Goal: Task Accomplishment & Management: Manage account settings

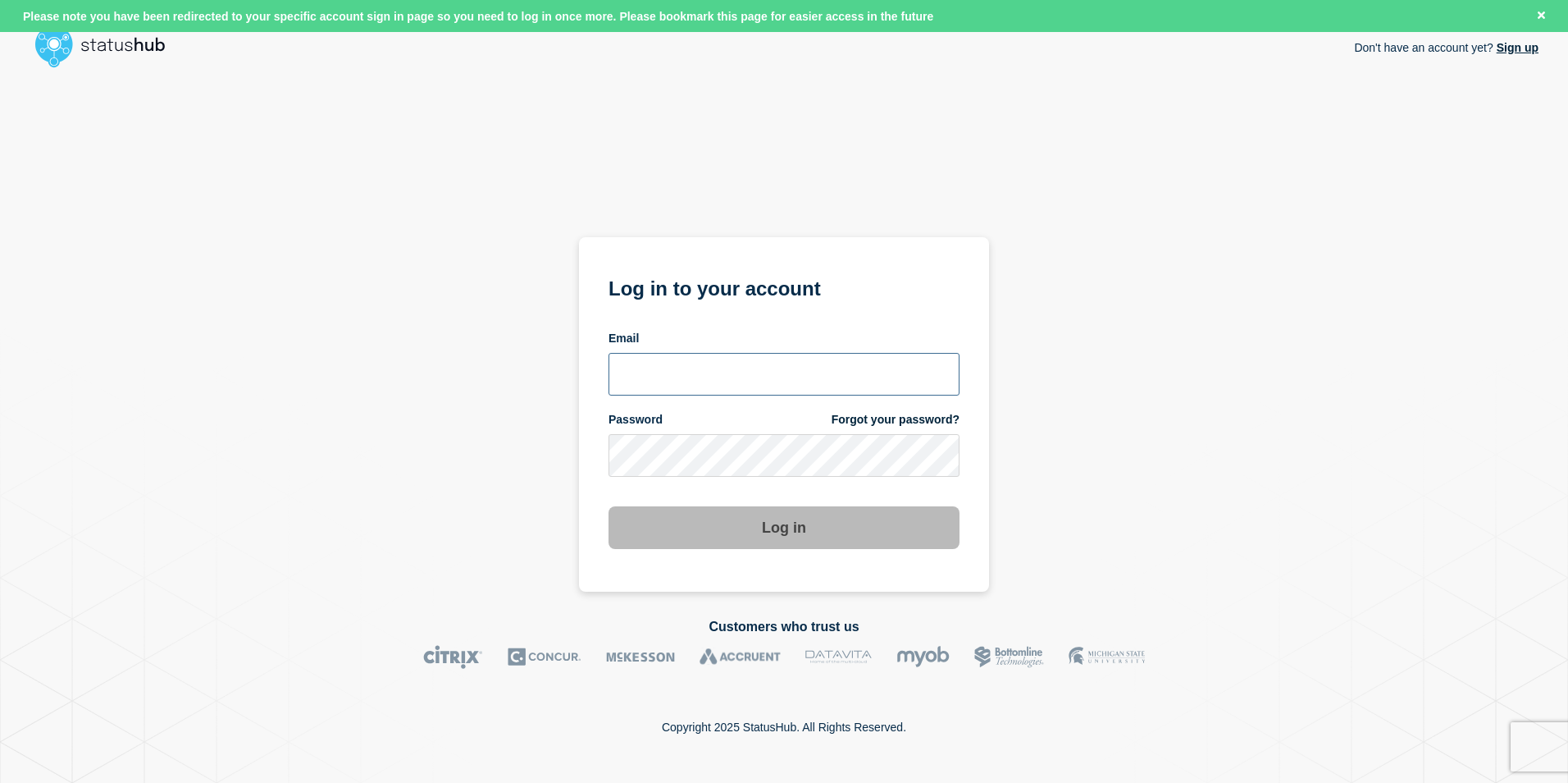
type input "[PERSON_NAME][EMAIL_ADDRESS][PERSON_NAME][DOMAIN_NAME]"
click at [1152, 358] on div "Don't have an account yet? Sign up Log in to your account Email matt.chandler@k…" at bounding box center [784, 333] width 1509 height 516
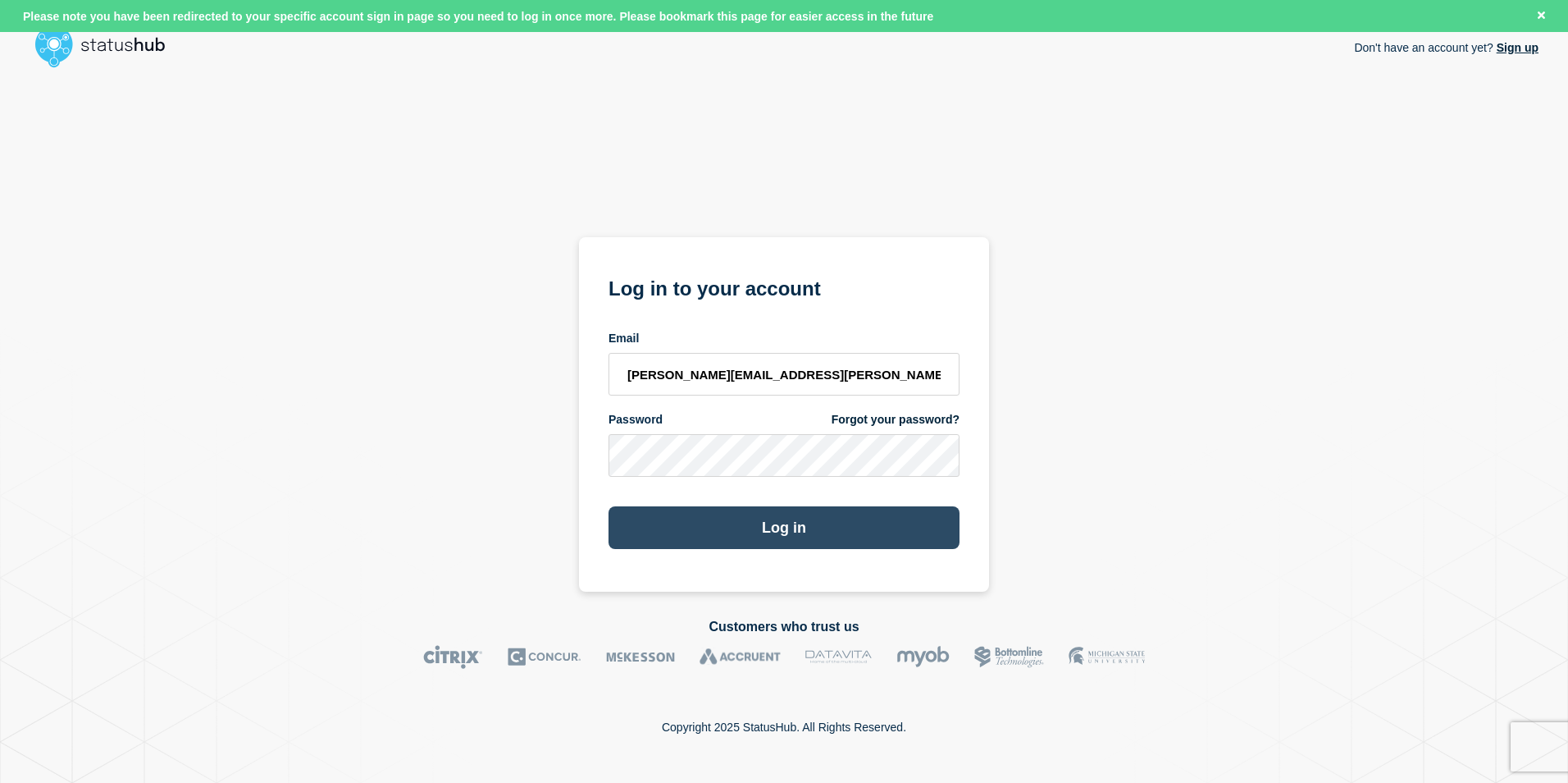
click at [783, 528] on button "Log in" at bounding box center [784, 527] width 351 height 42
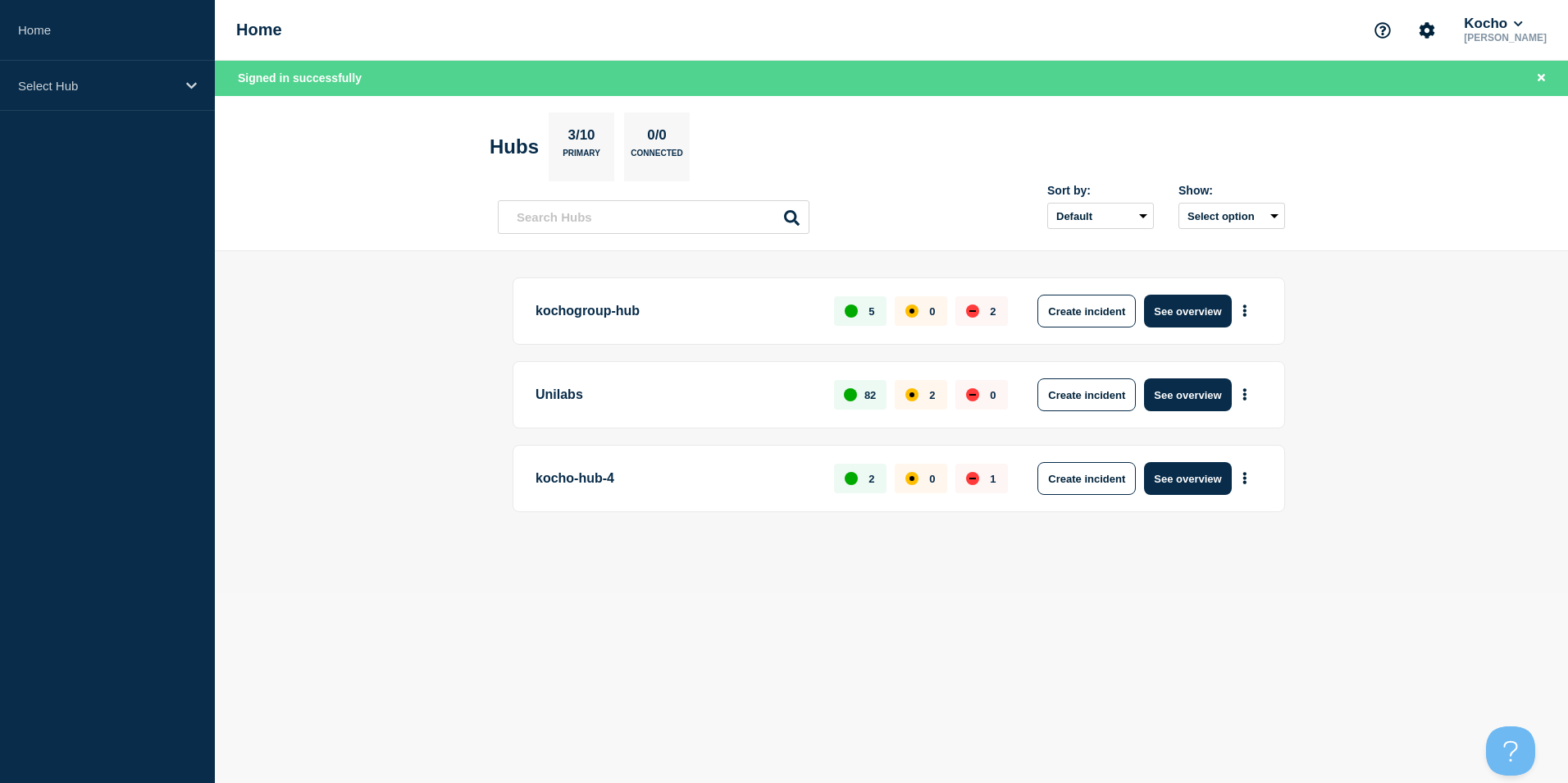
click at [581, 312] on p "kochogroup-hub" at bounding box center [675, 311] width 280 height 32
click at [1178, 300] on button "See overview" at bounding box center [1187, 311] width 87 height 32
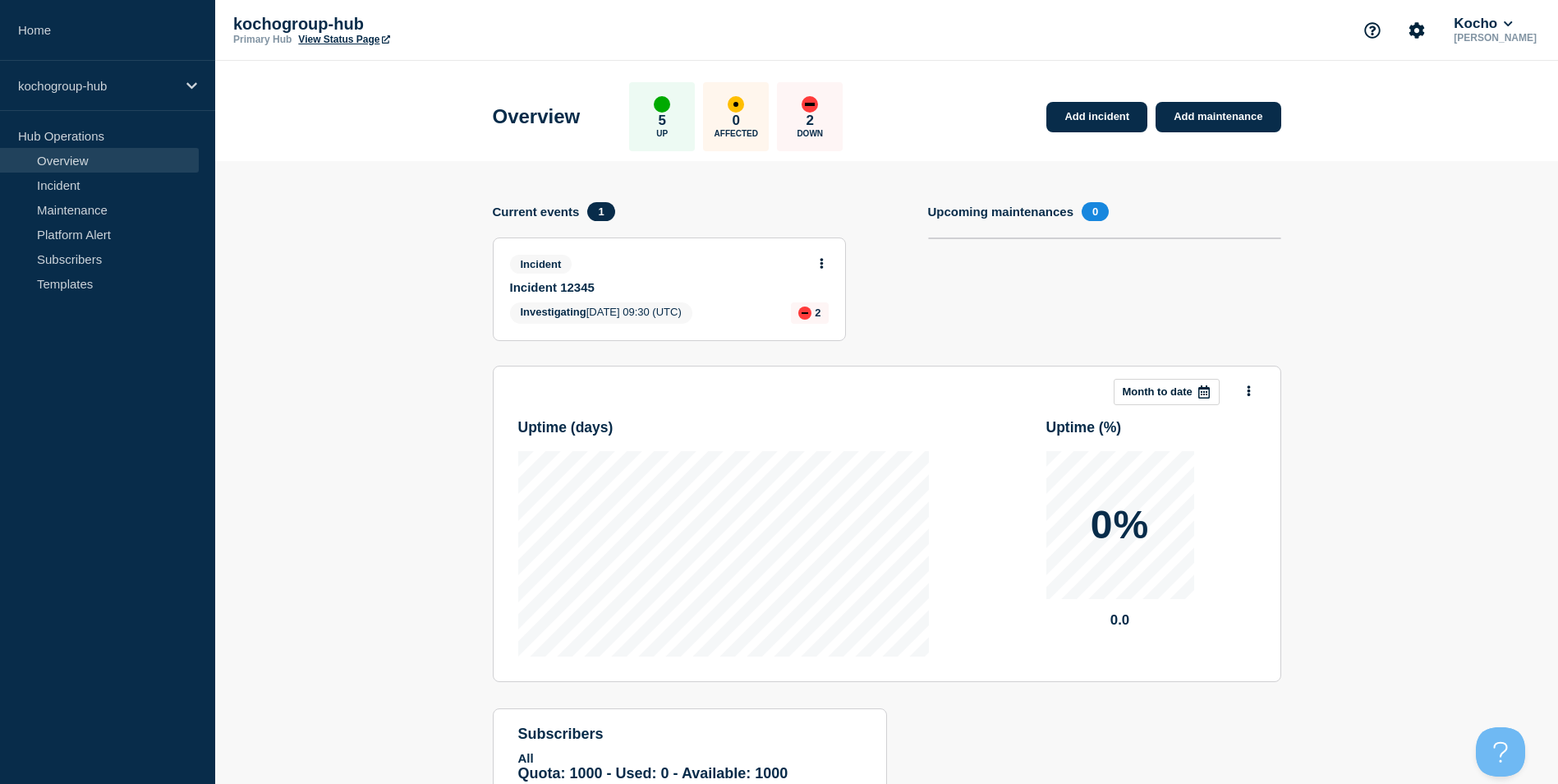
click at [574, 284] on link "Incident 12345" at bounding box center [659, 287] width 297 height 14
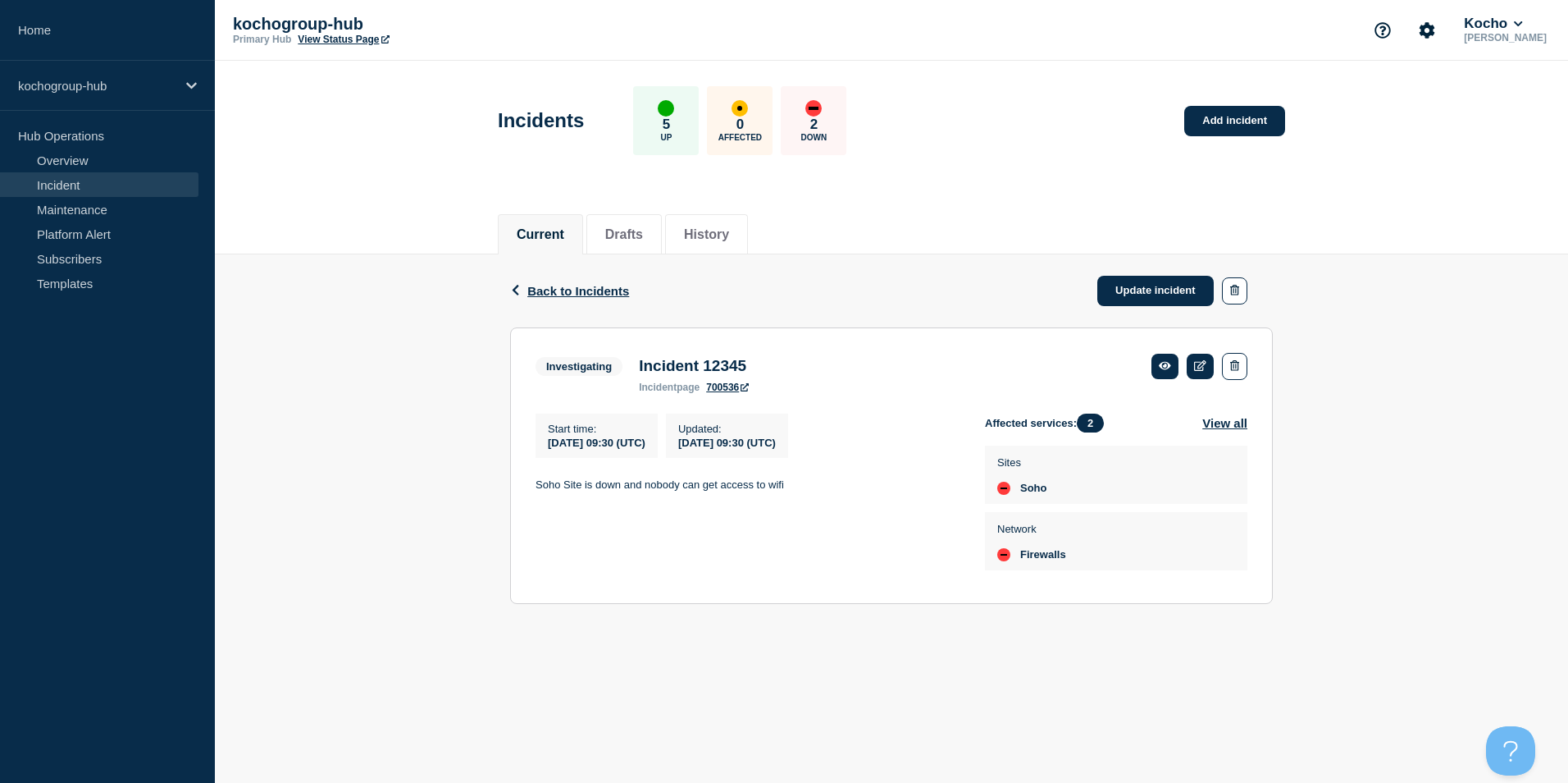
click at [531, 124] on h1 "Incidents" at bounding box center [540, 121] width 86 height 23
click at [555, 278] on div "Back Back to Incidents Update incident" at bounding box center [892, 291] width 763 height 73
click at [559, 289] on span "Back to Incidents" at bounding box center [578, 291] width 102 height 14
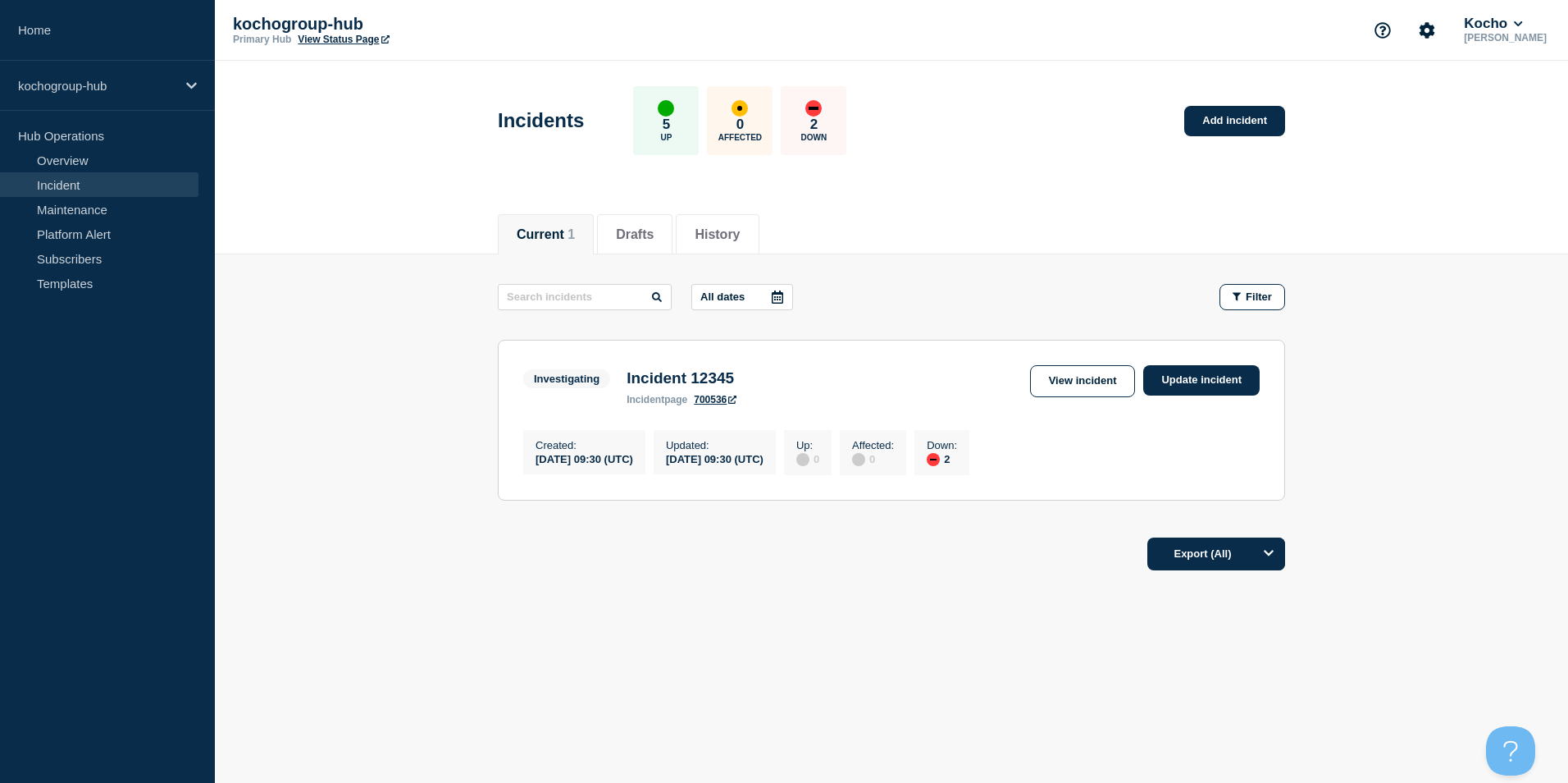
click at [344, 37] on link "View Status Page" at bounding box center [342, 39] width 91 height 12
click at [417, 424] on main "All dates Filter Investigating 2 Down Incident 12345 Created [DATE] 09:30 (UTC)…" at bounding box center [891, 389] width 1353 height 271
click at [650, 236] on button "Drafts" at bounding box center [635, 235] width 37 height 15
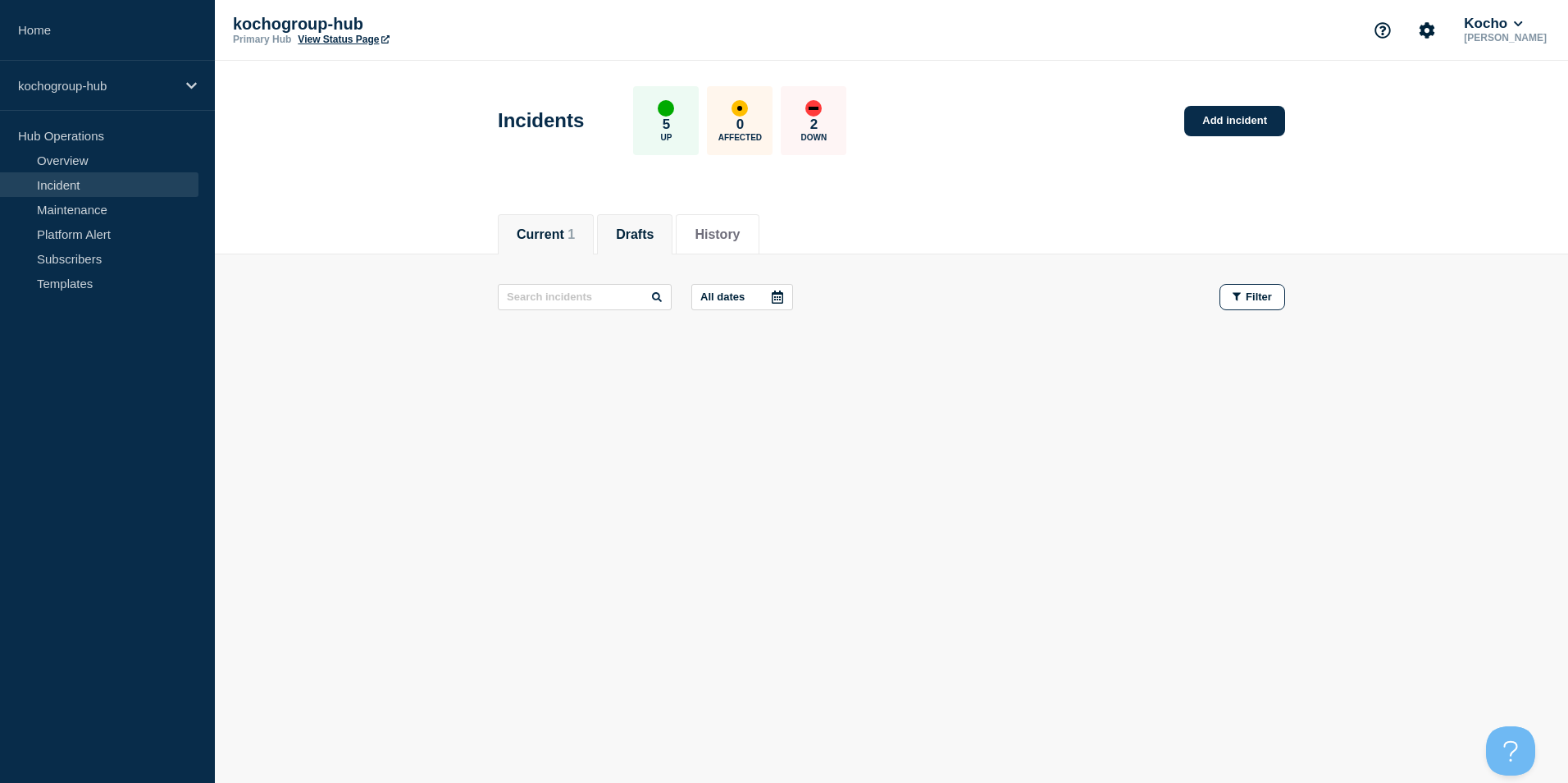
click at [555, 227] on button "Current 1" at bounding box center [545, 235] width 58 height 15
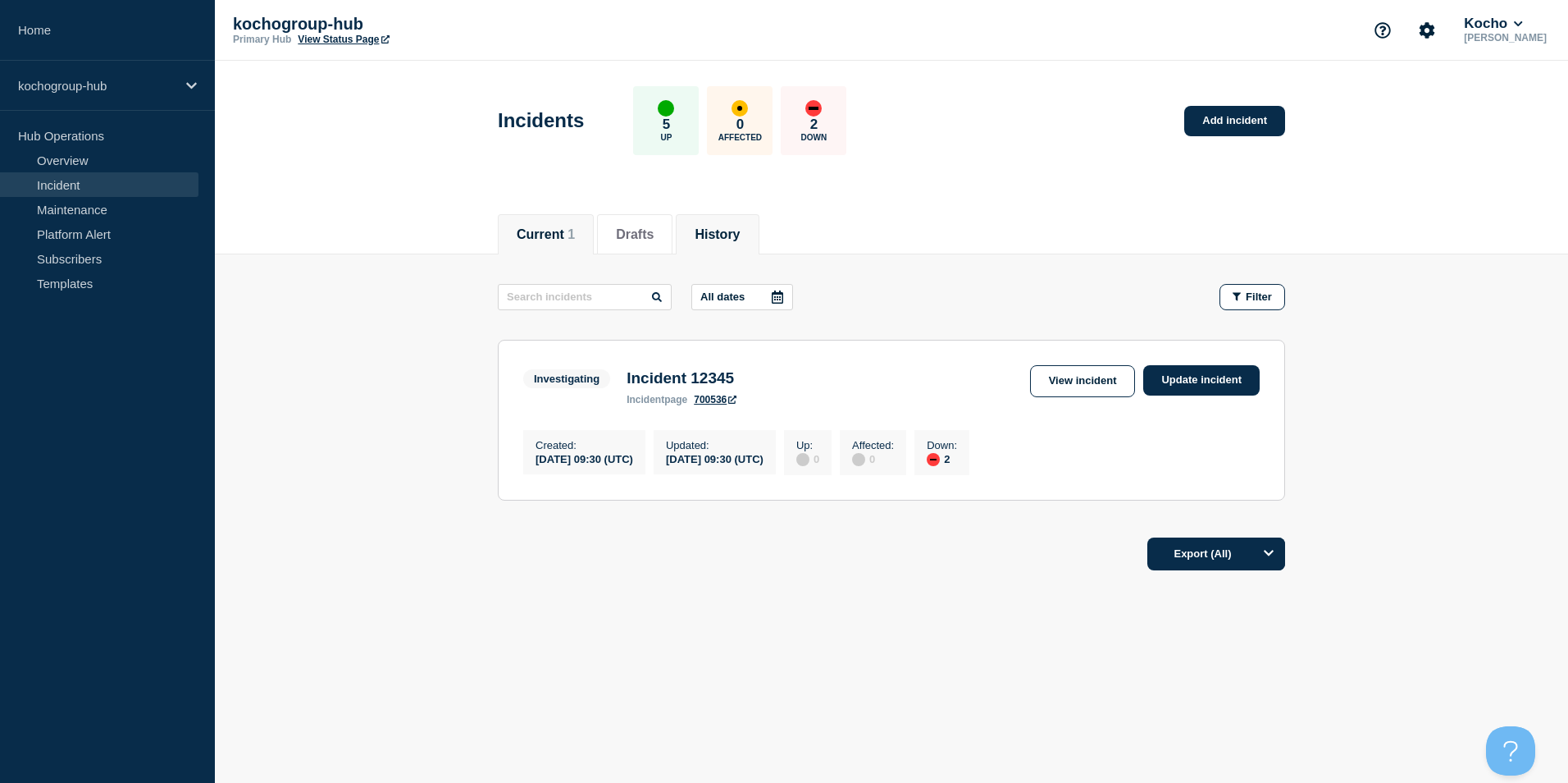
click at [759, 218] on li "History" at bounding box center [716, 234] width 82 height 40
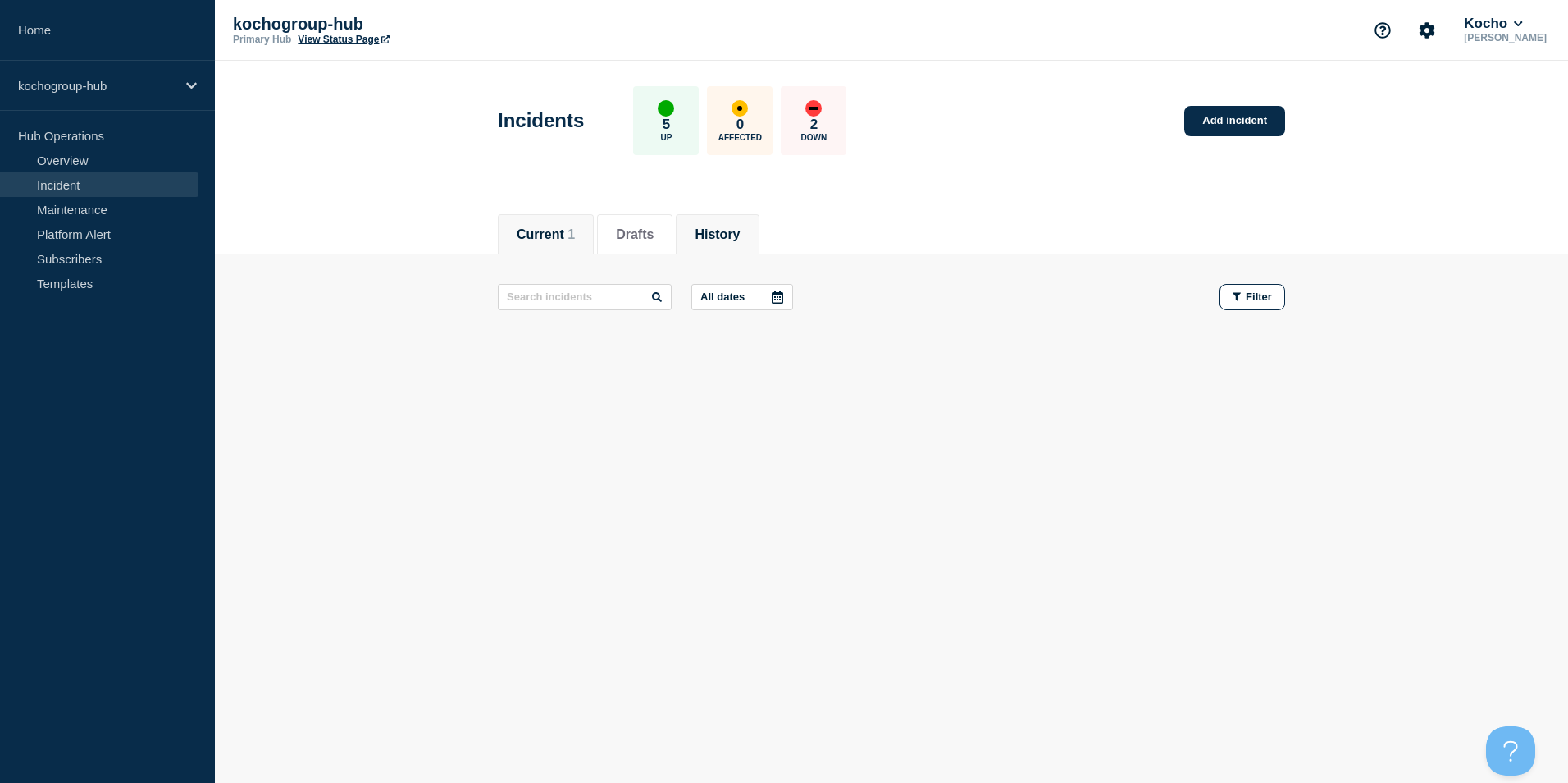
click at [547, 227] on button "Current 1" at bounding box center [545, 235] width 58 height 15
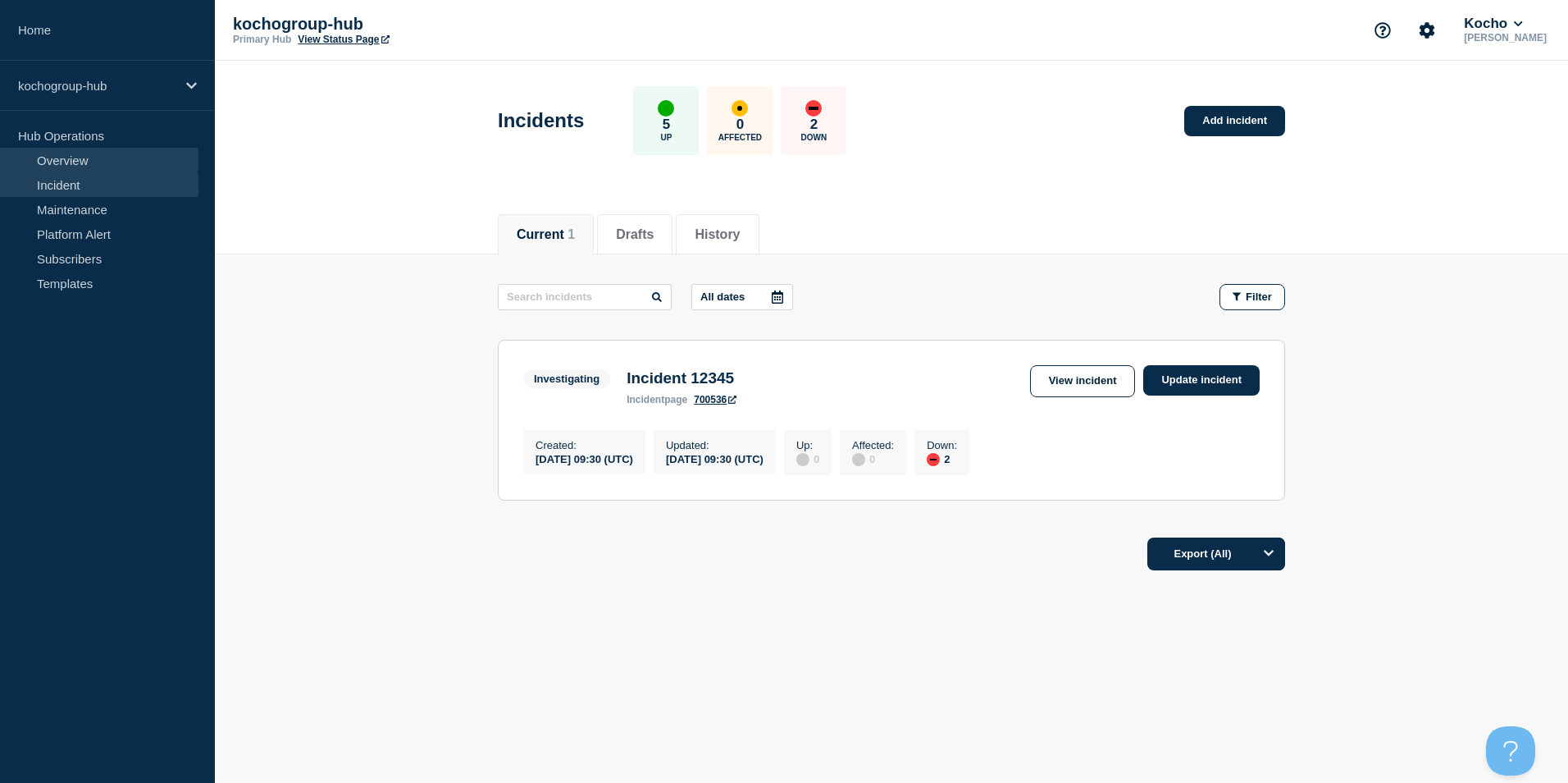
click at [145, 157] on link "Overview" at bounding box center [99, 160] width 198 height 25
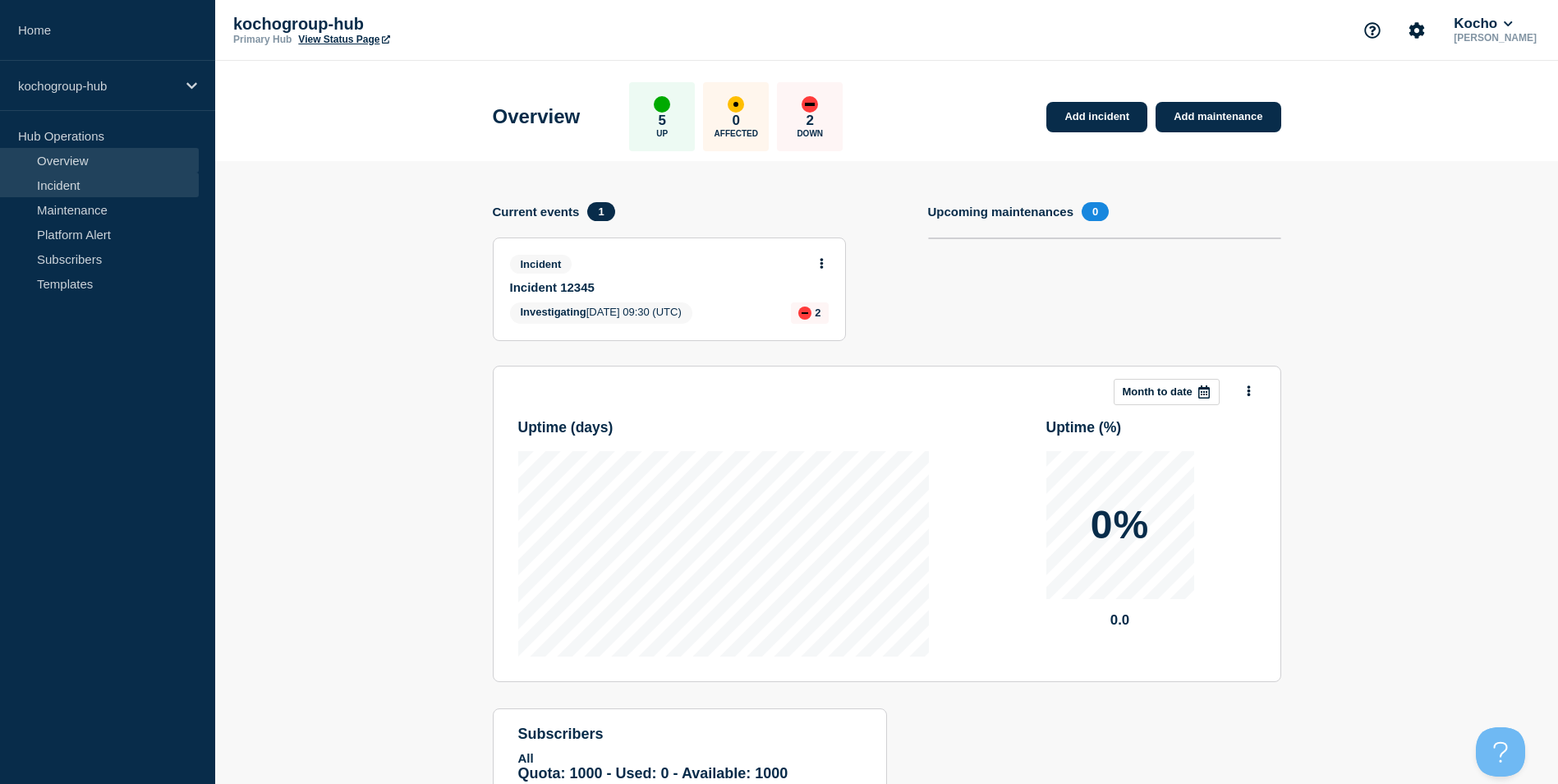
click at [117, 179] on link "Incident" at bounding box center [99, 185] width 199 height 25
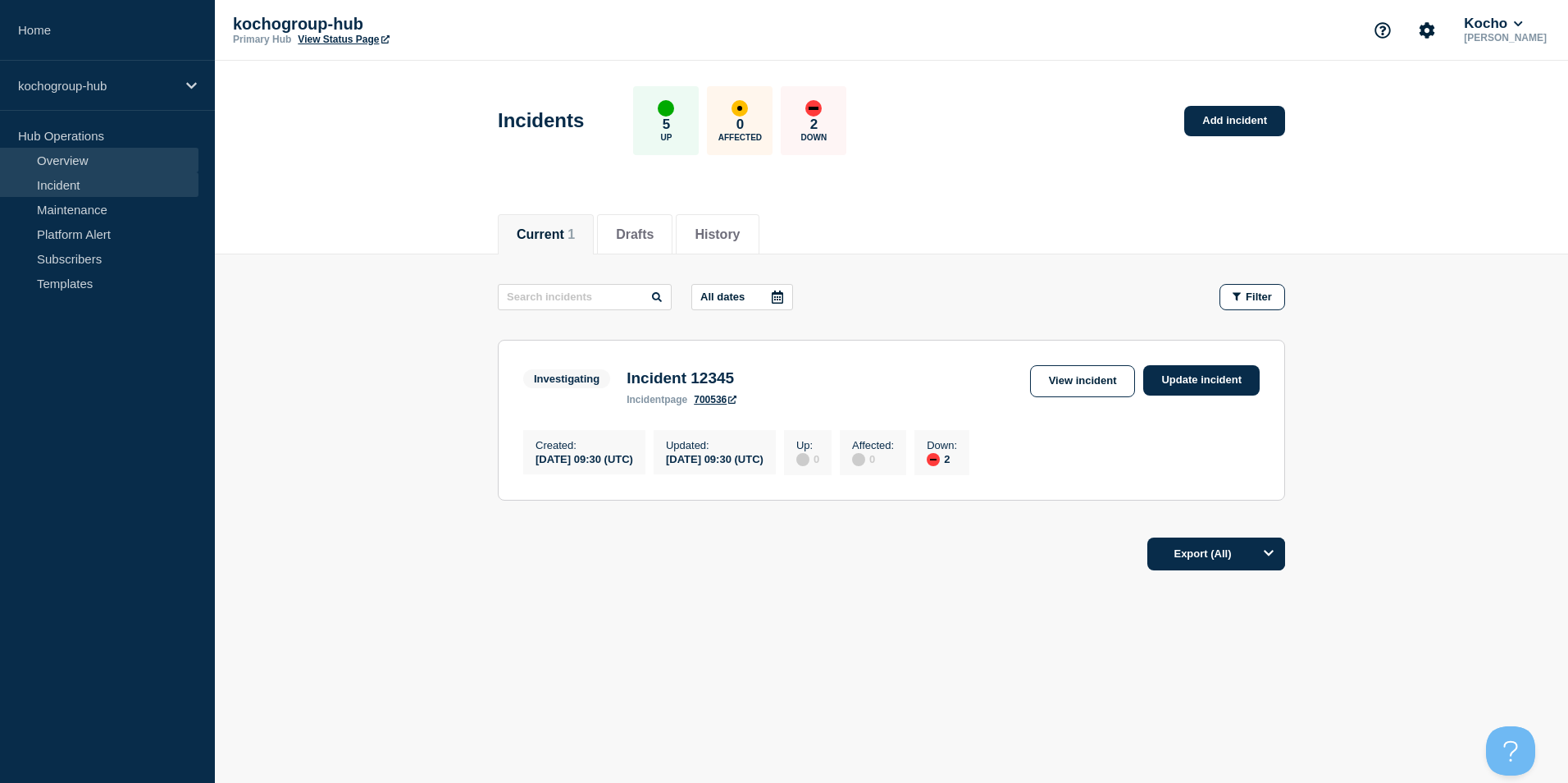
click at [124, 158] on link "Overview" at bounding box center [99, 160] width 198 height 25
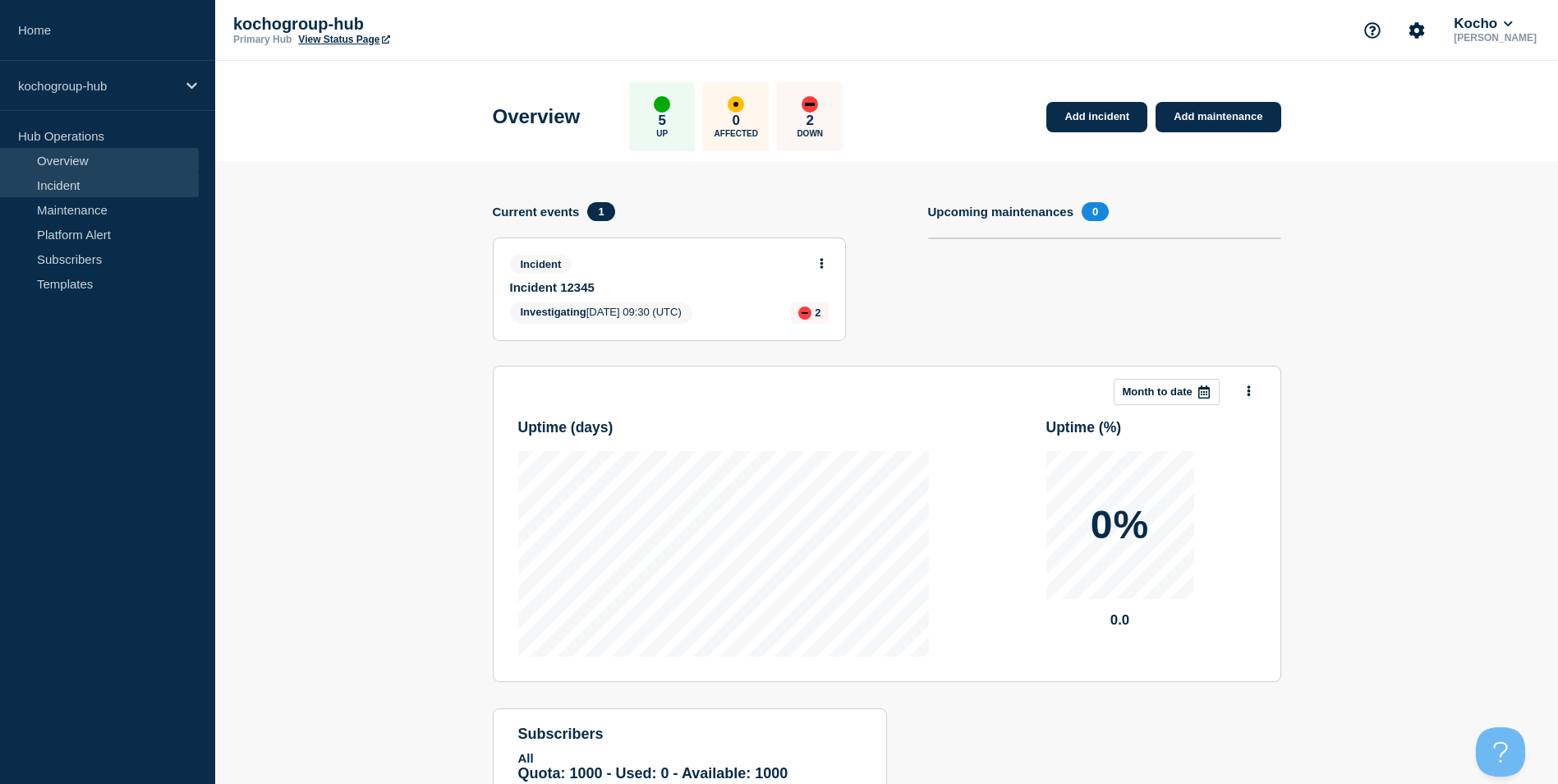
click at [150, 192] on link "Incident" at bounding box center [99, 185] width 199 height 25
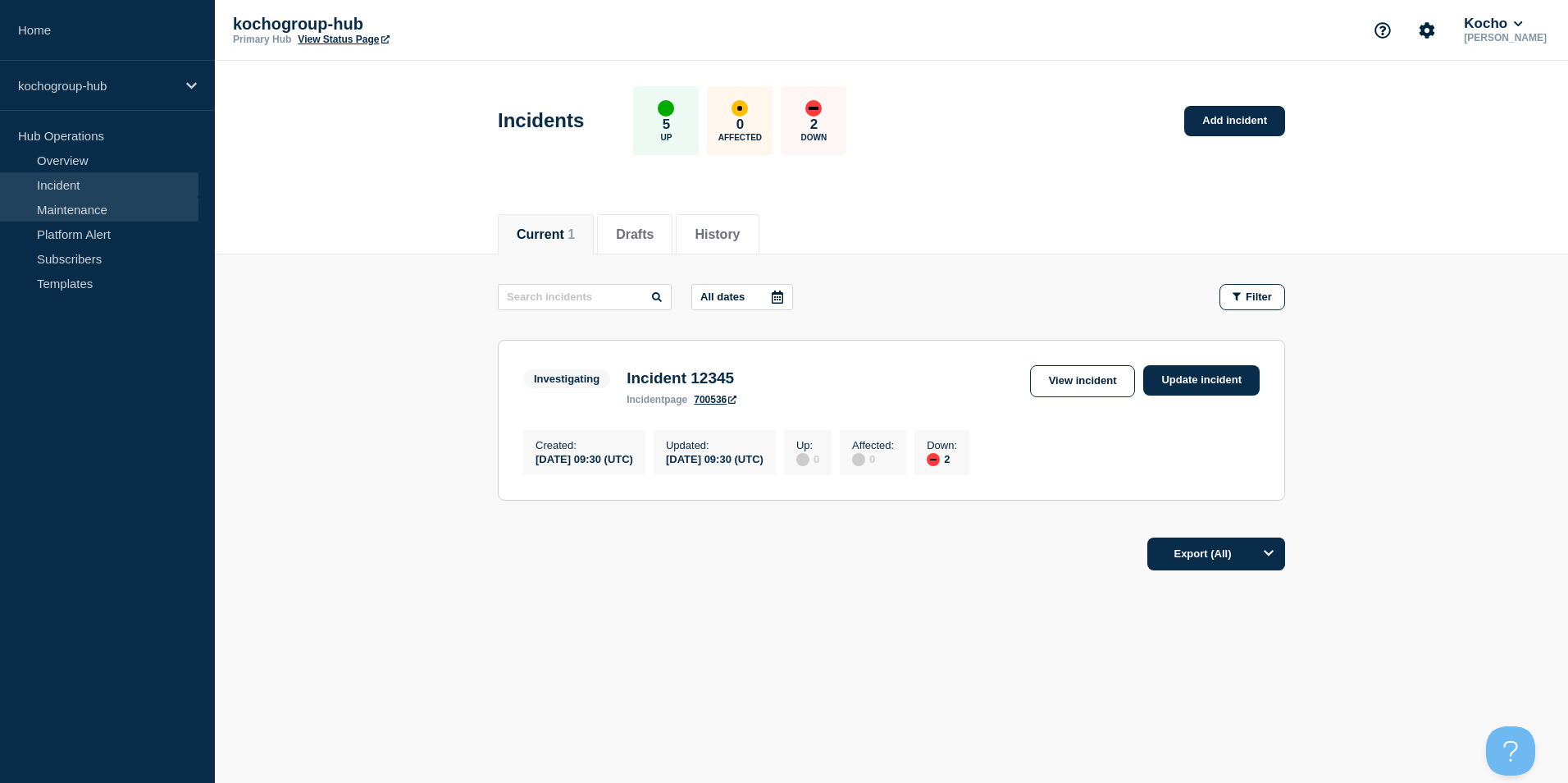
click at [151, 215] on link "Maintenance" at bounding box center [99, 209] width 198 height 25
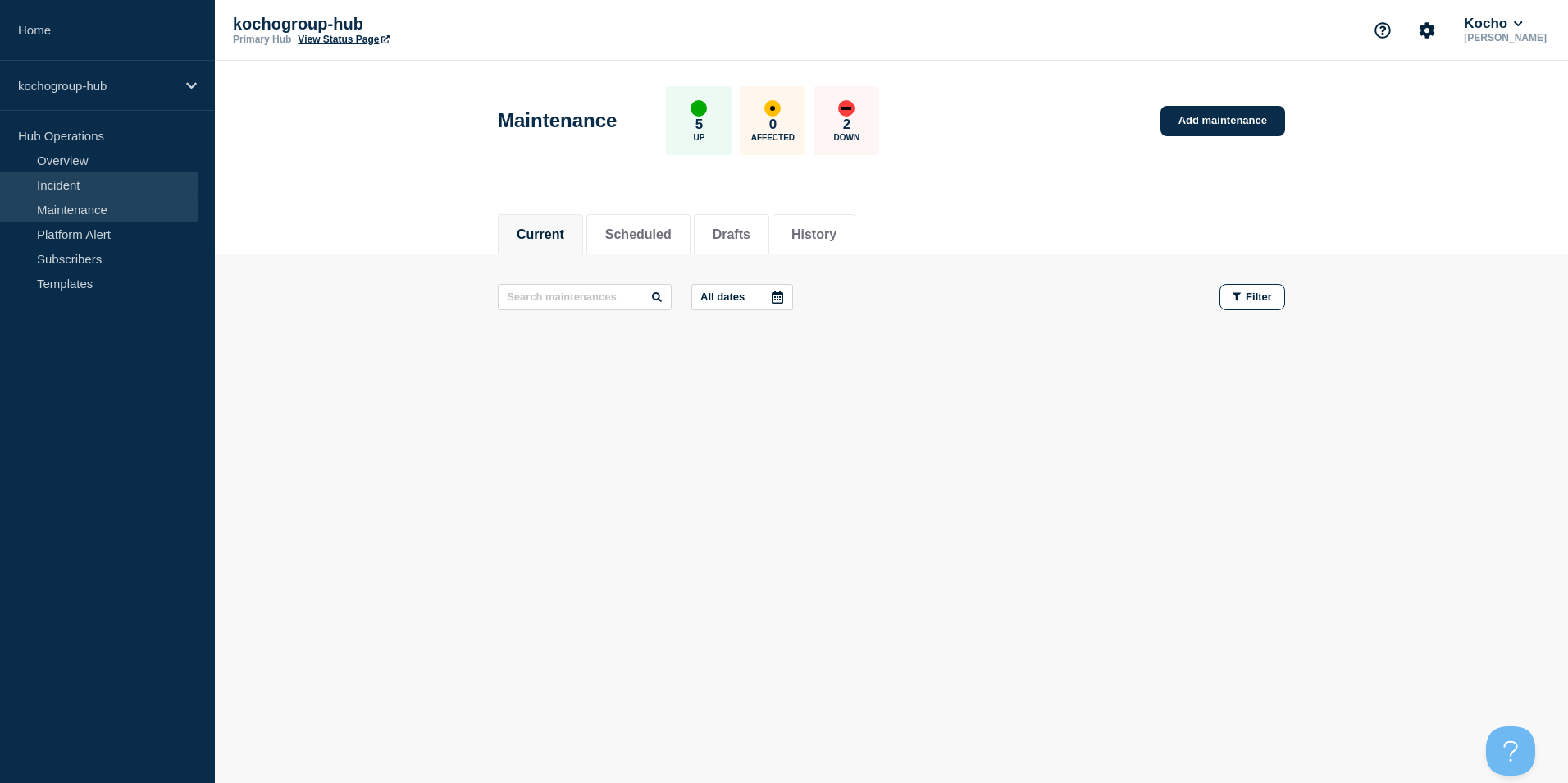
click at [150, 186] on link "Incident" at bounding box center [99, 185] width 198 height 25
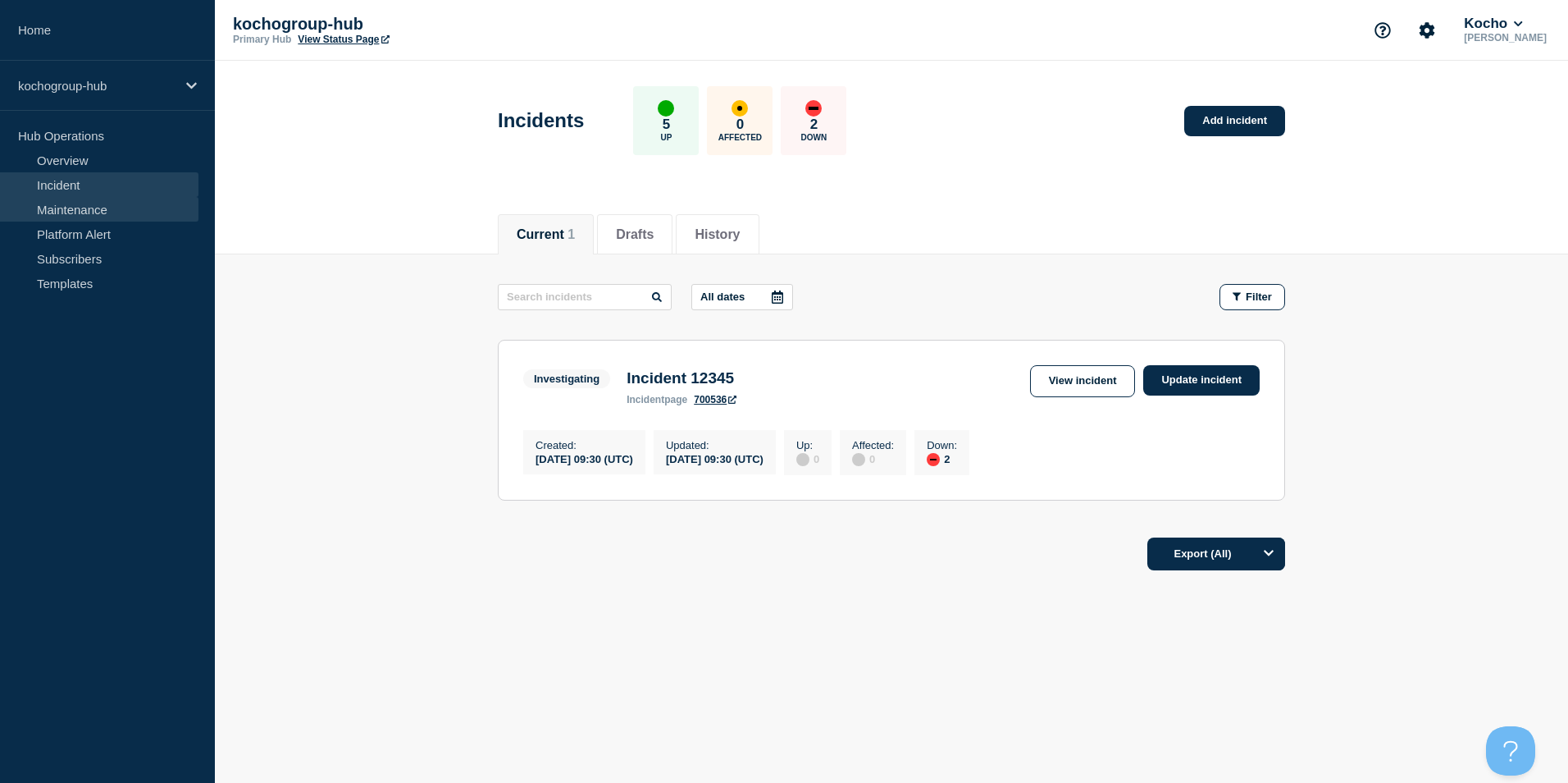
click at [162, 208] on link "Maintenance" at bounding box center [99, 209] width 198 height 25
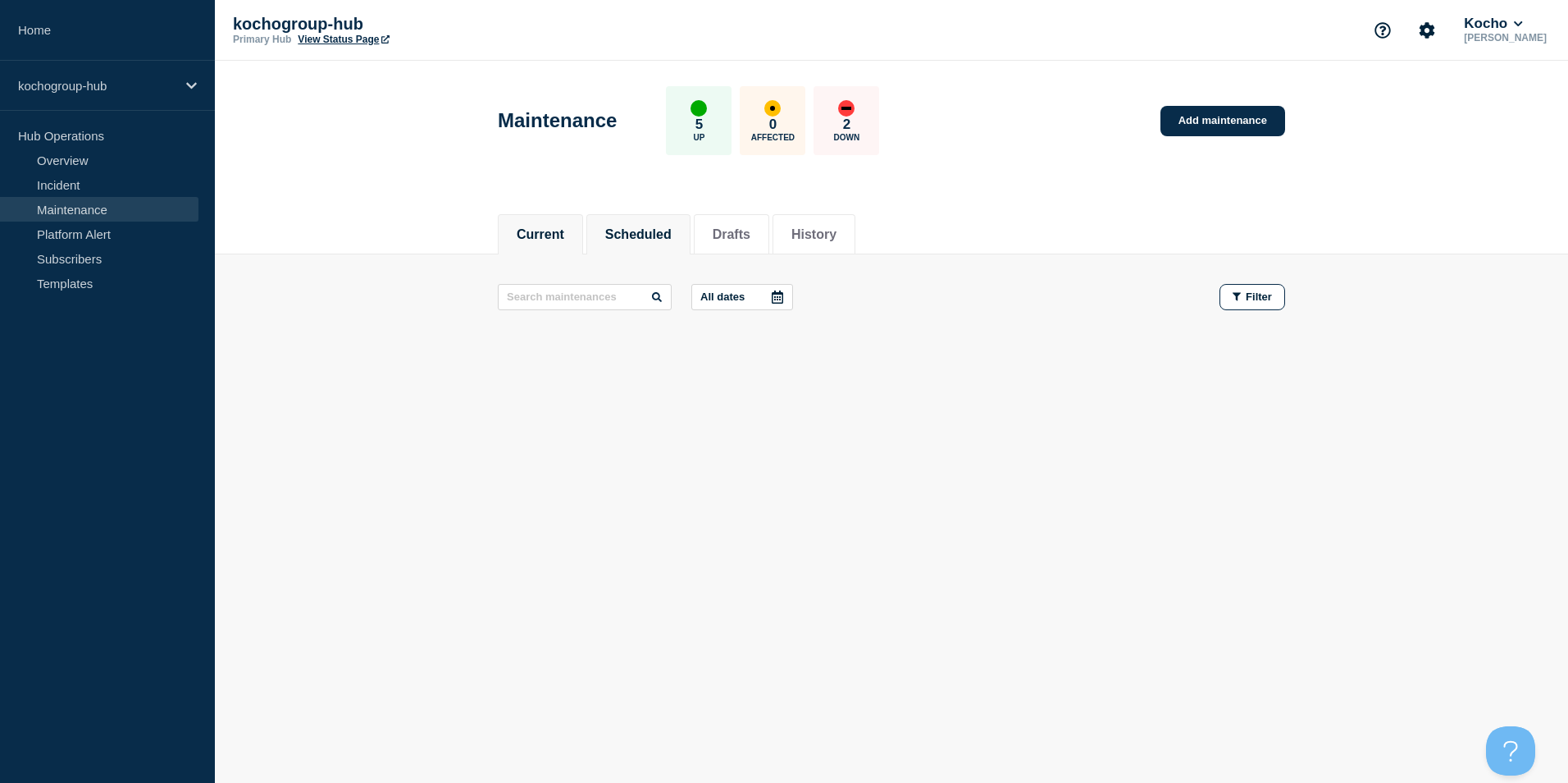
click at [679, 220] on li "Scheduled" at bounding box center [638, 234] width 104 height 40
click at [535, 227] on button "Current" at bounding box center [540, 235] width 47 height 15
click at [117, 239] on link "Platform Alert" at bounding box center [99, 234] width 198 height 25
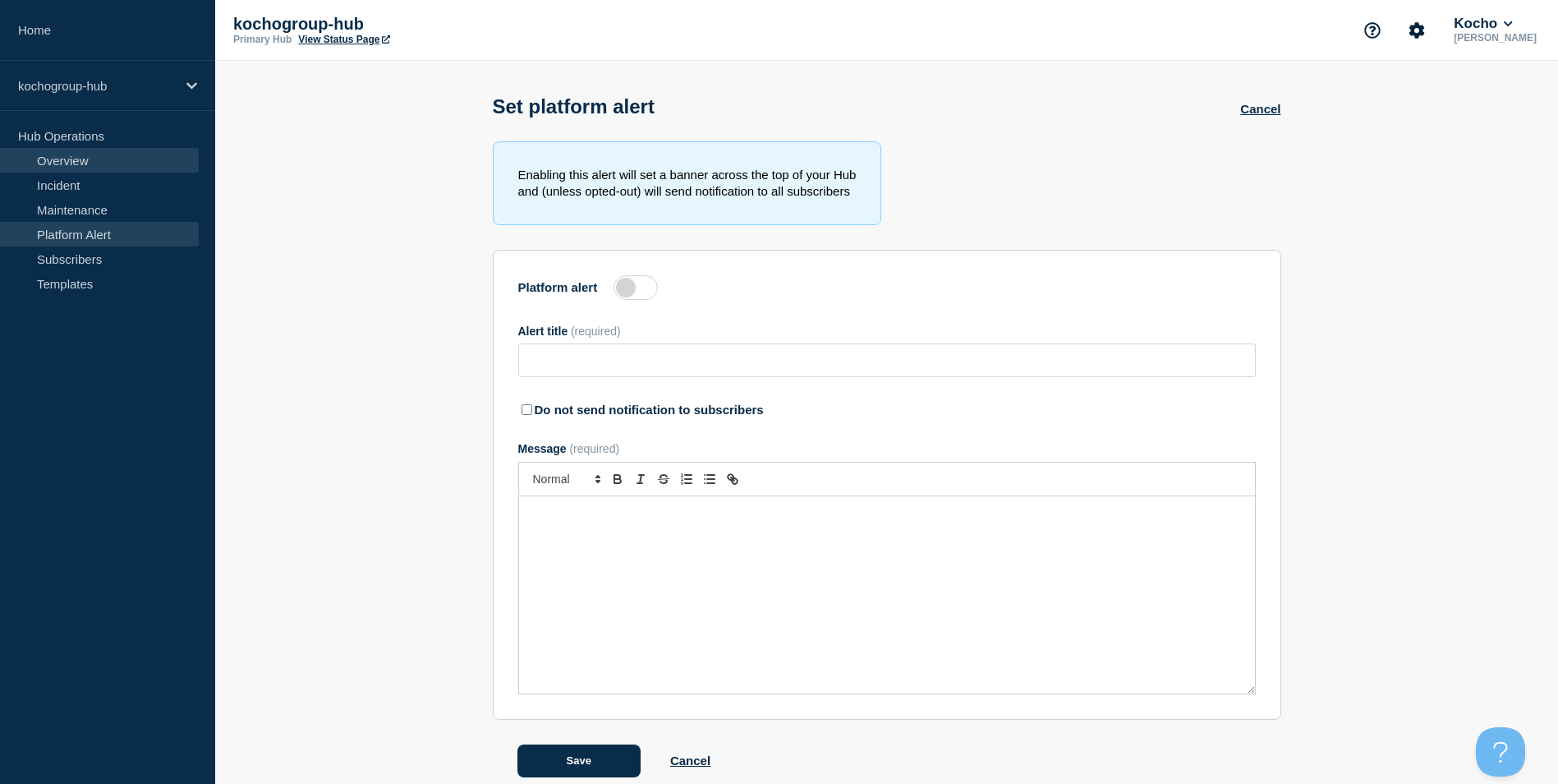
type input "Everything is broken"
click at [89, 160] on link "Overview" at bounding box center [99, 160] width 199 height 25
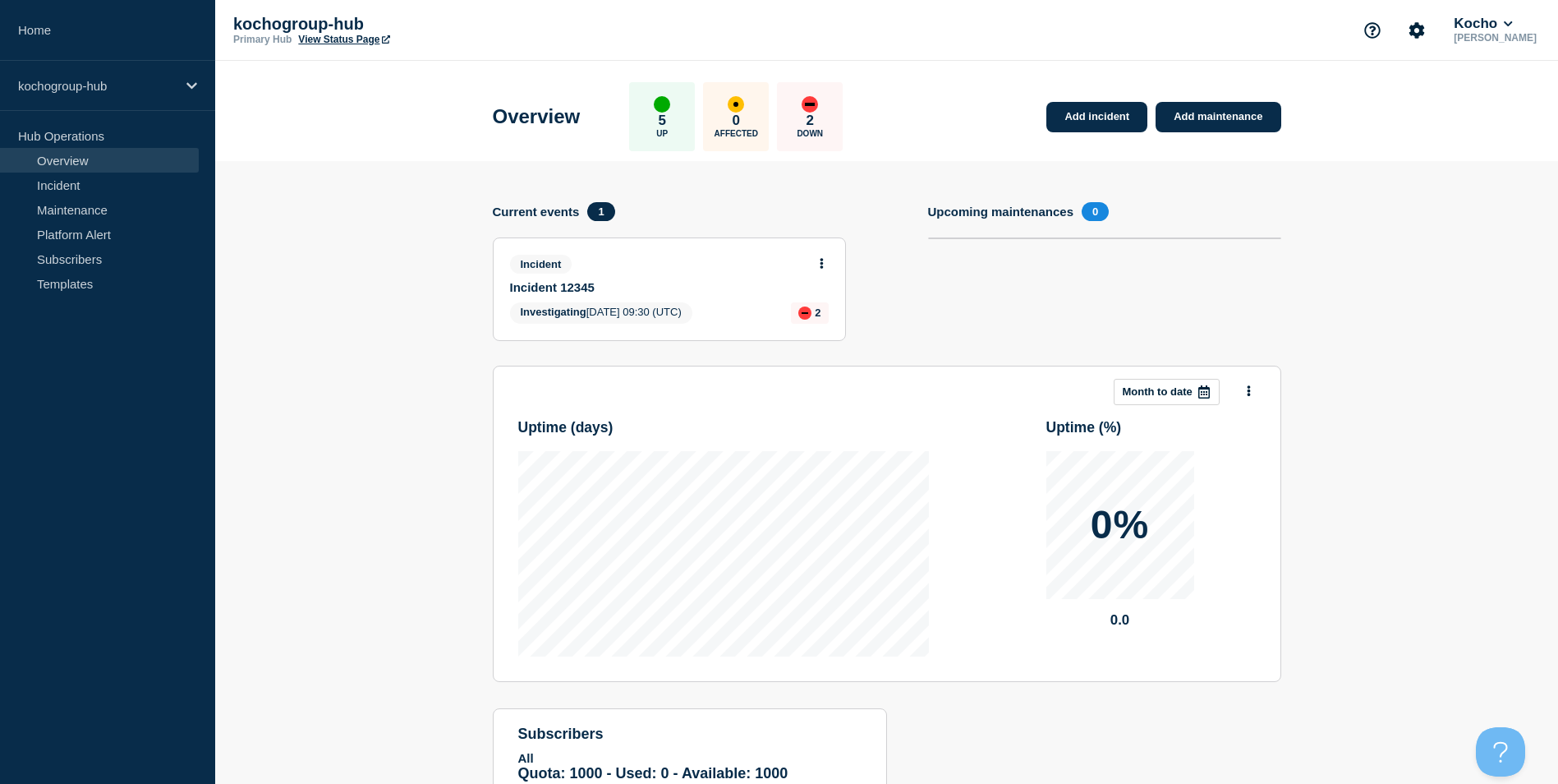
click at [666, 120] on p "5" at bounding box center [662, 121] width 8 height 17
click at [562, 119] on h1 "Overview" at bounding box center [536, 117] width 88 height 23
click at [191, 87] on icon at bounding box center [192, 85] width 11 height 7
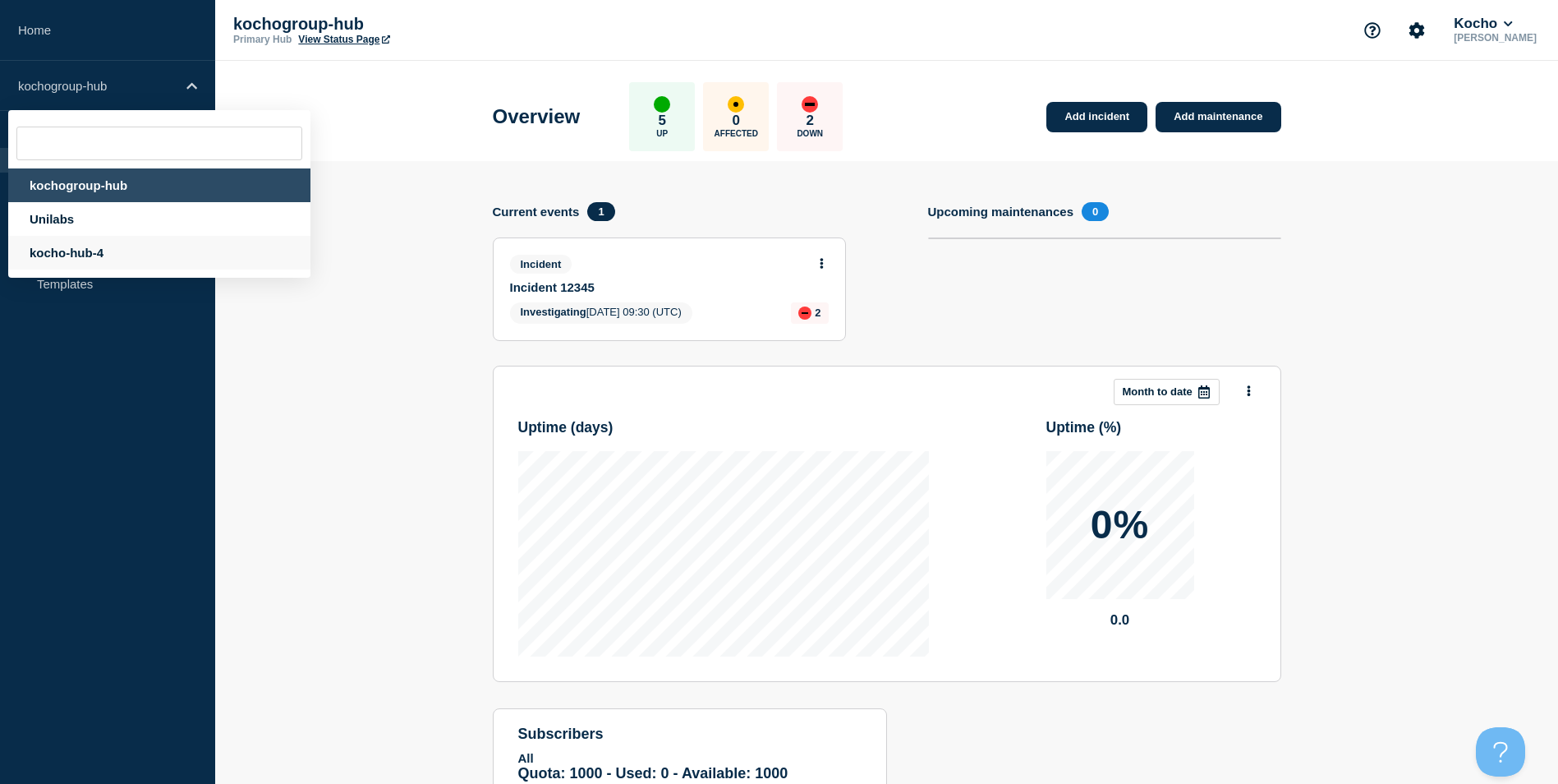
click at [108, 248] on div "kocho-hub-4" at bounding box center [159, 253] width 302 height 33
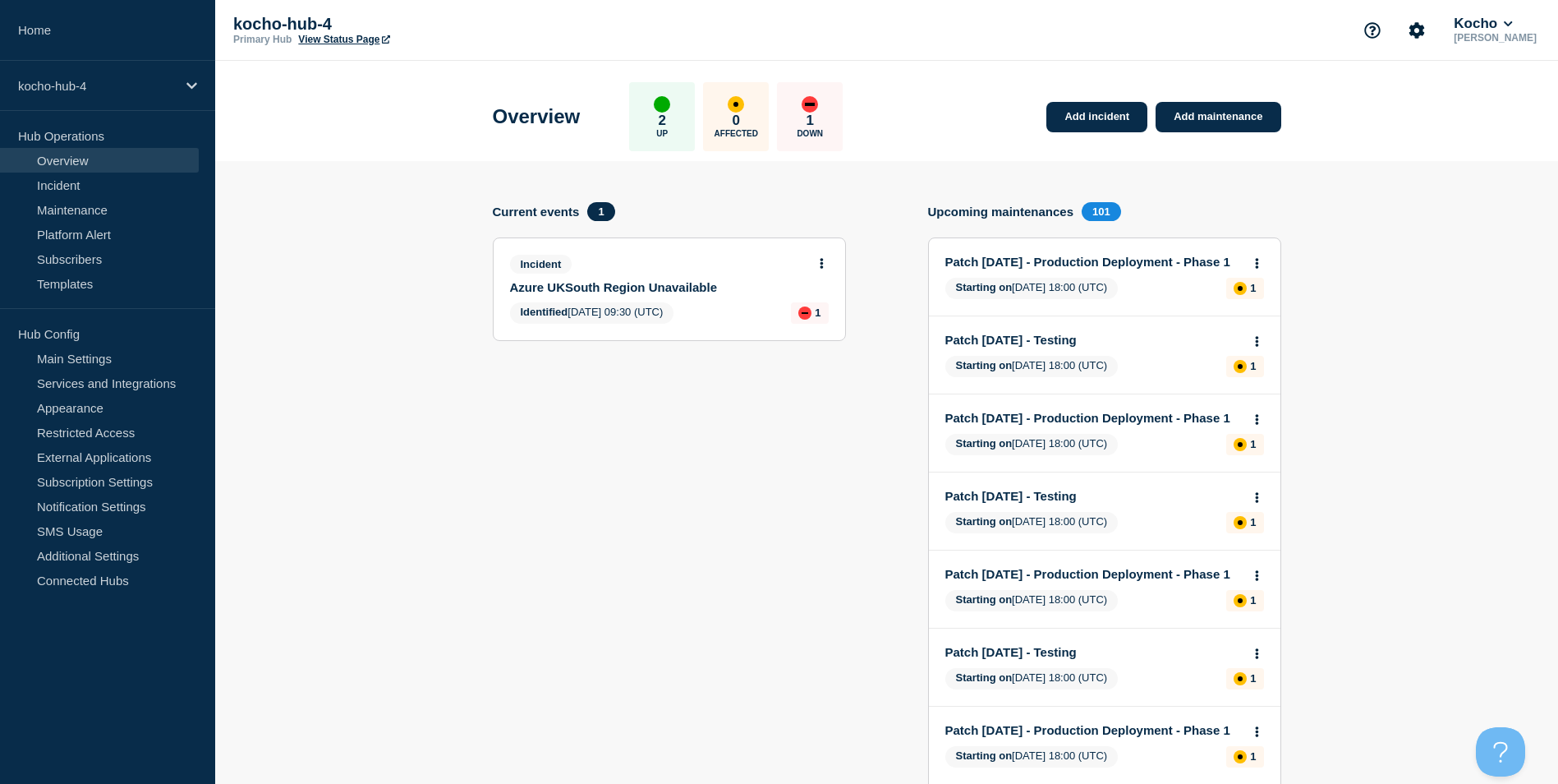
click at [548, 284] on link "Azure UKSouth Region Unavailable" at bounding box center [659, 287] width 297 height 14
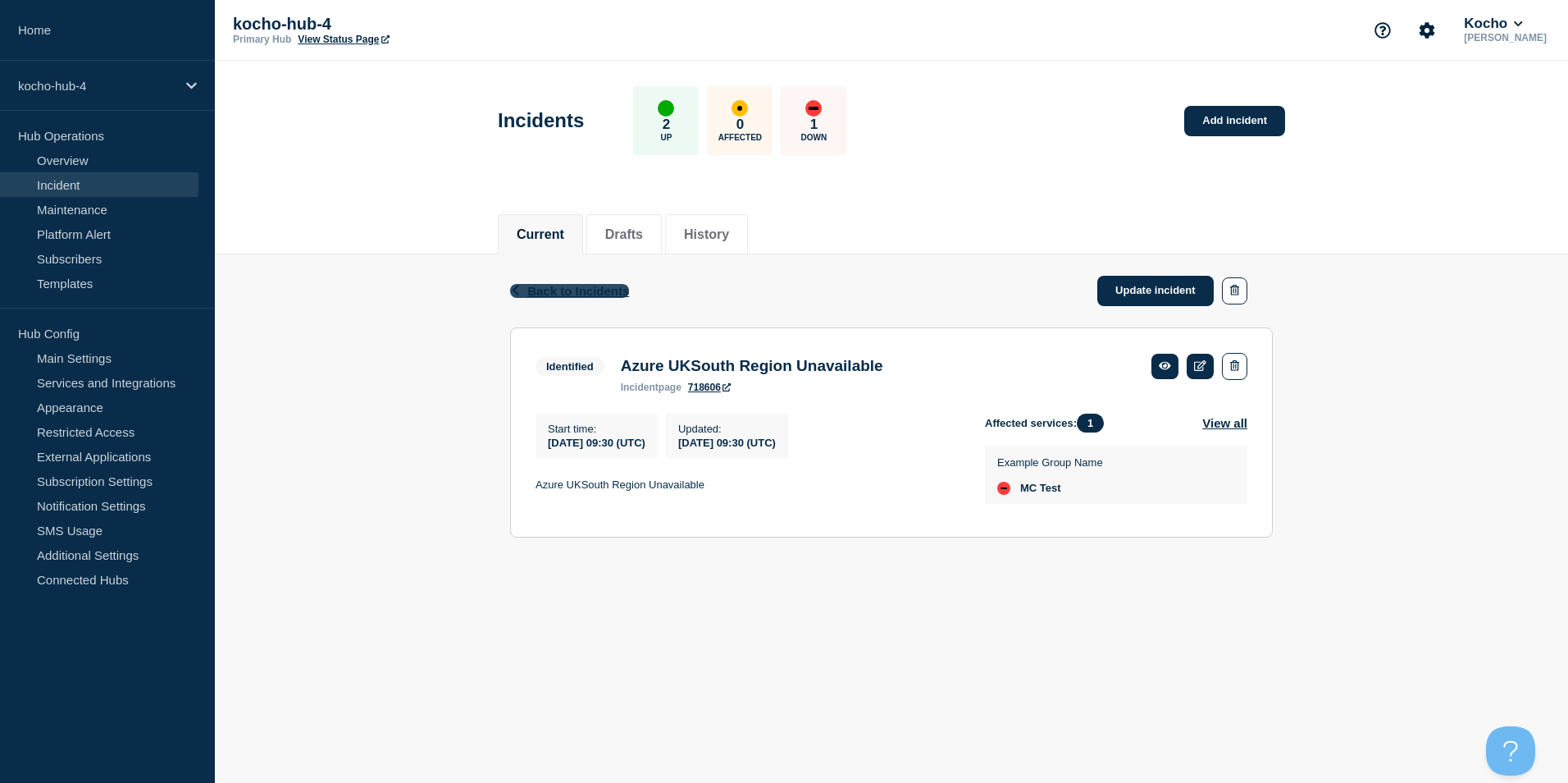
click at [554, 290] on span "Back to Incidents" at bounding box center [578, 291] width 102 height 14
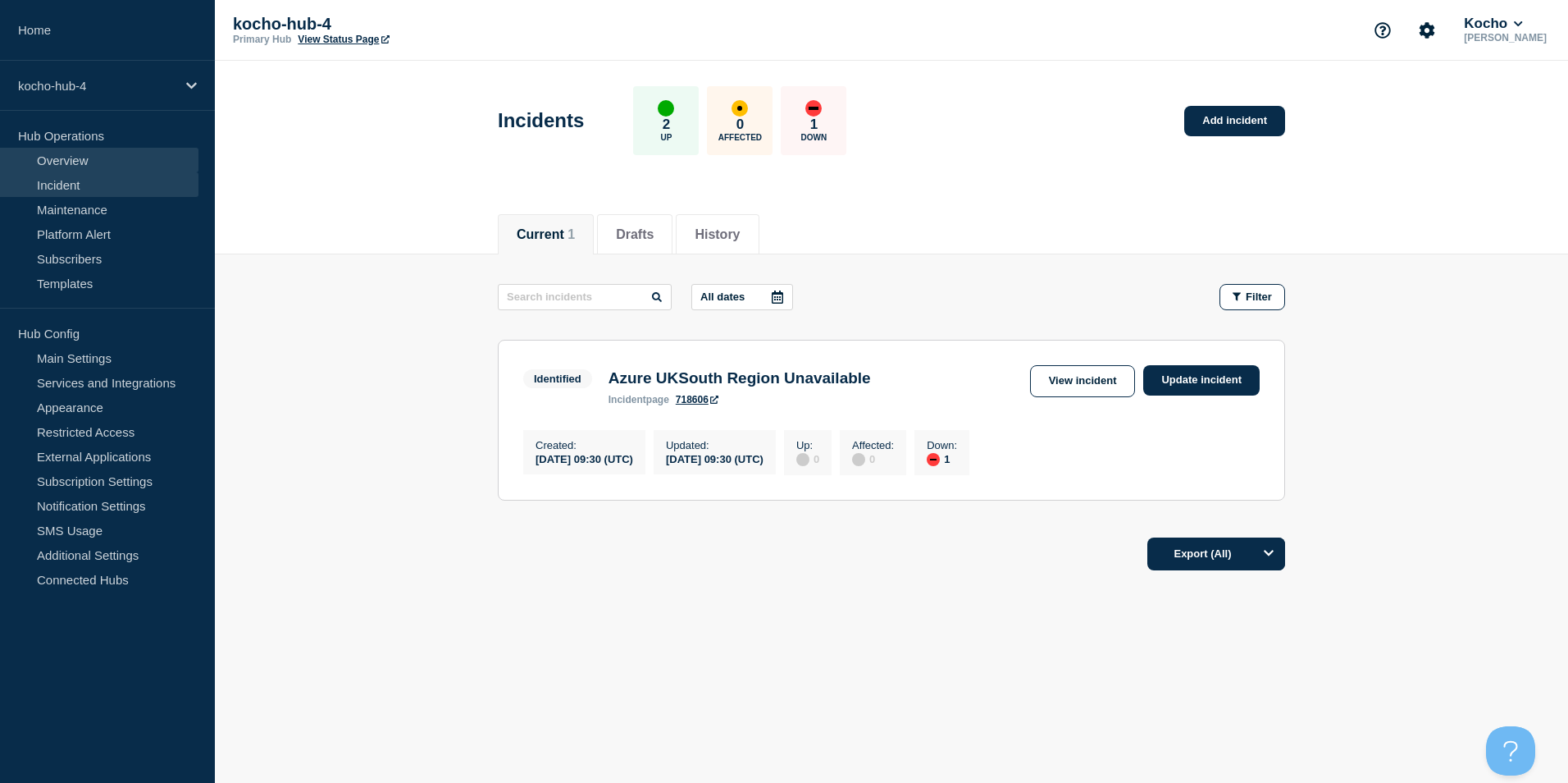
click at [106, 161] on link "Overview" at bounding box center [99, 160] width 198 height 25
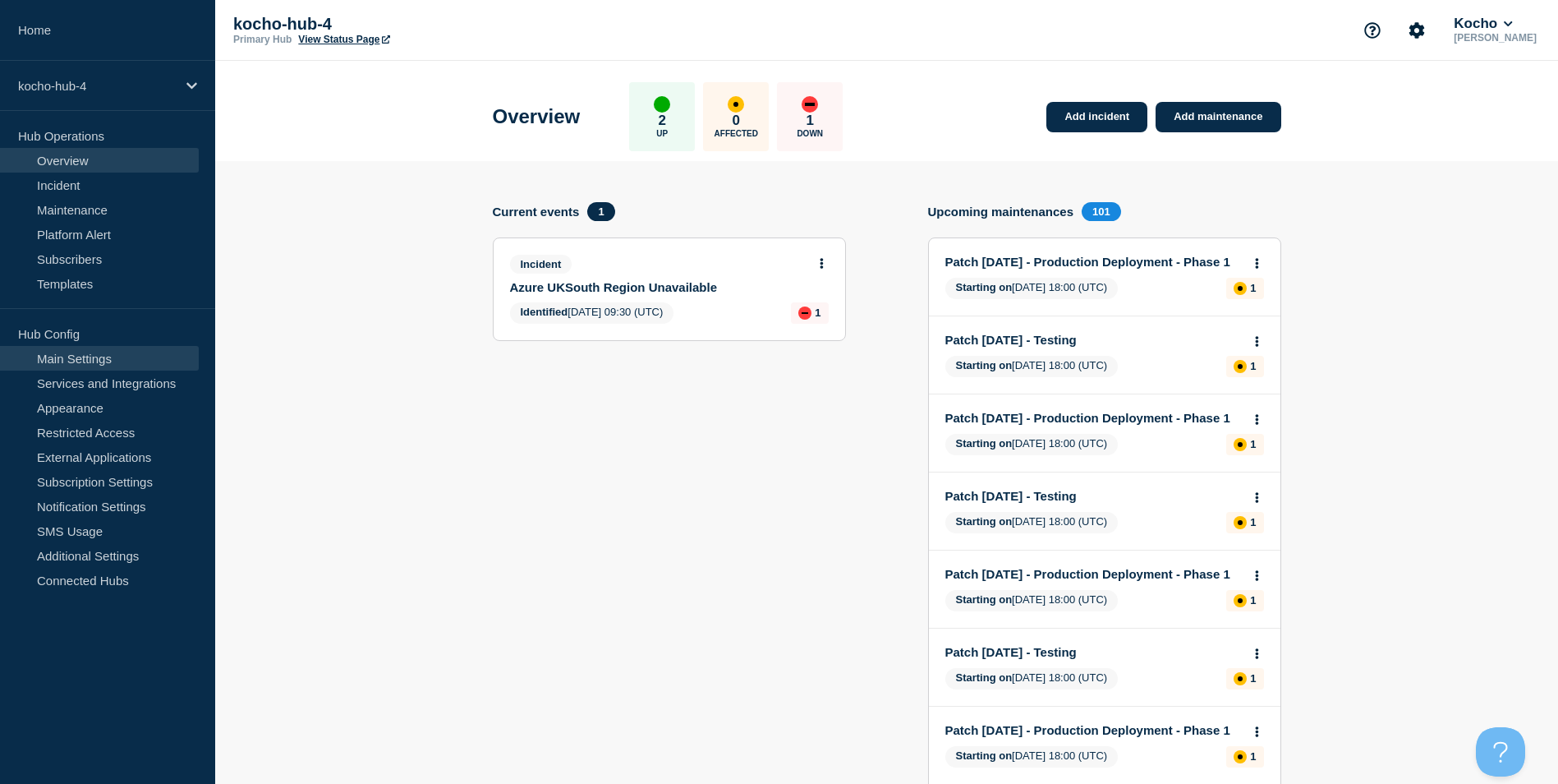
click at [113, 359] on link "Main Settings" at bounding box center [99, 359] width 199 height 25
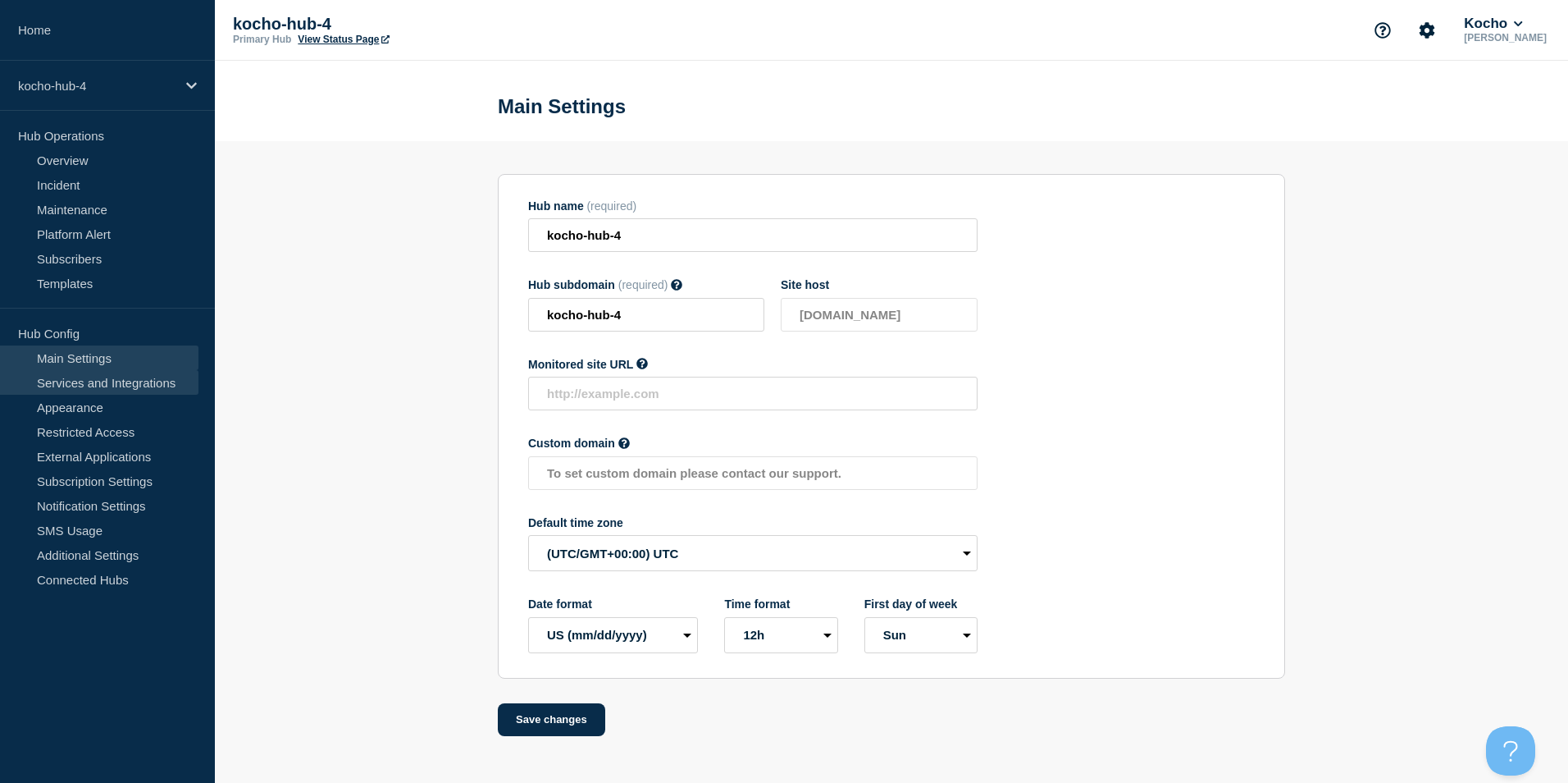
click at [126, 378] on link "Services and Integrations" at bounding box center [99, 382] width 198 height 25
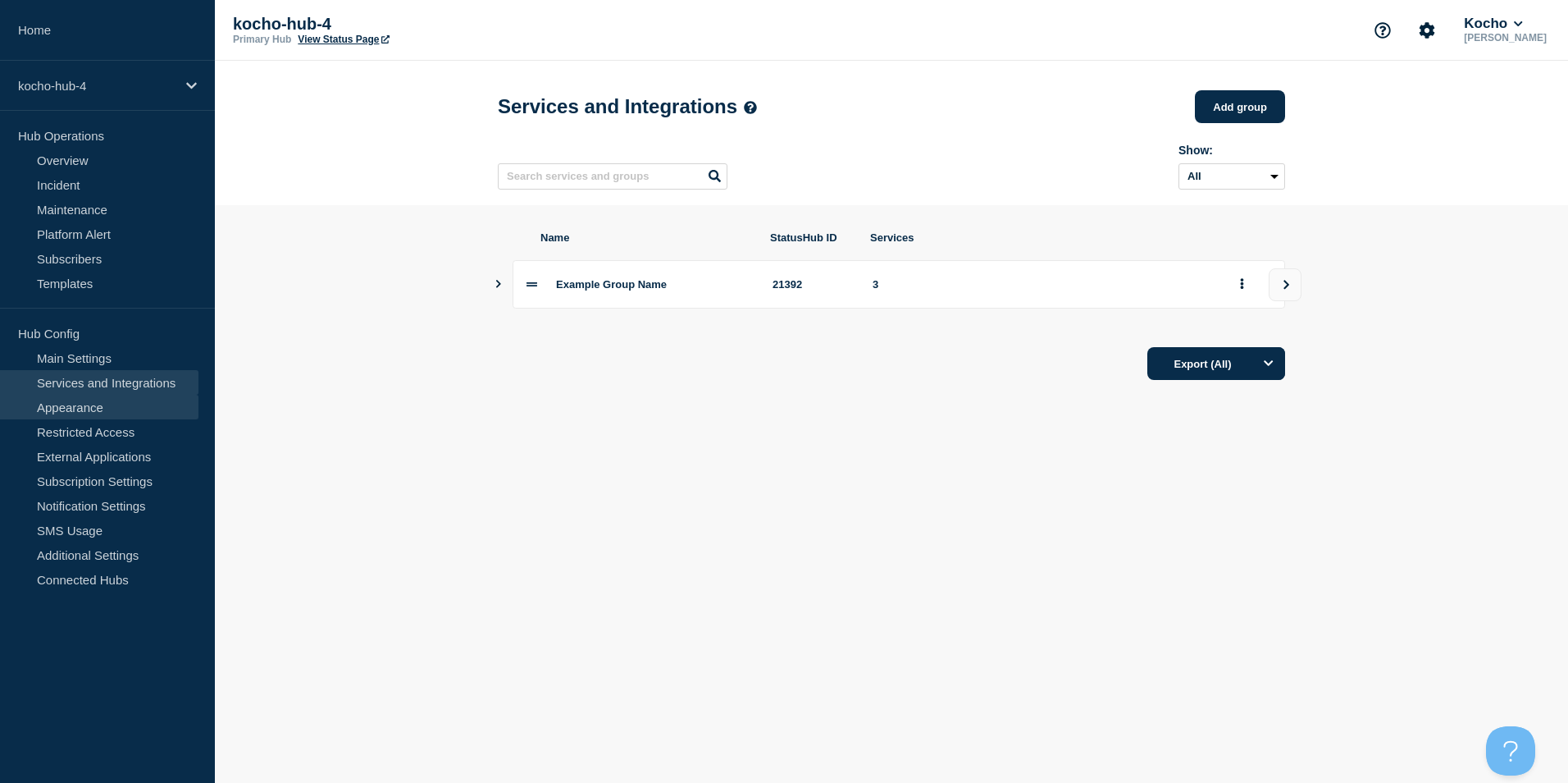
click at [124, 401] on link "Appearance" at bounding box center [99, 407] width 198 height 25
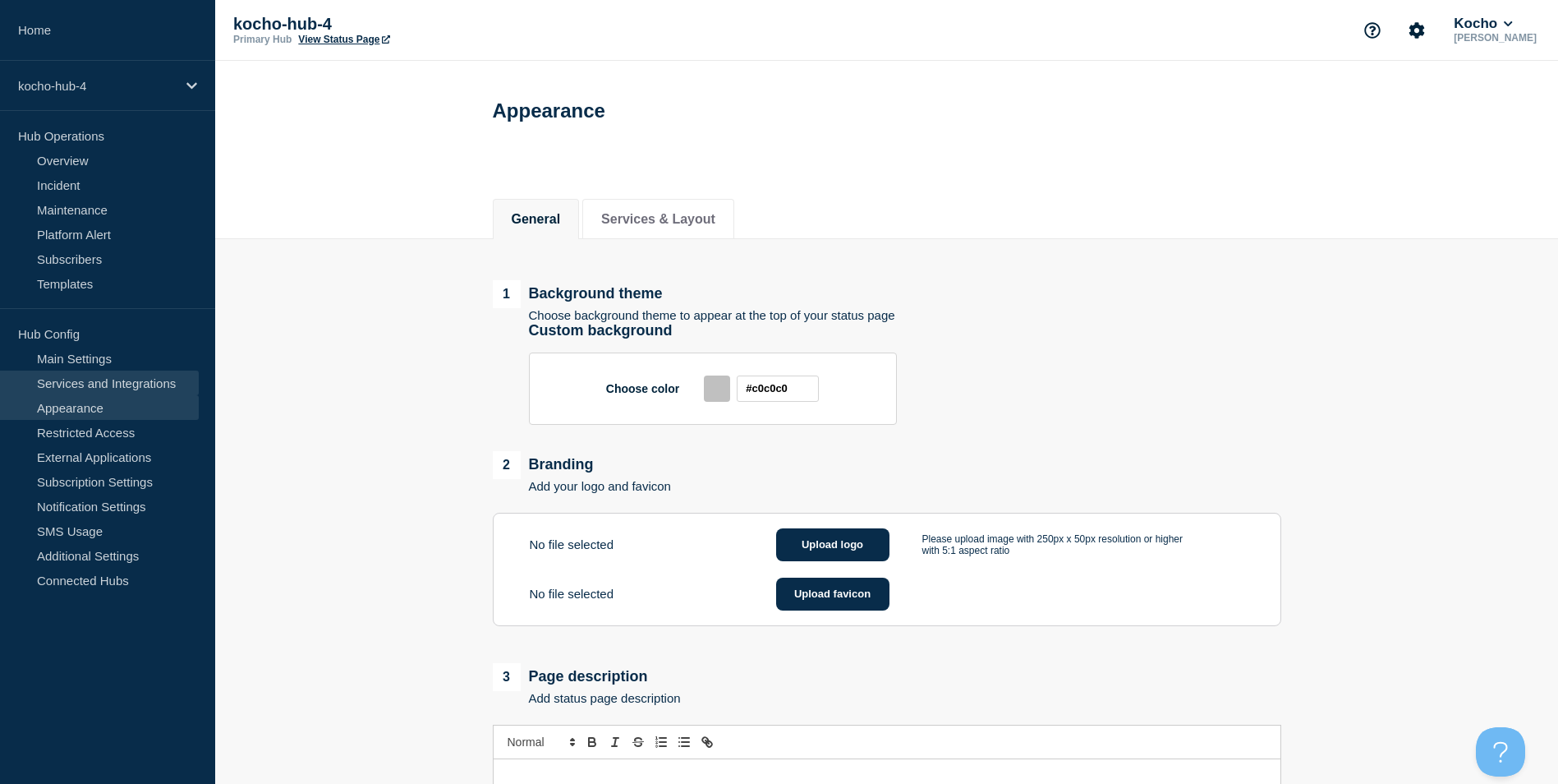
click at [118, 387] on link "Services and Integrations" at bounding box center [99, 383] width 199 height 25
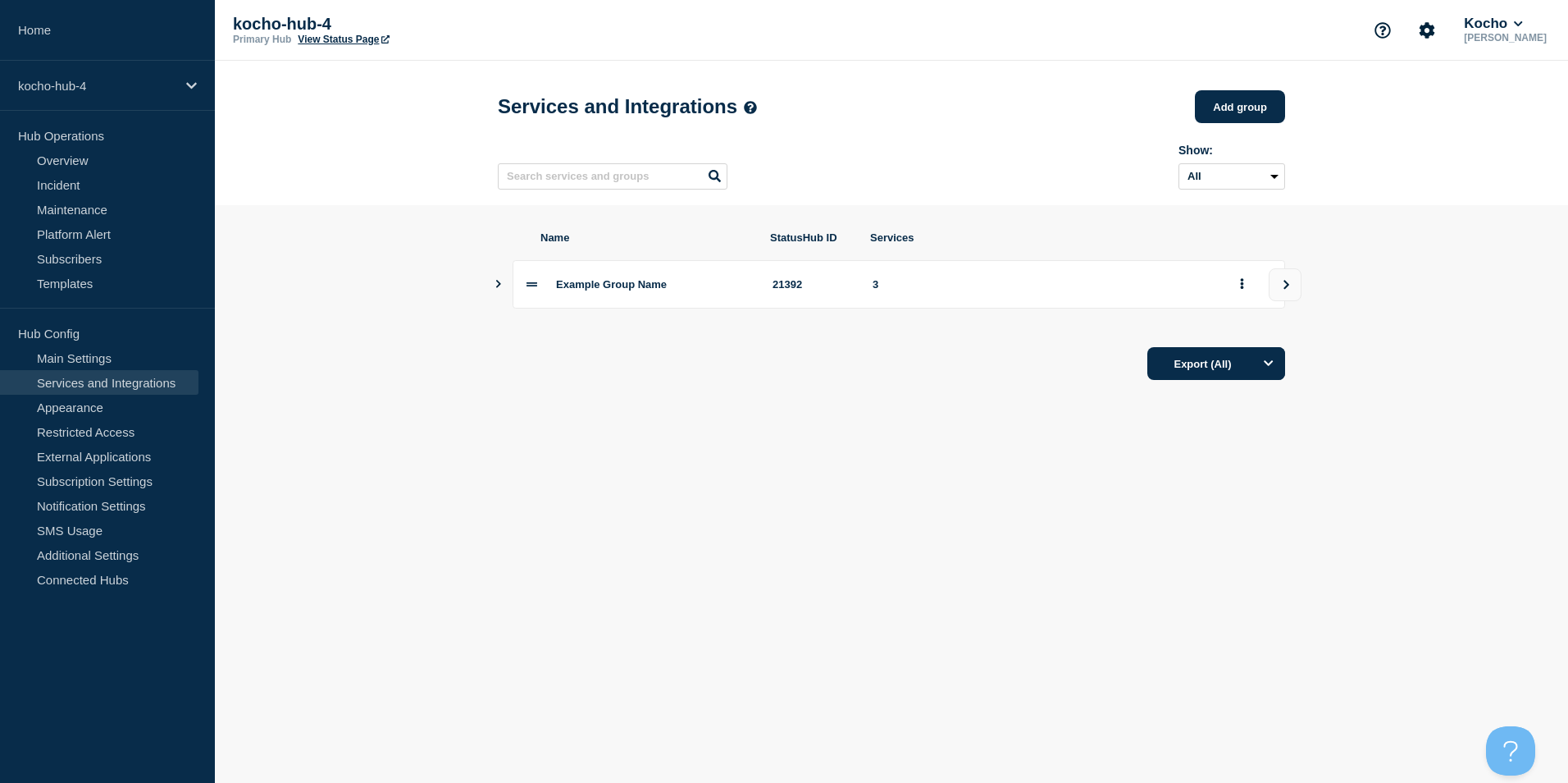
click at [501, 298] on button "Show services" at bounding box center [499, 284] width 8 height 48
click at [500, 289] on icon "Show services" at bounding box center [499, 283] width 8 height 11
click at [540, 297] on div "Example Group Name 21392 3" at bounding box center [899, 284] width 773 height 48
click at [582, 287] on span "Example Group Name" at bounding box center [611, 284] width 111 height 12
click at [659, 287] on span "Example Group Name" at bounding box center [611, 284] width 111 height 12
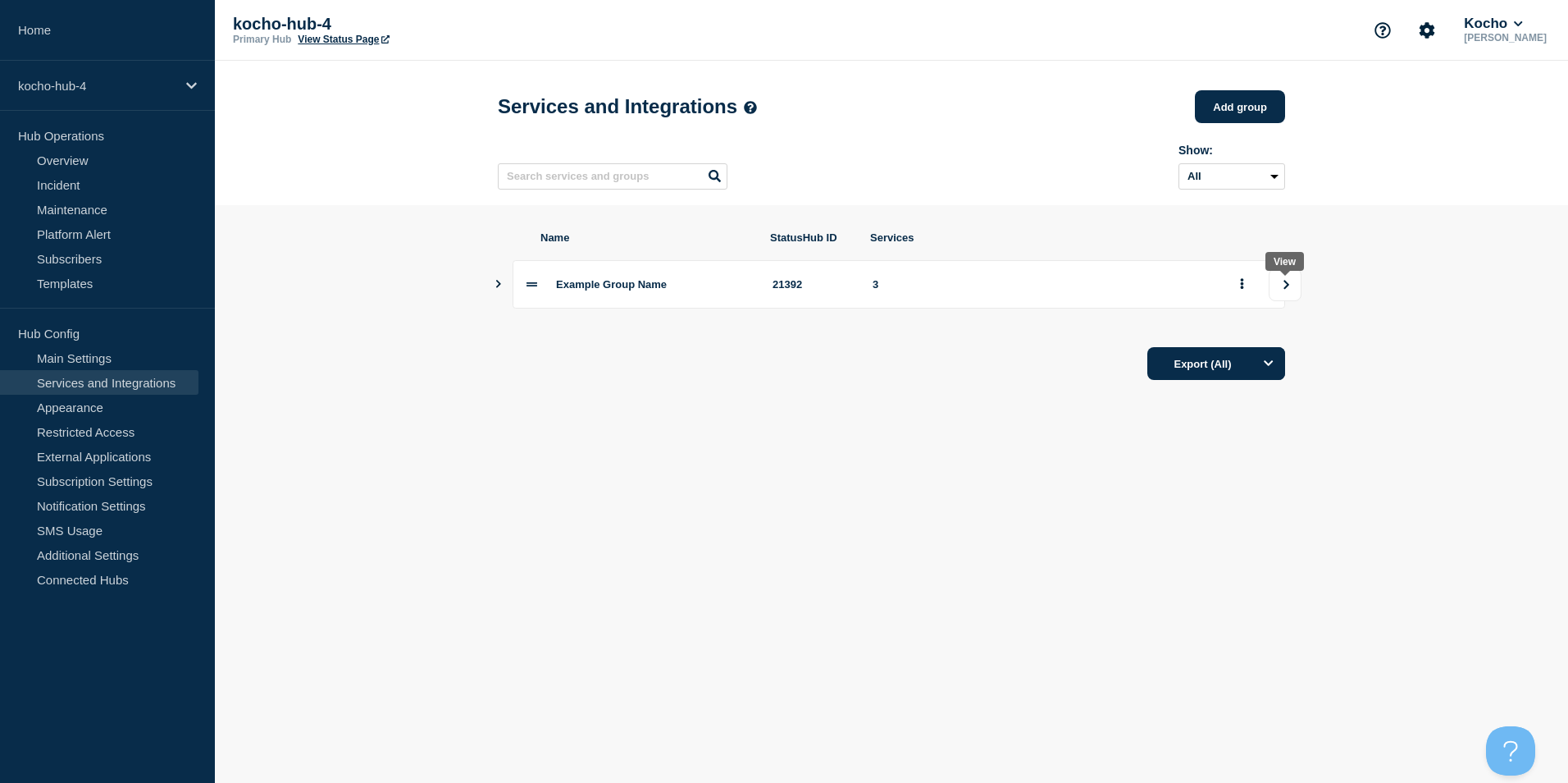
click at [1292, 290] on icon "view group" at bounding box center [1286, 285] width 11 height 10
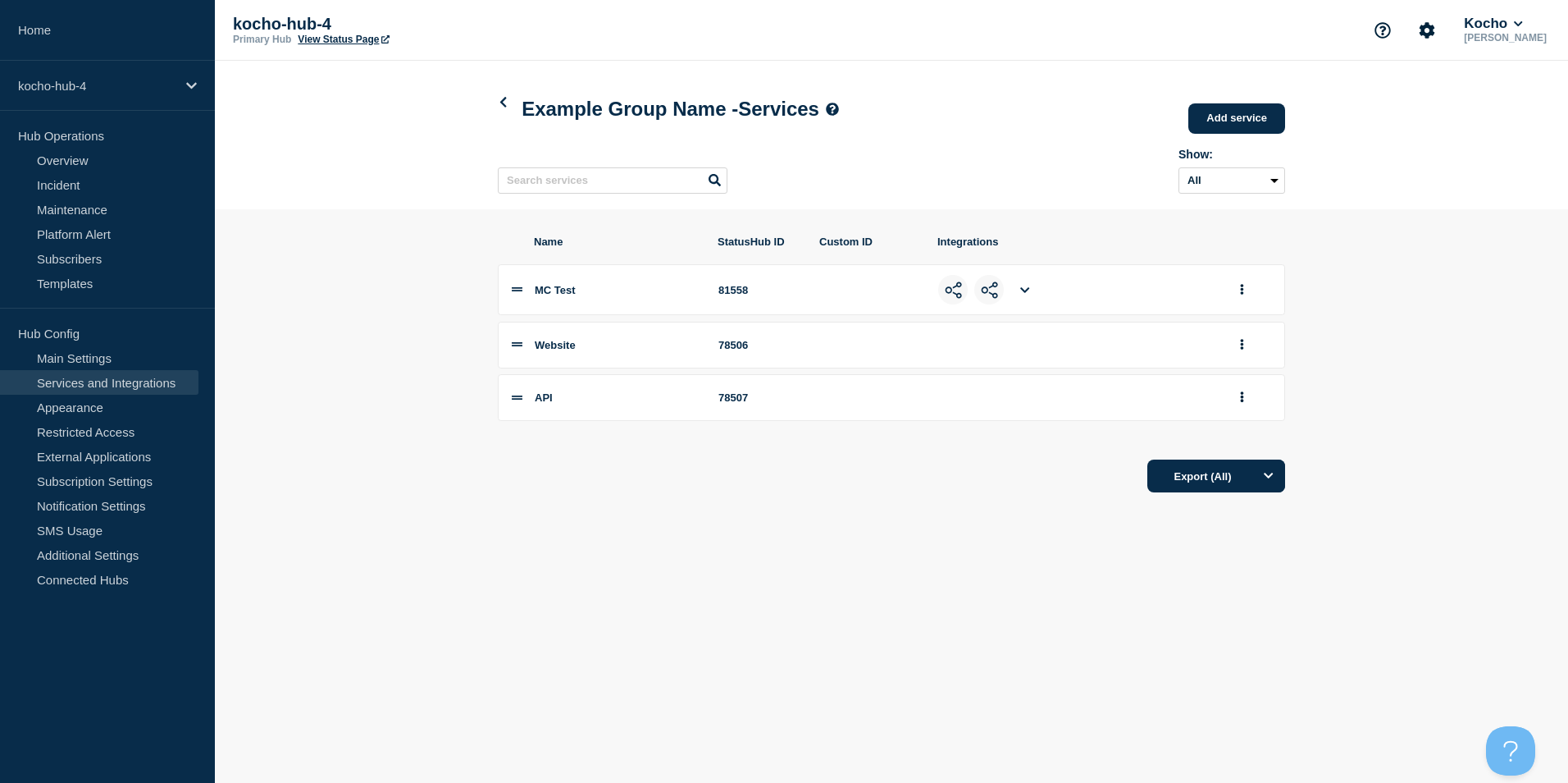
click at [1024, 295] on icon at bounding box center [1024, 290] width 9 height 11
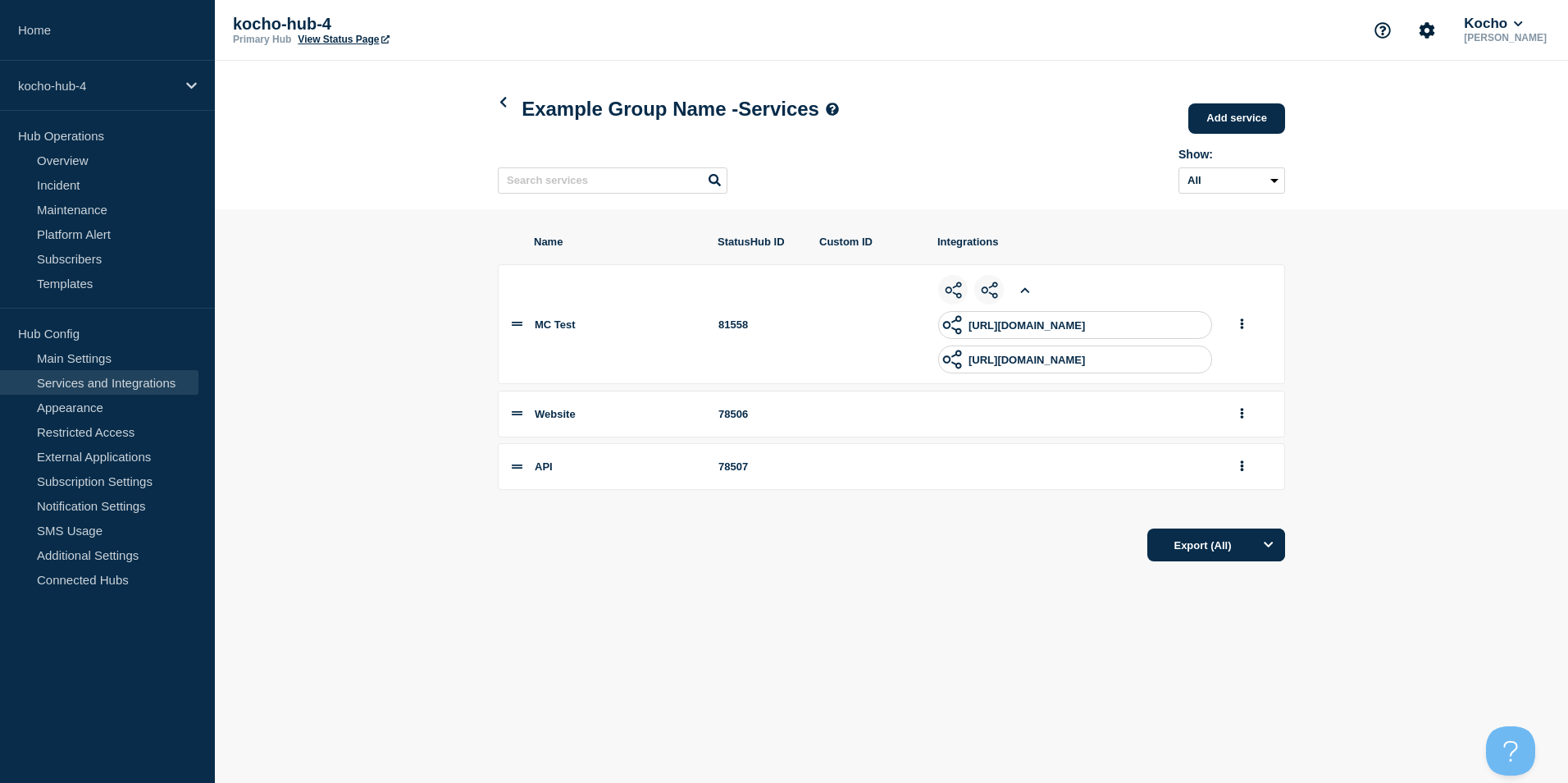
click at [1024, 295] on icon at bounding box center [1024, 290] width 9 height 11
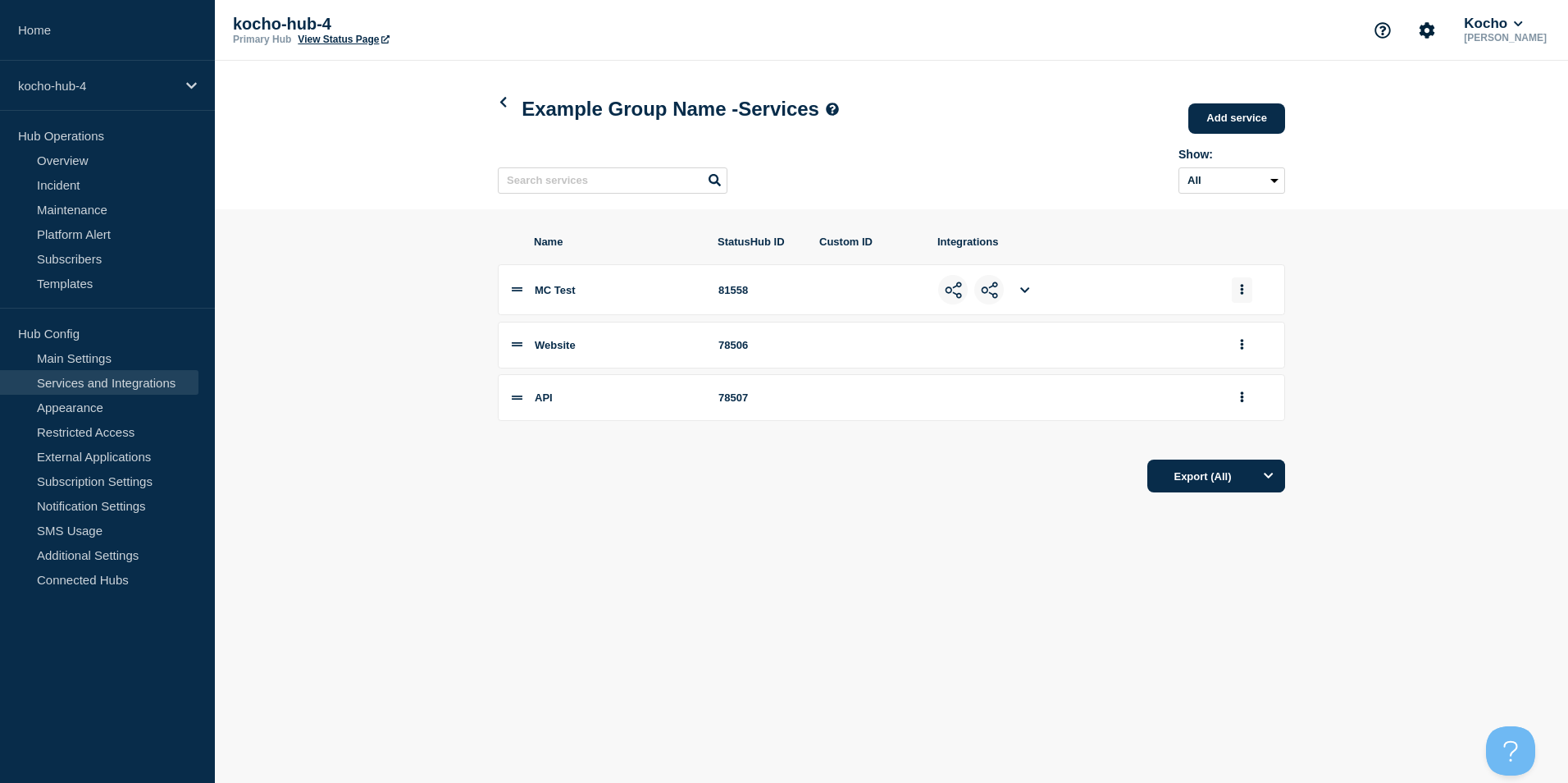
click at [1237, 292] on button "group actions" at bounding box center [1242, 290] width 21 height 26
drag, startPoint x: 624, startPoint y: 304, endPoint x: 595, endPoint y: 310, distance: 29.6
click at [621, 305] on li "MC Test 81558 Edit Delete Move to Top Bottom" at bounding box center [891, 289] width 787 height 51
click at [546, 297] on span "MC Test" at bounding box center [555, 290] width 41 height 12
click at [509, 297] on li "MC Test 81558" at bounding box center [891, 289] width 787 height 51
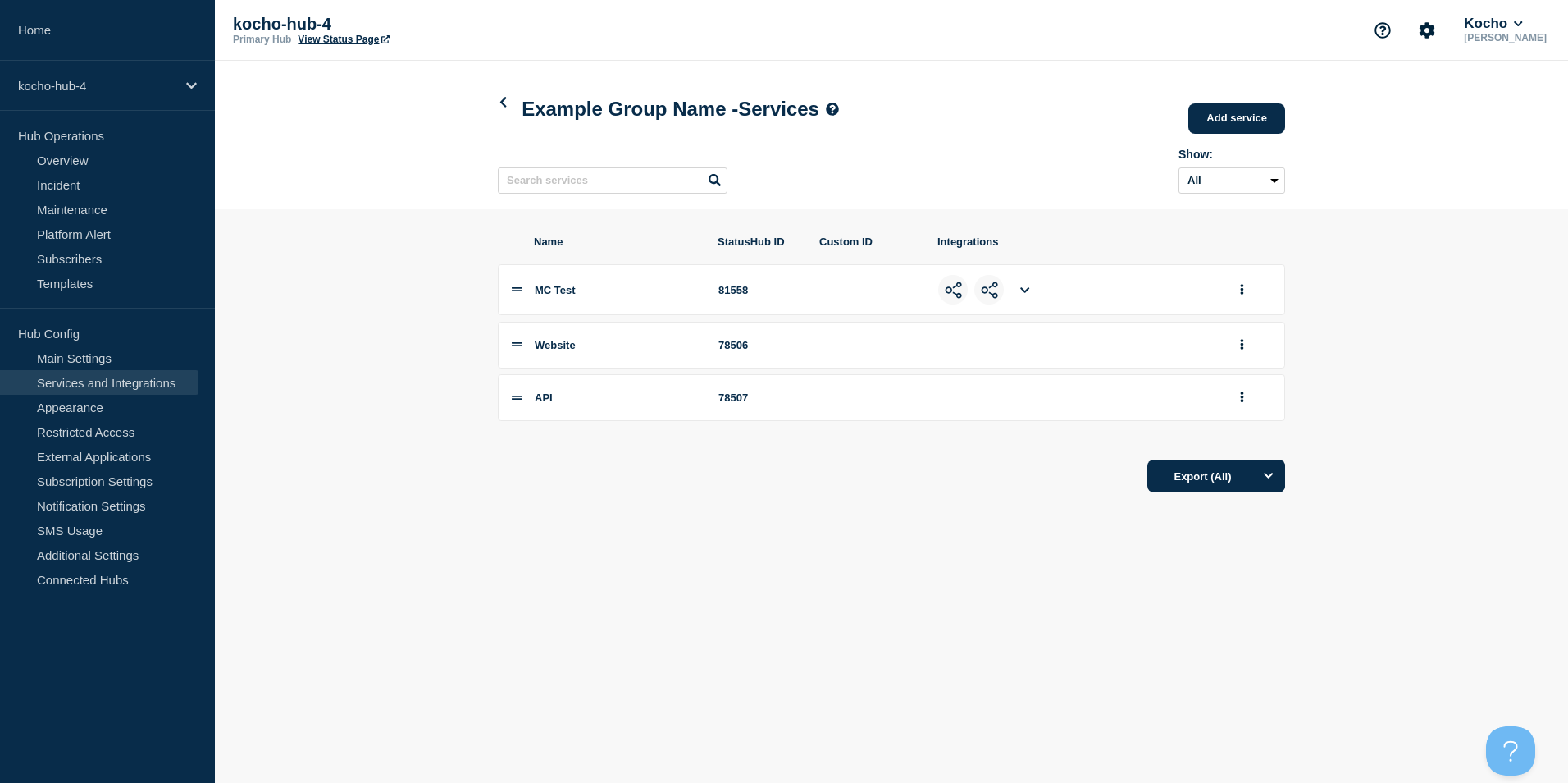
click at [515, 295] on icon at bounding box center [517, 289] width 11 height 11
click at [560, 289] on span "MC Test" at bounding box center [555, 290] width 41 height 12
click at [504, 97] on icon at bounding box center [503, 102] width 12 height 11
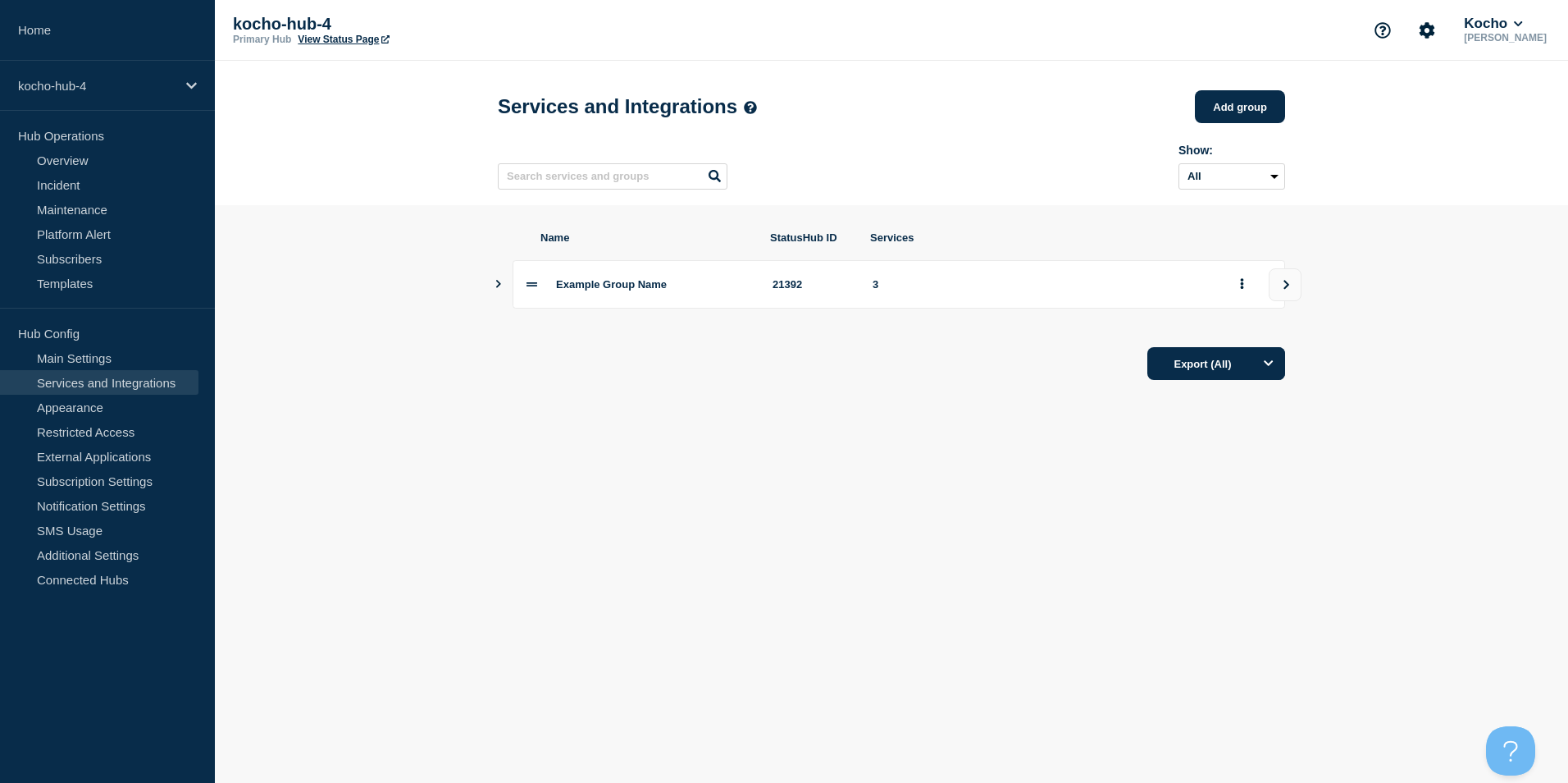
click at [142, 372] on link "Services and Integrations" at bounding box center [99, 382] width 198 height 25
click at [131, 345] on p "Hub Config" at bounding box center [107, 333] width 215 height 25
click at [134, 353] on link "Main Settings" at bounding box center [99, 358] width 198 height 25
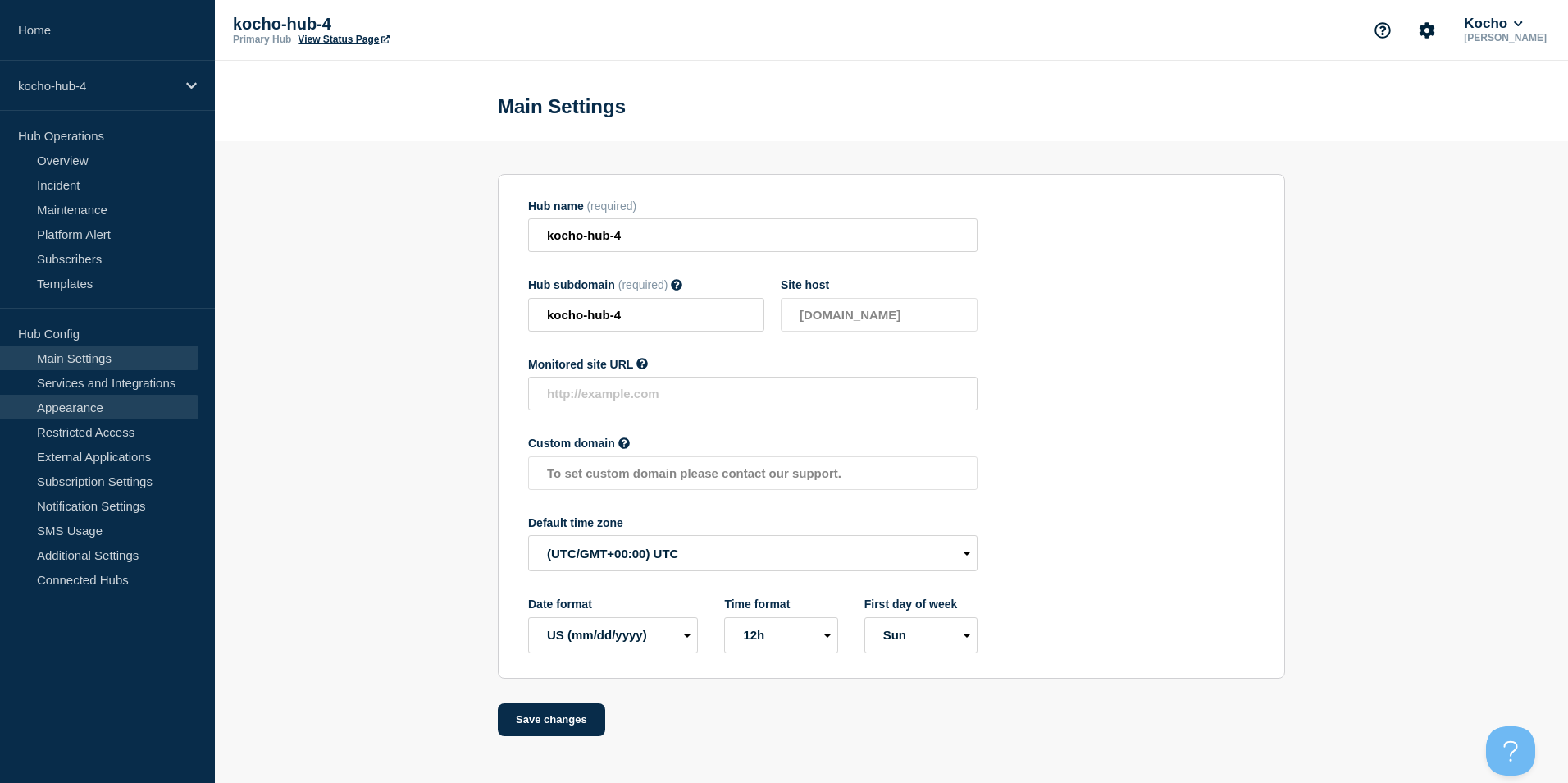
click at [148, 416] on link "Appearance" at bounding box center [99, 407] width 198 height 25
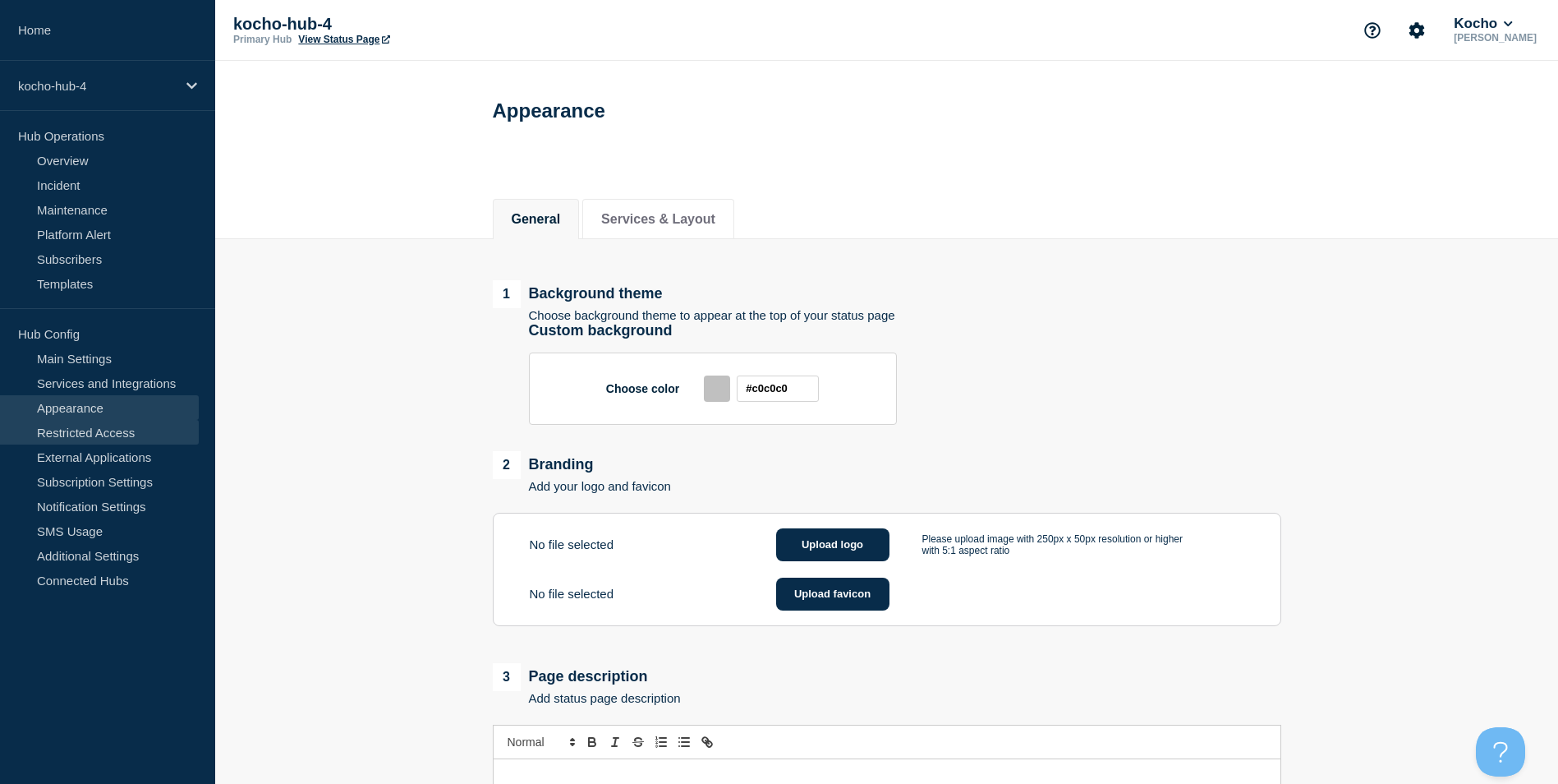
click at [153, 435] on link "Restricted Access" at bounding box center [99, 432] width 199 height 25
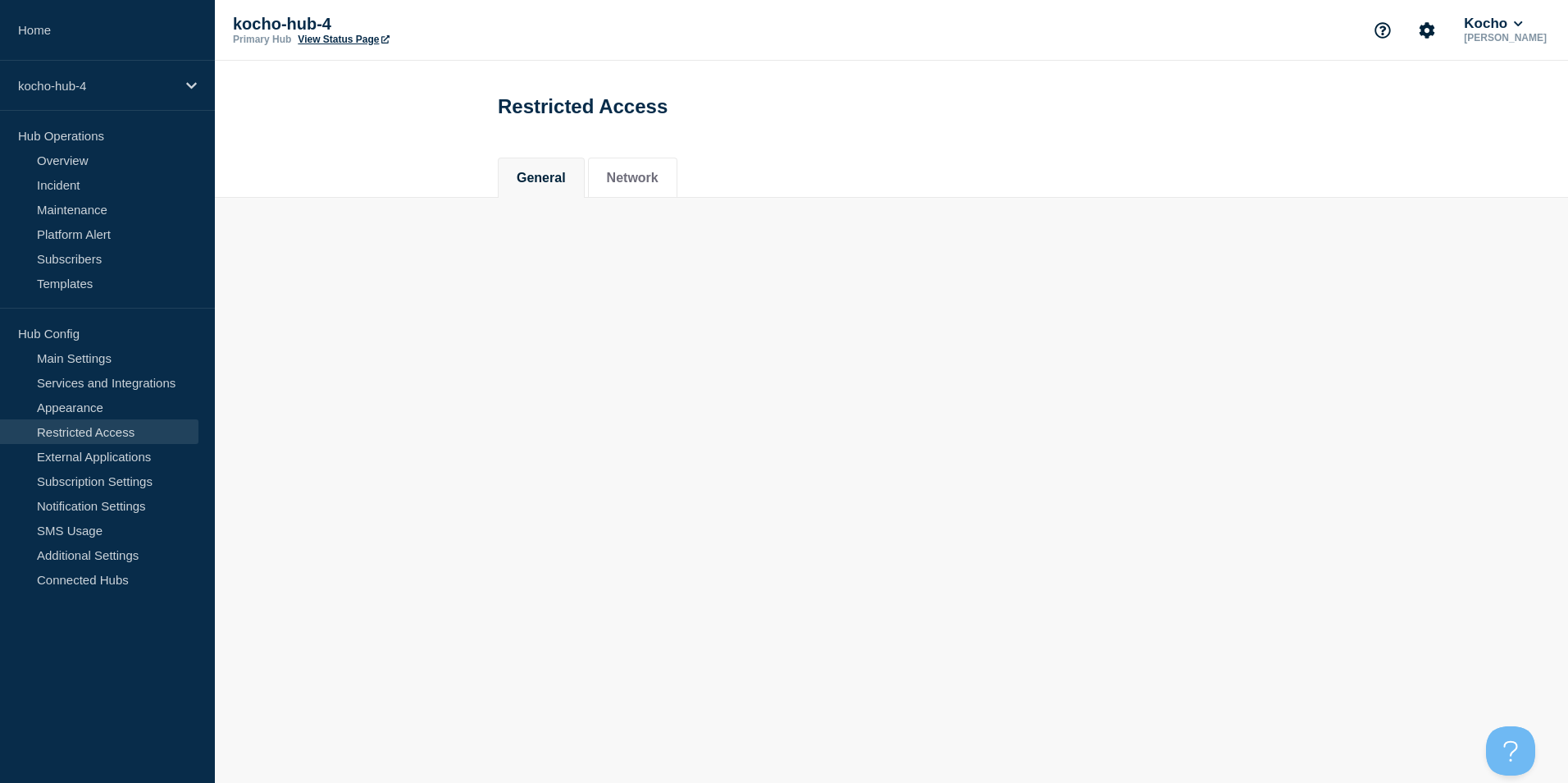
click at [146, 435] on link "Restricted Access" at bounding box center [99, 431] width 198 height 25
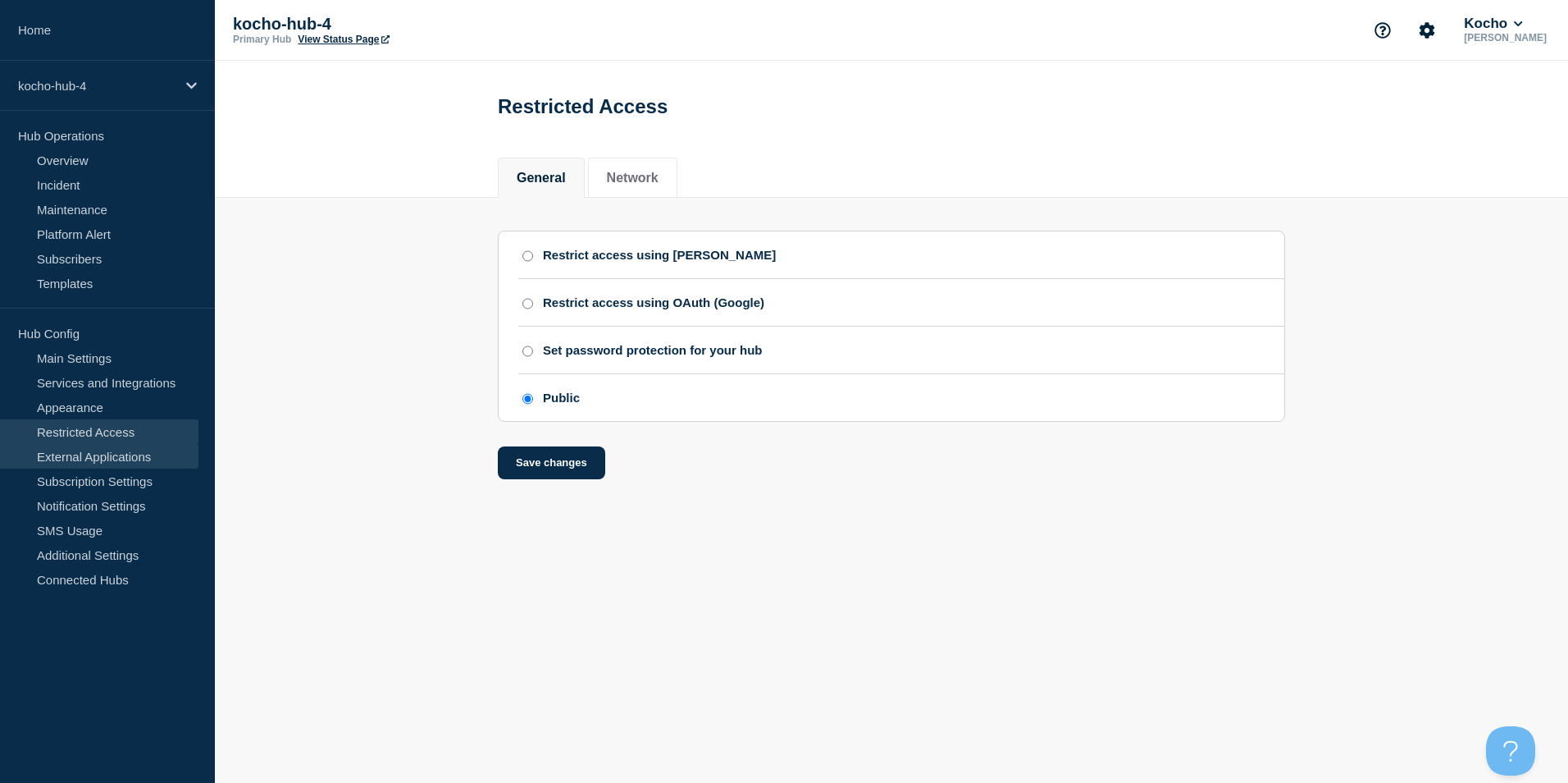
click at [148, 450] on link "External Applications" at bounding box center [99, 456] width 198 height 25
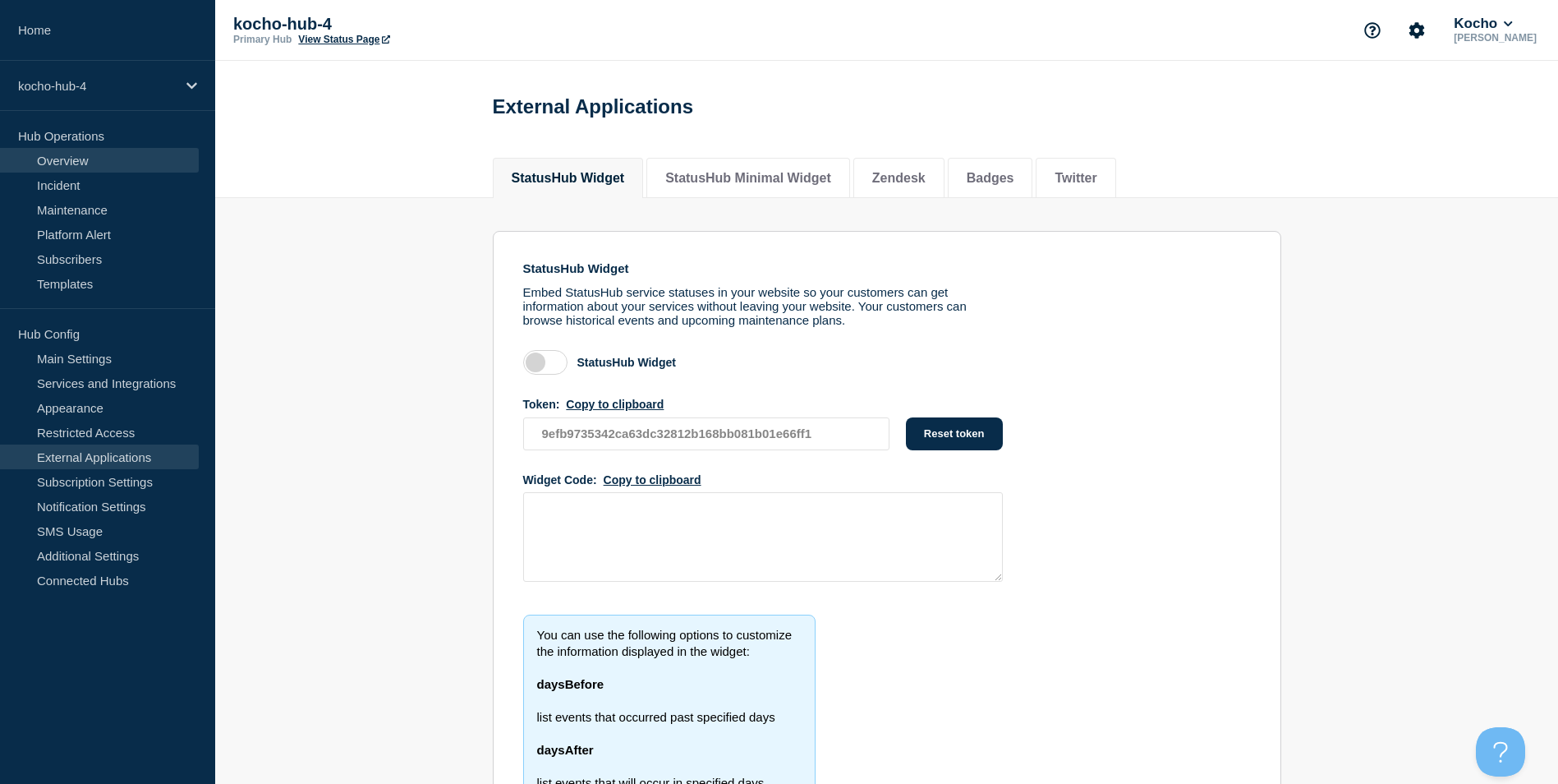
click at [107, 164] on link "Overview" at bounding box center [99, 160] width 199 height 25
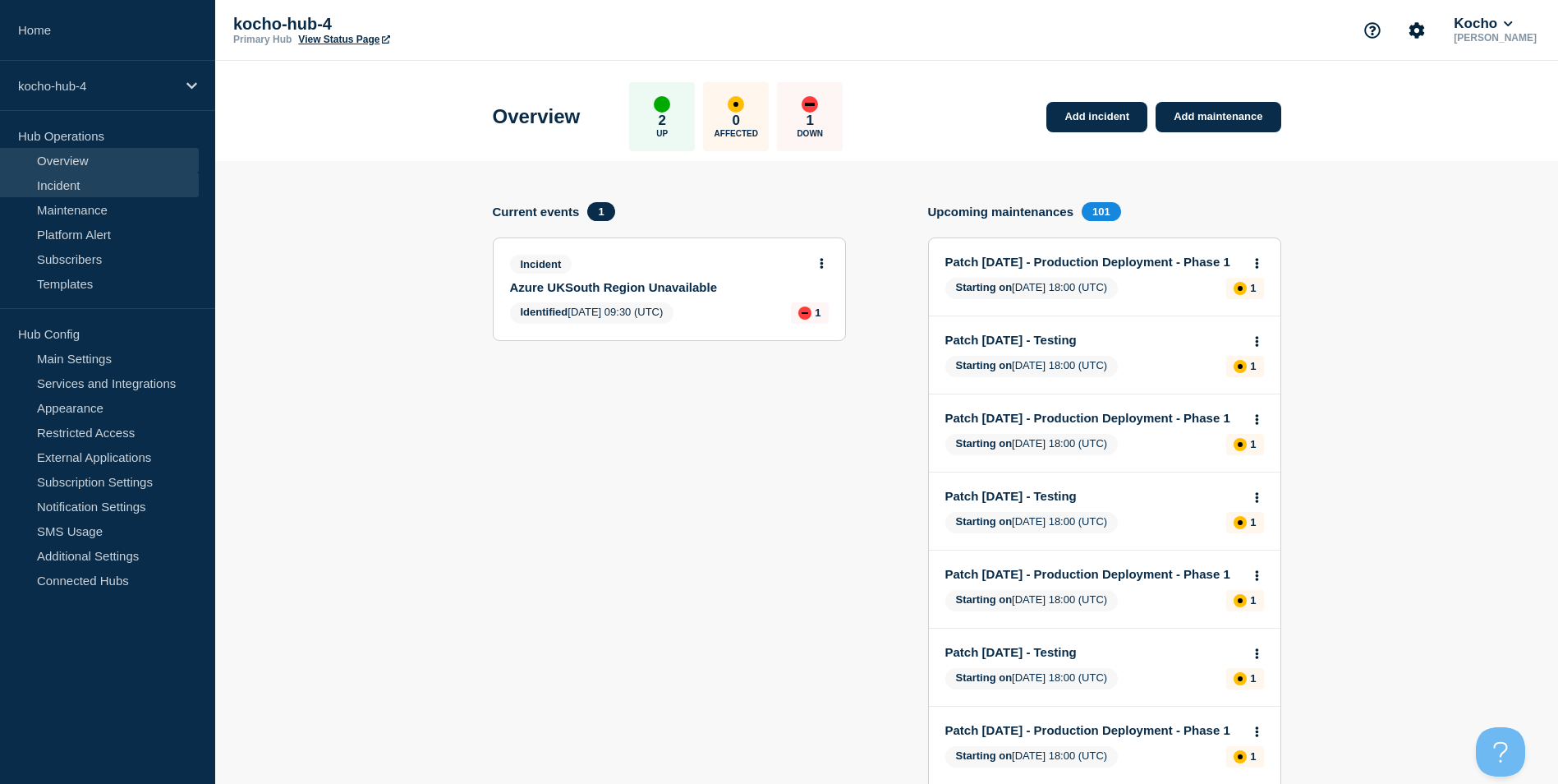
click at [126, 183] on link "Incident" at bounding box center [99, 185] width 199 height 25
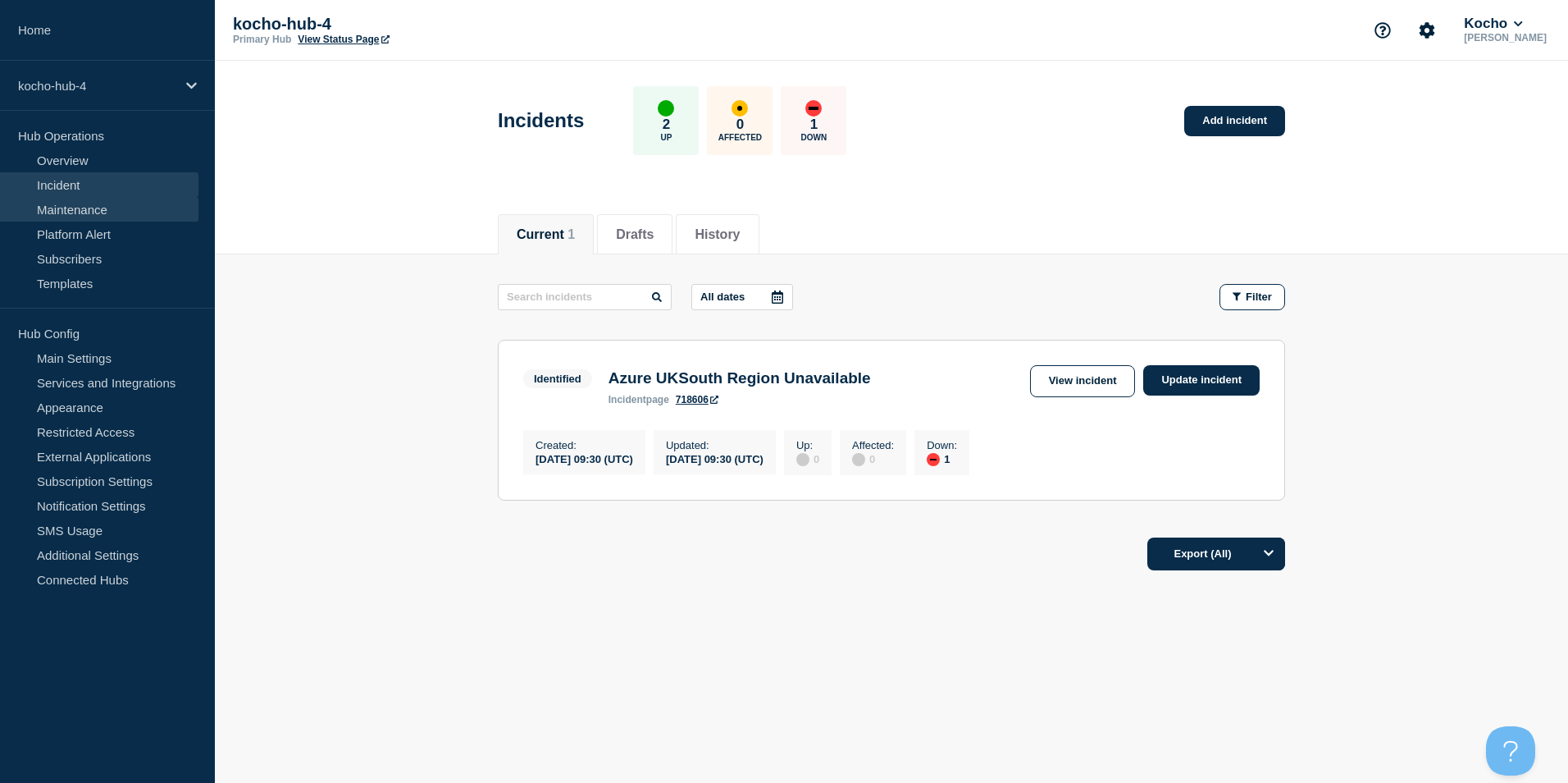
click at [146, 202] on link "Maintenance" at bounding box center [99, 209] width 198 height 25
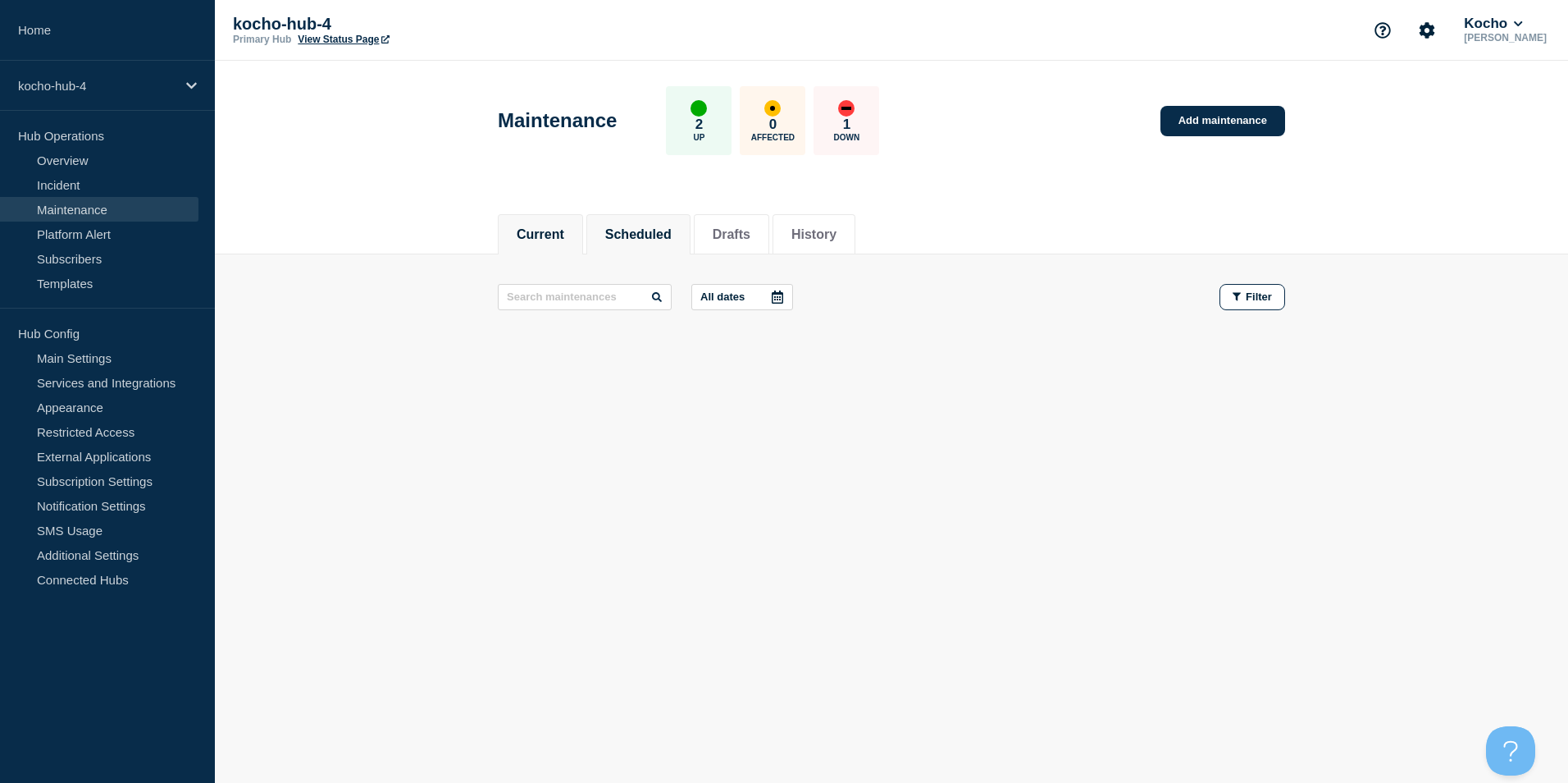
click at [649, 232] on button "Scheduled" at bounding box center [639, 235] width 67 height 15
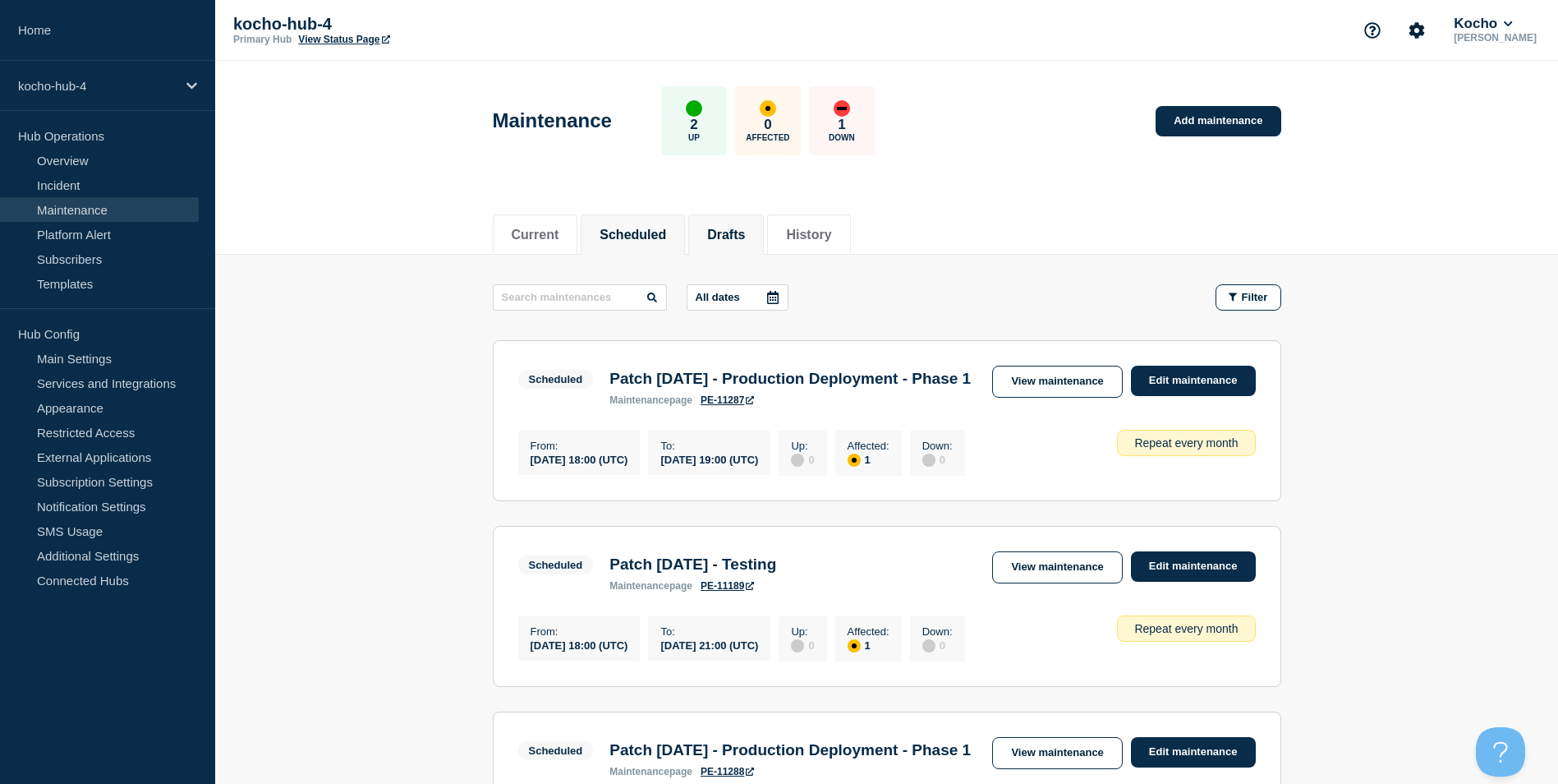
click at [744, 239] on button "Drafts" at bounding box center [726, 235] width 38 height 15
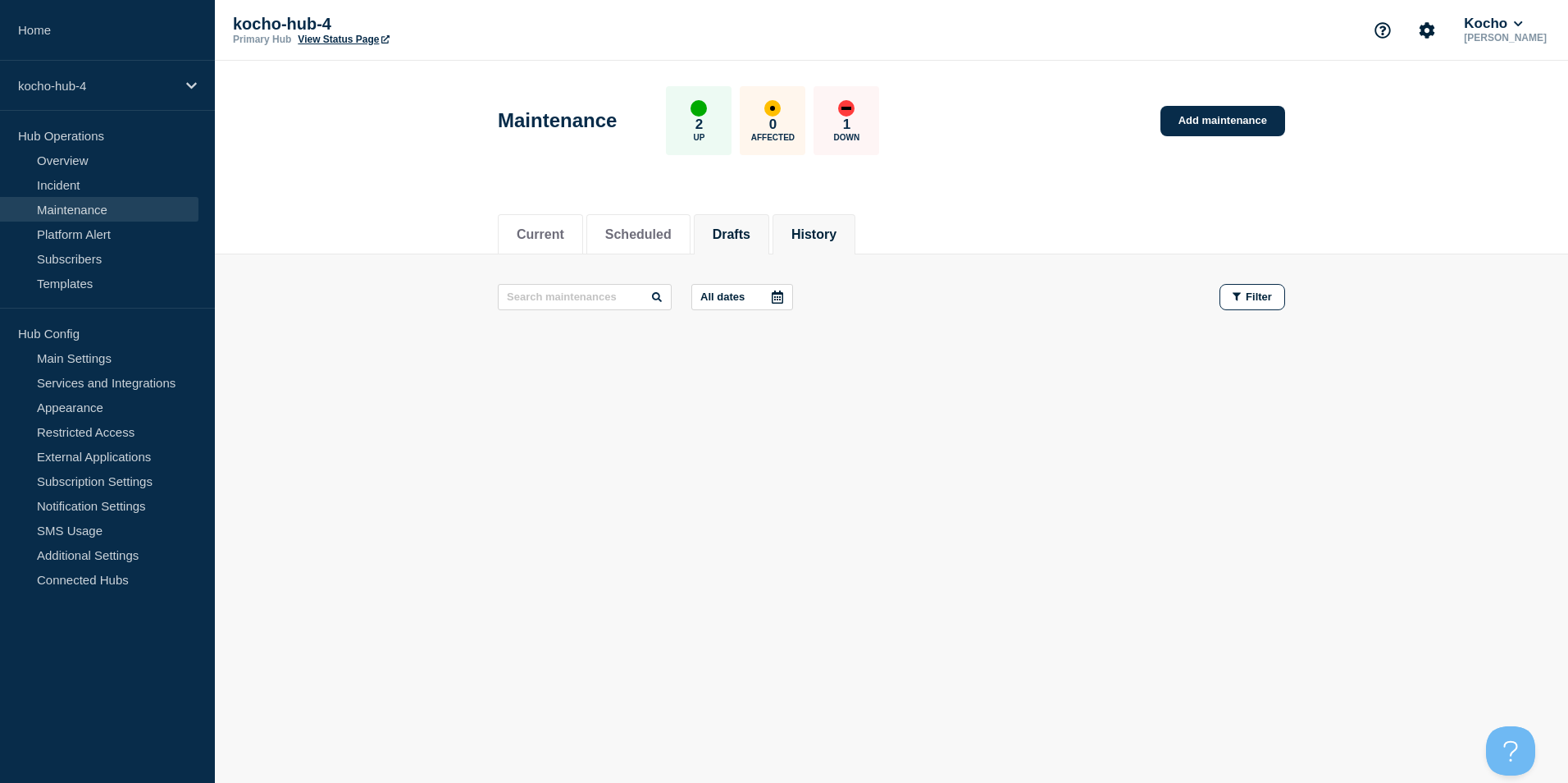
click at [837, 235] on button "History" at bounding box center [814, 235] width 45 height 15
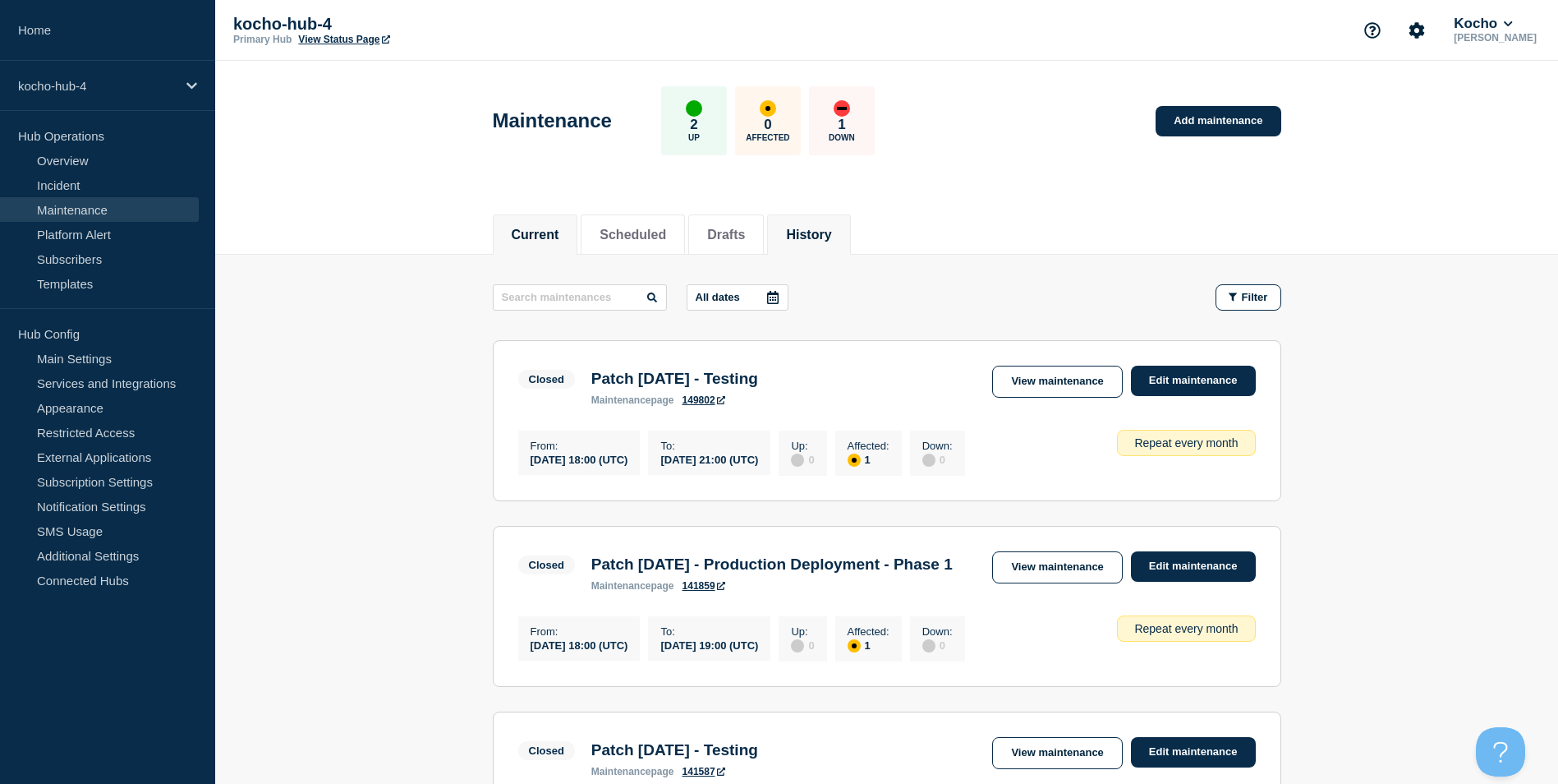
click at [556, 241] on button "Current" at bounding box center [535, 235] width 48 height 15
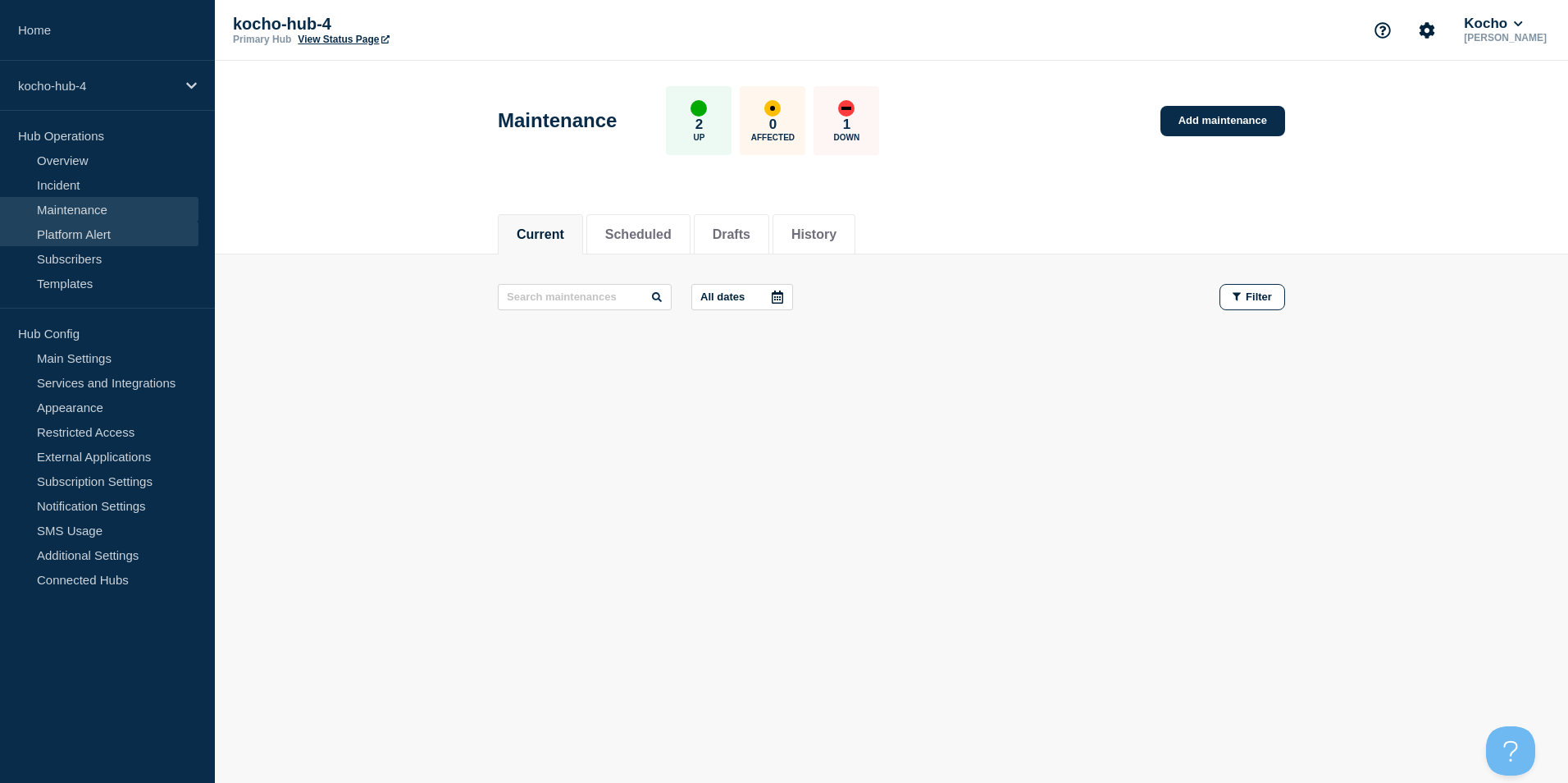
click at [172, 228] on link "Platform Alert" at bounding box center [99, 234] width 198 height 25
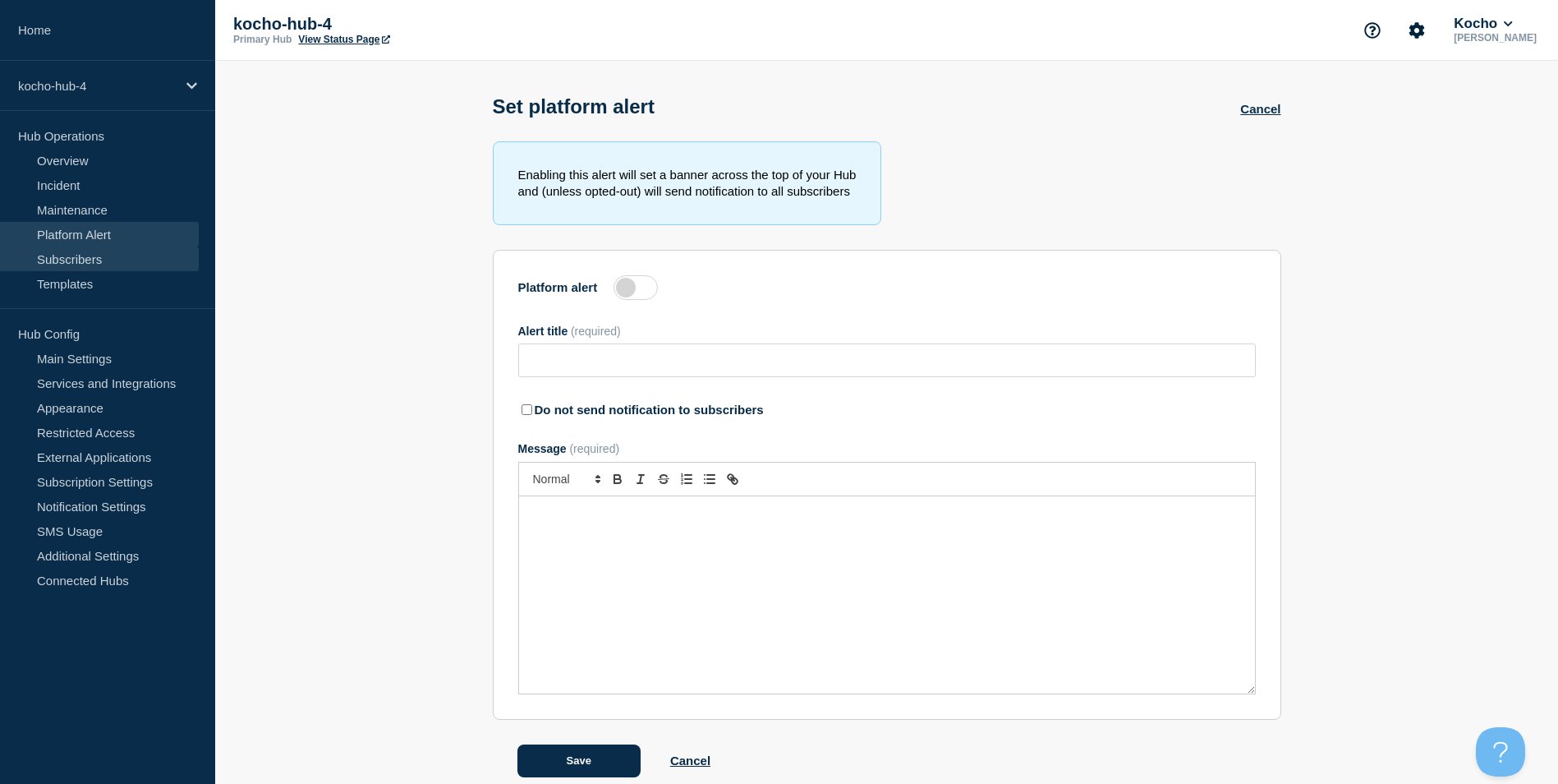
click at [133, 256] on link "Subscribers" at bounding box center [99, 259] width 199 height 25
click at [136, 240] on link "Platform Alert" at bounding box center [99, 234] width 199 height 25
click at [156, 259] on link "Subscribers" at bounding box center [99, 259] width 199 height 25
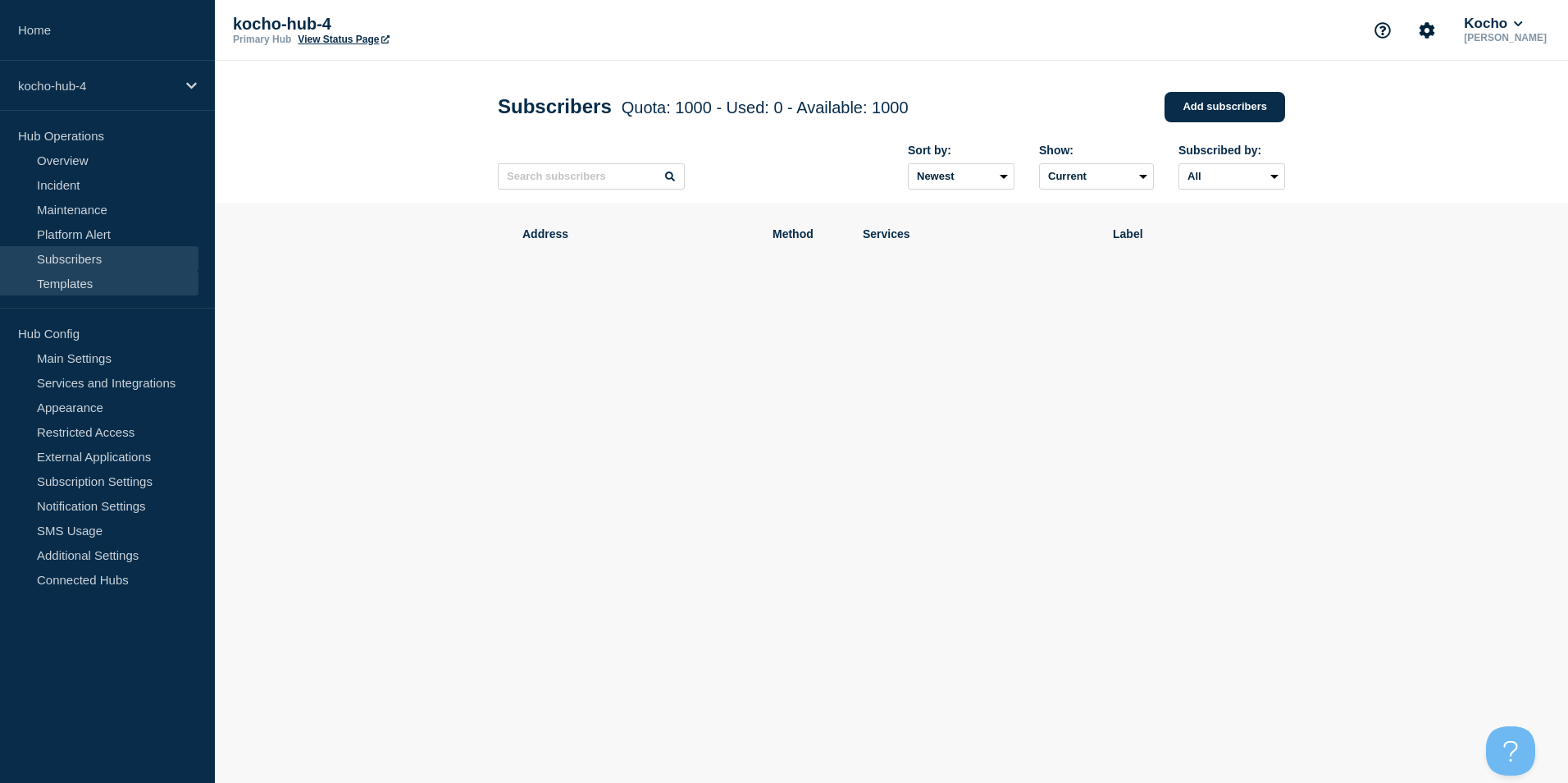
click at [152, 276] on link "Templates" at bounding box center [99, 283] width 198 height 25
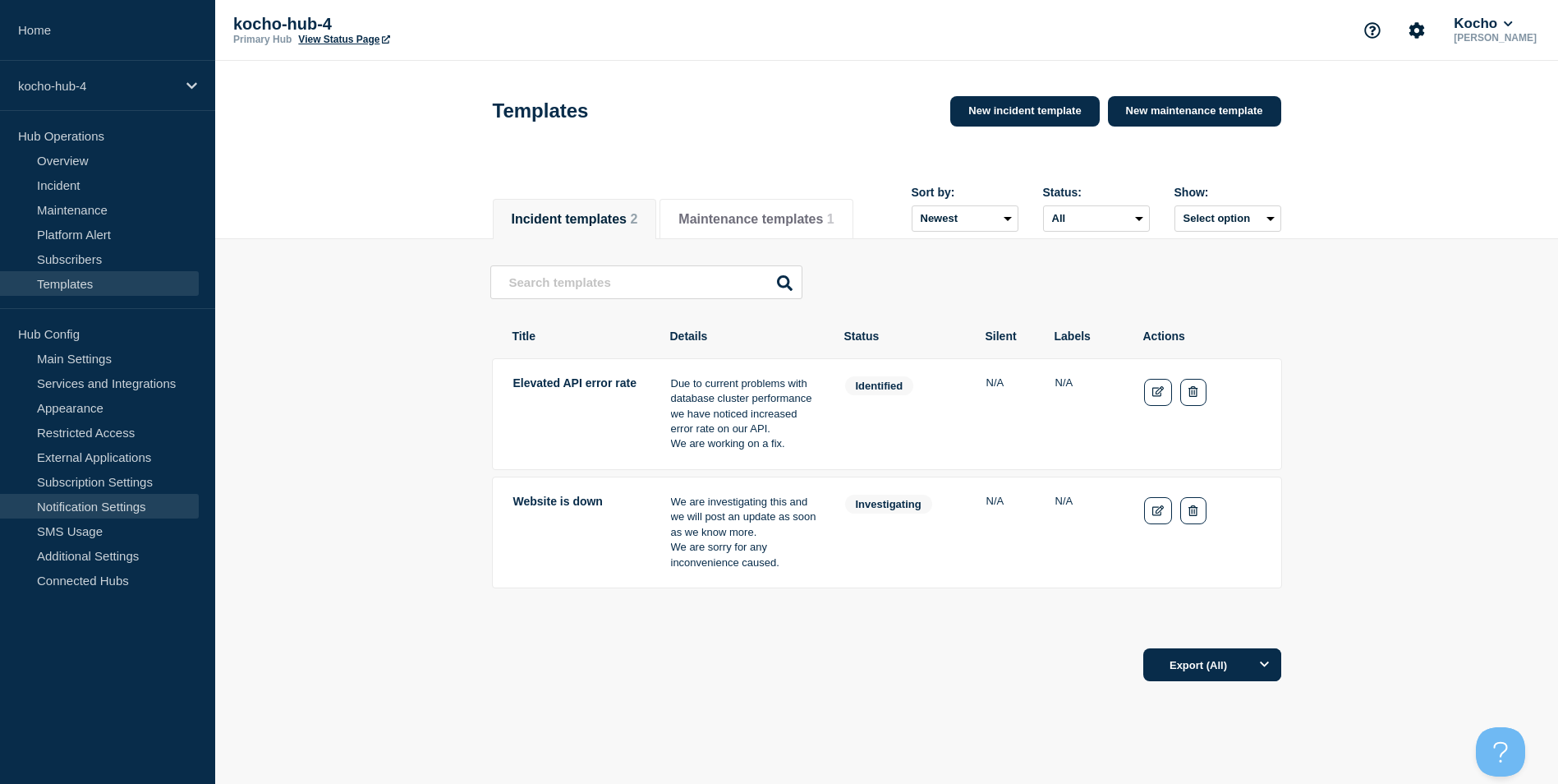
click at [143, 508] on link "Notification Settings" at bounding box center [99, 506] width 199 height 25
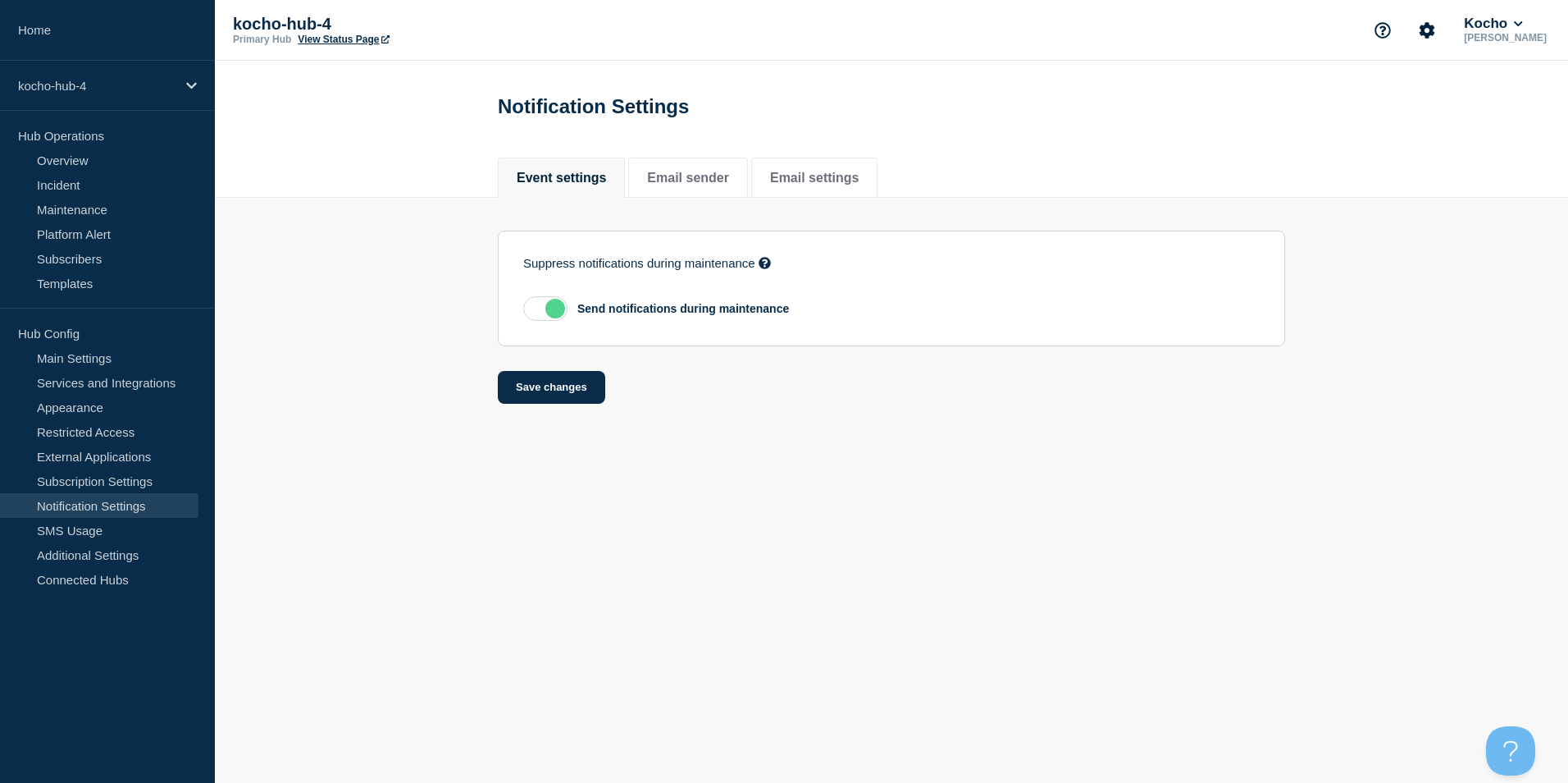
click at [141, 494] on link "Notification Settings" at bounding box center [99, 506] width 198 height 25
click at [139, 411] on link "Appearance" at bounding box center [99, 407] width 198 height 25
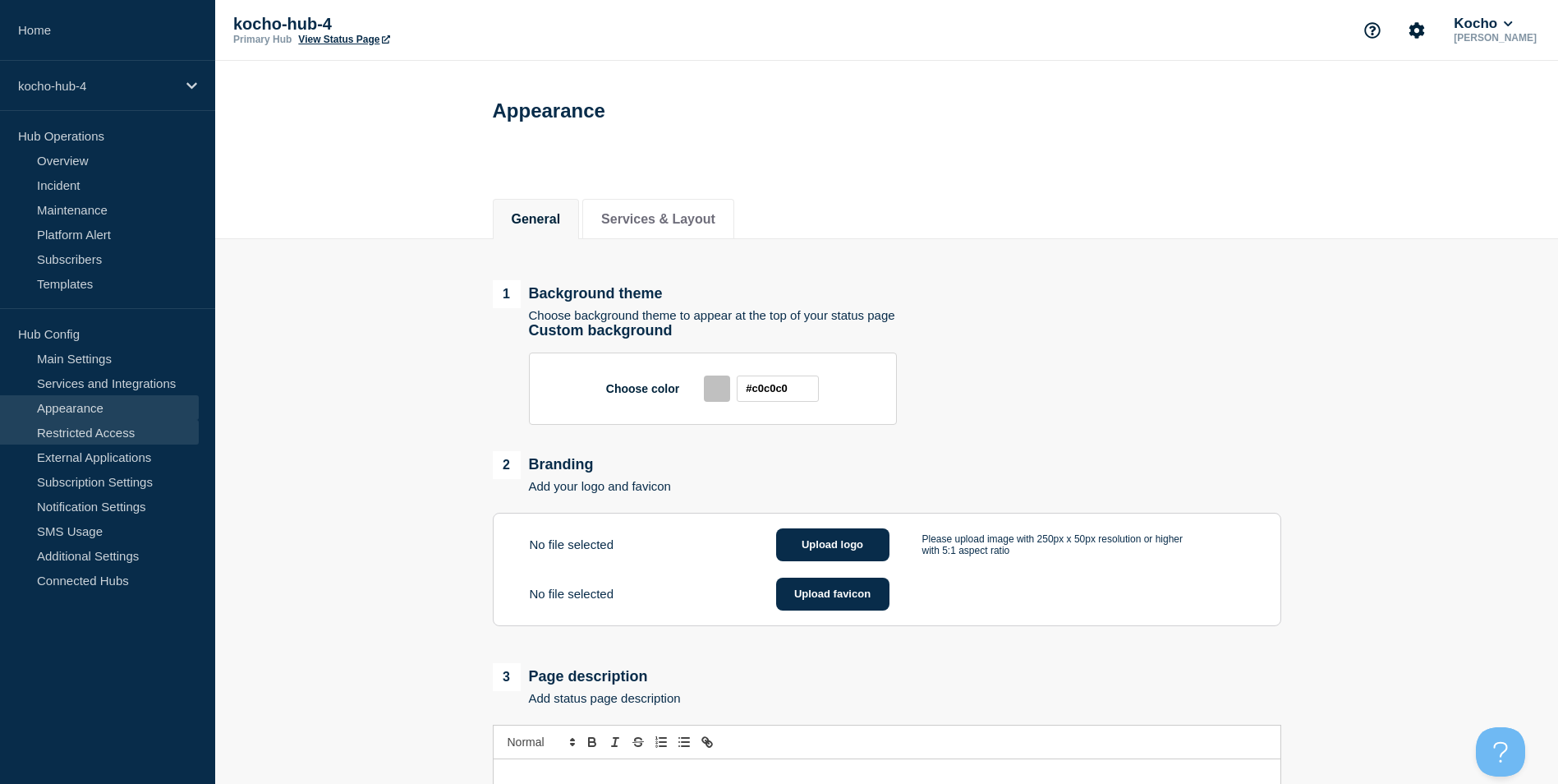
click at [148, 431] on link "Restricted Access" at bounding box center [99, 432] width 199 height 25
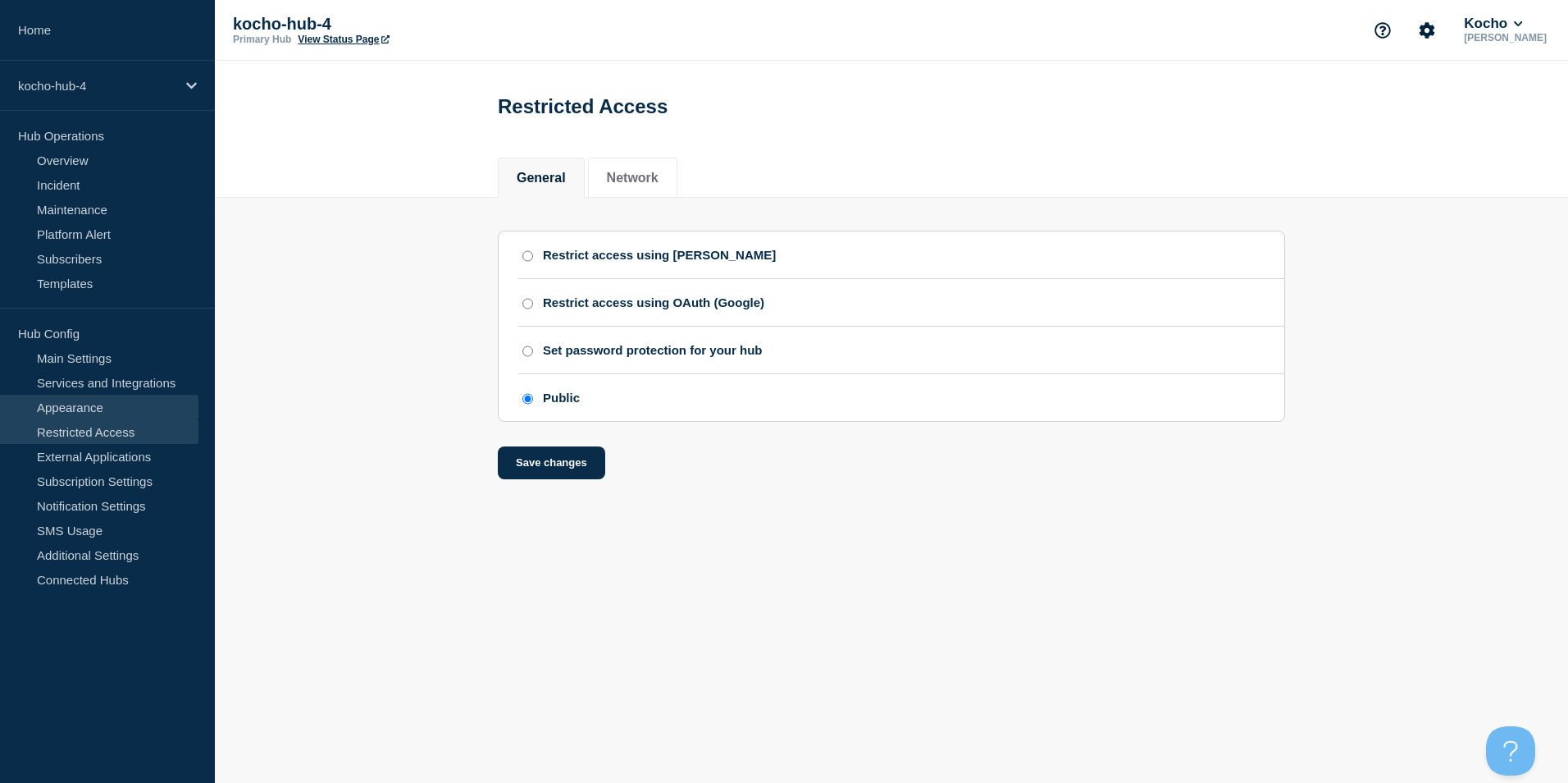
click at [154, 414] on link "Appearance" at bounding box center [99, 407] width 198 height 25
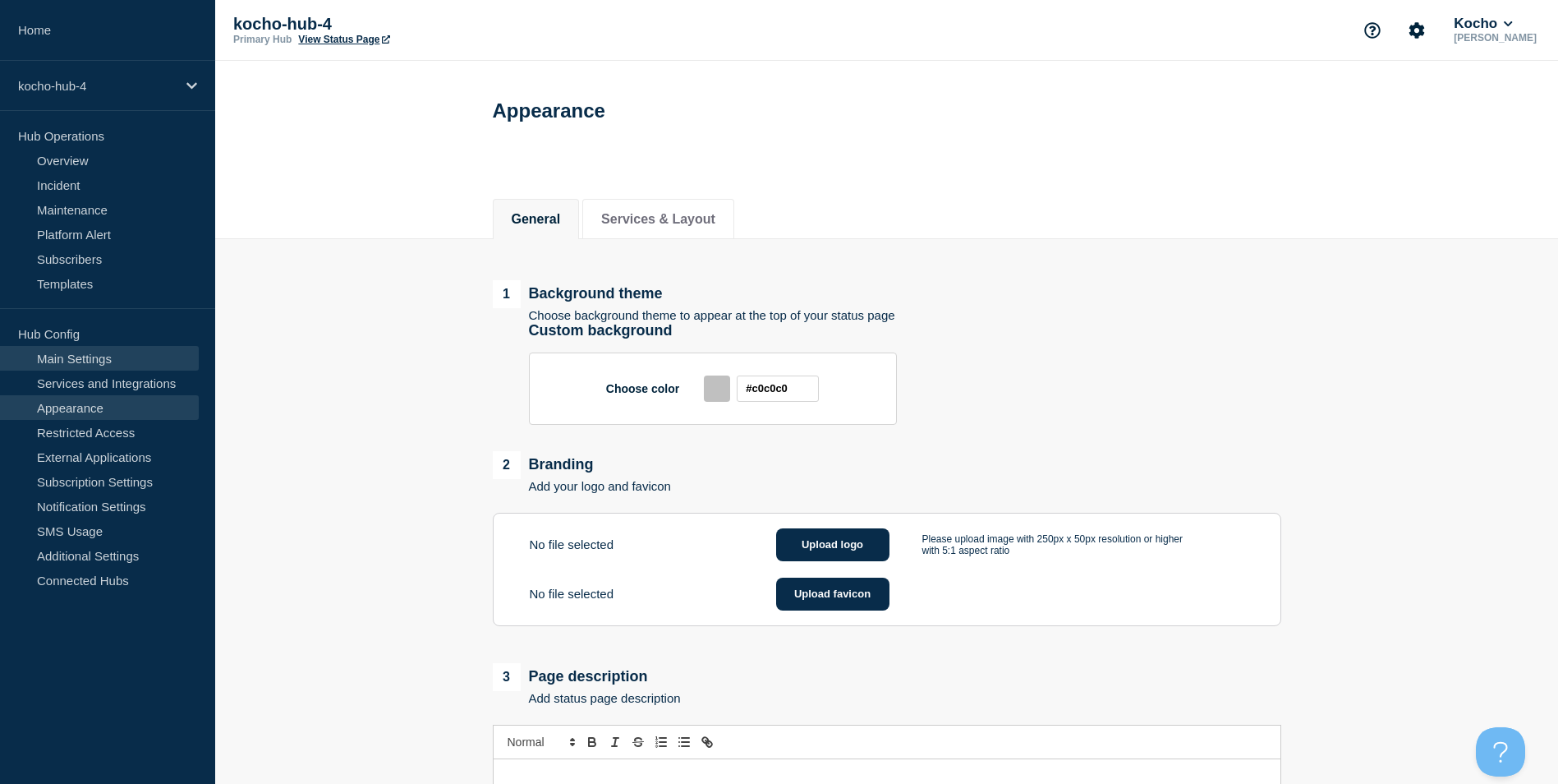
click at [137, 354] on link "Main Settings" at bounding box center [99, 359] width 199 height 25
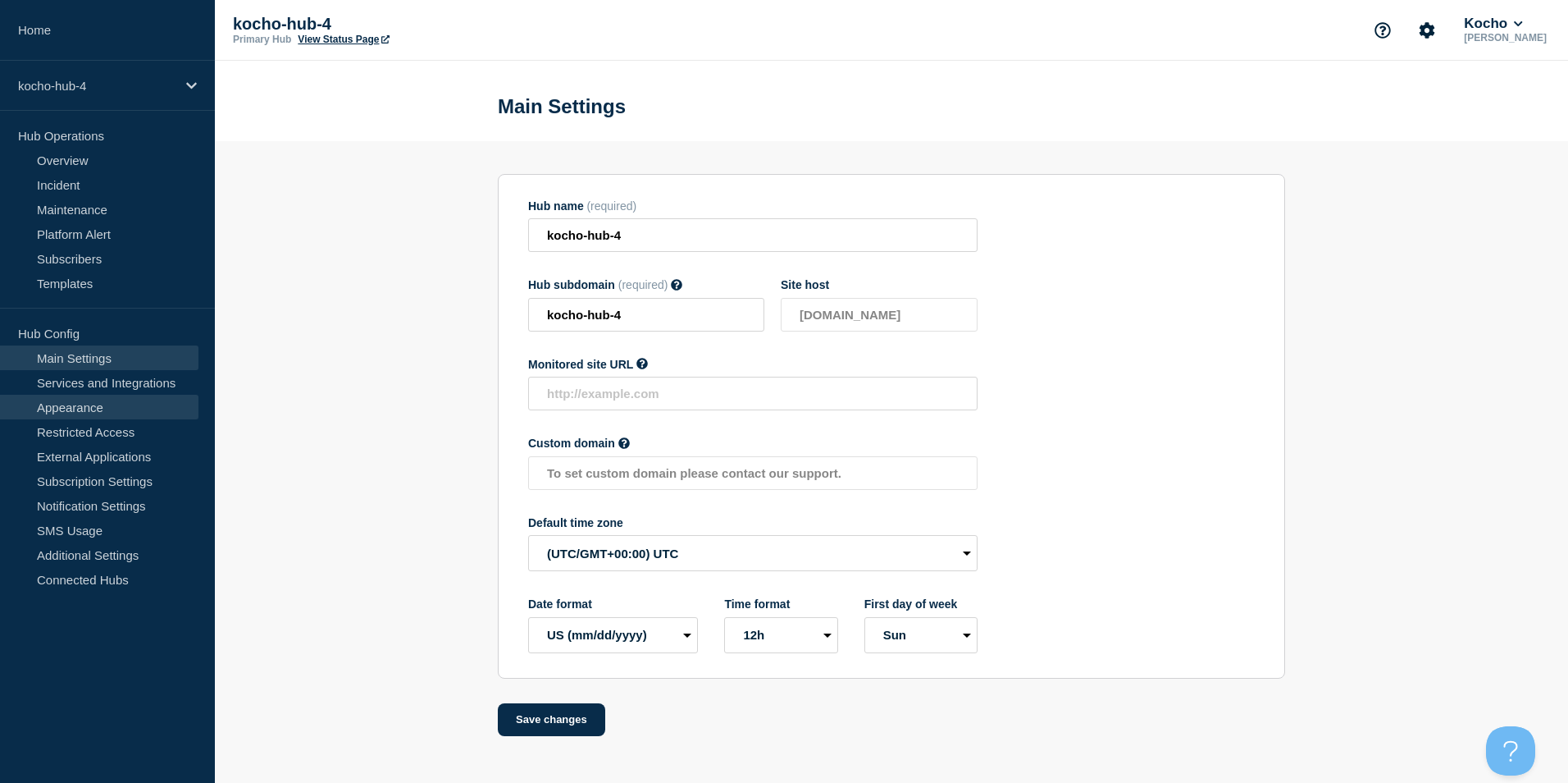
click at [158, 399] on link "Appearance" at bounding box center [99, 407] width 198 height 25
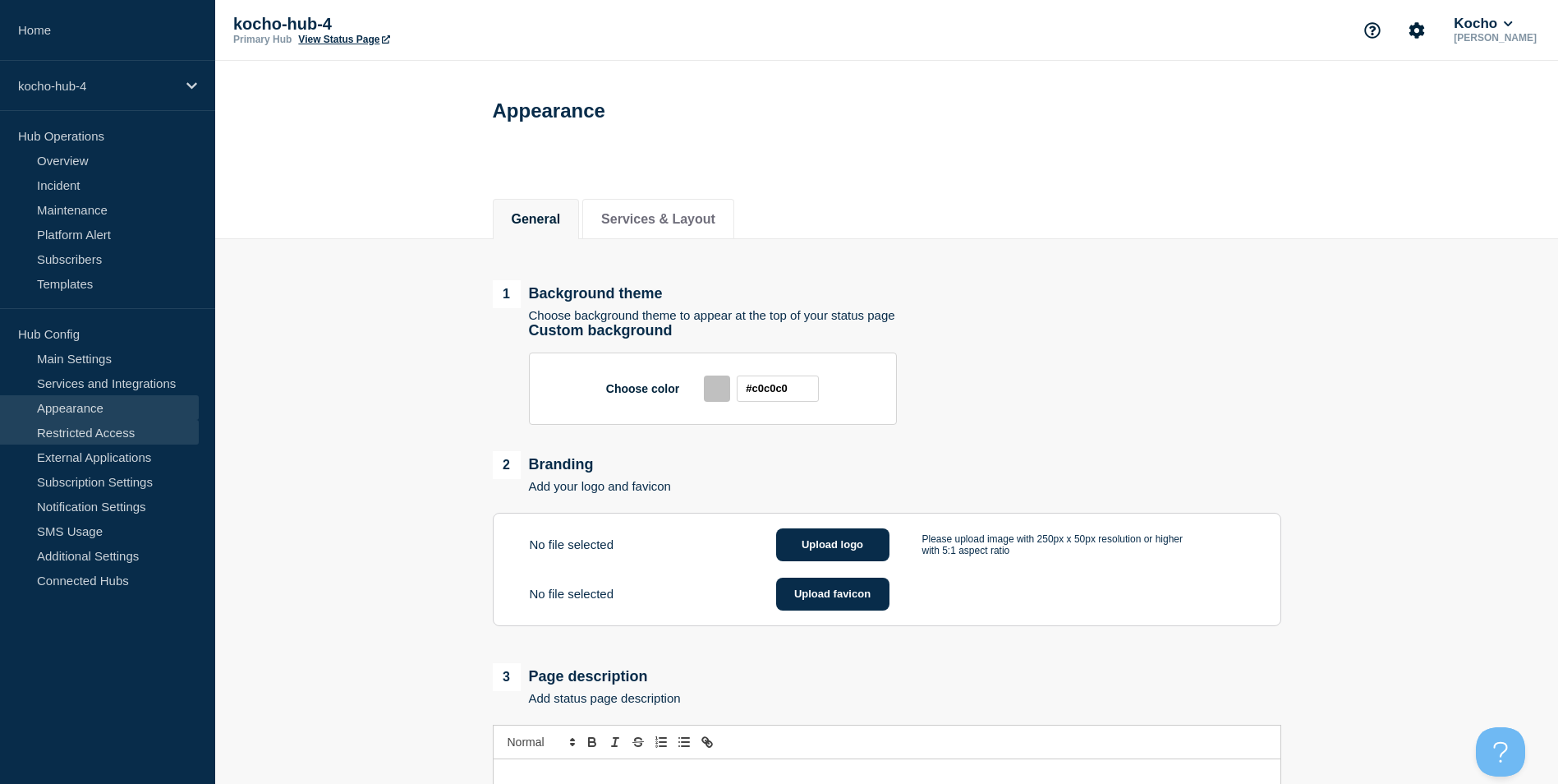
click at [162, 422] on link "Restricted Access" at bounding box center [99, 432] width 199 height 25
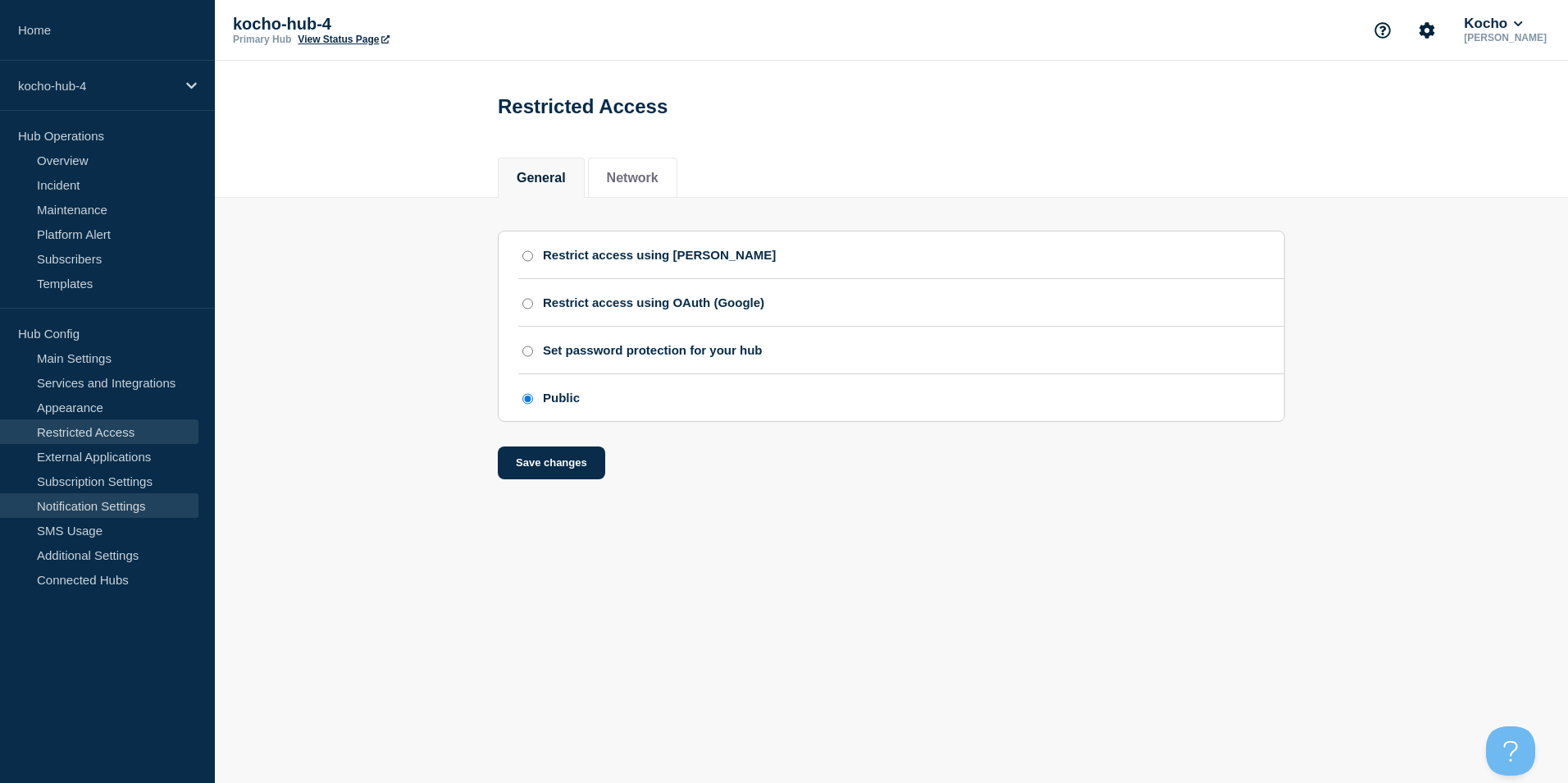
click at [157, 496] on link "Notification Settings" at bounding box center [99, 506] width 198 height 25
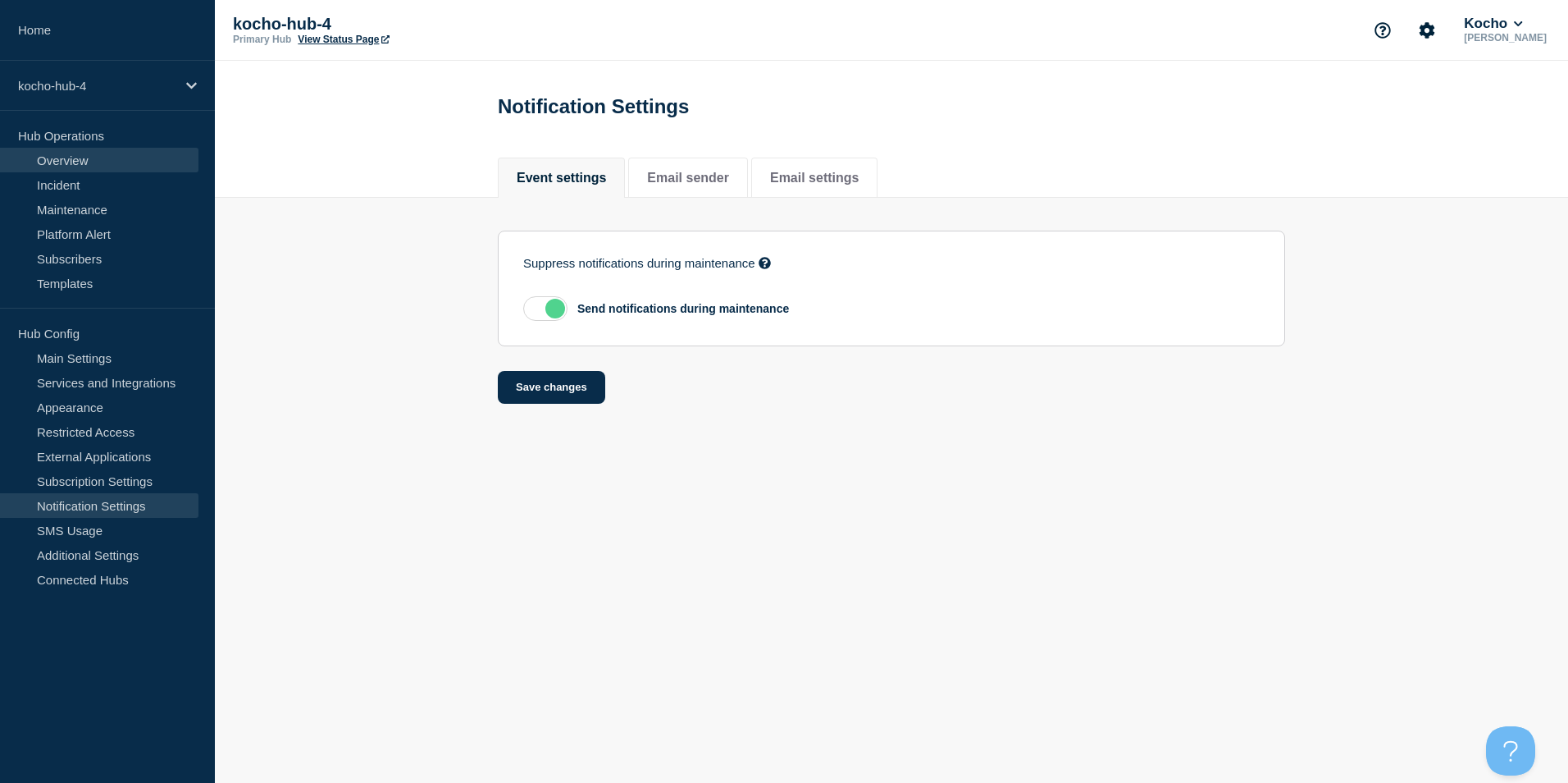
click at [112, 167] on link "Overview" at bounding box center [99, 160] width 198 height 25
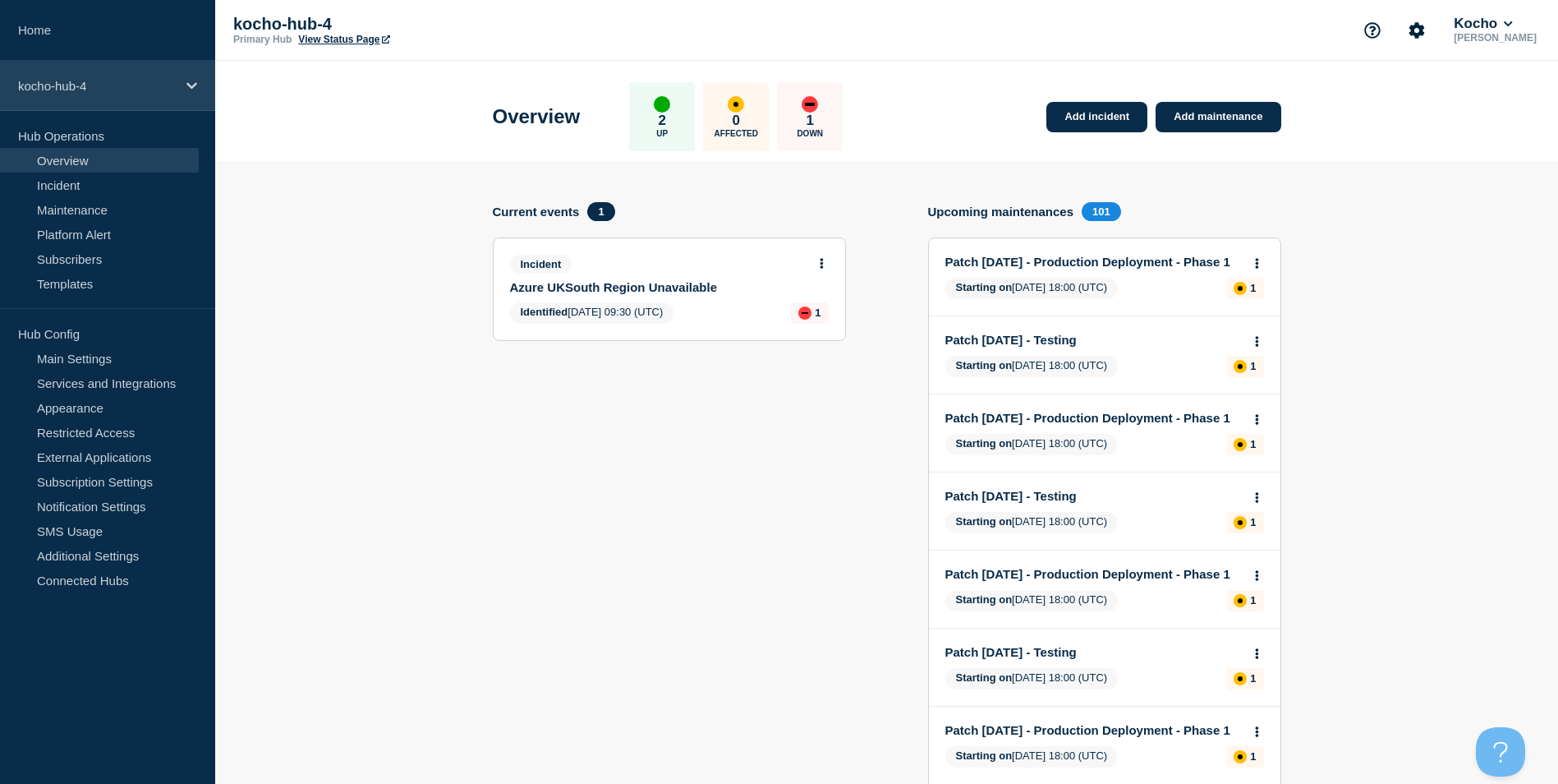
click at [90, 80] on p "kocho-hub-4" at bounding box center [97, 86] width 158 height 14
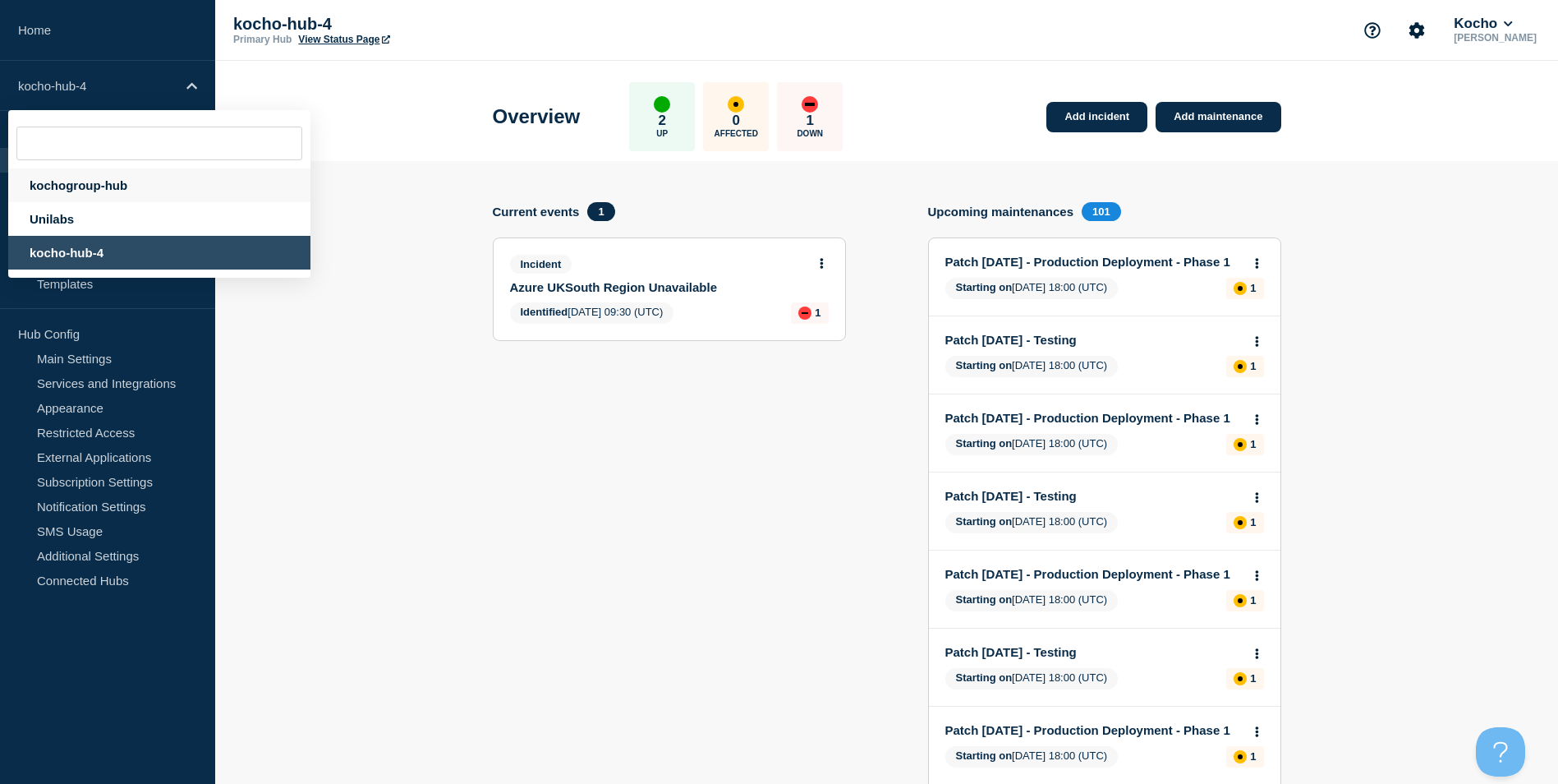
click at [118, 191] on div "kochogroup-hub" at bounding box center [159, 185] width 302 height 33
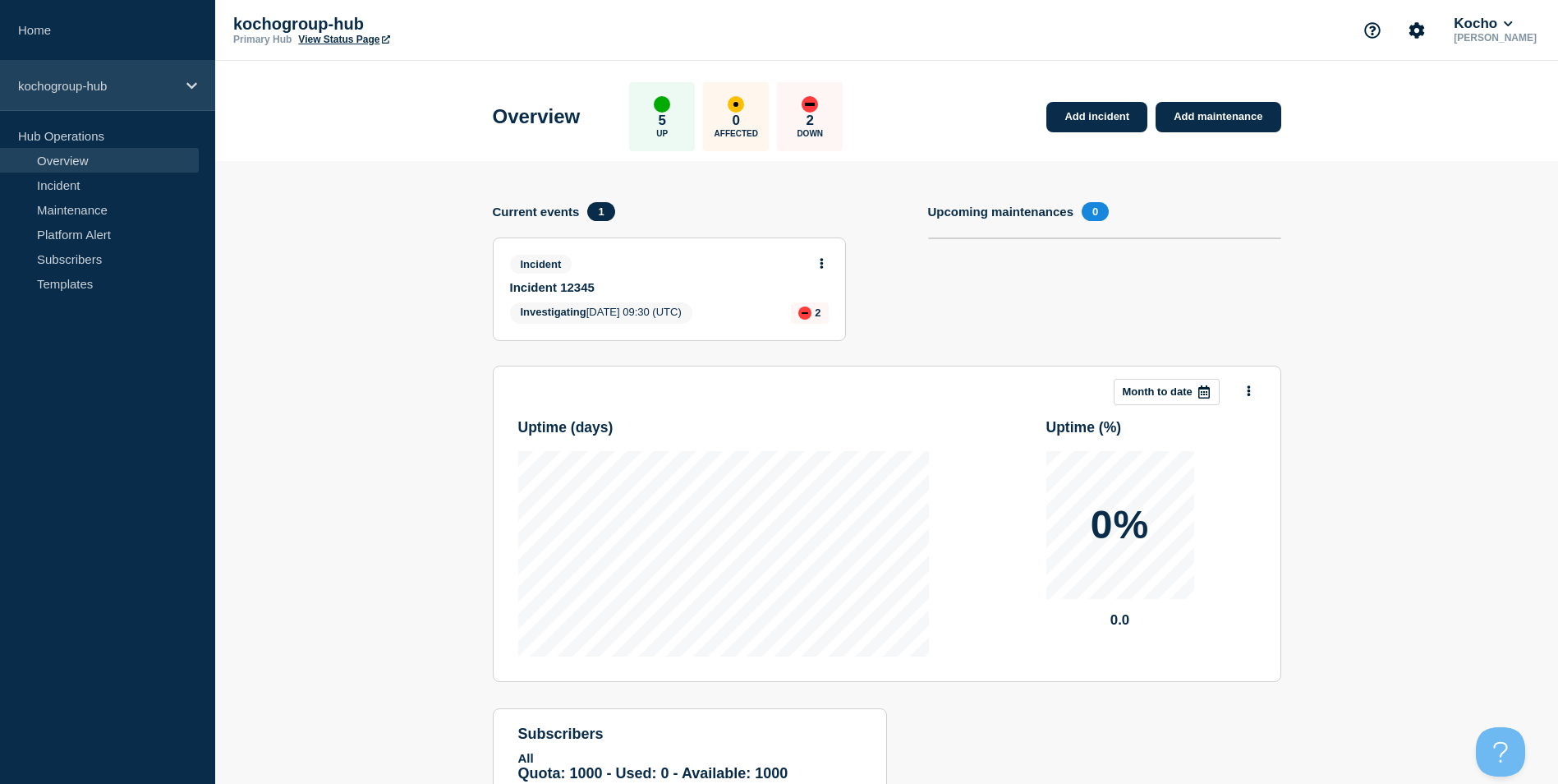
click at [121, 81] on p "kochogroup-hub" at bounding box center [97, 86] width 158 height 14
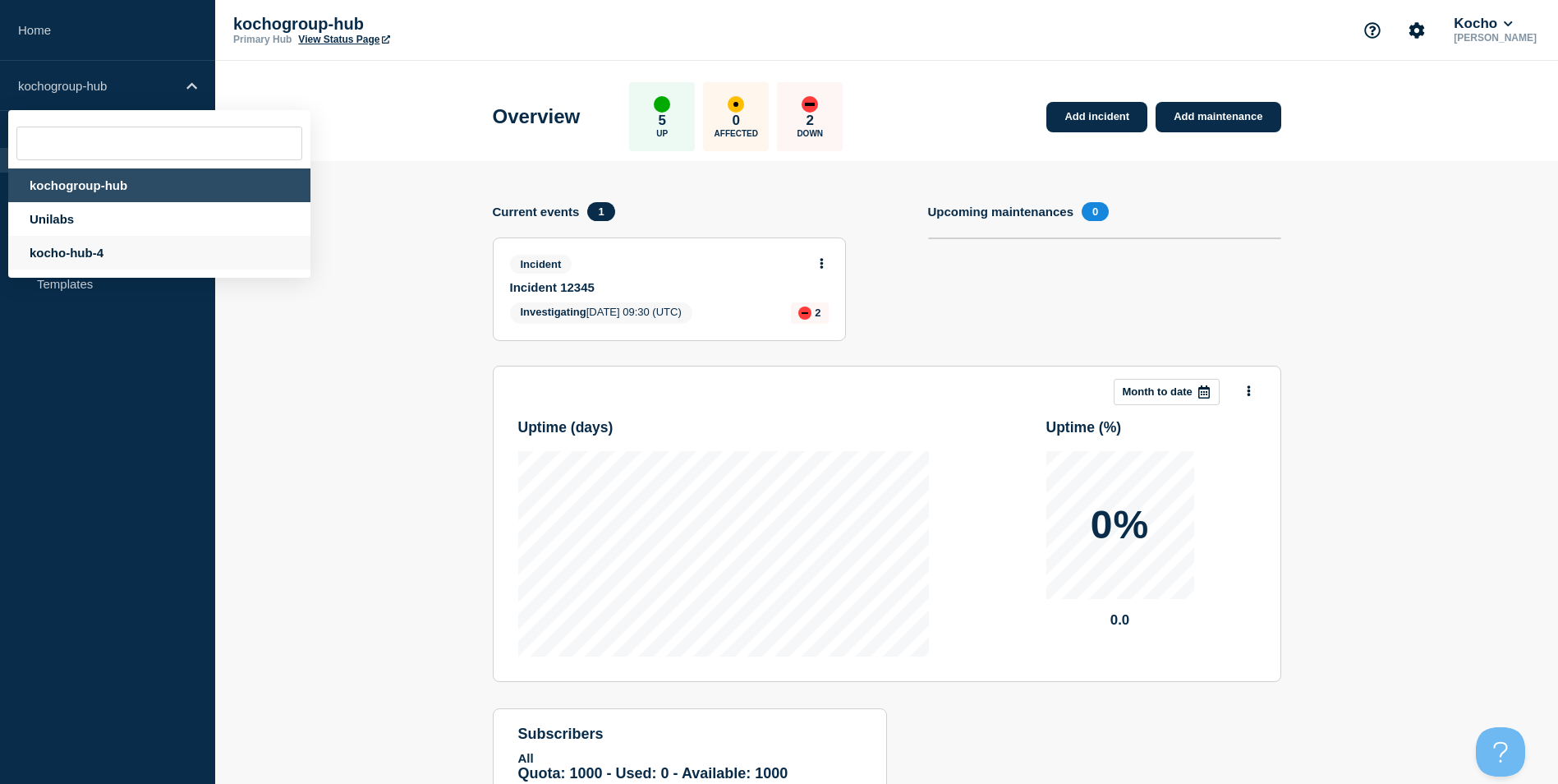
click at [102, 263] on div "kocho-hub-4" at bounding box center [159, 253] width 302 height 33
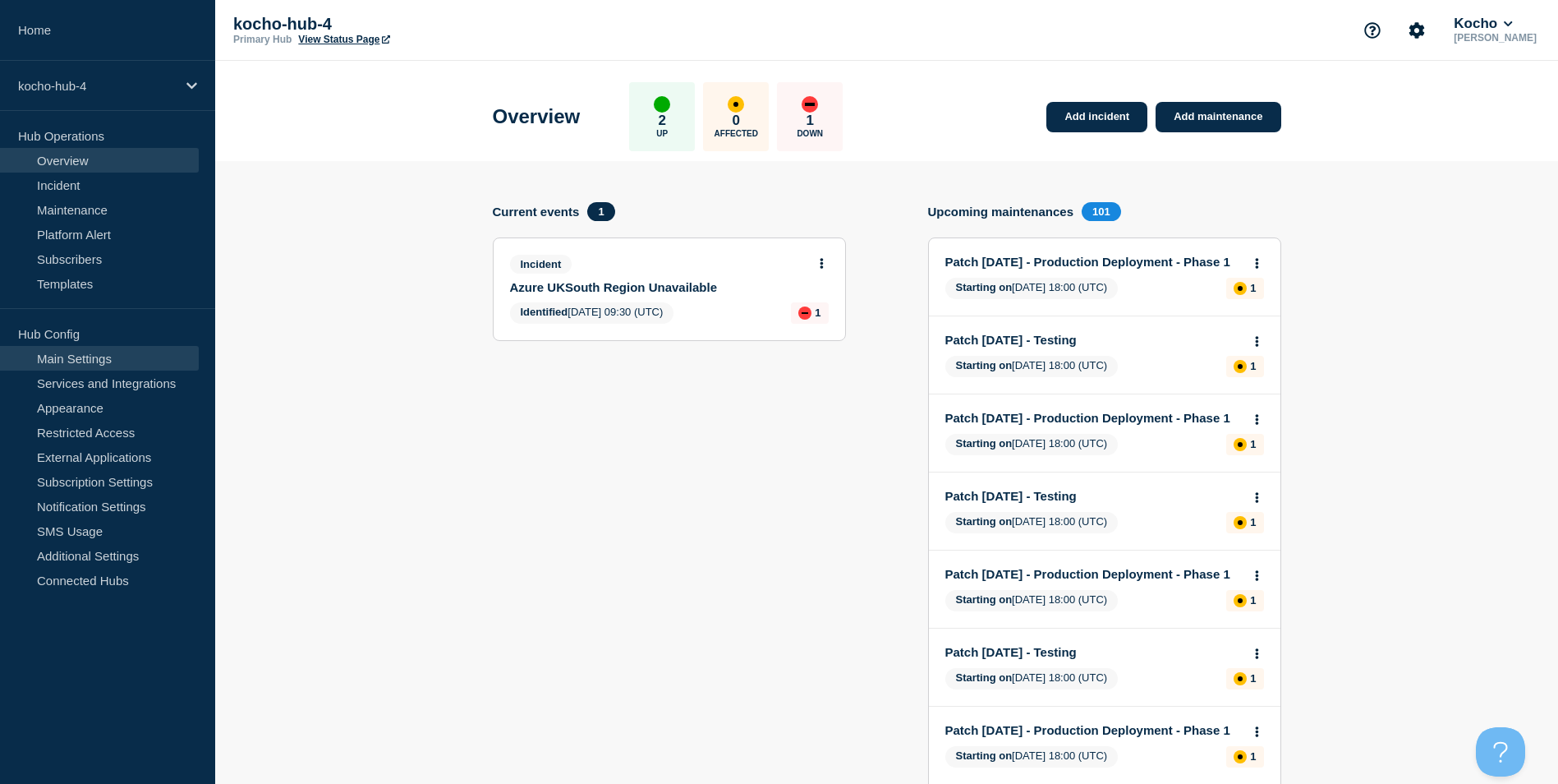
click at [144, 359] on link "Main Settings" at bounding box center [99, 359] width 199 height 25
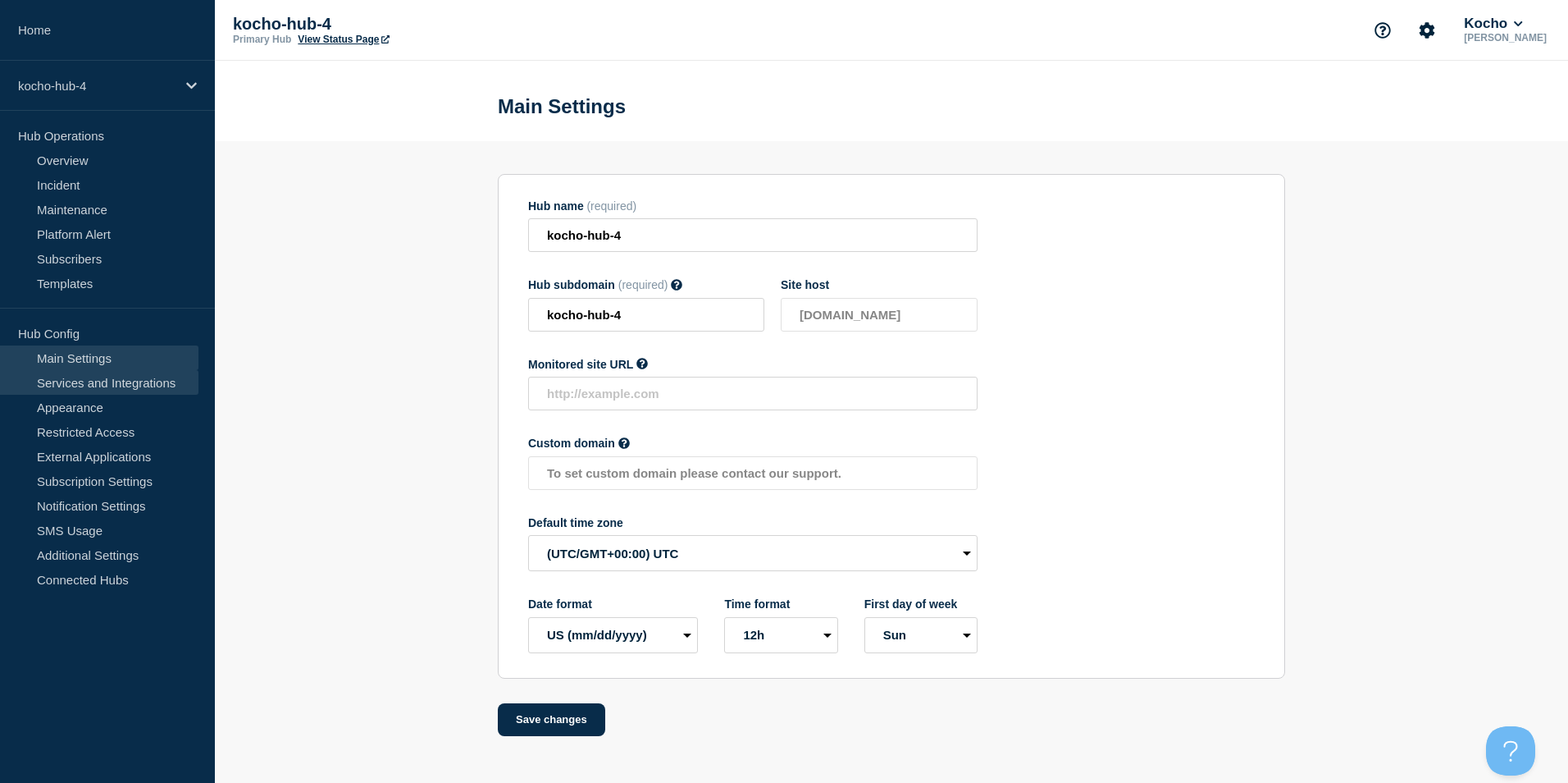
click at [156, 388] on link "Services and Integrations" at bounding box center [99, 382] width 198 height 25
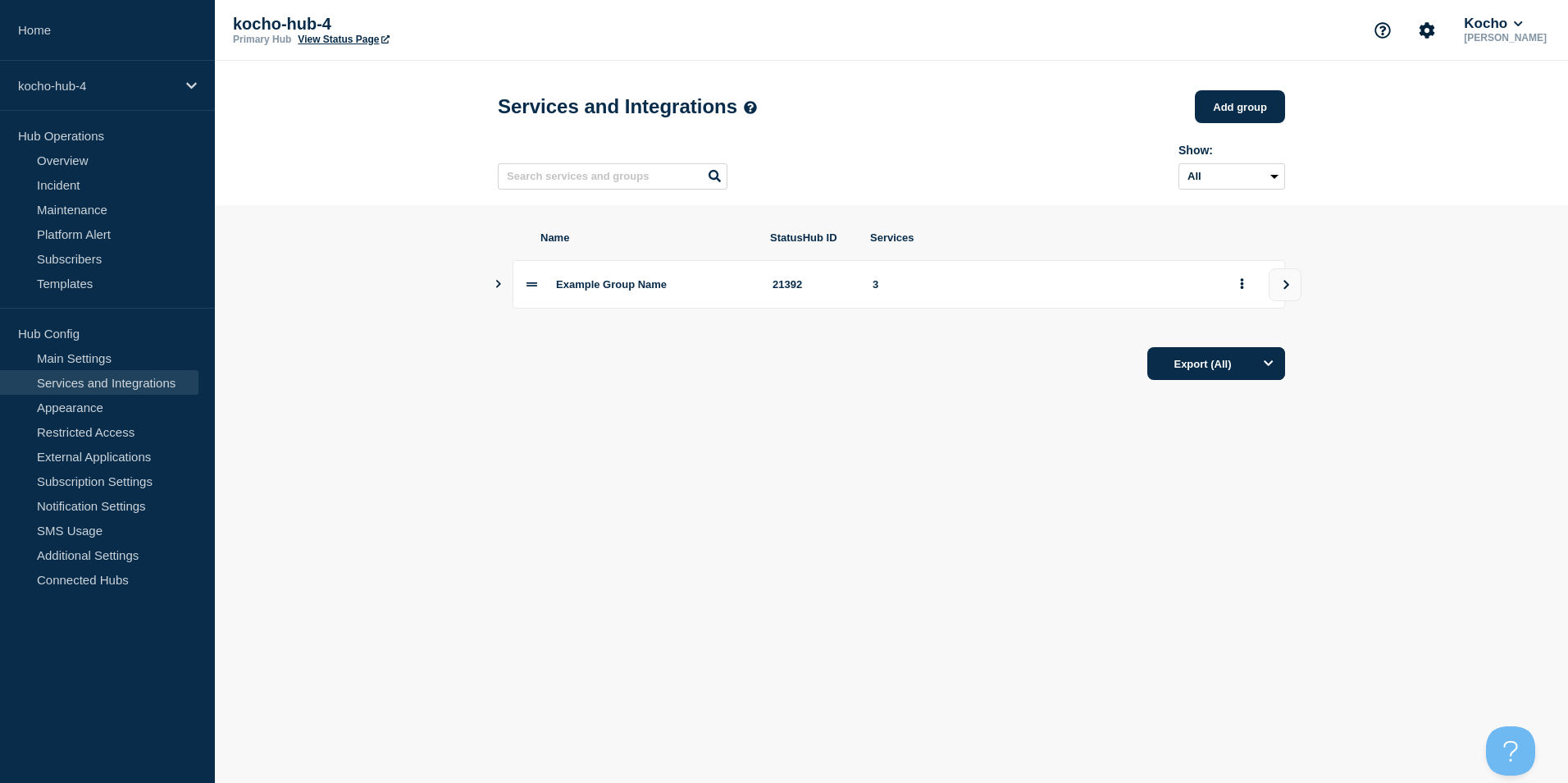
click at [503, 288] on icon "Show services" at bounding box center [498, 284] width 11 height 8
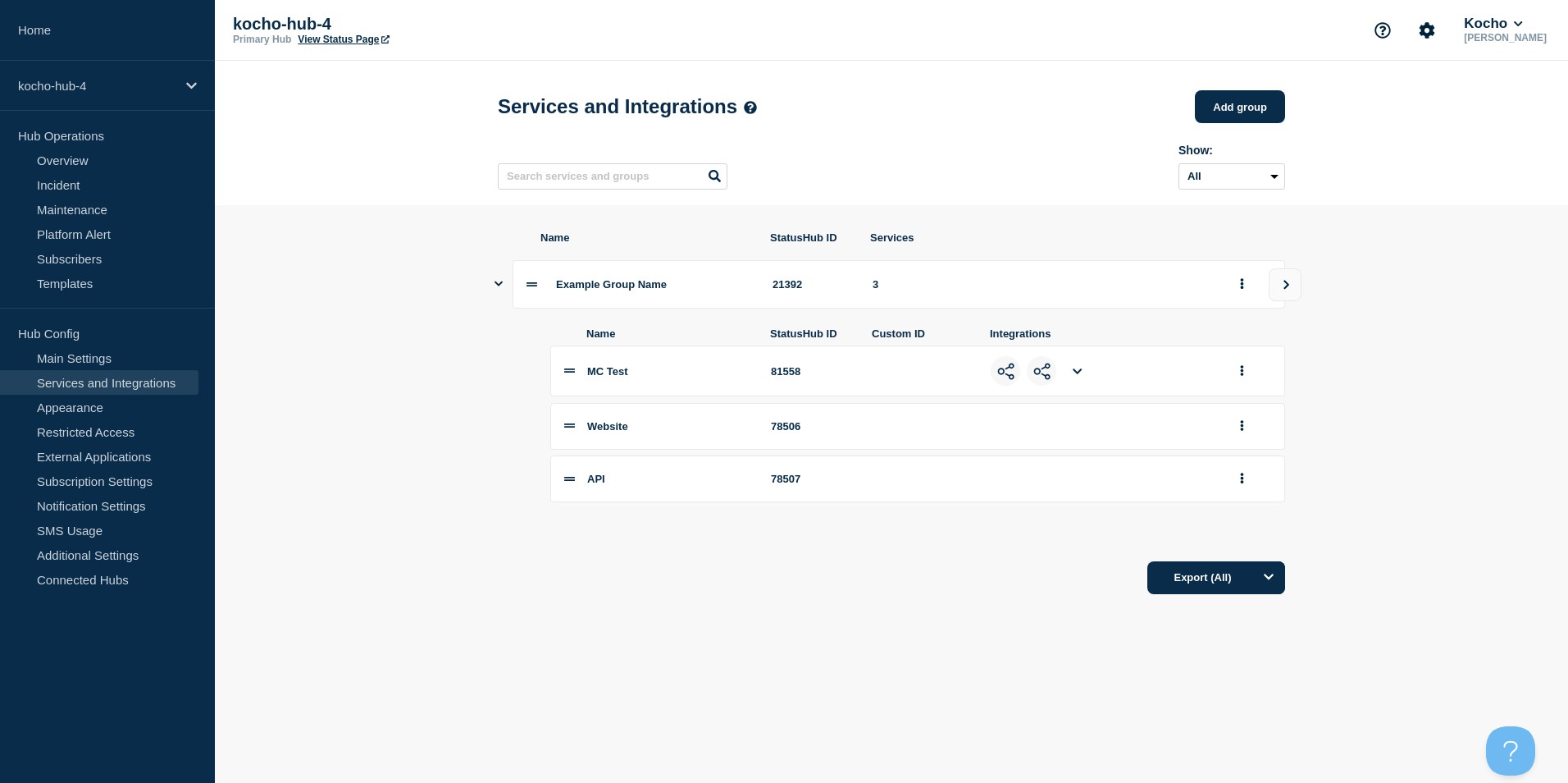
click at [574, 431] on icon at bounding box center [570, 425] width 11 height 11
click at [568, 427] on icon at bounding box center [570, 425] width 11 height 4
click at [1268, 432] on div at bounding box center [1251, 426] width 39 height 26
click at [1233, 432] on button "group actions" at bounding box center [1242, 426] width 21 height 26
click at [1246, 428] on button "group actions" at bounding box center [1242, 426] width 21 height 26
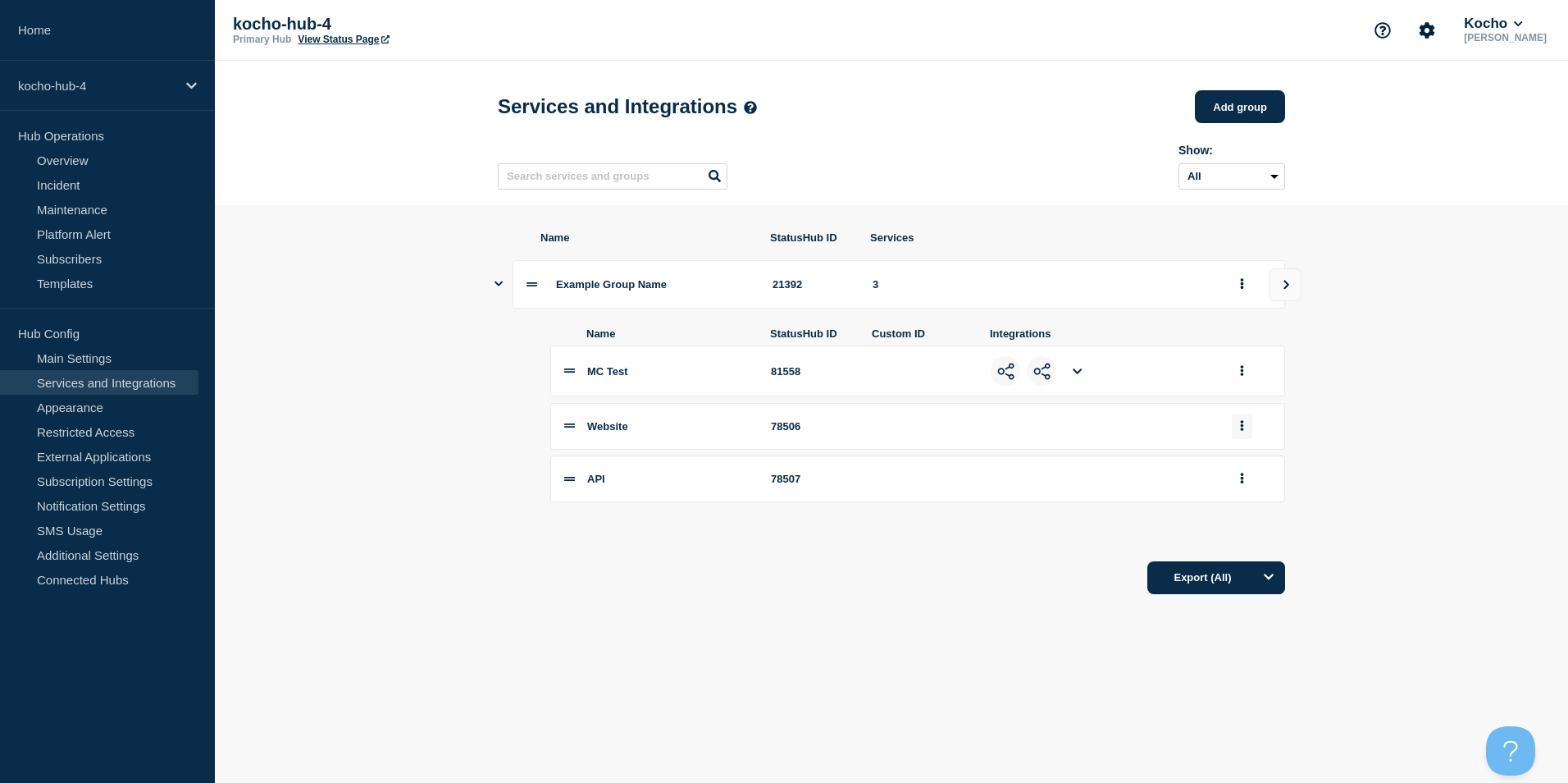
click at [1247, 434] on button "group actions" at bounding box center [1242, 426] width 21 height 26
click at [1243, 459] on button "Edit" at bounding box center [1252, 456] width 82 height 26
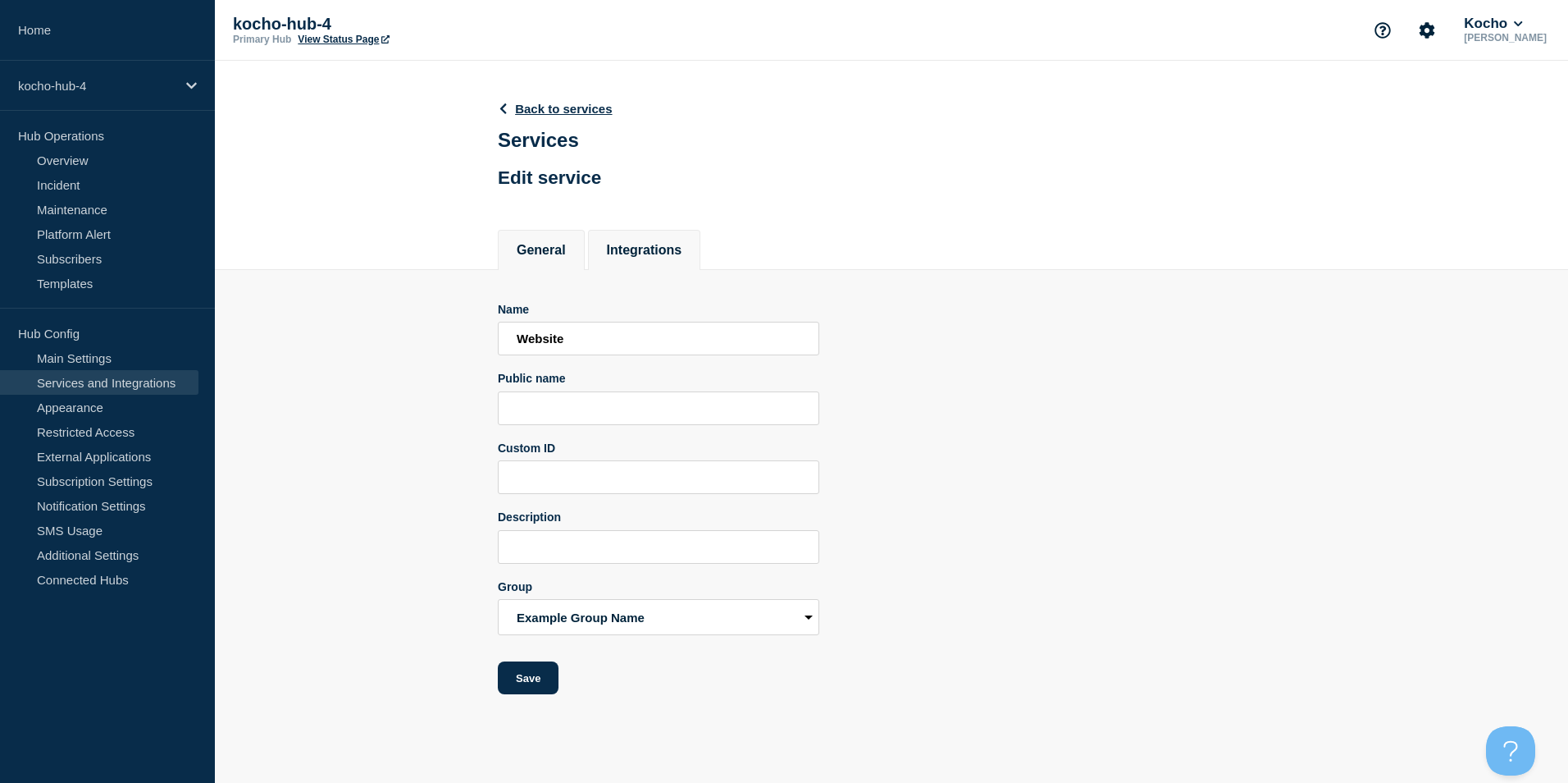
click at [652, 252] on button "Integrations" at bounding box center [645, 251] width 76 height 15
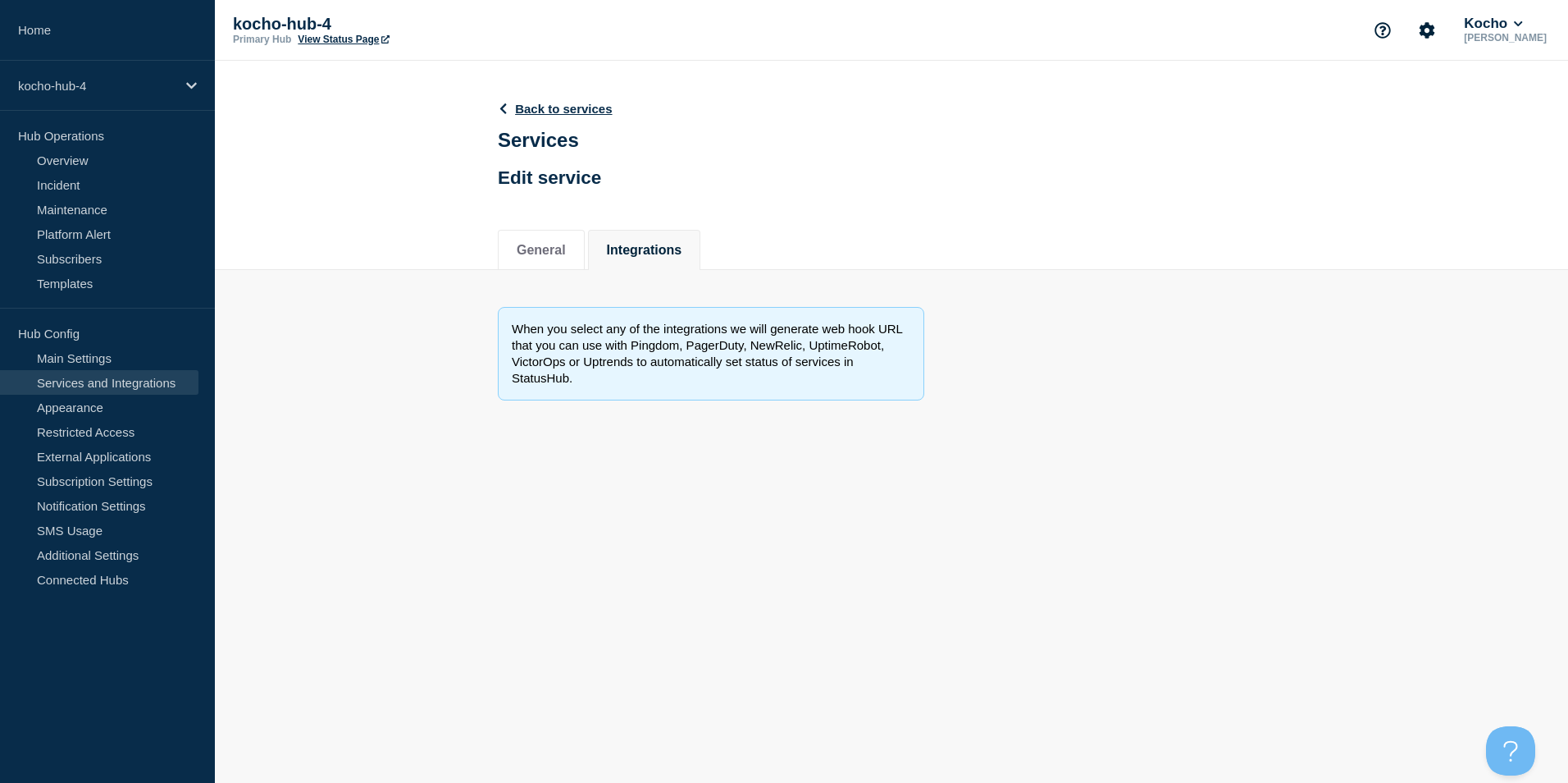
click at [566, 257] on button "General" at bounding box center [540, 251] width 49 height 15
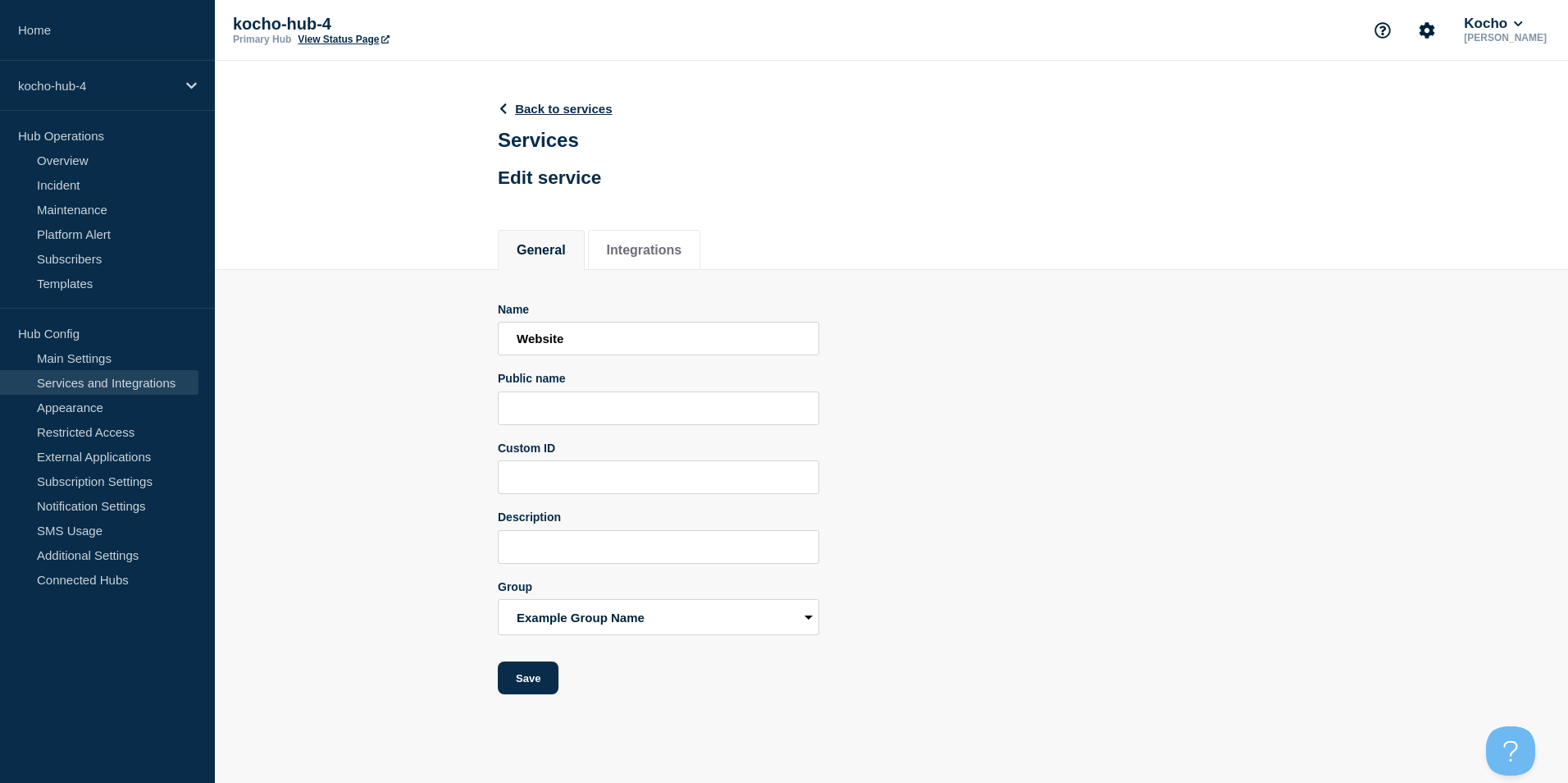
click at [507, 97] on header "Back to services Services Edit service" at bounding box center [555, 142] width 115 height 122
click at [553, 100] on header "Back to services Services Edit service" at bounding box center [555, 142] width 115 height 122
click at [557, 110] on link "Back to services" at bounding box center [555, 108] width 115 height 14
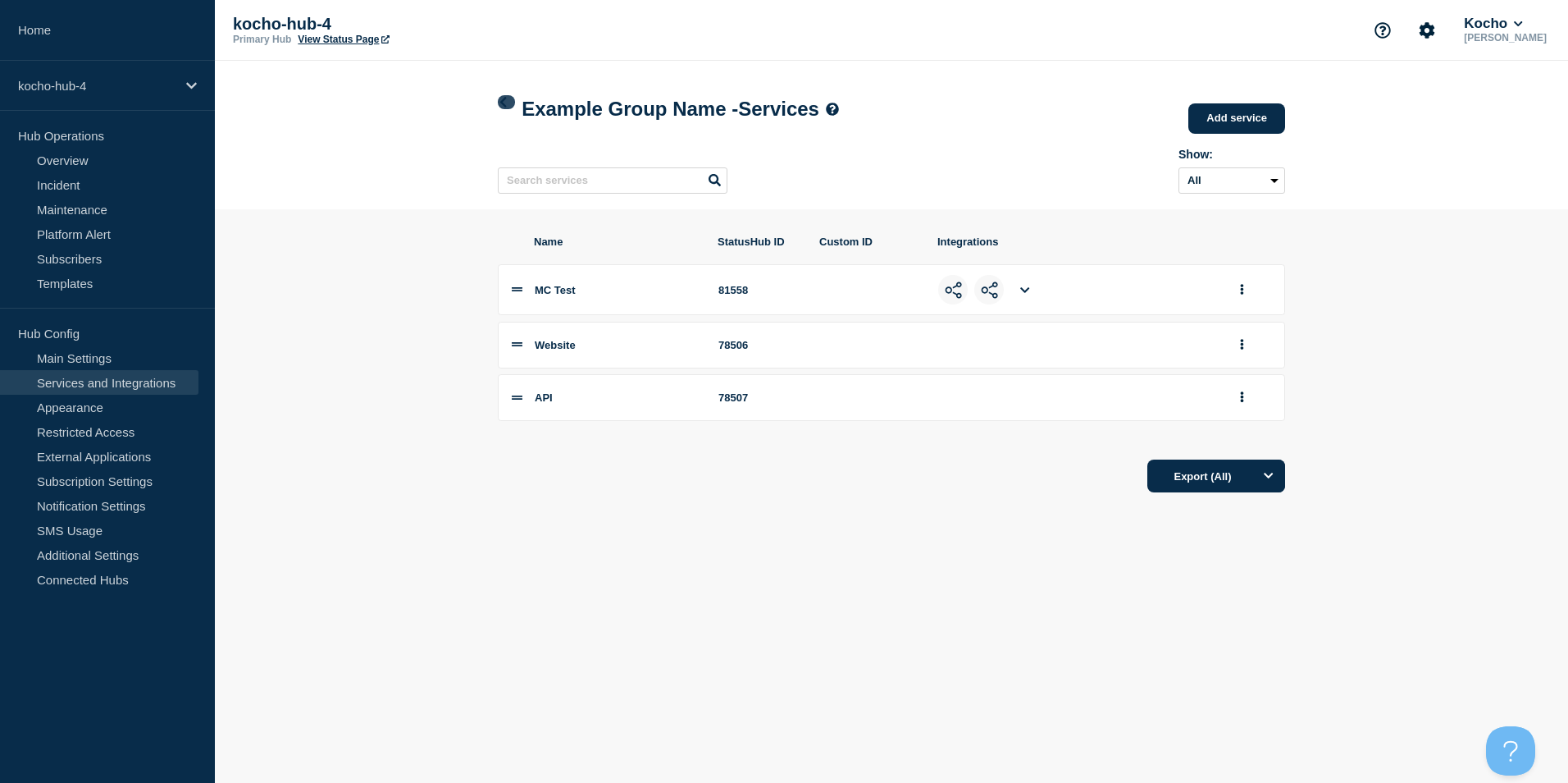
click at [501, 100] on icon at bounding box center [503, 102] width 12 height 11
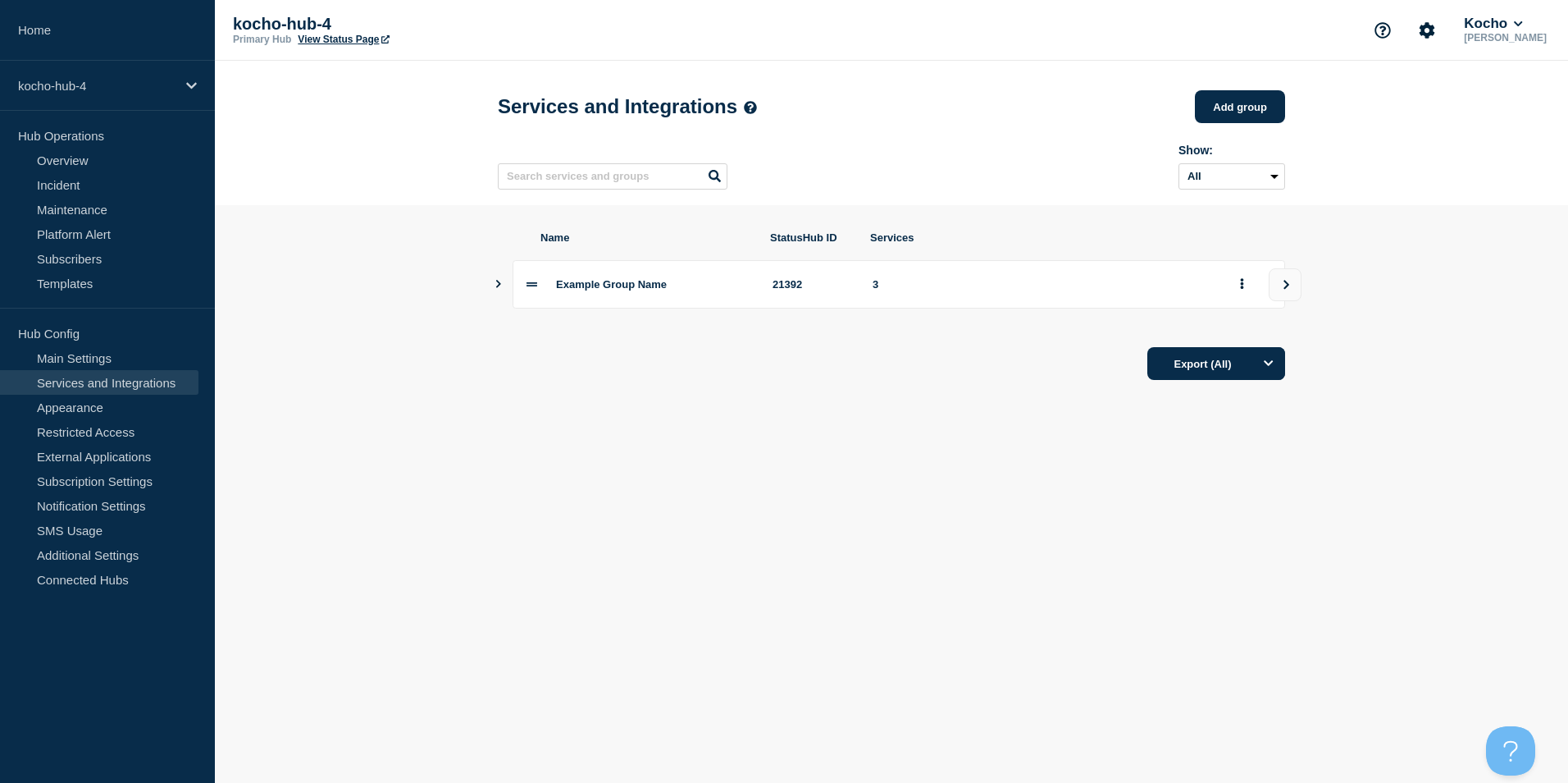
click at [500, 288] on icon "Show services" at bounding box center [498, 284] width 11 height 8
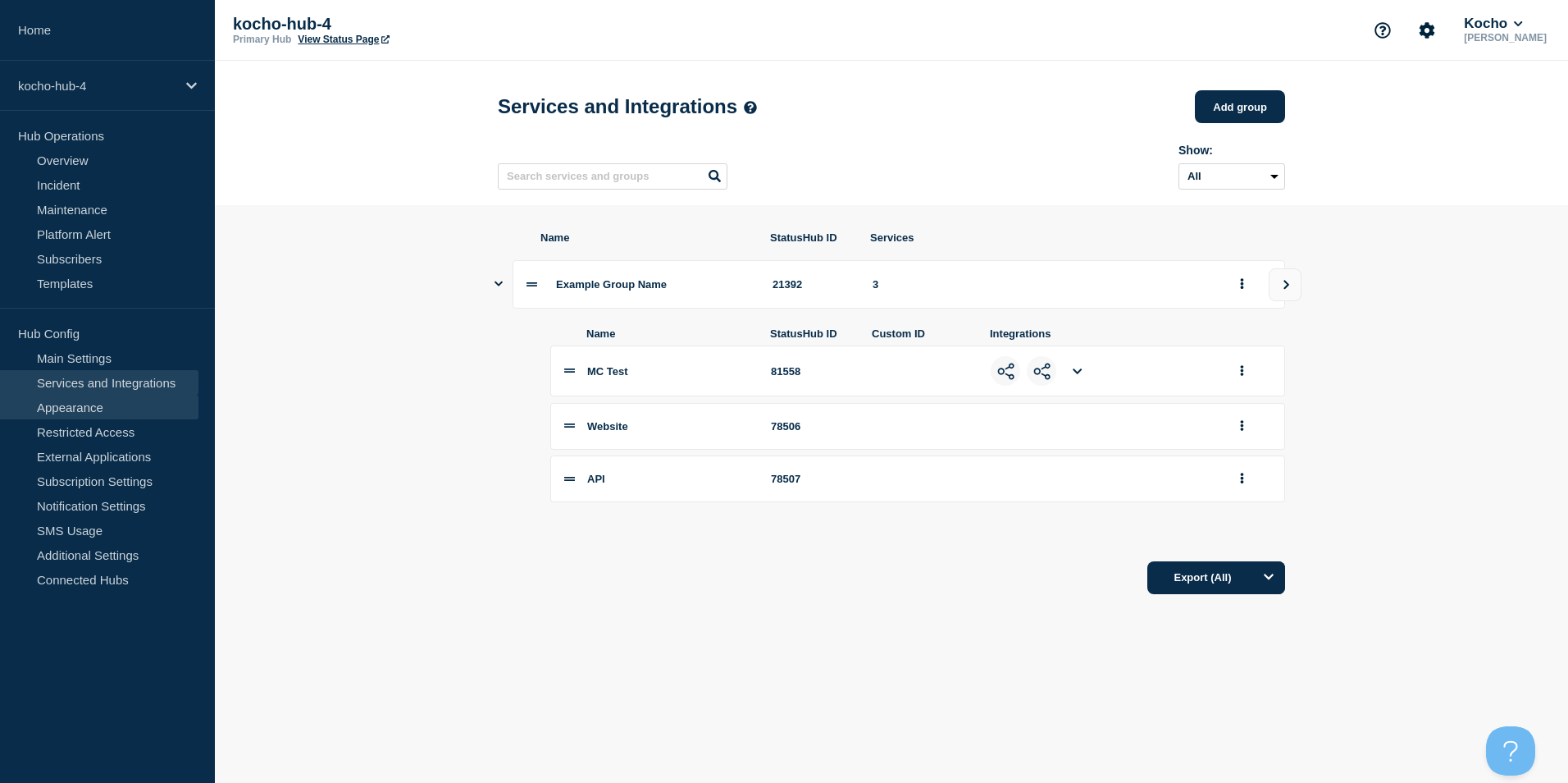
click at [114, 403] on link "Appearance" at bounding box center [99, 407] width 198 height 25
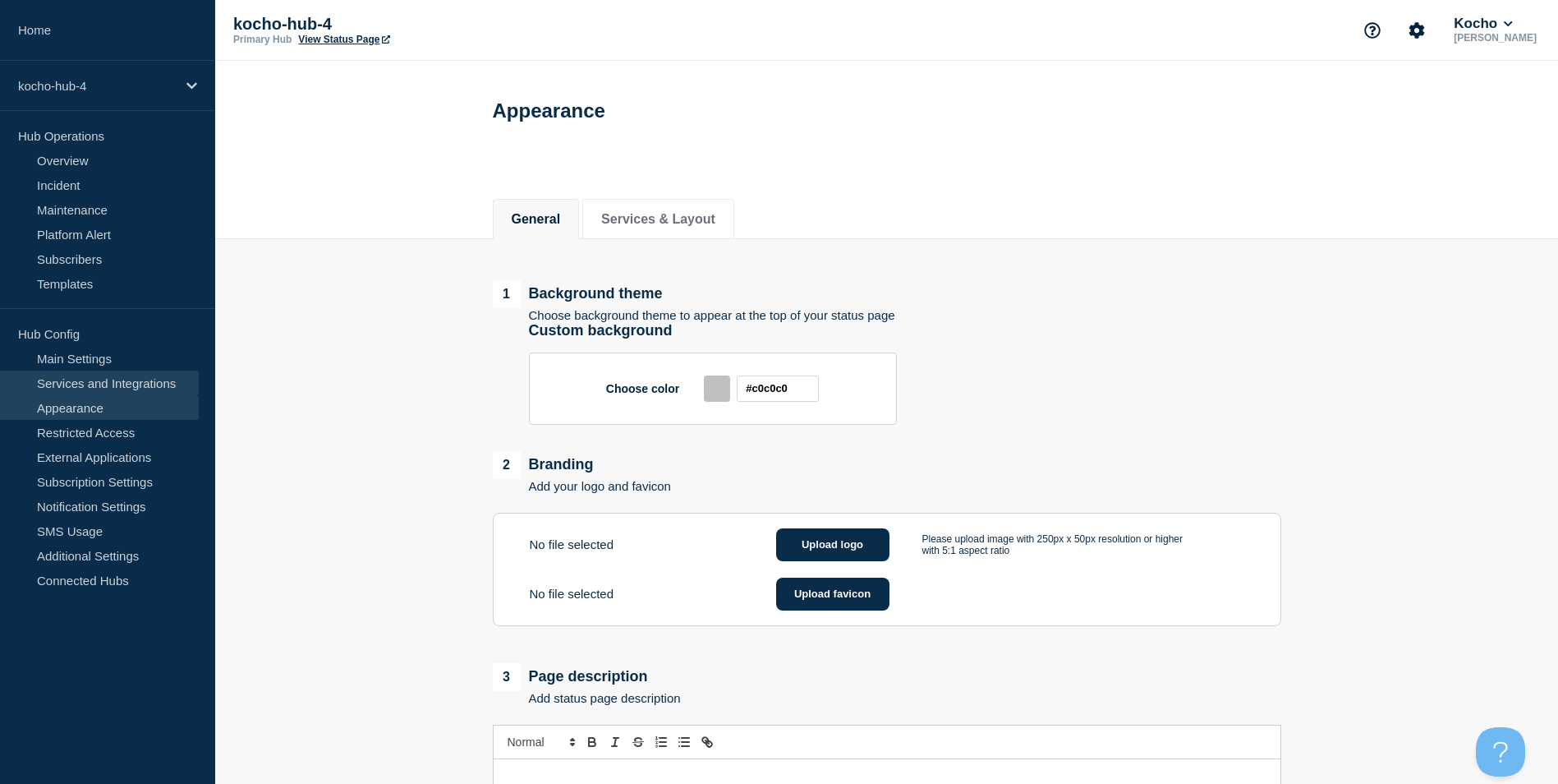
click at [133, 389] on link "Services and Integrations" at bounding box center [99, 383] width 199 height 25
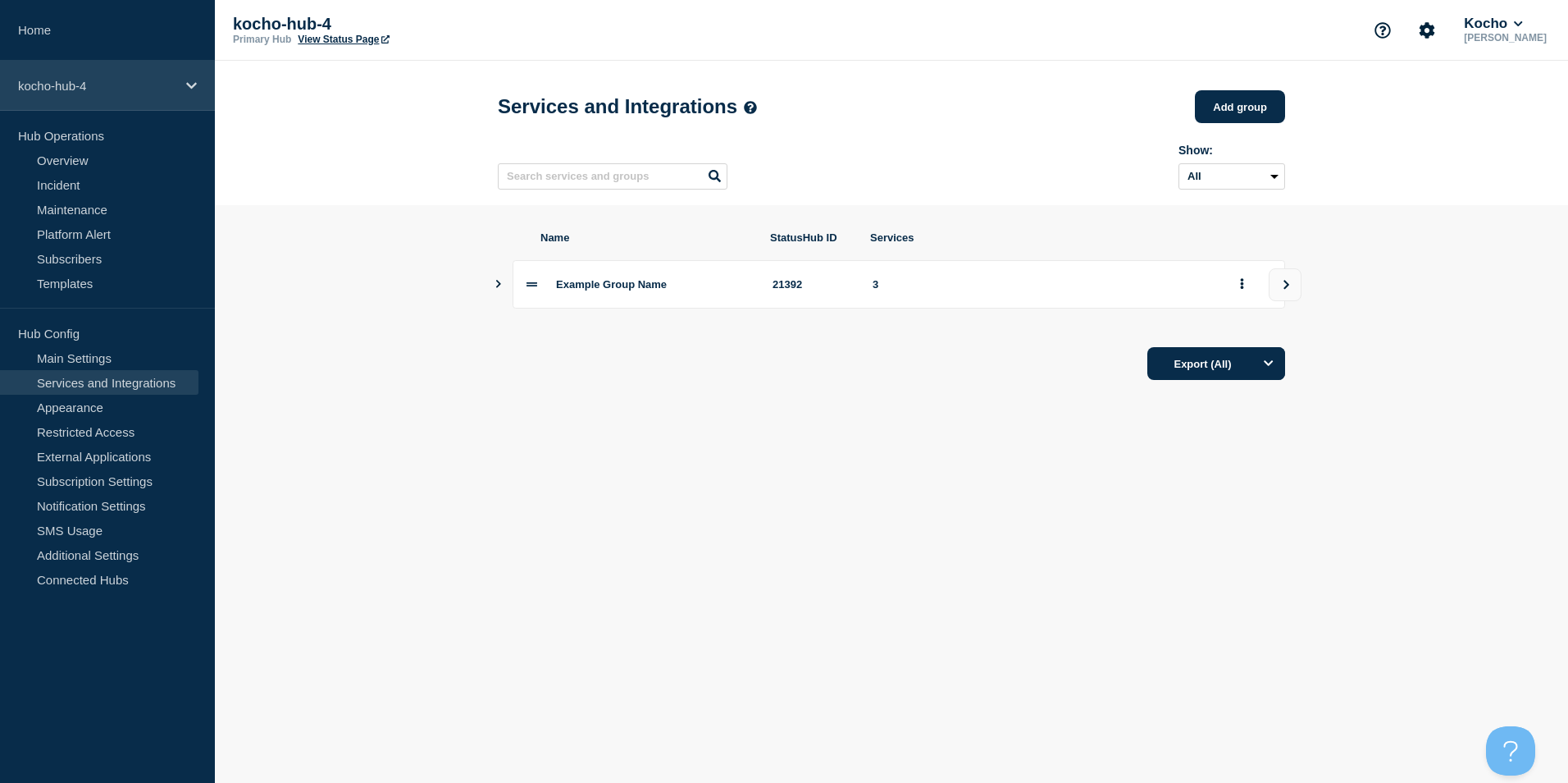
click at [117, 92] on p "kocho-hub-4" at bounding box center [97, 86] width 157 height 14
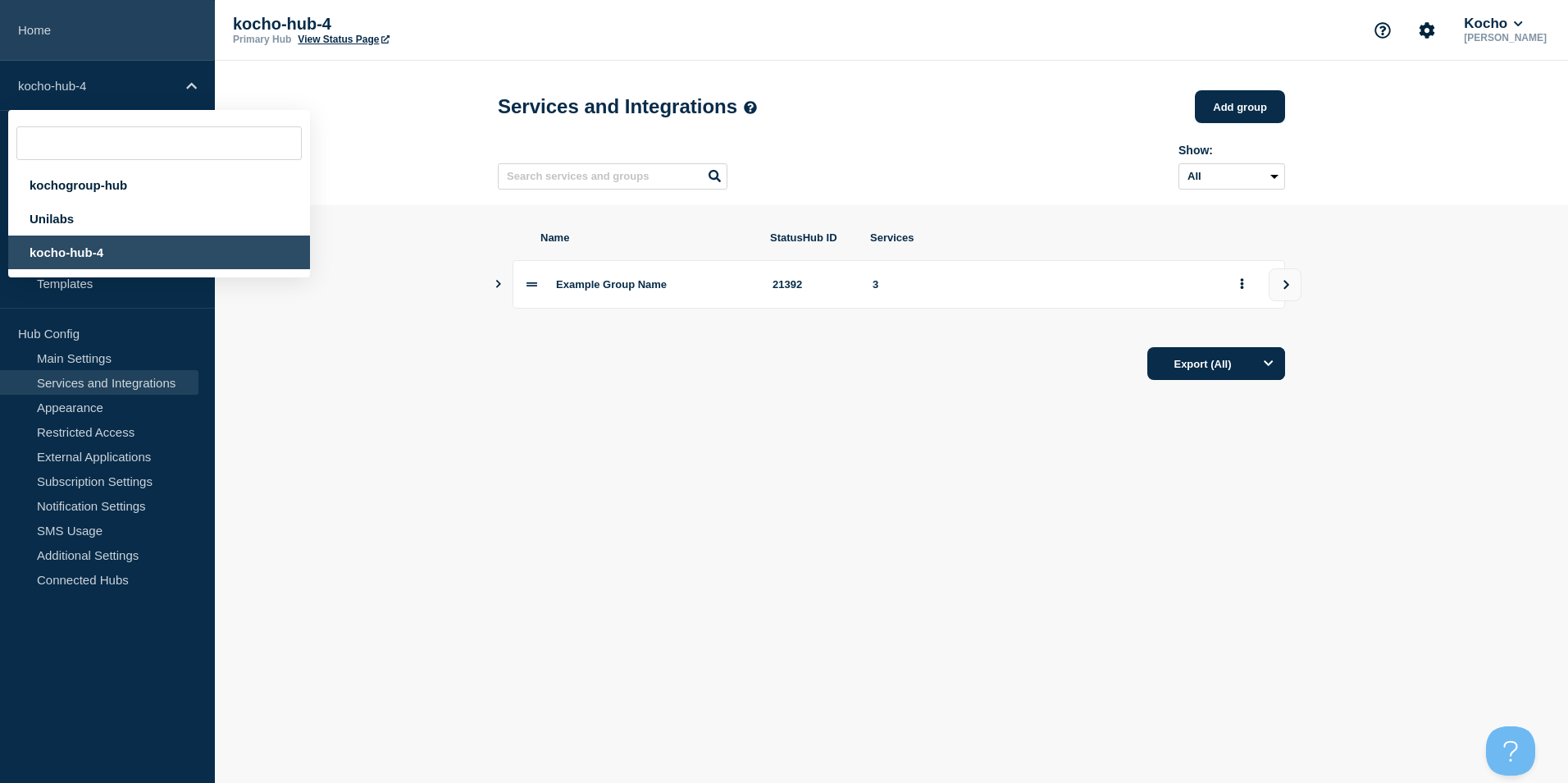
click at [78, 33] on link "Home" at bounding box center [107, 30] width 215 height 61
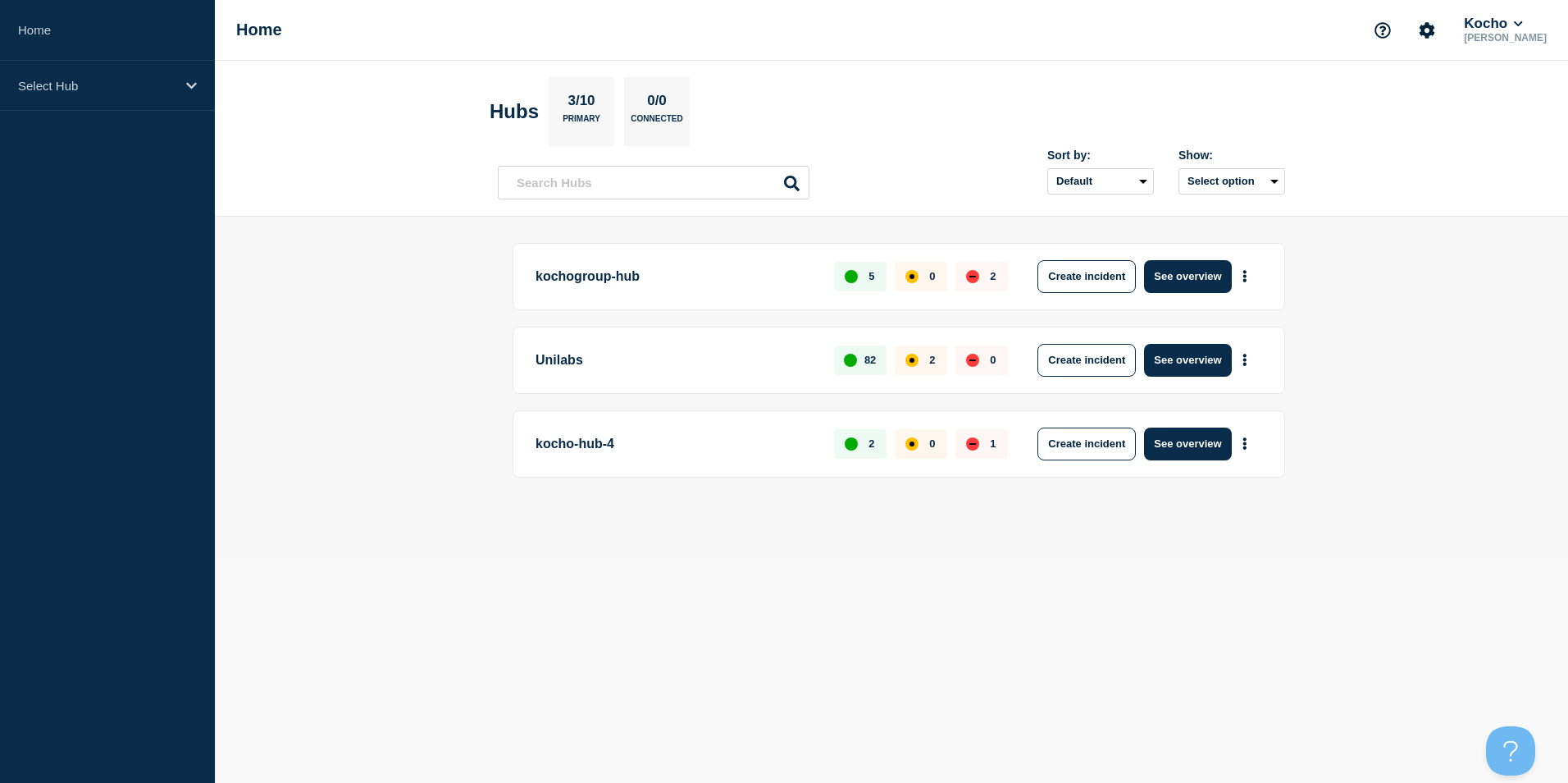
click at [585, 440] on p "kocho-hub-4" at bounding box center [675, 443] width 280 height 32
click at [585, 442] on p "kocho-hub-4" at bounding box center [675, 443] width 280 height 32
click at [165, 98] on div "Select Hub" at bounding box center [107, 86] width 215 height 50
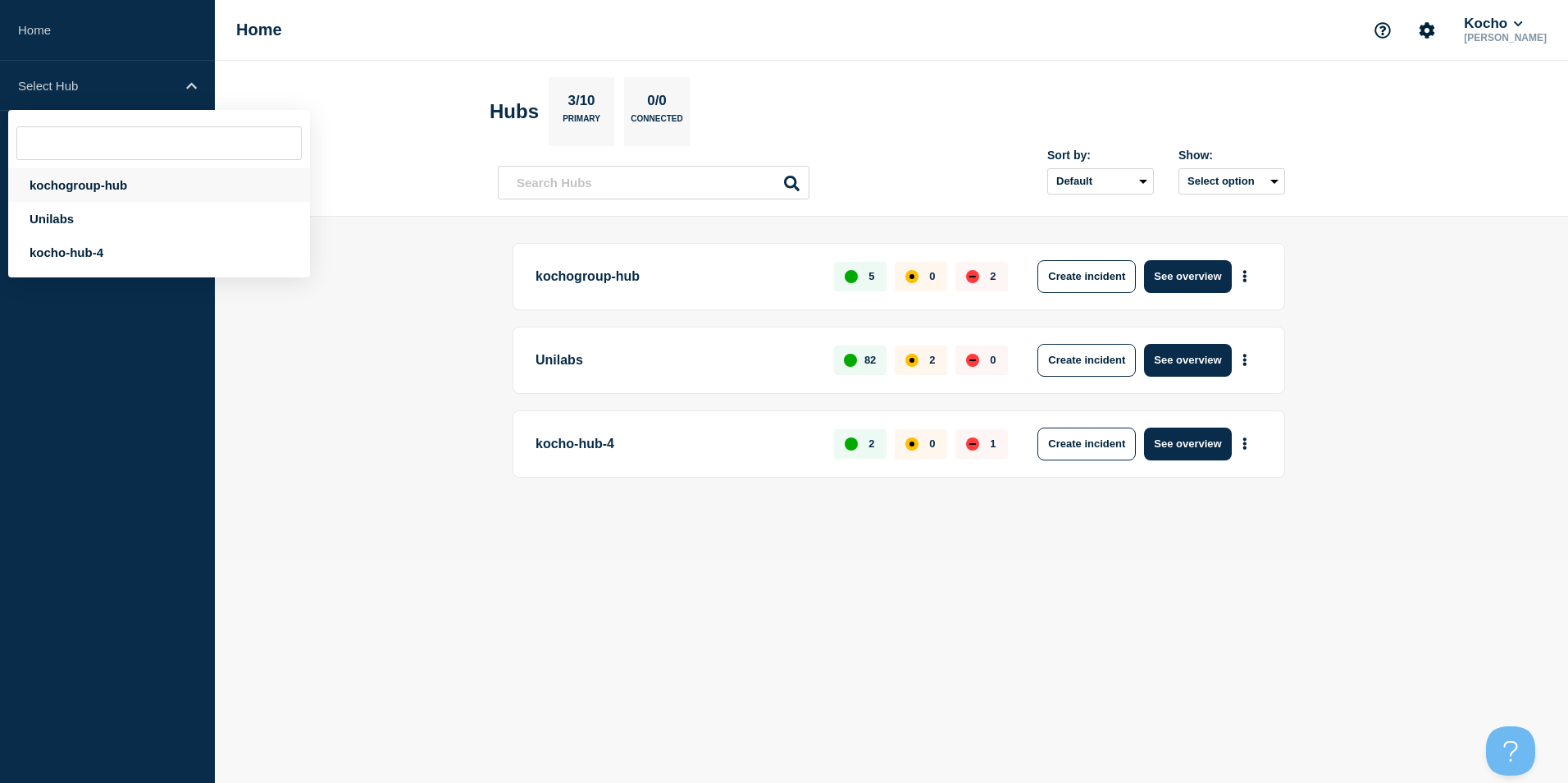
click at [92, 181] on div "kochogroup-hub" at bounding box center [159, 185] width 301 height 33
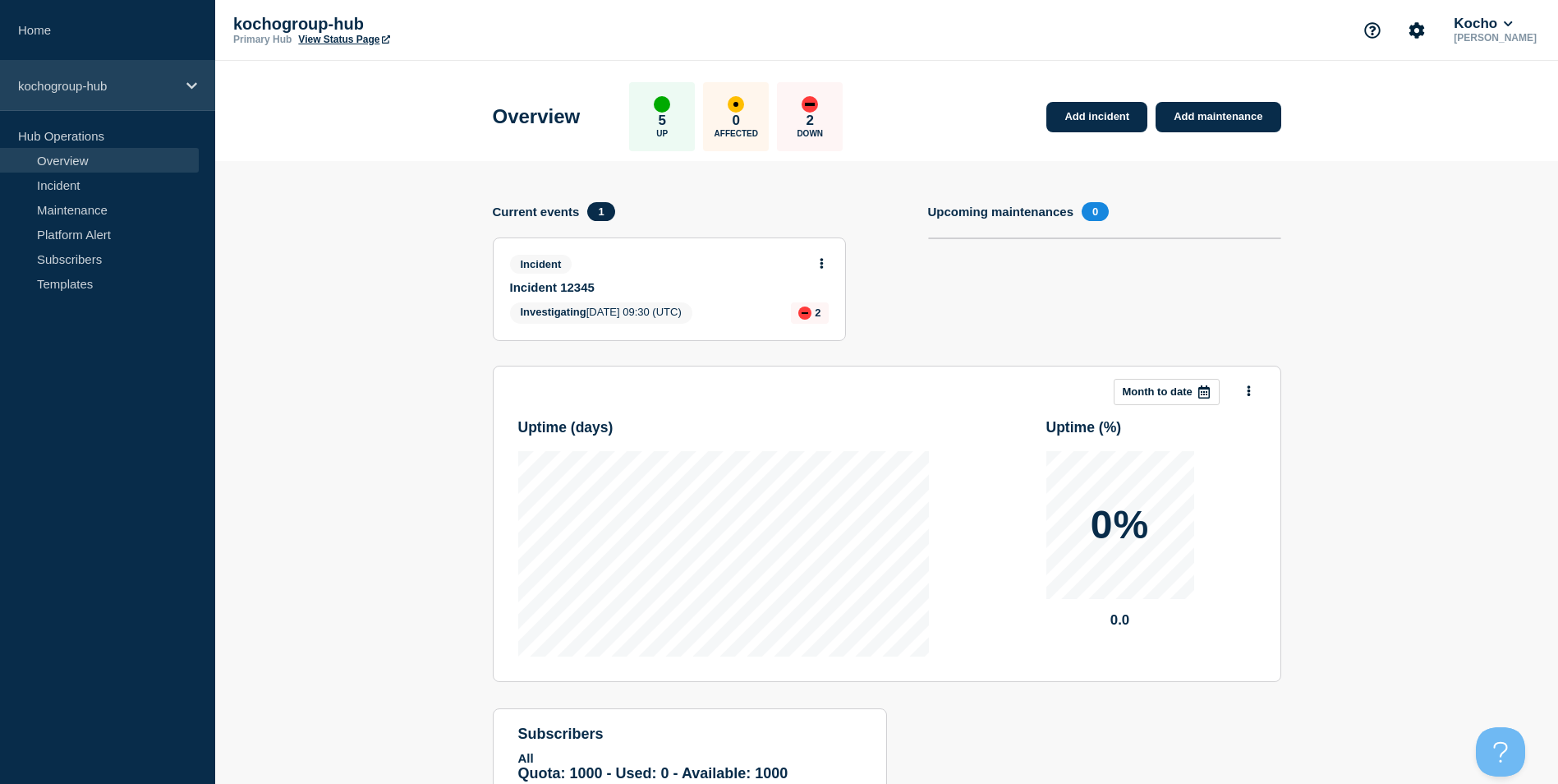
click at [99, 89] on p "kochogroup-hub" at bounding box center [97, 86] width 158 height 14
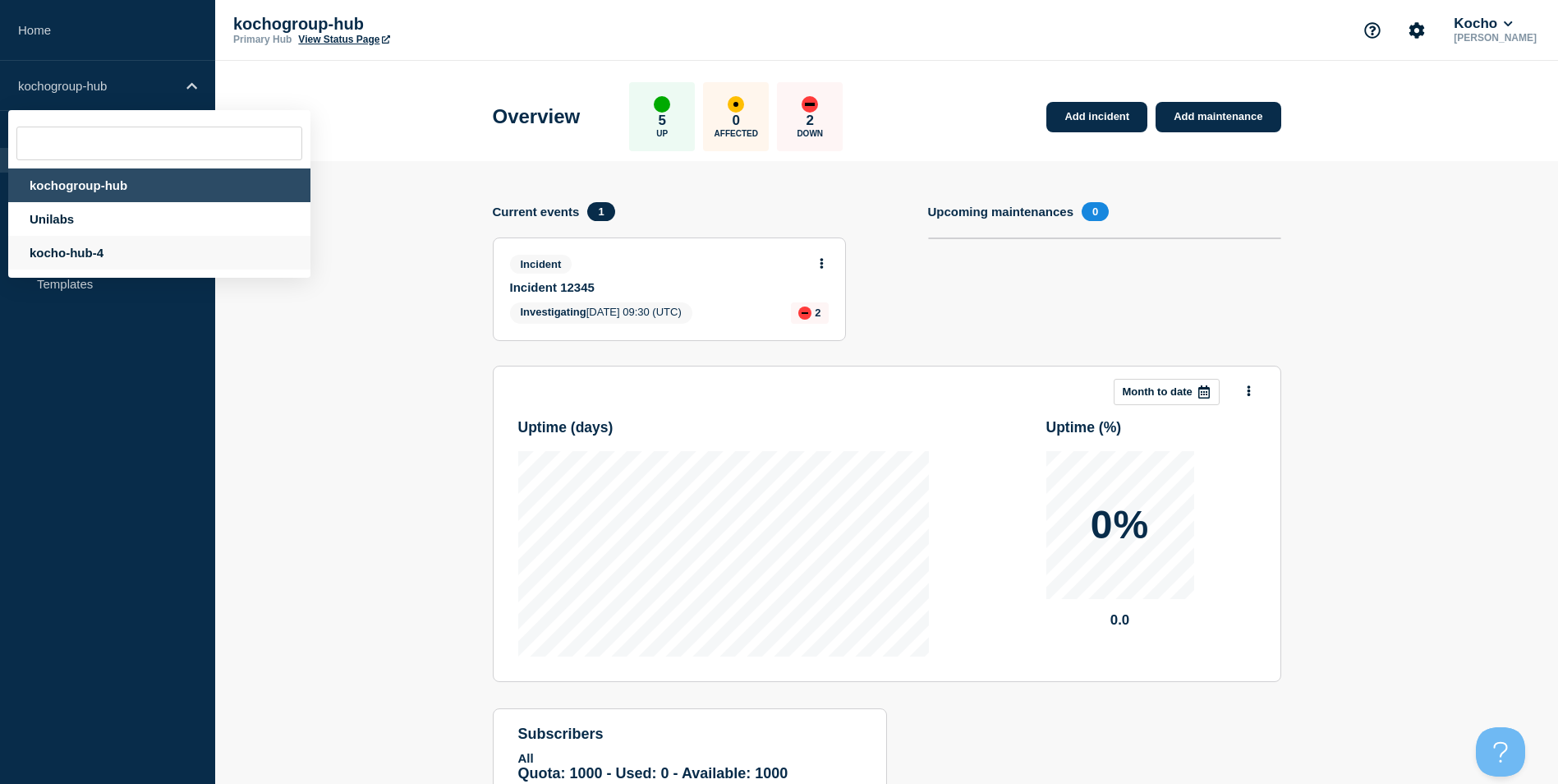
click at [108, 264] on div "kocho-hub-4" at bounding box center [159, 253] width 302 height 33
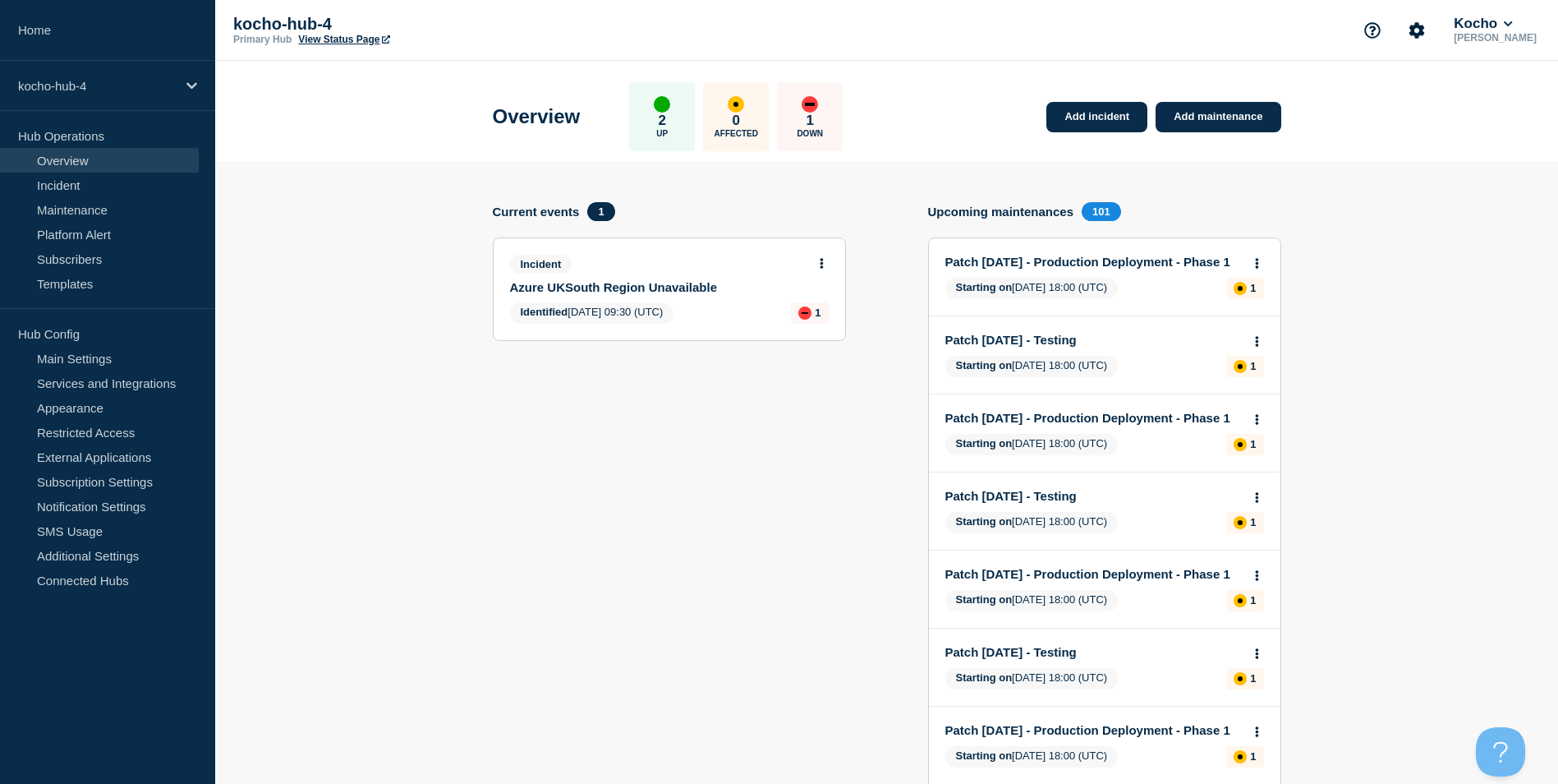
click at [822, 263] on icon at bounding box center [822, 263] width 3 height 11
click at [812, 327] on link "Update incident" at bounding box center [822, 324] width 80 height 13
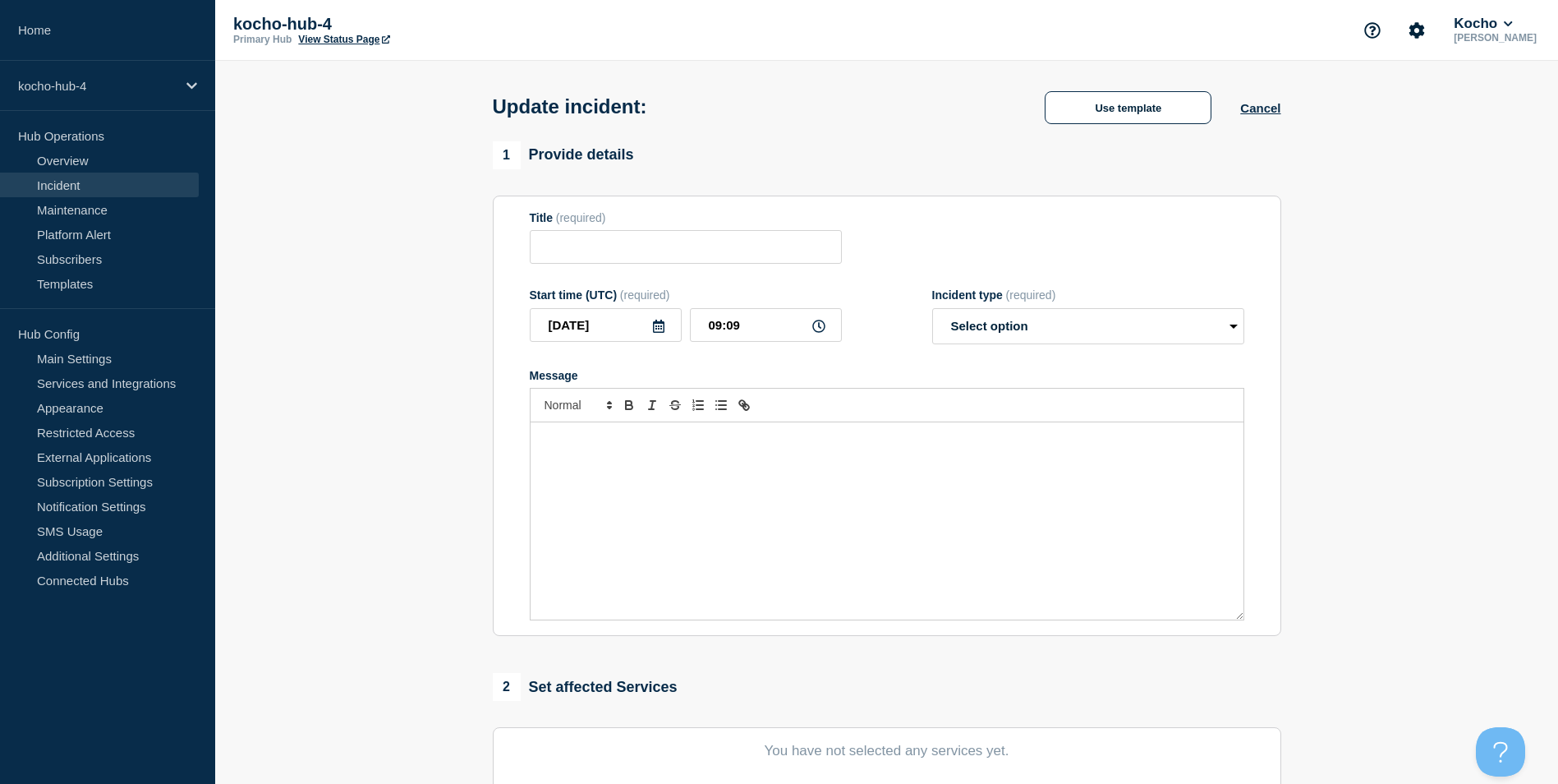
type input "Azure UKSouth Region Unavailable"
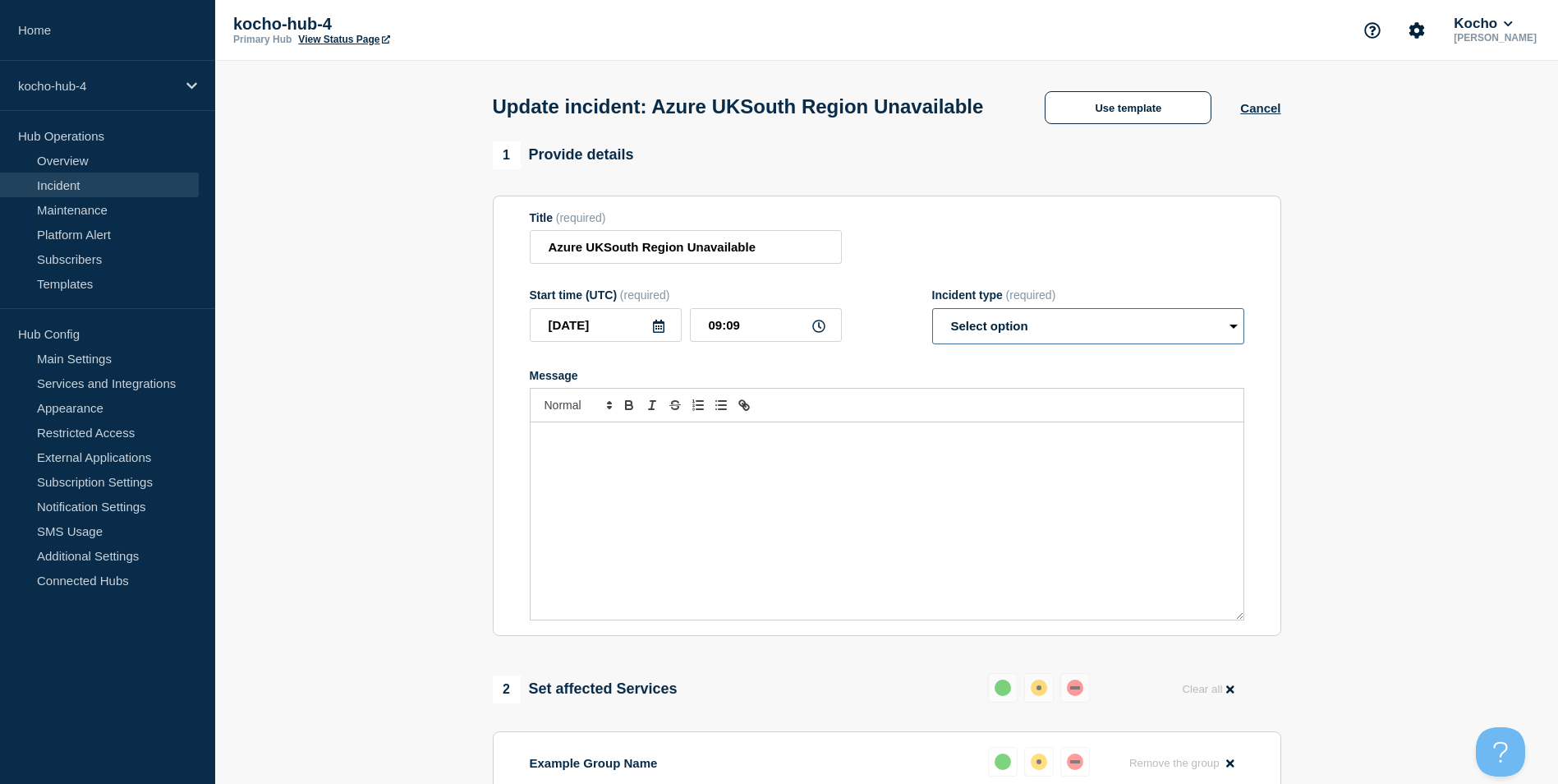
click at [993, 344] on select "Select option Investigating Identified Monitoring Resolved" at bounding box center [1088, 325] width 312 height 36
select select "resolved"
click at [932, 339] on select "Select option Investigating Identified Monitoring Resolved" at bounding box center [1088, 325] width 312 height 36
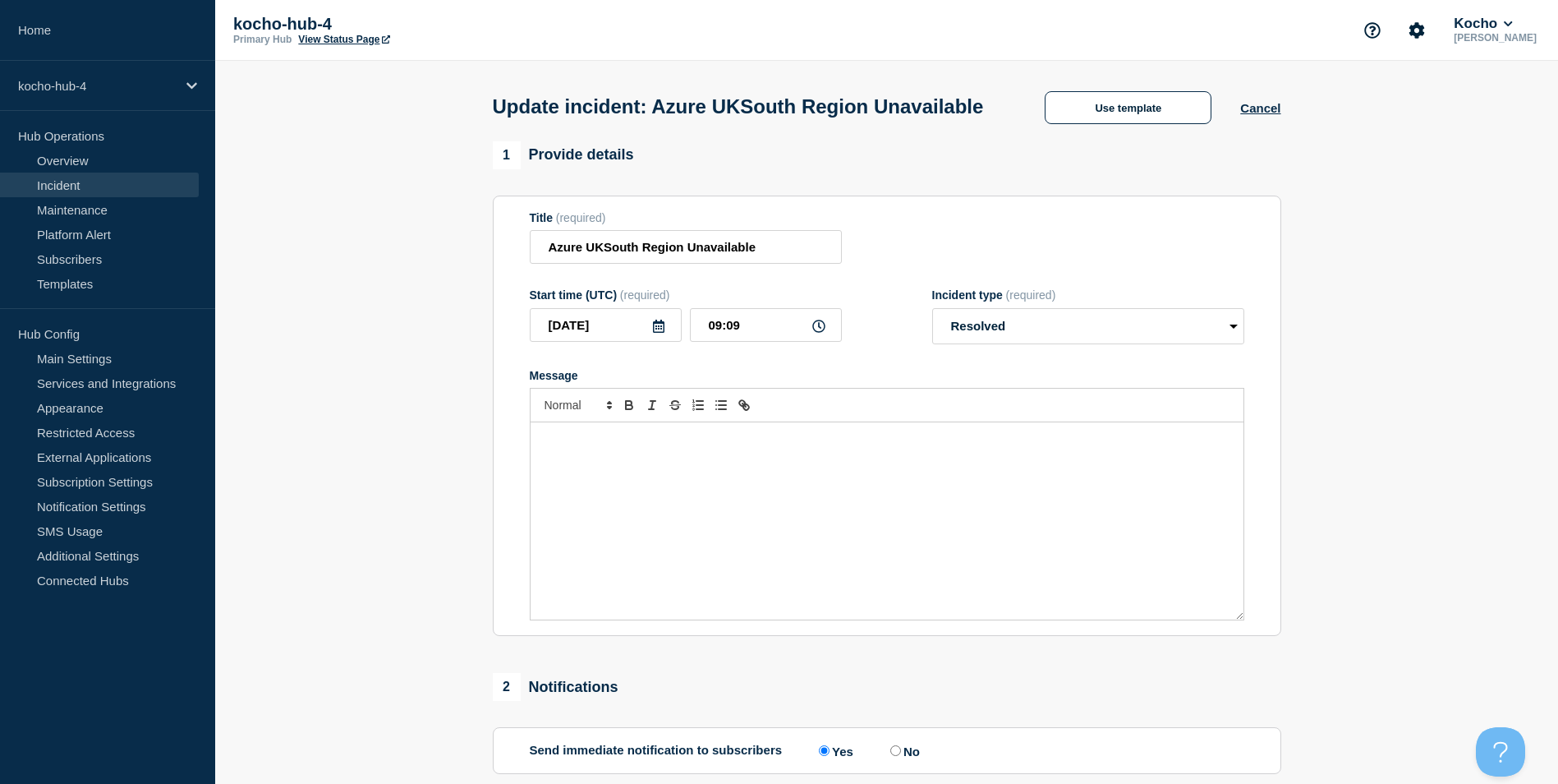
click at [1009, 447] on p "Message" at bounding box center [887, 440] width 688 height 15
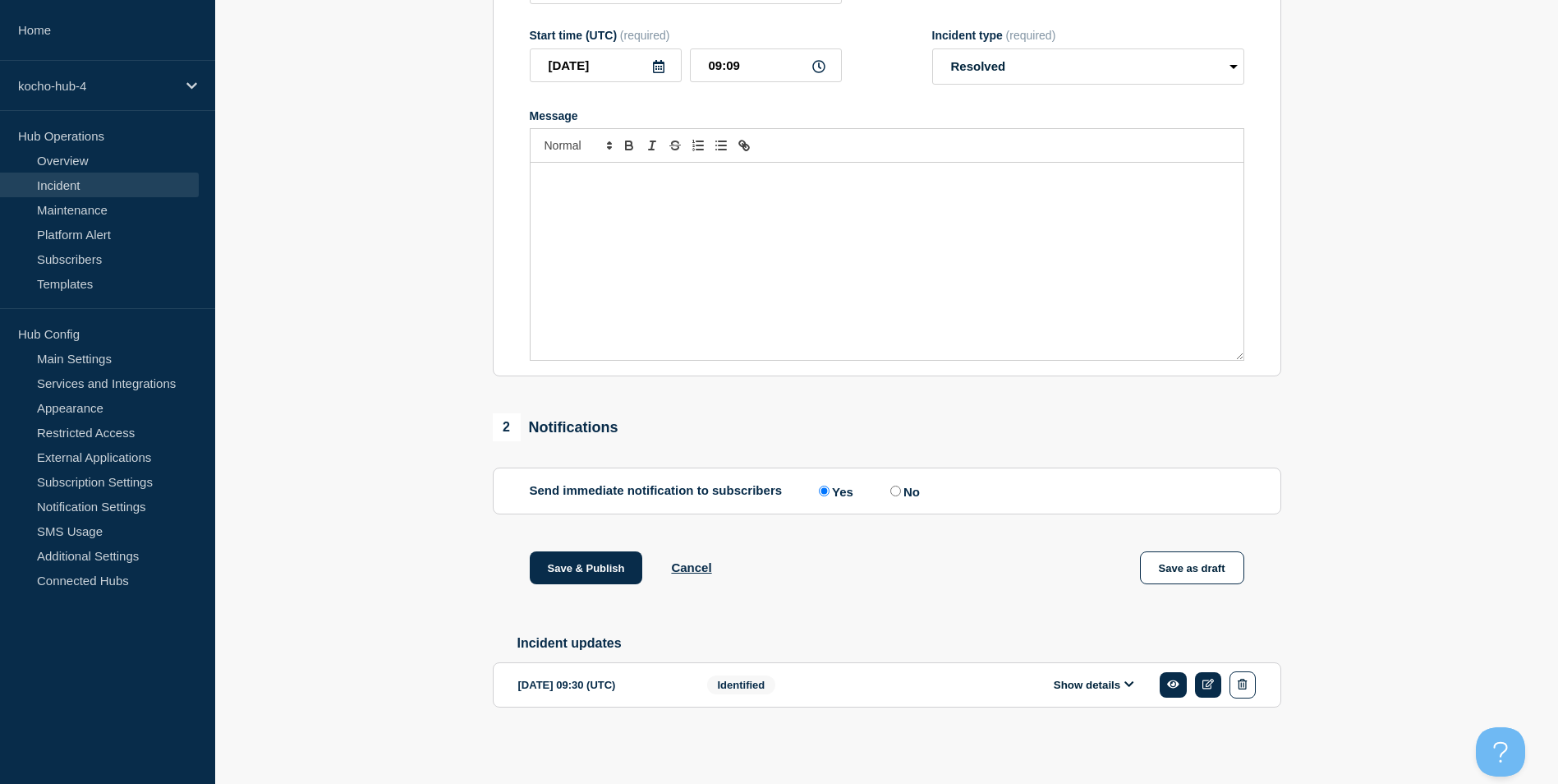
scroll to position [295, 0]
click at [904, 483] on label "No" at bounding box center [903, 490] width 33 height 16
click at [901, 485] on input "No" at bounding box center [896, 490] width 11 height 11
radio input "true"
click at [832, 490] on label "Yes" at bounding box center [834, 490] width 38 height 16
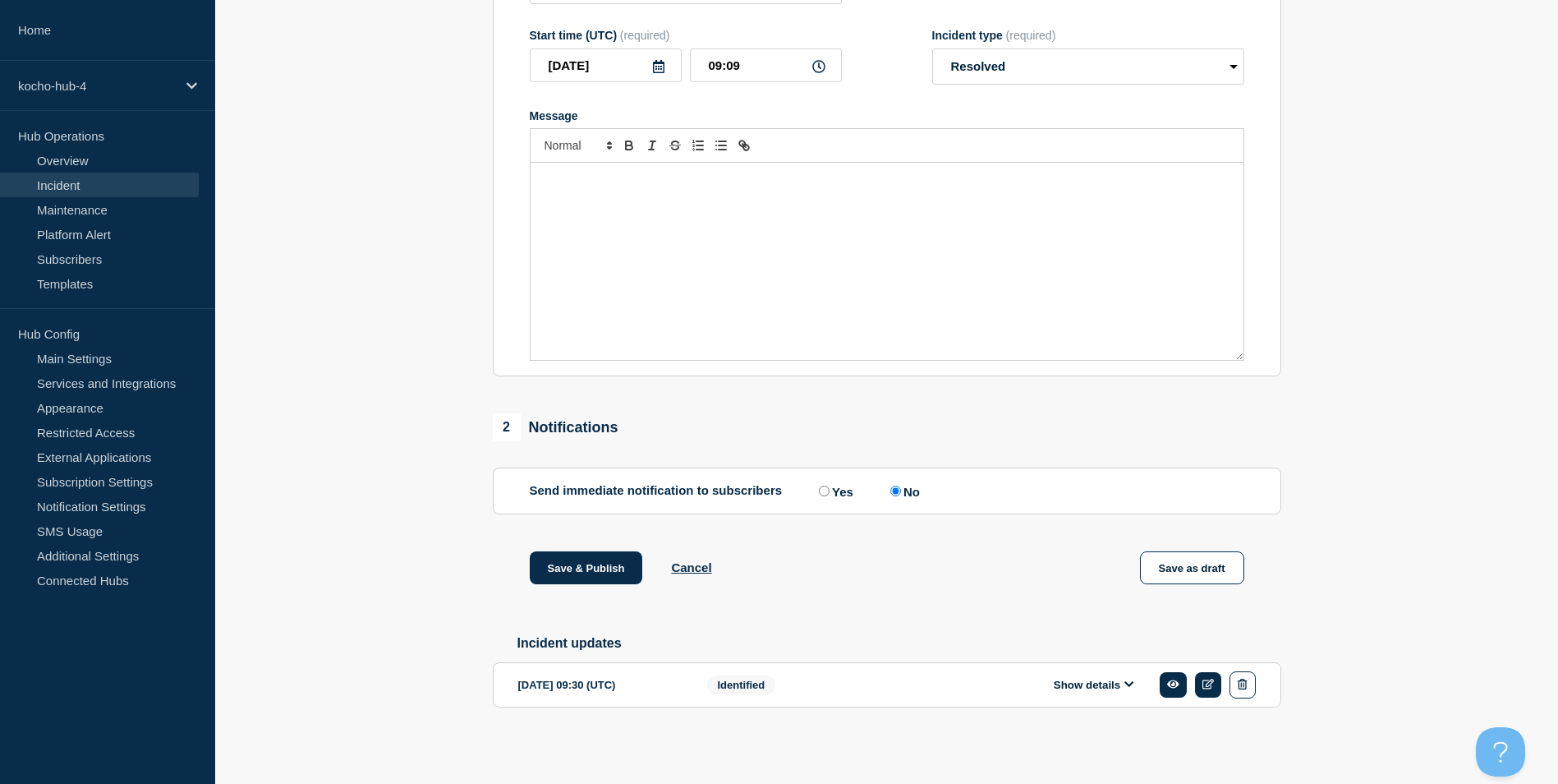
click at [830, 490] on input "Yes" at bounding box center [824, 490] width 11 height 11
radio input "true"
click at [901, 488] on input "No" at bounding box center [896, 490] width 11 height 11
radio input "true"
radio input "false"
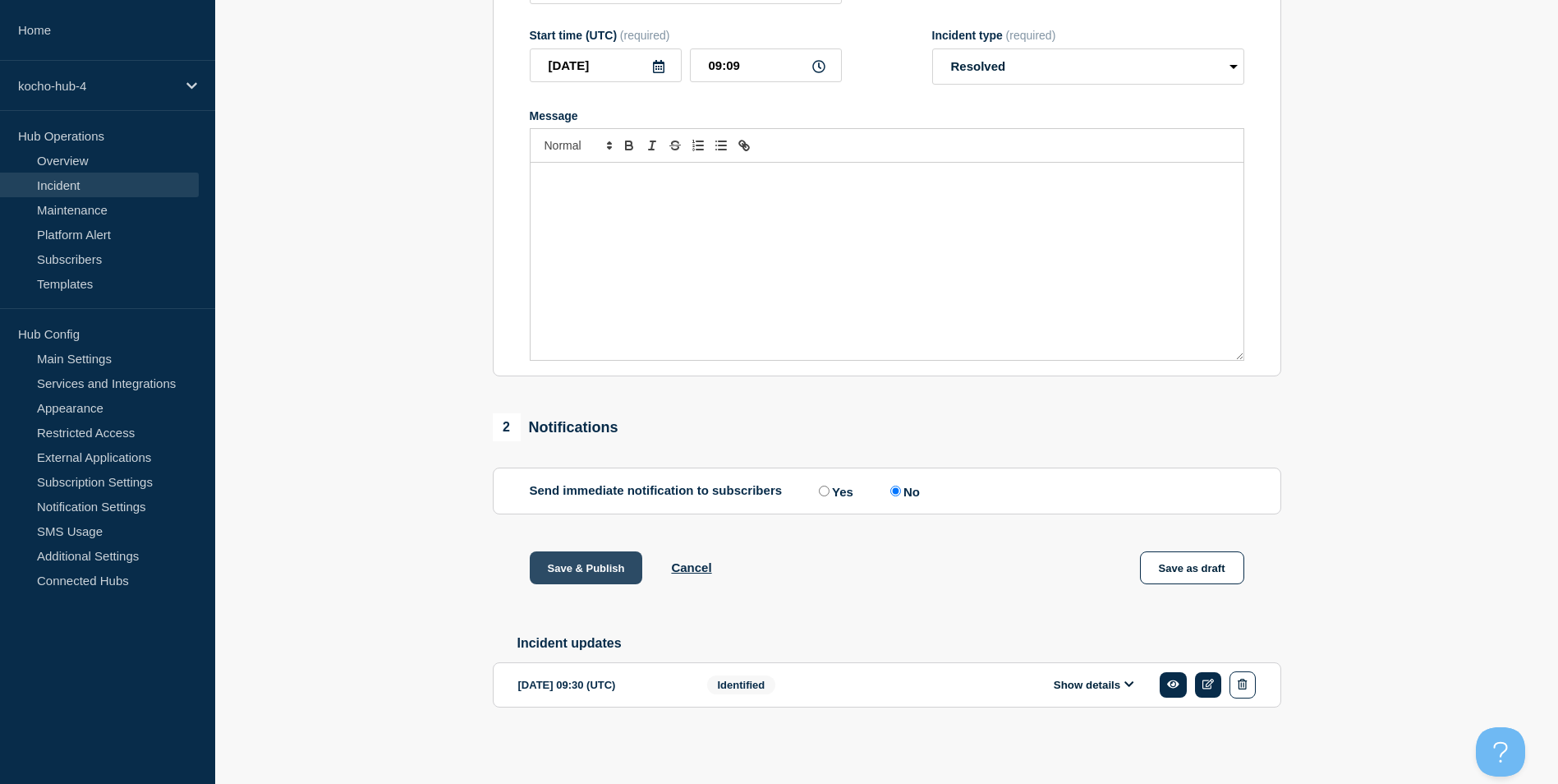
click at [596, 555] on button "Save & Publish" at bounding box center [586, 567] width 113 height 33
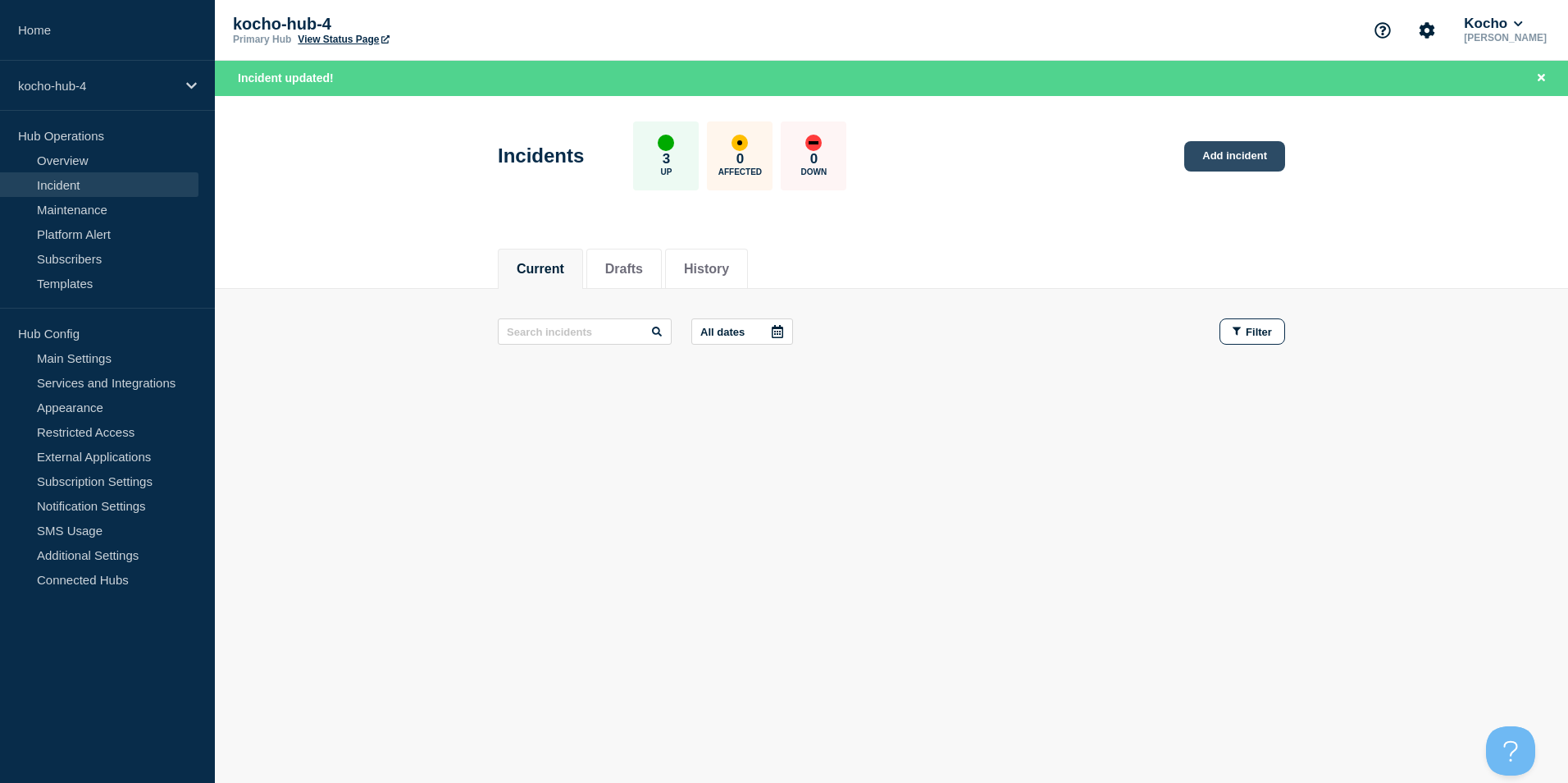
click at [1220, 162] on link "Add incident" at bounding box center [1234, 156] width 101 height 30
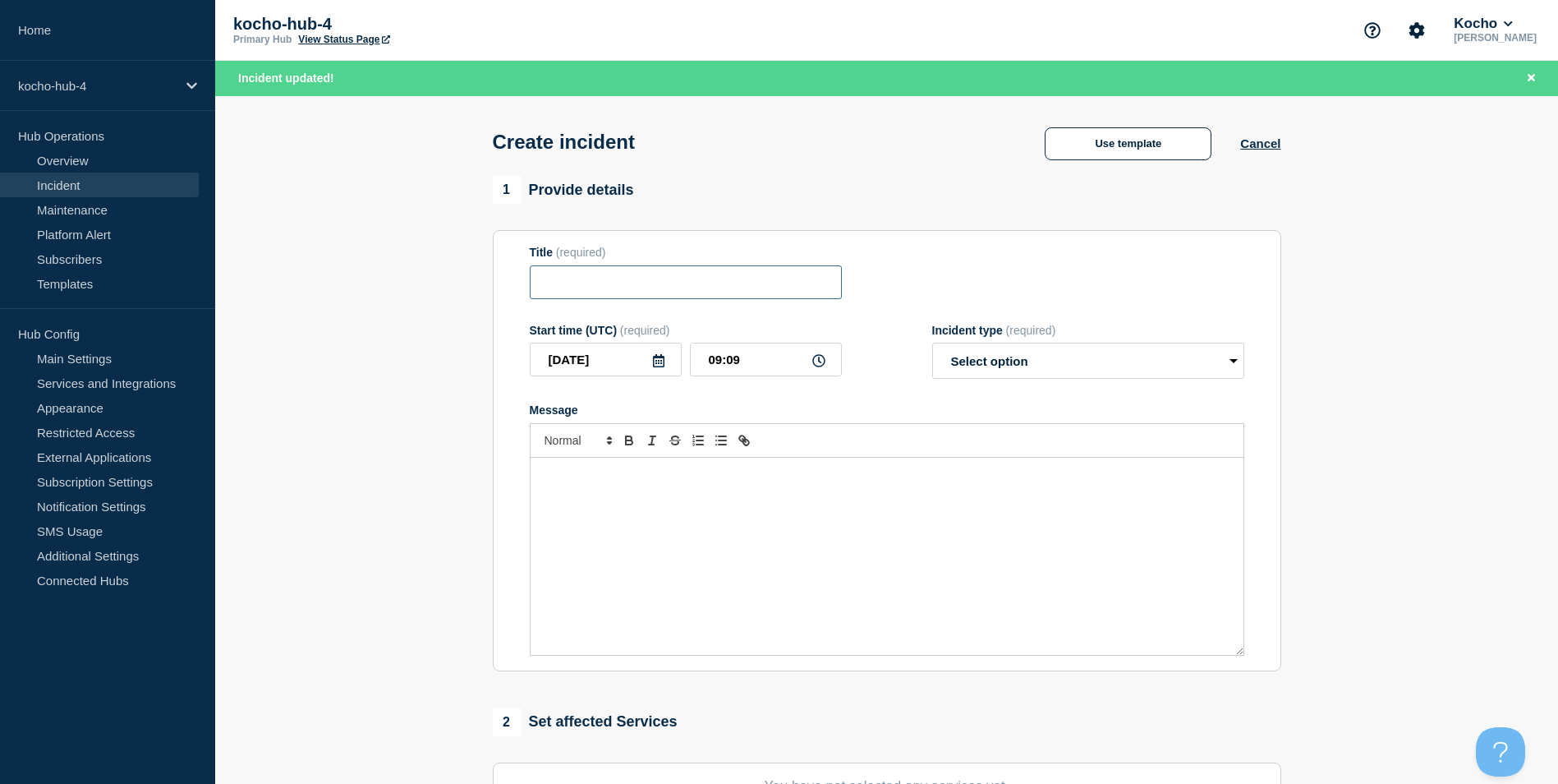
click at [677, 289] on input "Title" at bounding box center [686, 282] width 312 height 33
click at [1270, 142] on button "Cancel" at bounding box center [1260, 143] width 40 height 14
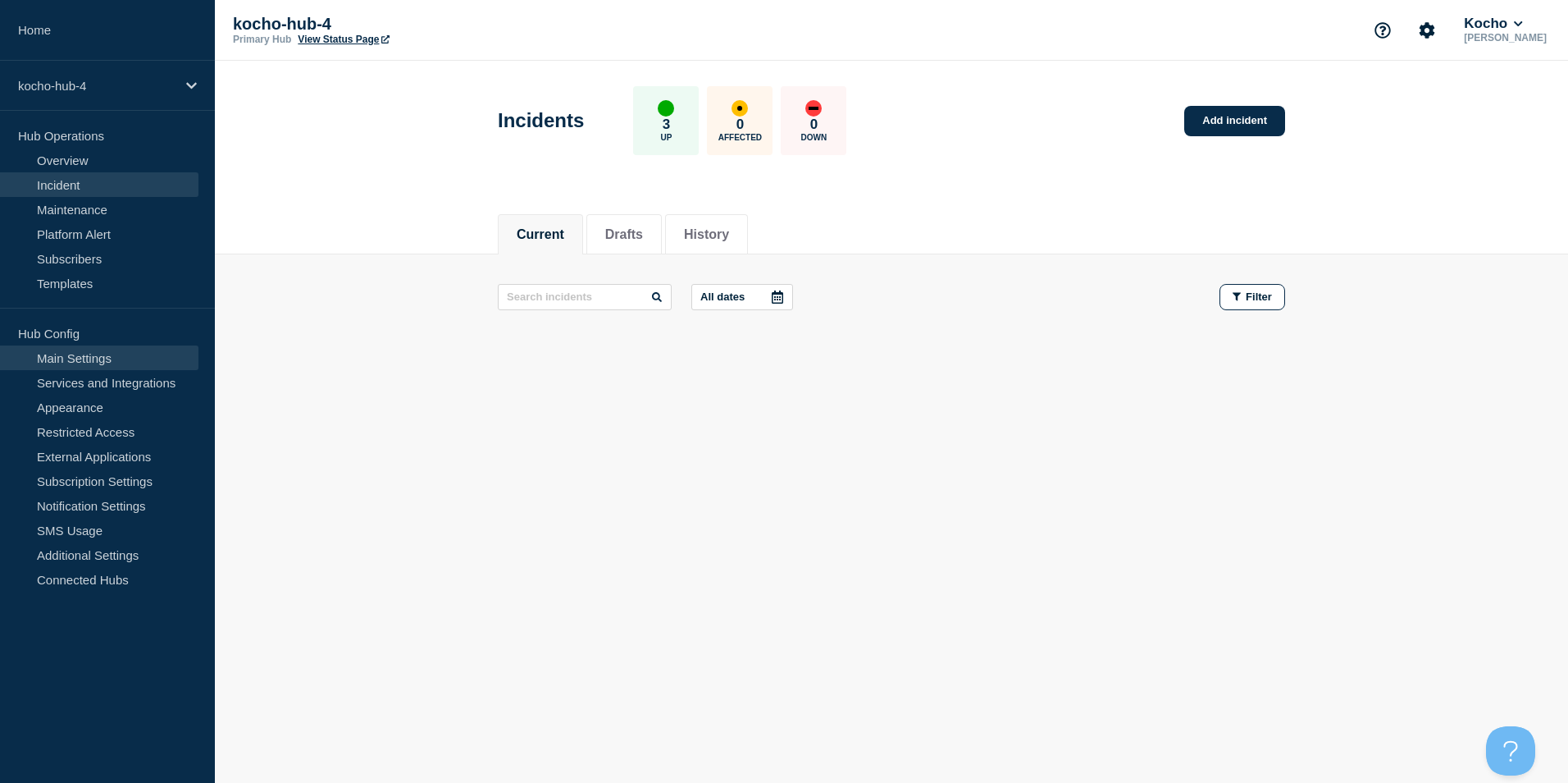
click at [160, 351] on link "Main Settings" at bounding box center [99, 358] width 198 height 25
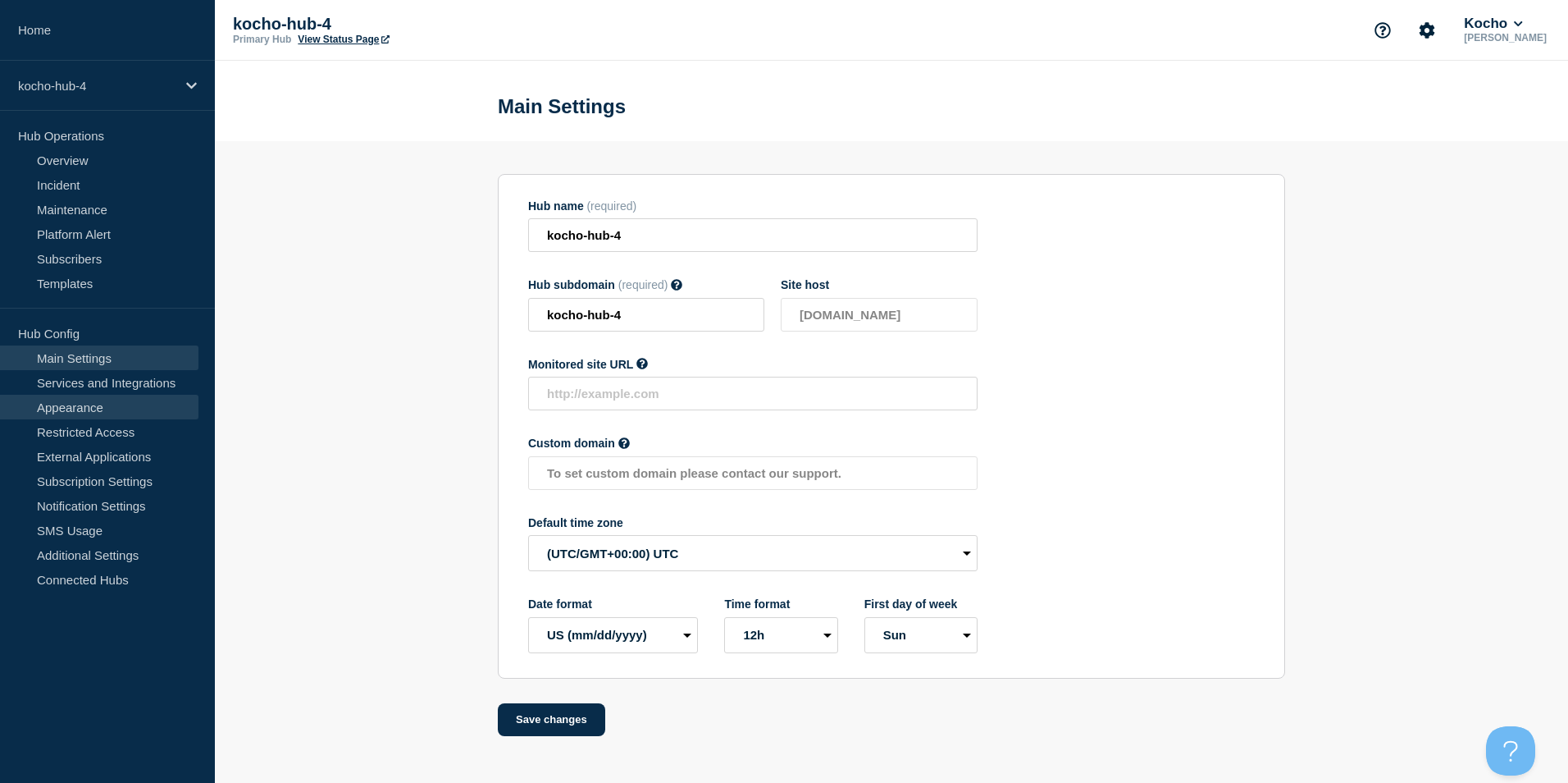
click at [151, 407] on link "Appearance" at bounding box center [99, 407] width 198 height 25
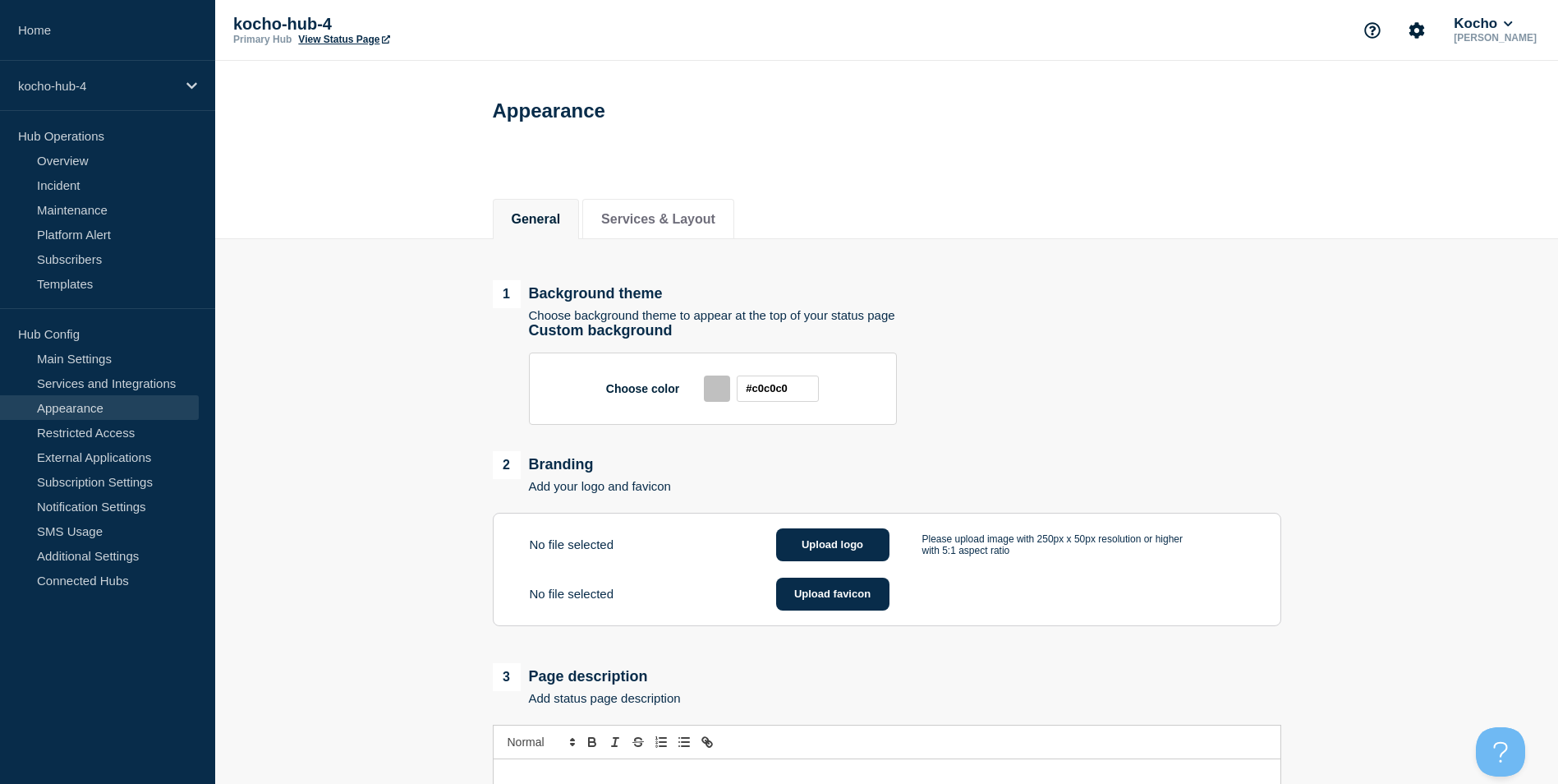
click at [716, 390] on div at bounding box center [717, 389] width 27 height 27
click at [666, 394] on div "Choose color #c0c0c0" at bounding box center [712, 388] width 368 height 73
click at [796, 388] on input "#c0c0c0" at bounding box center [777, 389] width 82 height 27
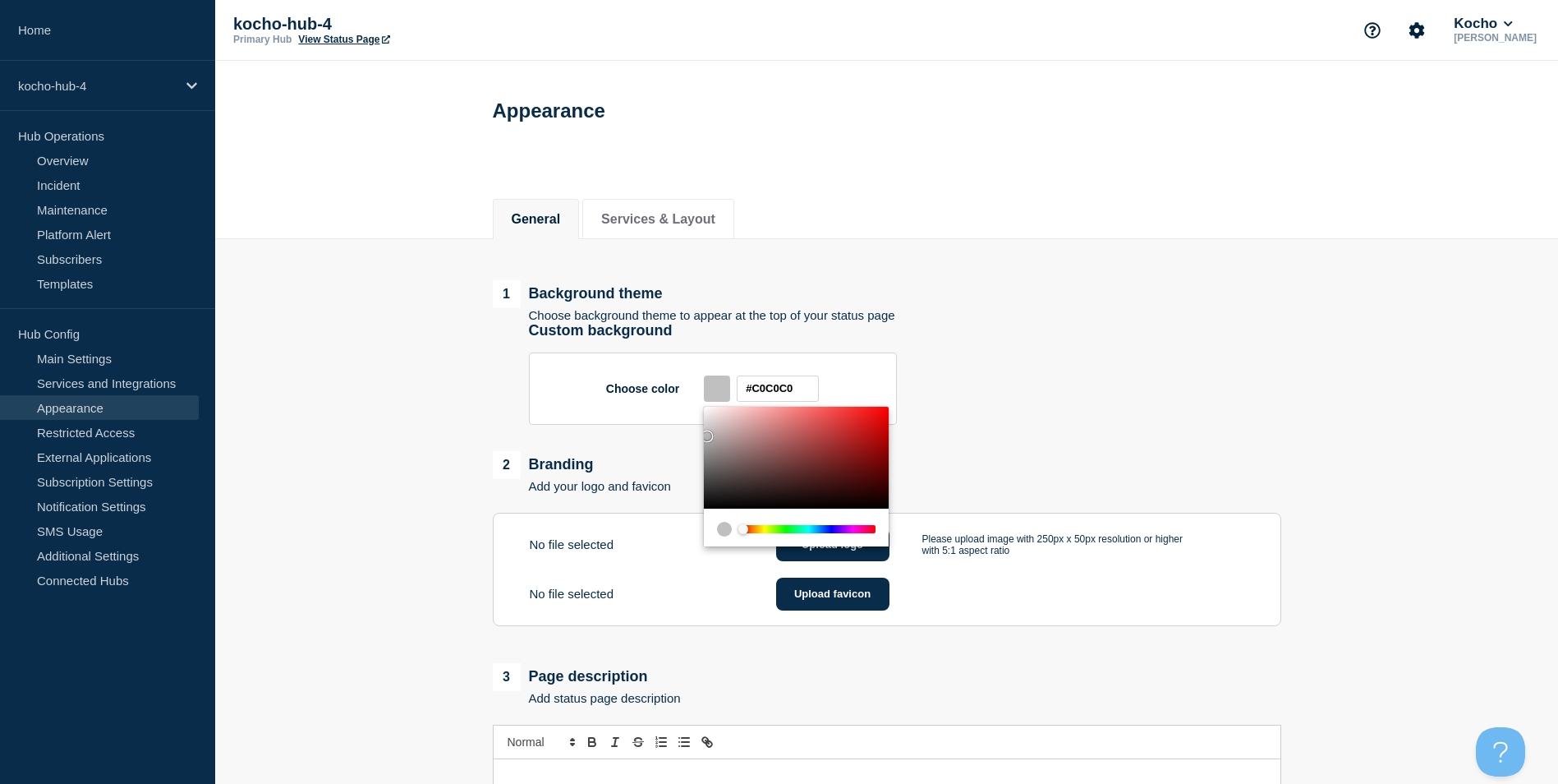
click at [775, 533] on div "Chrome color picker" at bounding box center [808, 529] width 131 height 8
click at [838, 384] on div "Choose color #C0C0C0" at bounding box center [712, 388] width 368 height 73
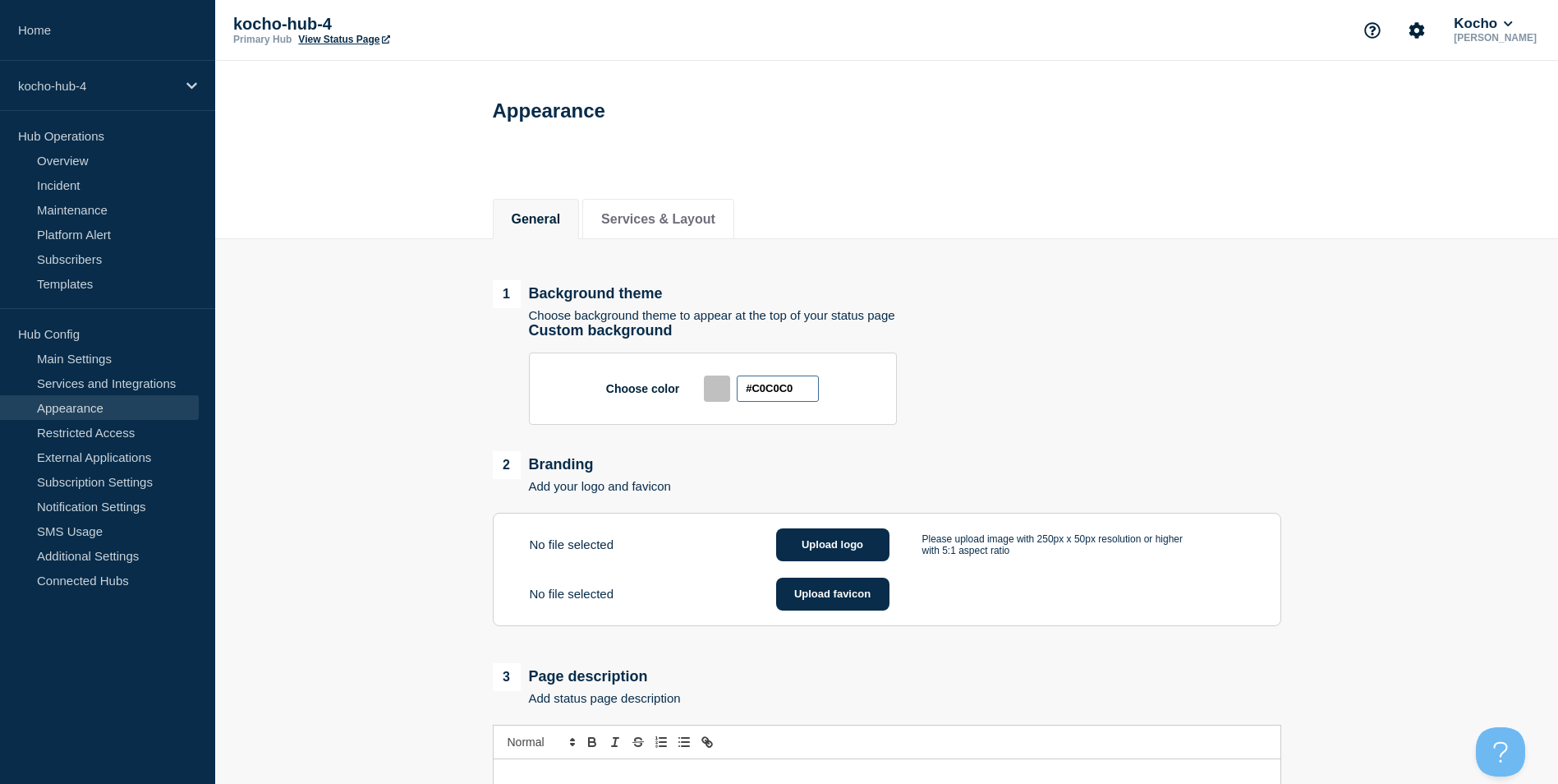
click at [784, 401] on input "#C0C0C0" at bounding box center [777, 389] width 82 height 27
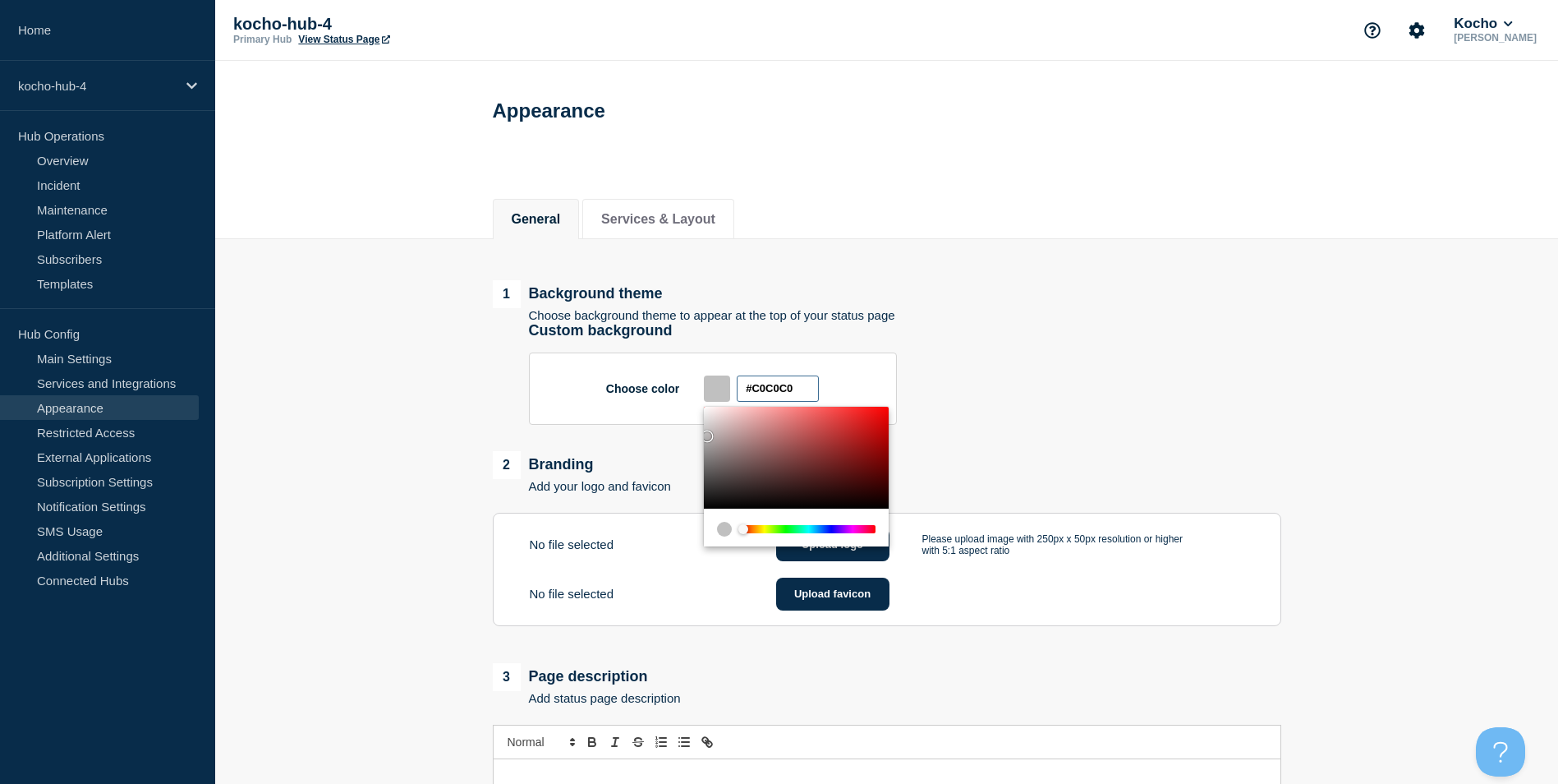
drag, startPoint x: 795, startPoint y: 395, endPoint x: 730, endPoint y: 385, distance: 65.8
click at [730, 385] on div "#C0C0C0" at bounding box center [761, 389] width 115 height 27
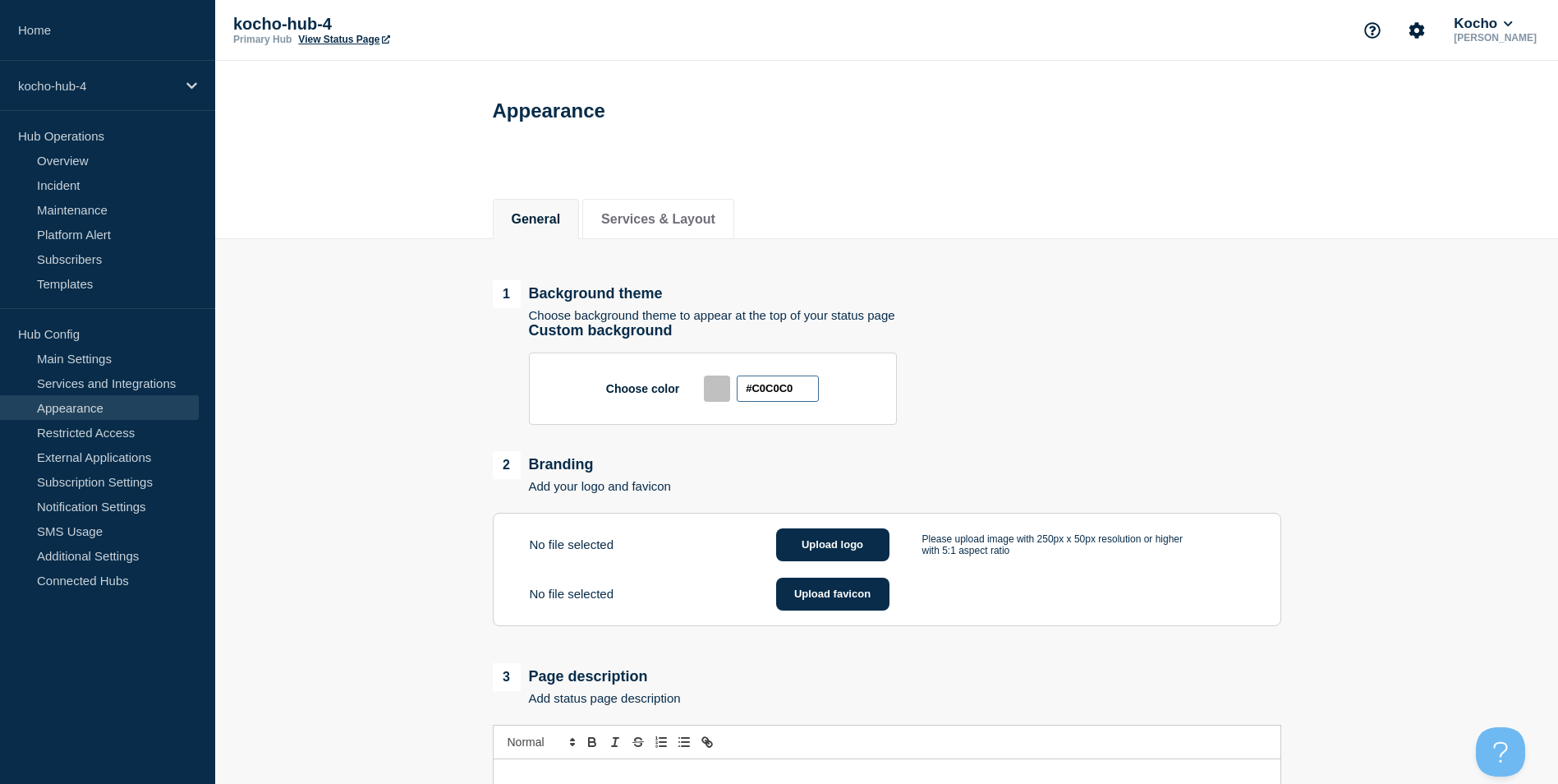
drag, startPoint x: 790, startPoint y: 390, endPoint x: 765, endPoint y: 391, distance: 25.0
click at [786, 391] on input "#C0C0C0" at bounding box center [777, 389] width 82 height 27
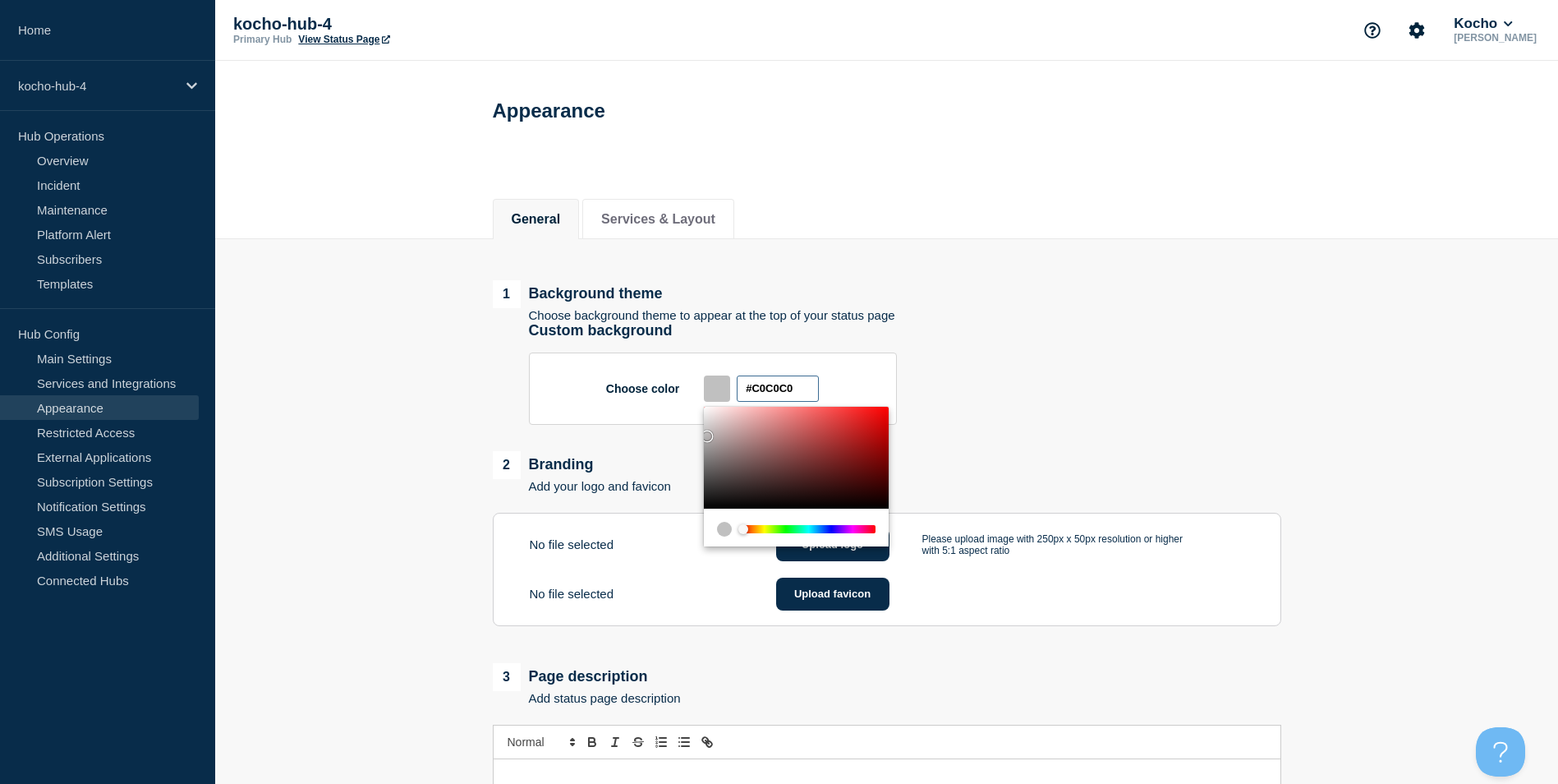
drag, startPoint x: 801, startPoint y: 391, endPoint x: 702, endPoint y: 394, distance: 99.0
click at [702, 394] on div "Choose color #C0C0C0" at bounding box center [712, 388] width 368 height 73
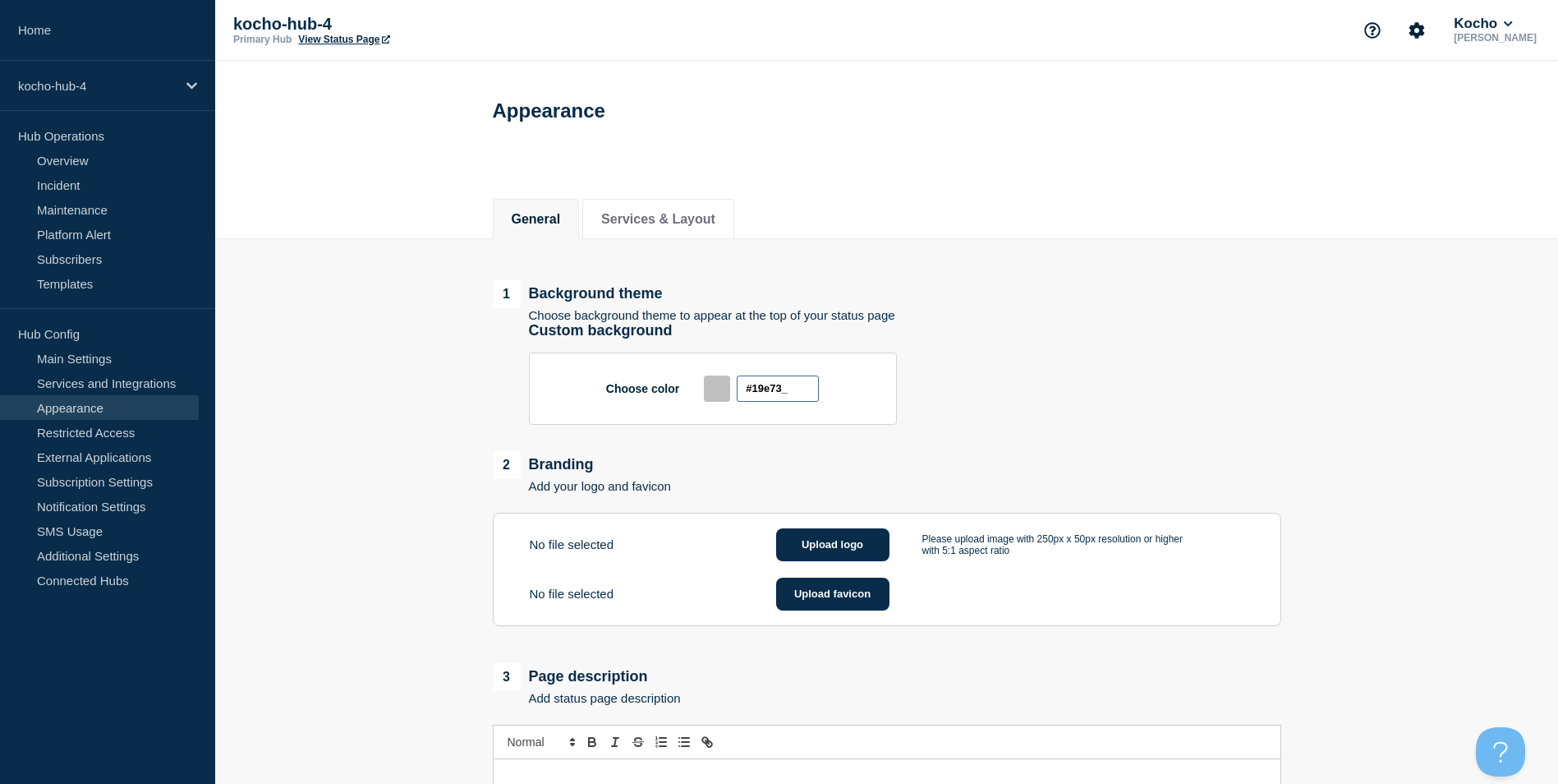
type input "#19e738"
click at [819, 545] on button "Upload logo" at bounding box center [833, 544] width 113 height 33
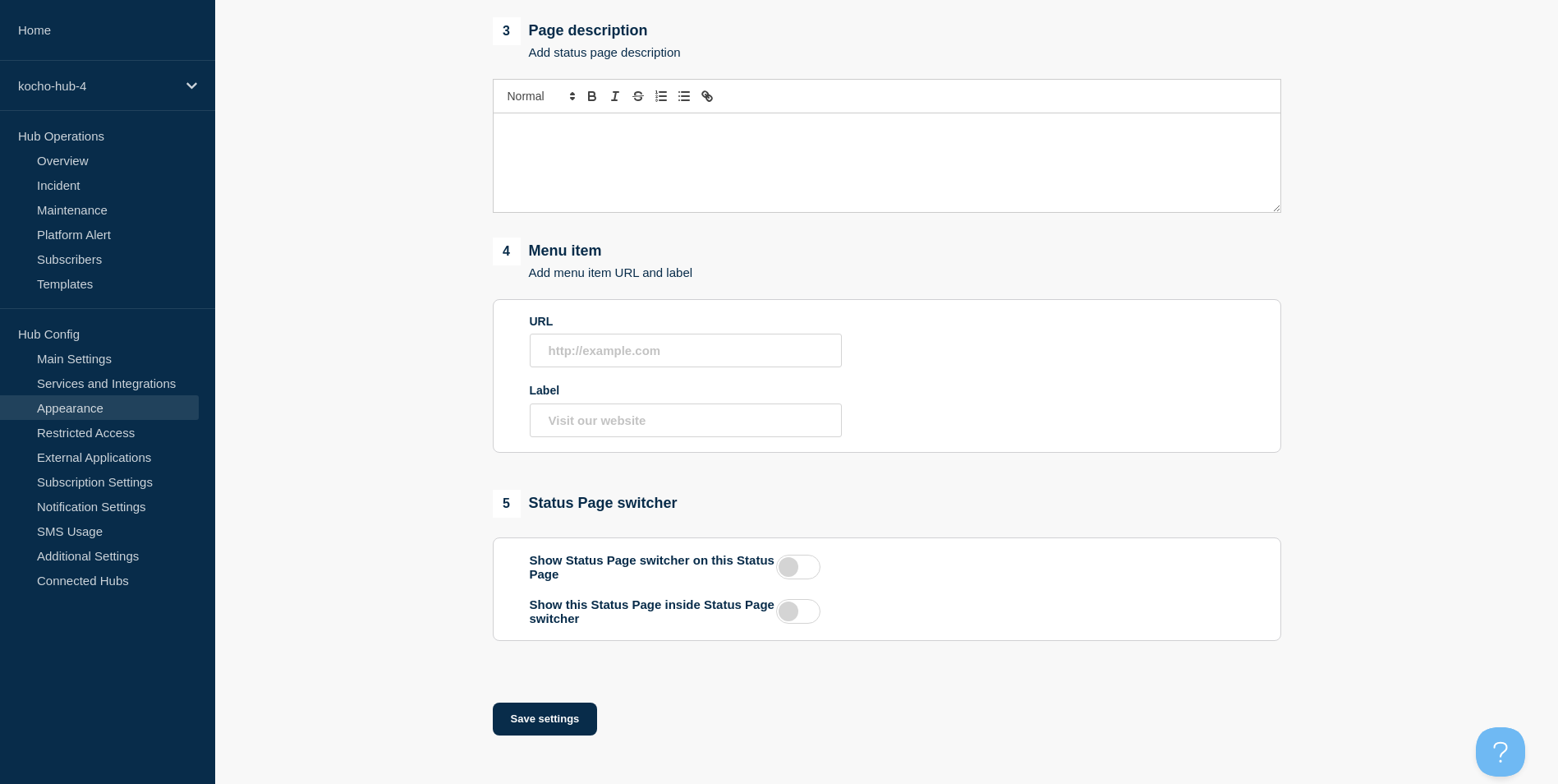
scroll to position [751, 0]
click at [539, 718] on button "Save settings" at bounding box center [545, 717] width 105 height 33
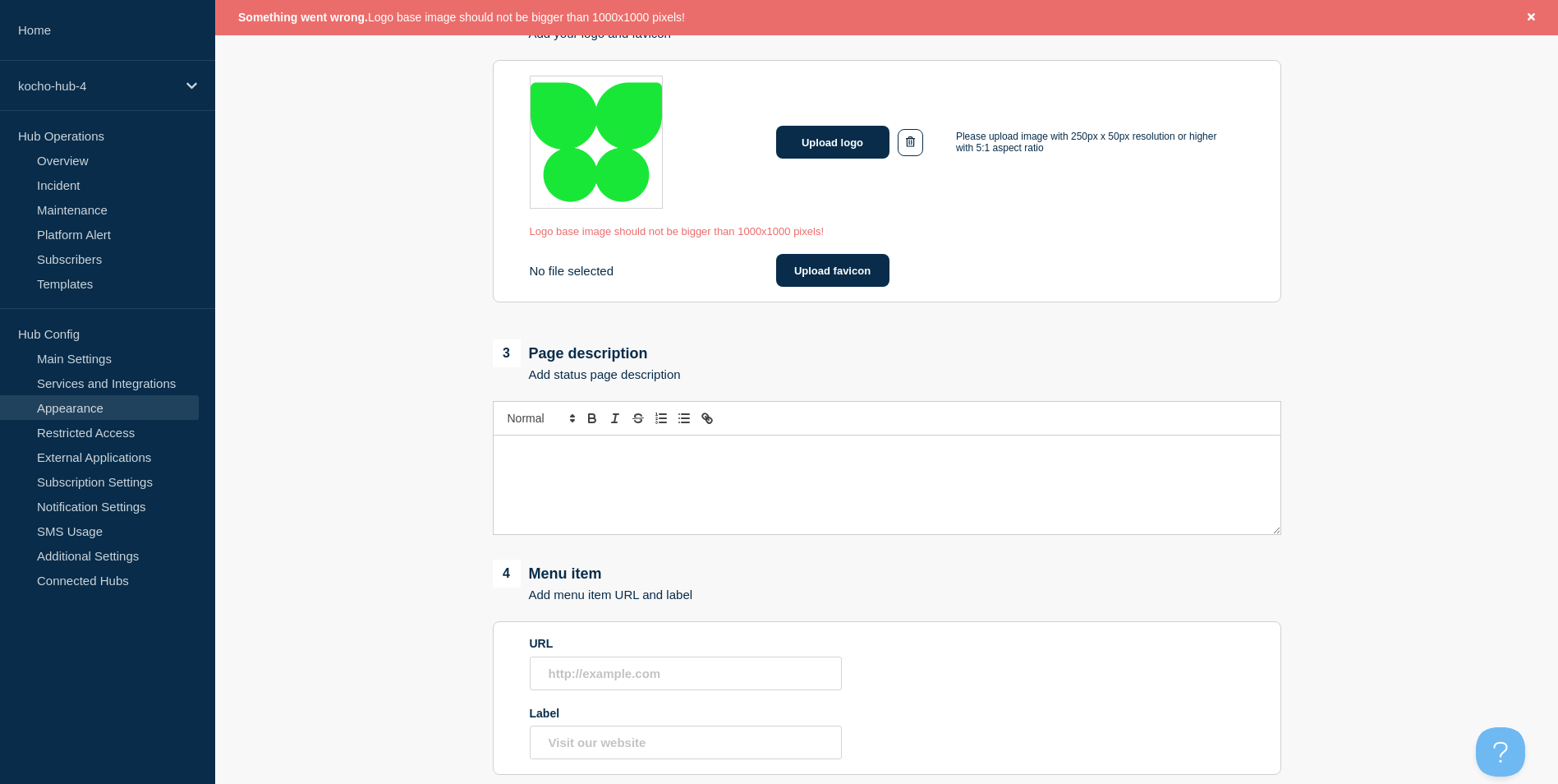
scroll to position [485, 0]
click at [818, 143] on button "Upload logo" at bounding box center [833, 143] width 113 height 33
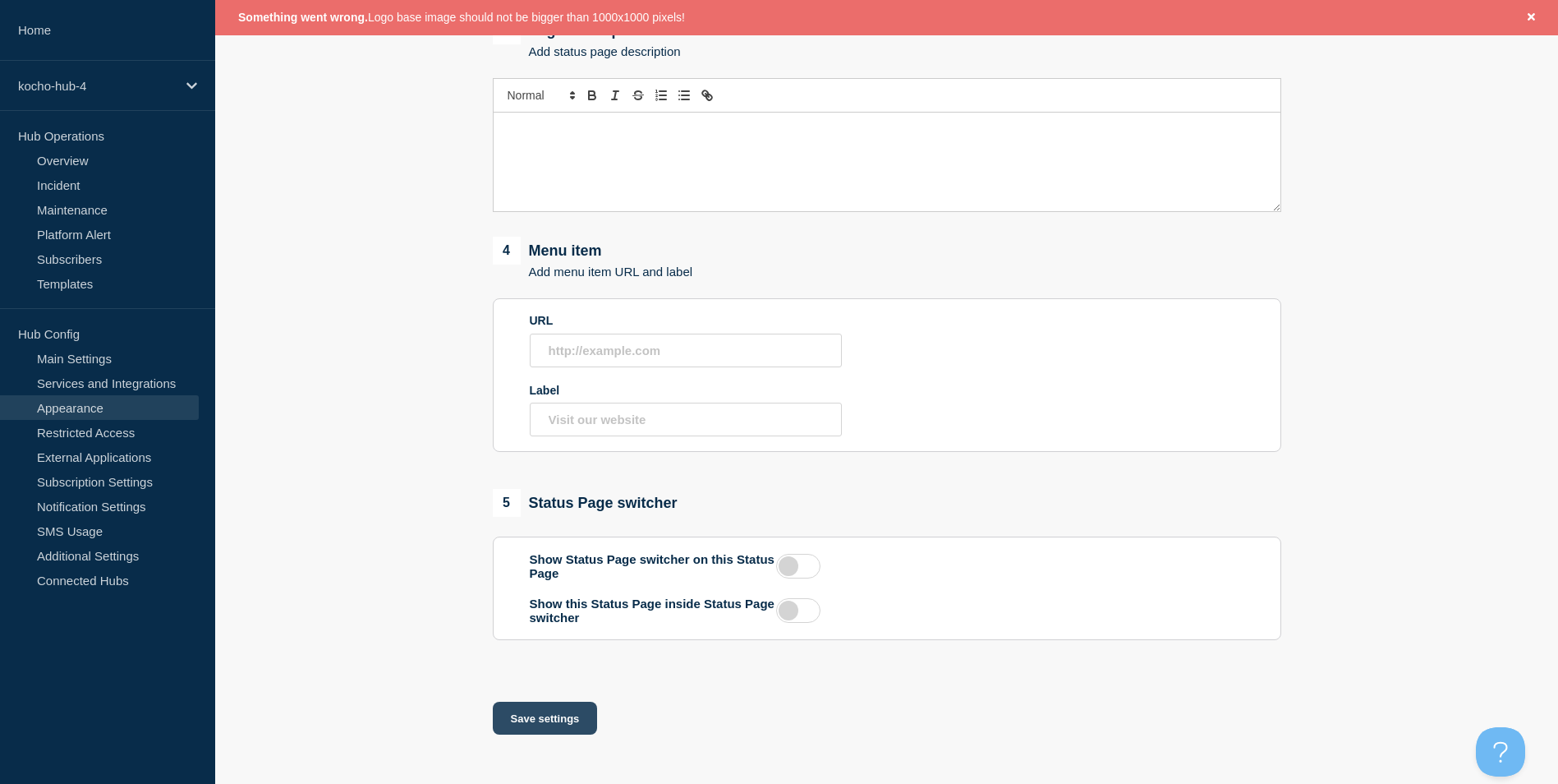
click at [557, 717] on button "Save settings" at bounding box center [545, 717] width 105 height 33
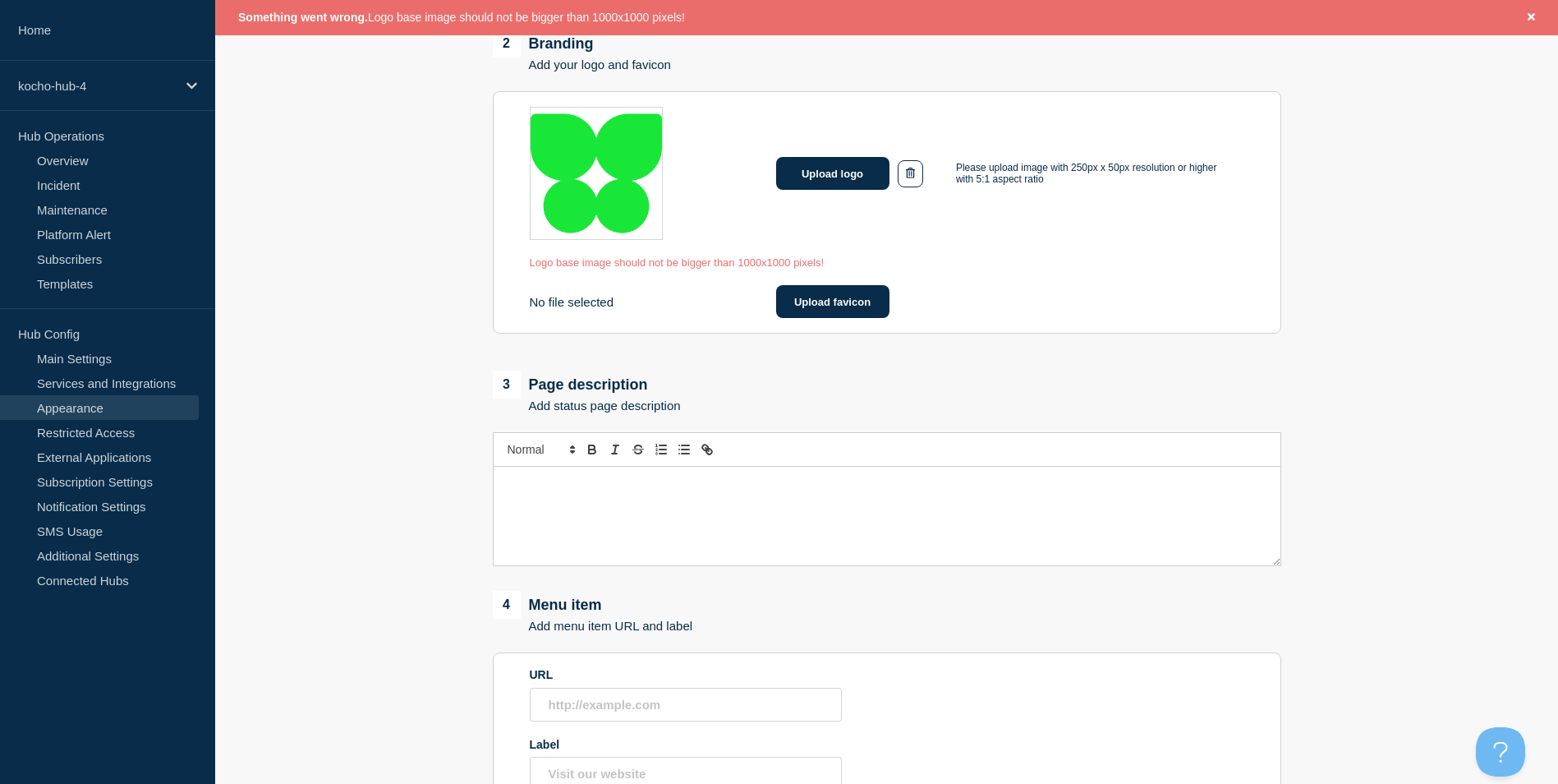
scroll to position [404, 0]
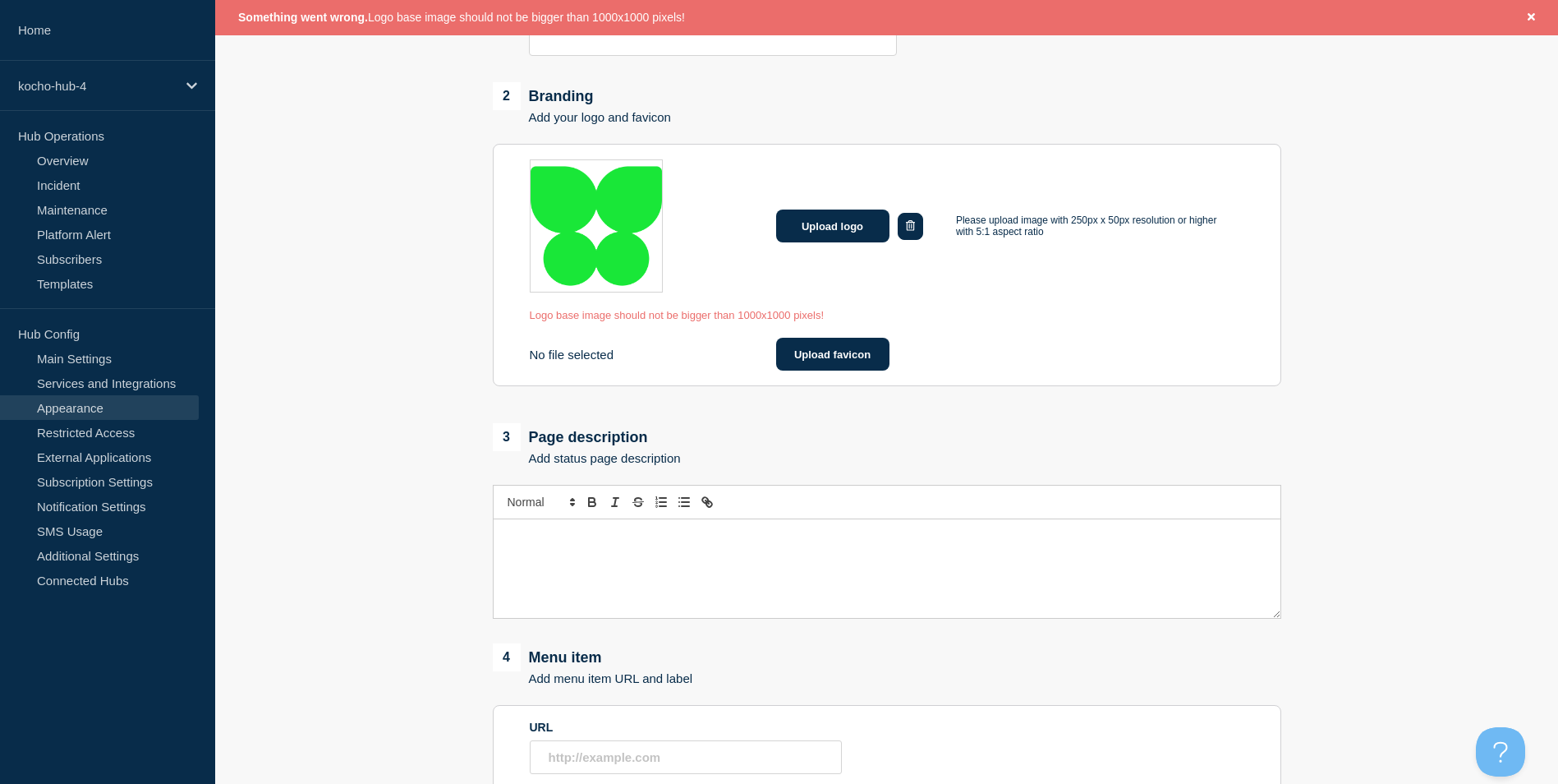
click at [910, 228] on icon "button" at bounding box center [910, 225] width 9 height 11
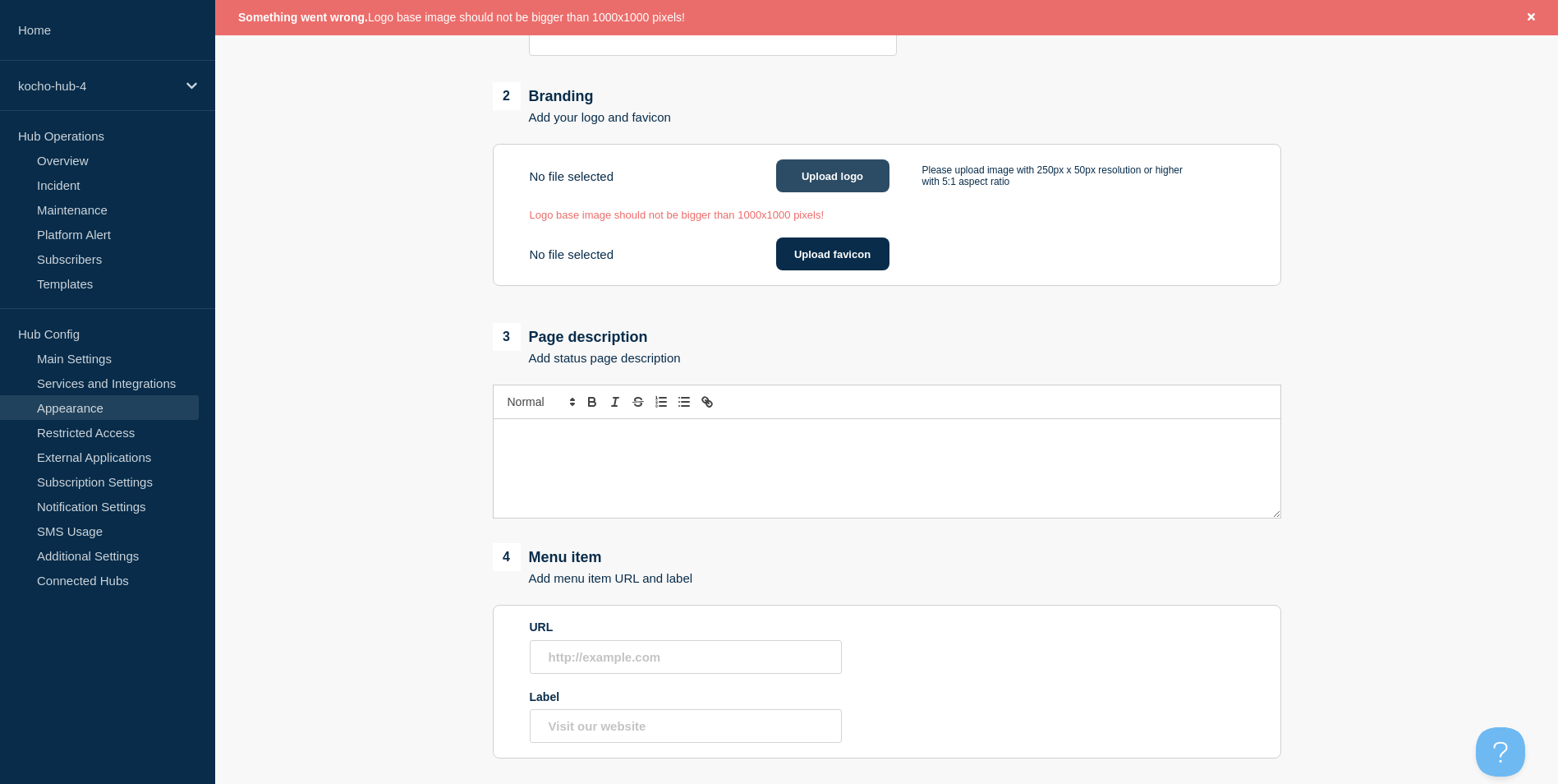
click at [830, 185] on button "Upload logo" at bounding box center [833, 175] width 113 height 33
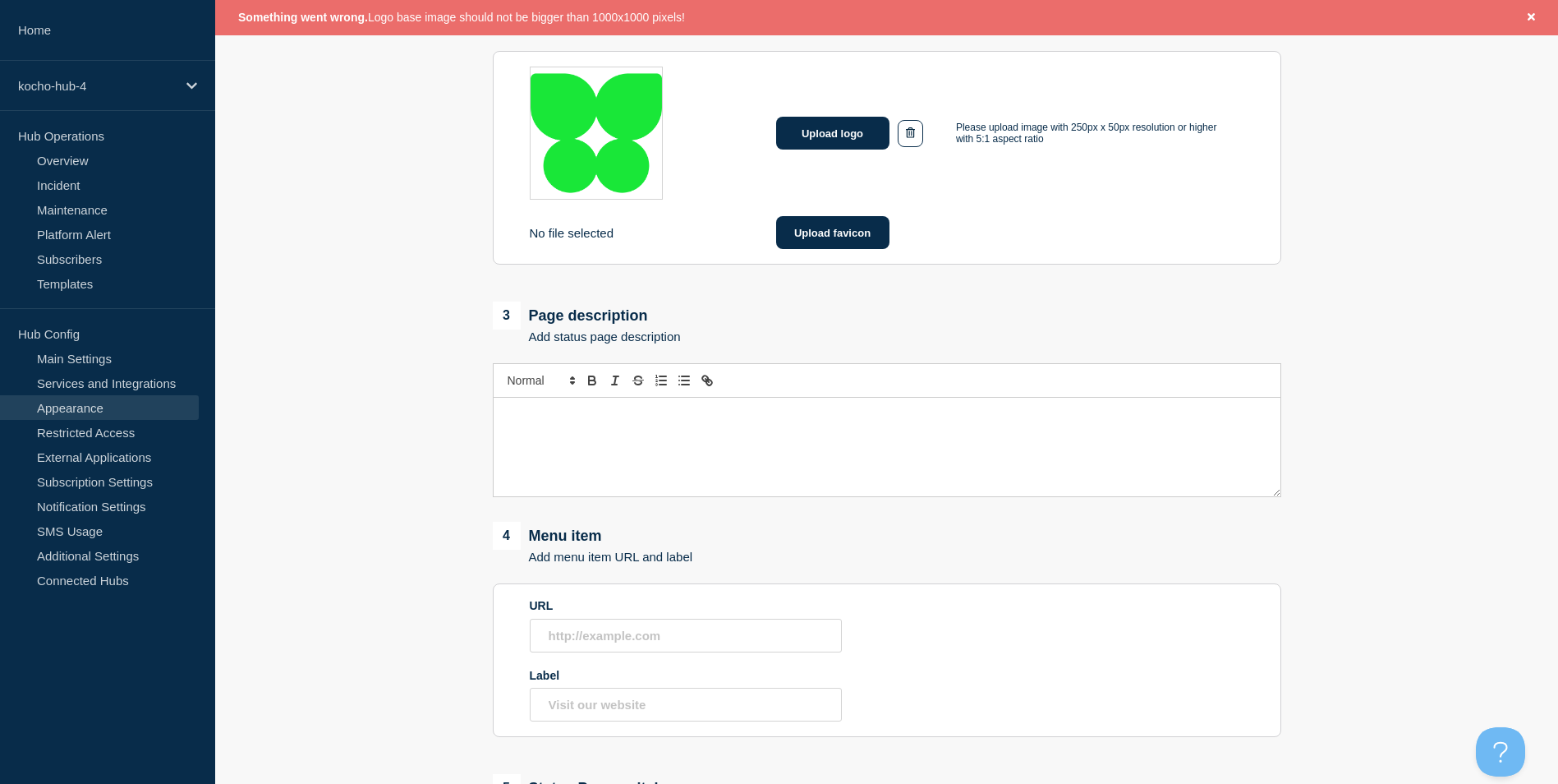
scroll to position [785, 0]
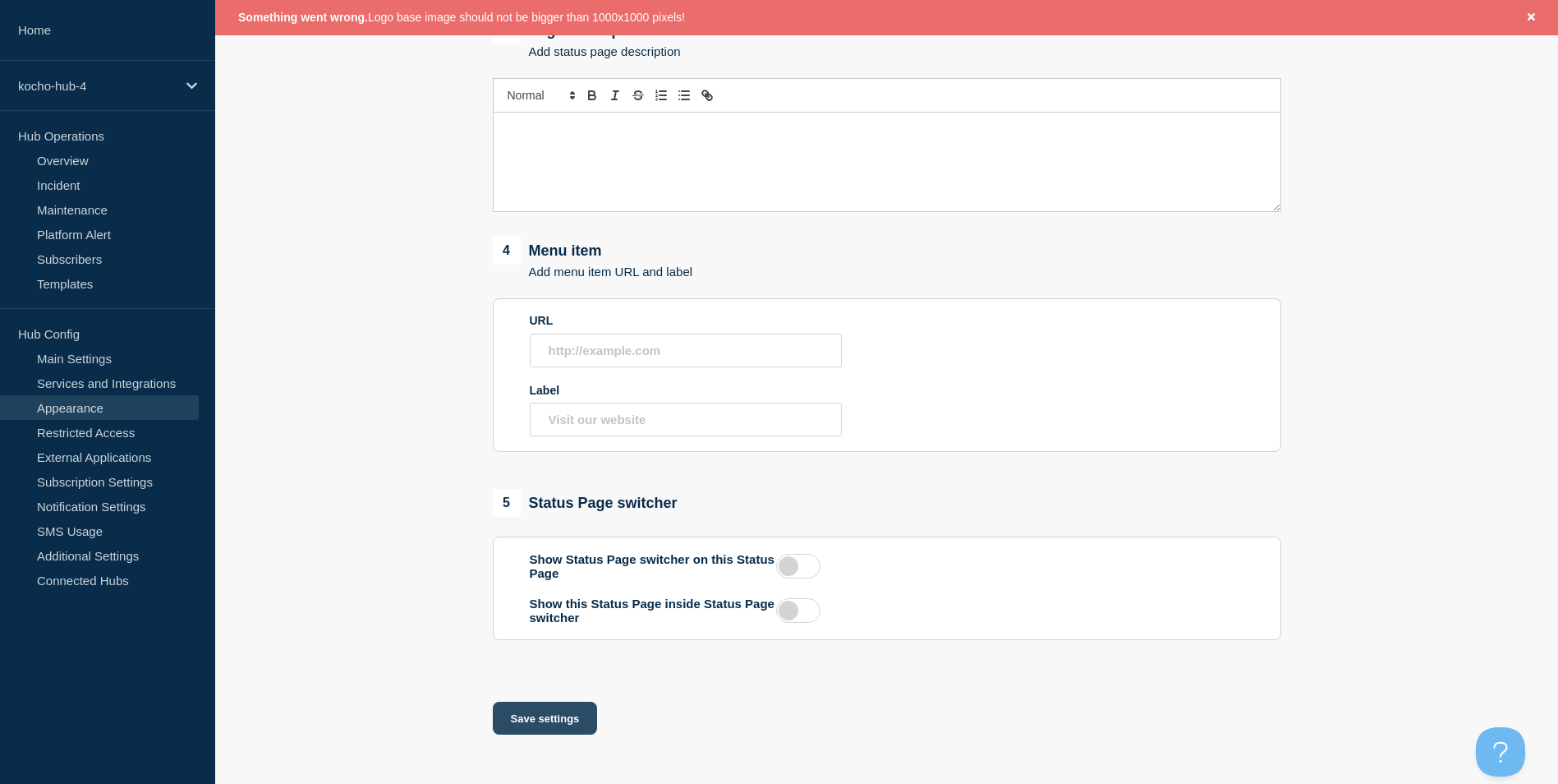
click at [565, 705] on button "Save settings" at bounding box center [545, 717] width 105 height 33
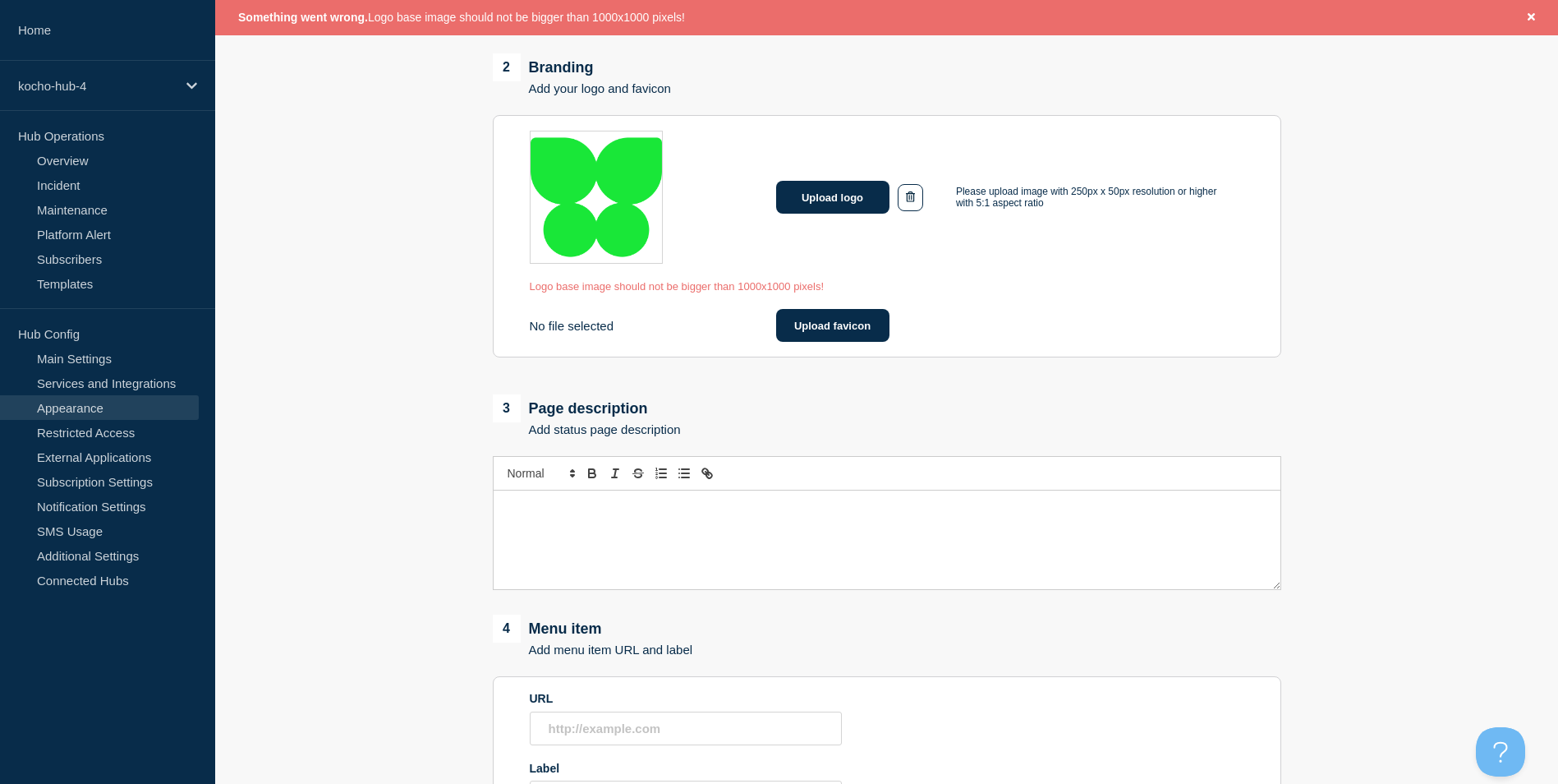
scroll to position [404, 0]
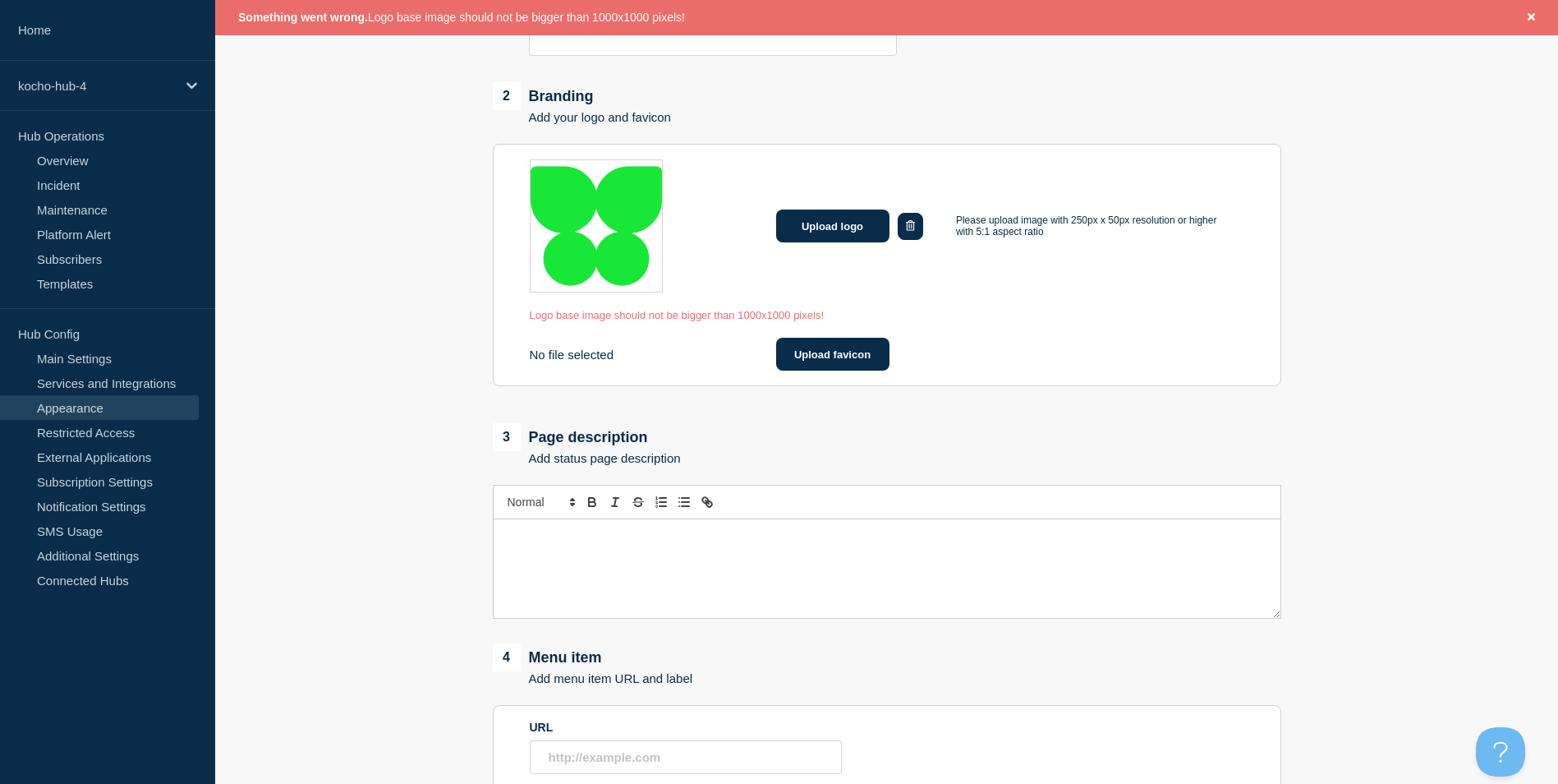
click at [916, 233] on button "button" at bounding box center [910, 226] width 26 height 27
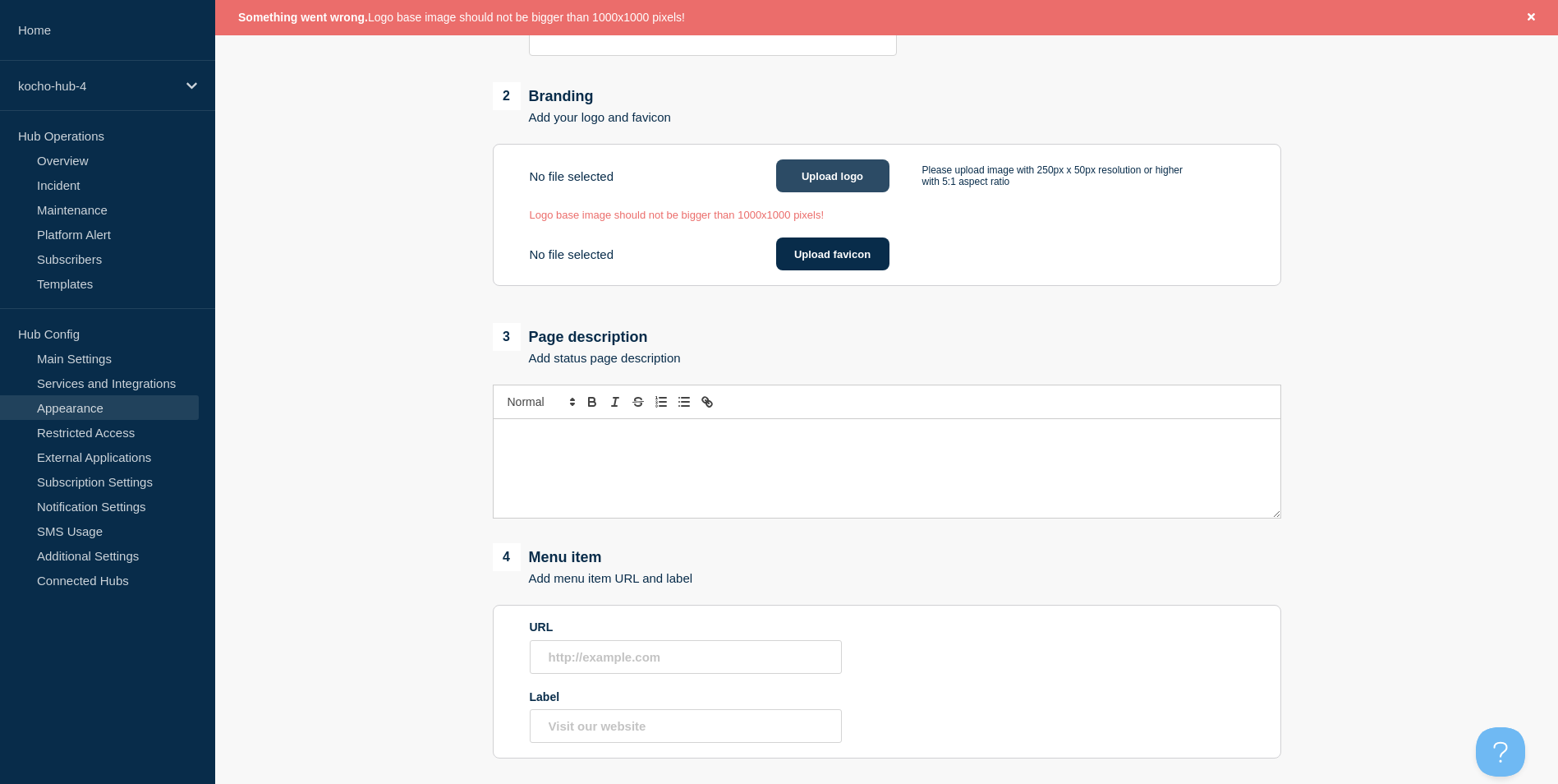
click at [831, 188] on button "Upload logo" at bounding box center [833, 175] width 113 height 33
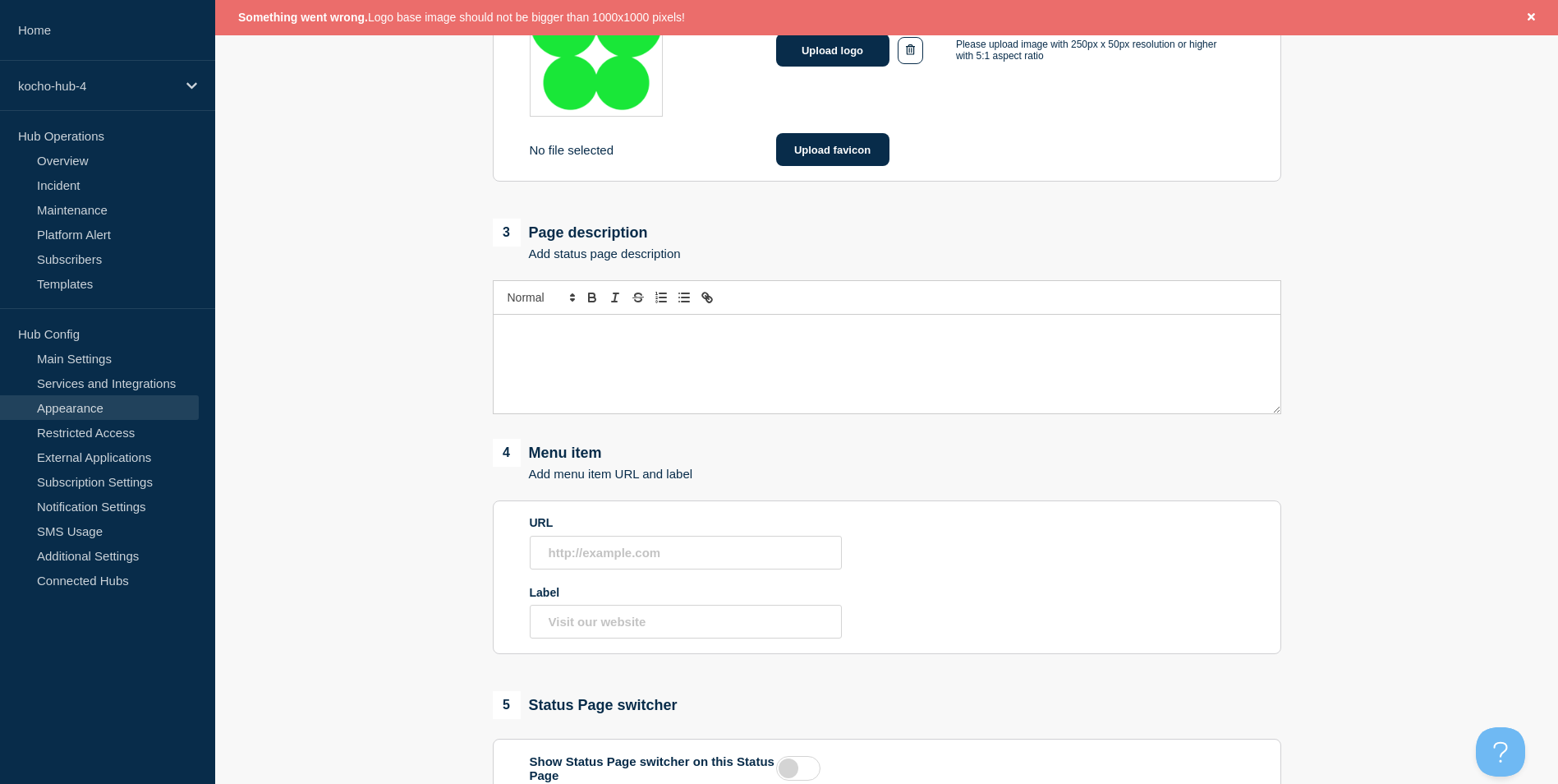
scroll to position [785, 0]
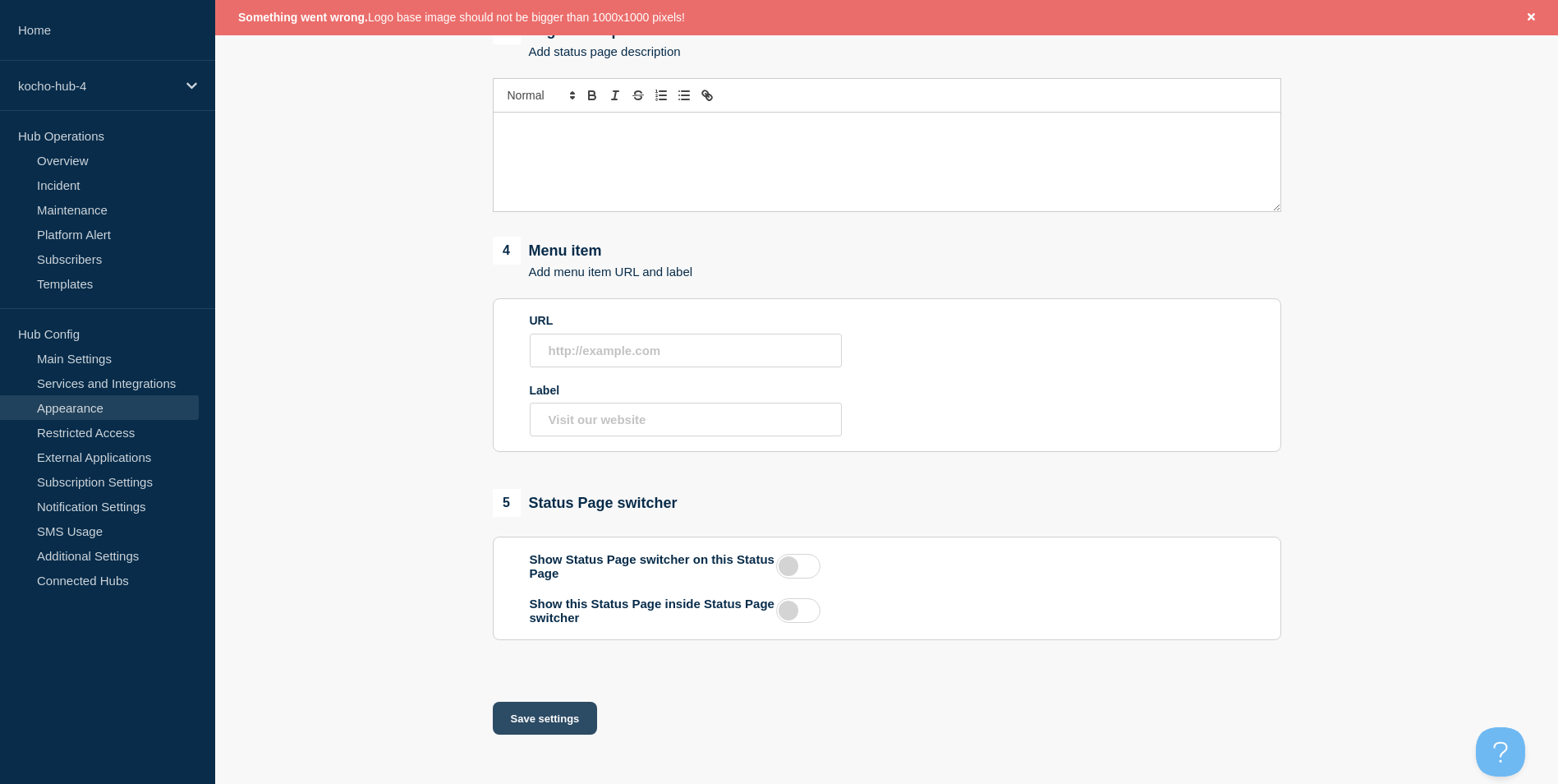
click at [548, 717] on button "Save settings" at bounding box center [545, 717] width 105 height 33
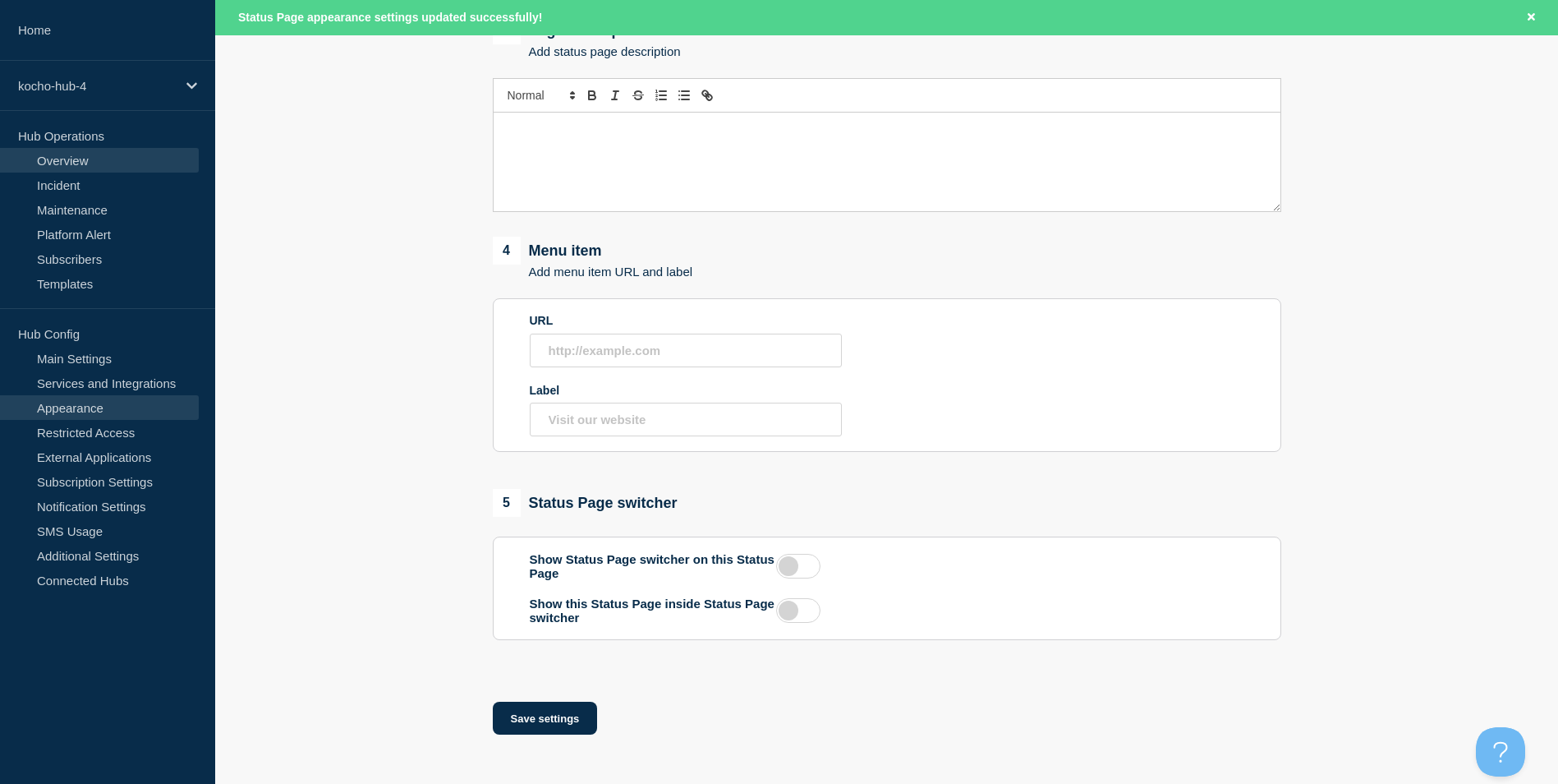
click at [108, 168] on link "Overview" at bounding box center [99, 160] width 199 height 25
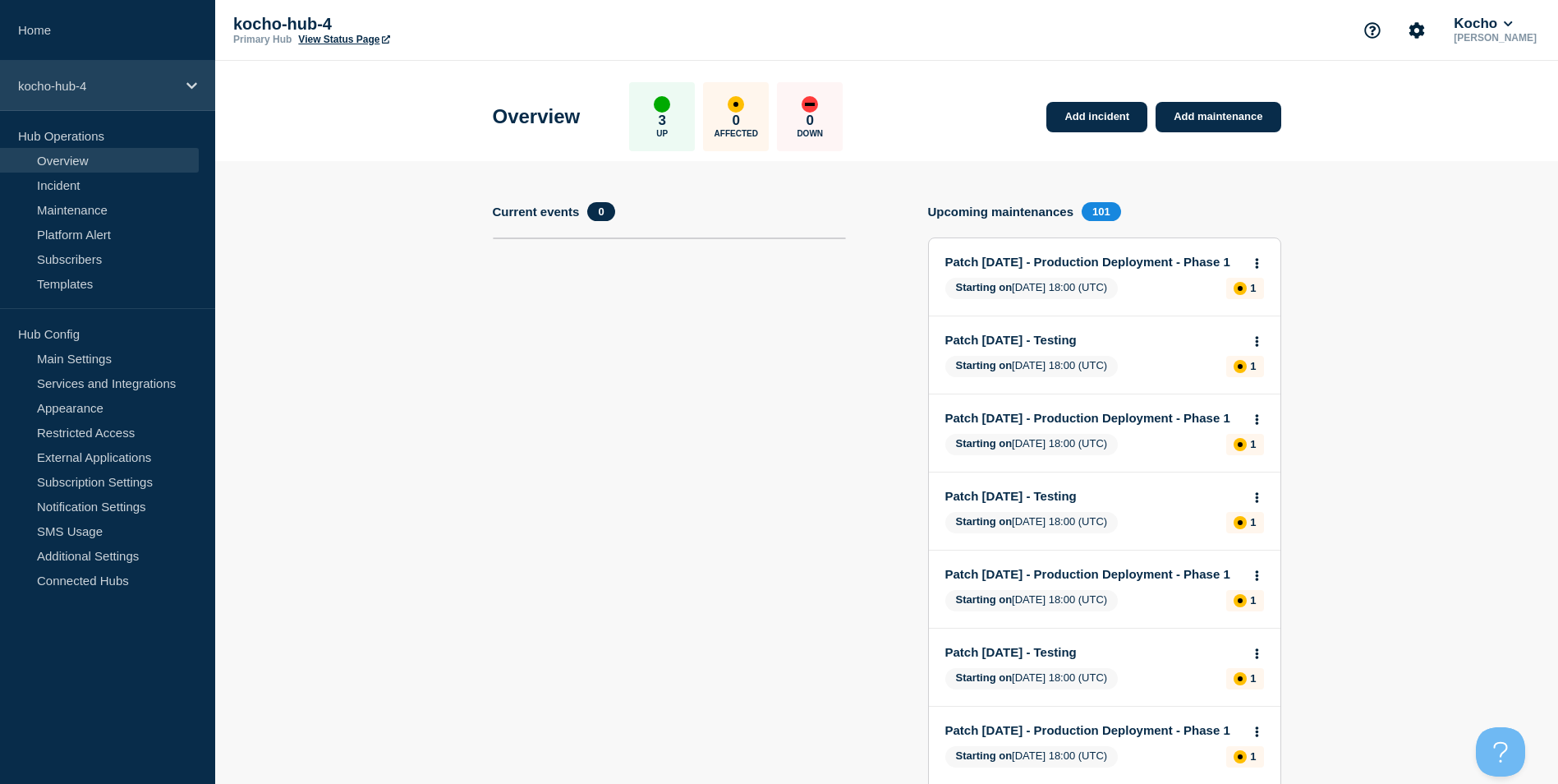
click at [76, 76] on div "kocho-hub-4" at bounding box center [108, 86] width 215 height 50
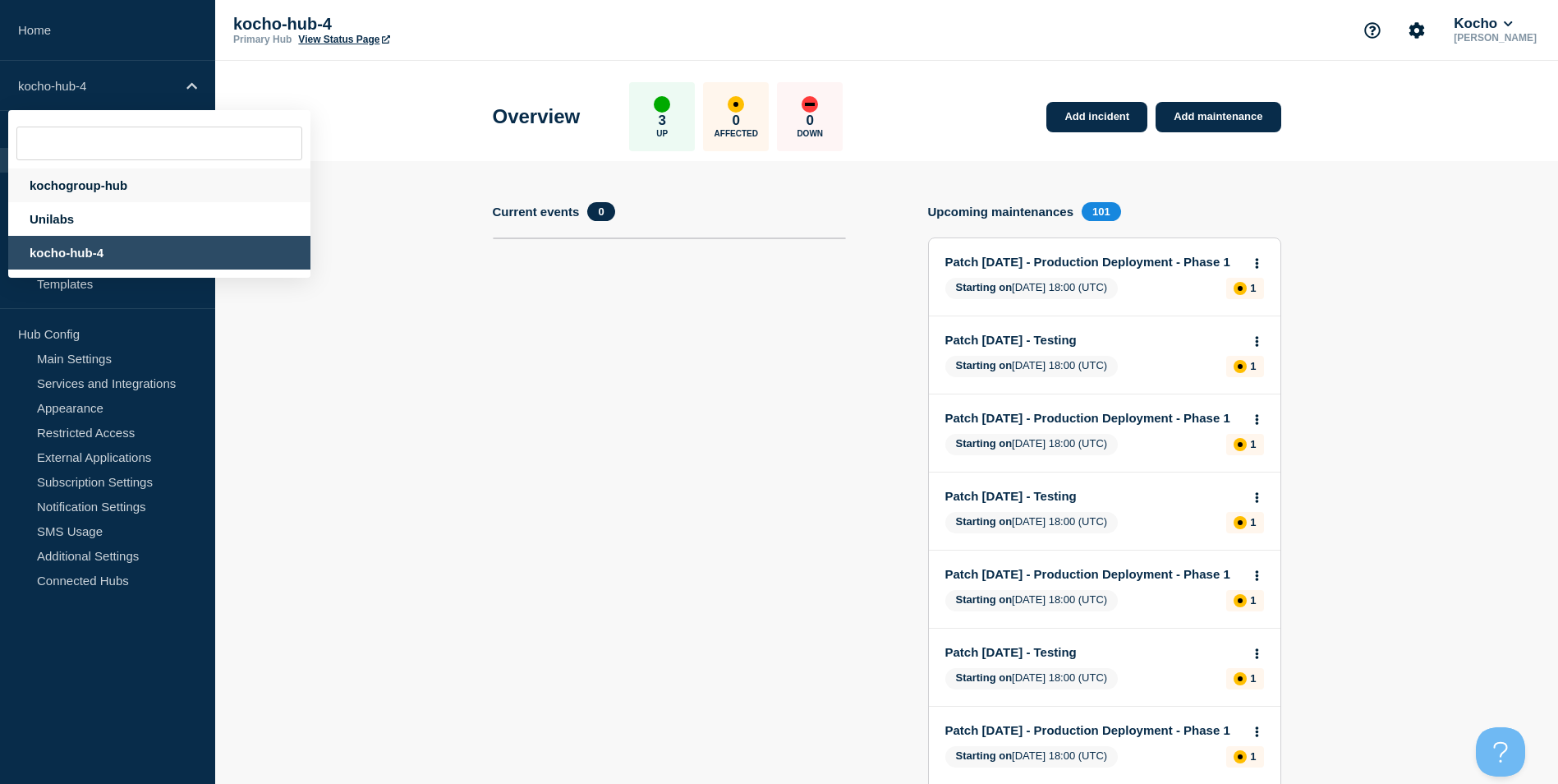
click at [87, 189] on div "kochogroup-hub" at bounding box center [159, 185] width 302 height 33
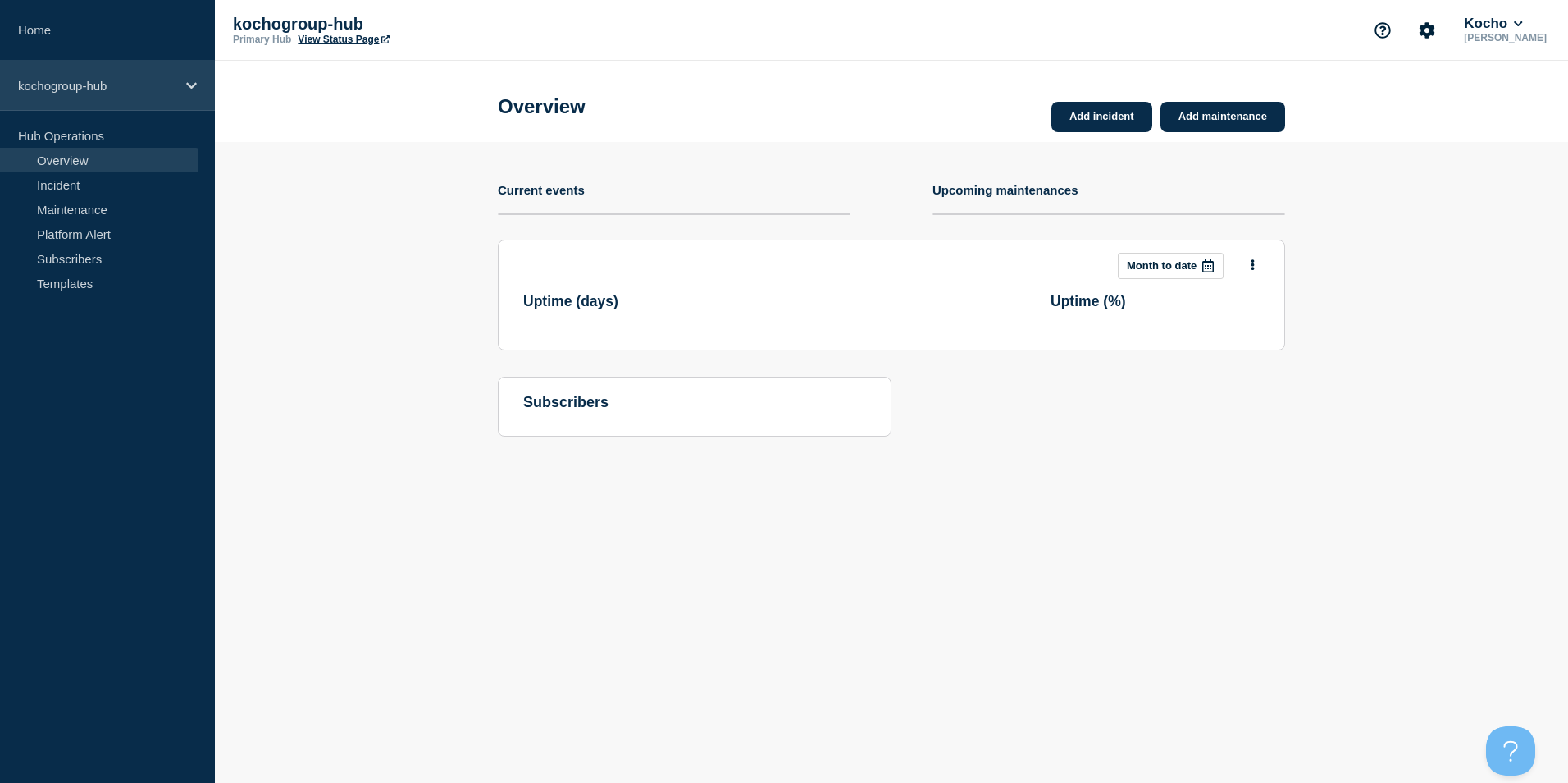
click at [82, 92] on p "kochogroup-hub" at bounding box center [97, 86] width 157 height 14
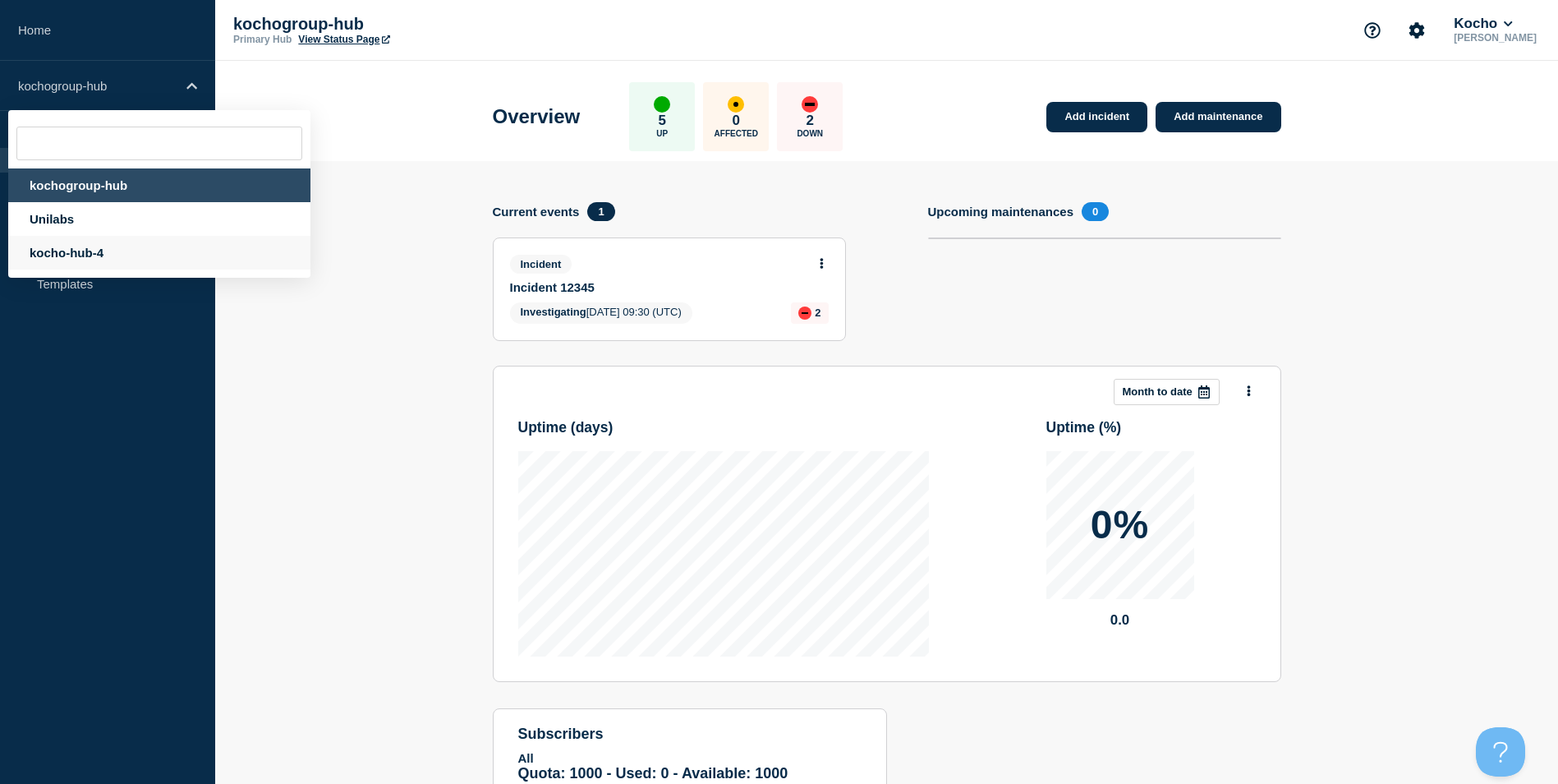
click at [75, 253] on div "kocho-hub-4" at bounding box center [159, 253] width 302 height 33
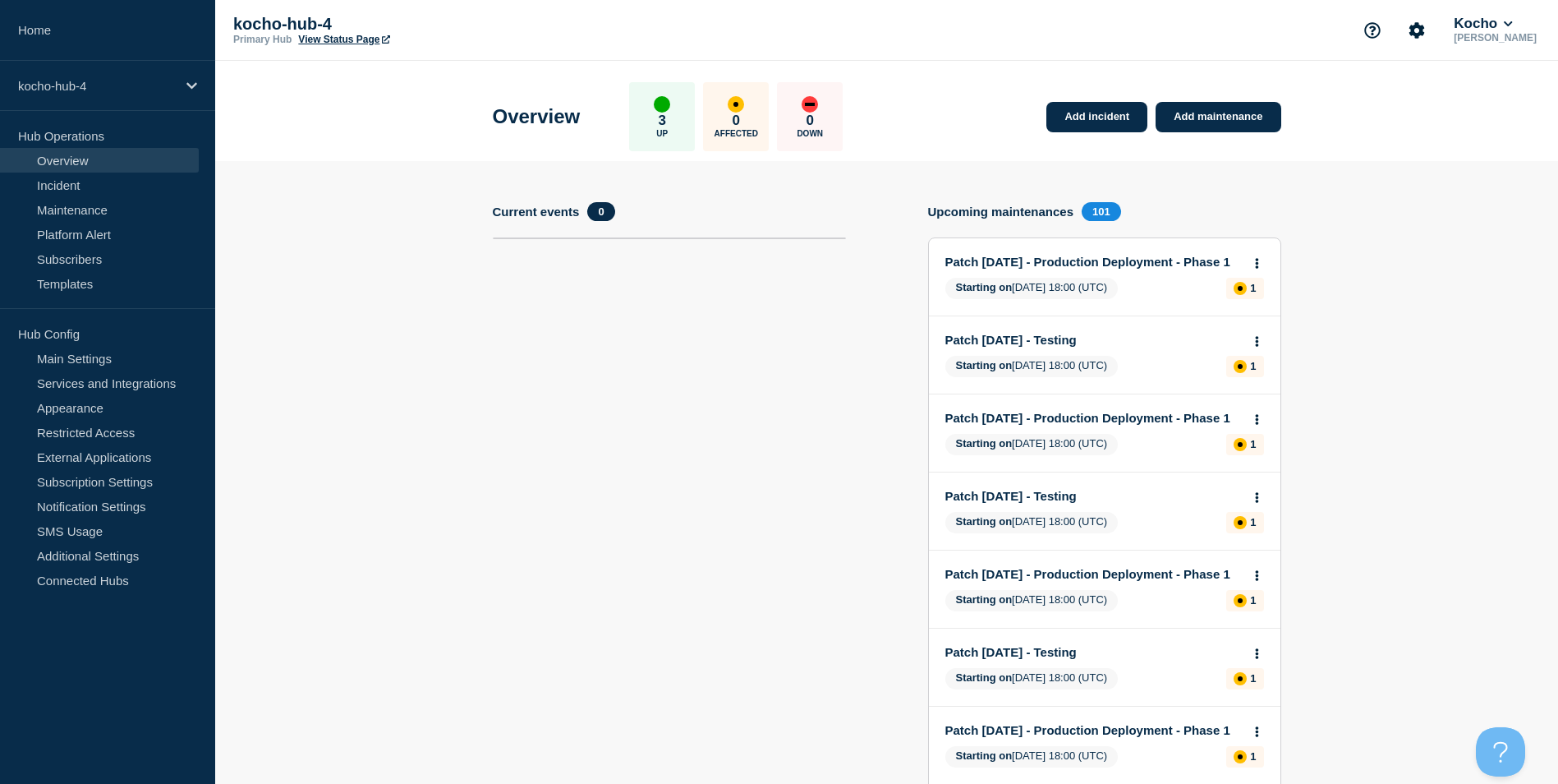
click at [361, 35] on link "View Status Page" at bounding box center [343, 39] width 91 height 12
click at [123, 349] on link "Main Settings" at bounding box center [99, 359] width 199 height 25
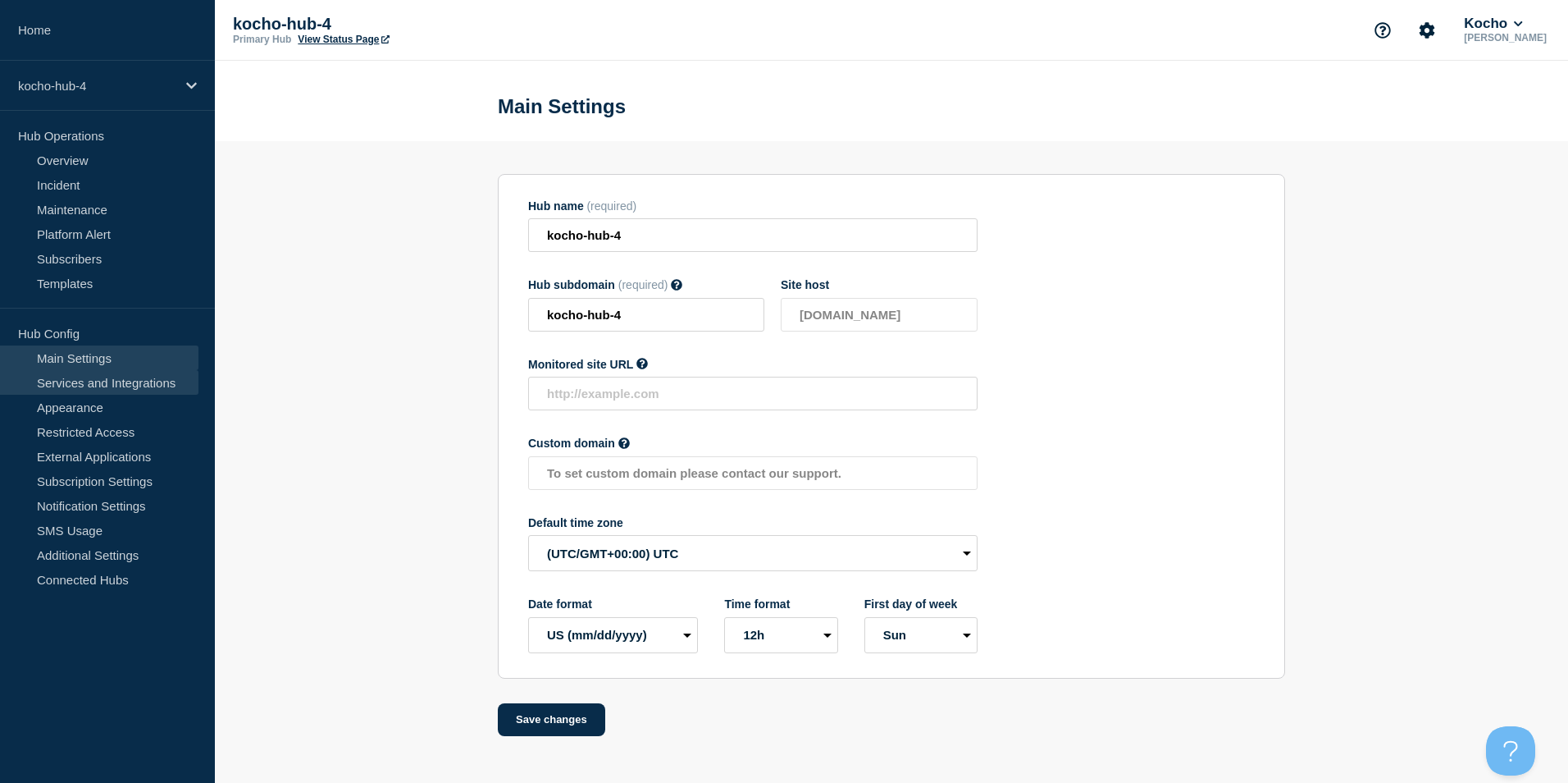
click at [134, 385] on link "Services and Integrations" at bounding box center [99, 382] width 198 height 25
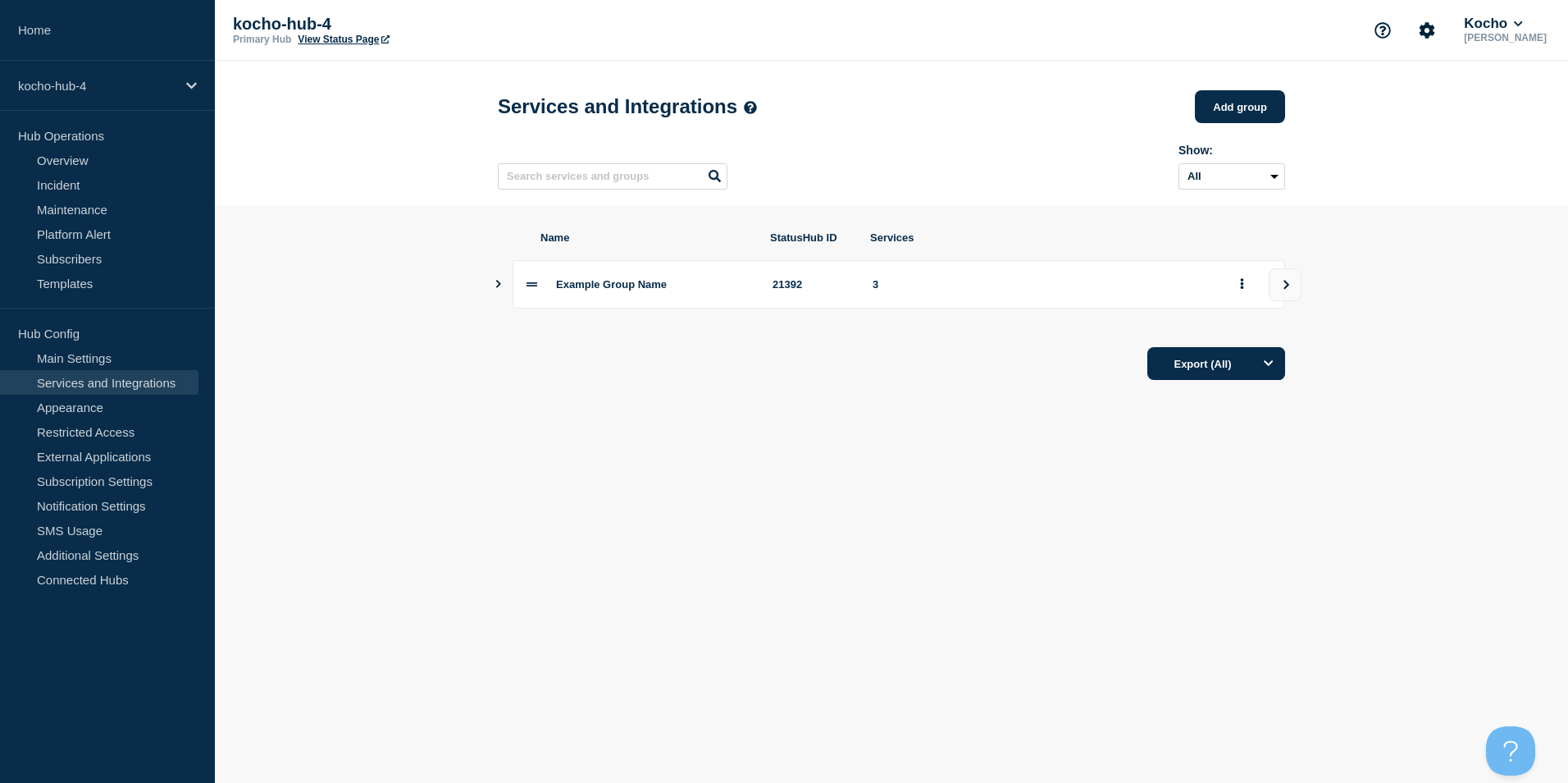
click at [498, 297] on button "Show services" at bounding box center [499, 284] width 8 height 48
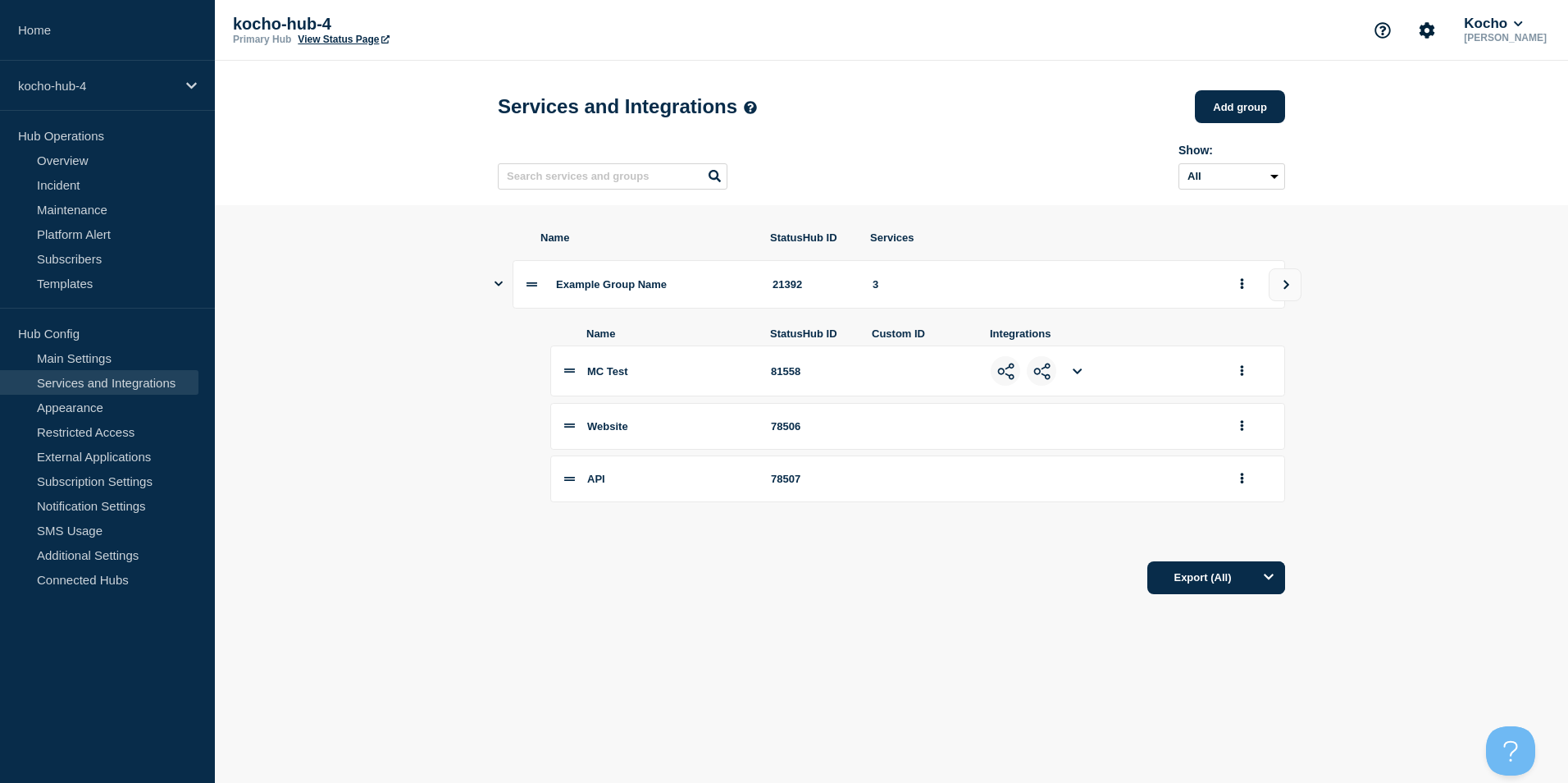
click at [498, 297] on button "Show services" at bounding box center [499, 284] width 8 height 48
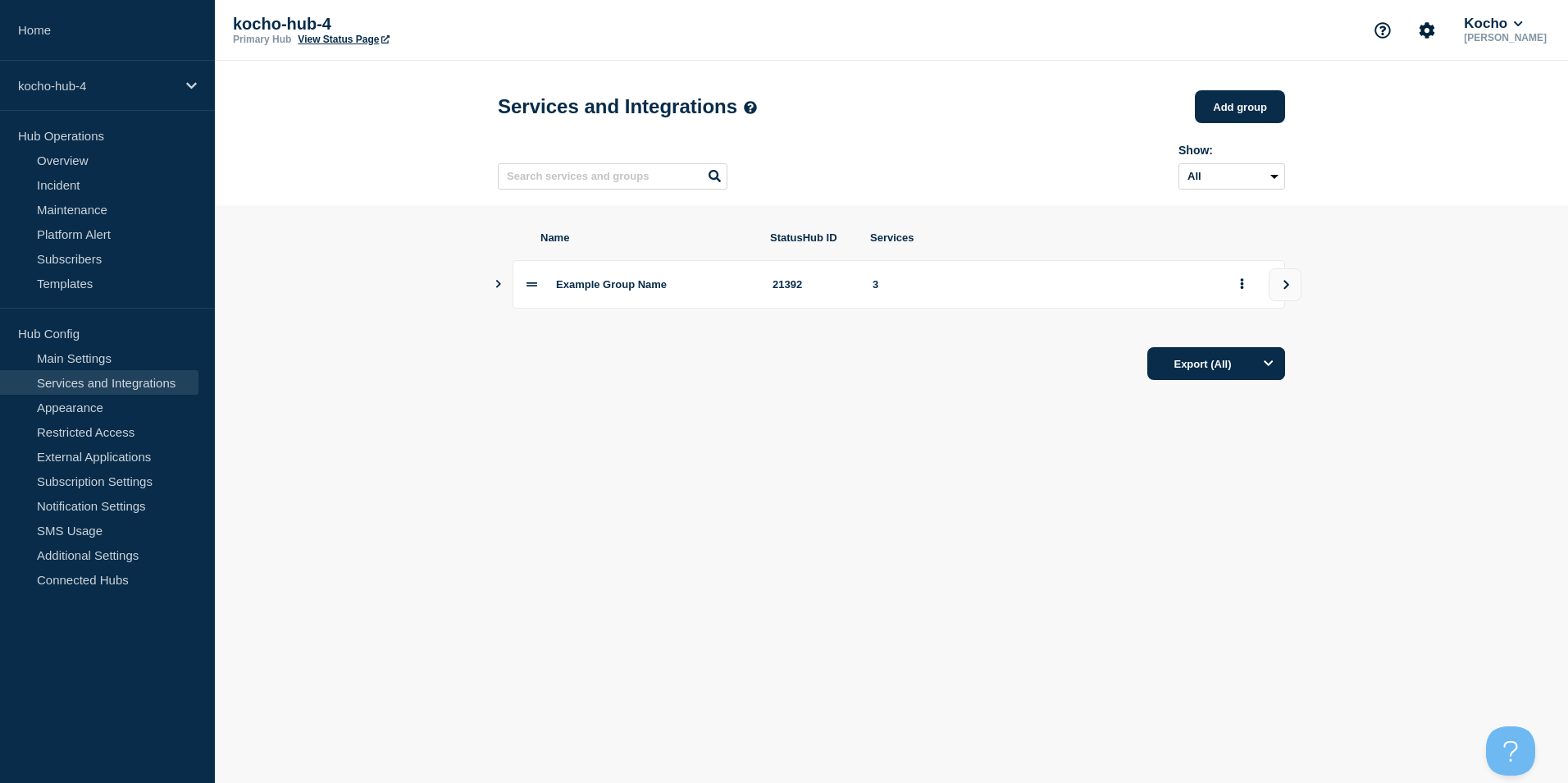
click at [507, 296] on div "Example Group Name 21392 3" at bounding box center [891, 284] width 787 height 48
click at [502, 295] on button "Show services" at bounding box center [499, 284] width 8 height 48
click at [500, 289] on icon "Show services" at bounding box center [499, 283] width 8 height 11
click at [500, 288] on icon "Show services" at bounding box center [498, 284] width 11 height 8
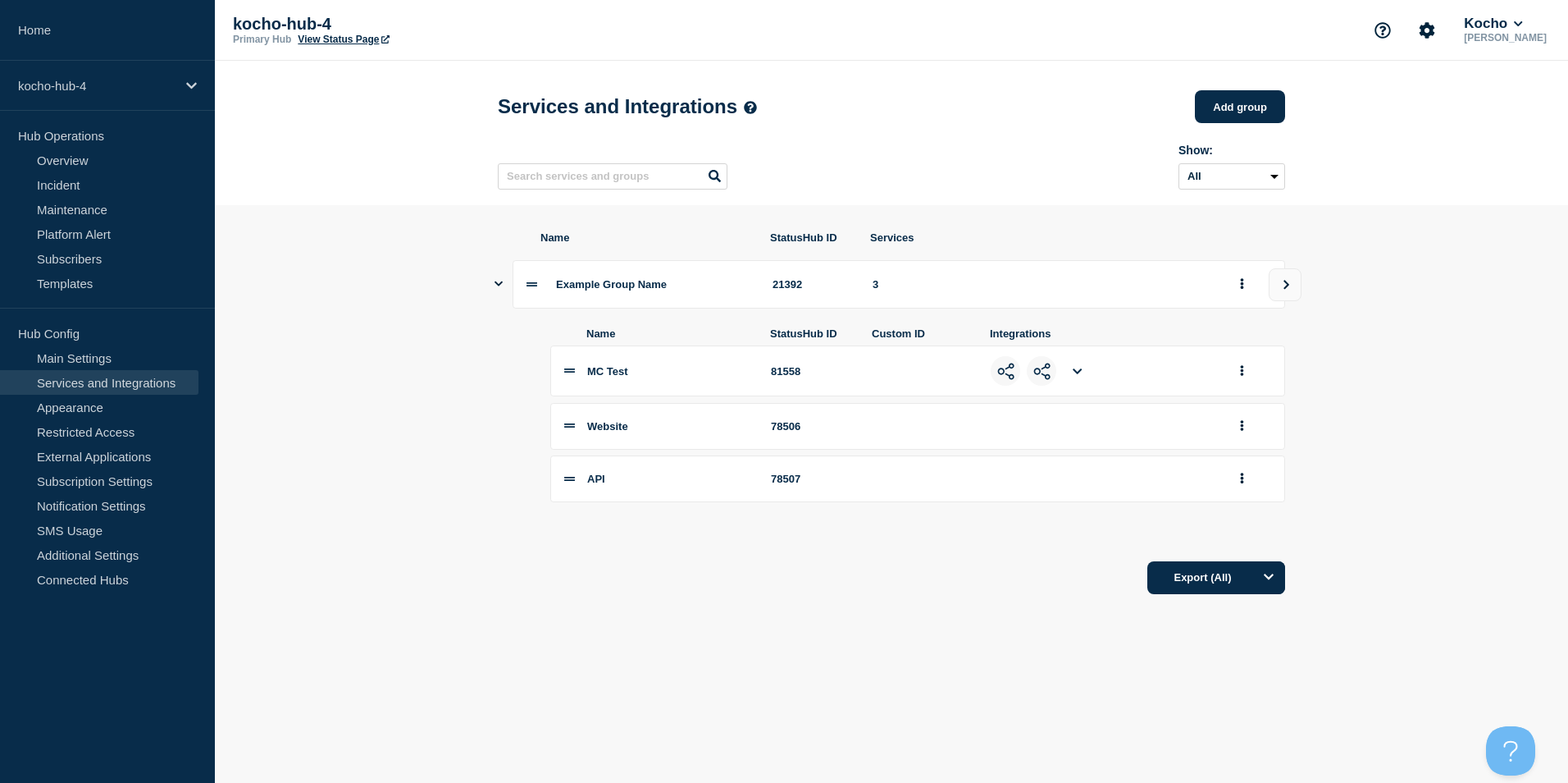
click at [609, 392] on li "MC Test 81558" at bounding box center [918, 371] width 734 height 51
click at [608, 377] on span "MC Test" at bounding box center [607, 371] width 41 height 12
click at [628, 377] on span "MC Test" at bounding box center [607, 371] width 41 height 12
click at [1238, 382] on button "group actions" at bounding box center [1242, 371] width 21 height 26
click at [1244, 408] on button "Edit" at bounding box center [1252, 401] width 82 height 26
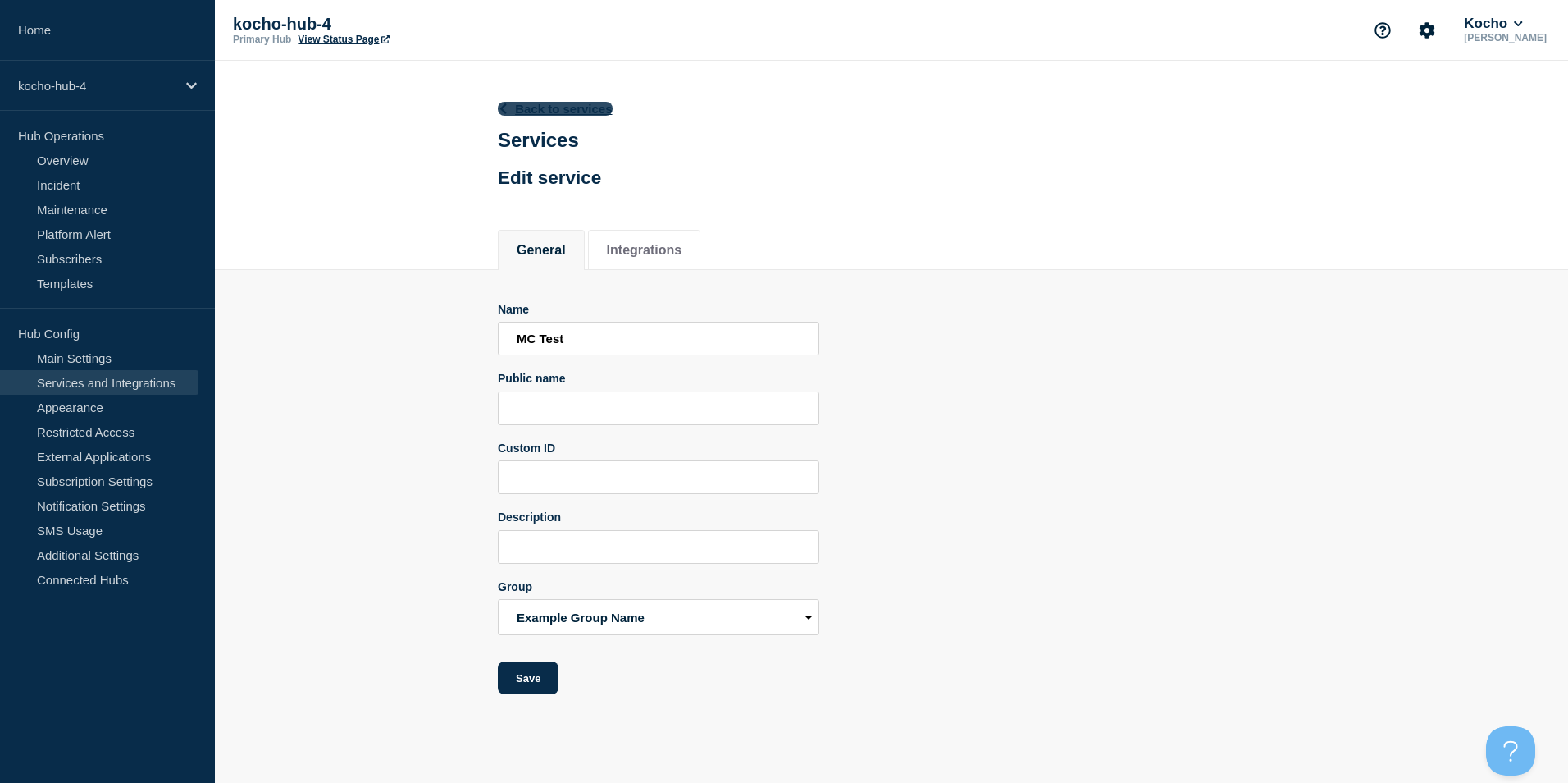
click at [505, 107] on icon at bounding box center [503, 108] width 12 height 11
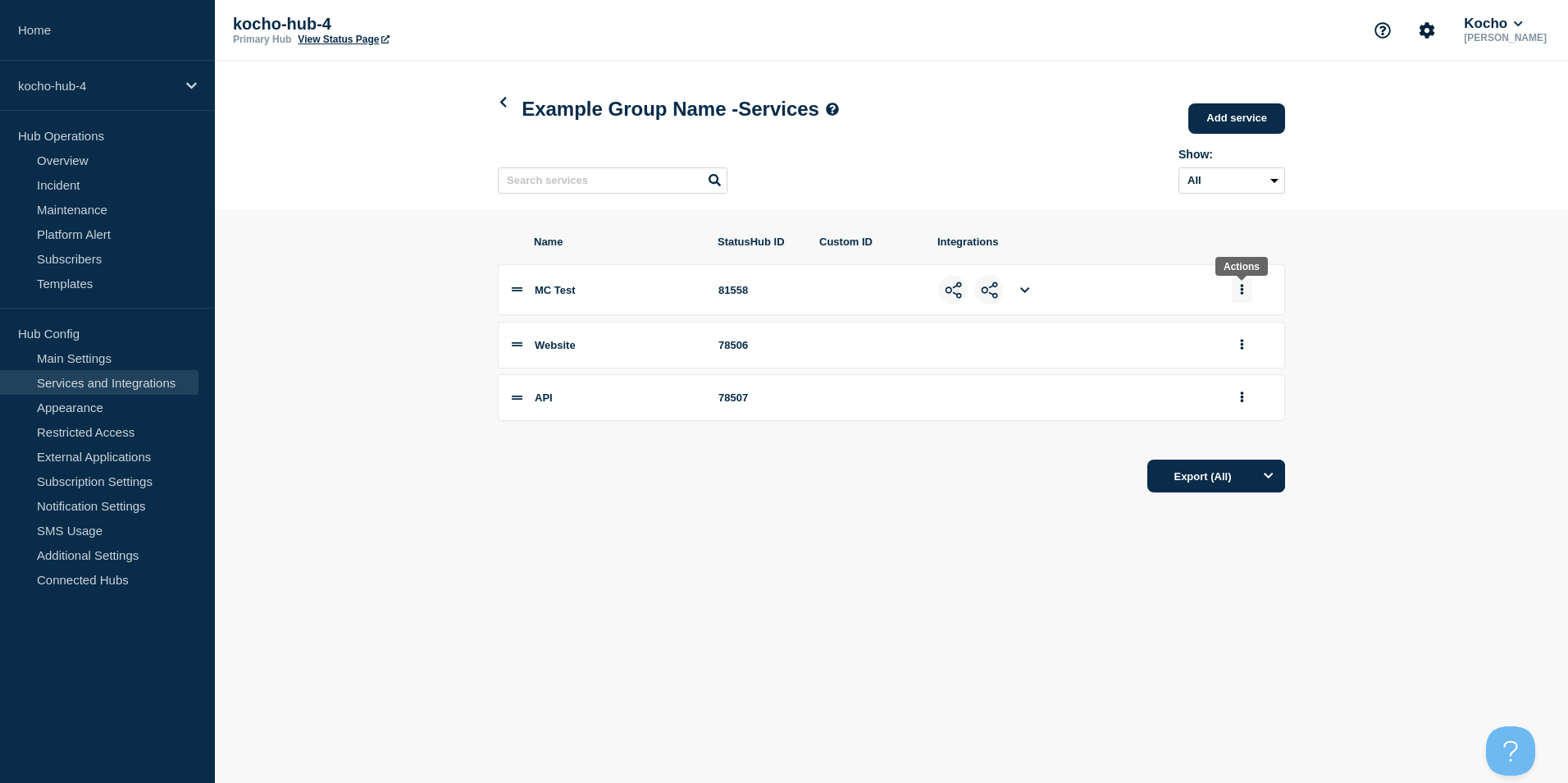
click at [1234, 294] on button "group actions" at bounding box center [1242, 290] width 21 height 26
click at [127, 349] on link "Main Settings" at bounding box center [99, 358] width 198 height 25
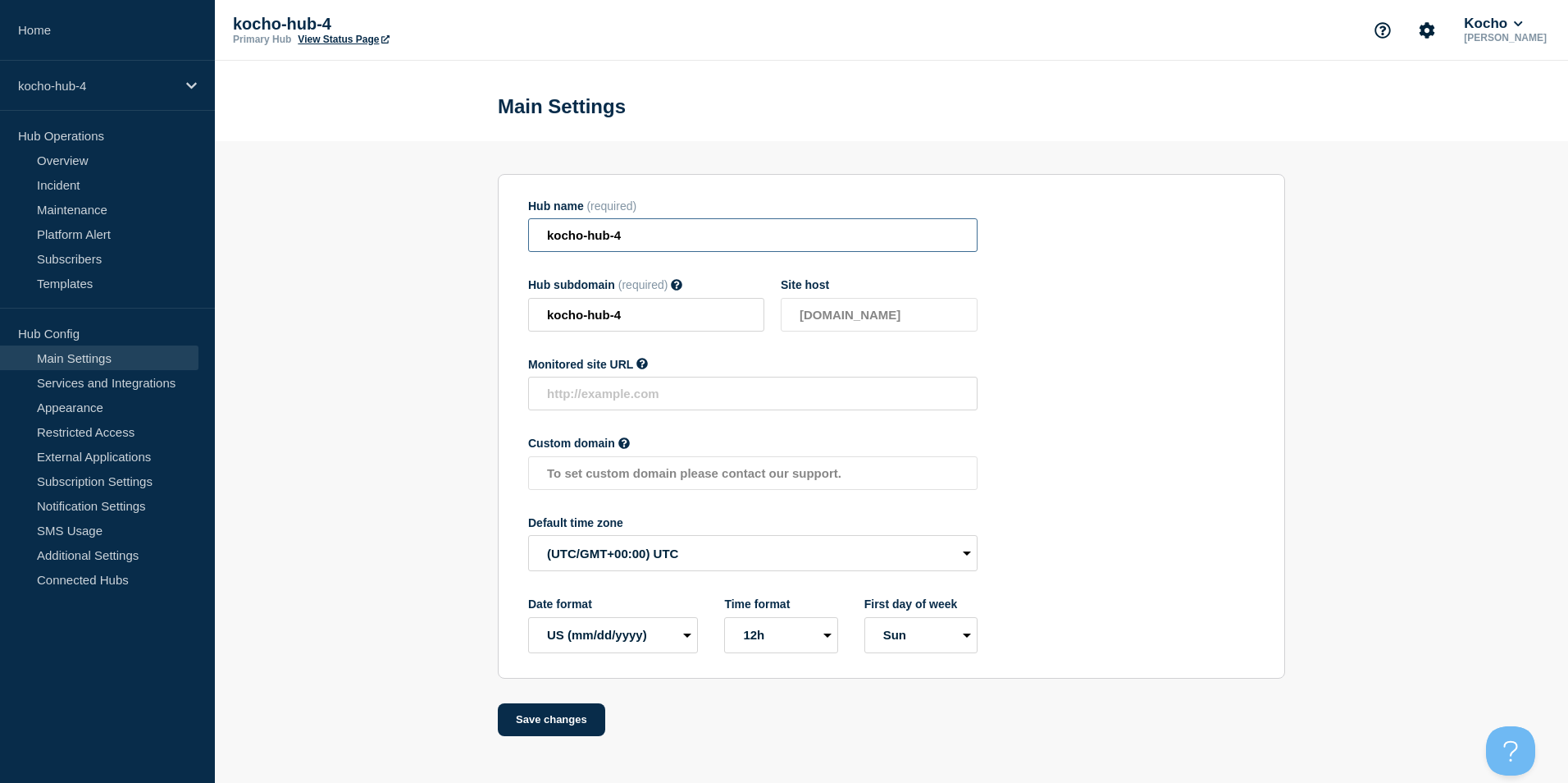
drag, startPoint x: 588, startPoint y: 241, endPoint x: 696, endPoint y: 241, distance: 108.0
click at [696, 241] on input "kocho-hub-4" at bounding box center [753, 235] width 450 height 33
type input "k"
type input "Kocho-Demo-Hub"
click at [661, 327] on input "kocho-hub-4" at bounding box center [646, 314] width 236 height 33
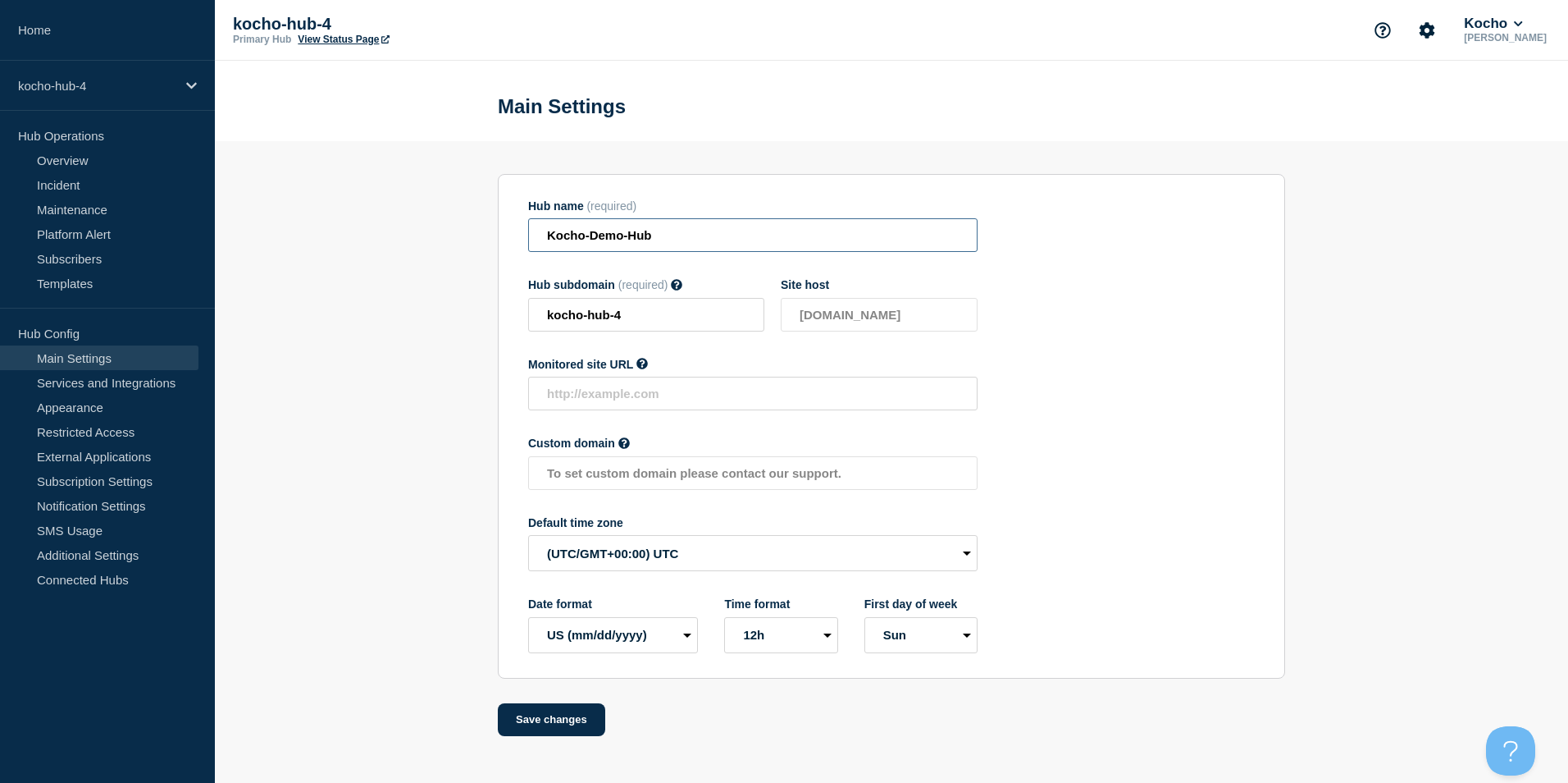
drag, startPoint x: 677, startPoint y: 246, endPoint x: 463, endPoint y: 243, distance: 214.0
click at [463, 243] on section "Hub name (required) Kocho-Demo-Hub Hub subdomain (required) Must contain only A…" at bounding box center [891, 438] width 1353 height 595
drag, startPoint x: 650, startPoint y: 324, endPoint x: 480, endPoint y: 316, distance: 170.2
click at [480, 316] on section "Hub name (required) Kocho-Demo-Hub Hub subdomain (required) Must contain only A…" at bounding box center [891, 438] width 1353 height 595
paste input "Kocho-Demo-Hub"
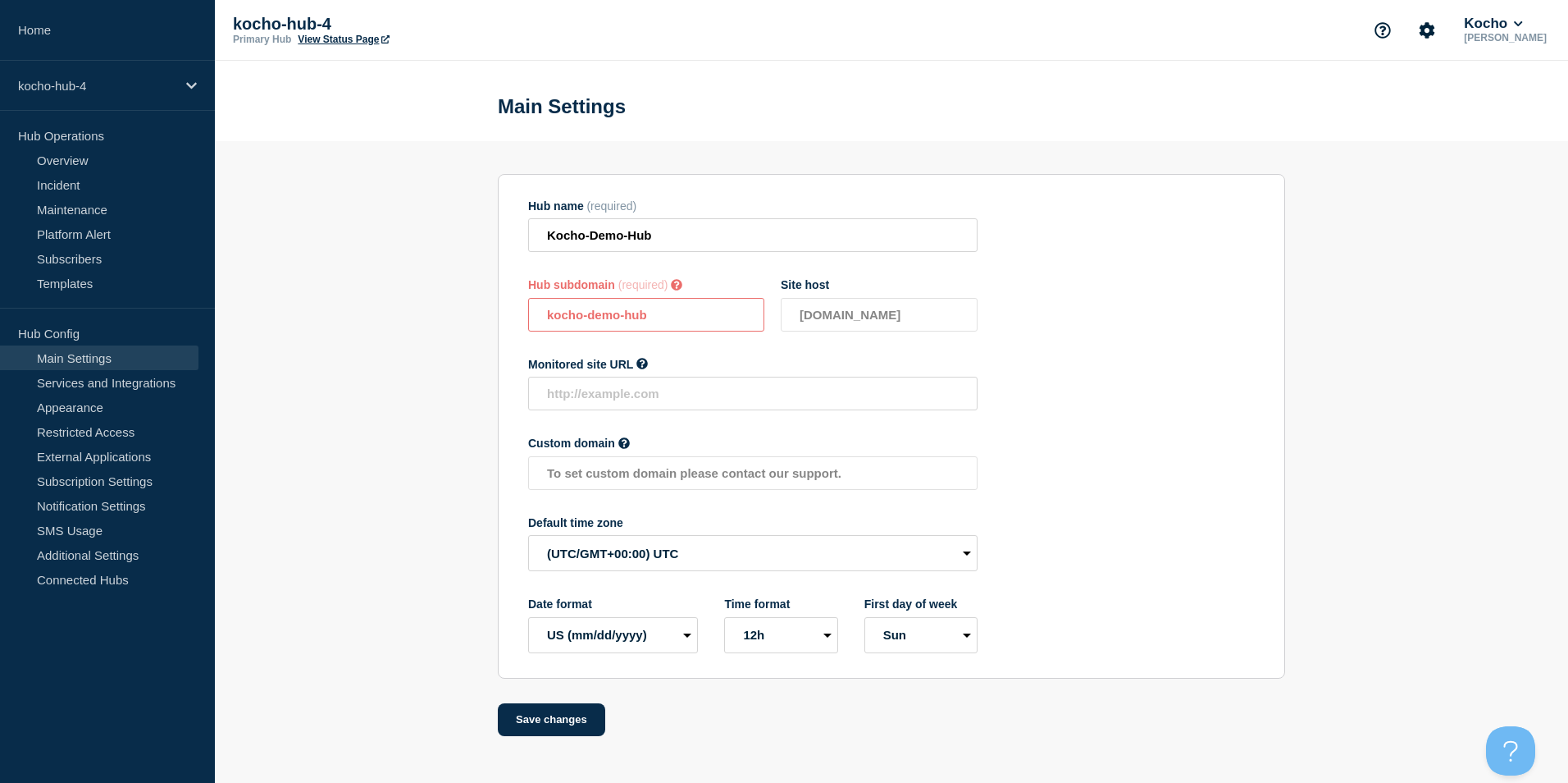
click at [425, 384] on section "Hub name (required) Kocho-Demo-Hub Hub subdomain (required) Must contain only A…" at bounding box center [891, 438] width 1353 height 595
click at [682, 290] on icon at bounding box center [678, 285] width 12 height 12
click at [578, 287] on span "Hub subdomain" at bounding box center [571, 285] width 87 height 13
click at [637, 291] on span "(required)" at bounding box center [644, 285] width 50 height 13
click at [675, 321] on input "kocho-demo-hub" at bounding box center [646, 314] width 236 height 33
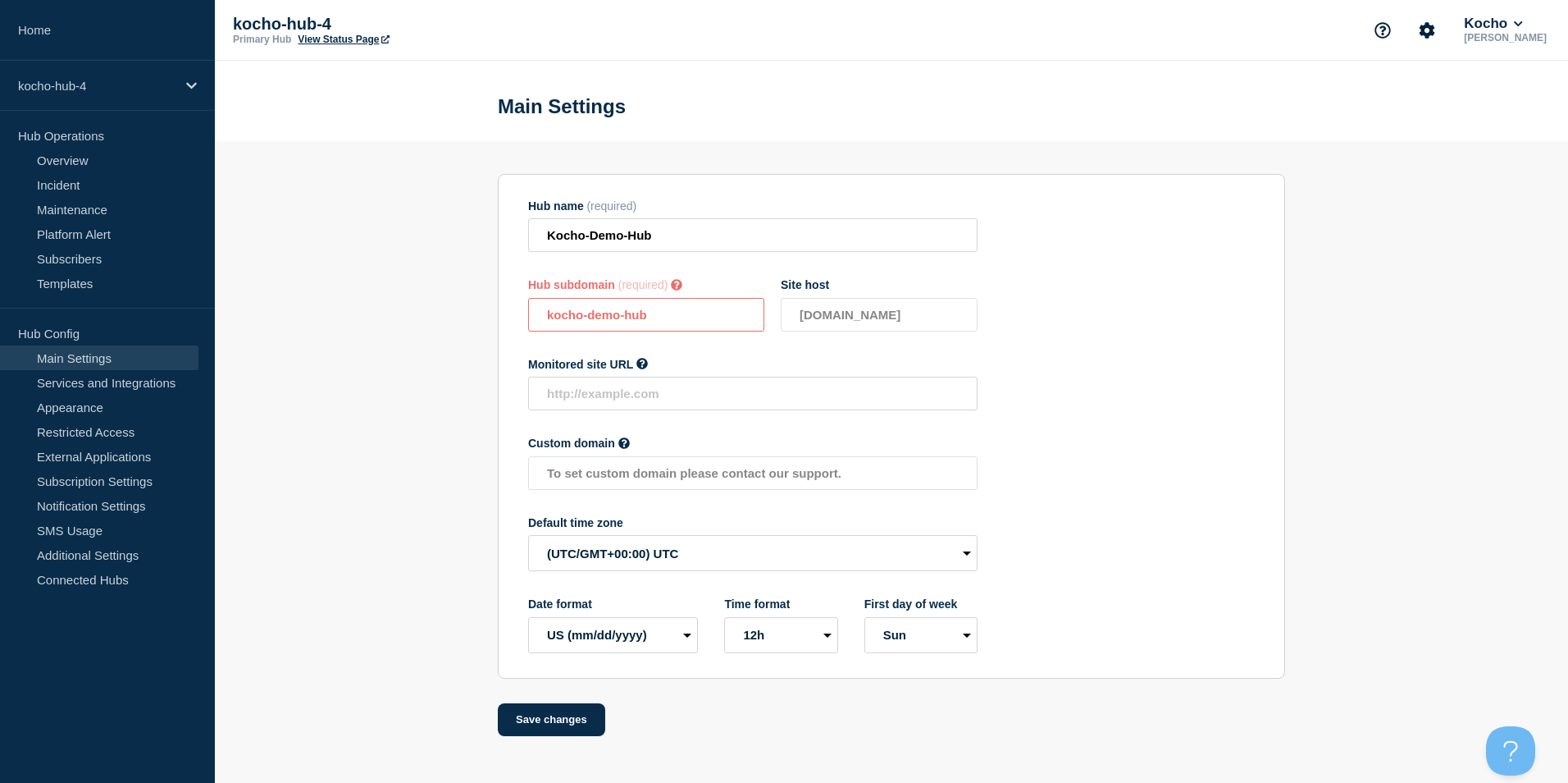
click at [577, 319] on input "kocho-demo-hub" at bounding box center [646, 314] width 236 height 33
click at [546, 323] on input "kocho-demo-hub" at bounding box center [646, 314] width 236 height 33
click at [703, 229] on input "Kocho-Demo-Hub" at bounding box center [753, 235] width 450 height 33
drag, startPoint x: 653, startPoint y: 315, endPoint x: 719, endPoint y: 308, distance: 66.4
click at [719, 308] on input "kocho-demo-hub" at bounding box center [646, 314] width 236 height 33
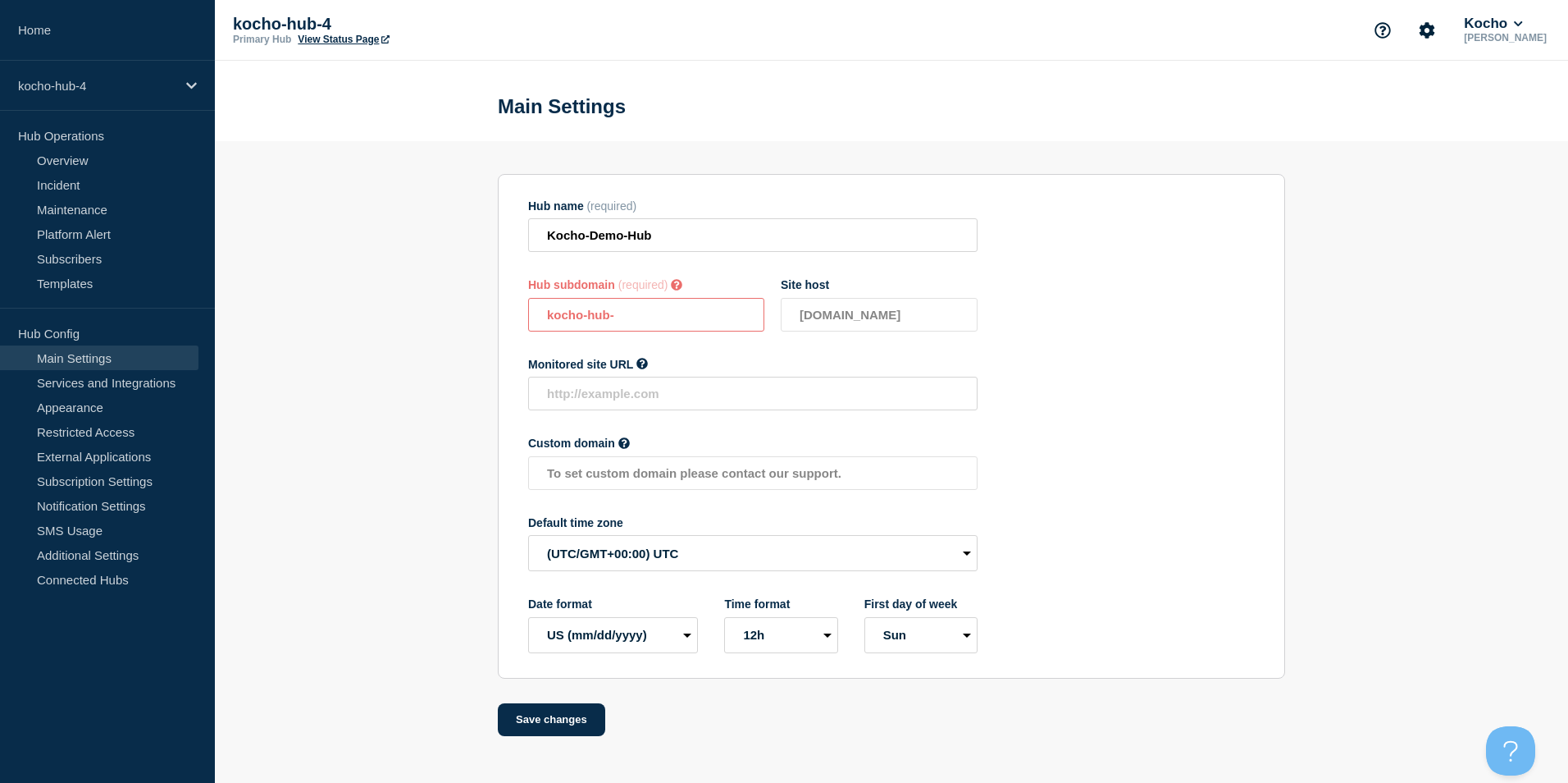
type input "kocho-hub-4"
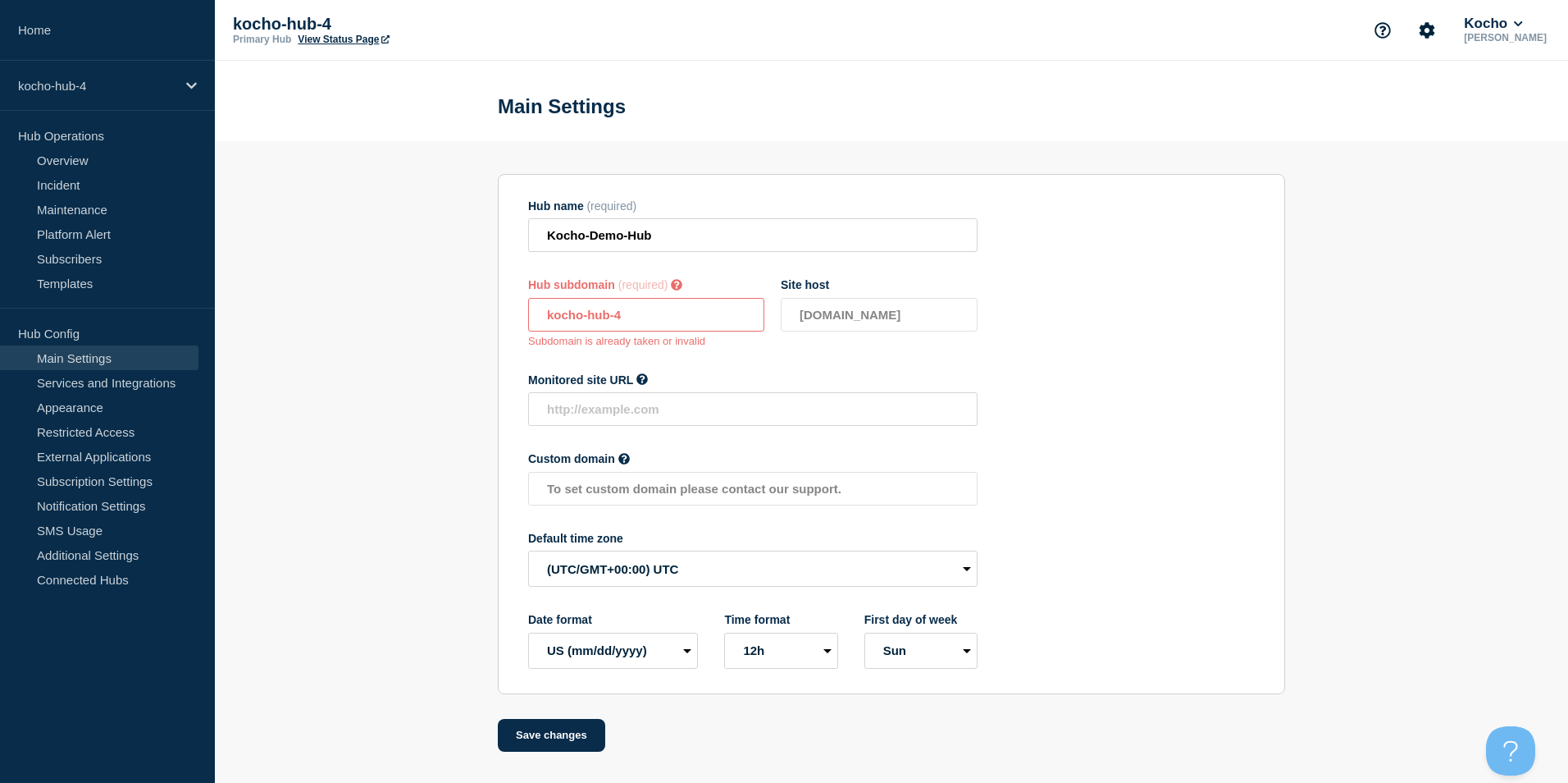
drag, startPoint x: 676, startPoint y: 322, endPoint x: 411, endPoint y: 330, distance: 265.1
click at [411, 330] on section "Hub name (required) Kocho-Demo-Hub Hub subdomain (required) Must contain only A…" at bounding box center [891, 446] width 1353 height 611
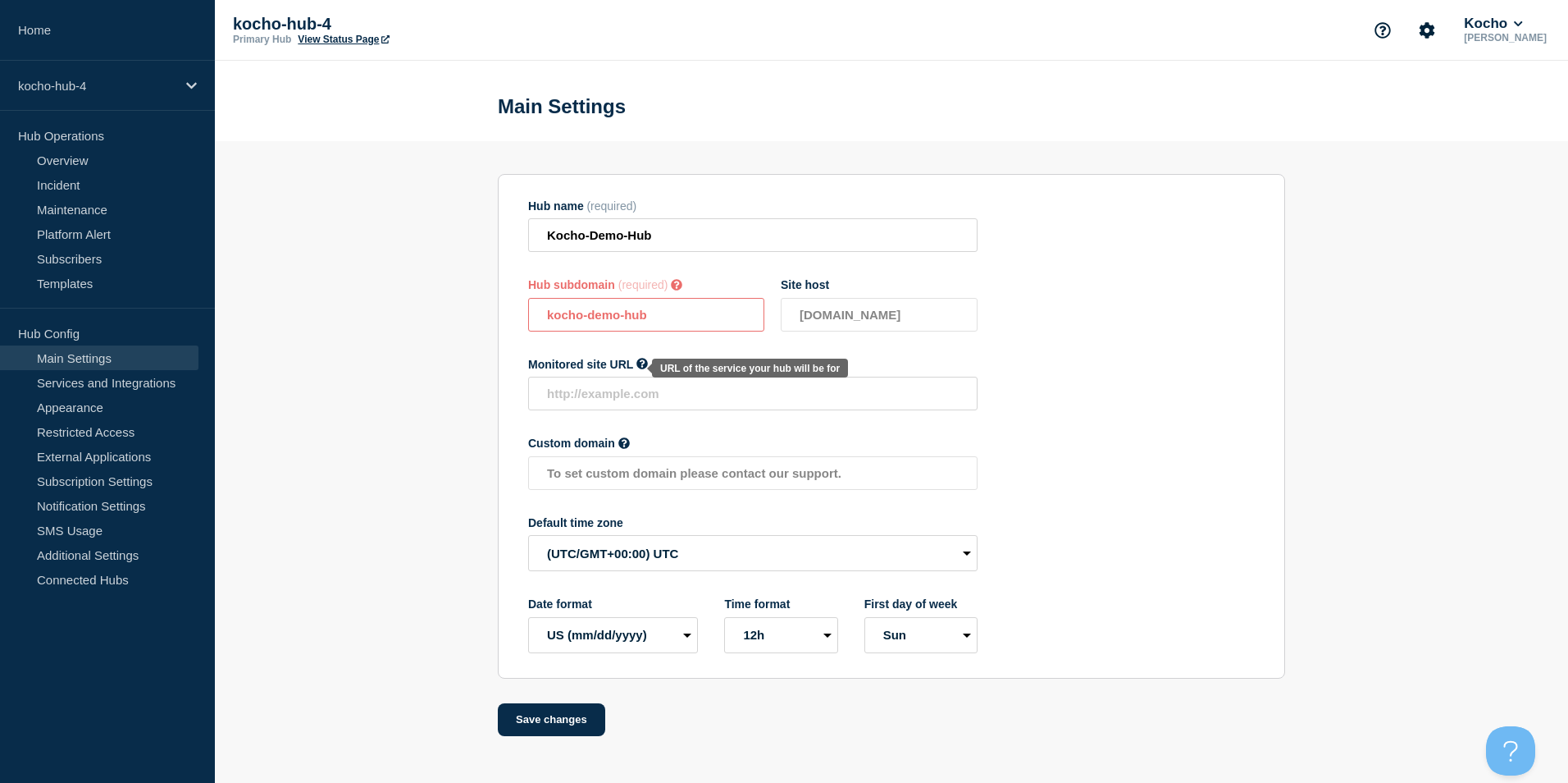
click at [467, 390] on section "Hub name (required) Kocho-Demo-Hub Hub subdomain (required) Must contain only A…" at bounding box center [891, 438] width 1353 height 595
click at [661, 320] on input "kocho-demo-hub" at bounding box center [646, 314] width 236 height 33
type input "k"
click at [661, 321] on input "kocho-hub-4" at bounding box center [646, 314] width 236 height 33
type input "kocho-demo-hub"
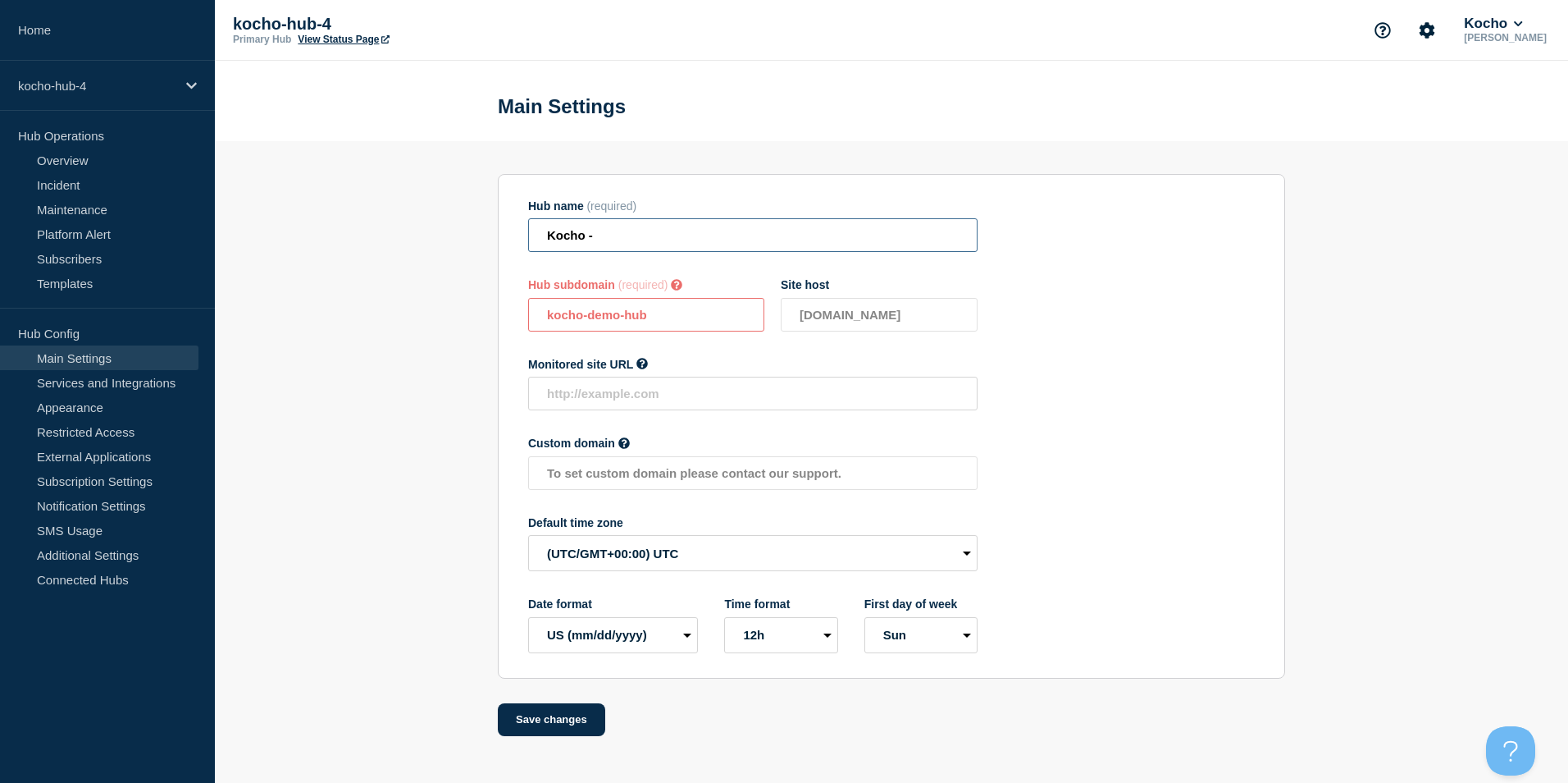
drag, startPoint x: 606, startPoint y: 238, endPoint x: 486, endPoint y: 238, distance: 120.0
click at [486, 238] on section "Hub name (required) Kocho - Hub subdomain (required) Must contain only ASCII le…" at bounding box center [891, 438] width 1353 height 595
paste input "-Demo-Hub"
type input "Kocho-Demo-Hub"
click at [613, 306] on input "kocho-demo-hub" at bounding box center [646, 314] width 236 height 33
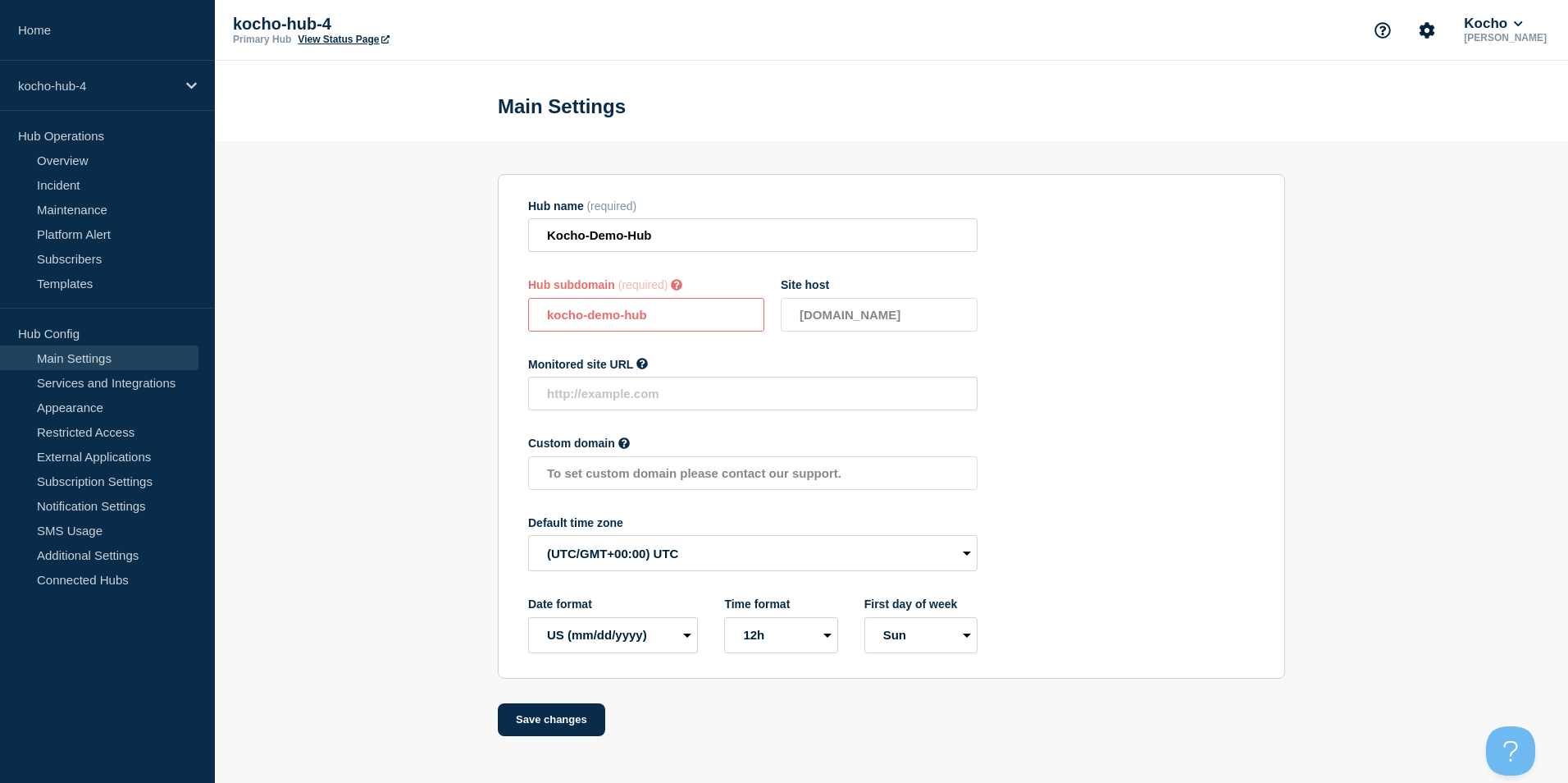
drag, startPoint x: 648, startPoint y: 321, endPoint x: 509, endPoint y: 319, distance: 139.0
click at [509, 319] on section "Hub name (required) Kocho-Demo-Hub Hub subdomain (required) Must contain only A…" at bounding box center [891, 426] width 787 height 505
paste input "Kocho-Demo-H"
click at [651, 344] on div "Hub name (required) Kocho-Demo-Hub Hub subdomain (required) Must contain only A…" at bounding box center [753, 426] width 450 height 454
click at [651, 325] on input "kocho-demo-hub" at bounding box center [646, 314] width 236 height 33
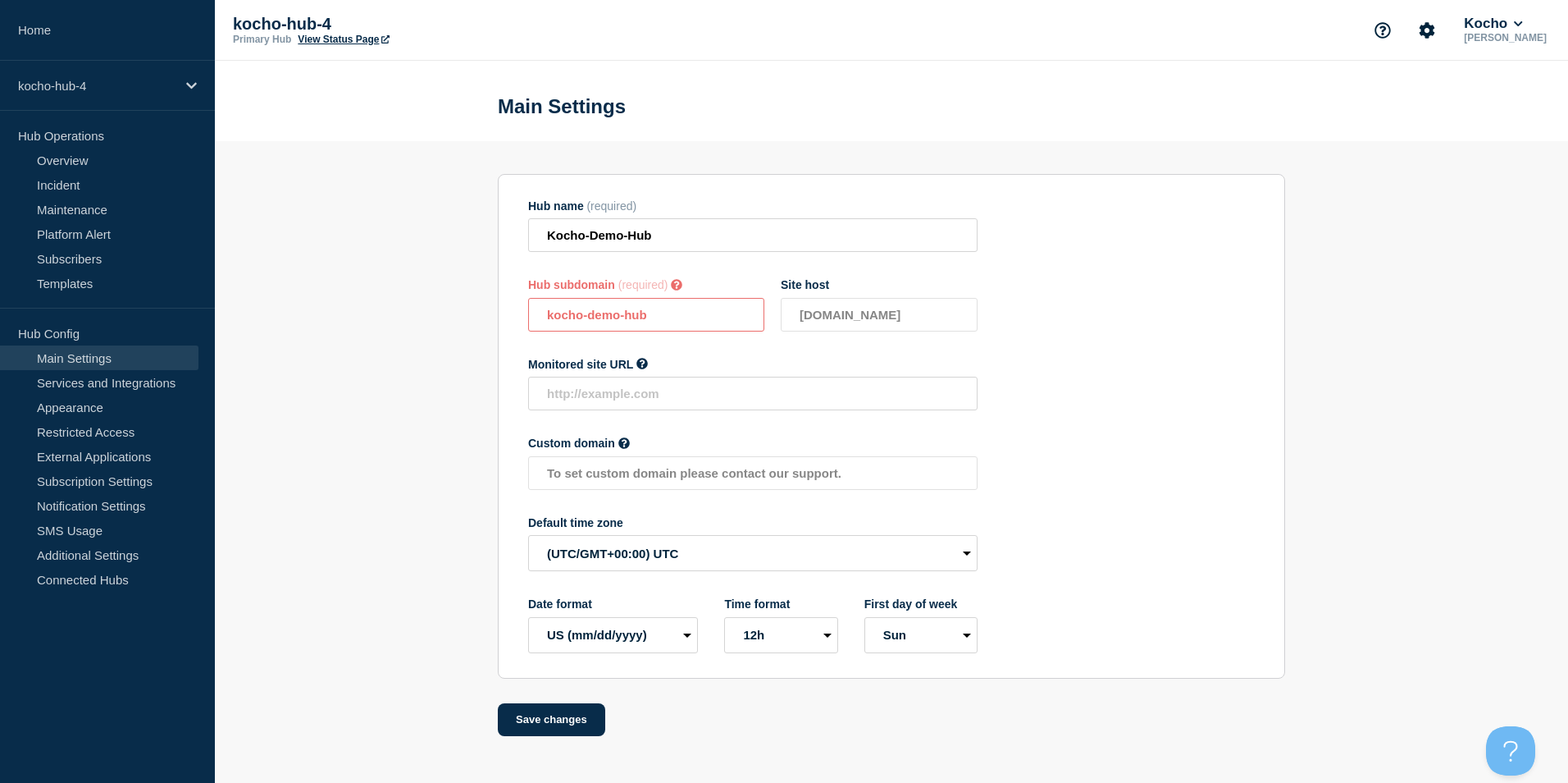
click at [682, 289] on icon at bounding box center [677, 285] width 12 height 12
click at [684, 338] on div "Hub name (required) Kocho-Demo-Hub Hub subdomain (required) Must contain only A…" at bounding box center [753, 426] width 450 height 454
click at [590, 317] on input "kocho-demo-hub" at bounding box center [646, 314] width 236 height 33
drag, startPoint x: 656, startPoint y: 318, endPoint x: 619, endPoint y: 318, distance: 37.0
click at [619, 318] on input "kocho-demo-hub" at bounding box center [646, 314] width 236 height 33
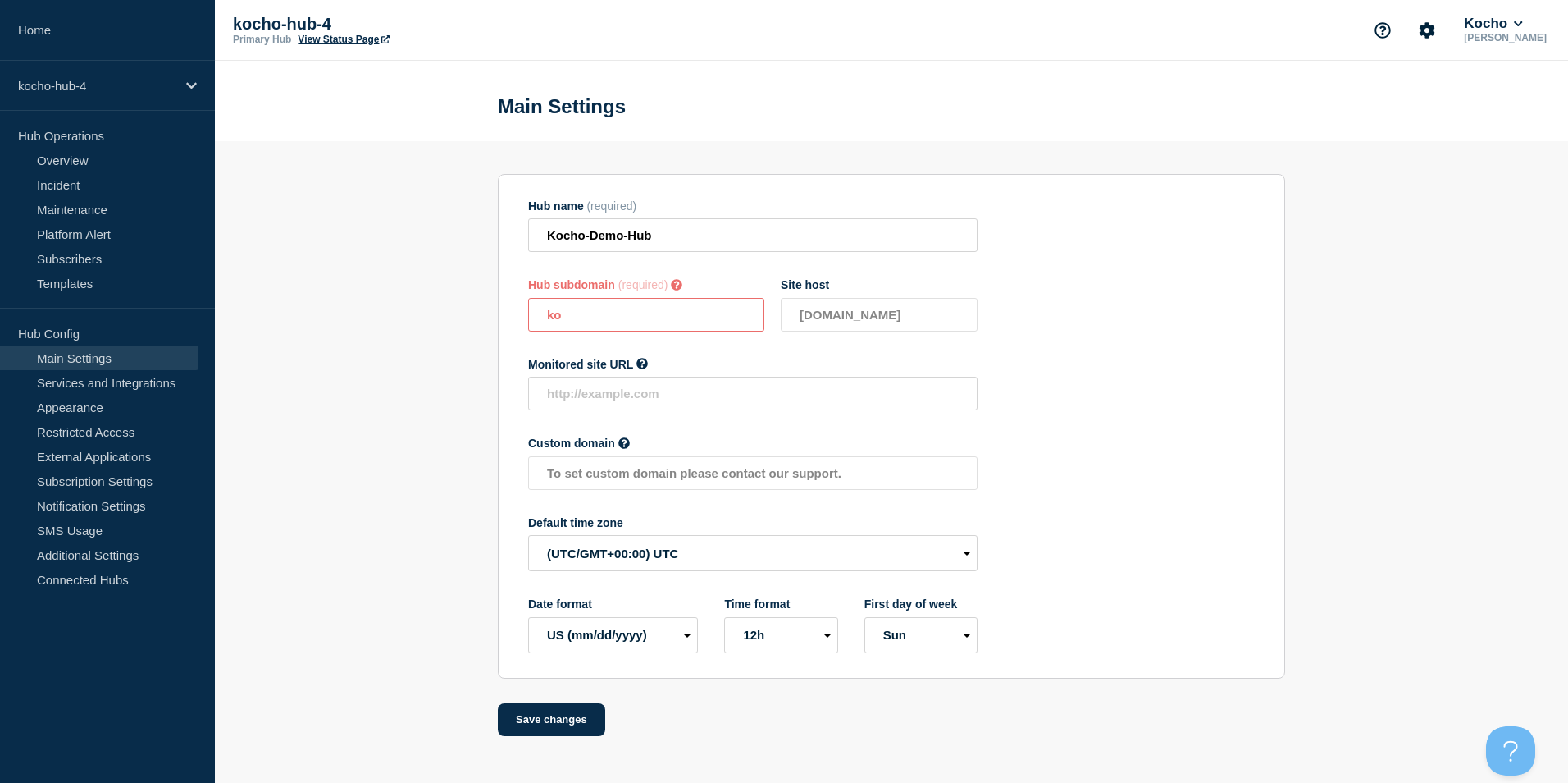
type input "k"
type input "kocho-demo"
click at [717, 327] on input "kocho-demo" at bounding box center [646, 314] width 236 height 33
click at [677, 408] on input "text" at bounding box center [753, 393] width 450 height 33
click at [478, 510] on section "Hub name (required) Kocho-Demo-Hub Hub subdomain (required) Must contain only A…" at bounding box center [891, 438] width 1353 height 595
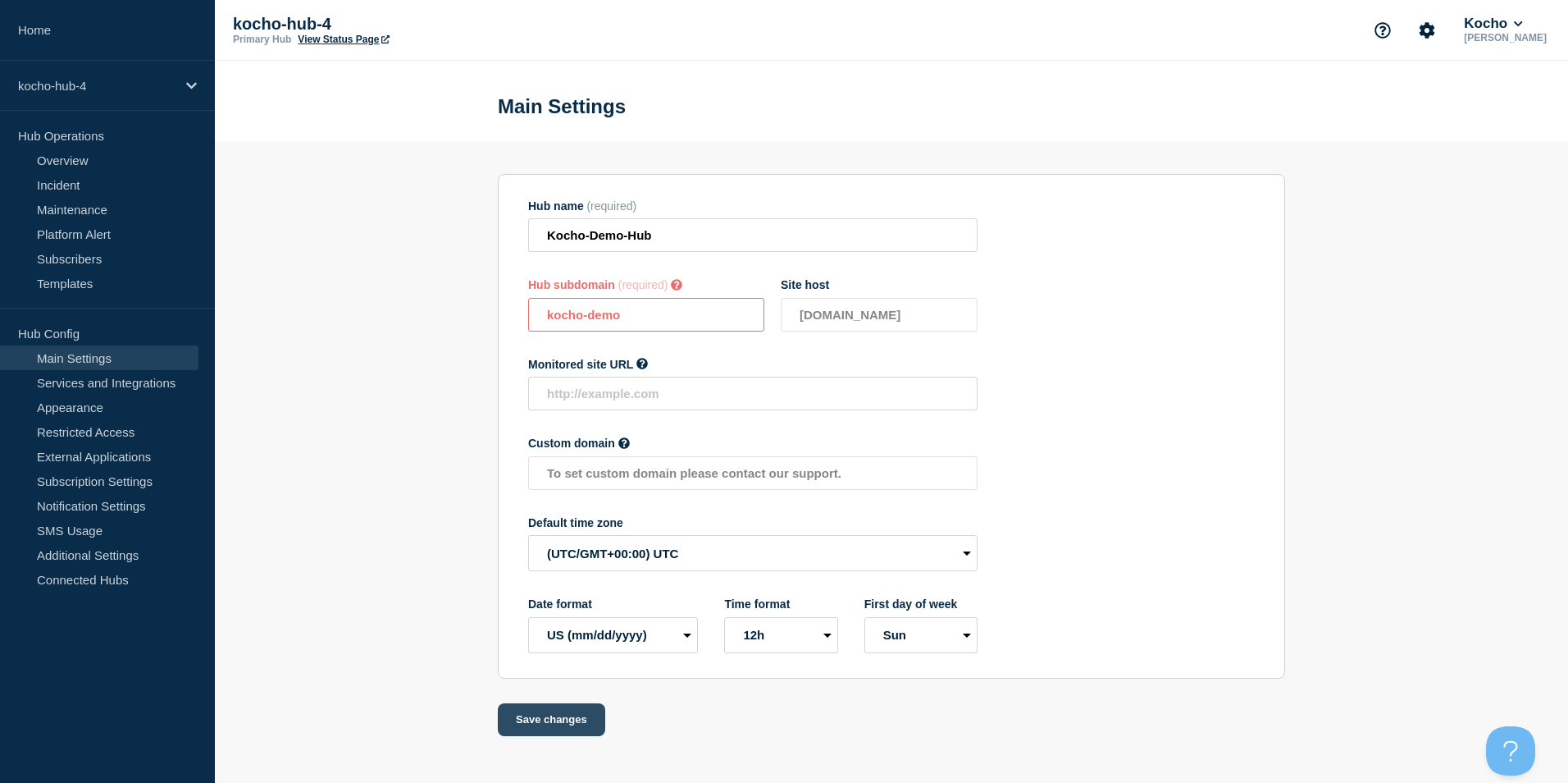
click at [581, 731] on button "Save changes" at bounding box center [551, 719] width 107 height 32
click at [136, 378] on link "Services and Integrations" at bounding box center [99, 382] width 198 height 25
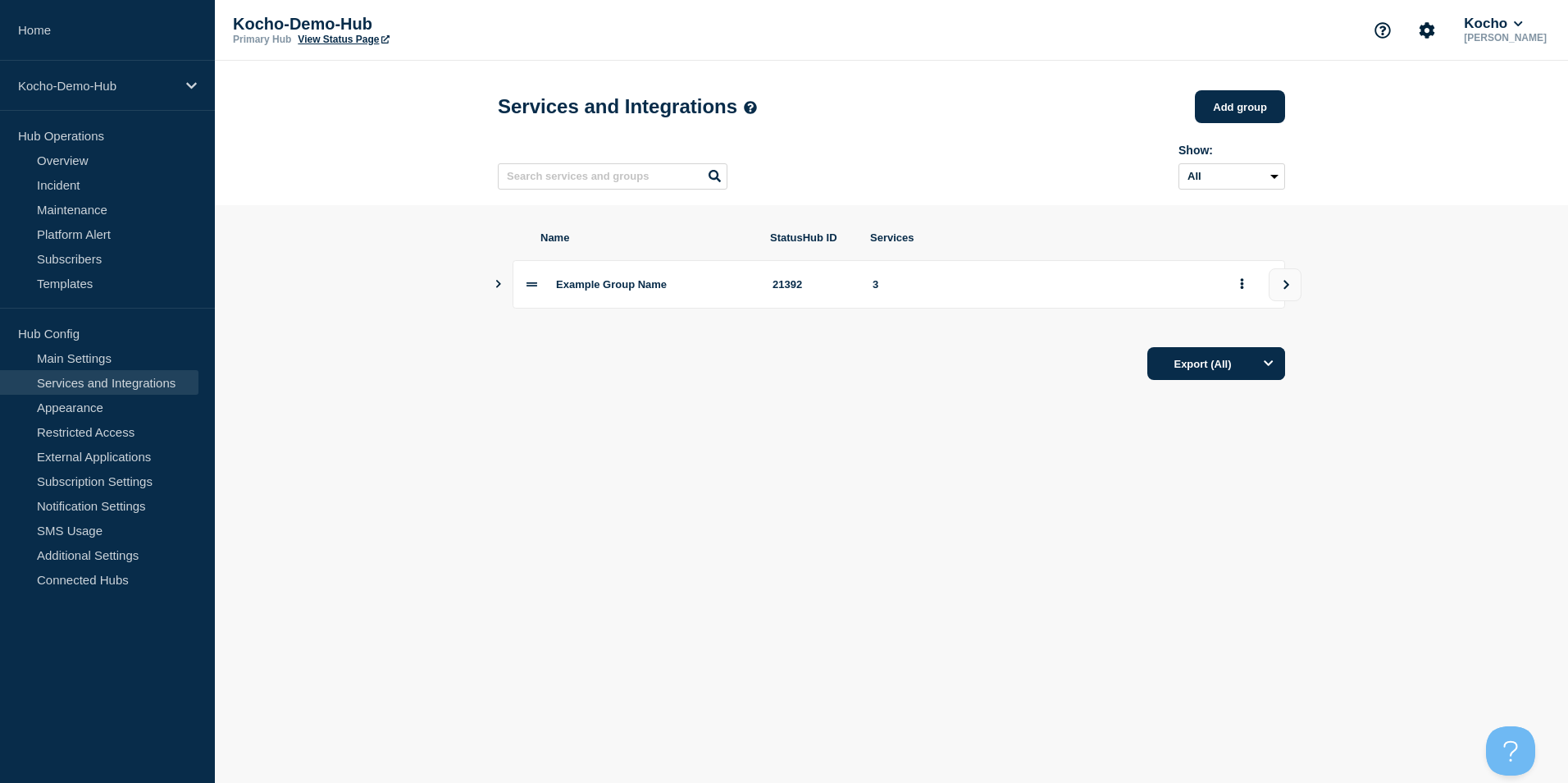
click at [500, 288] on icon "Show services" at bounding box center [498, 284] width 11 height 8
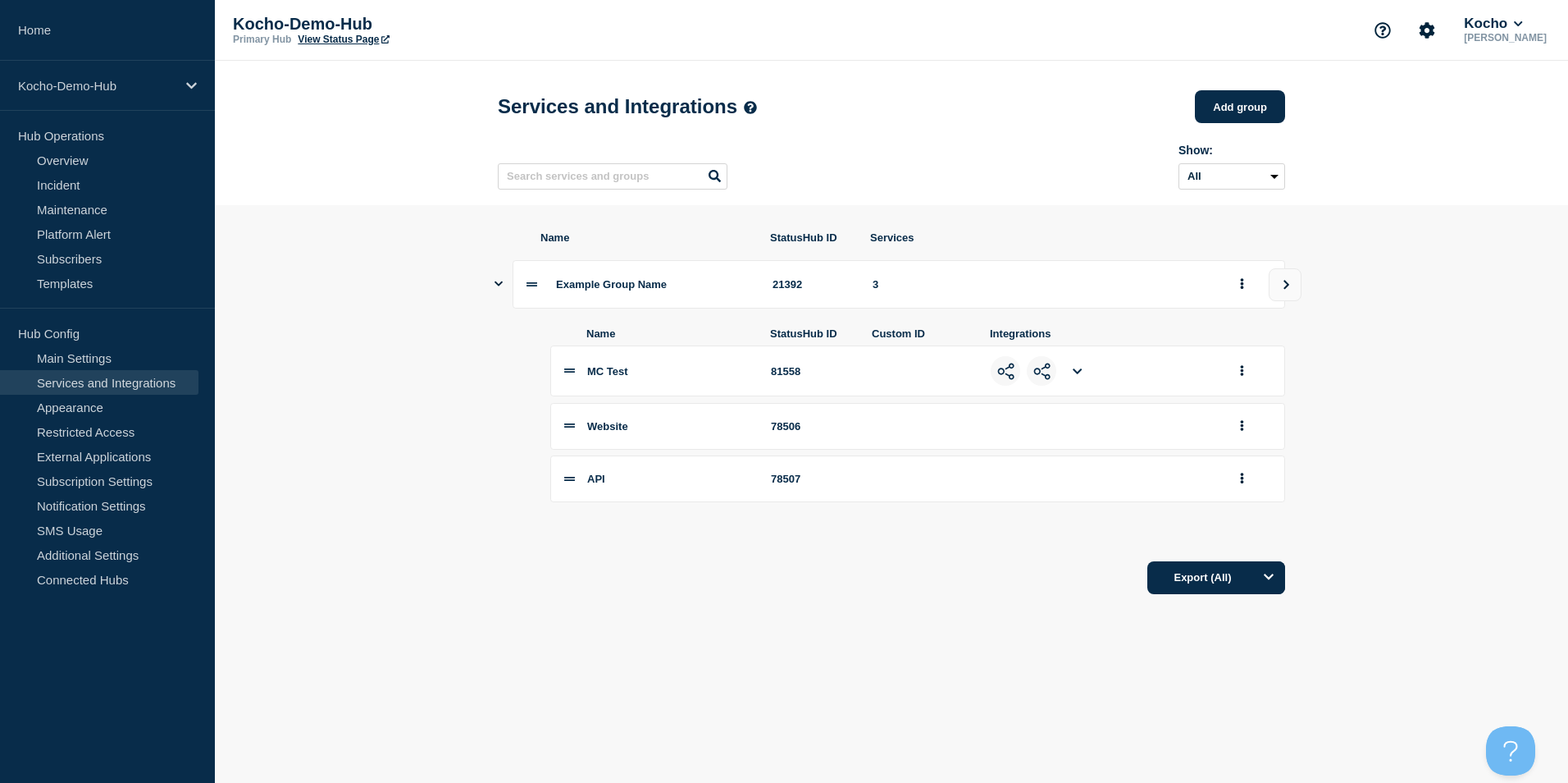
click at [571, 374] on icon at bounding box center [570, 370] width 11 height 11
click at [1242, 376] on icon "group actions" at bounding box center [1242, 370] width 3 height 11
click at [1233, 292] on button "group actions" at bounding box center [1242, 284] width 21 height 26
click at [1243, 322] on button "Edit" at bounding box center [1252, 320] width 82 height 26
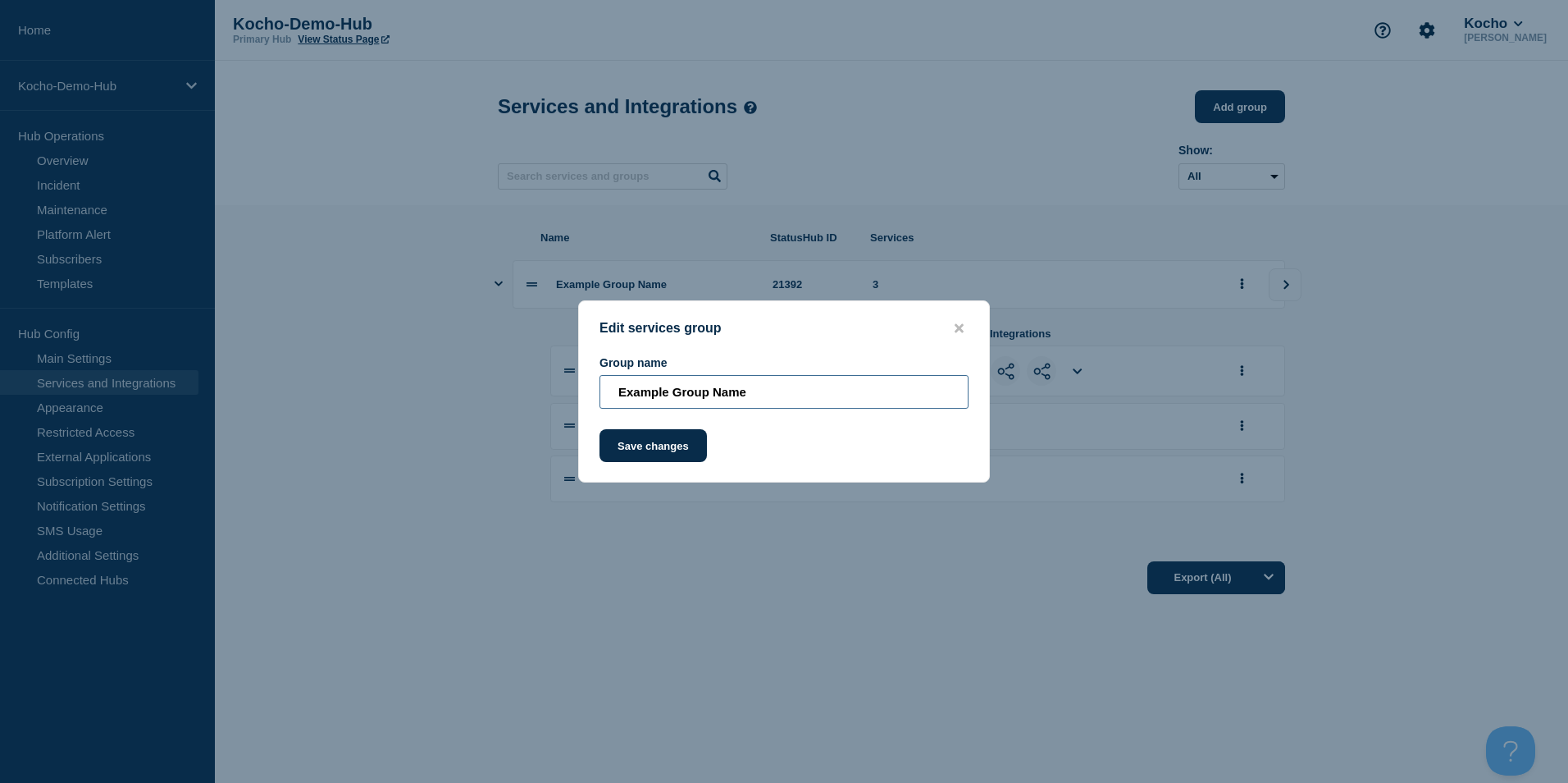
drag, startPoint x: 769, startPoint y: 386, endPoint x: 518, endPoint y: 388, distance: 251.0
click at [518, 388] on div "Edit services group Group name Example Group Name Save changes" at bounding box center [784, 392] width 1568 height 783
type input "Azure Services"
click at [685, 456] on button "Save changes" at bounding box center [653, 445] width 107 height 32
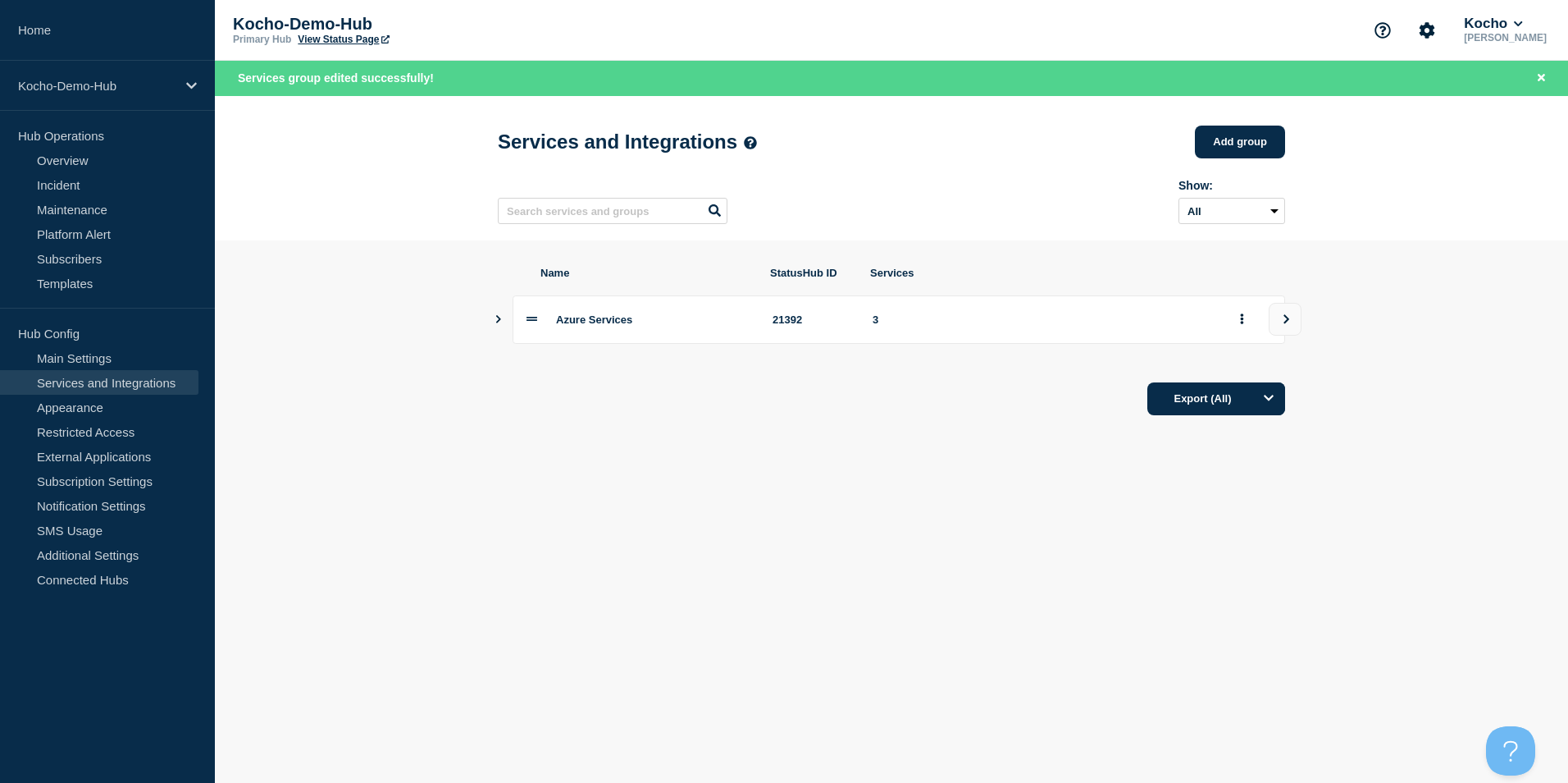
click at [497, 322] on icon "Show services" at bounding box center [498, 319] width 11 height 8
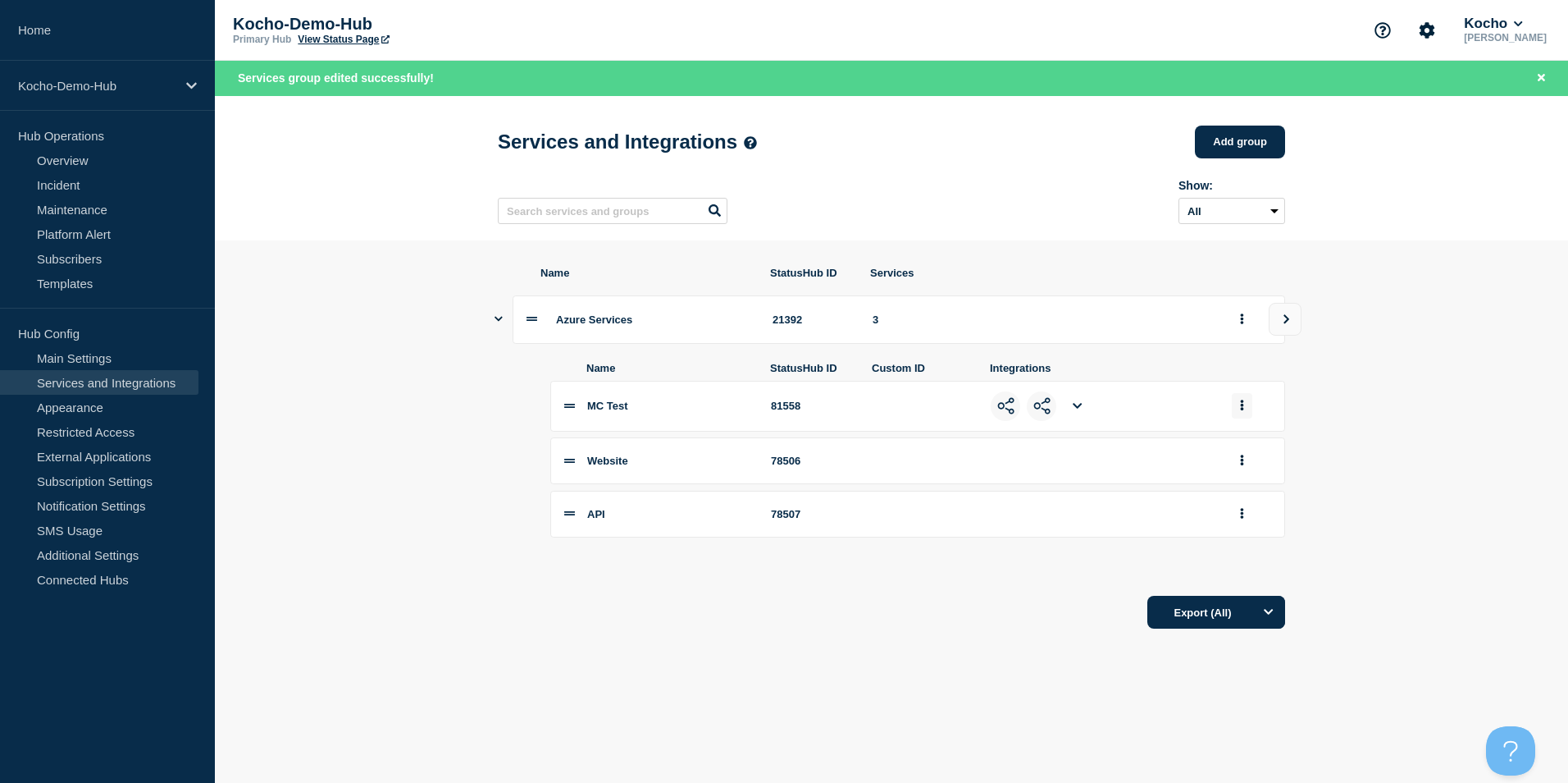
click at [1235, 416] on button "group actions" at bounding box center [1242, 406] width 21 height 26
click at [1249, 441] on button "Edit" at bounding box center [1252, 436] width 82 height 26
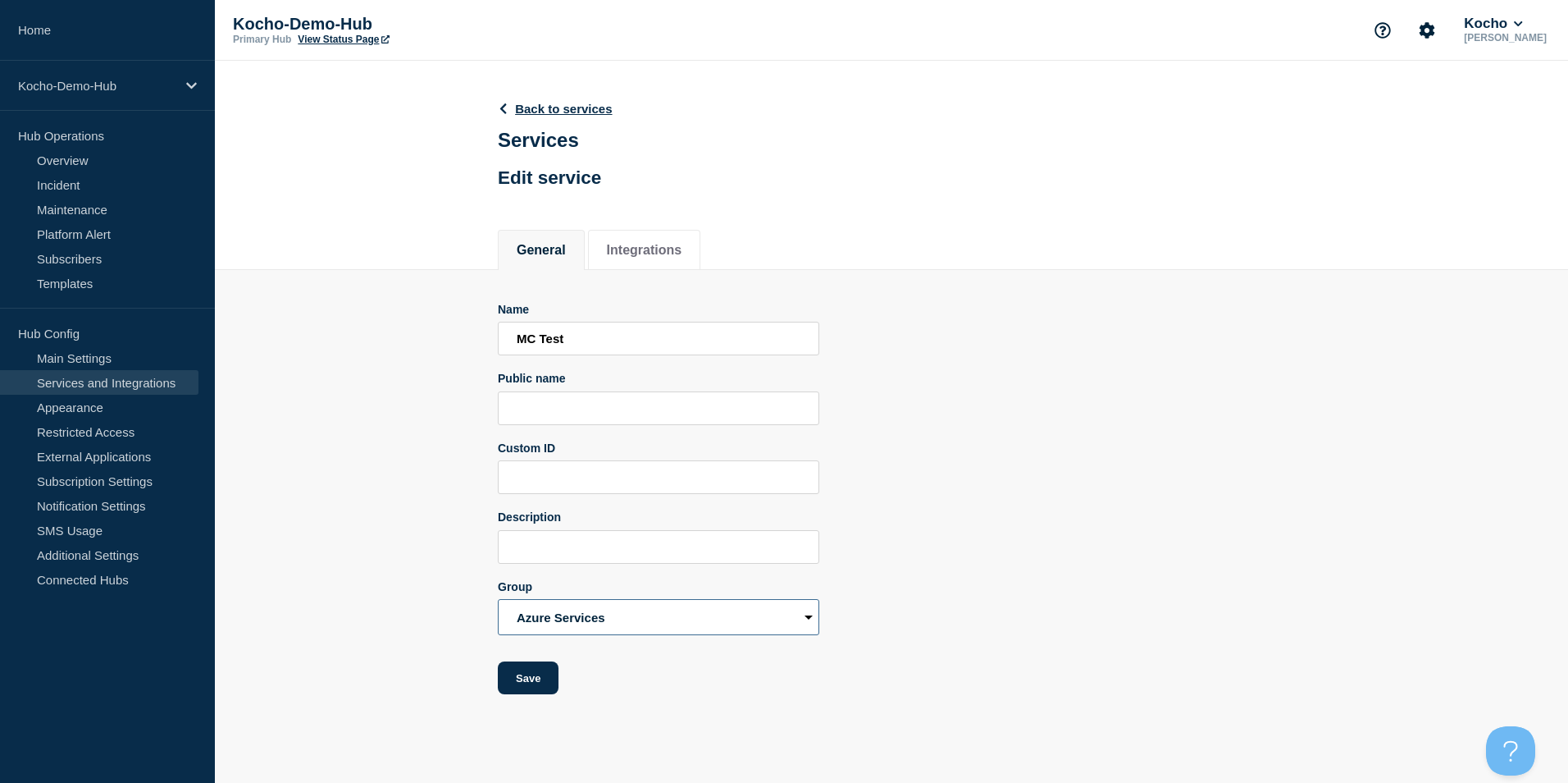
click at [645, 618] on select "Azure Services" at bounding box center [659, 616] width 321 height 36
drag, startPoint x: 582, startPoint y: 341, endPoint x: 437, endPoint y: 337, distance: 145.1
click at [437, 337] on section "Name MC Test Public name Custom ID Description Group Azure Services Save" at bounding box center [891, 482] width 1353 height 425
type input "Virtual Machines"
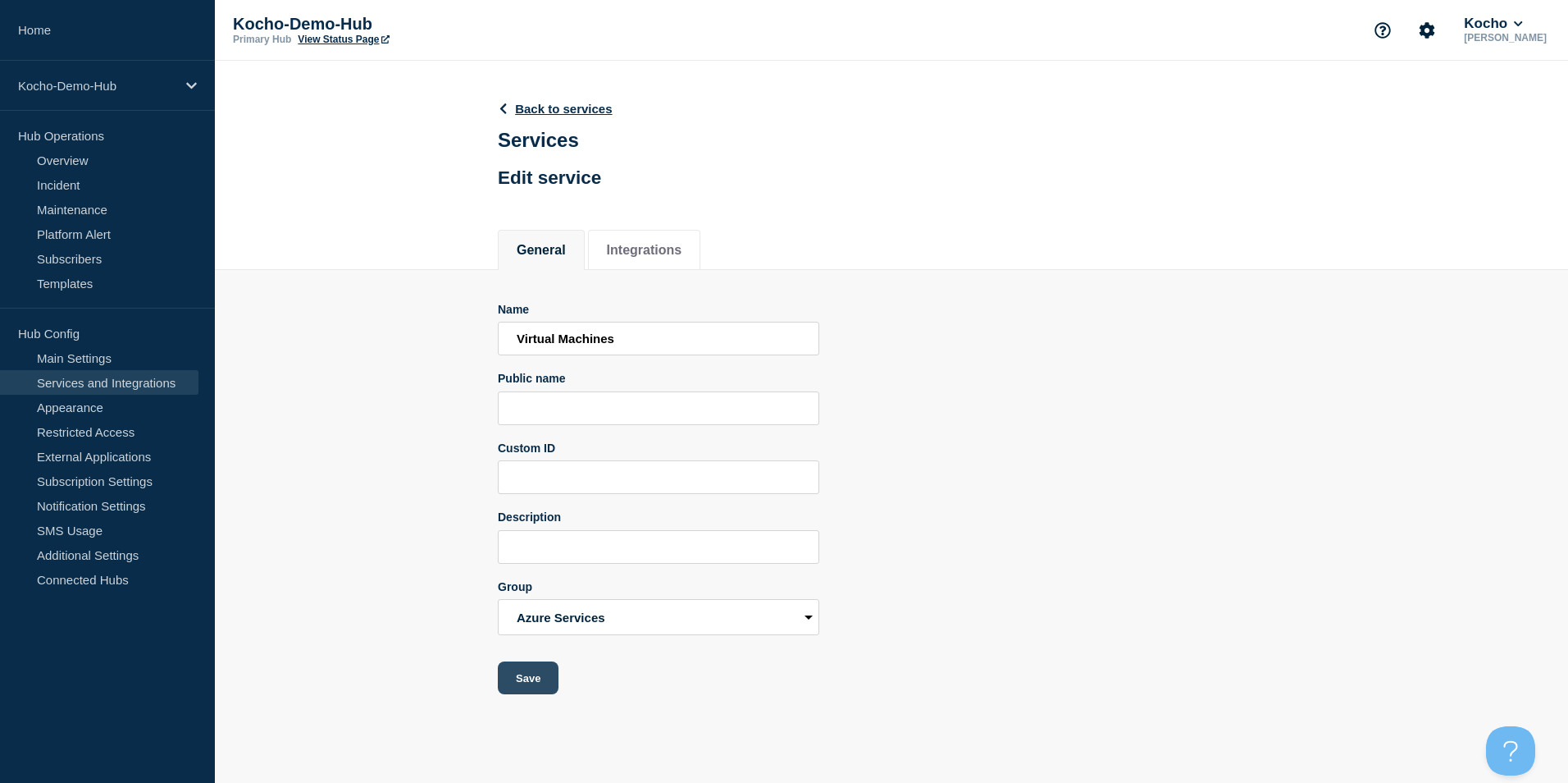
click at [549, 676] on button "Save" at bounding box center [528, 677] width 61 height 32
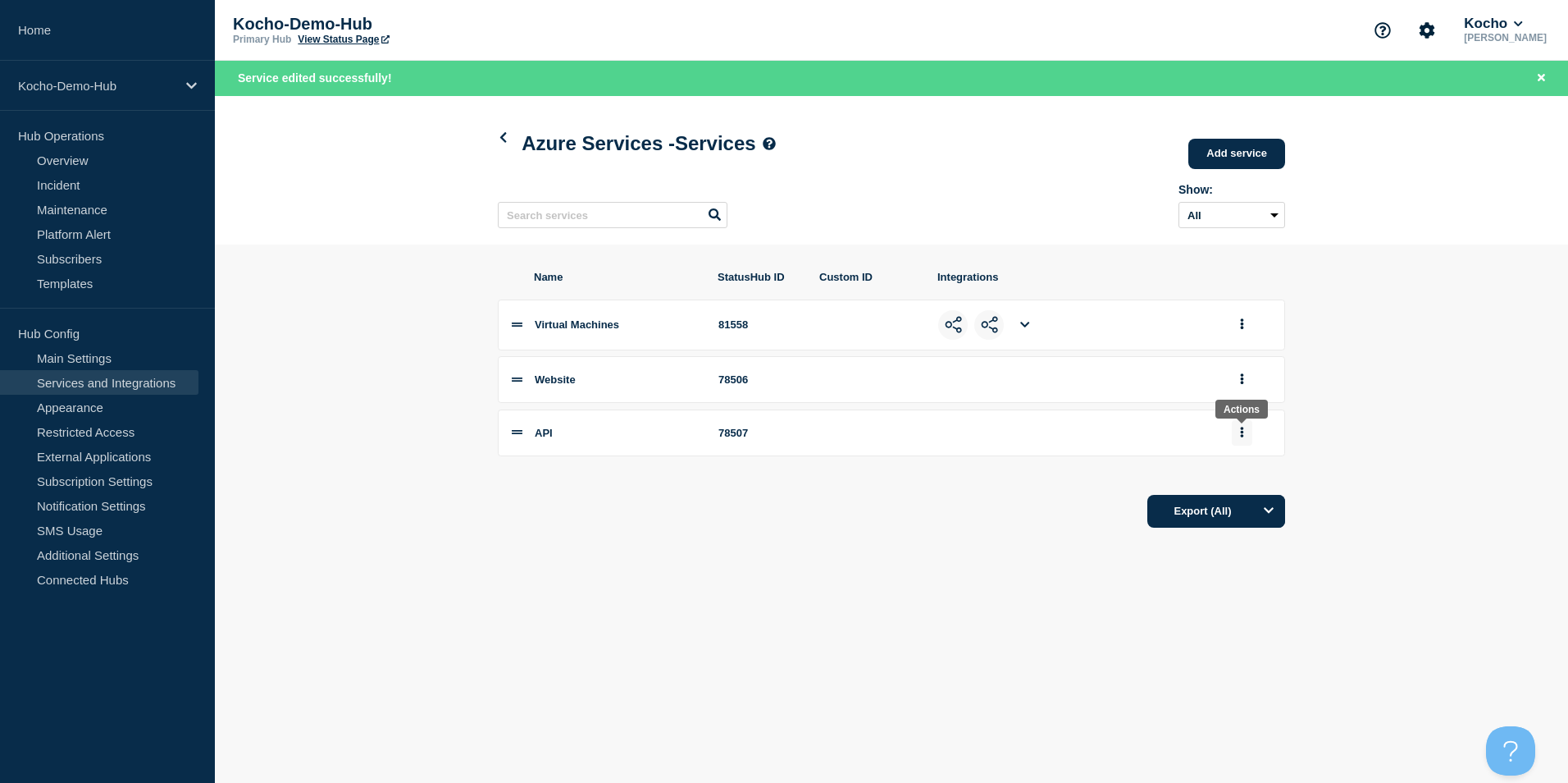
click at [1241, 435] on icon "group actions" at bounding box center [1242, 431] width 3 height 11
click at [1241, 462] on button "Edit" at bounding box center [1252, 462] width 82 height 26
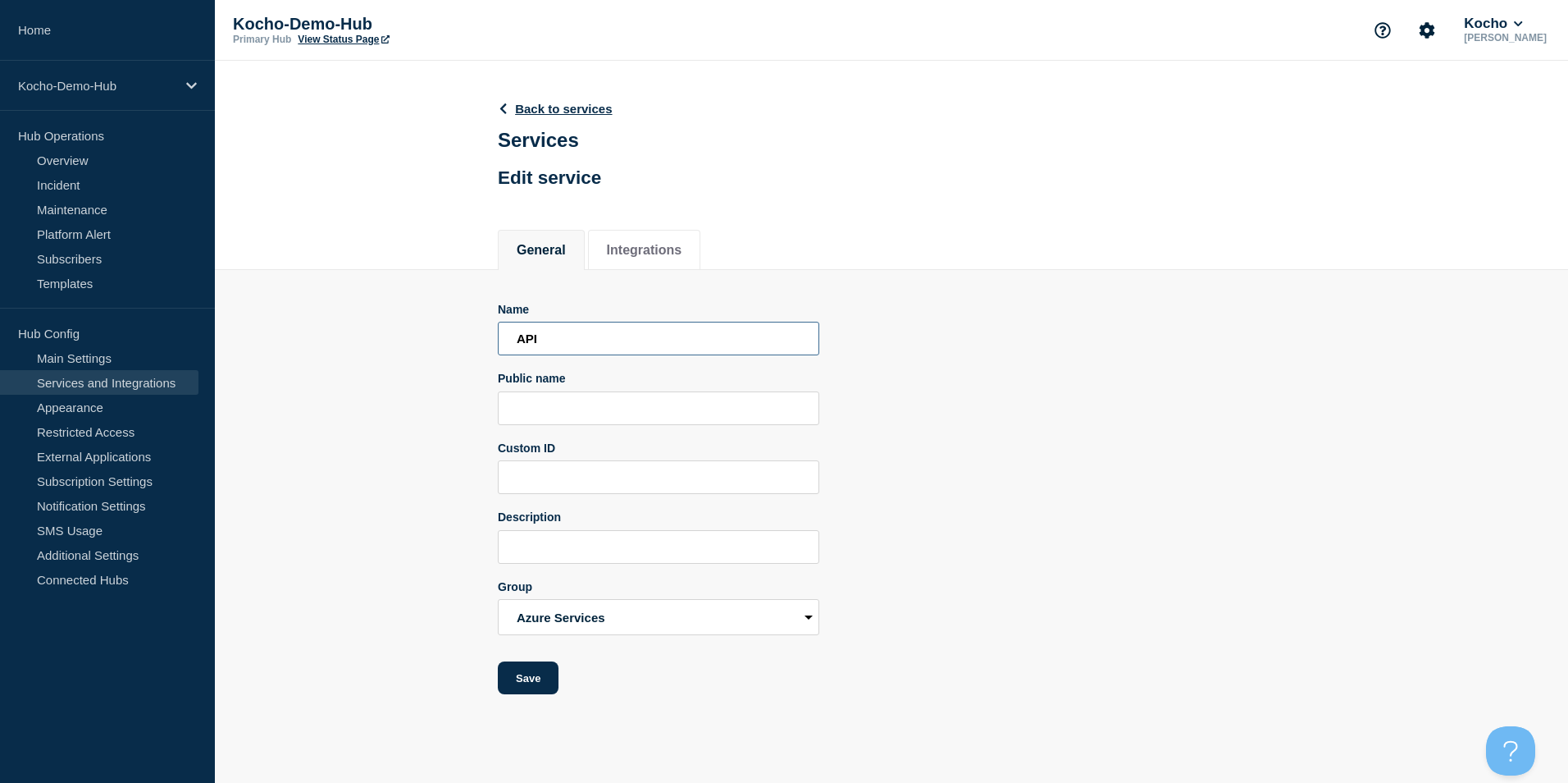
drag, startPoint x: 544, startPoint y: 329, endPoint x: 267, endPoint y: 357, distance: 278.4
click at [267, 357] on section "Name API Public name Custom ID Description Group Azure Services Save" at bounding box center [891, 482] width 1353 height 425
type input "Databases"
click at [514, 673] on button "Save" at bounding box center [528, 677] width 61 height 32
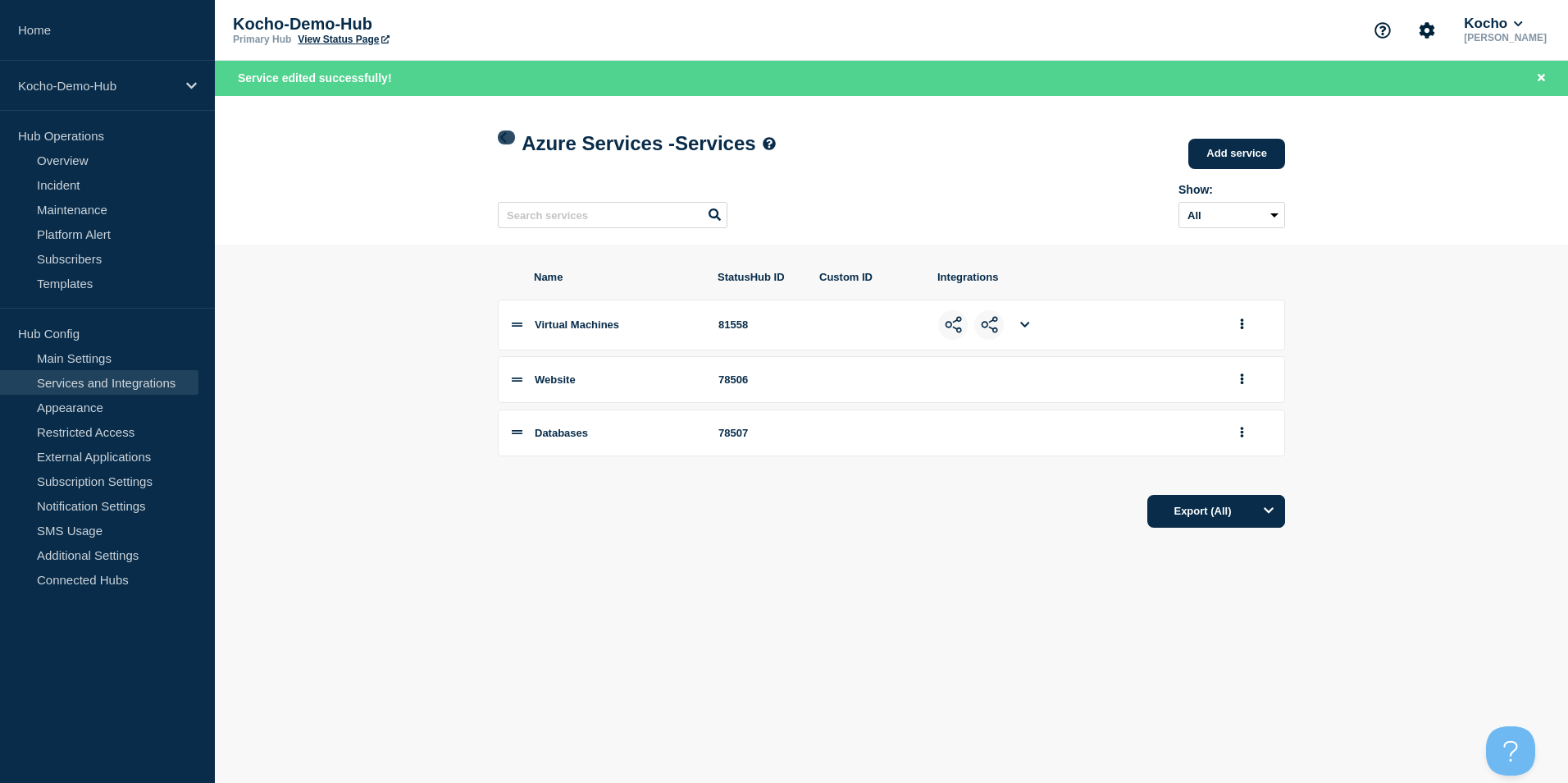
click at [505, 135] on icon at bounding box center [504, 137] width 7 height 11
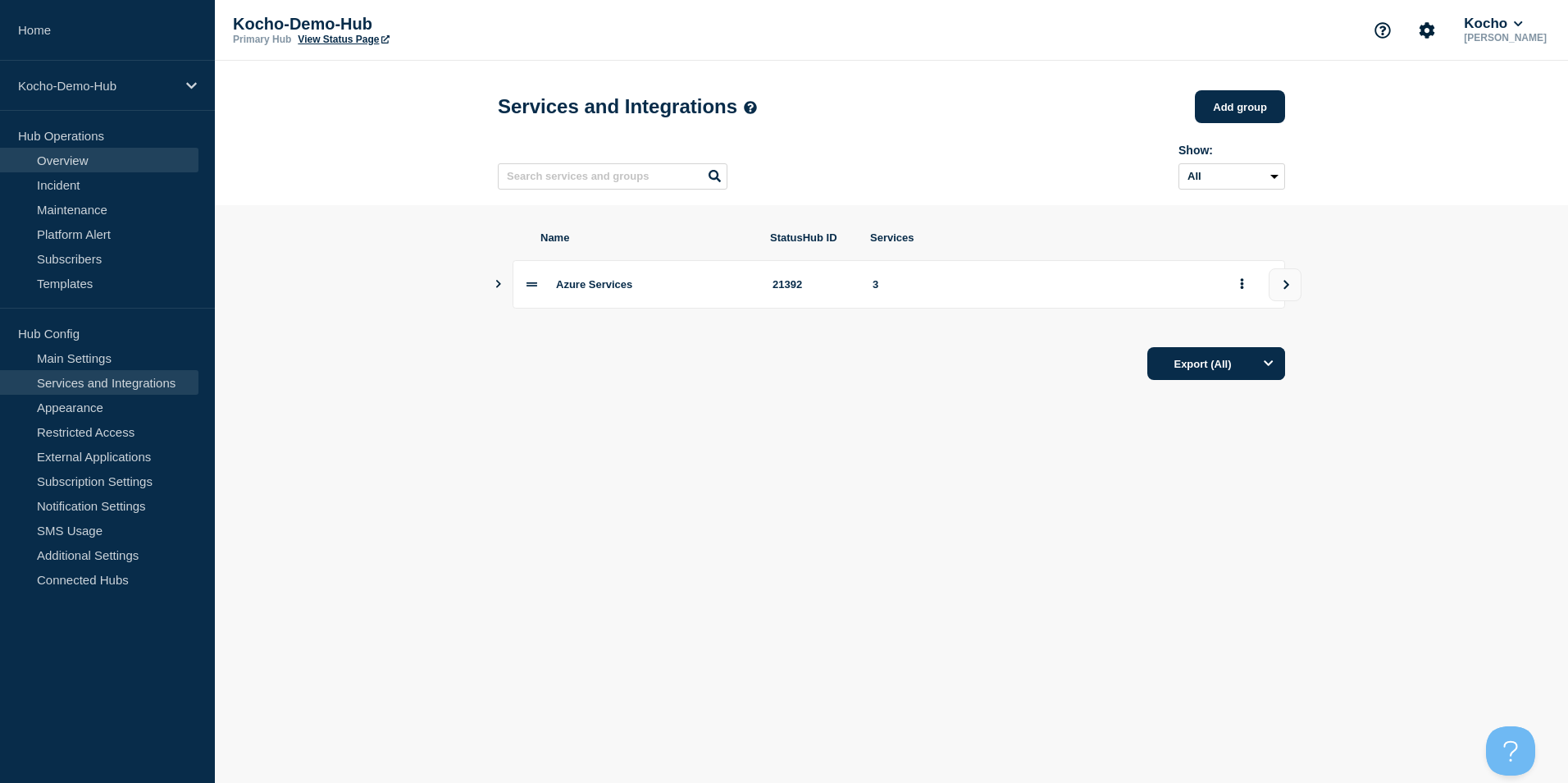
click at [67, 154] on link "Overview" at bounding box center [99, 160] width 198 height 25
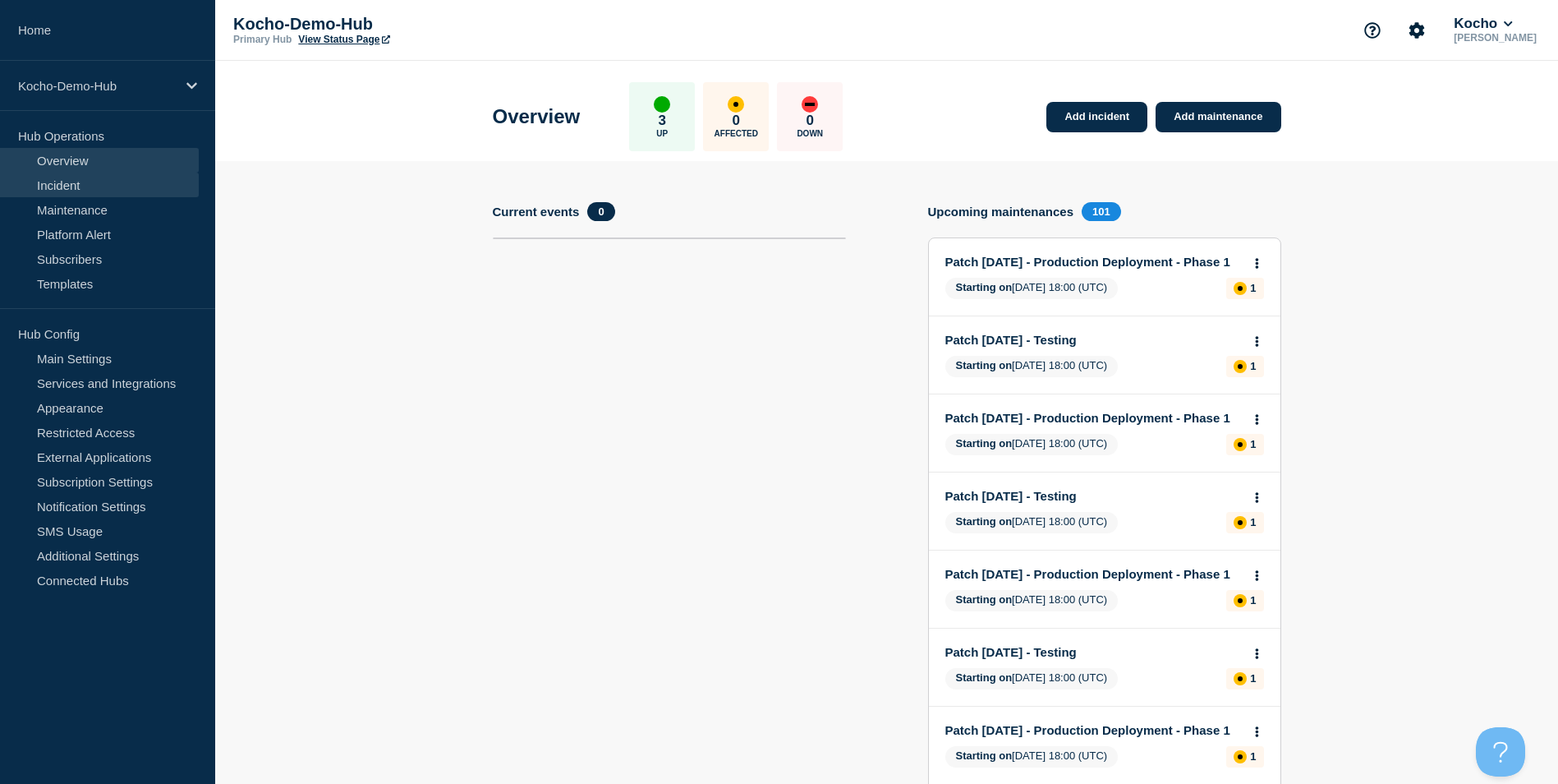
click at [103, 180] on link "Incident" at bounding box center [99, 185] width 199 height 25
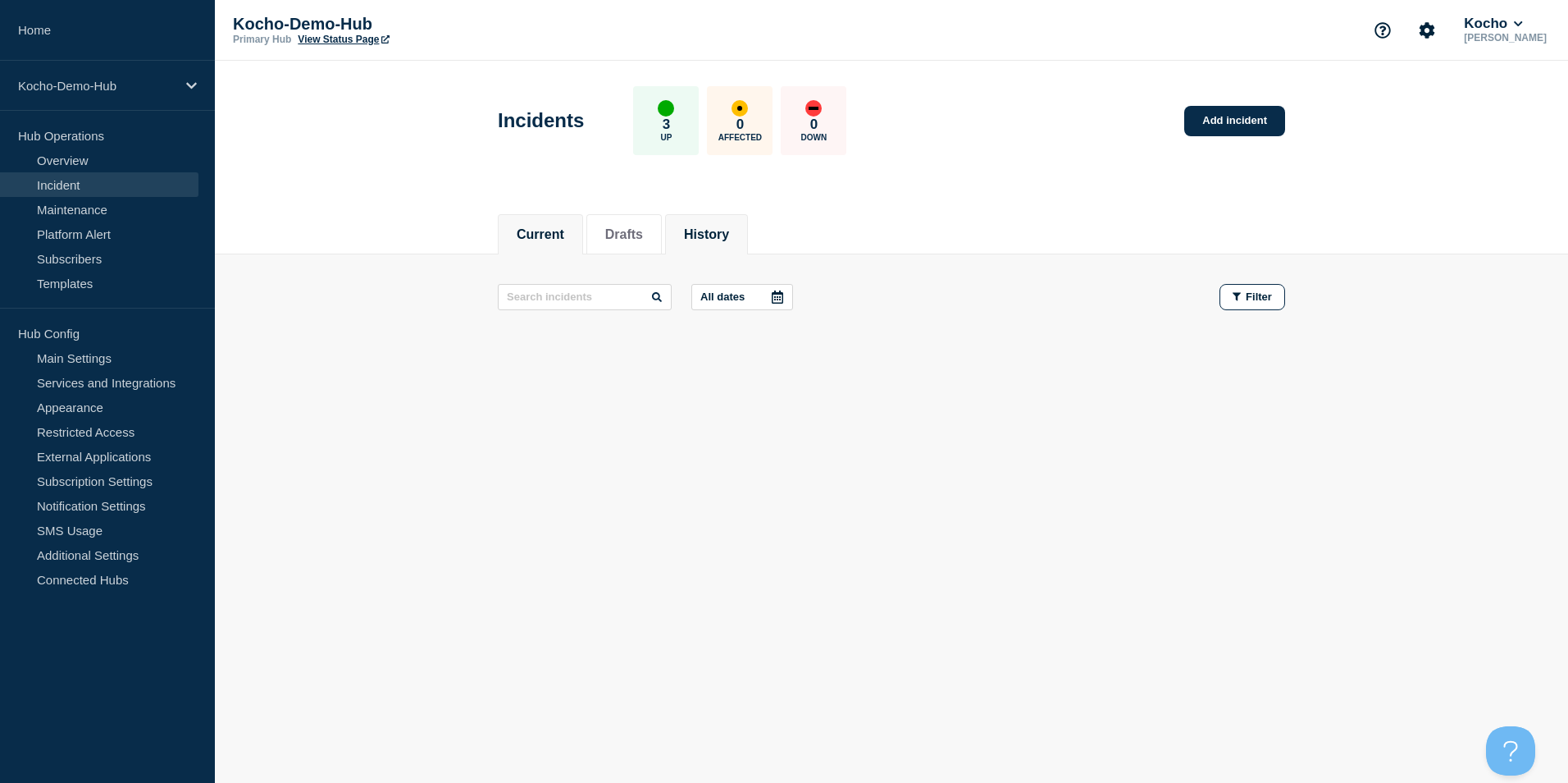
click at [731, 243] on li "History" at bounding box center [706, 234] width 82 height 40
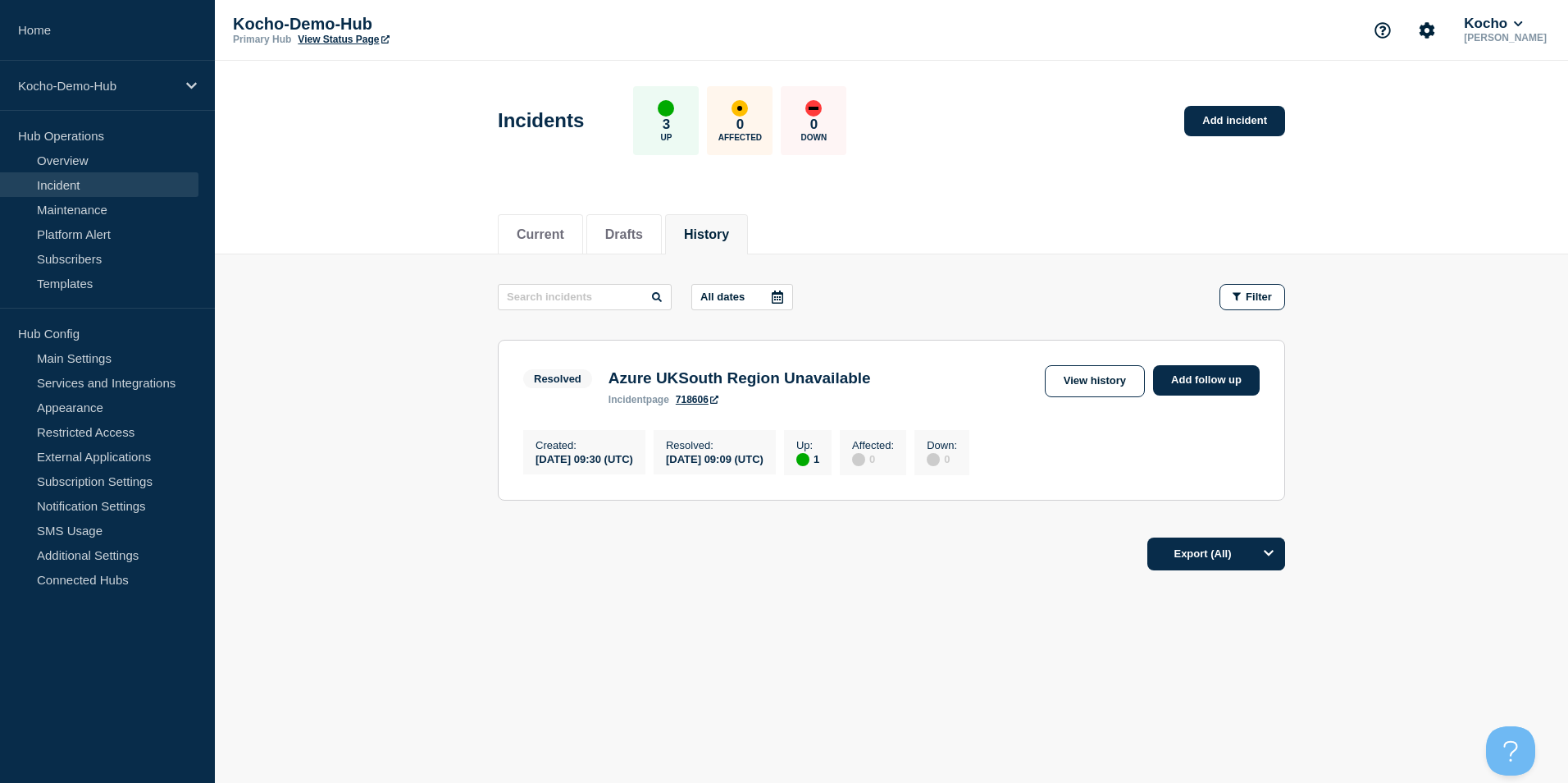
click at [743, 458] on div "[DATE] 09:09 (UTC)" at bounding box center [714, 458] width 97 height 14
click at [633, 465] on div "[DATE] 09:30 (UTC)" at bounding box center [584, 458] width 97 height 14
drag, startPoint x: 662, startPoint y: 466, endPoint x: 559, endPoint y: 429, distance: 109.4
click at [549, 431] on div "Created : [DATE] 09:30 (UTC) Resolved : [DATE] 09:09 (UTC) Up : 1 Affected : 0 …" at bounding box center [750, 450] width 455 height 49
click at [691, 405] on link "718606" at bounding box center [696, 400] width 42 height 12
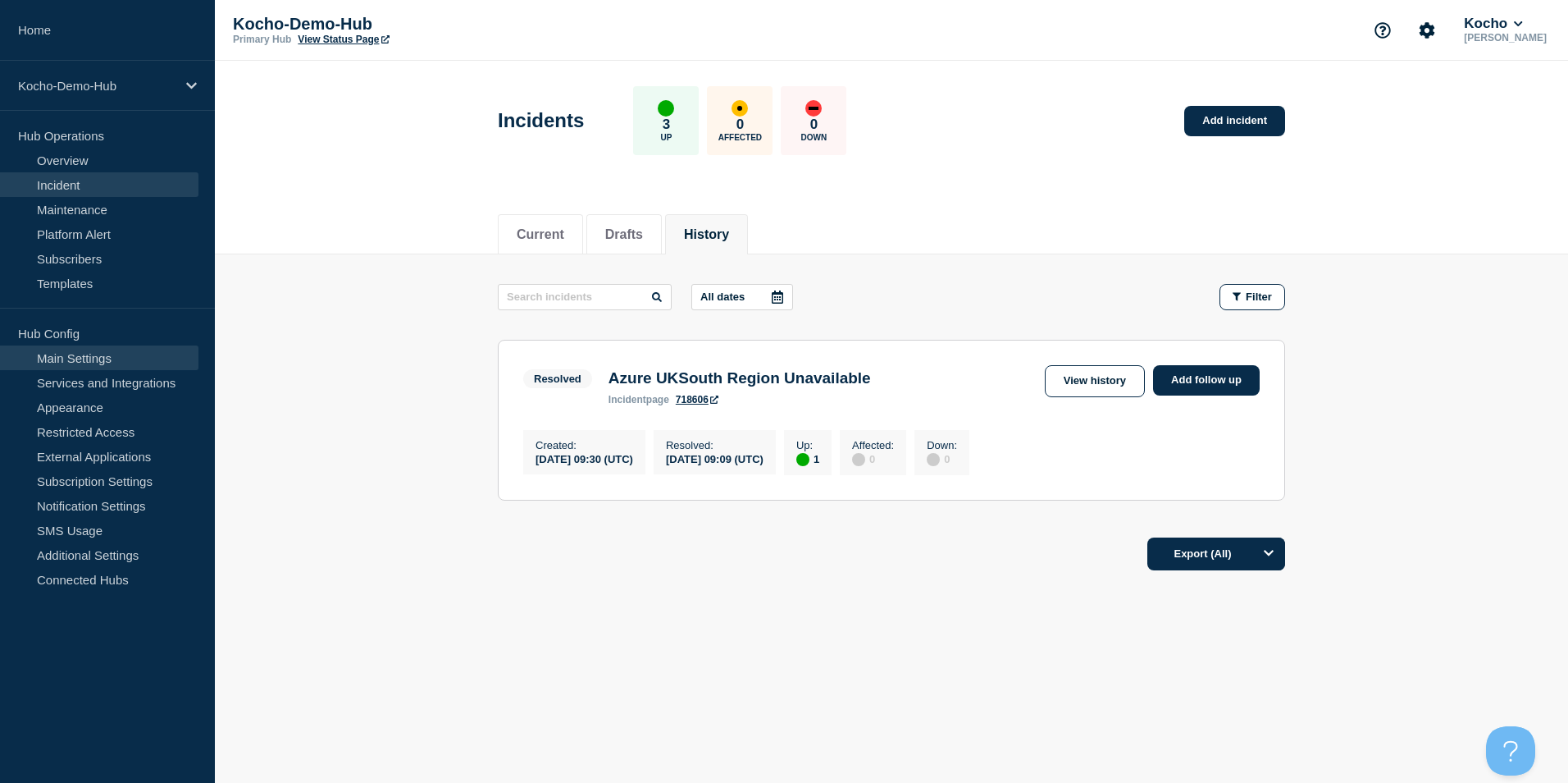
click at [121, 352] on link "Main Settings" at bounding box center [99, 358] width 198 height 25
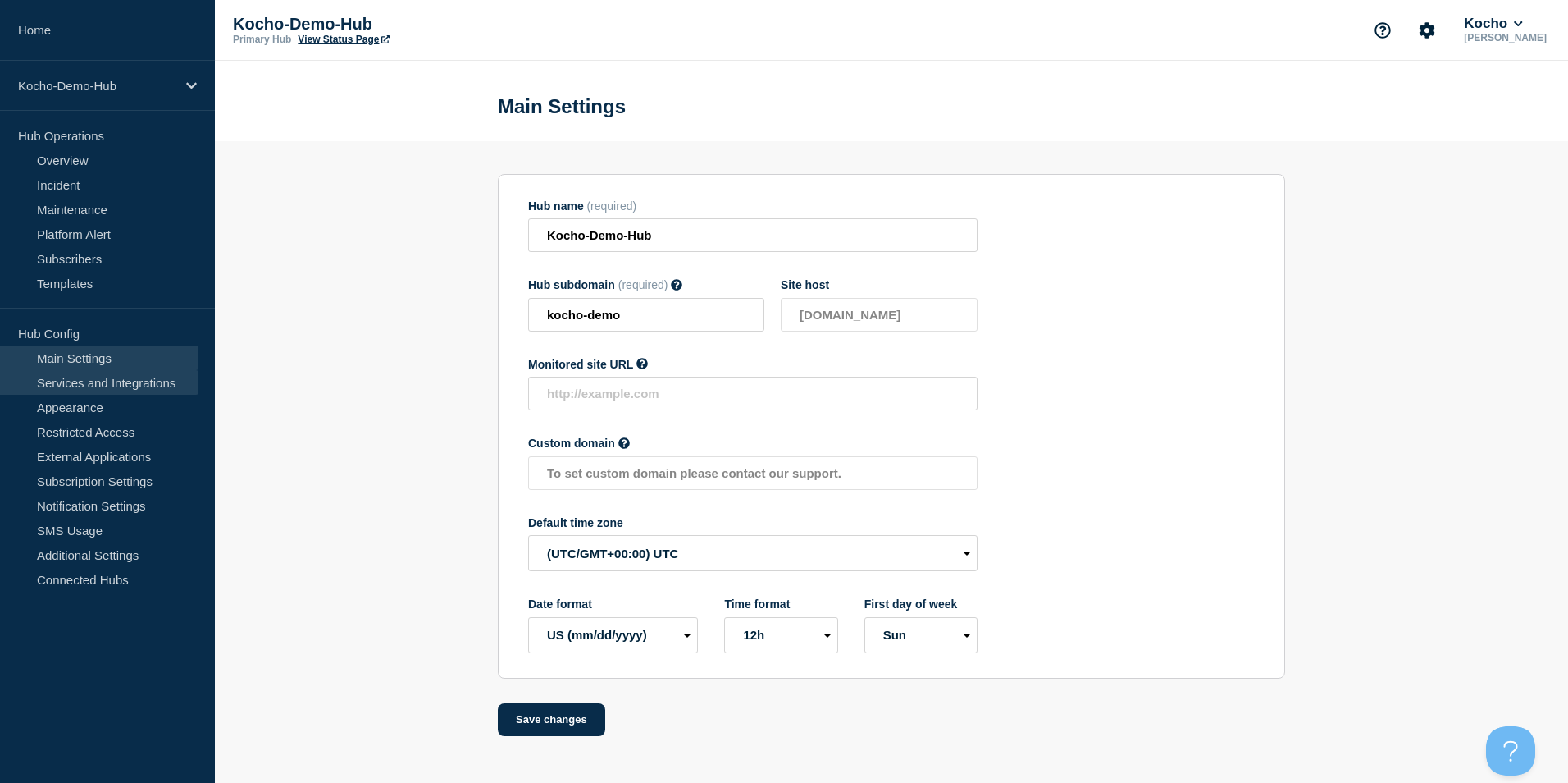
click at [134, 380] on link "Services and Integrations" at bounding box center [99, 382] width 198 height 25
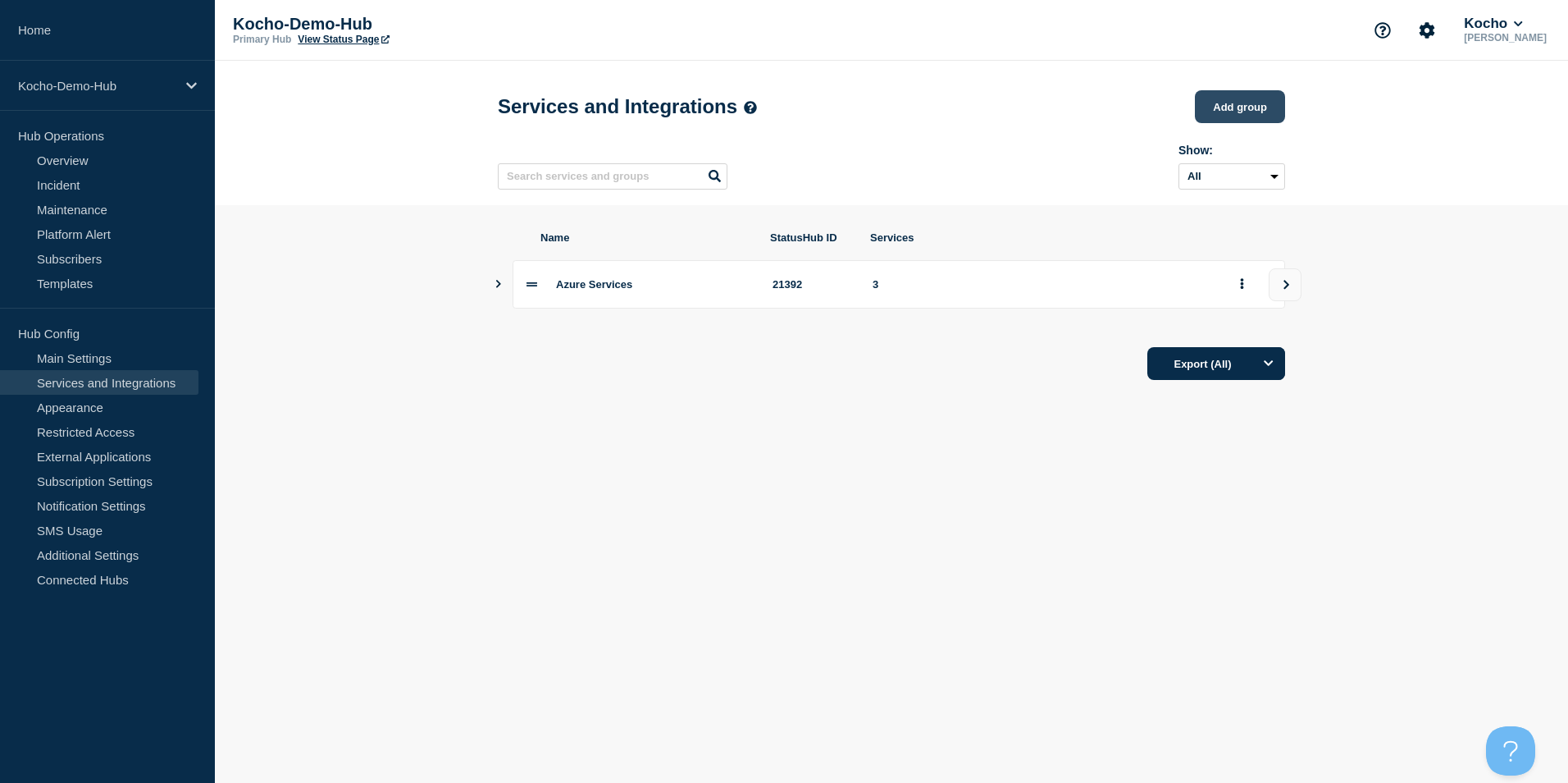
click at [1267, 110] on button "Add group" at bounding box center [1240, 106] width 90 height 32
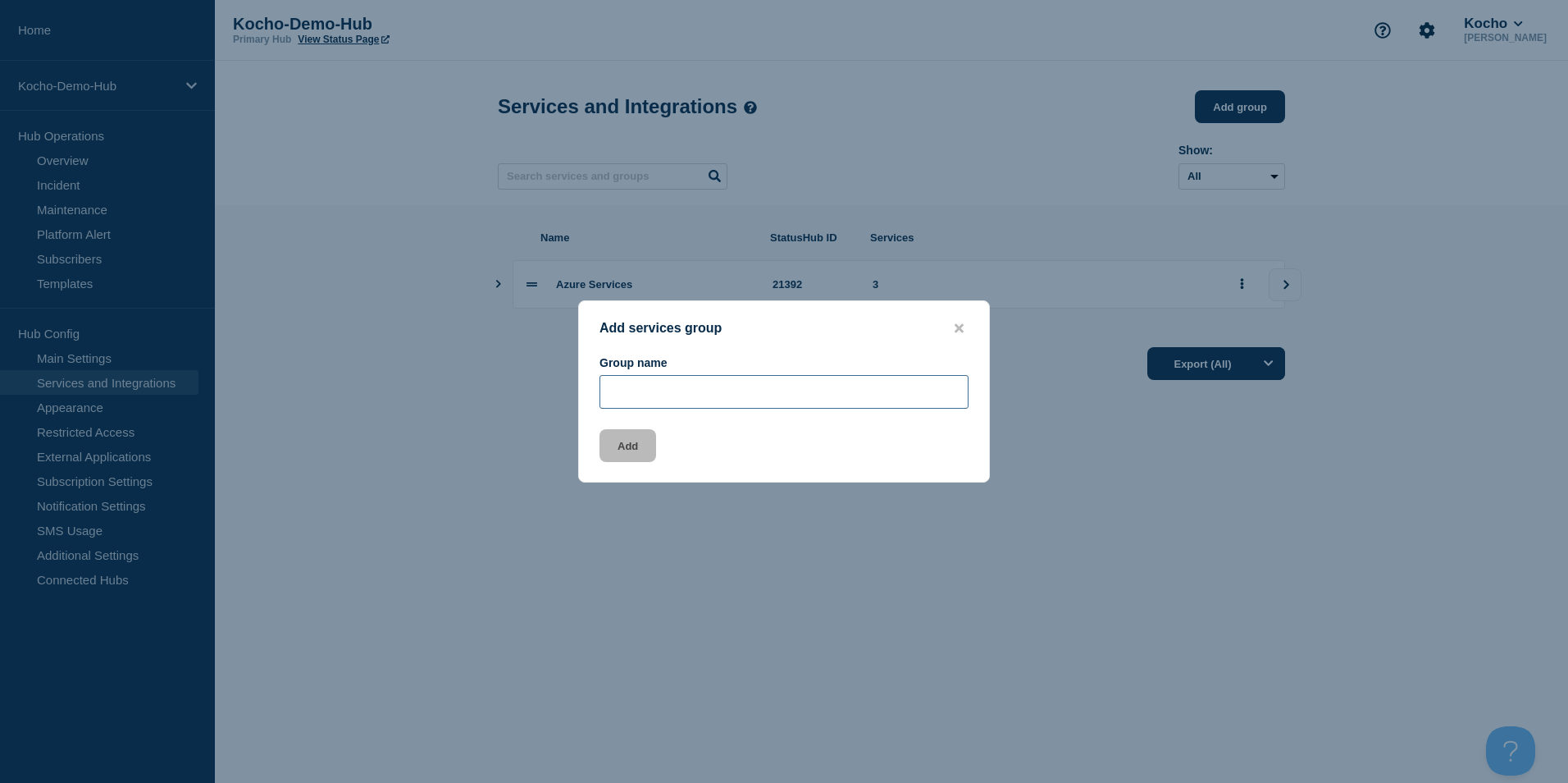
click at [757, 403] on input "Group name" at bounding box center [784, 392] width 369 height 33
type input "London Office"
click at [642, 441] on button "Add" at bounding box center [628, 445] width 57 height 32
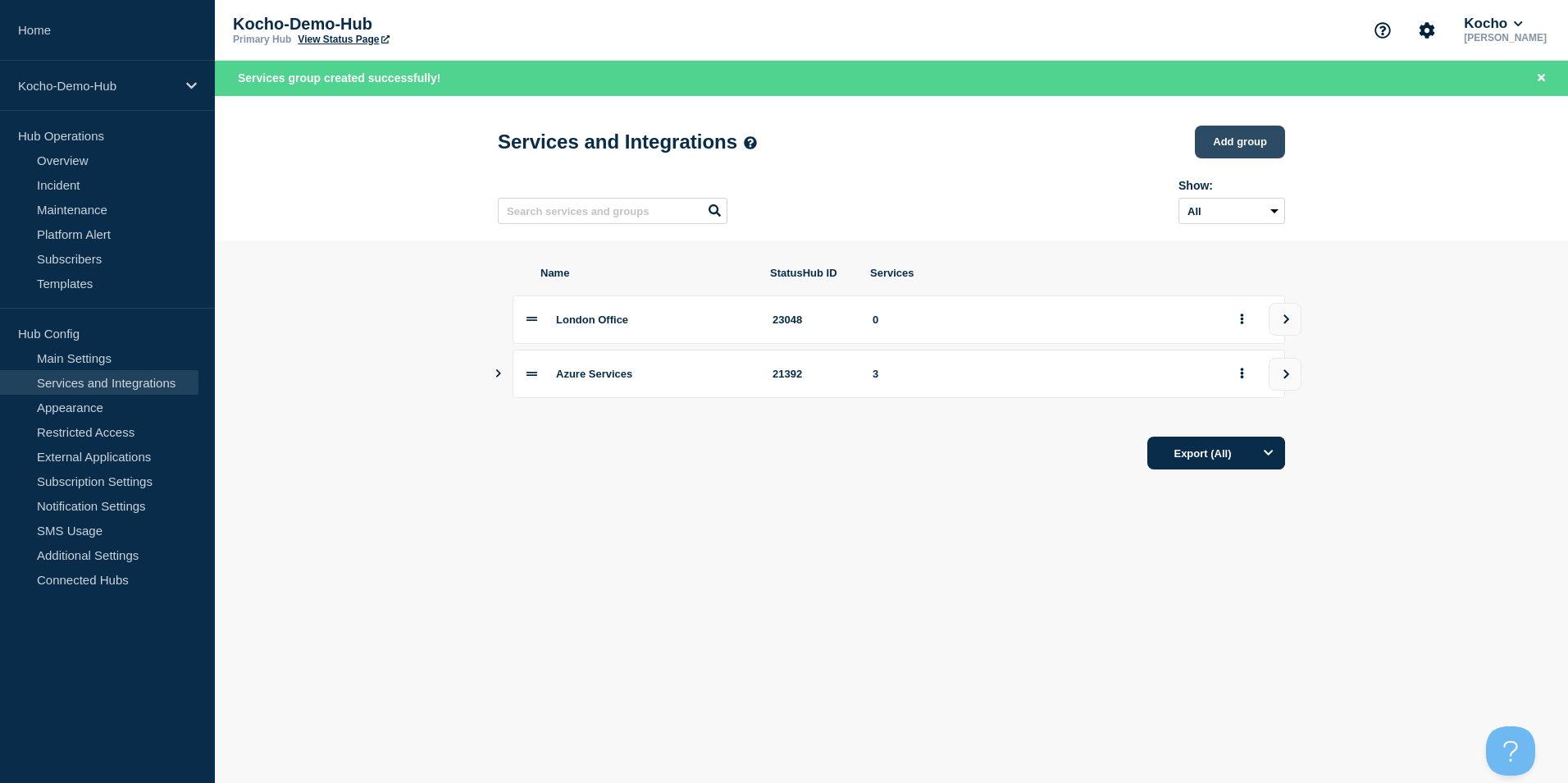
click at [1238, 135] on button "Add group" at bounding box center [1240, 142] width 90 height 32
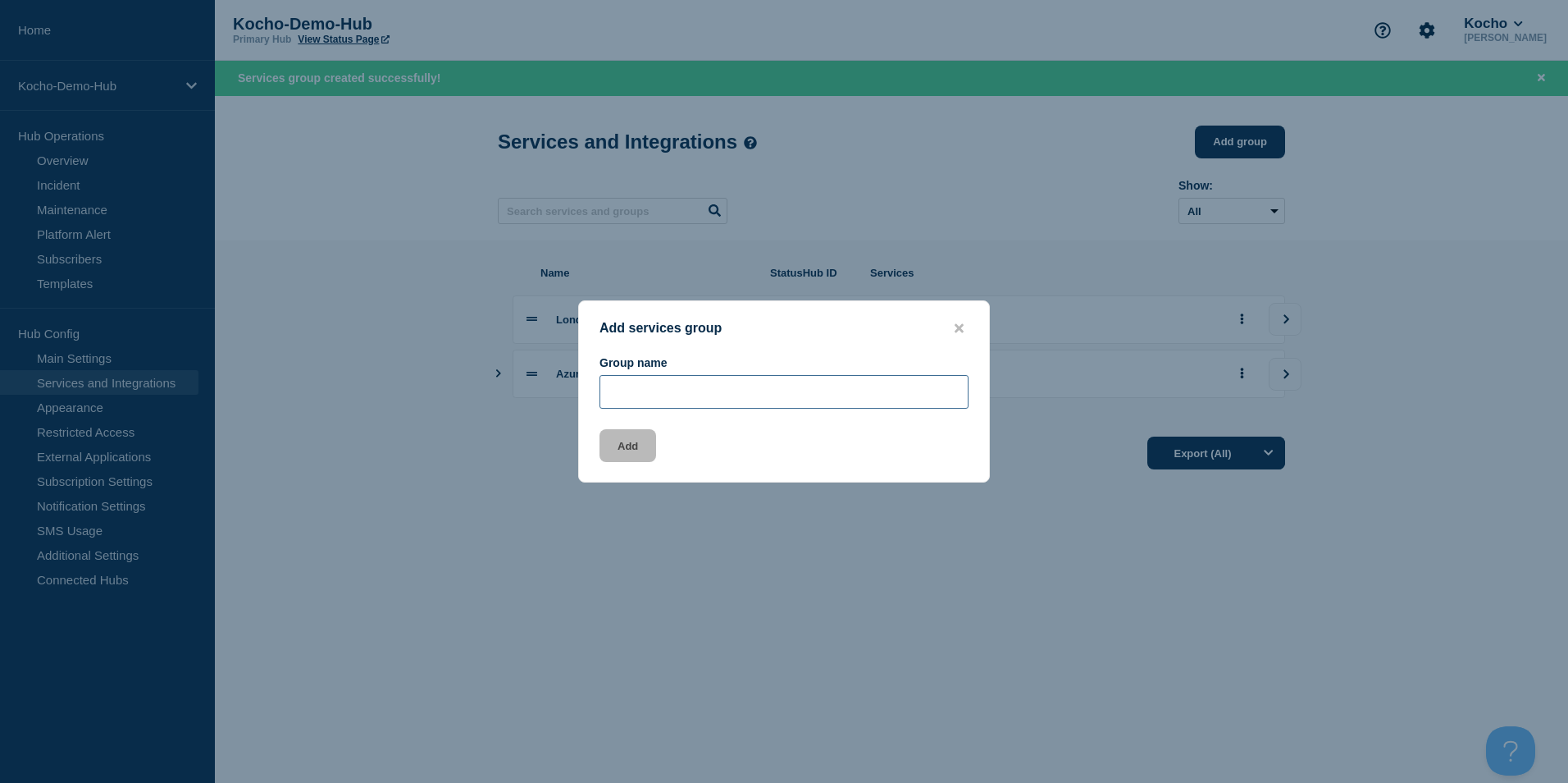
click at [742, 399] on input "Group name" at bounding box center [784, 392] width 369 height 33
type input "C"
type input "Cardiff Office"
click at [627, 447] on button "Add" at bounding box center [628, 445] width 57 height 32
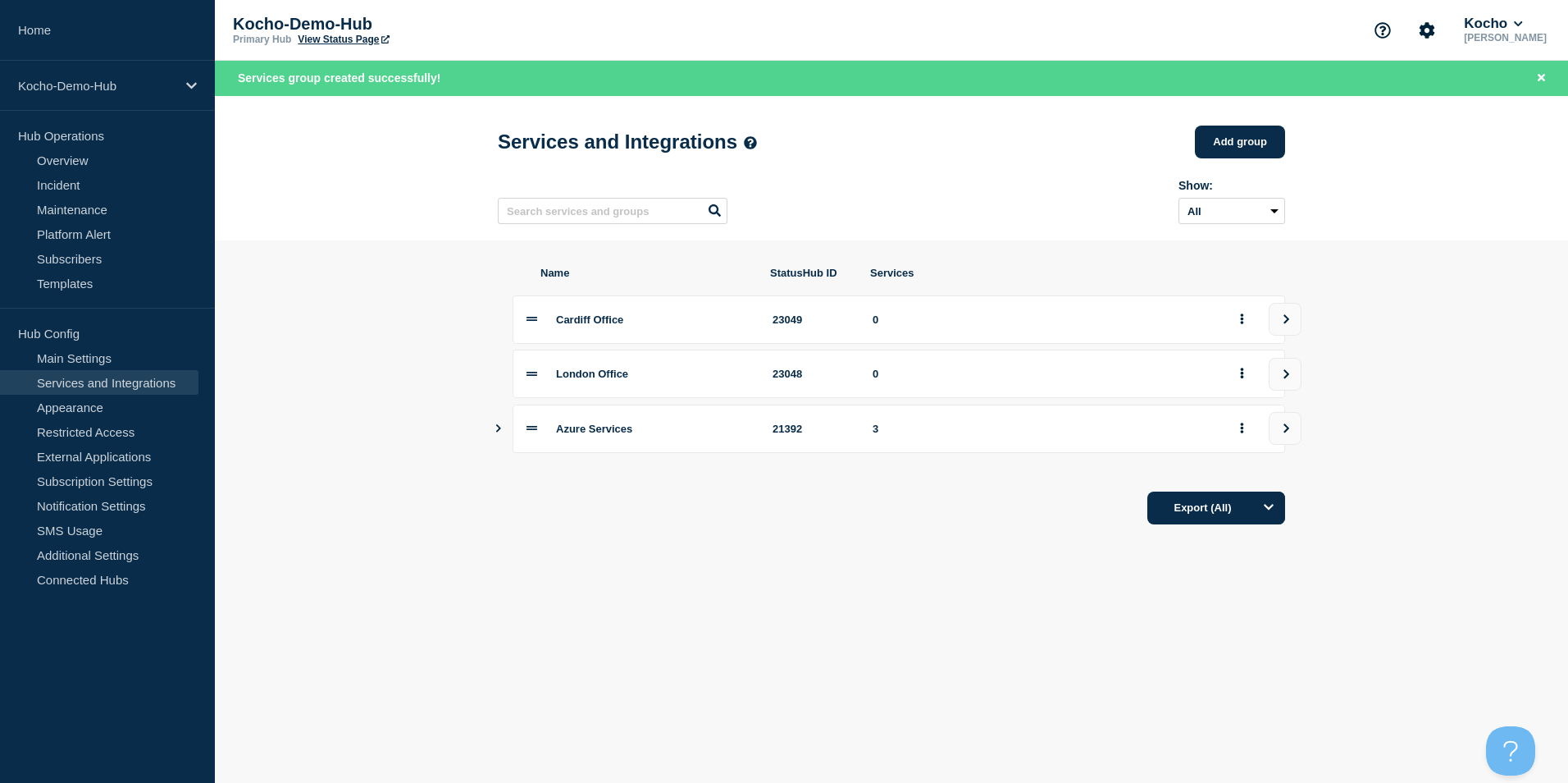
click at [1238, 166] on div "Services and Integrations Add group" at bounding box center [891, 142] width 787 height 49
click at [1256, 122] on div "Services and Integrations Add group" at bounding box center [891, 142] width 787 height 49
click at [1250, 134] on button "Add group" at bounding box center [1240, 142] width 90 height 32
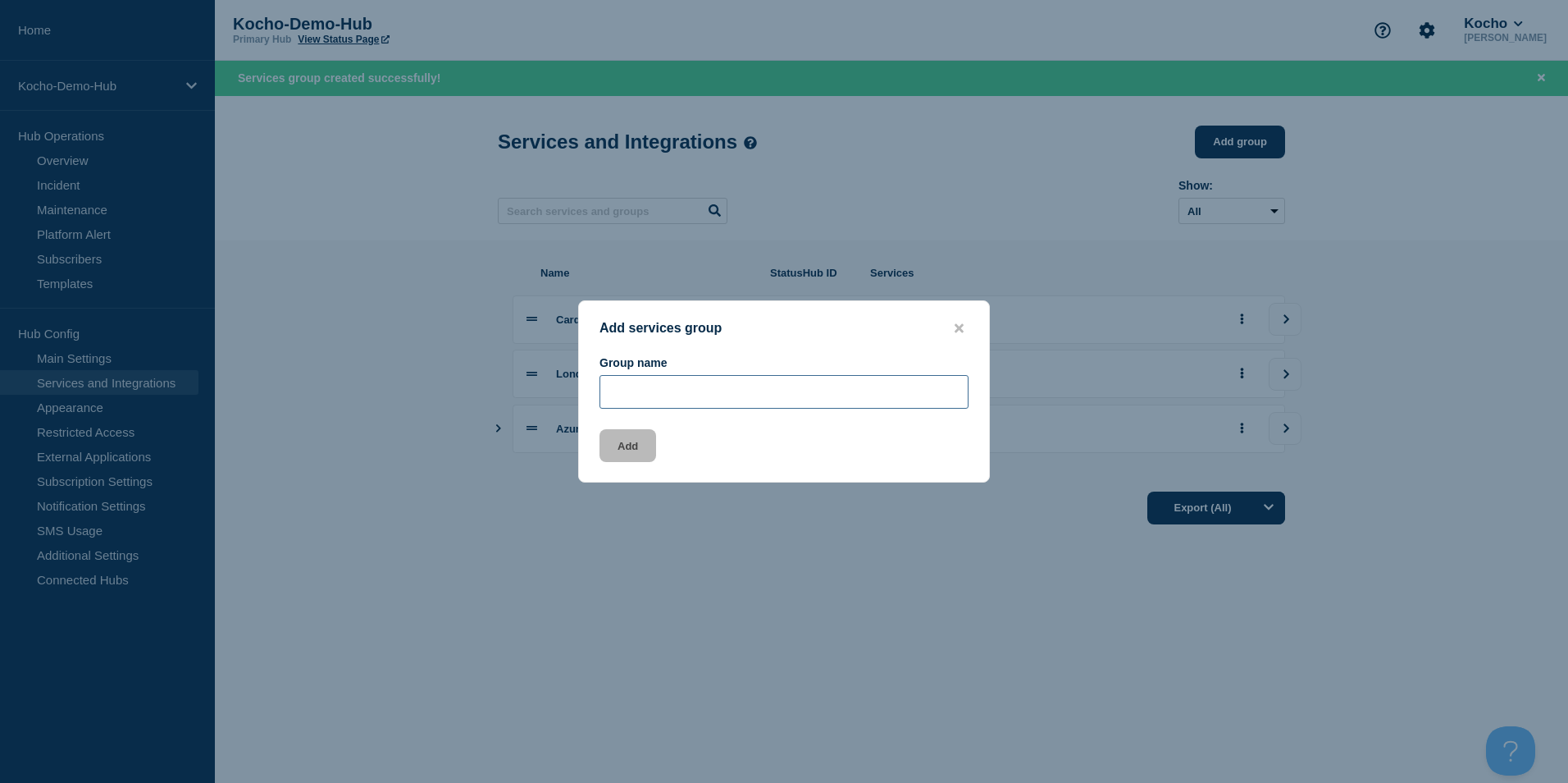
click at [744, 388] on input "Group name" at bounding box center [784, 392] width 369 height 33
type input "Cape Town Office"
click at [629, 437] on button "Add" at bounding box center [628, 445] width 57 height 32
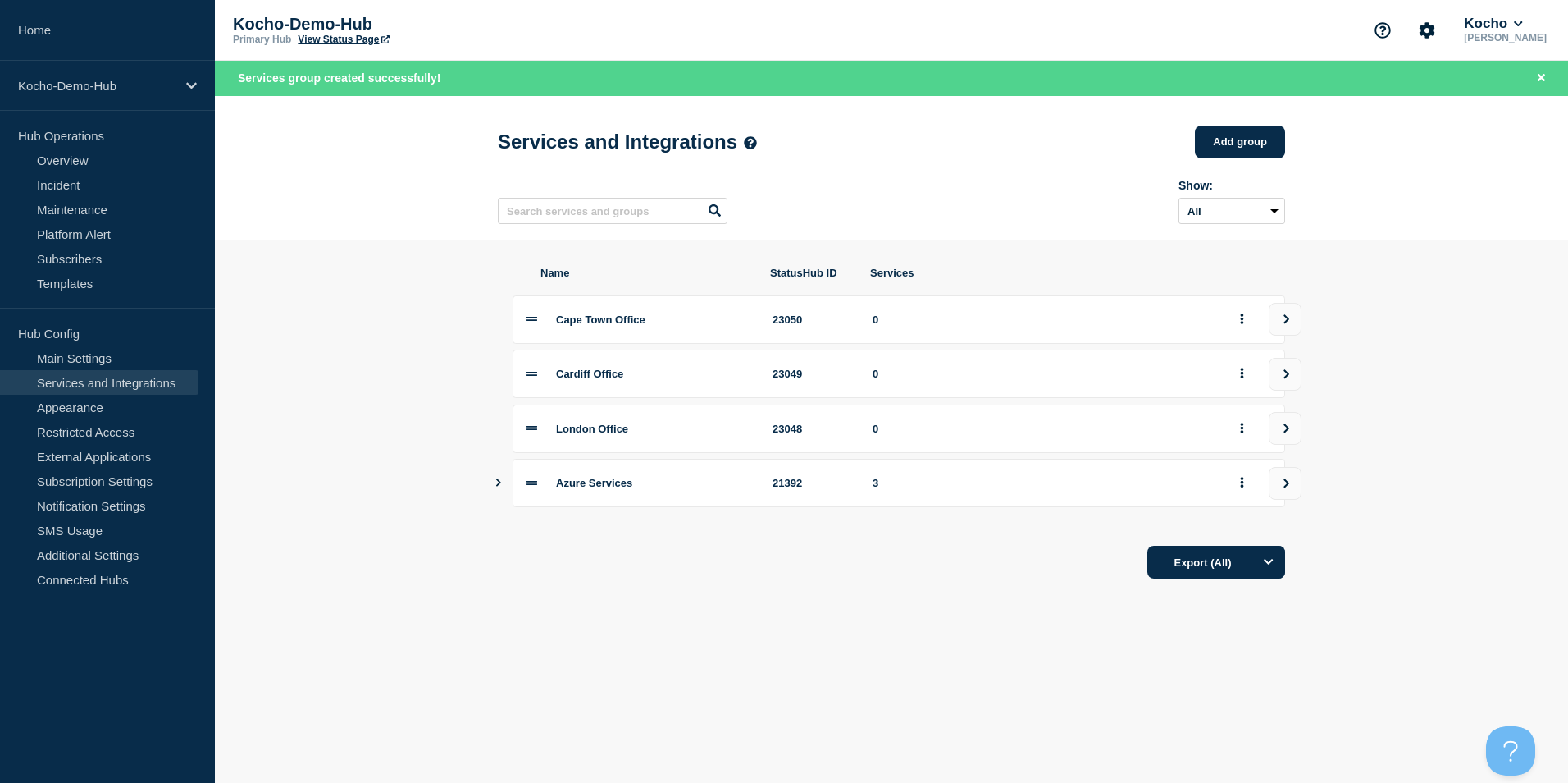
click at [597, 435] on span "London Office" at bounding box center [592, 428] width 72 height 12
click at [560, 434] on span "London Office" at bounding box center [592, 428] width 72 height 12
click at [533, 430] on icon at bounding box center [531, 427] width 11 height 4
click at [1292, 433] on icon "view group" at bounding box center [1286, 428] width 11 height 10
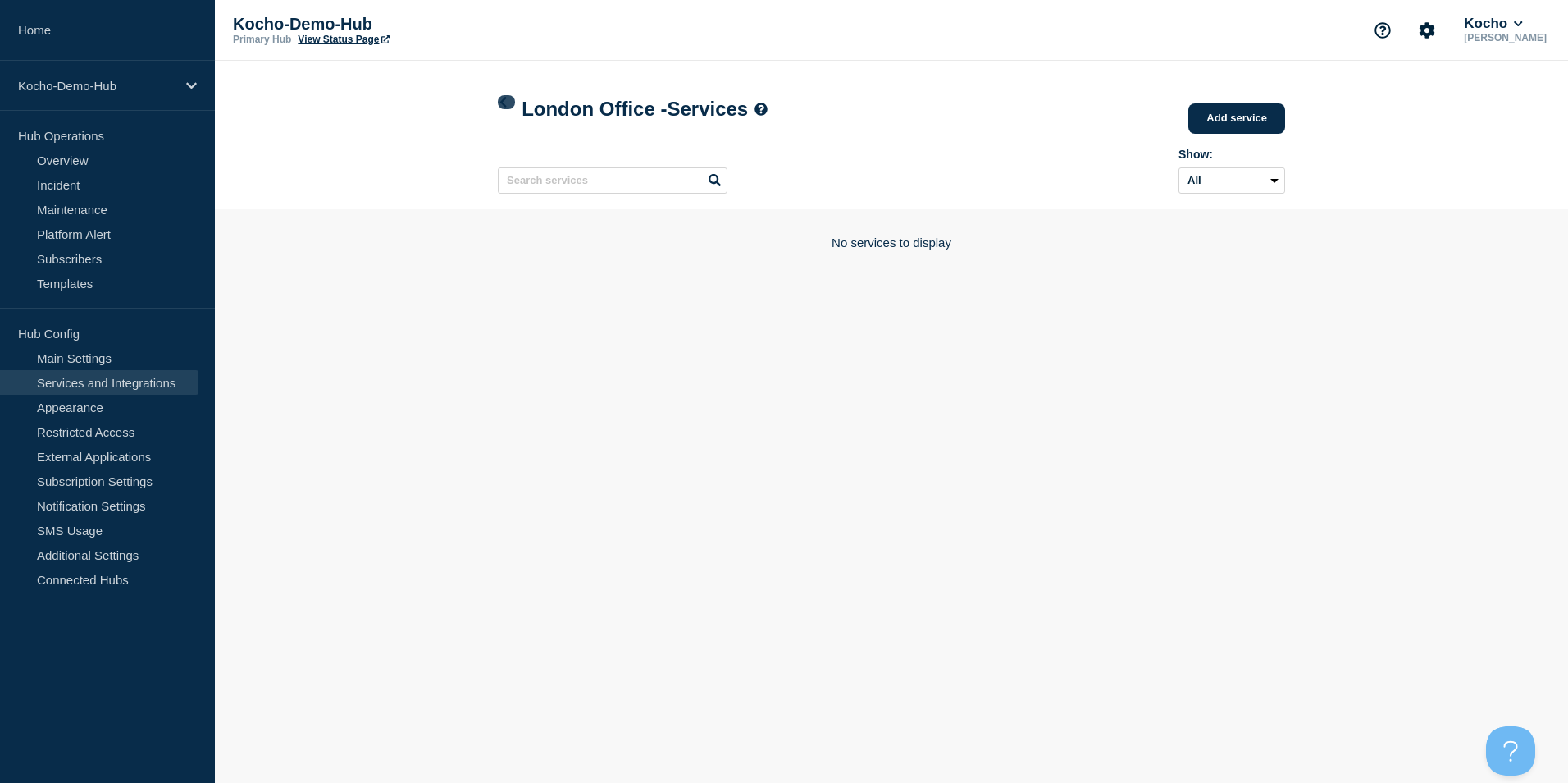
click at [506, 97] on icon at bounding box center [504, 102] width 7 height 11
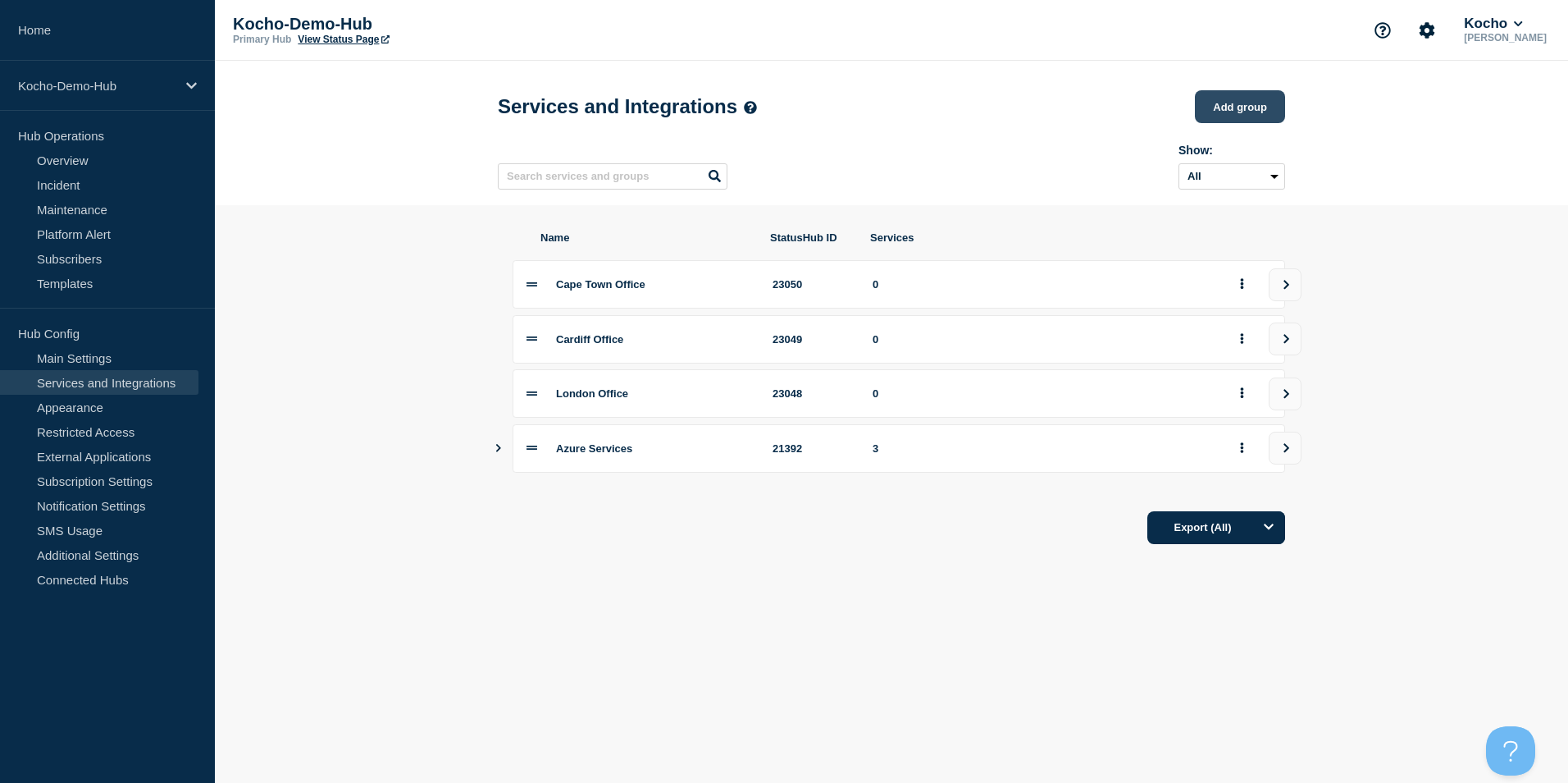
click at [1248, 111] on button "Add group" at bounding box center [1240, 106] width 90 height 32
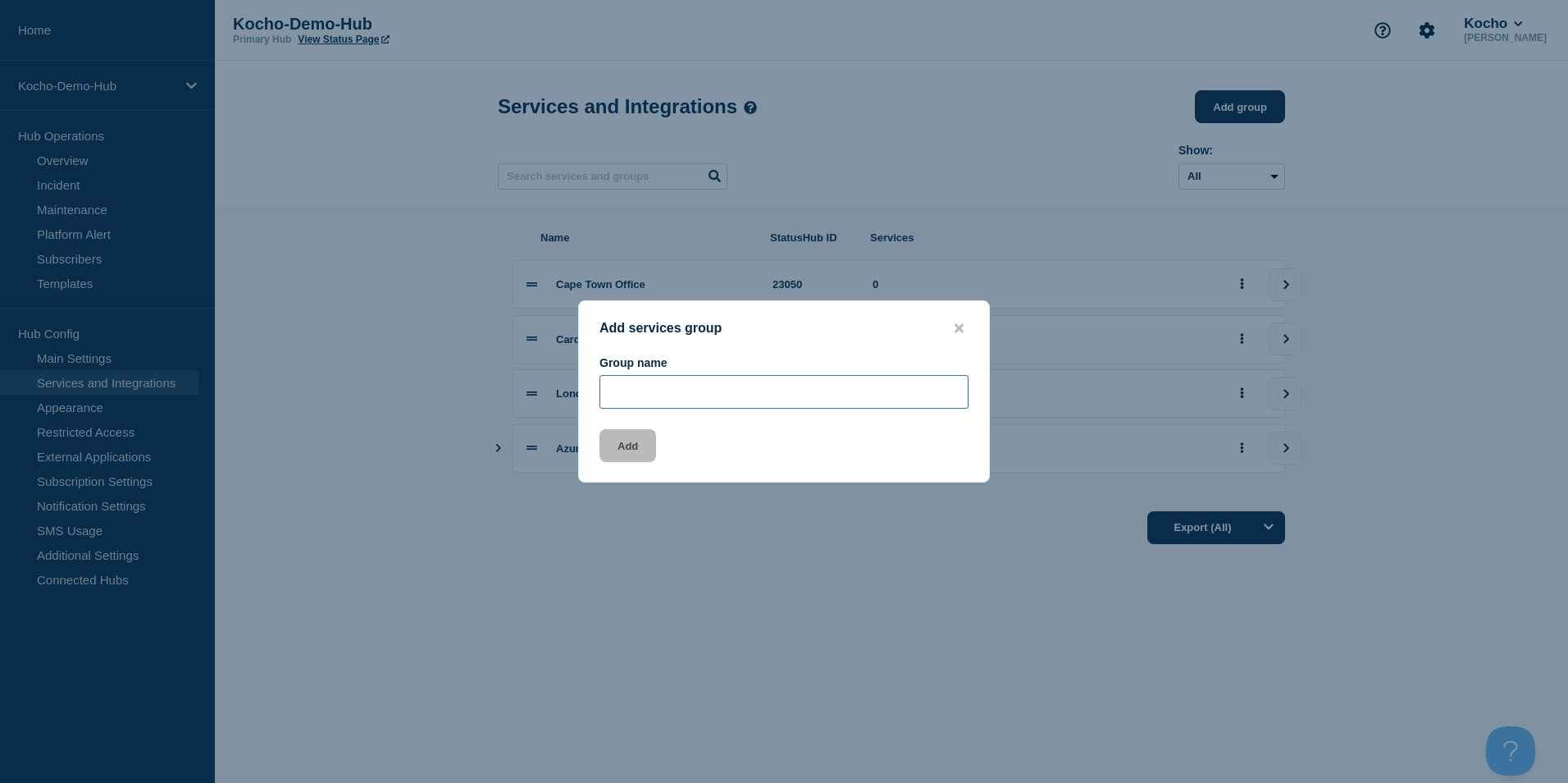
click at [704, 395] on input "Group name" at bounding box center [784, 392] width 369 height 33
type input "London Floor 1"
click at [635, 448] on button "Add" at bounding box center [628, 445] width 57 height 32
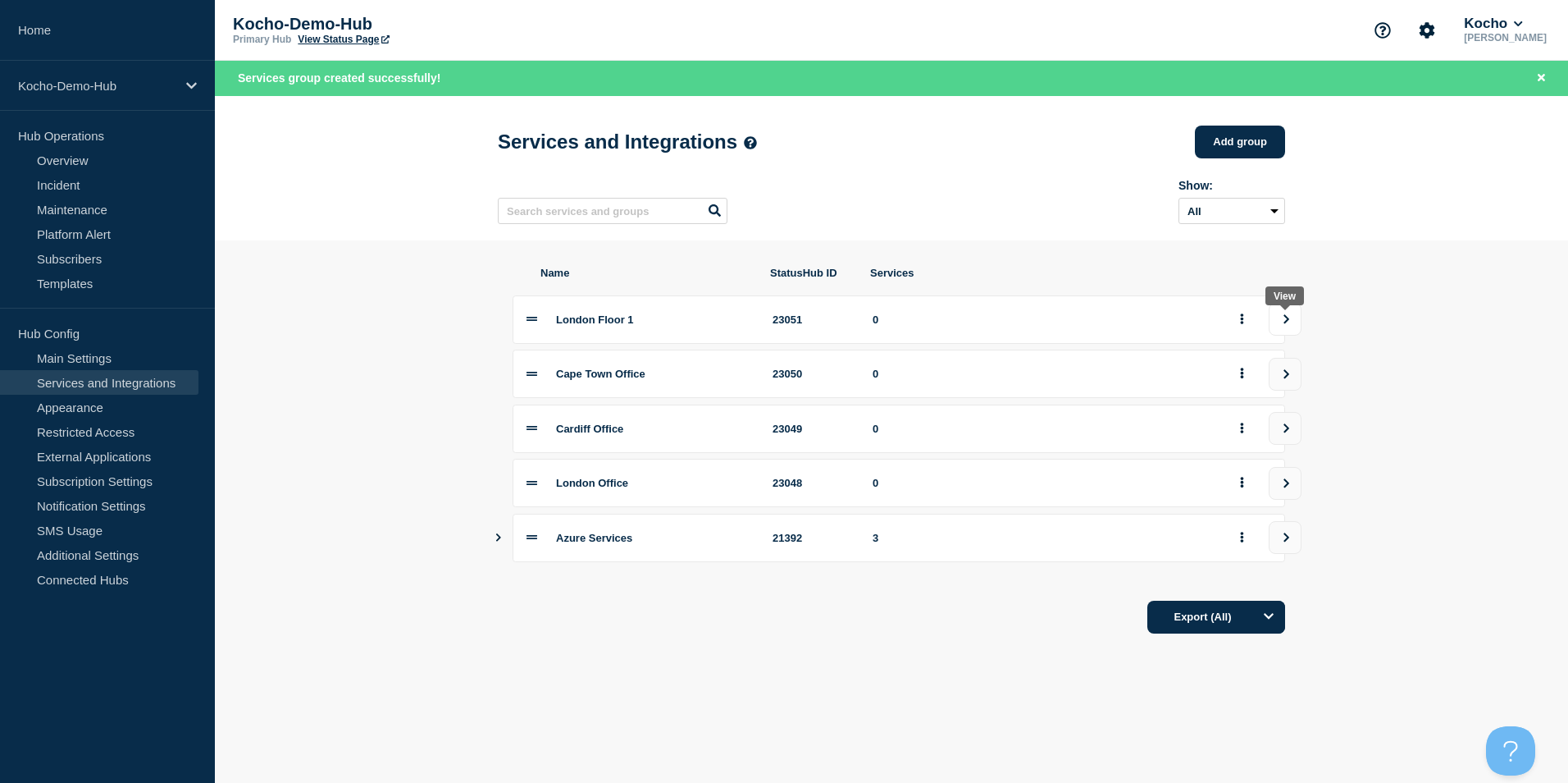
click at [1271, 331] on button "view group" at bounding box center [1284, 318] width 32 height 32
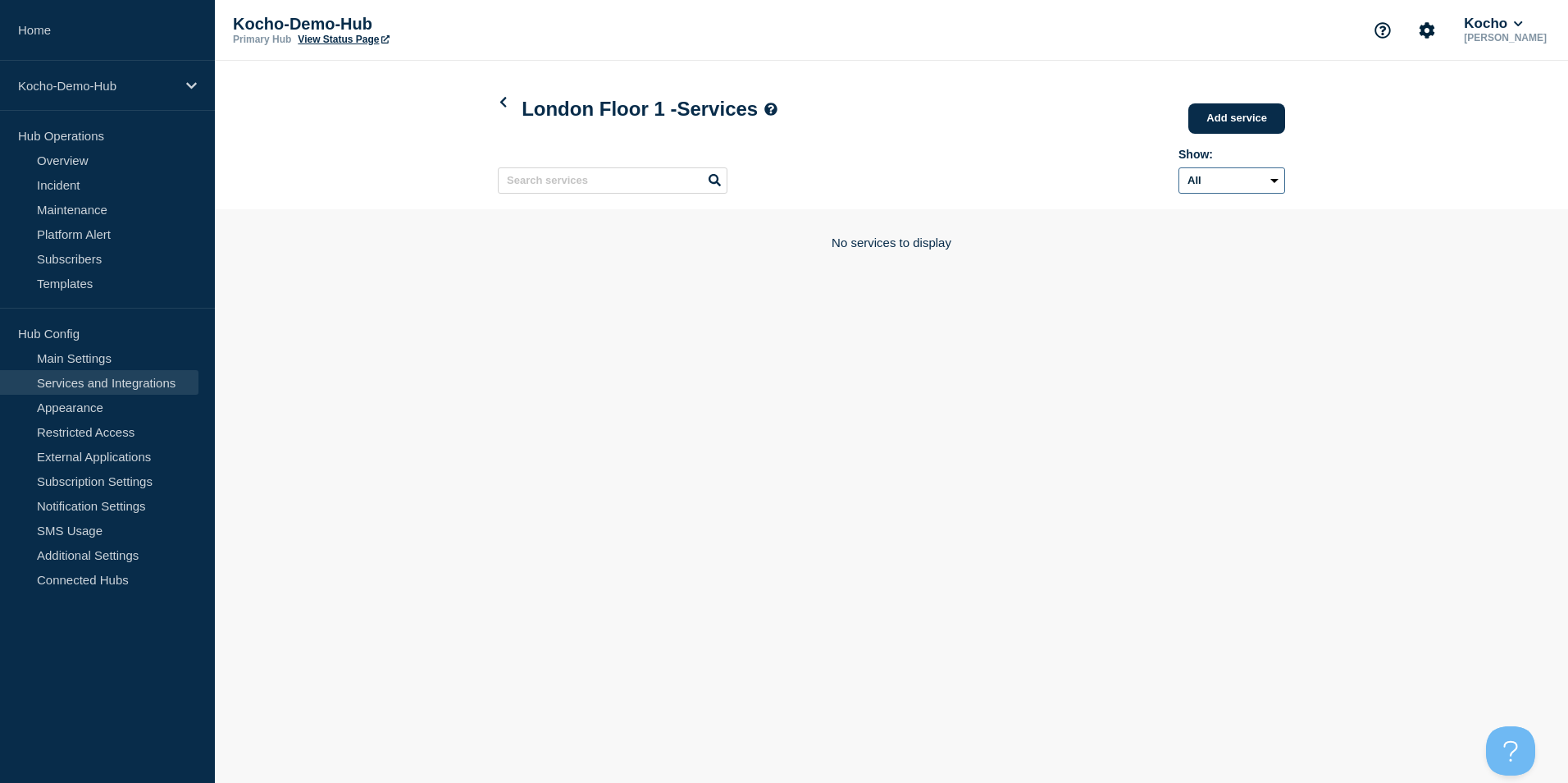
click at [1252, 189] on select "All Archived Non-archived" at bounding box center [1232, 181] width 107 height 27
click at [505, 101] on icon at bounding box center [503, 102] width 12 height 11
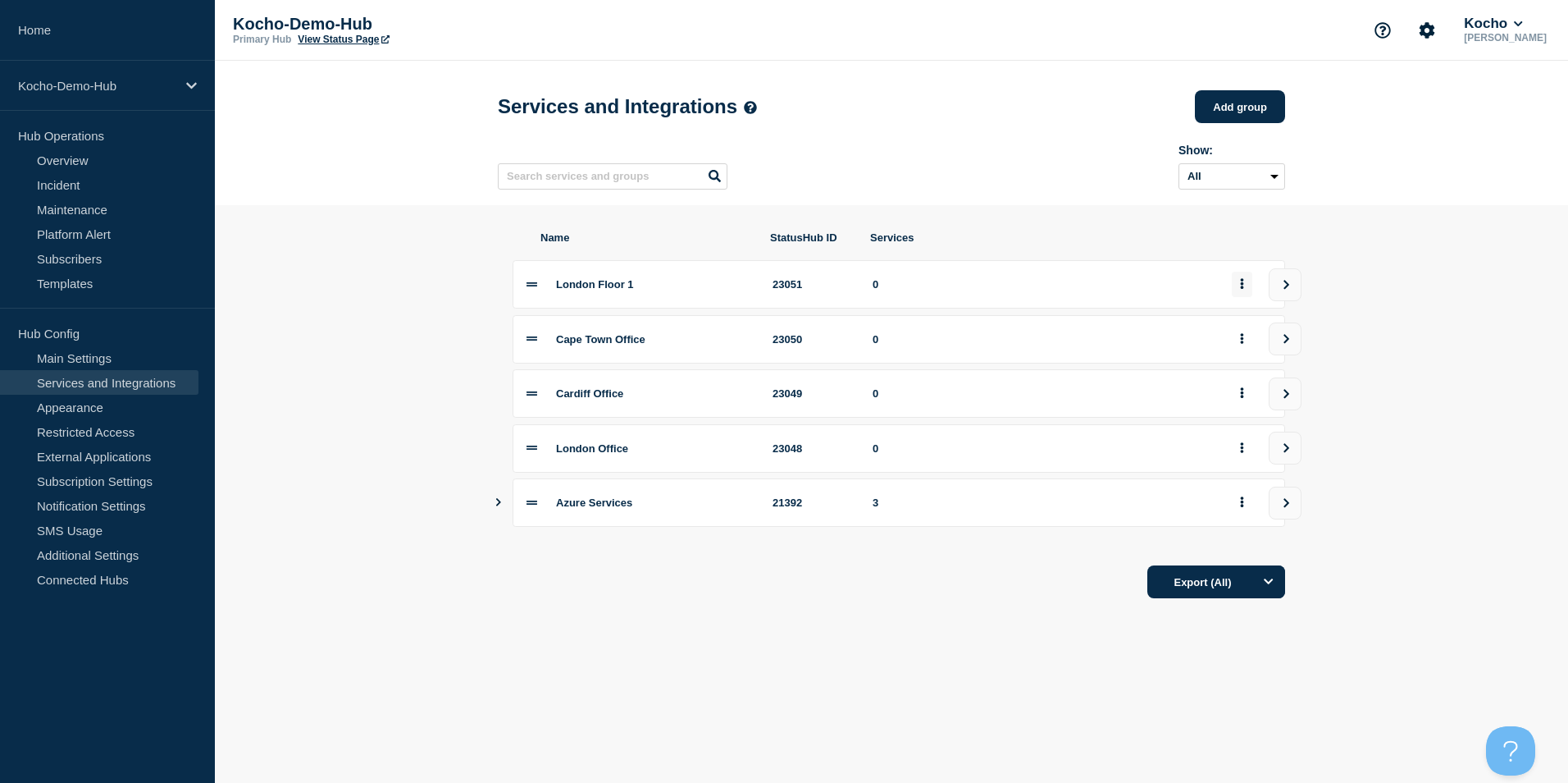
click at [1246, 288] on button "group actions" at bounding box center [1242, 284] width 21 height 26
click at [1247, 324] on button "Edit" at bounding box center [1252, 320] width 82 height 26
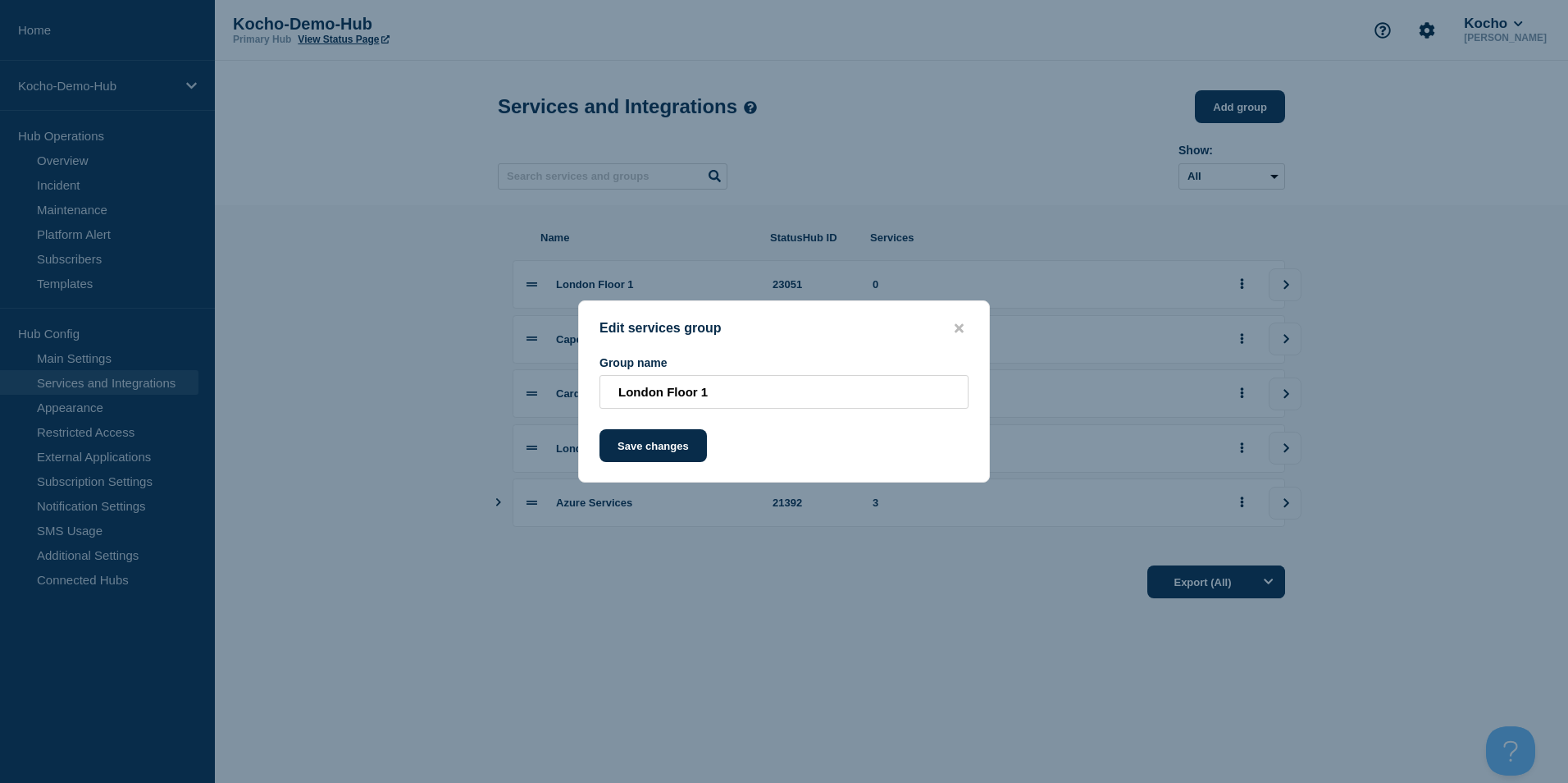
click at [946, 332] on div "Edit services group" at bounding box center [784, 328] width 410 height 16
click at [950, 332] on div "Edit services group" at bounding box center [784, 328] width 410 height 16
click at [958, 329] on icon "close button" at bounding box center [958, 327] width 9 height 9
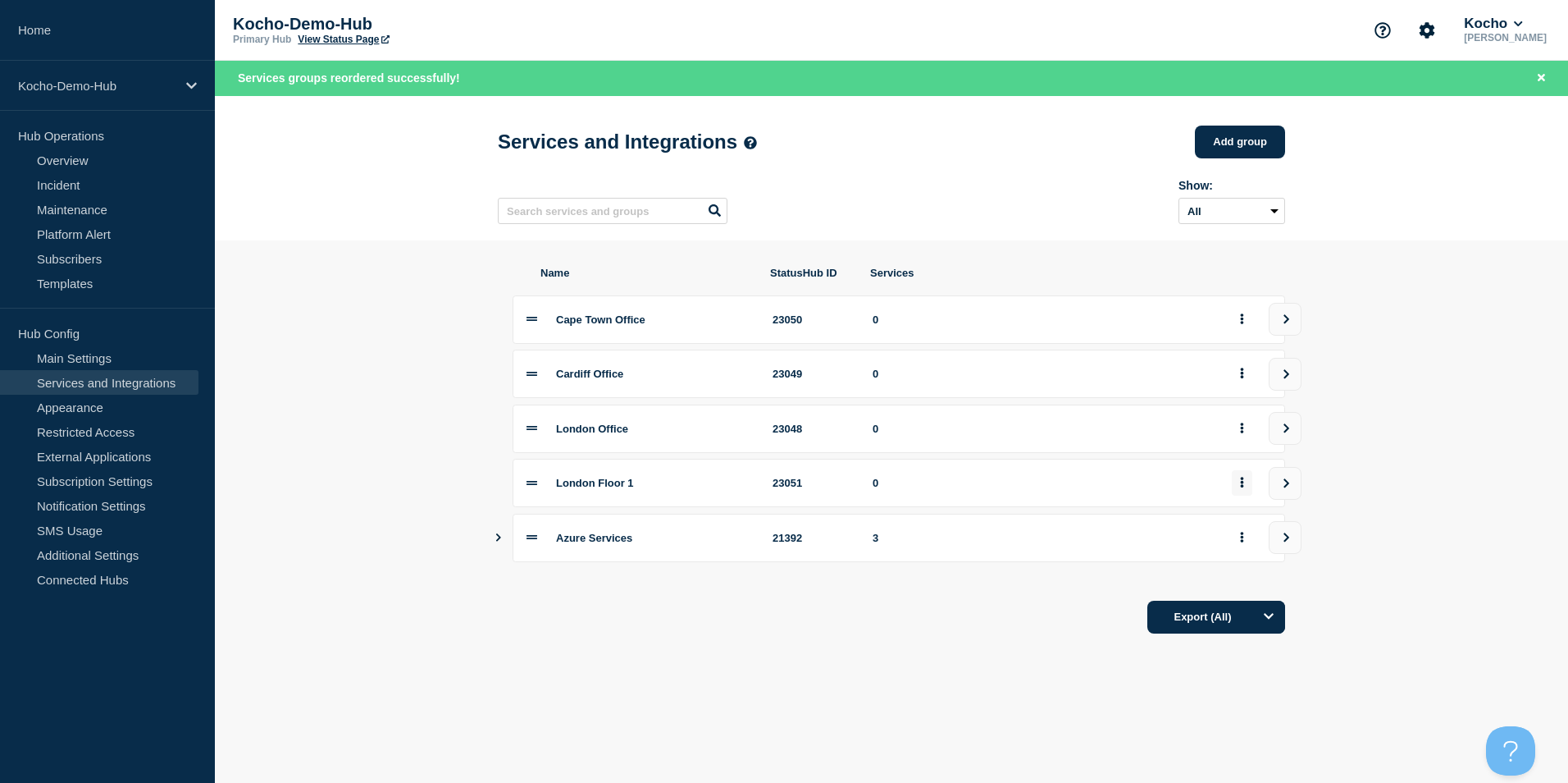
click at [1240, 481] on button "group actions" at bounding box center [1242, 482] width 21 height 26
click at [1251, 549] on button "Delete" at bounding box center [1252, 544] width 82 height 26
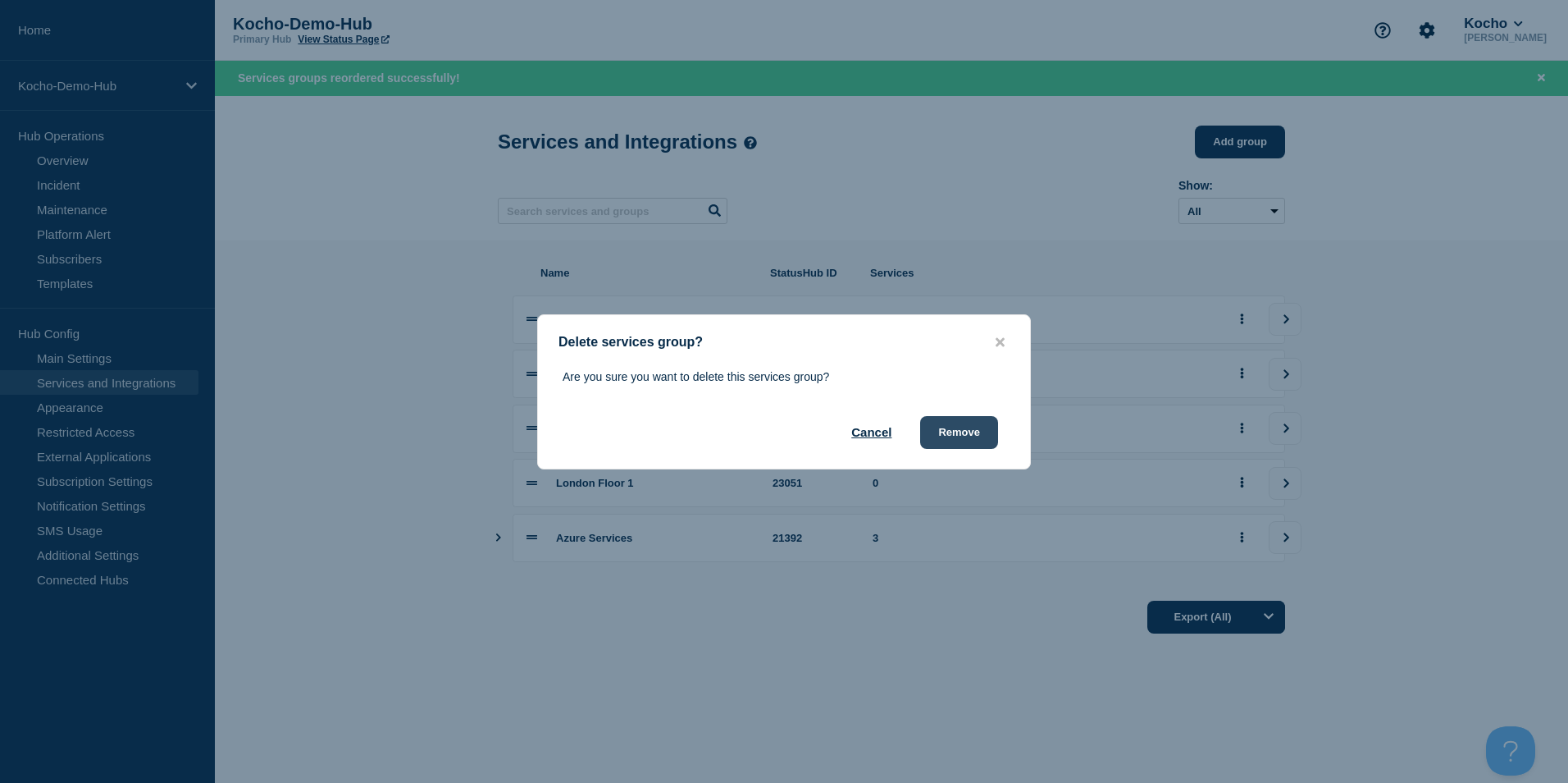
click at [957, 435] on button "Remove" at bounding box center [959, 431] width 78 height 32
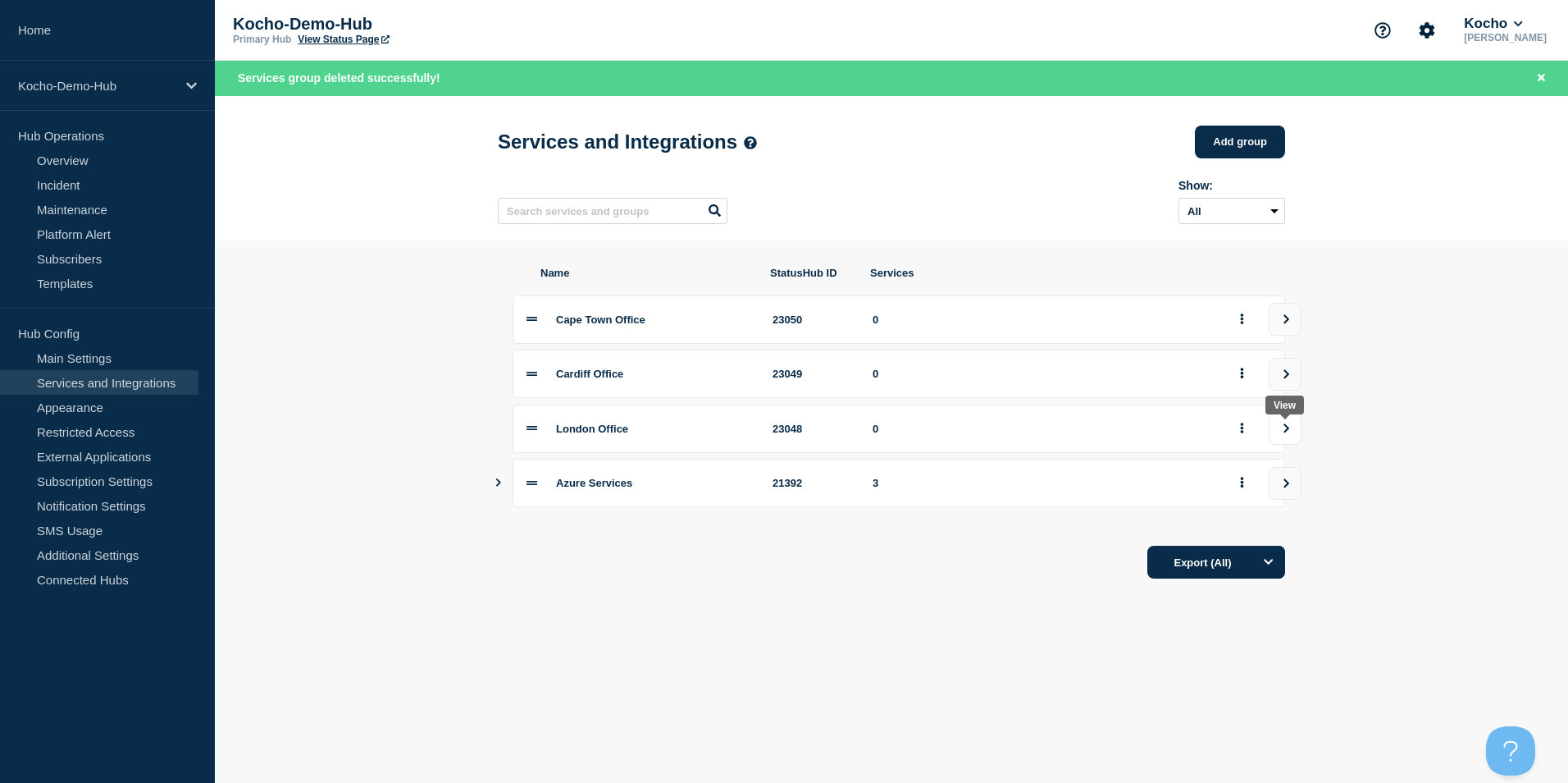
click at [1287, 432] on icon "view group" at bounding box center [1287, 427] width 6 height 9
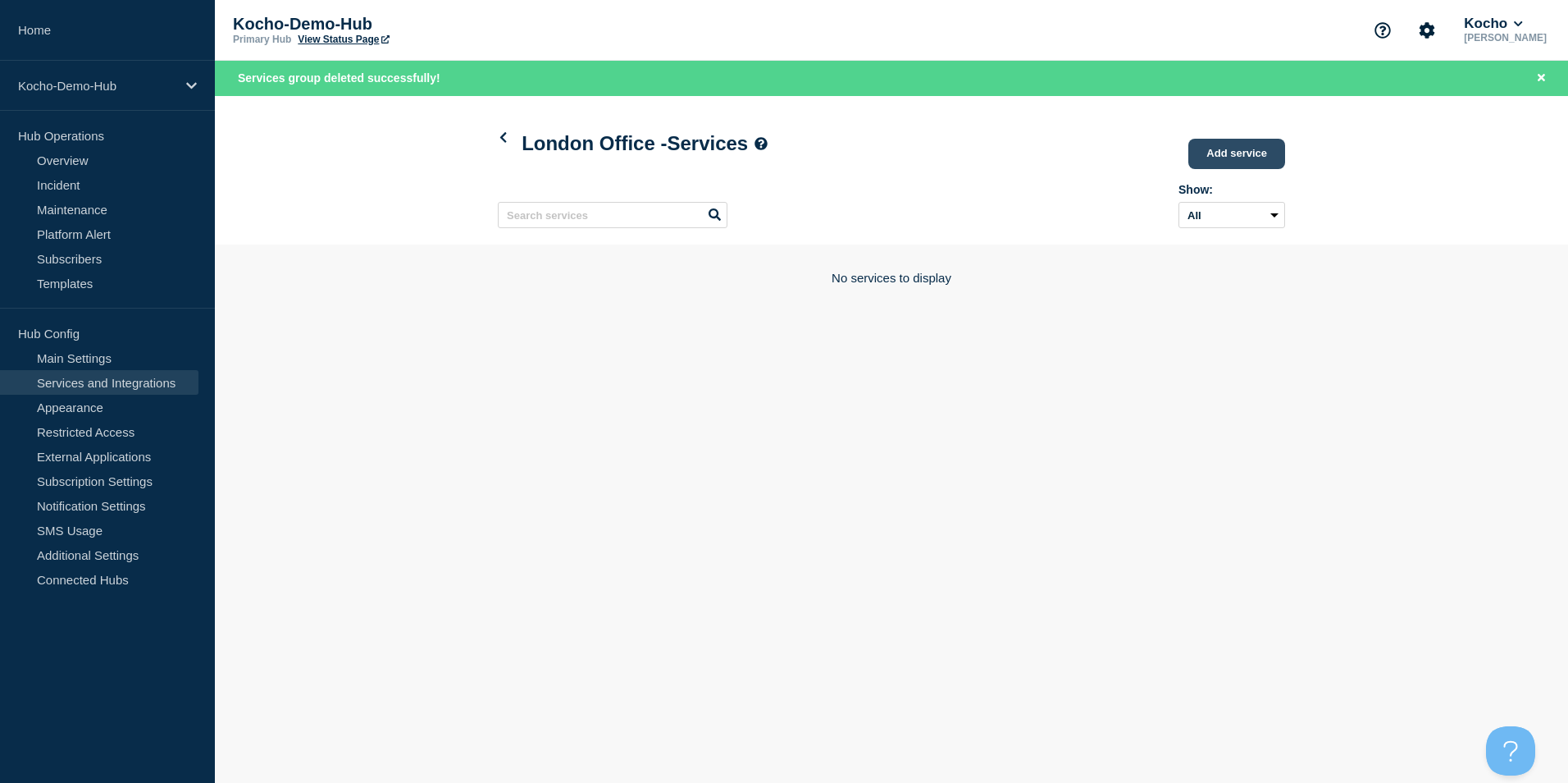
click at [1222, 162] on link "Add service" at bounding box center [1237, 153] width 97 height 30
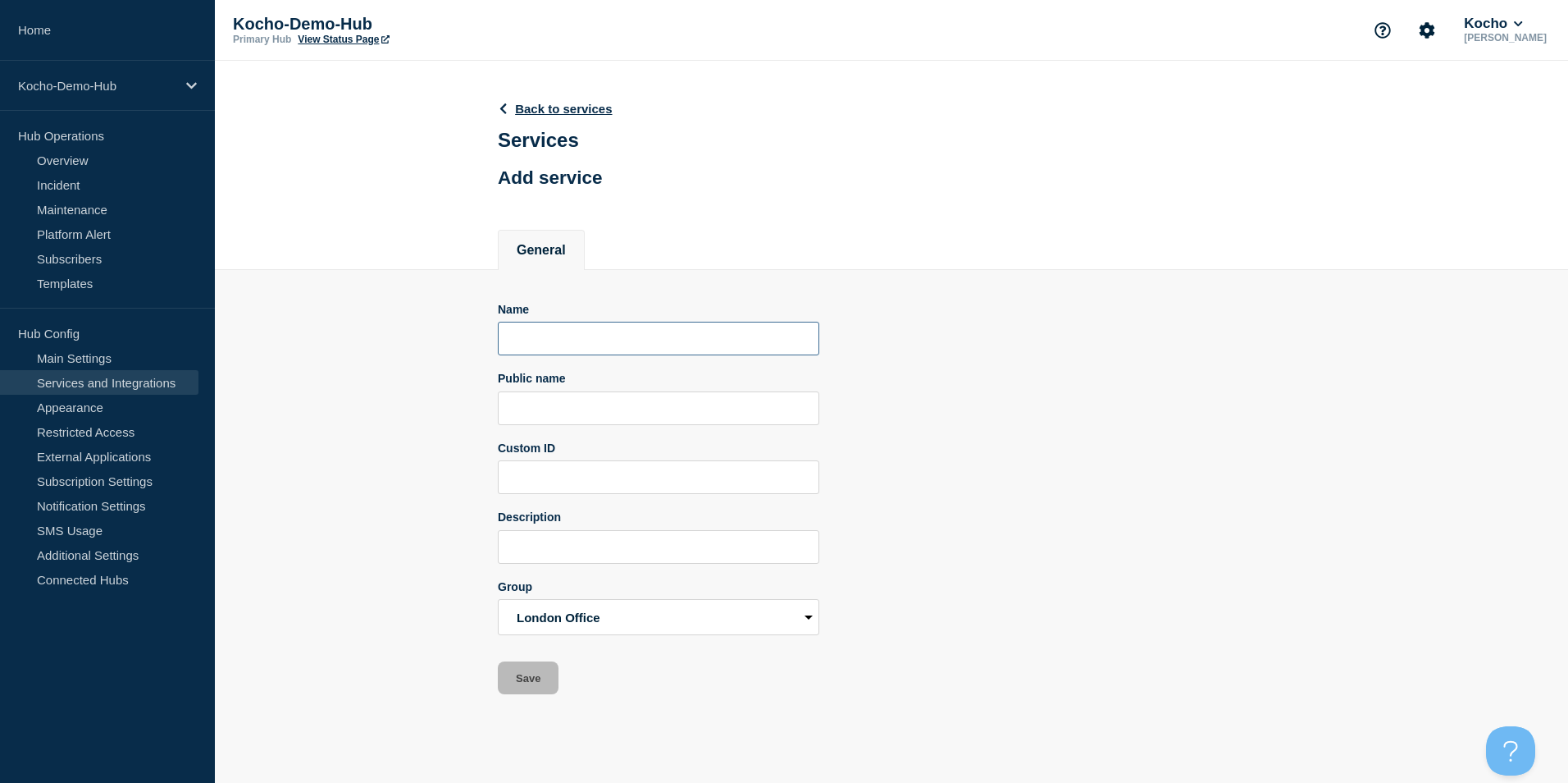
click at [549, 339] on input "Name" at bounding box center [659, 338] width 321 height 33
type input "Firewalls"
click at [547, 682] on button "Save" at bounding box center [528, 677] width 61 height 32
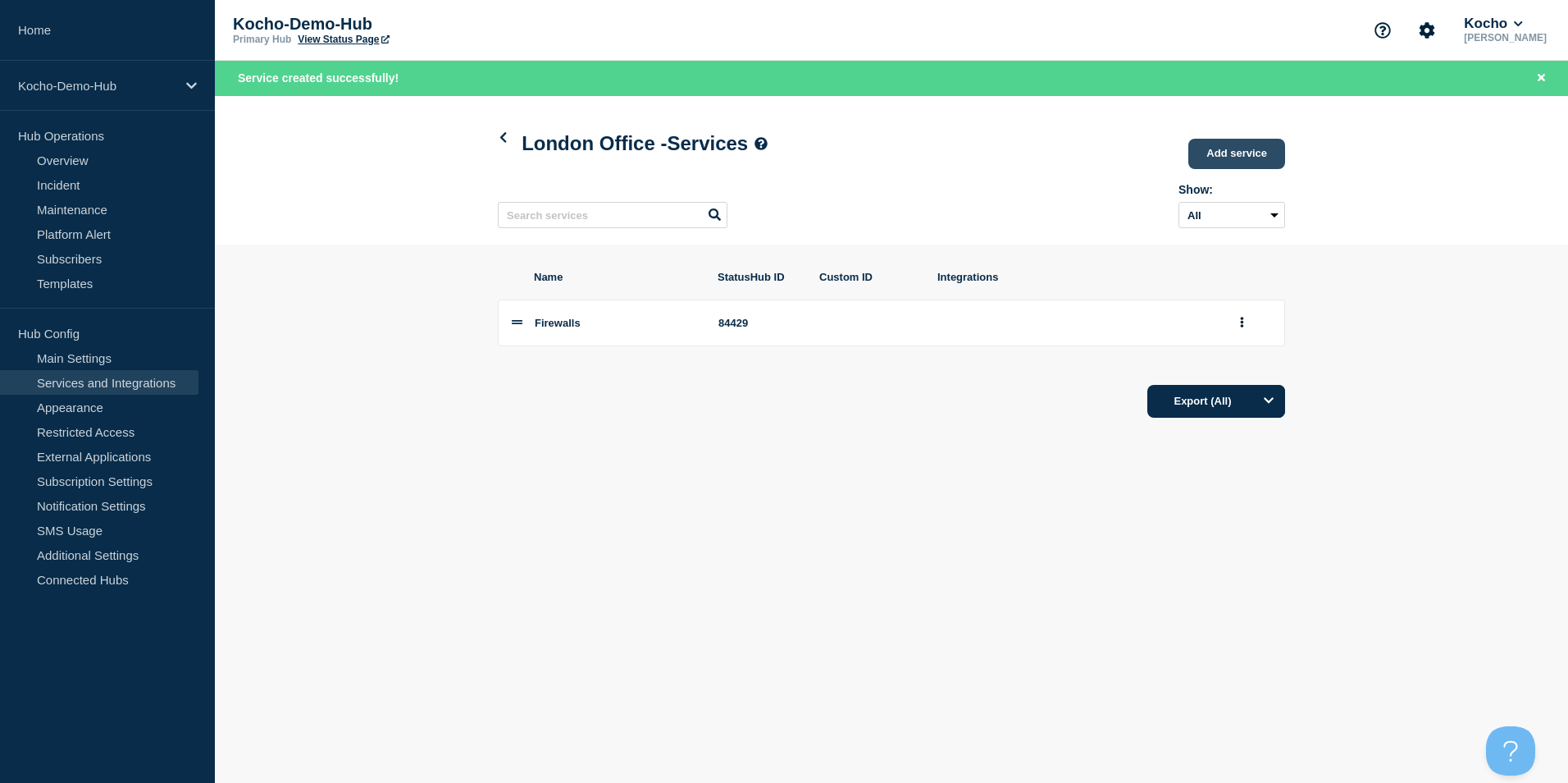
click at [1201, 150] on link "Add service" at bounding box center [1237, 153] width 97 height 30
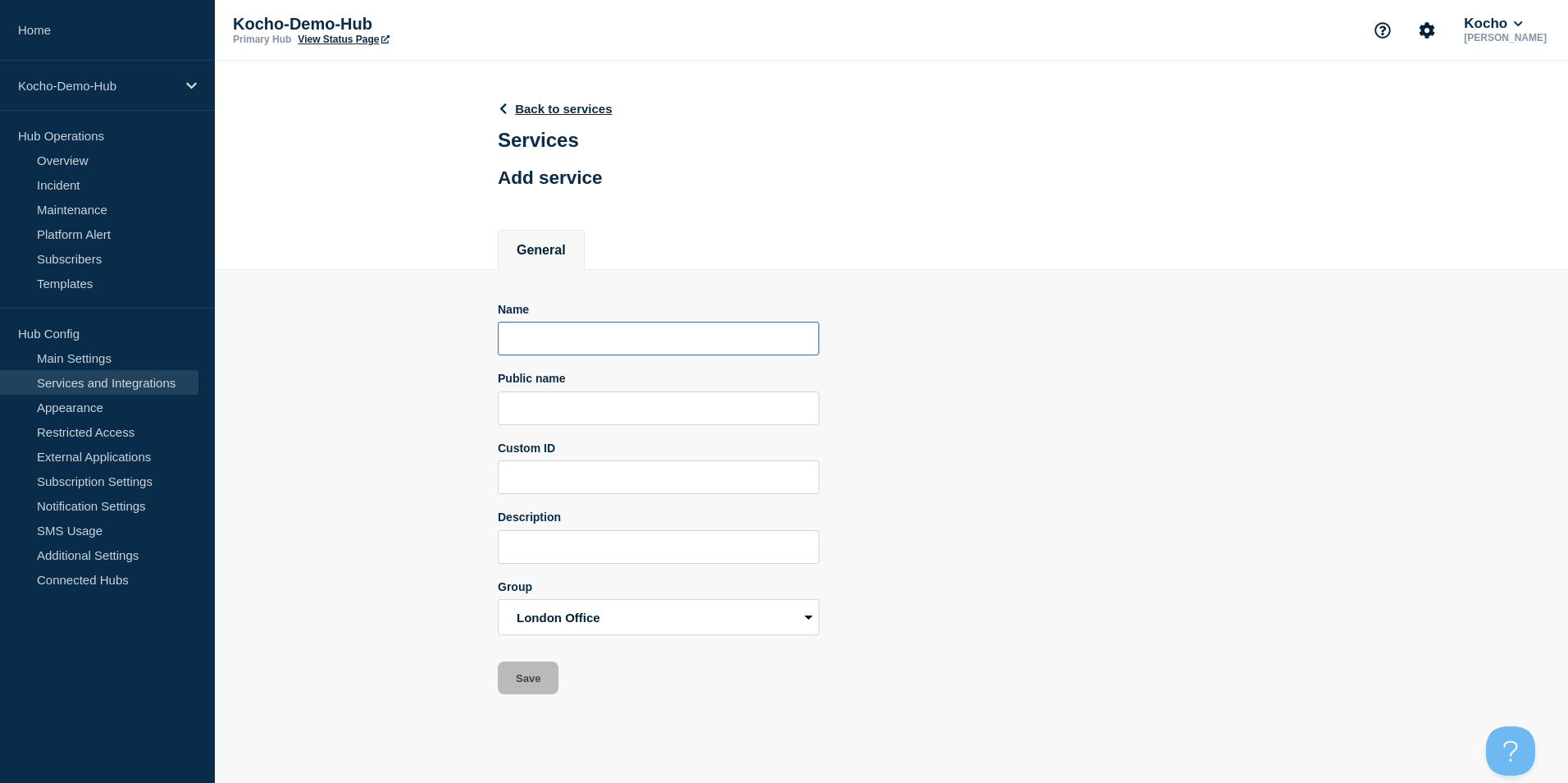
click at [560, 343] on input "Name" at bounding box center [659, 338] width 321 height 33
type input "Wireless Access Points"
click at [528, 682] on button "Save" at bounding box center [528, 677] width 61 height 32
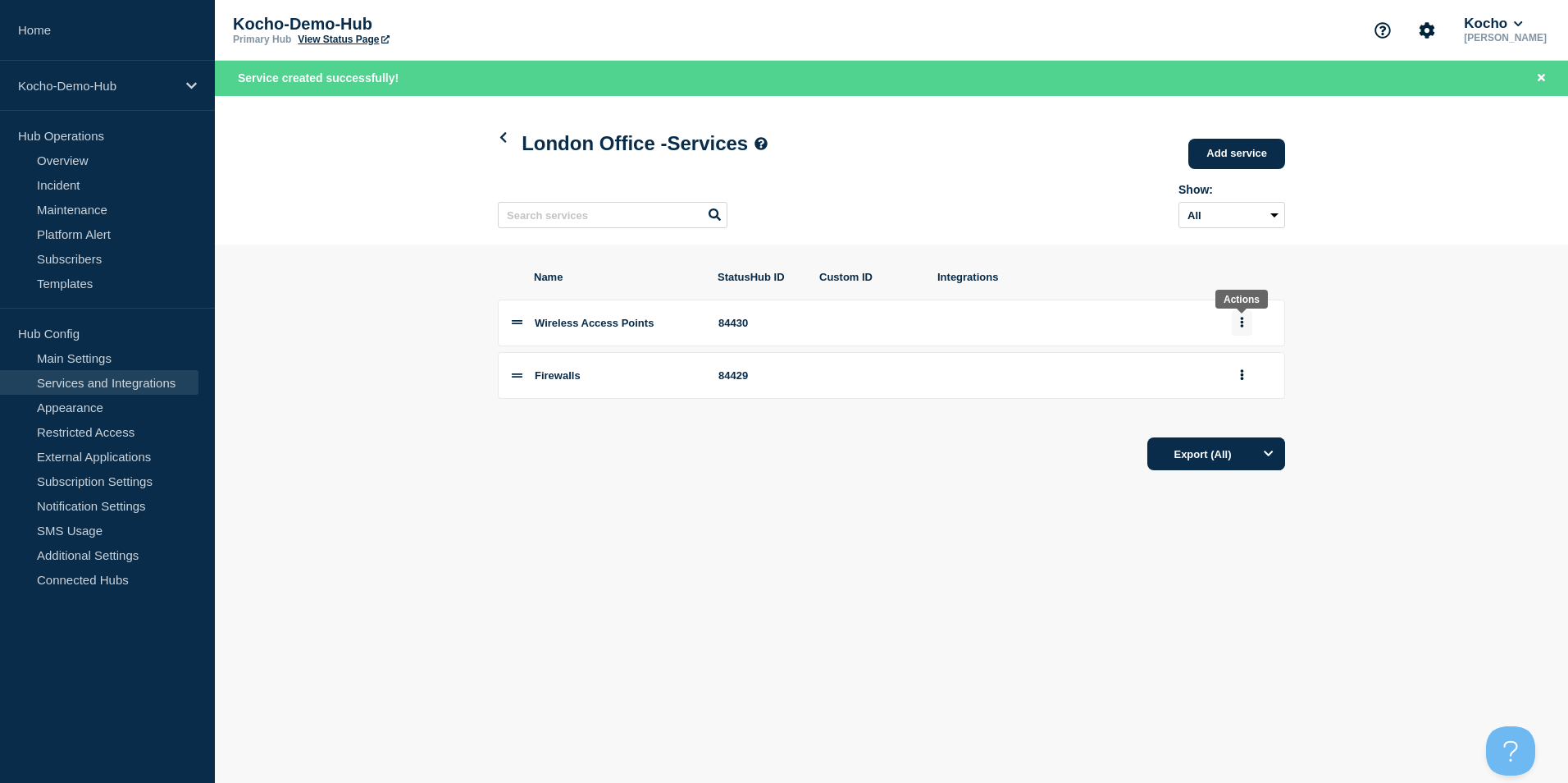
click at [1244, 331] on button "group actions" at bounding box center [1242, 322] width 21 height 26
click at [1245, 357] on button "Edit" at bounding box center [1252, 352] width 82 height 26
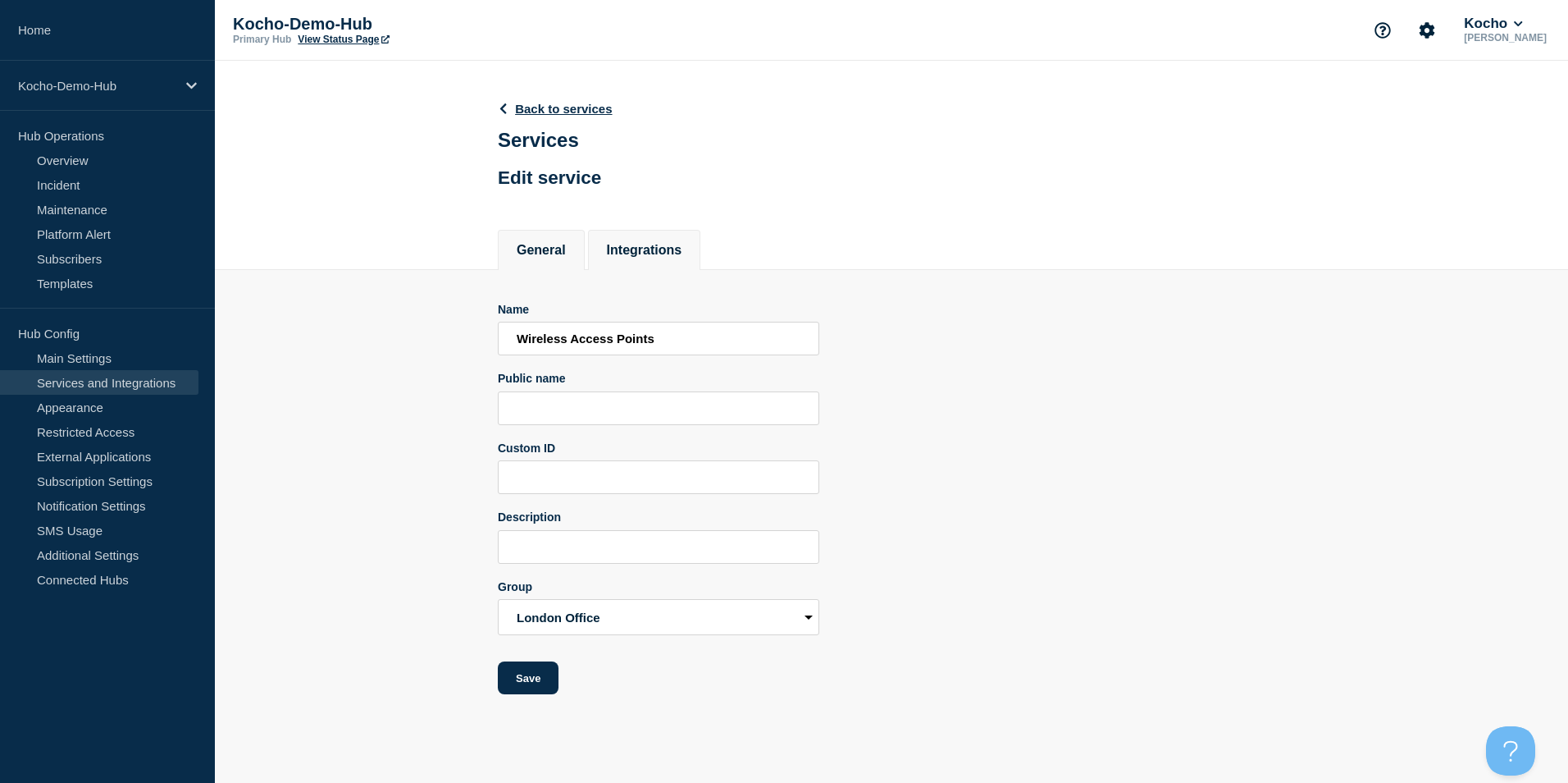
click at [636, 257] on button "Integrations" at bounding box center [645, 251] width 76 height 15
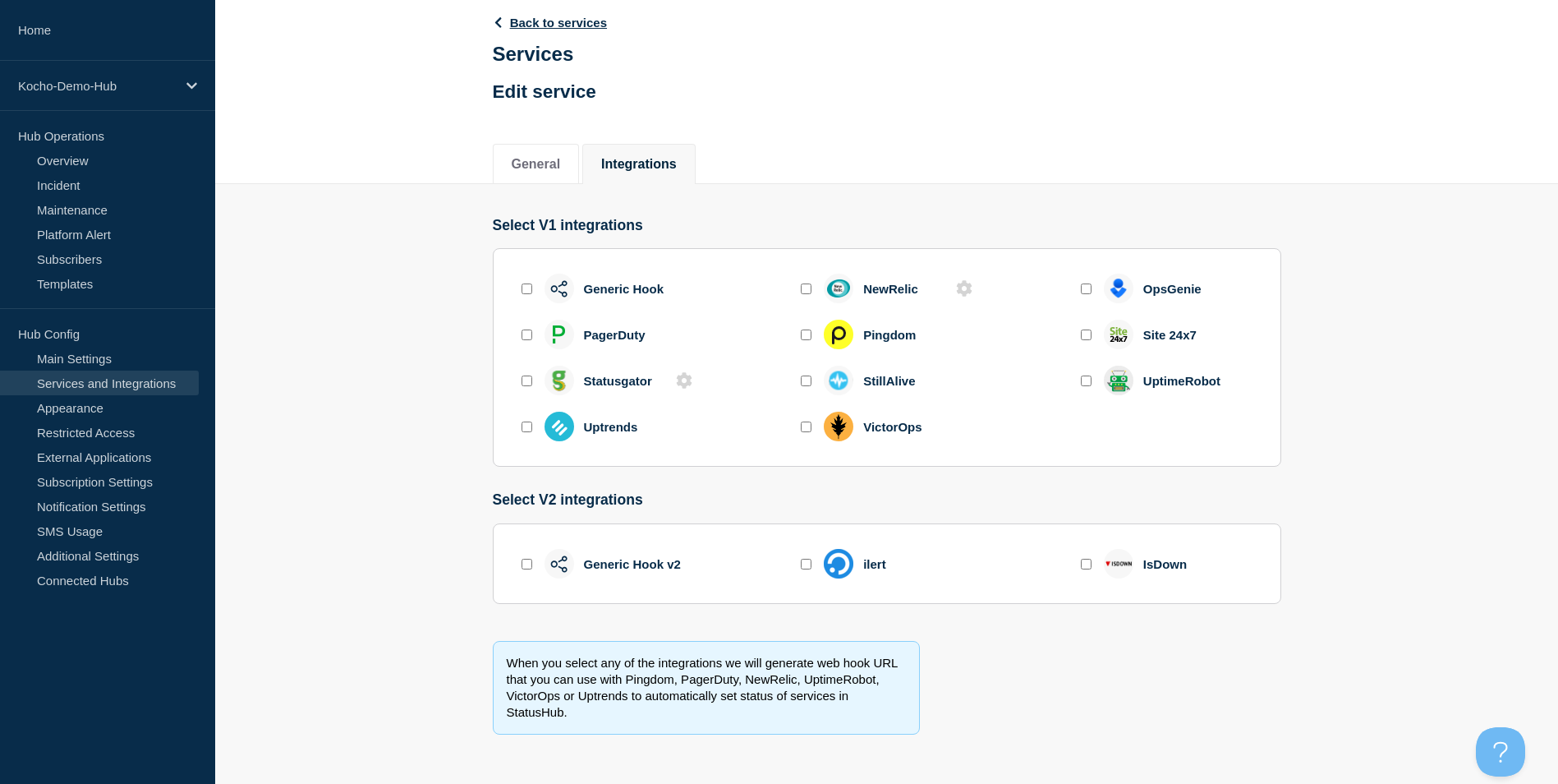
scroll to position [90, 0]
click at [550, 158] on button "General" at bounding box center [536, 164] width 49 height 15
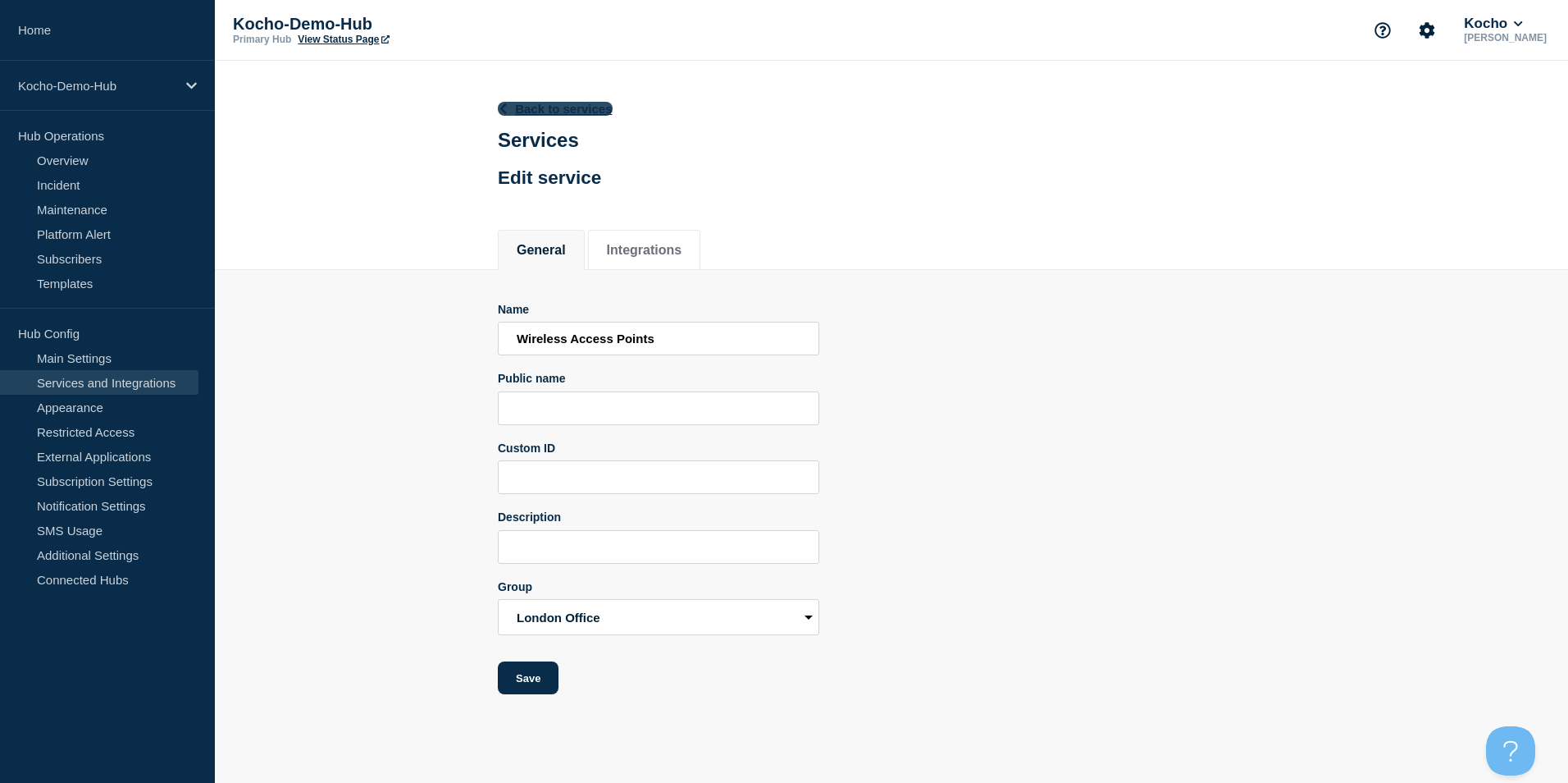
click at [507, 112] on icon at bounding box center [503, 108] width 12 height 11
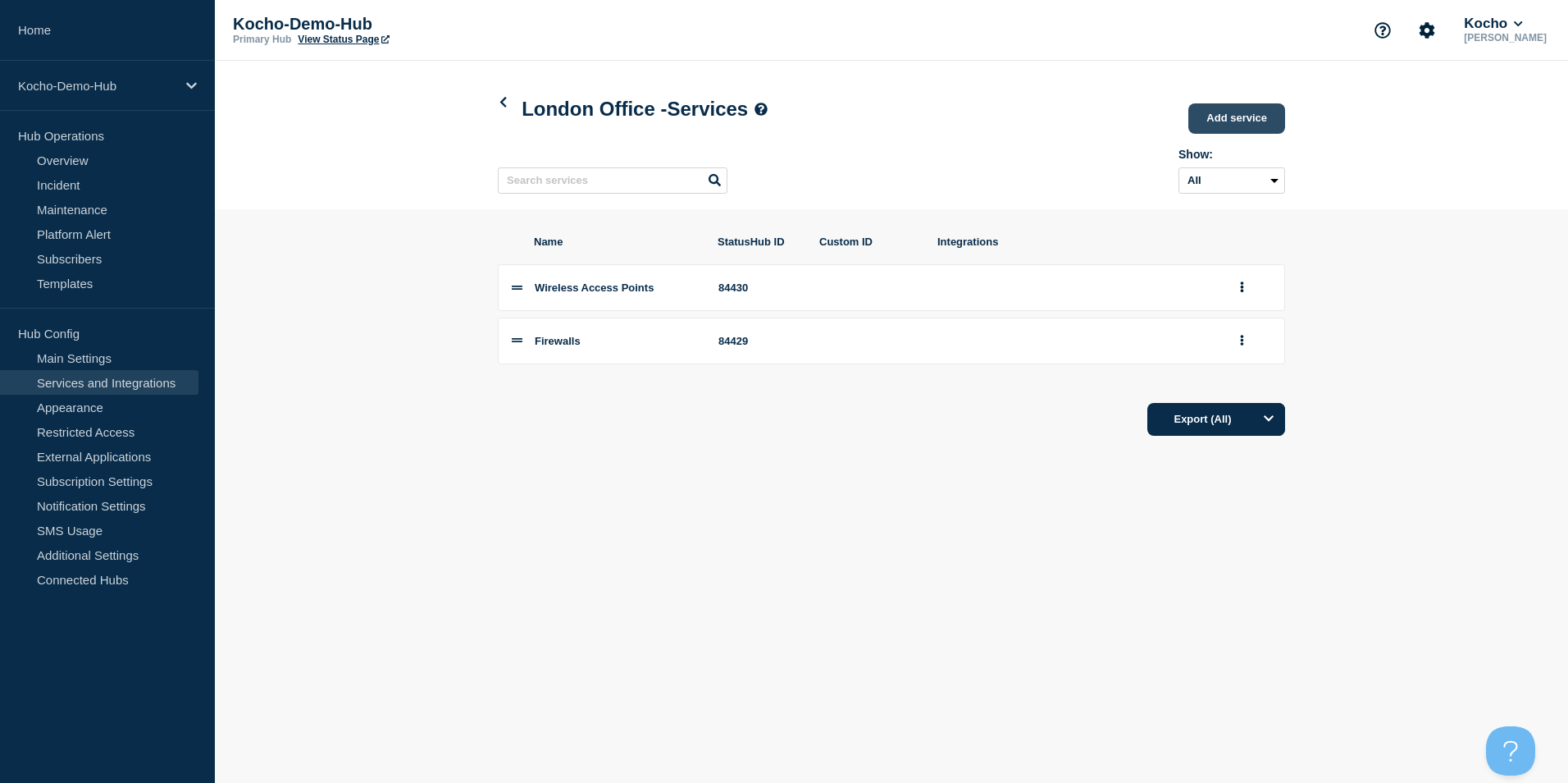
click at [1248, 107] on link "Add service" at bounding box center [1237, 118] width 97 height 30
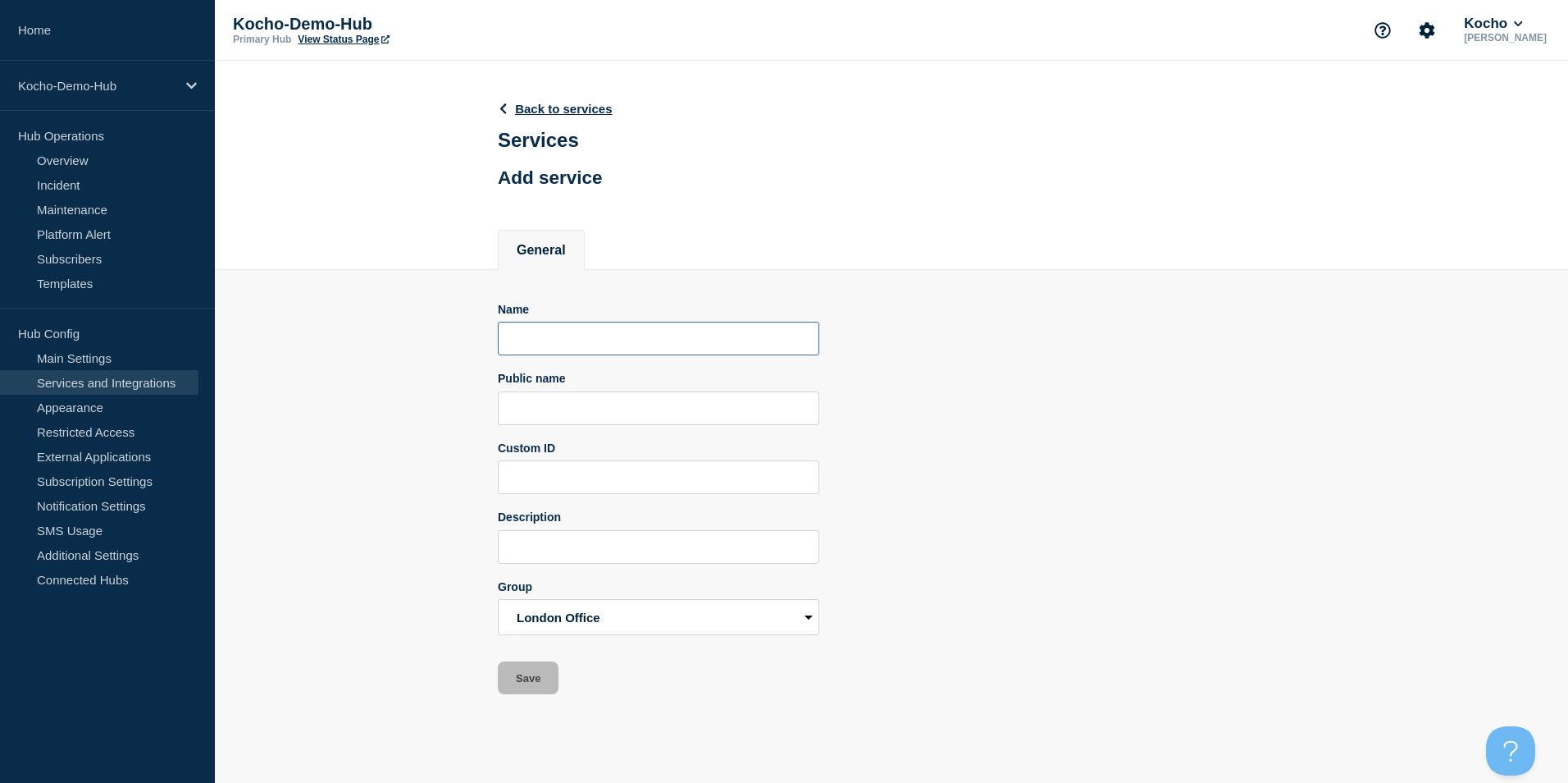
click at [647, 341] on input "Name" at bounding box center [659, 338] width 321 height 33
type input "Door Entry System"
click at [540, 676] on button "Save" at bounding box center [528, 677] width 61 height 32
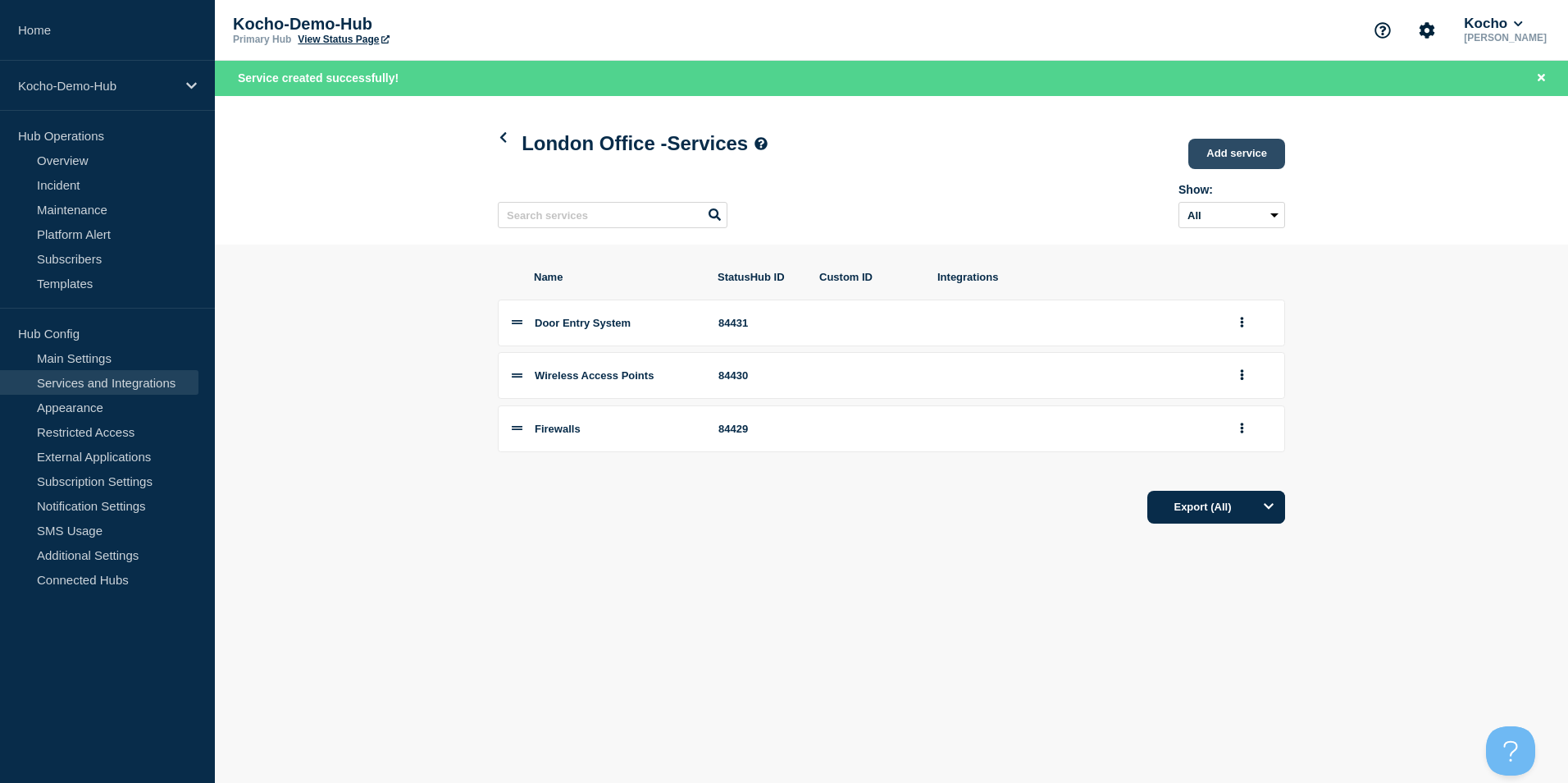
click at [1272, 156] on link "Add service" at bounding box center [1237, 153] width 97 height 30
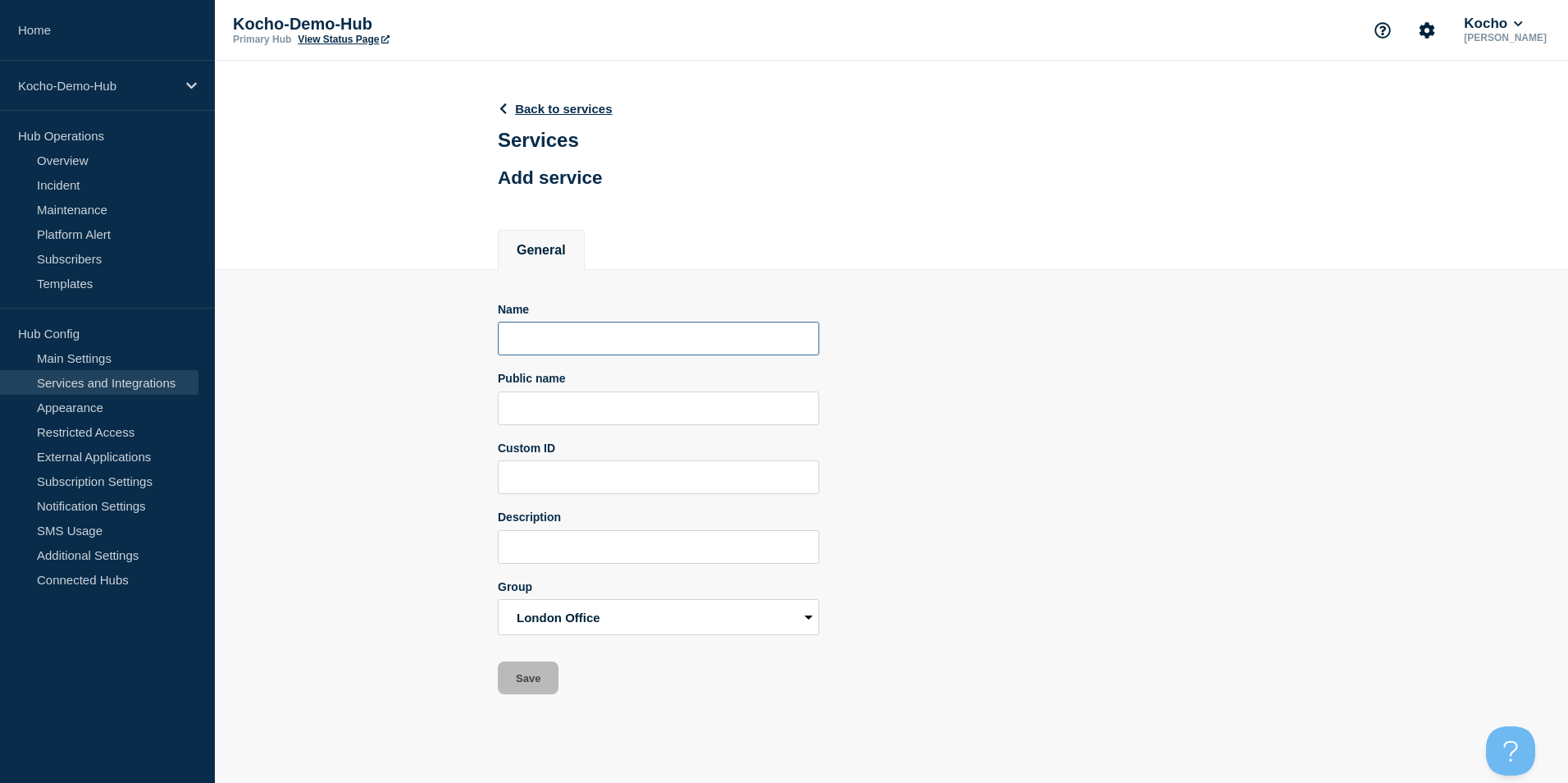
click at [574, 339] on input "Name" at bounding box center [659, 338] width 321 height 33
type input "File and Print Server"
click at [544, 679] on button "Save" at bounding box center [528, 677] width 61 height 32
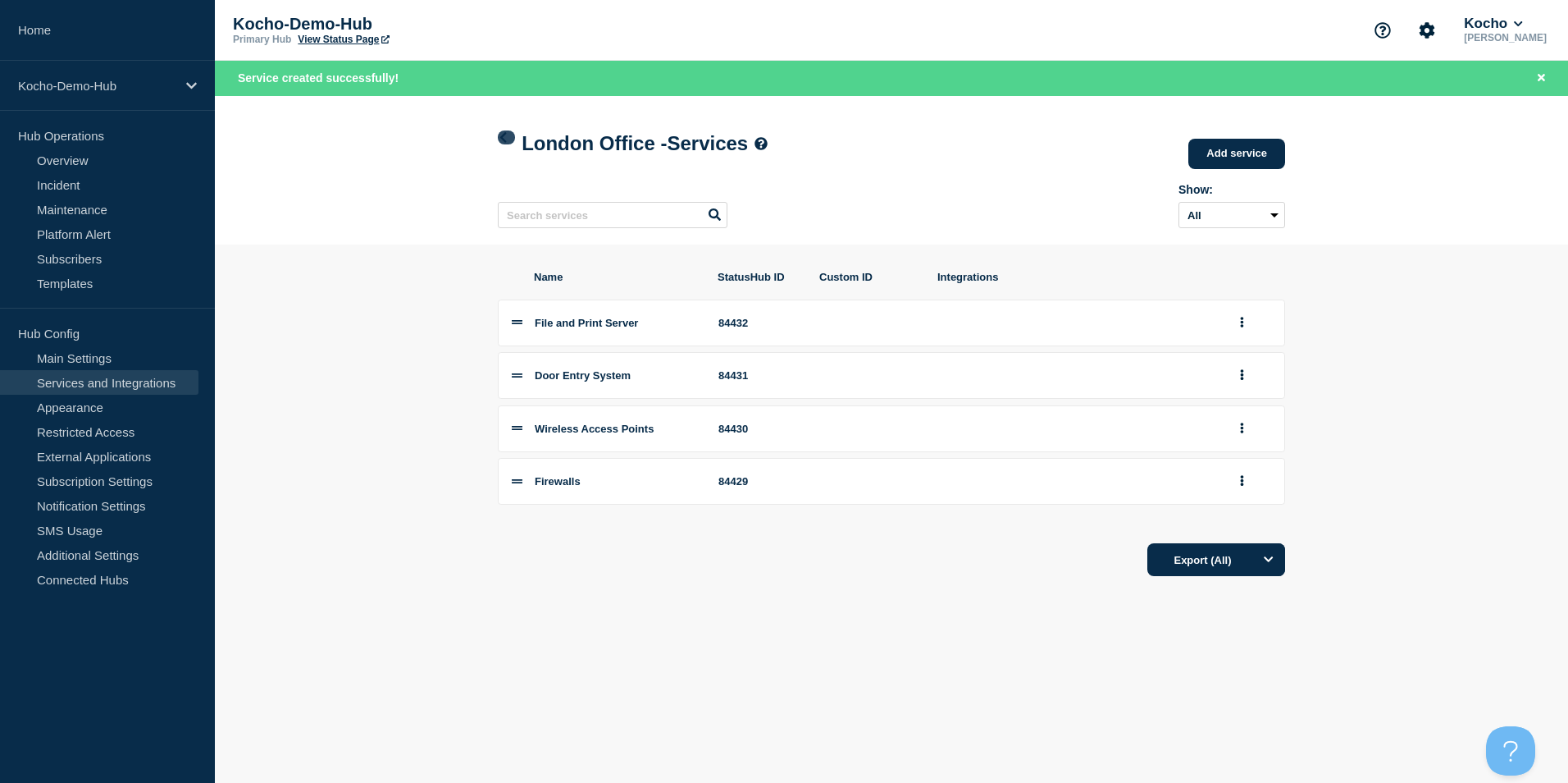
click at [508, 137] on icon at bounding box center [503, 137] width 12 height 11
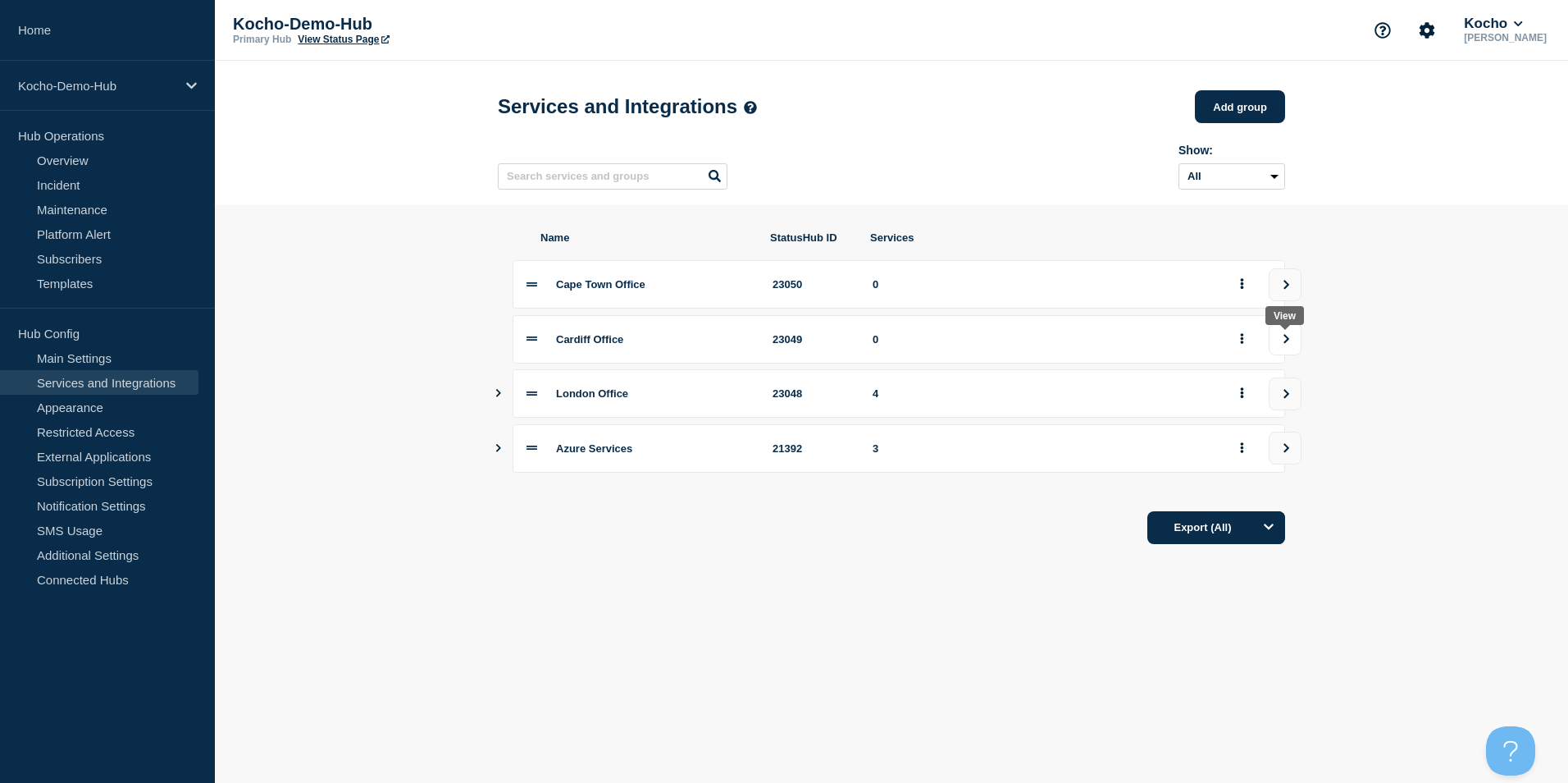
click at [1287, 343] on icon "view group" at bounding box center [1287, 338] width 6 height 9
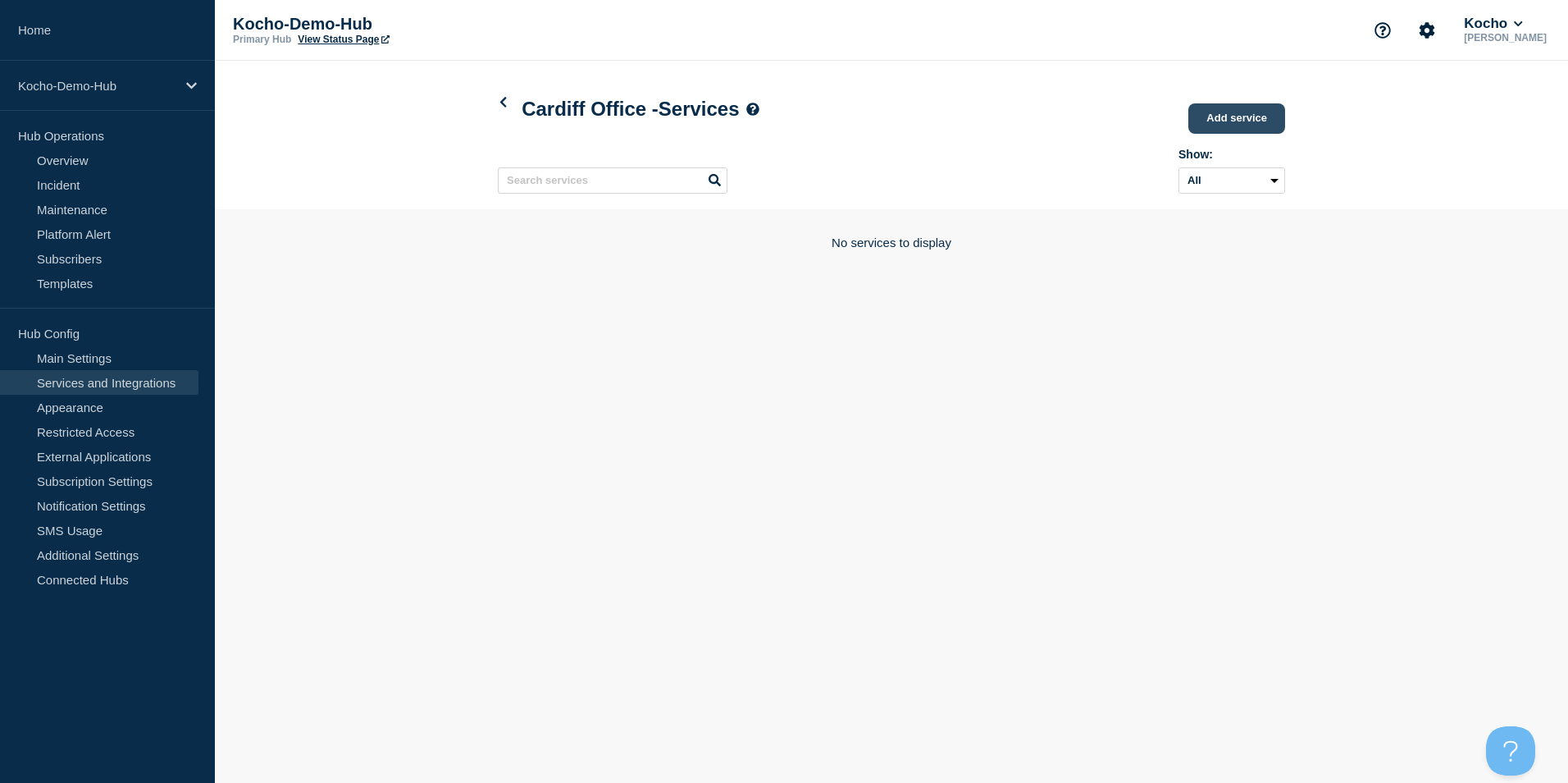
click at [1221, 111] on link "Add service" at bounding box center [1237, 118] width 97 height 30
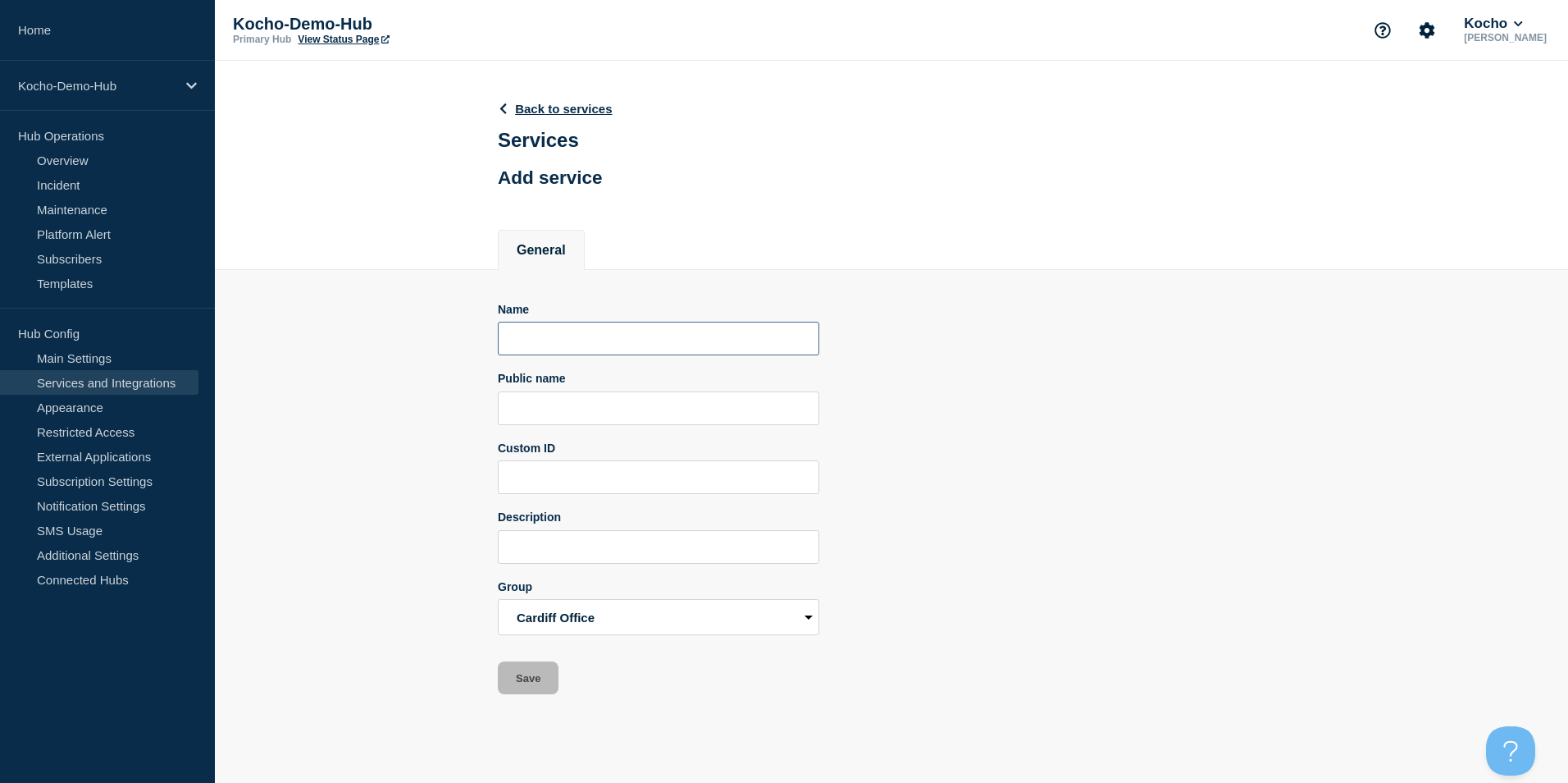
click at [574, 345] on input "Name" at bounding box center [659, 338] width 321 height 33
type input "Firewall"
click at [545, 676] on button "Save" at bounding box center [528, 677] width 61 height 32
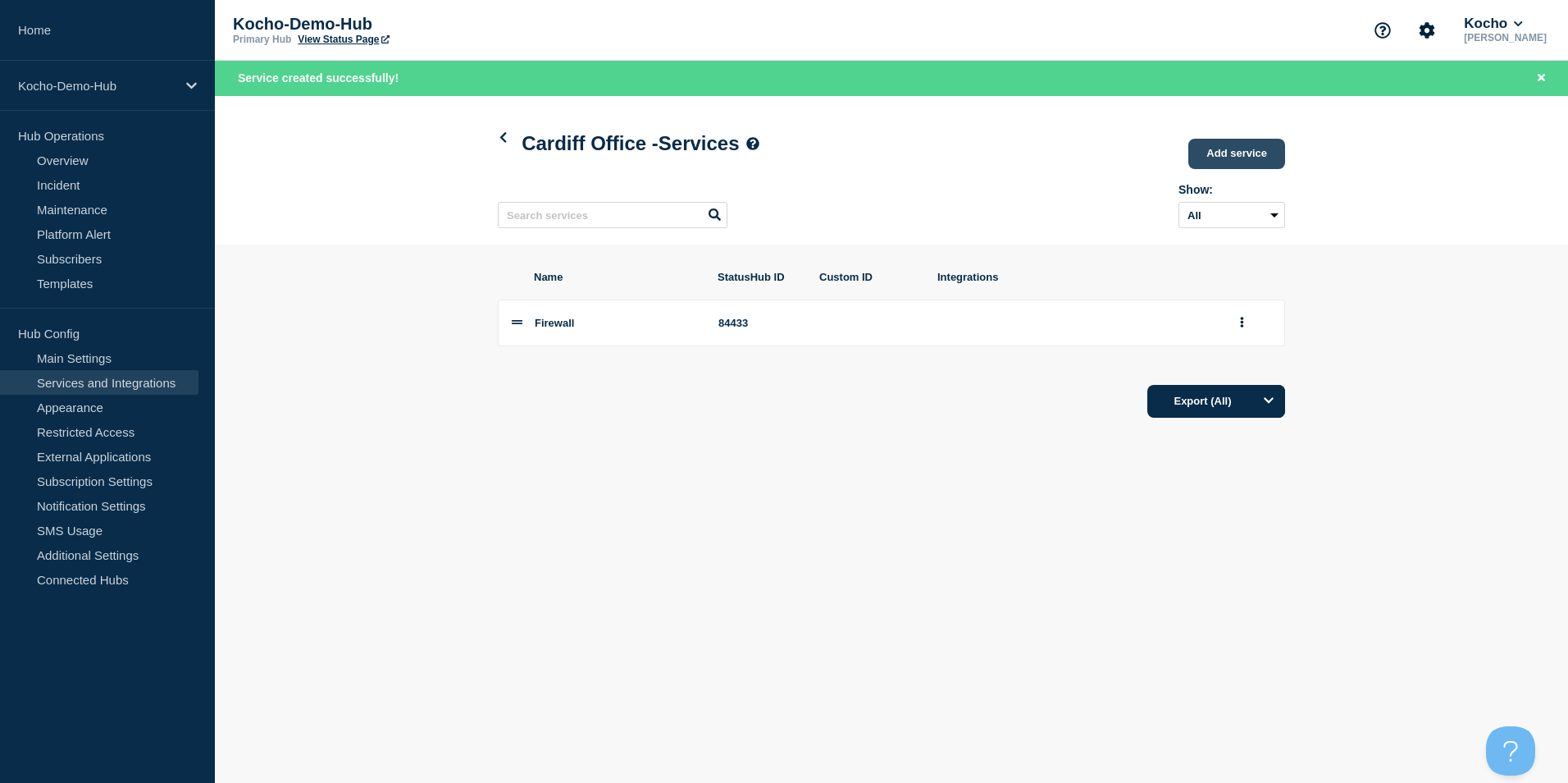
click at [1257, 142] on link "Add service" at bounding box center [1237, 153] width 97 height 30
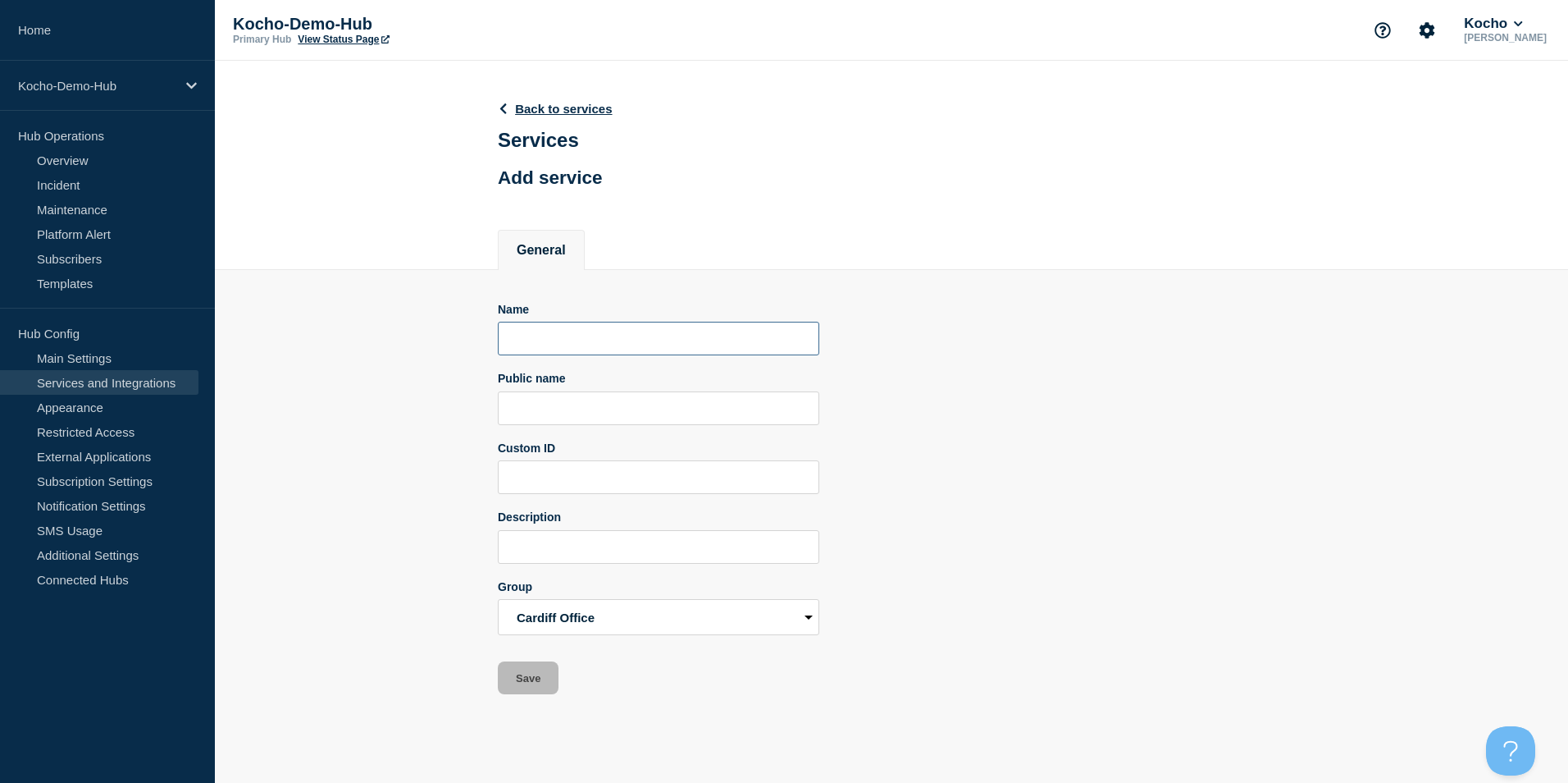
click at [610, 347] on input "Name" at bounding box center [659, 338] width 321 height 33
type input "Wireless Access Points"
click at [548, 676] on button "Save" at bounding box center [528, 677] width 61 height 32
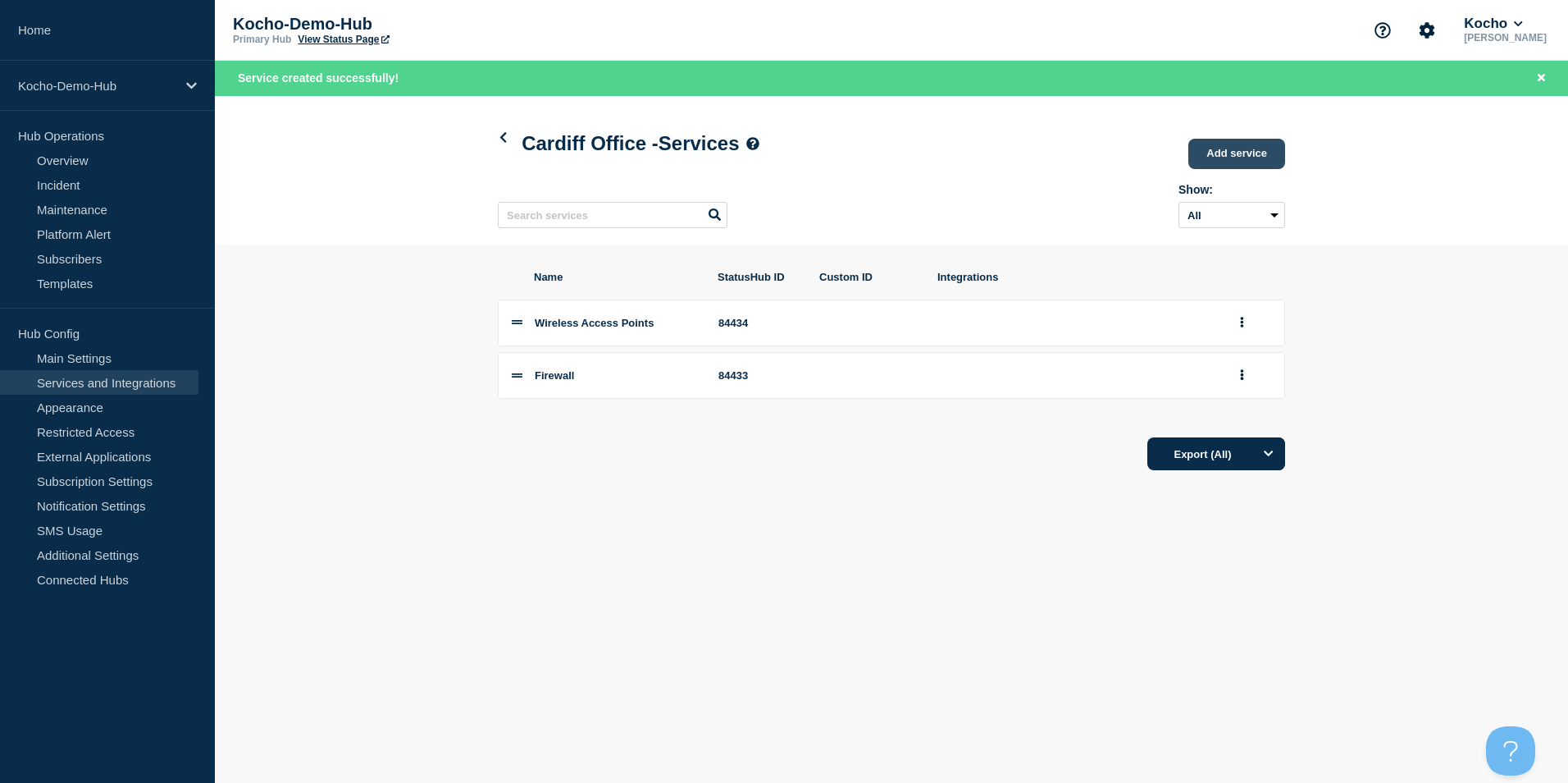
click at [1242, 163] on link "Add service" at bounding box center [1237, 153] width 97 height 30
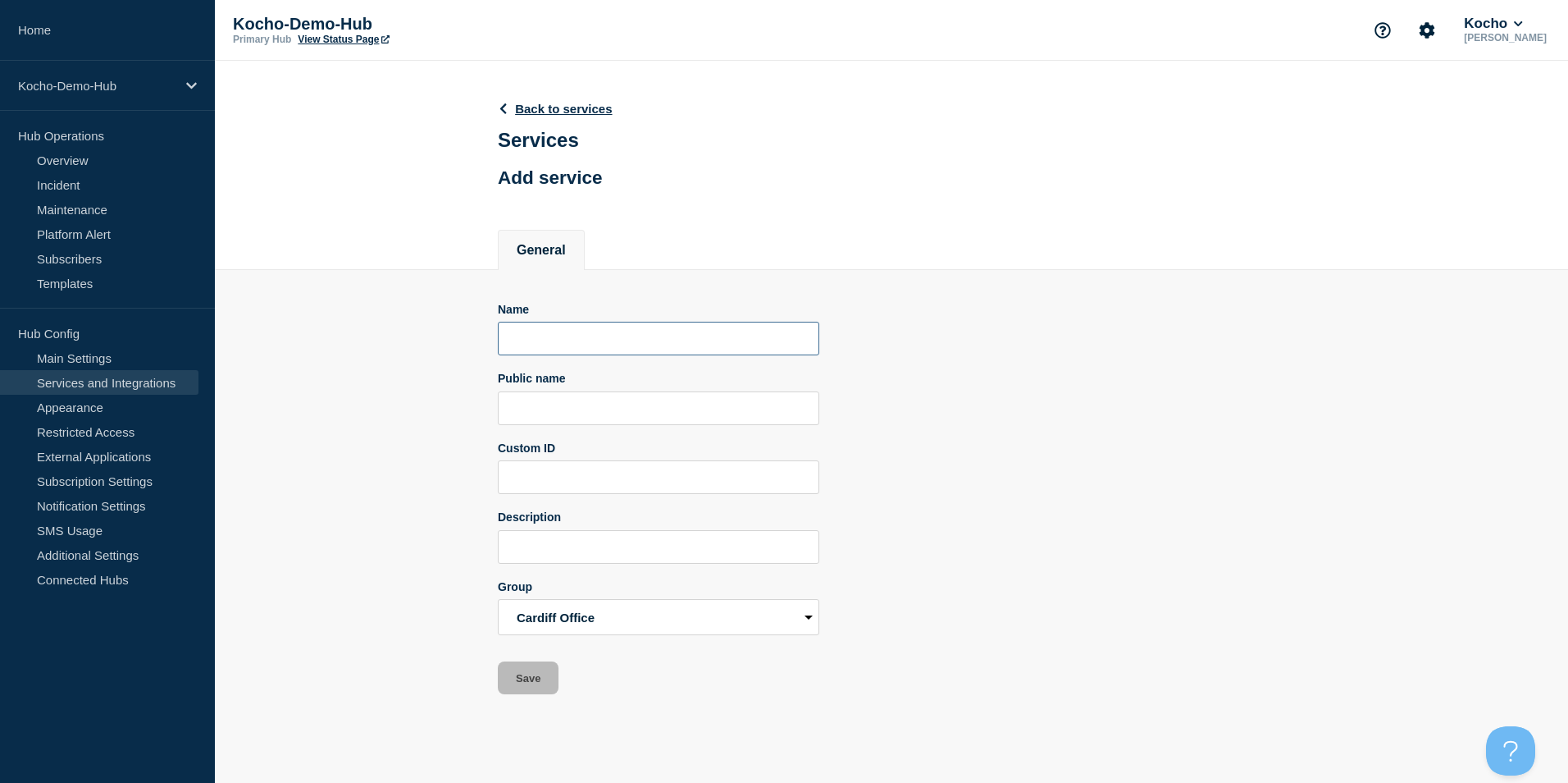
click at [594, 347] on input "Name" at bounding box center [659, 338] width 321 height 33
type input "Door Entry System"
click at [523, 681] on button "Save" at bounding box center [528, 677] width 61 height 32
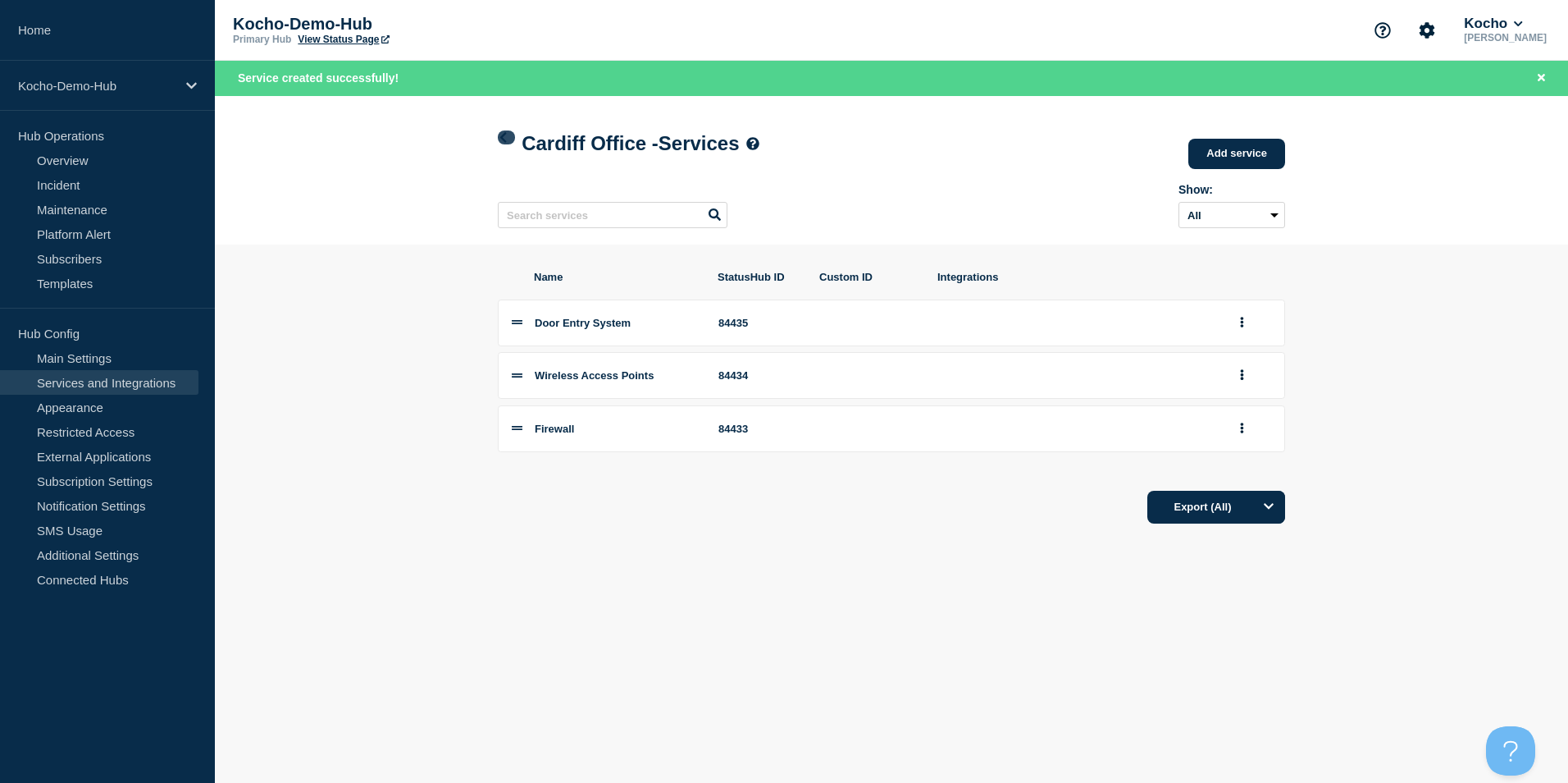
click at [498, 137] on icon at bounding box center [503, 137] width 12 height 11
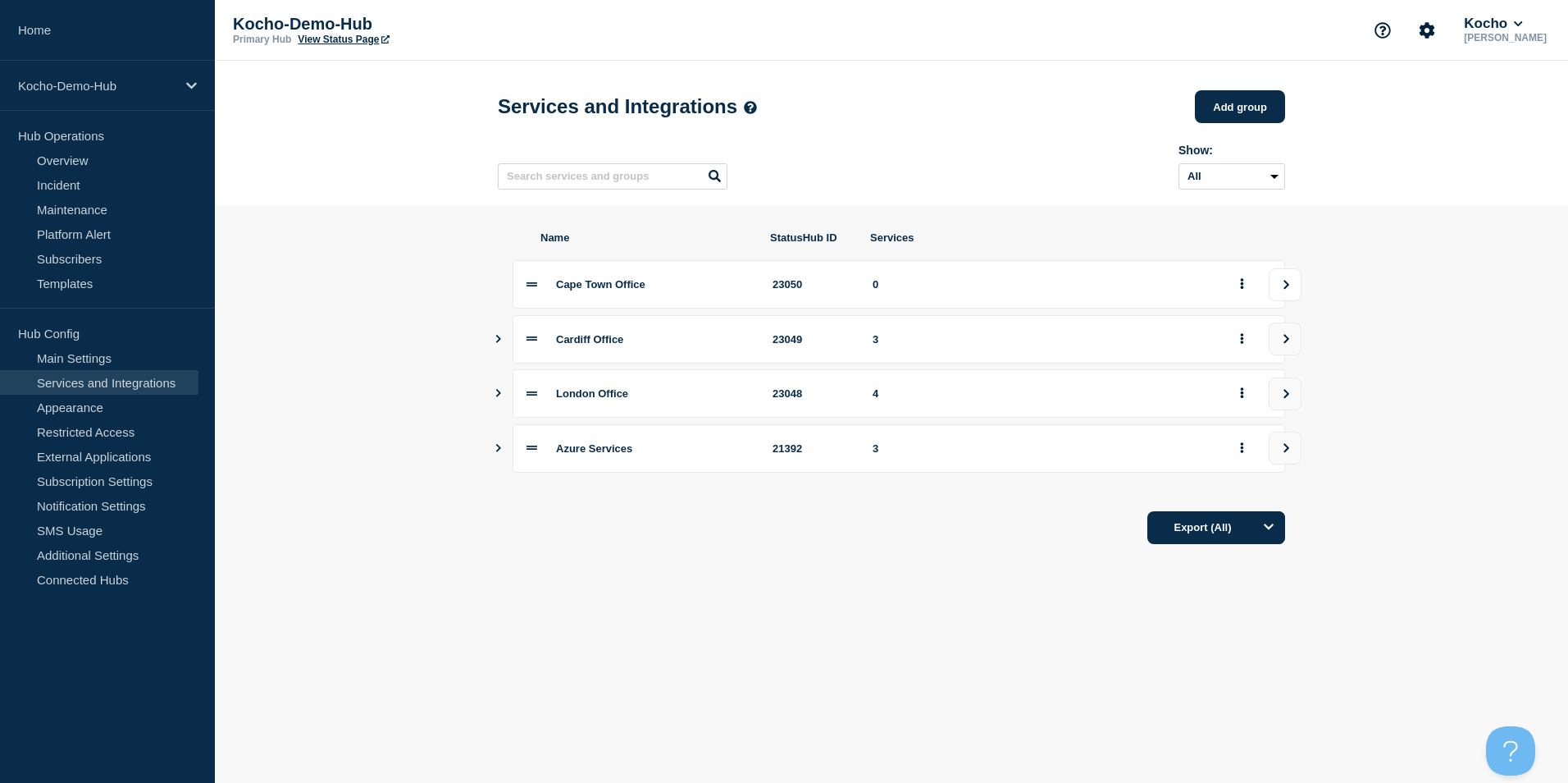
click at [1295, 291] on button "view group" at bounding box center [1284, 284] width 32 height 32
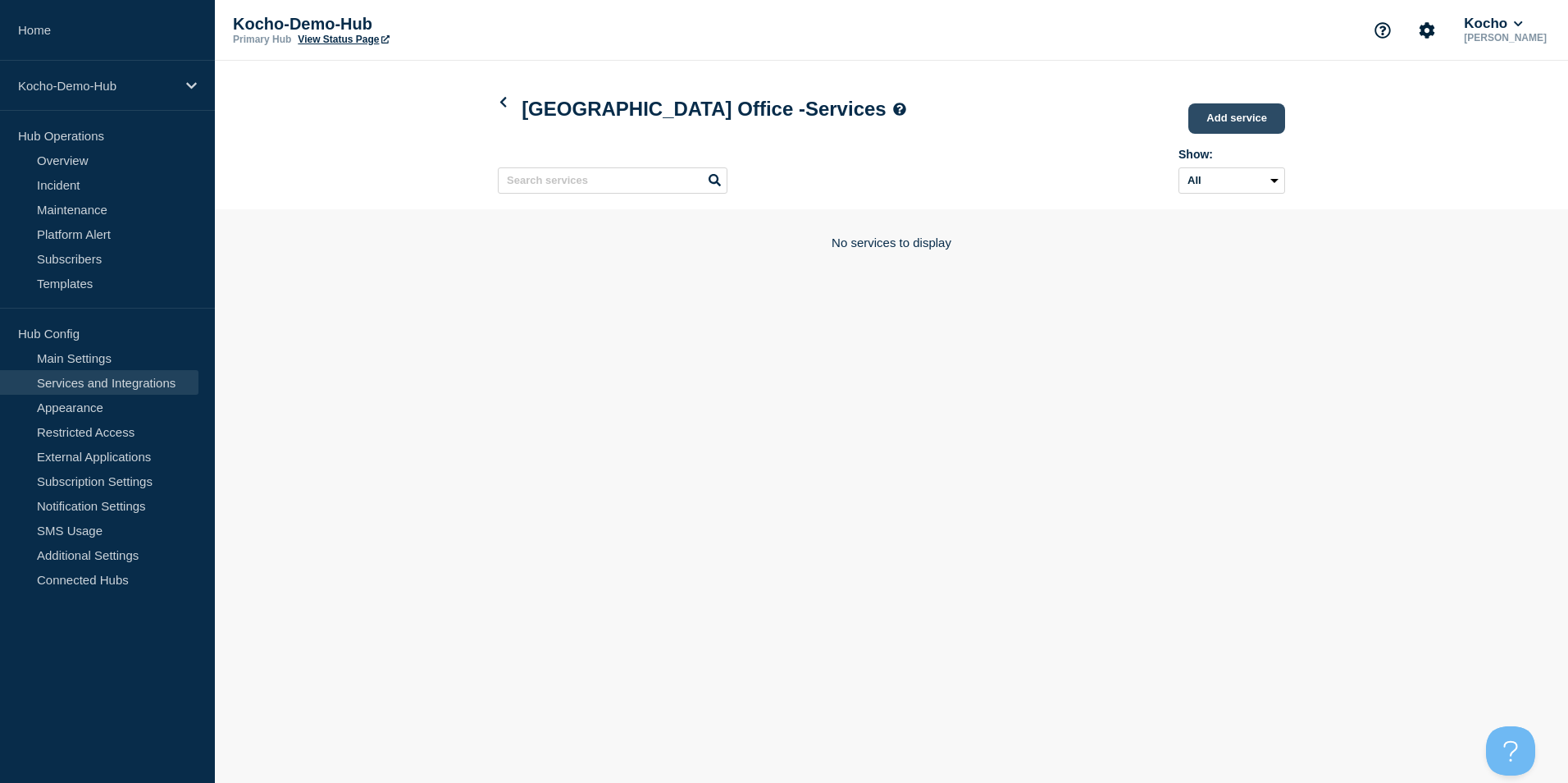
click at [1232, 115] on link "Add service" at bounding box center [1237, 118] width 97 height 30
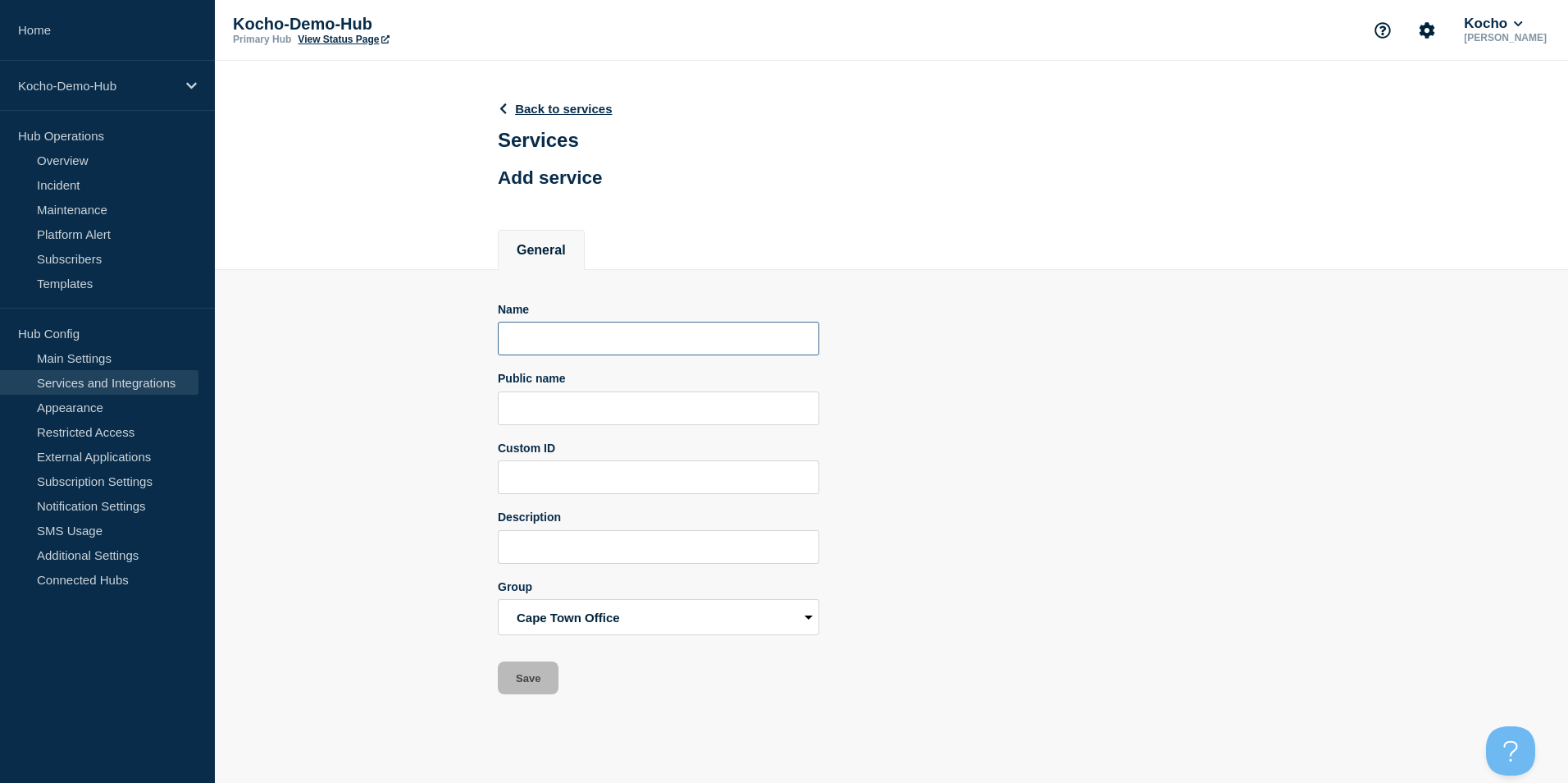
click at [593, 334] on input "Name" at bounding box center [659, 338] width 321 height 33
type input "Firewall"
click at [530, 679] on button "Save" at bounding box center [528, 677] width 61 height 32
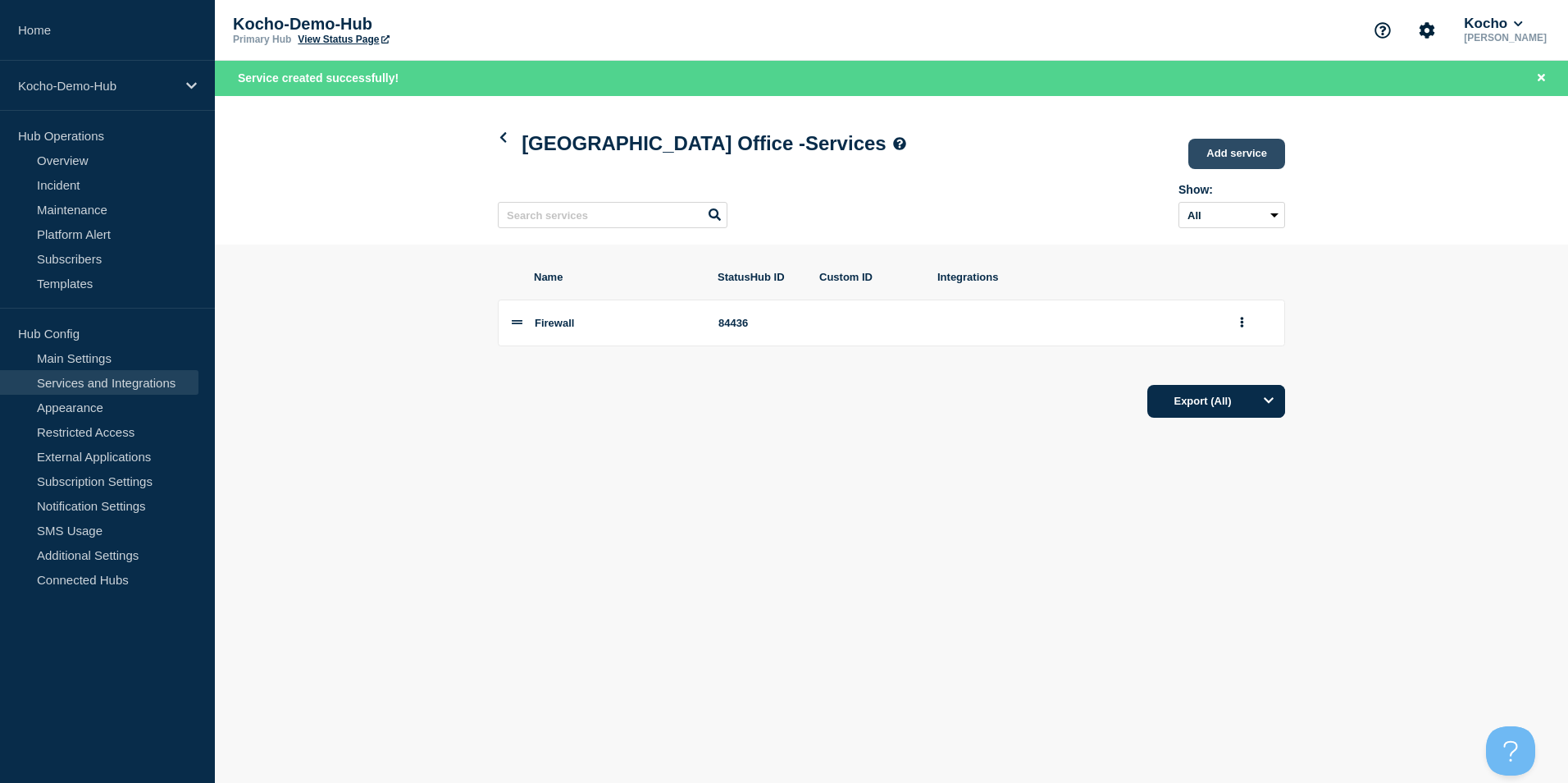
click at [1240, 157] on link "Add service" at bounding box center [1237, 153] width 97 height 30
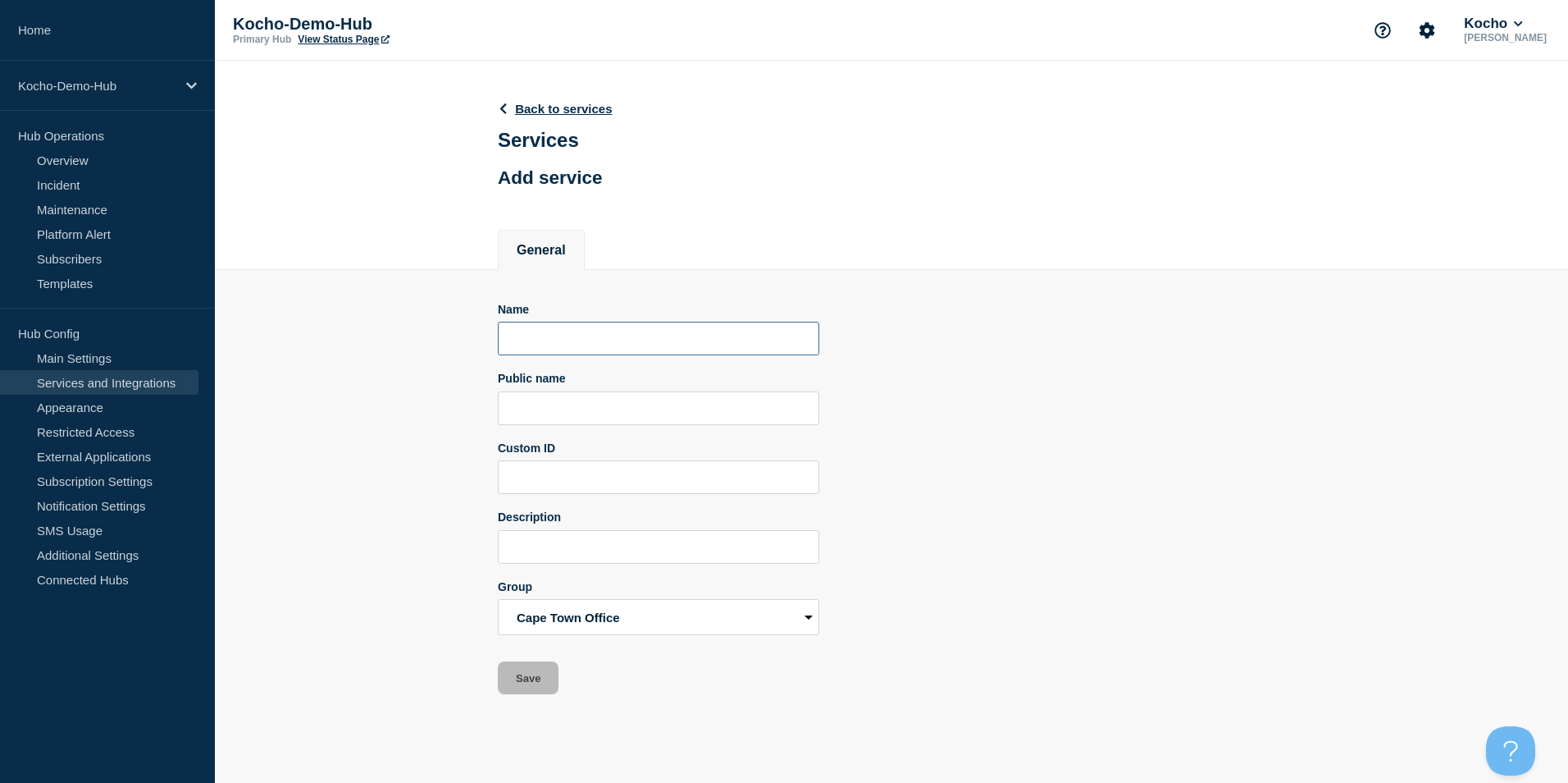
click at [595, 348] on input "Name" at bounding box center [659, 338] width 321 height 33
type input "Wireless Access Points"
click at [539, 680] on button "Save" at bounding box center [528, 677] width 61 height 32
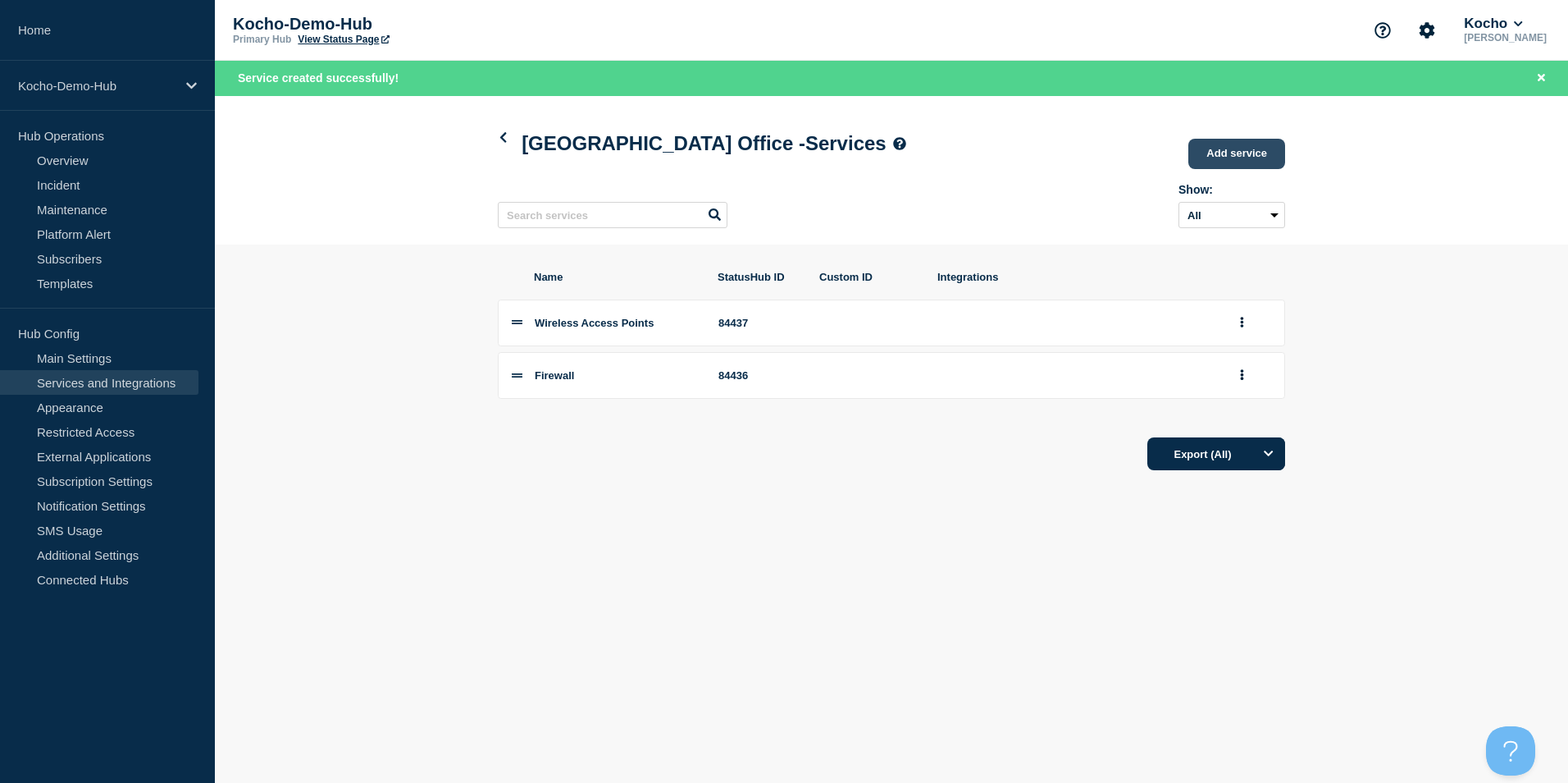
click at [1244, 156] on link "Add service" at bounding box center [1237, 153] width 97 height 30
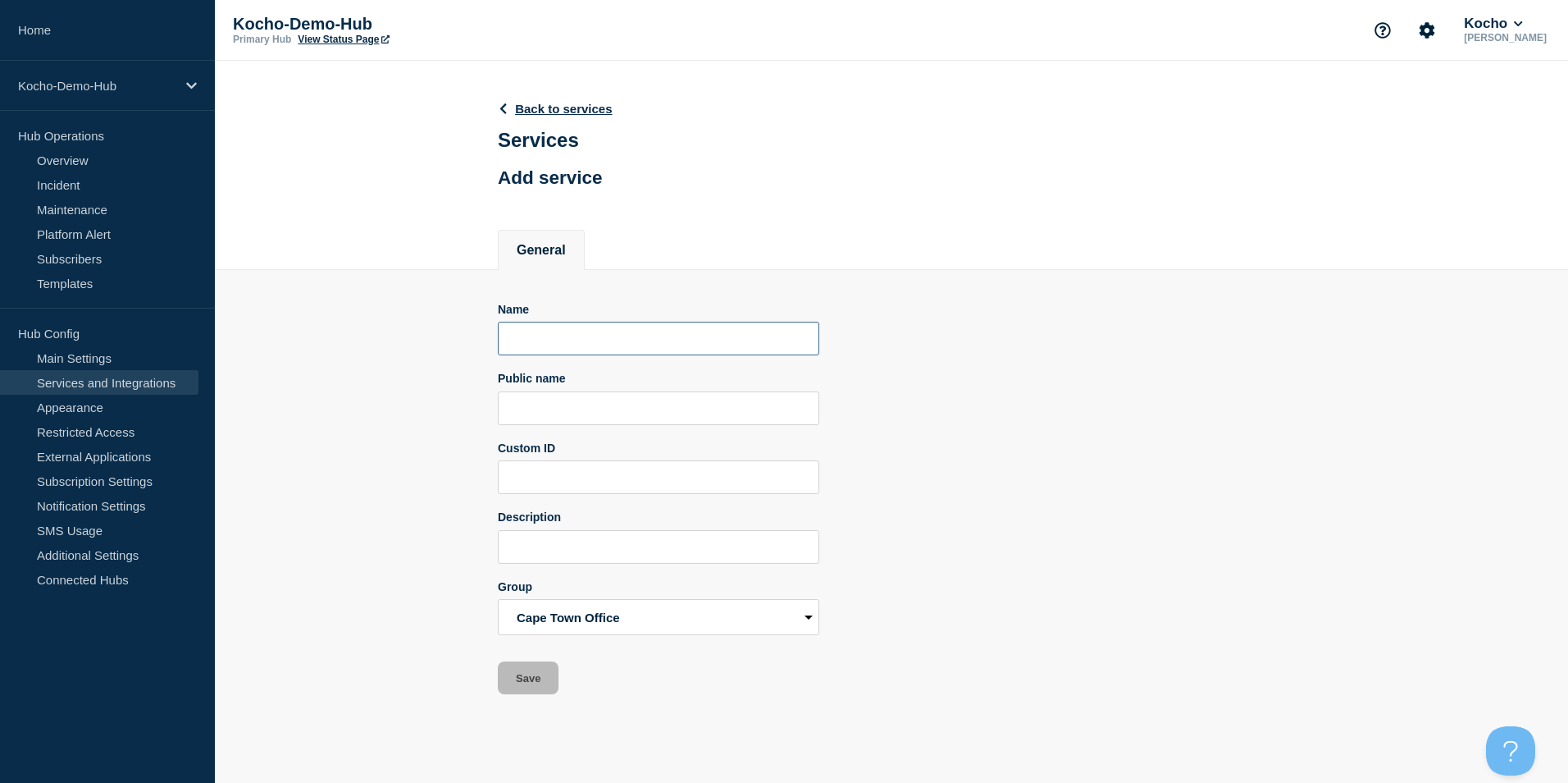
click at [576, 347] on input "Name" at bounding box center [659, 338] width 321 height 33
type input "Door Entry System"
click at [540, 685] on button "Save" at bounding box center [528, 677] width 61 height 32
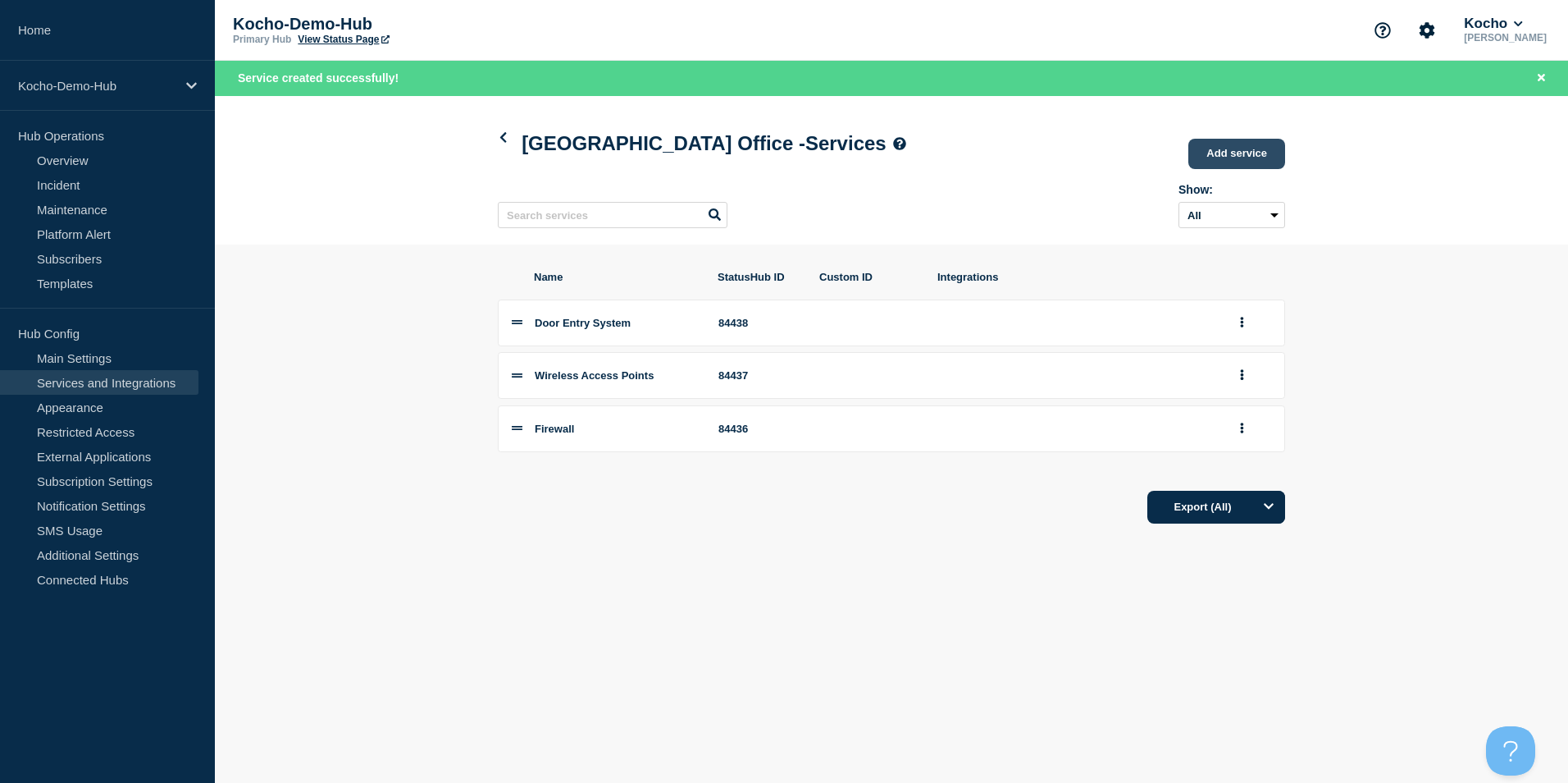
click at [1261, 151] on link "Add service" at bounding box center [1237, 153] width 97 height 30
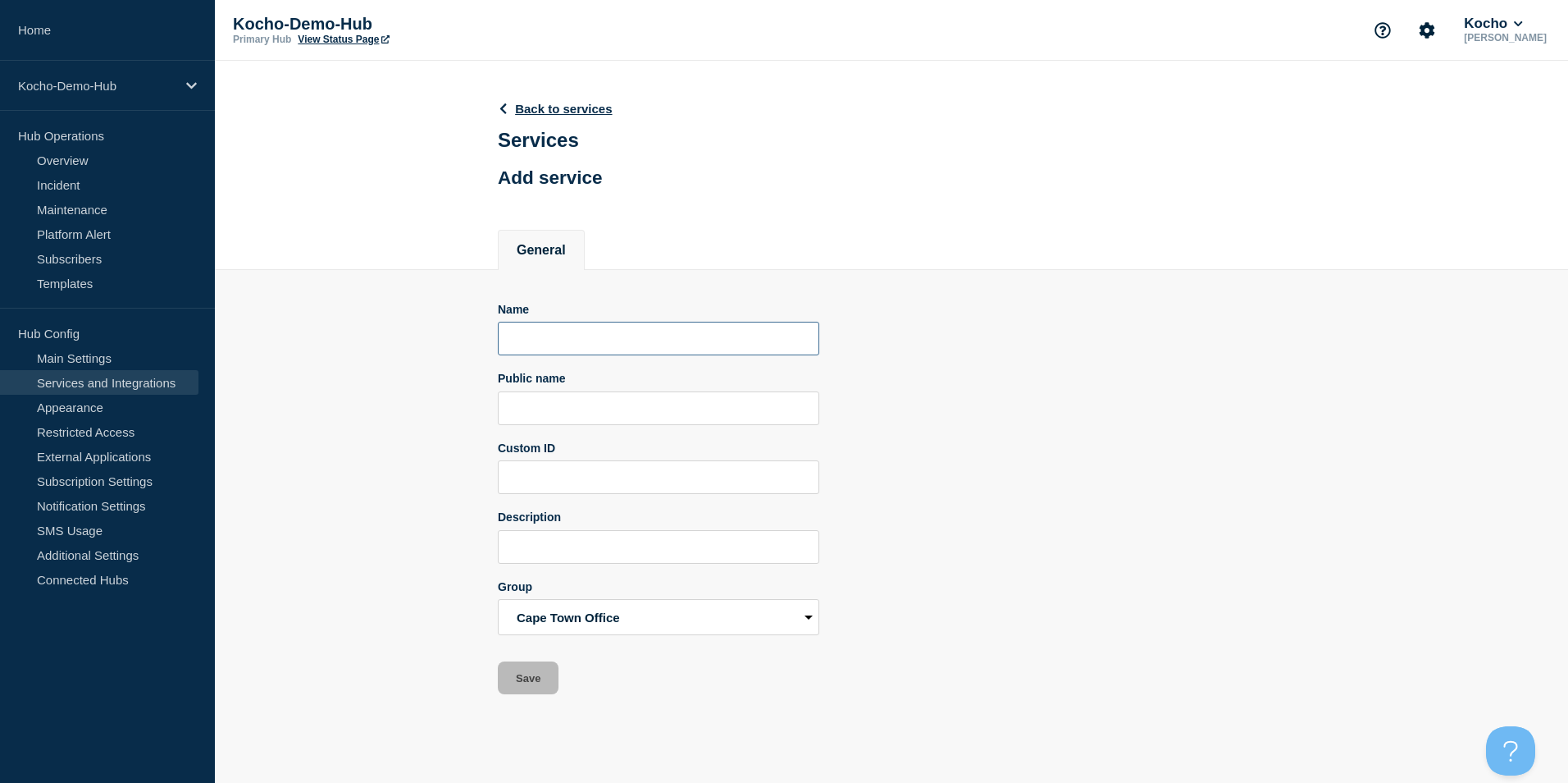
click at [595, 351] on input "Name" at bounding box center [659, 338] width 321 height 33
type input "Switches"
click at [539, 680] on button "Save" at bounding box center [528, 677] width 61 height 32
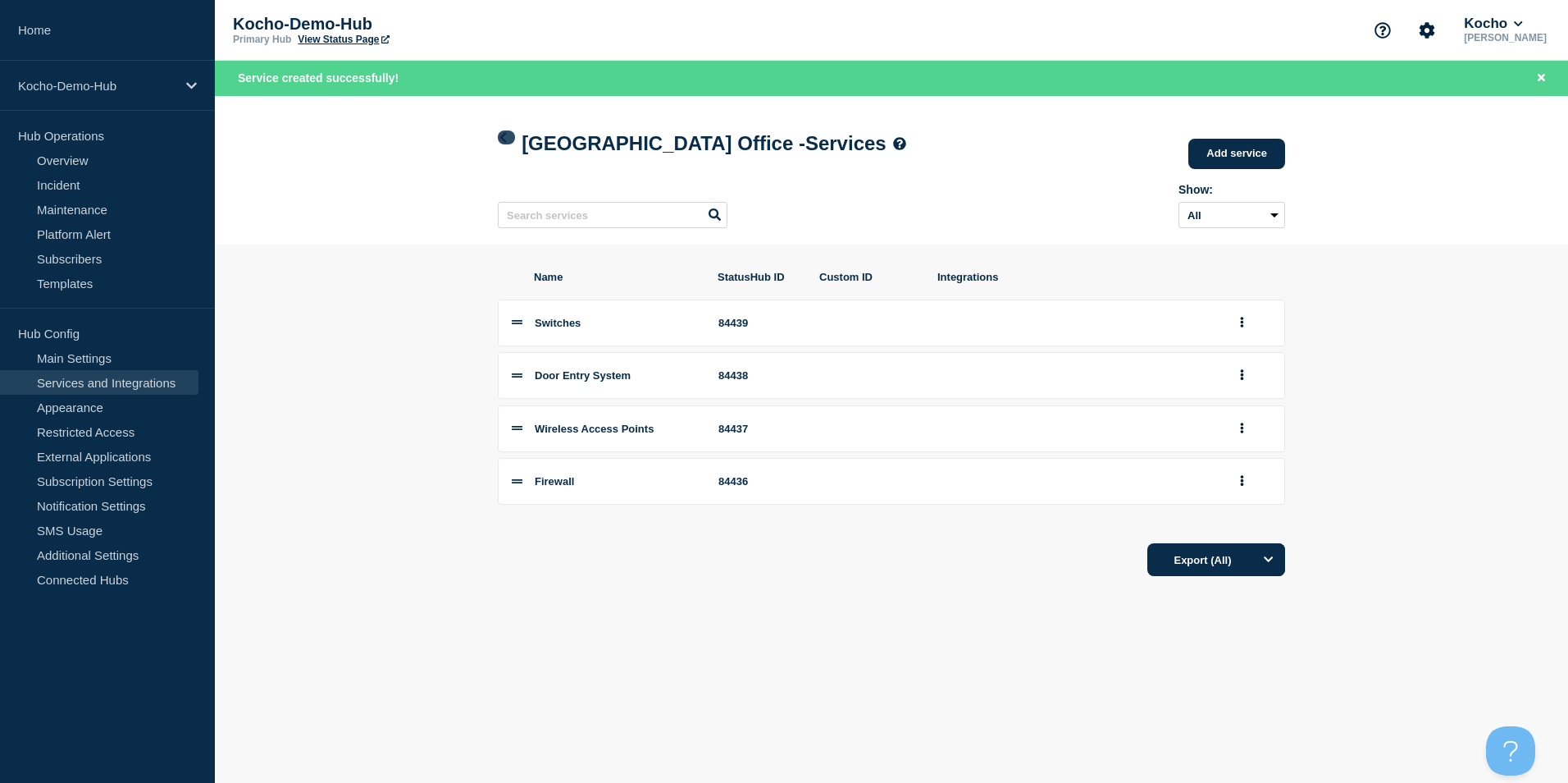
click at [507, 132] on icon at bounding box center [503, 137] width 12 height 11
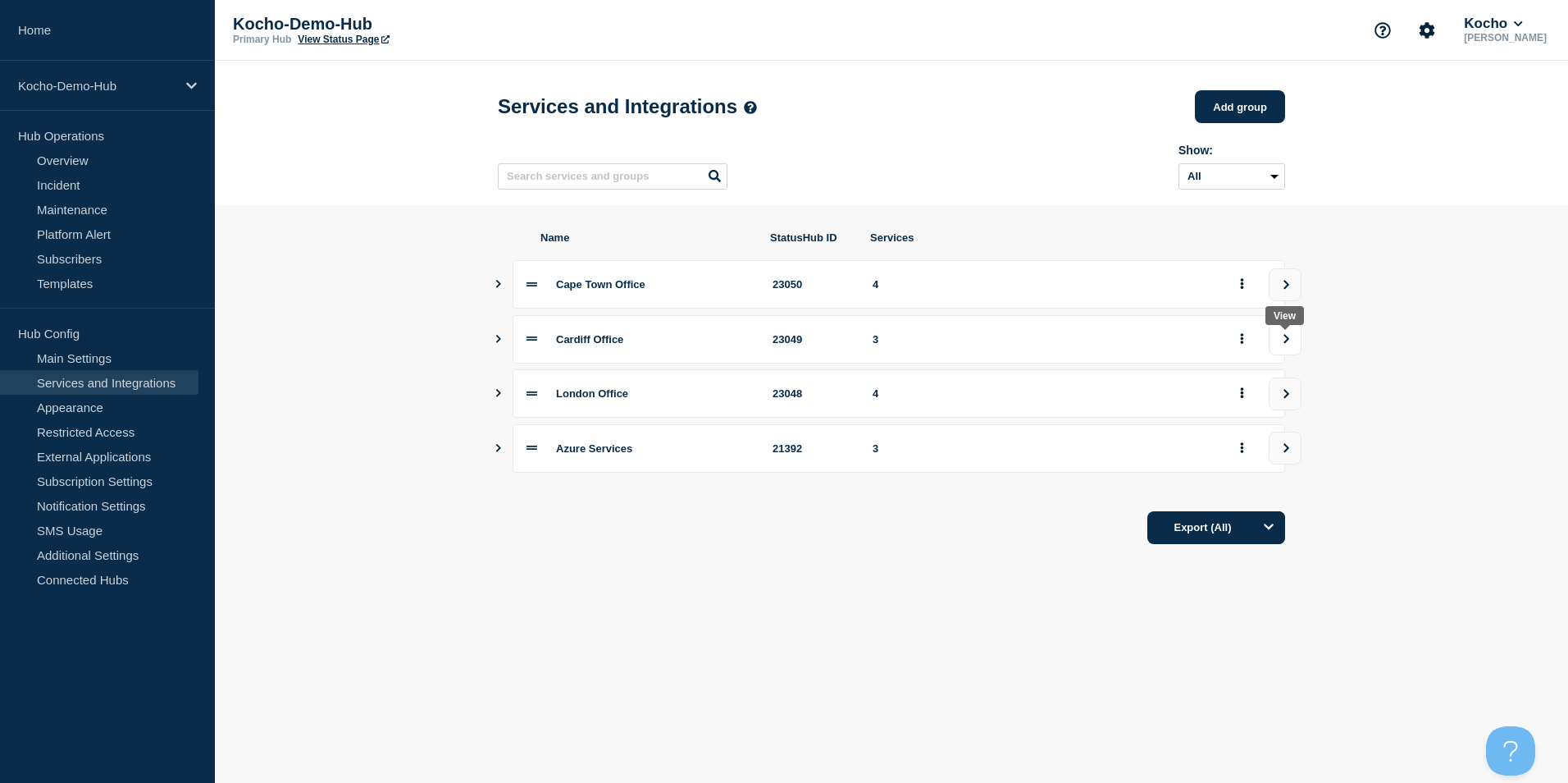
click at [1287, 343] on icon "view group" at bounding box center [1287, 338] width 6 height 9
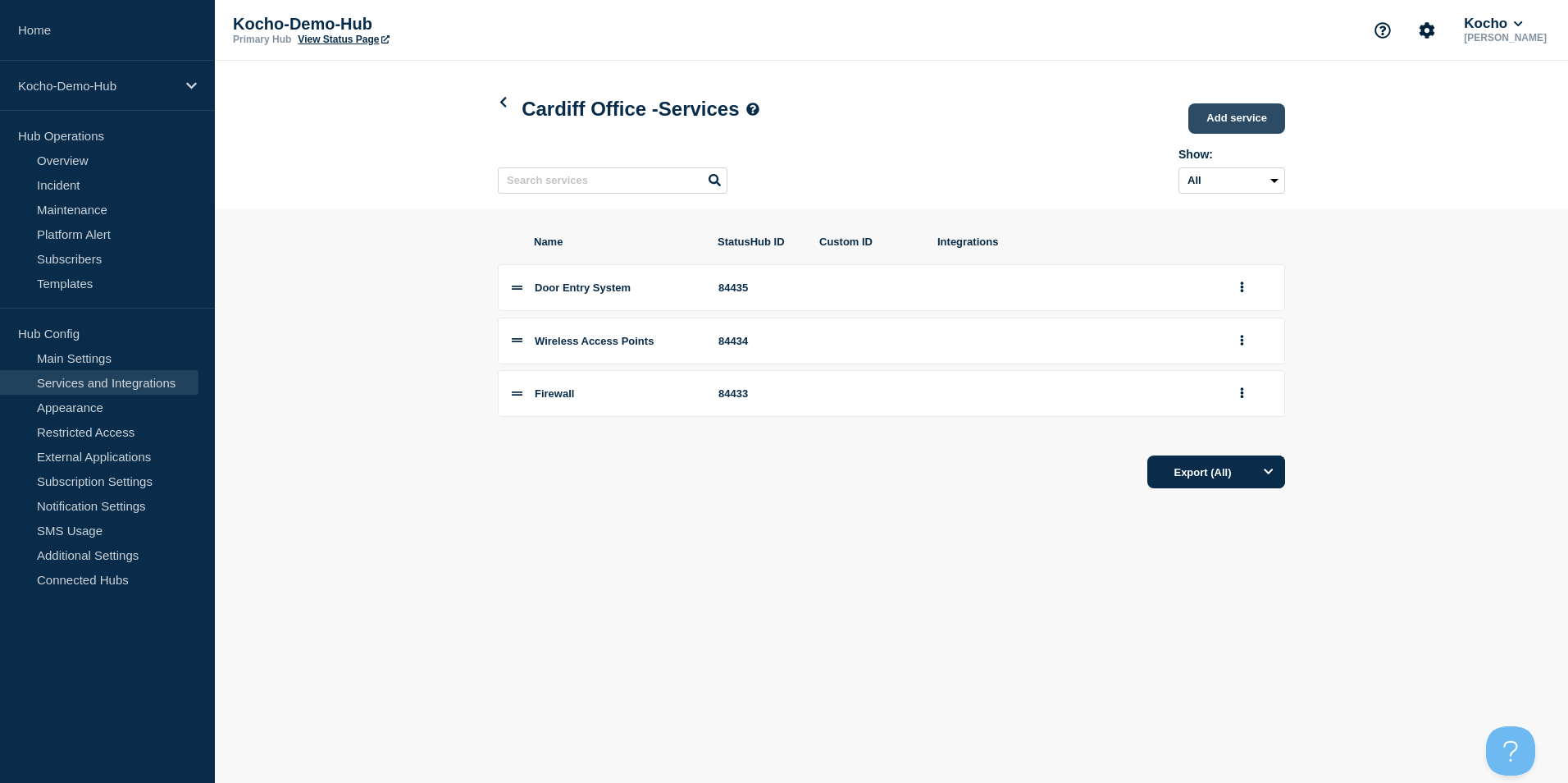
click at [1235, 108] on link "Add service" at bounding box center [1237, 118] width 97 height 30
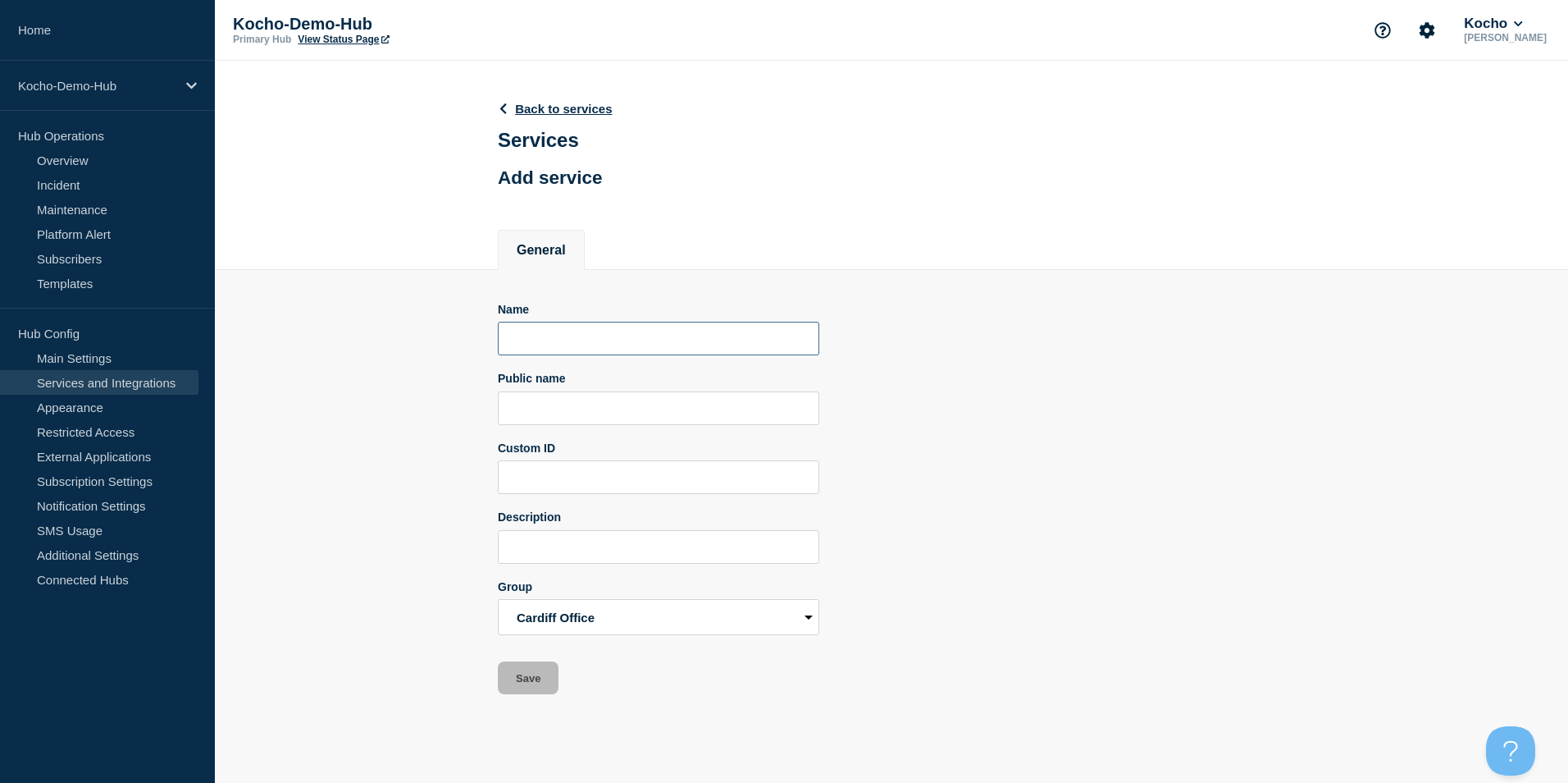
click at [568, 334] on input "Name" at bounding box center [659, 338] width 321 height 33
type input "Switches"
click at [537, 685] on button "Save" at bounding box center [528, 677] width 61 height 32
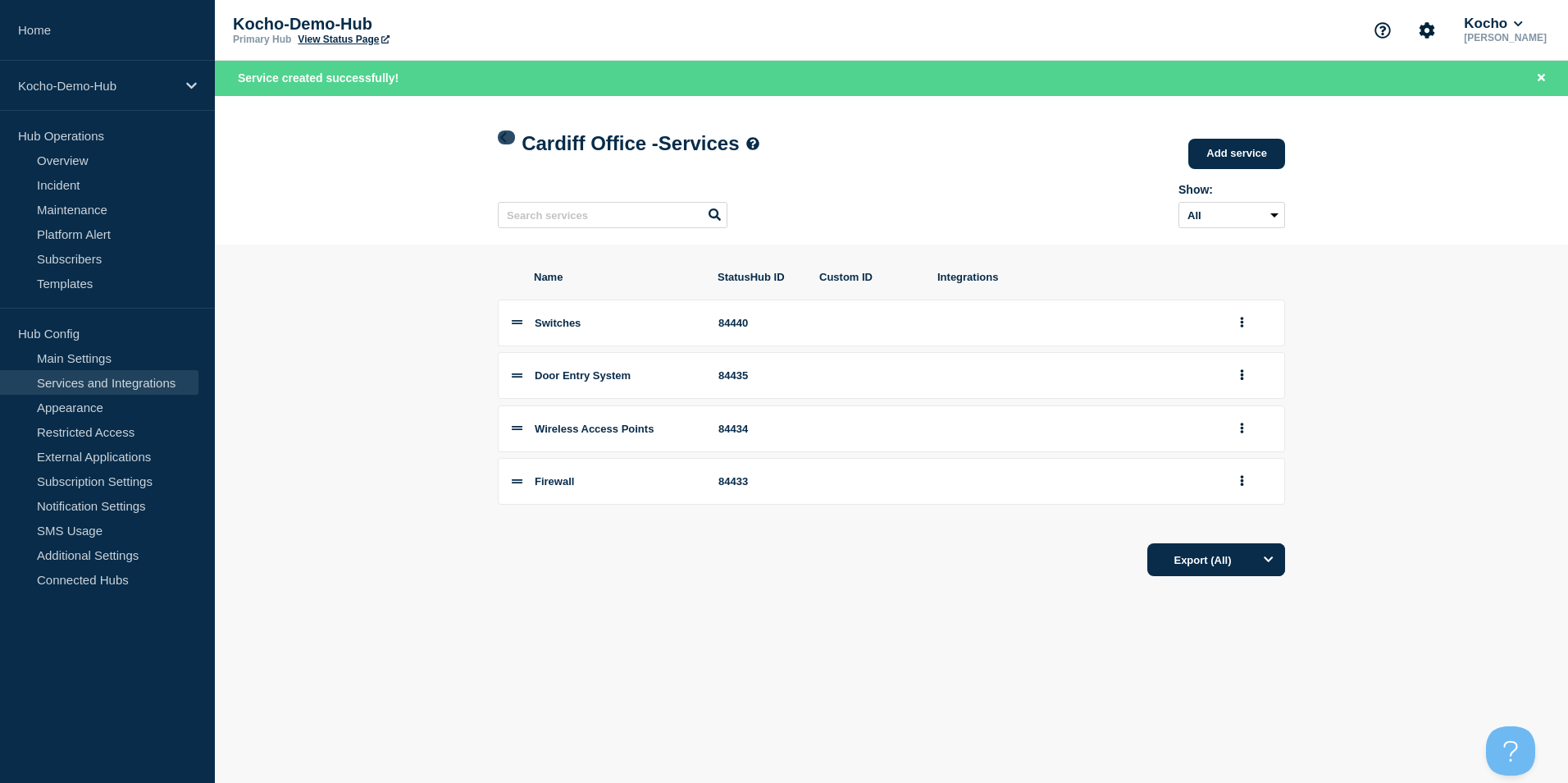
click at [509, 138] on icon at bounding box center [503, 137] width 12 height 11
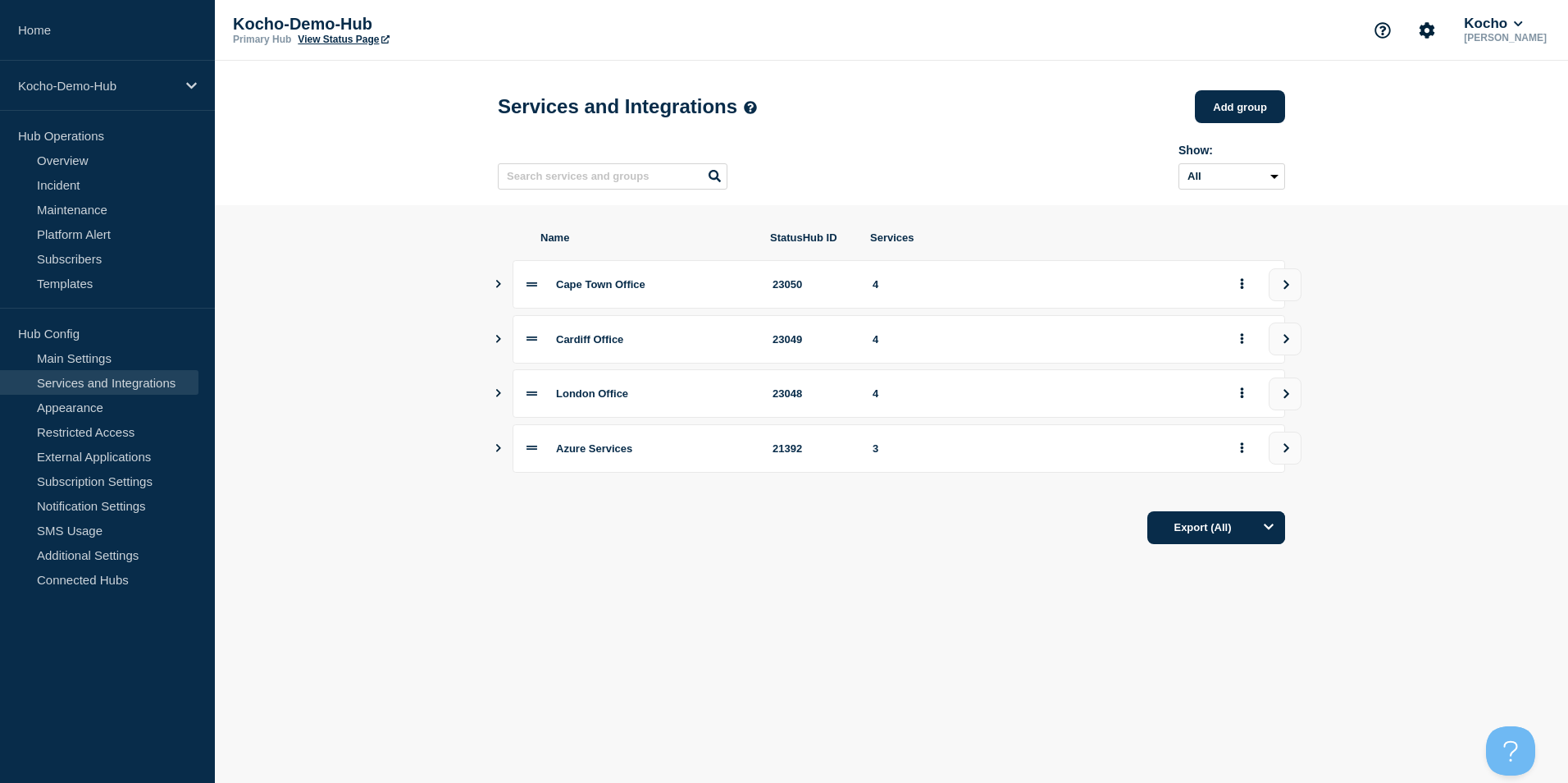
click at [1290, 399] on icon "view group" at bounding box center [1286, 394] width 11 height 10
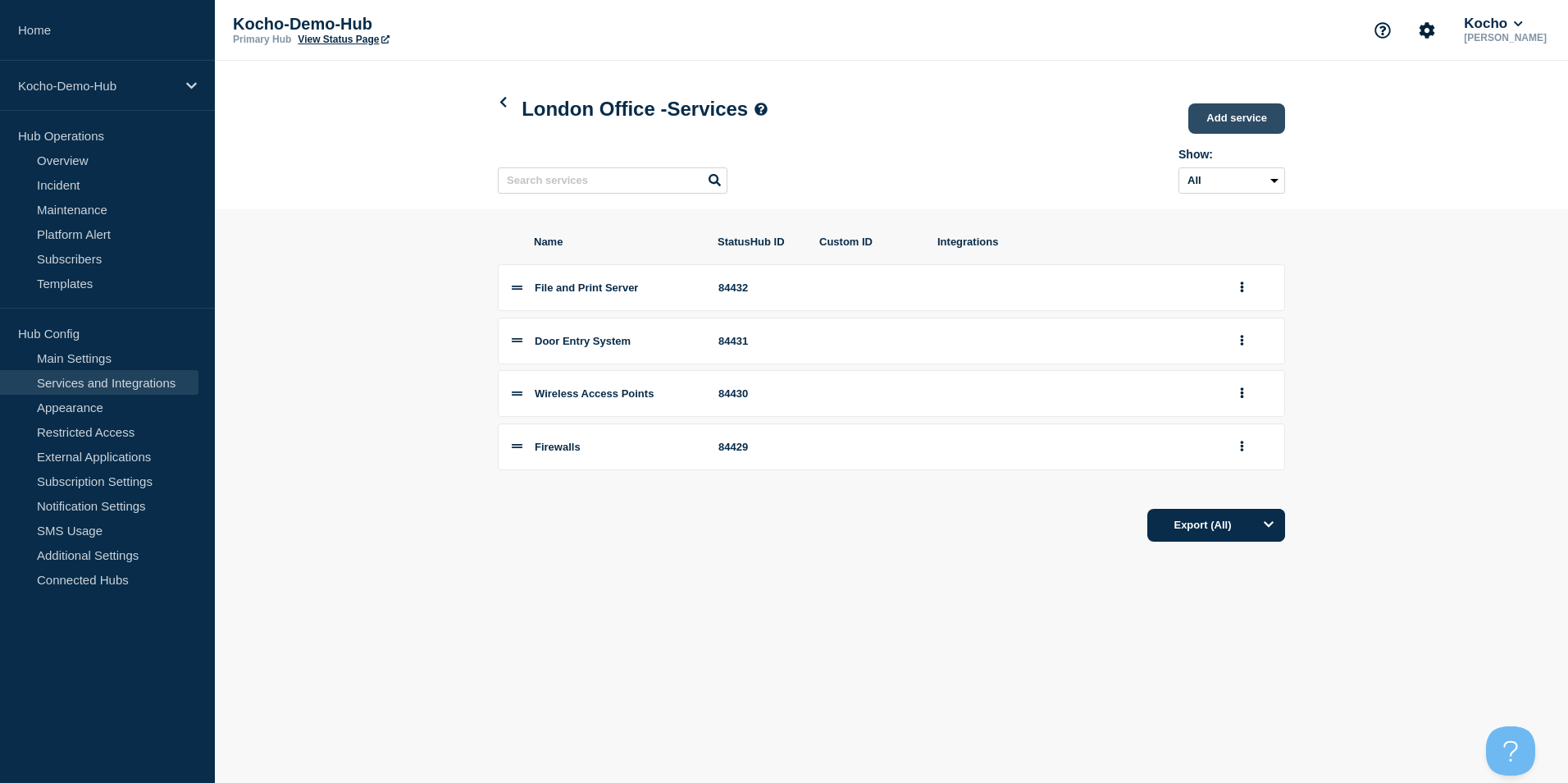
click at [1242, 116] on link "Add service" at bounding box center [1237, 118] width 97 height 30
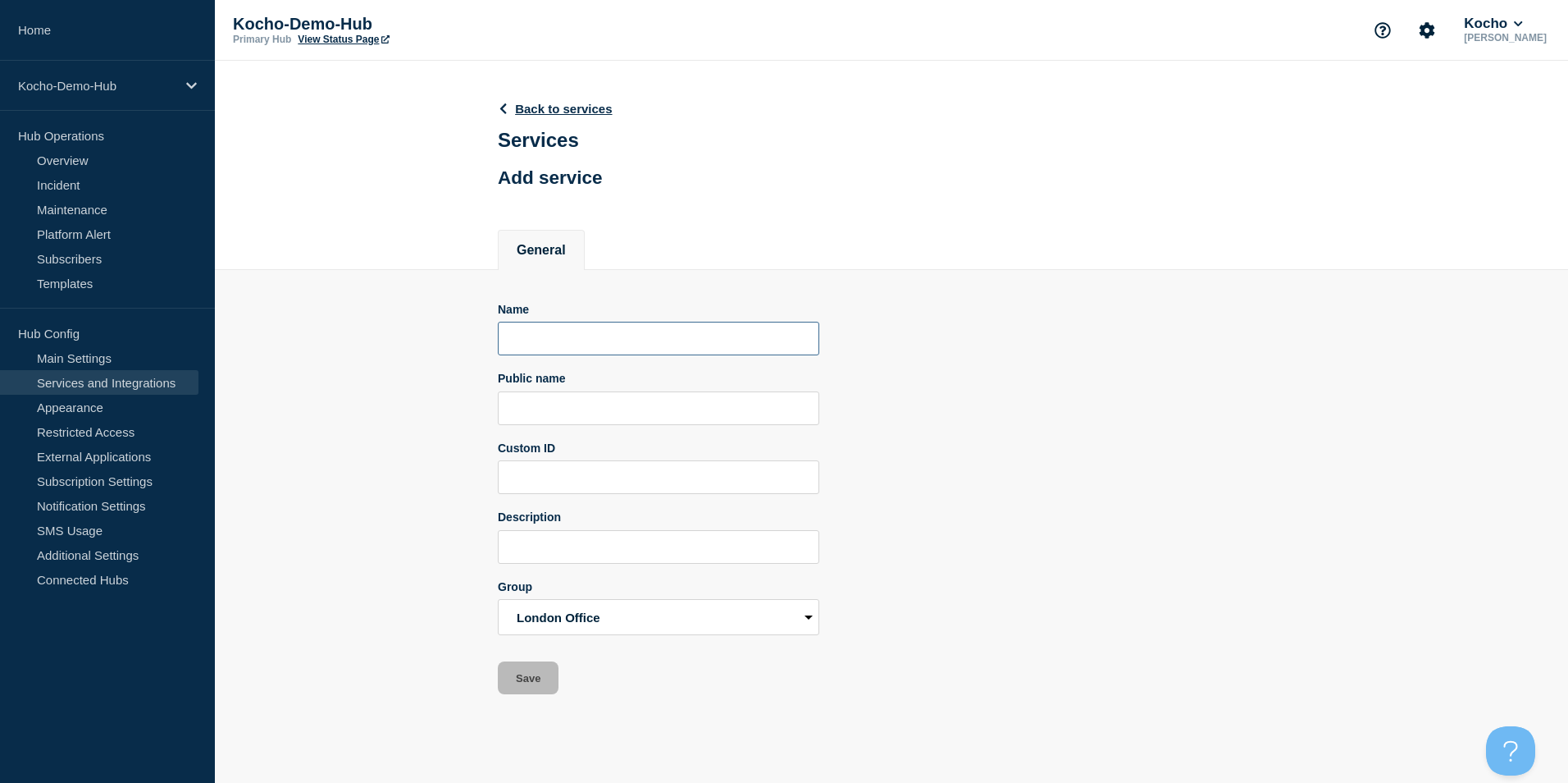
click at [581, 342] on input "Name" at bounding box center [659, 338] width 321 height 33
type input "Switches"
click at [530, 686] on button "Save" at bounding box center [528, 677] width 61 height 32
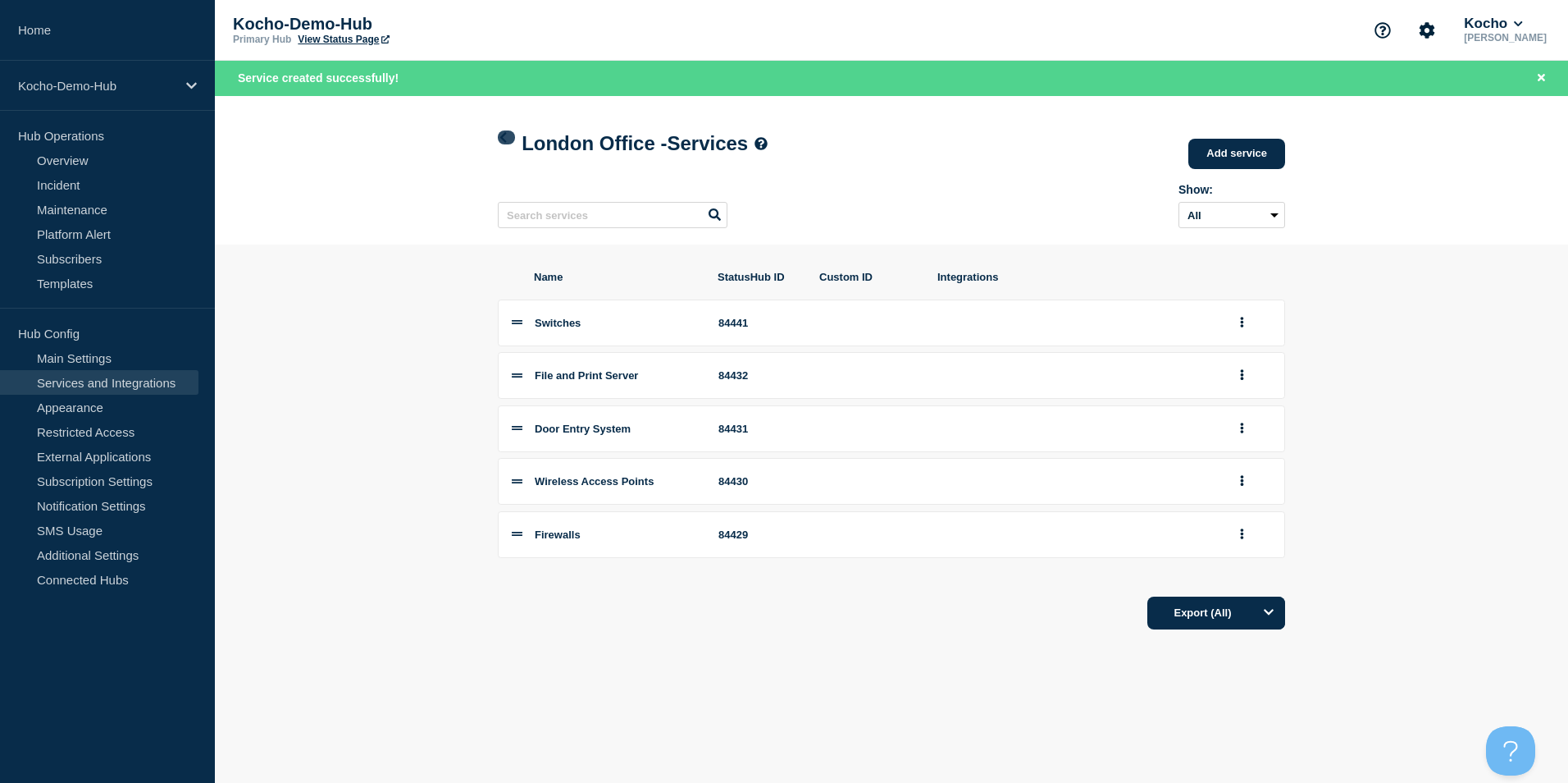
click at [502, 136] on icon at bounding box center [504, 137] width 7 height 11
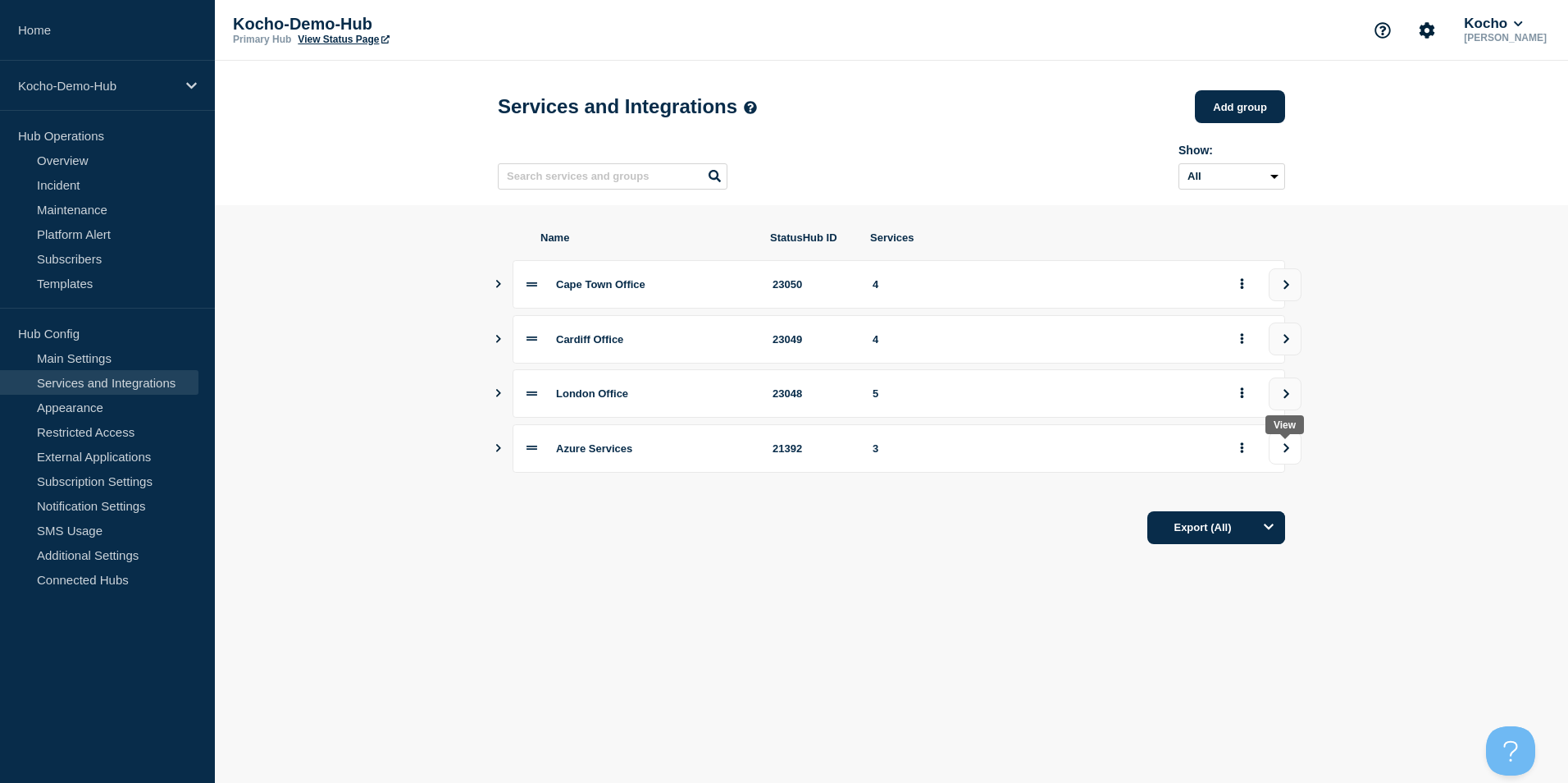
click at [1293, 456] on button "view group" at bounding box center [1284, 447] width 32 height 32
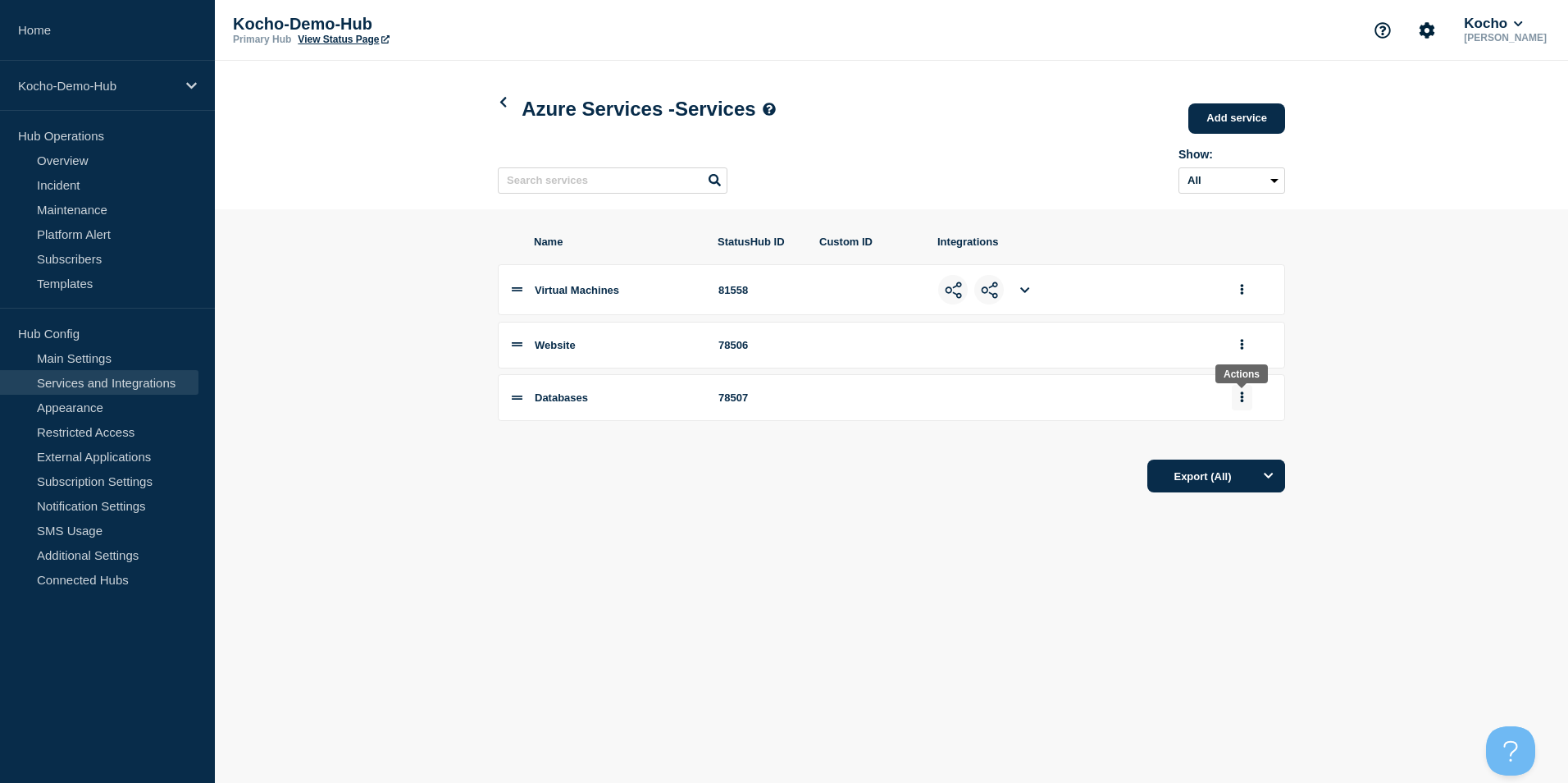
click at [1244, 397] on button "group actions" at bounding box center [1242, 397] width 21 height 26
click at [1243, 432] on button "Edit" at bounding box center [1252, 426] width 82 height 26
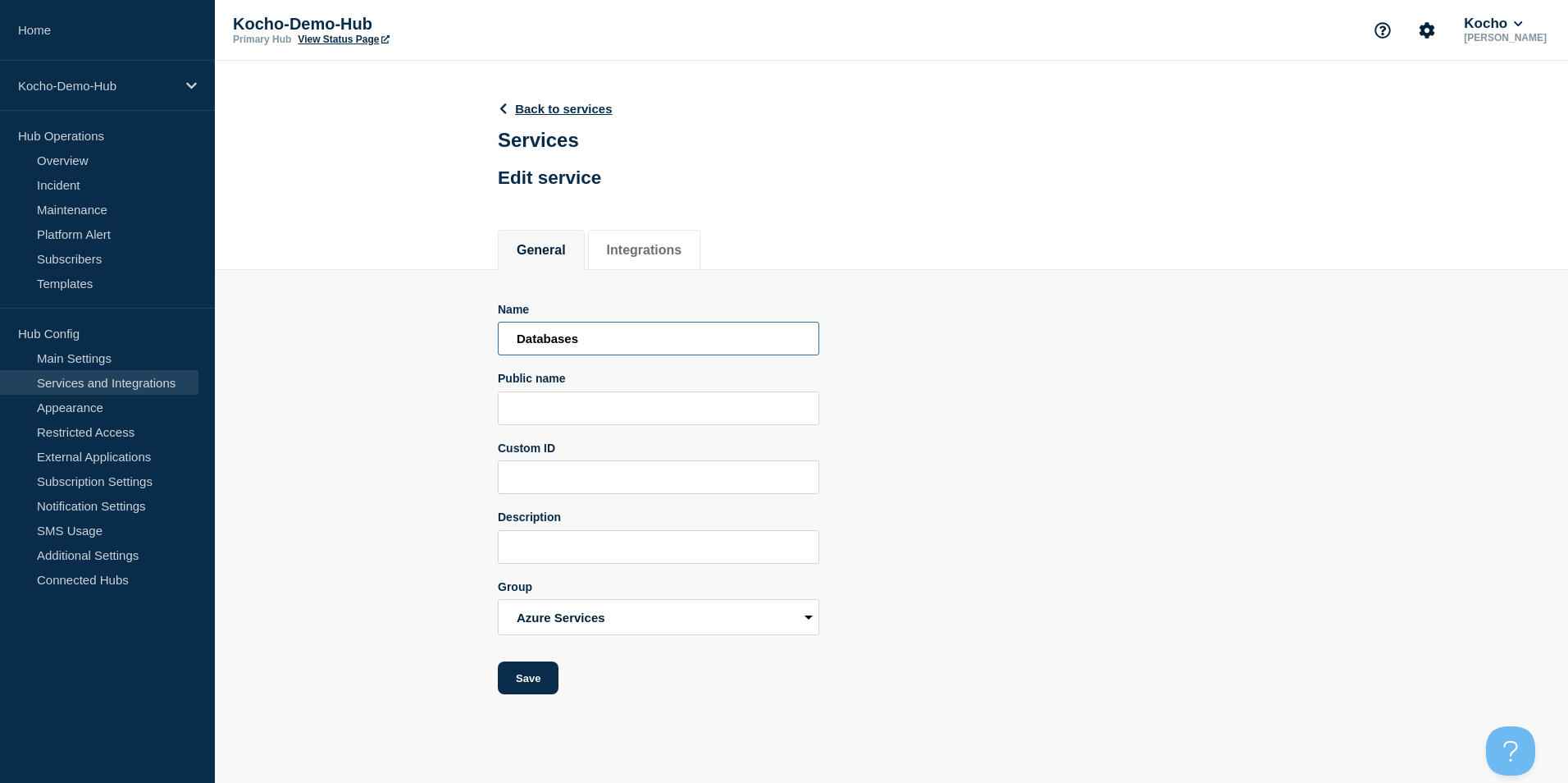
drag, startPoint x: 600, startPoint y: 349, endPoint x: 359, endPoint y: 346, distance: 241.0
click at [359, 346] on section "Name Databases Public name Custom ID Description Group Cape Town Office [GEOGRA…" at bounding box center [891, 482] width 1353 height 425
drag, startPoint x: 454, startPoint y: 357, endPoint x: 426, endPoint y: 357, distance: 28.0
click at [426, 357] on section "Name Critical Business App 1 Database Public name Custom ID Description Group C…" at bounding box center [891, 482] width 1353 height 425
type input "Critical Business App 1 Database"
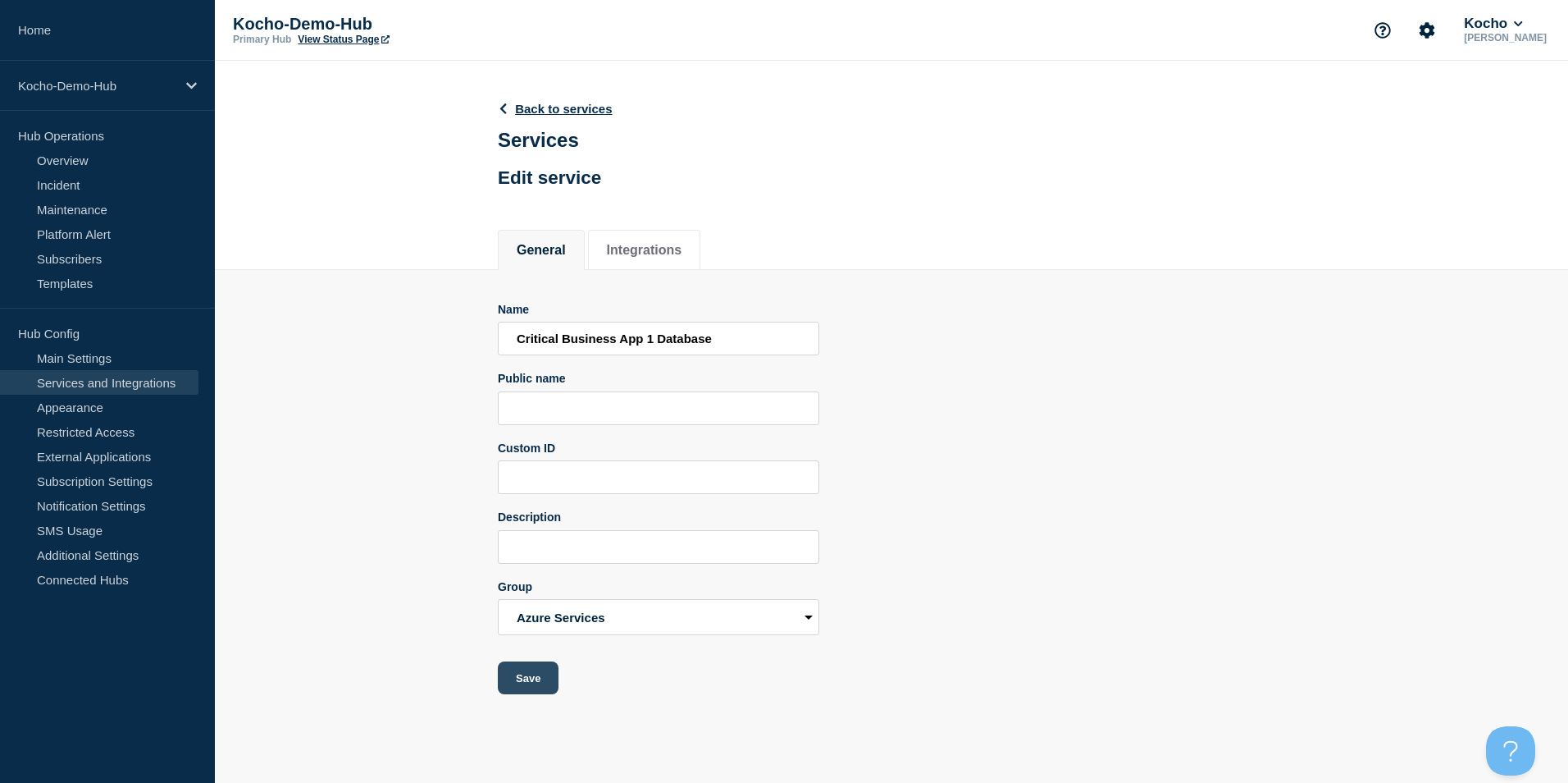
click at [546, 672] on button "Save" at bounding box center [528, 677] width 61 height 32
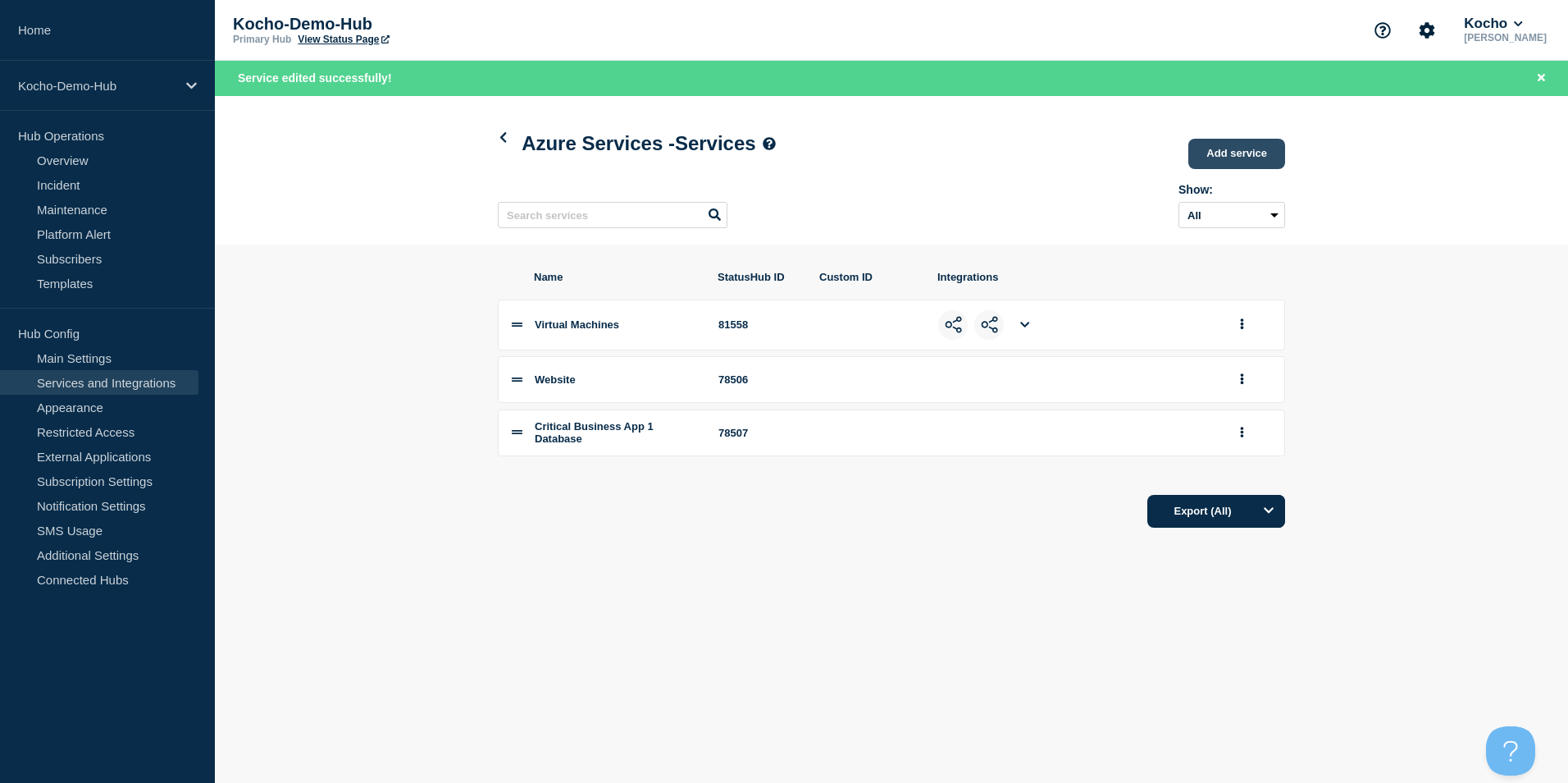
click at [1220, 142] on link "Add service" at bounding box center [1237, 153] width 97 height 30
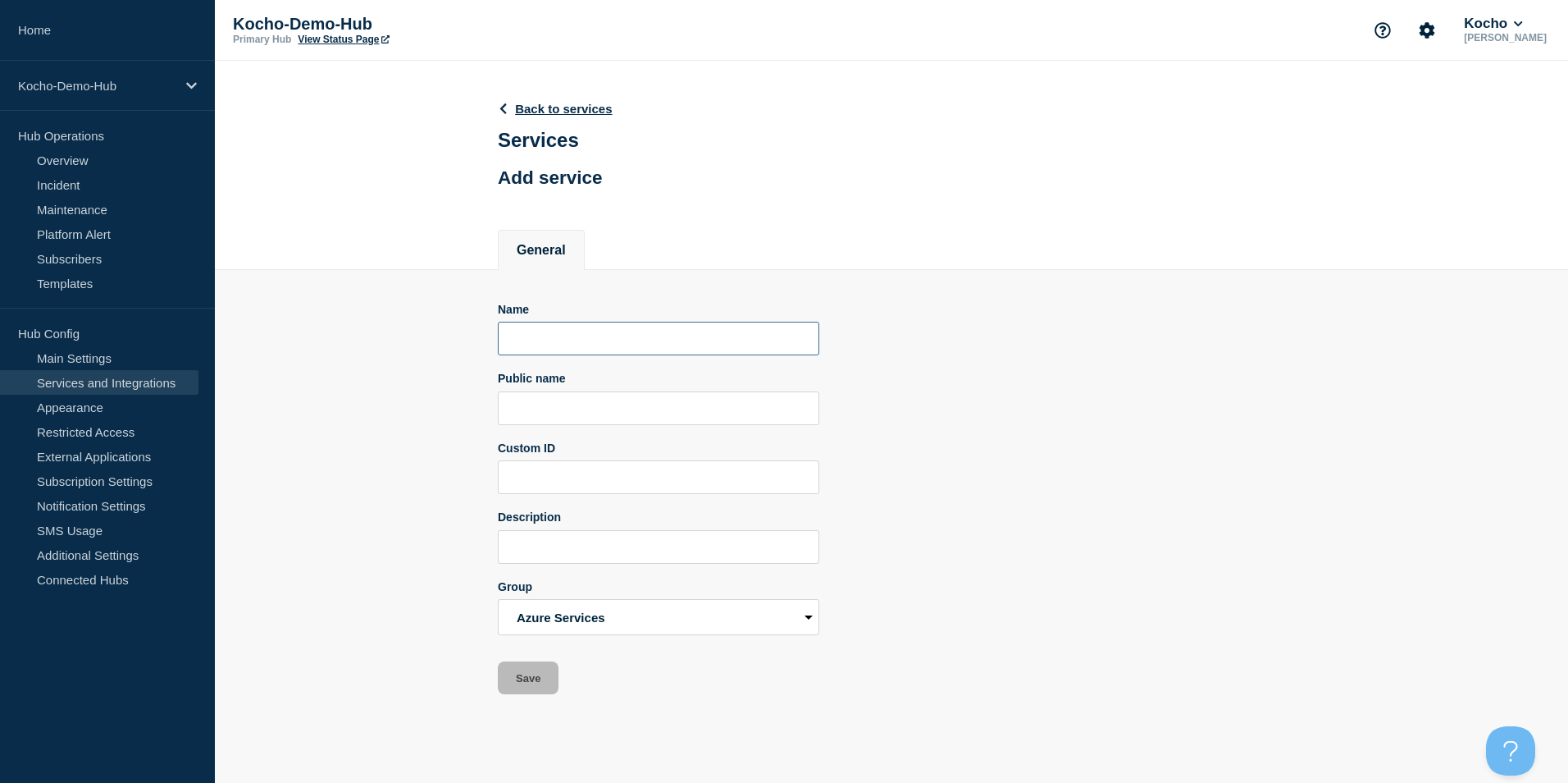
click at [604, 345] on input "Name" at bounding box center [659, 338] width 321 height 33
paste input "Critical Business App 1 Database"
click at [650, 338] on input "Critical Business App 1 Database" at bounding box center [659, 338] width 321 height 33
type input "Critical Business App 2 Database"
click at [540, 681] on button "Save" at bounding box center [528, 677] width 61 height 32
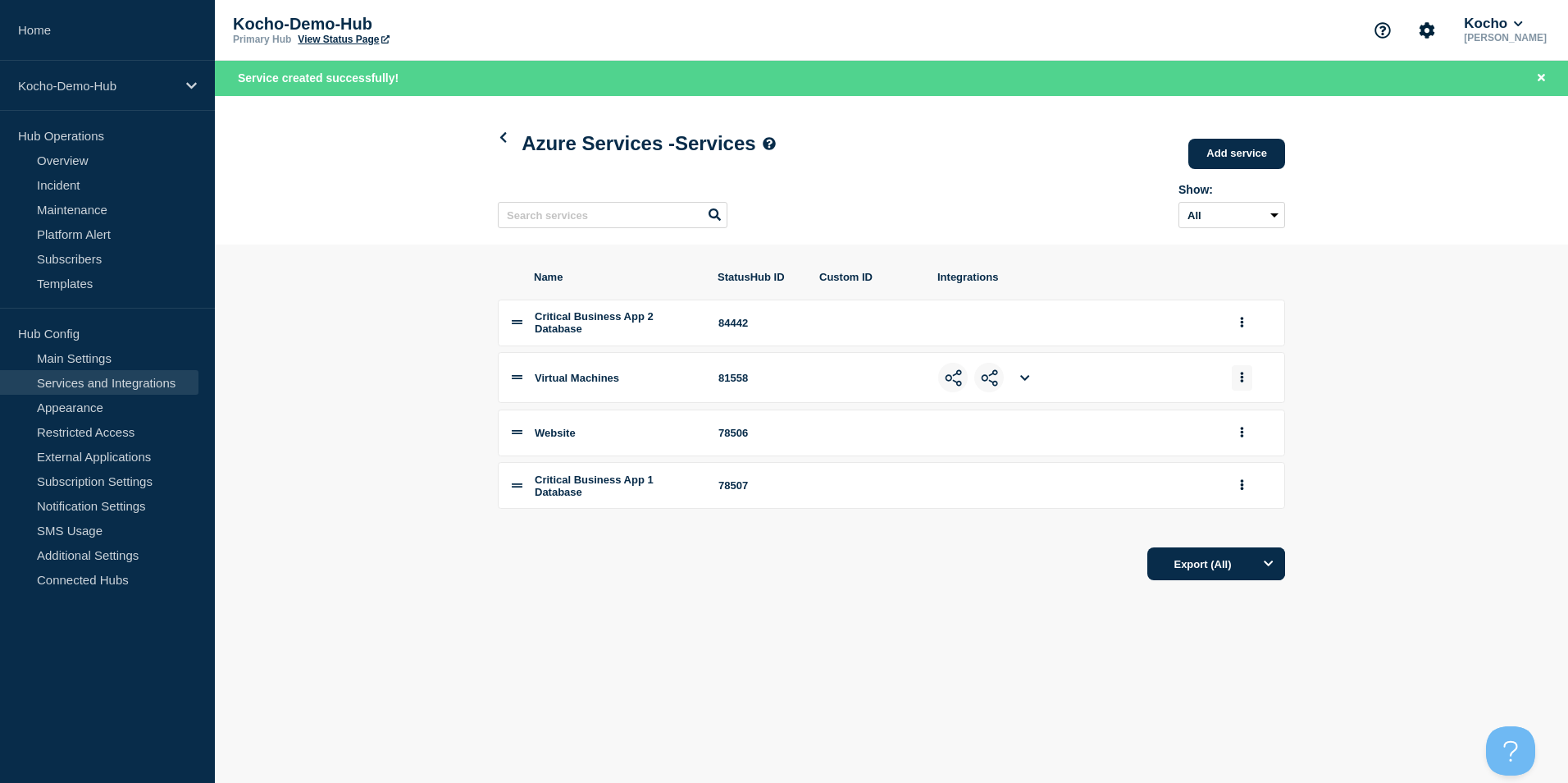
click at [1244, 374] on button "group actions" at bounding box center [1242, 377] width 21 height 26
click at [1247, 413] on button "Edit" at bounding box center [1252, 407] width 82 height 26
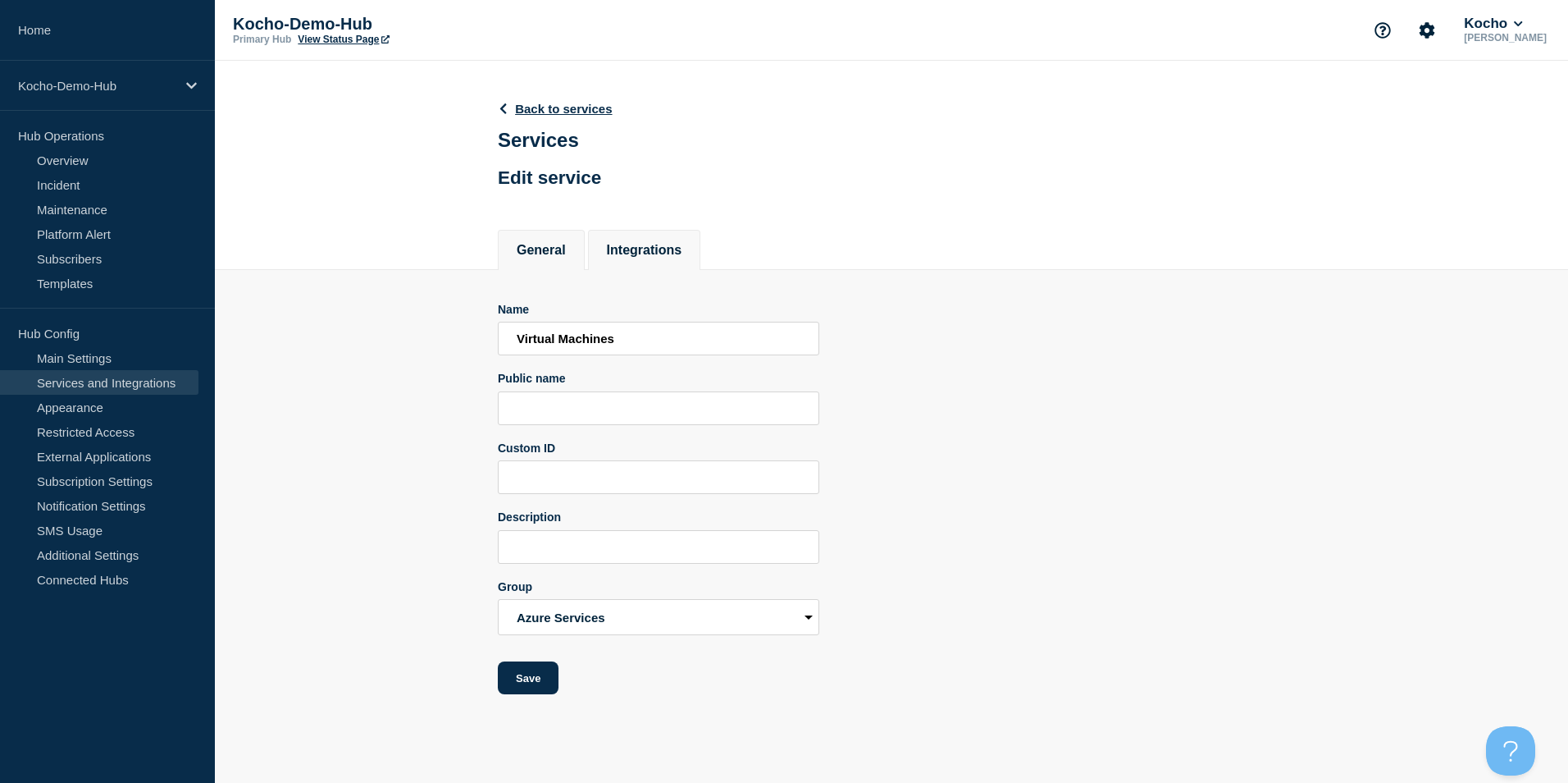
click at [651, 253] on button "Integrations" at bounding box center [645, 251] width 76 height 15
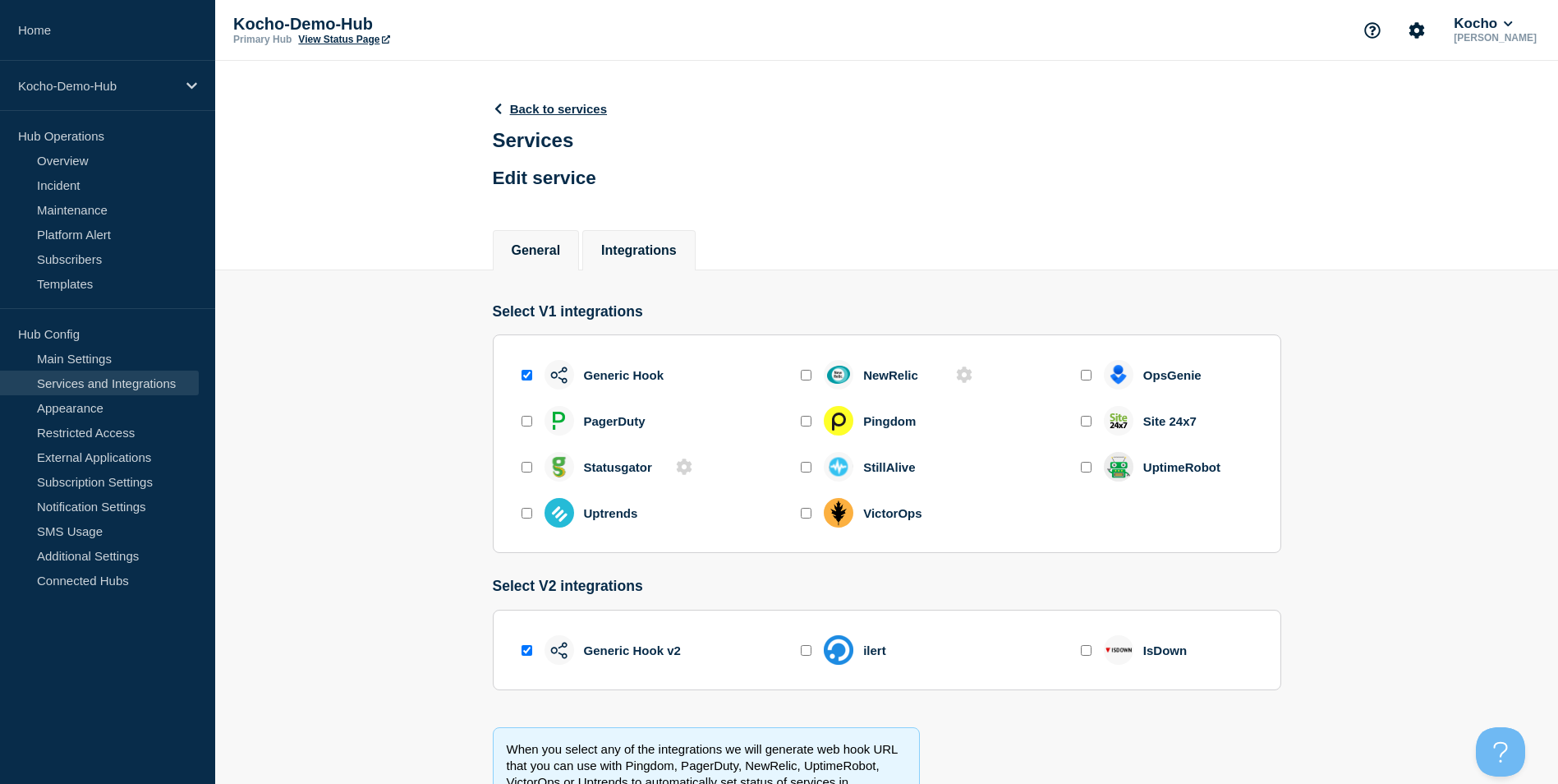
click at [544, 252] on button "General" at bounding box center [536, 251] width 49 height 15
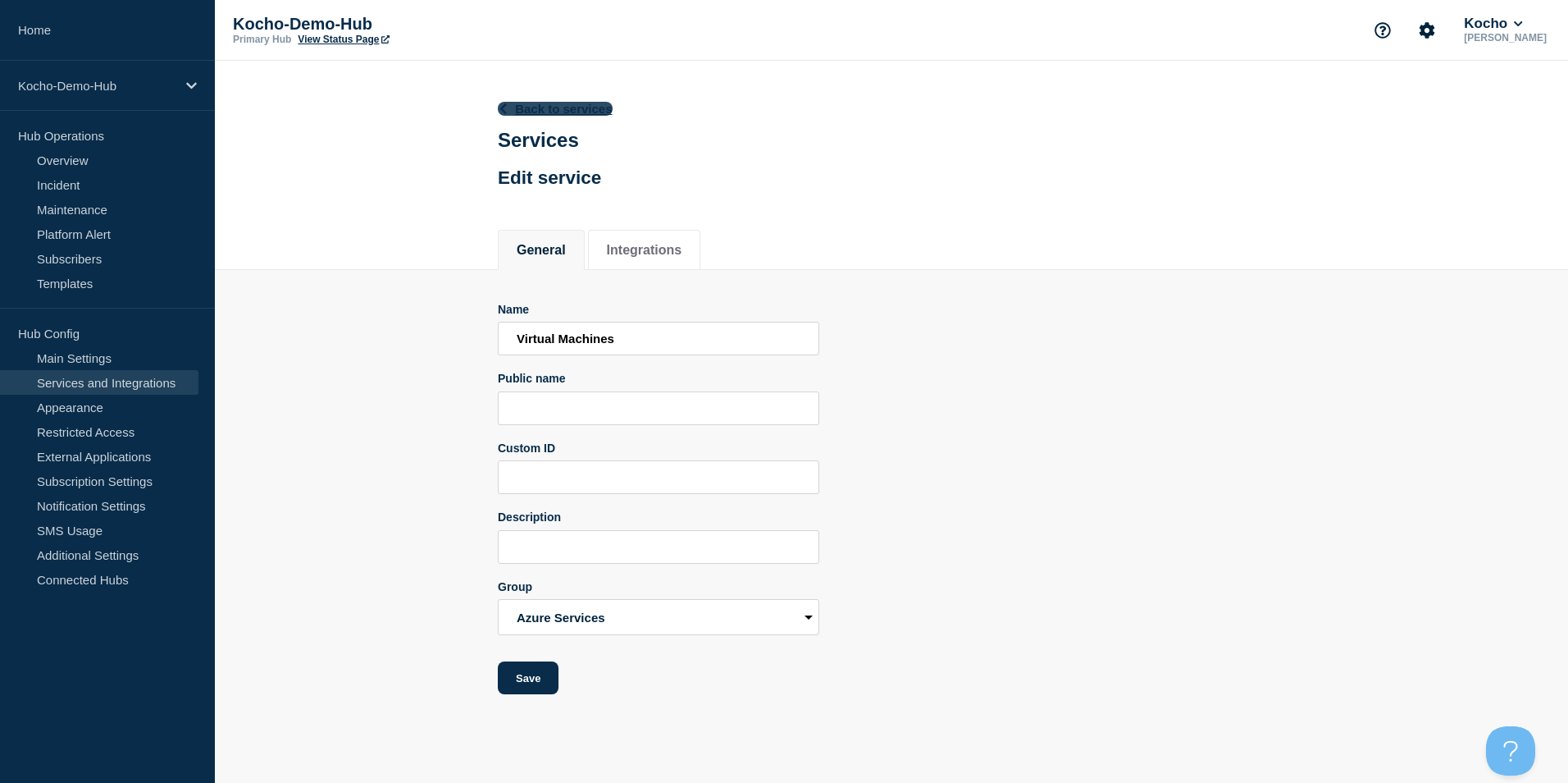
click at [510, 112] on icon at bounding box center [503, 108] width 12 height 11
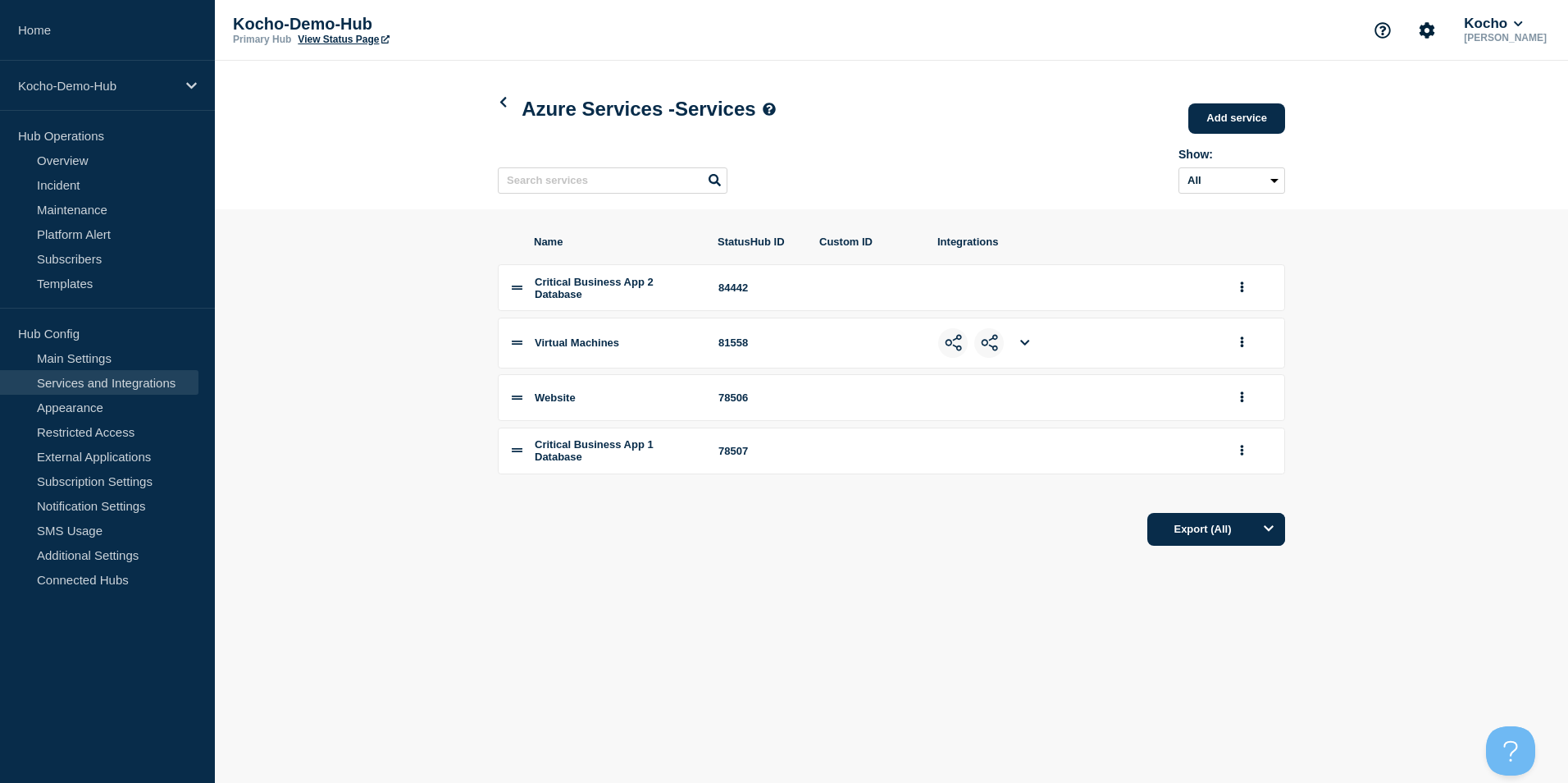
click at [989, 347] on img at bounding box center [989, 342] width 17 height 17
click at [1031, 349] on li at bounding box center [1024, 342] width 29 height 29
click at [1021, 348] on icon at bounding box center [1024, 342] width 9 height 11
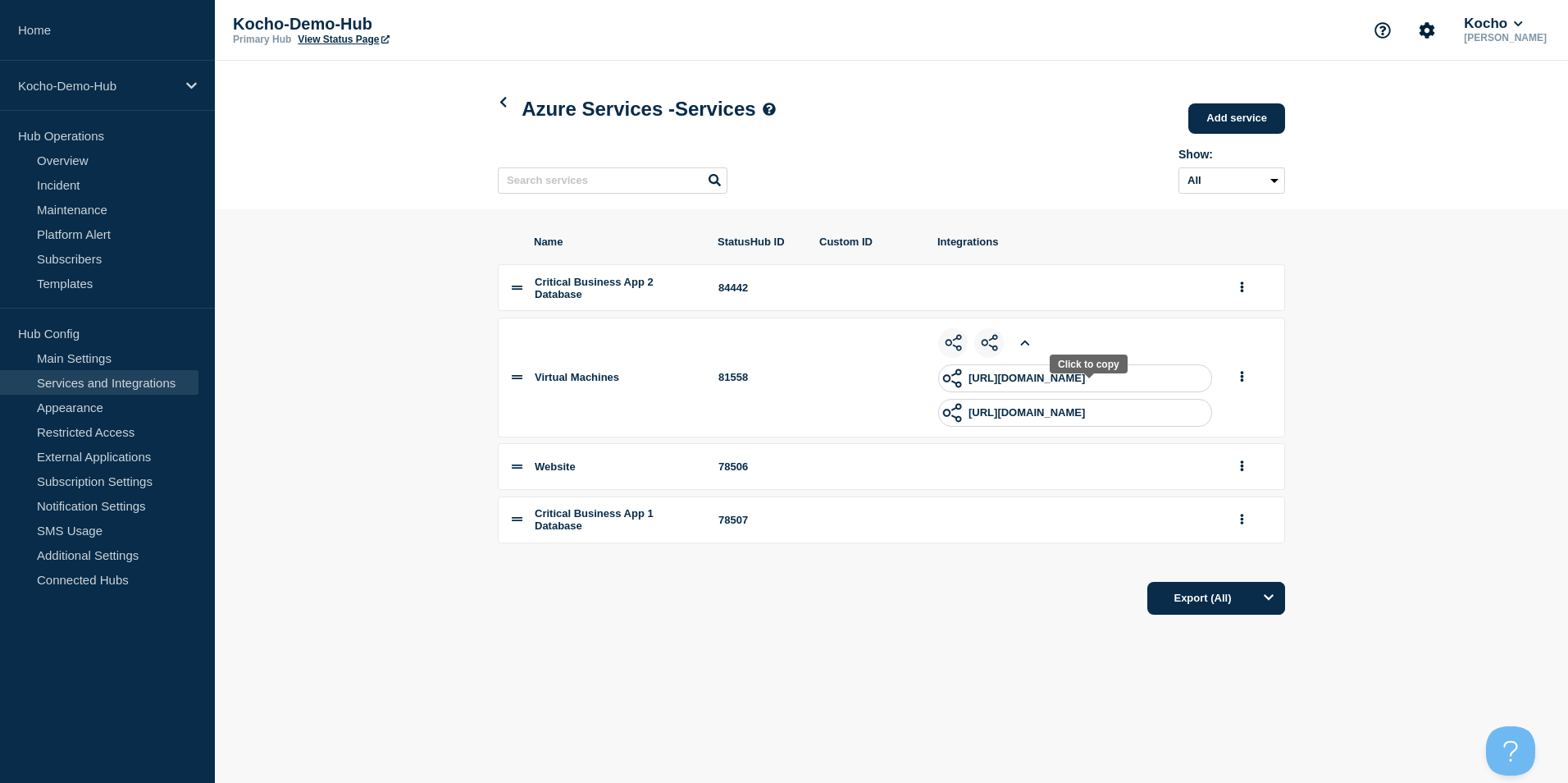
click at [1026, 381] on p "[URL][DOMAIN_NAME]" at bounding box center [1027, 377] width 117 height 12
click at [107, 164] on link "Overview" at bounding box center [99, 160] width 198 height 25
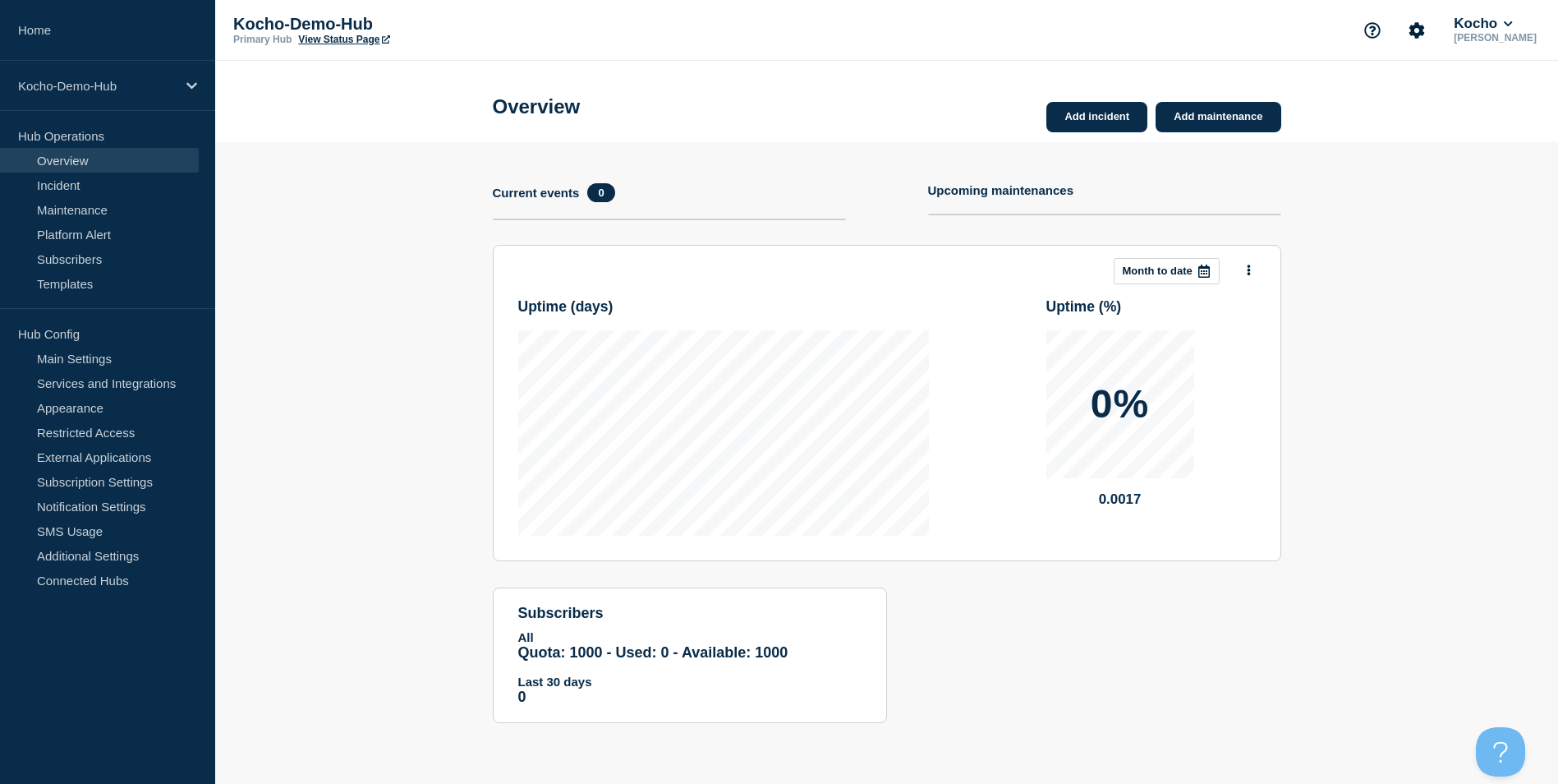
click at [359, 34] on link "View Status Page" at bounding box center [343, 39] width 91 height 12
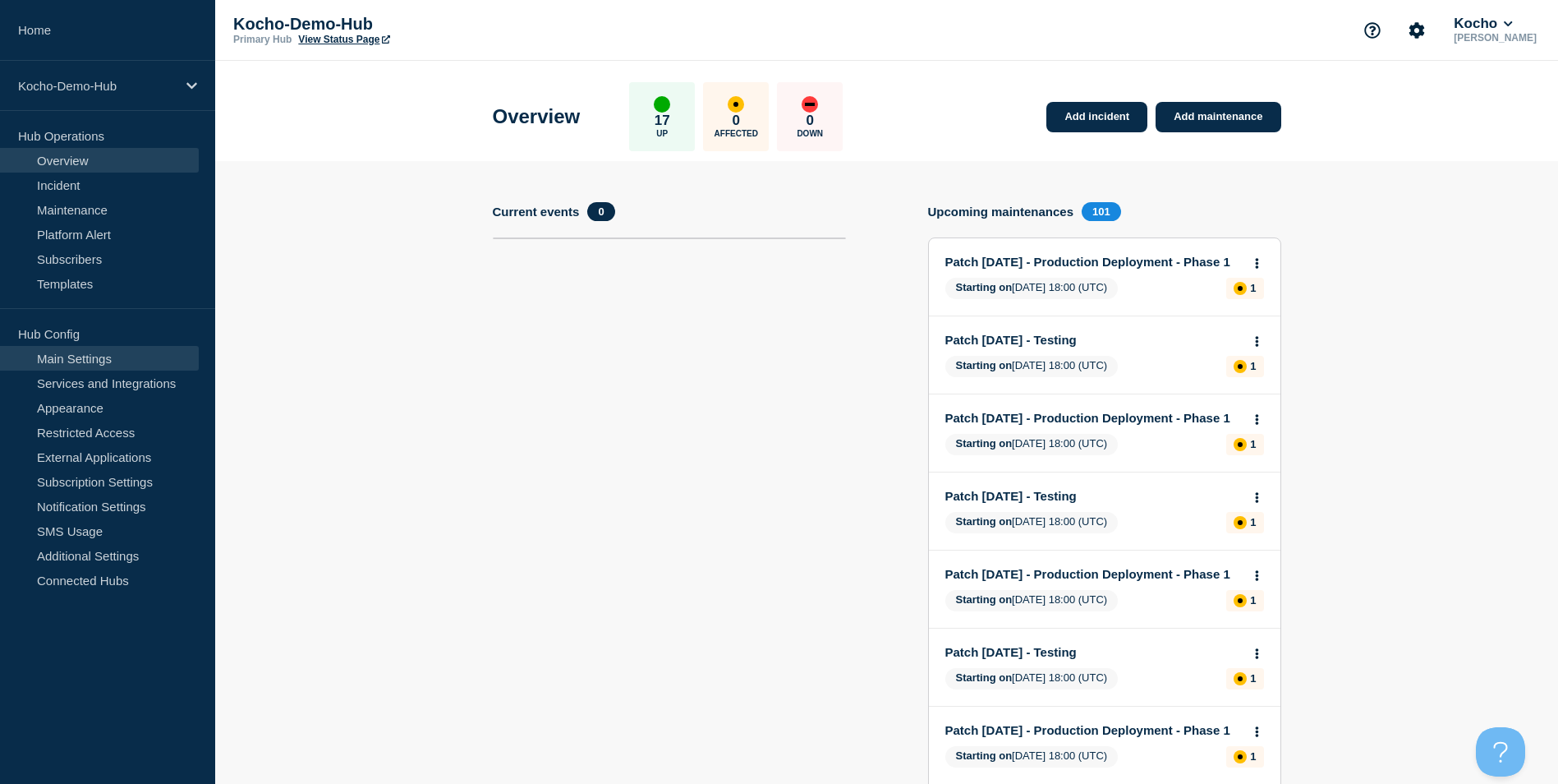
click at [129, 358] on link "Main Settings" at bounding box center [99, 359] width 199 height 25
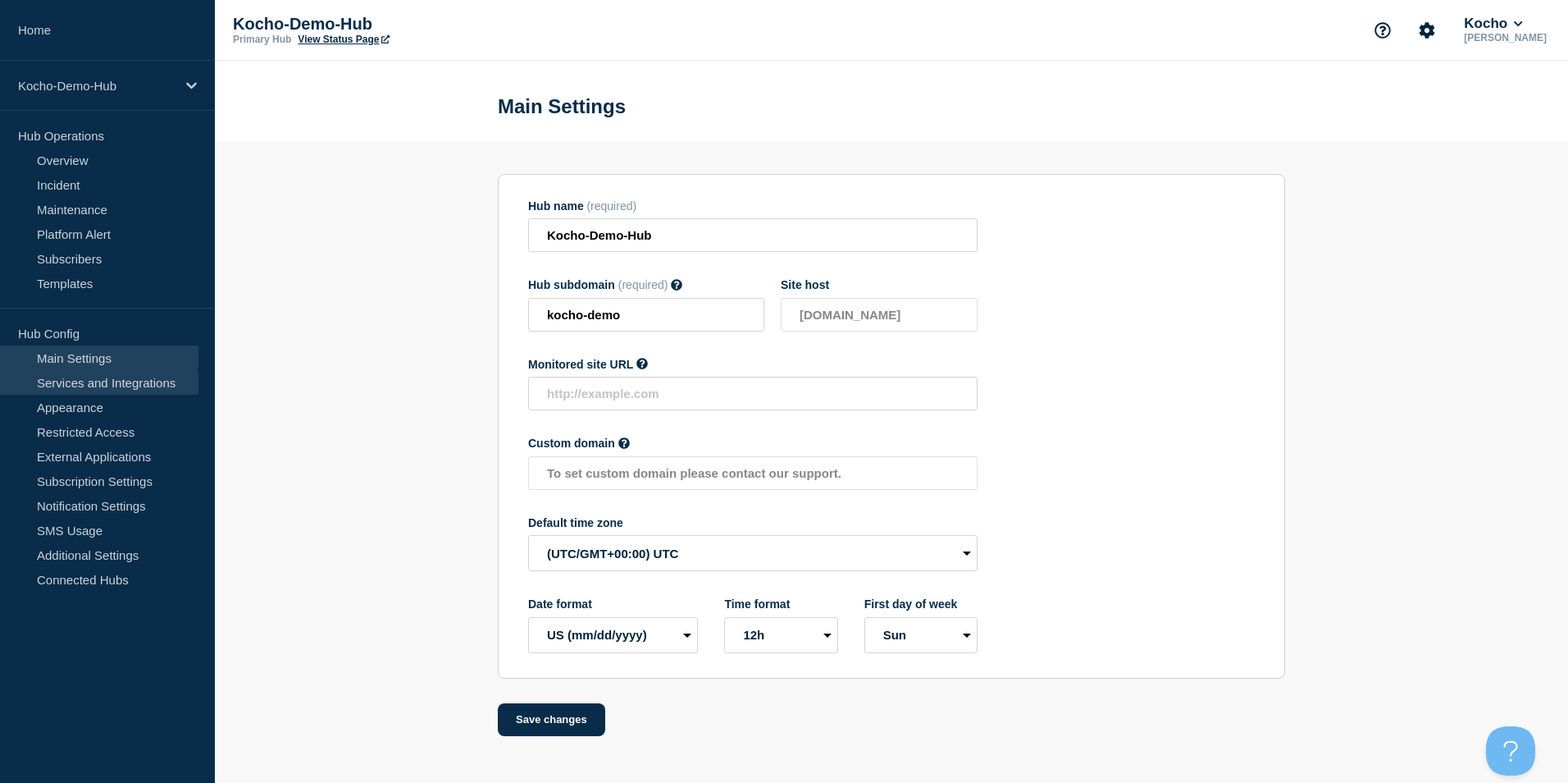
click at [154, 381] on link "Services and Integrations" at bounding box center [99, 382] width 198 height 25
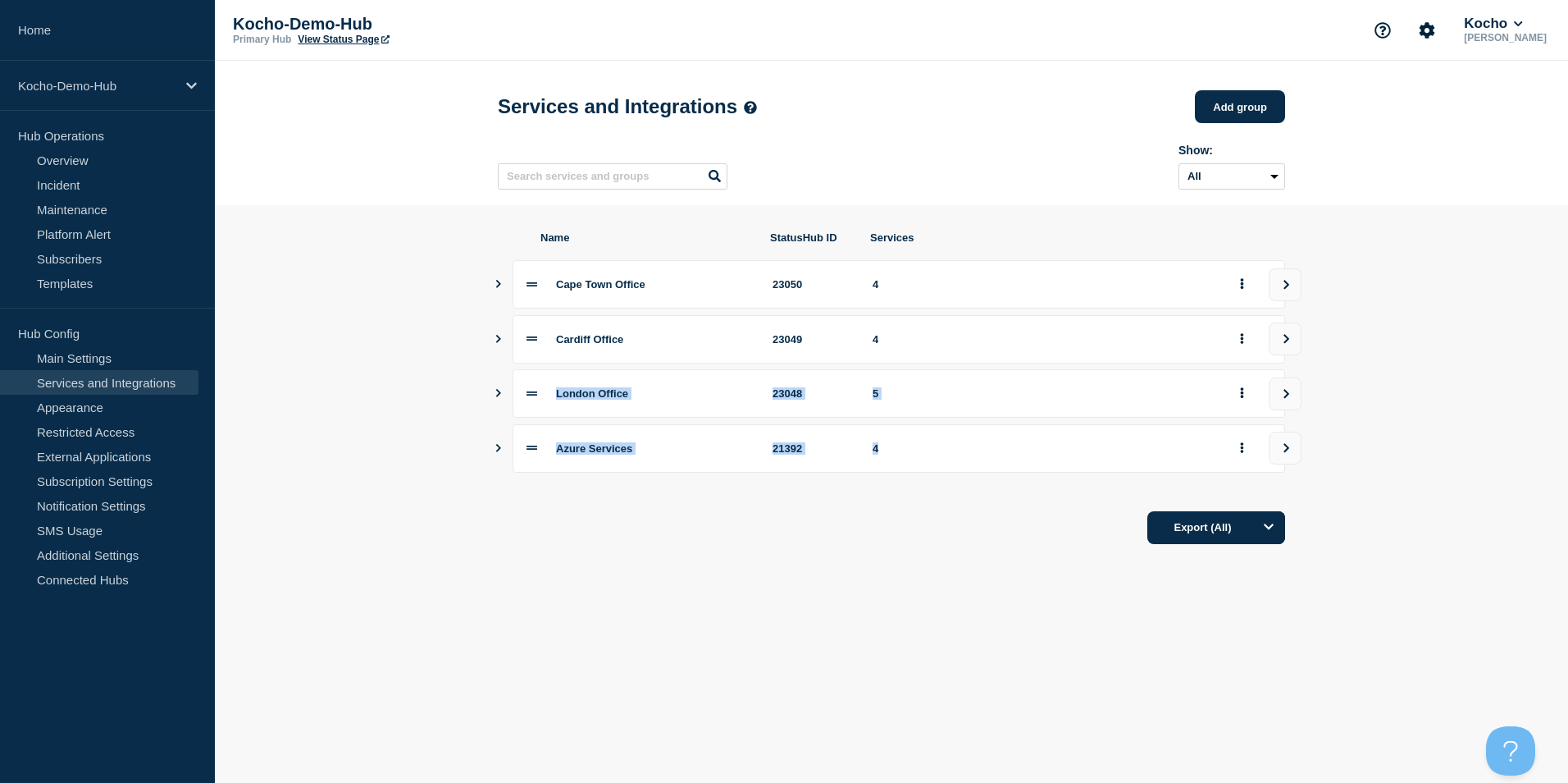
drag, startPoint x: 964, startPoint y: 450, endPoint x: 958, endPoint y: 349, distance: 101.2
click at [958, 349] on div "[GEOGRAPHIC_DATA] [GEOGRAPHIC_DATA] [GEOGRAPHIC_DATA] 23048 5 Azure Services 21…" at bounding box center [891, 366] width 787 height 212
click at [1283, 459] on button "view group" at bounding box center [1284, 447] width 32 height 32
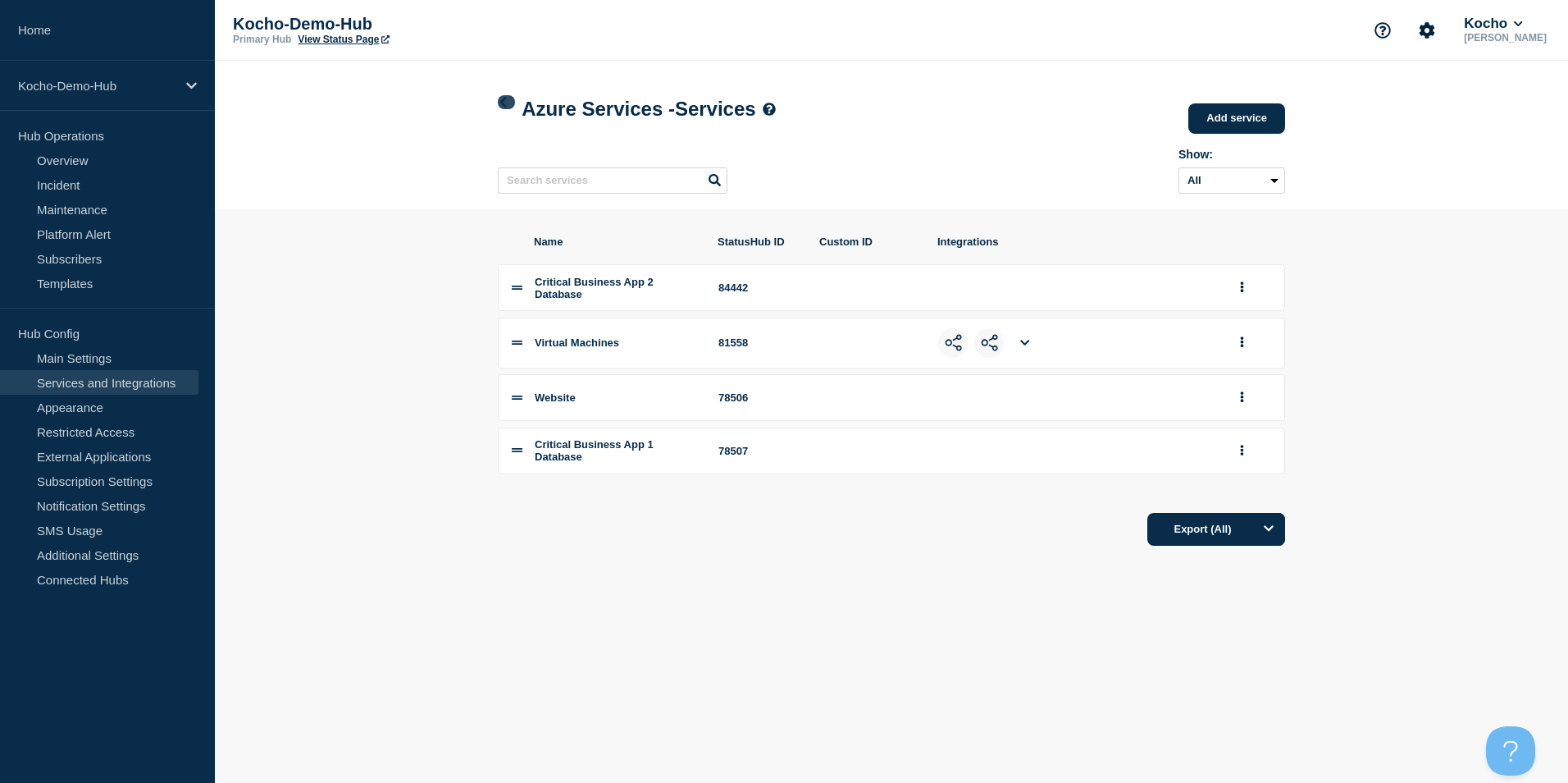
click at [501, 104] on icon at bounding box center [503, 102] width 12 height 11
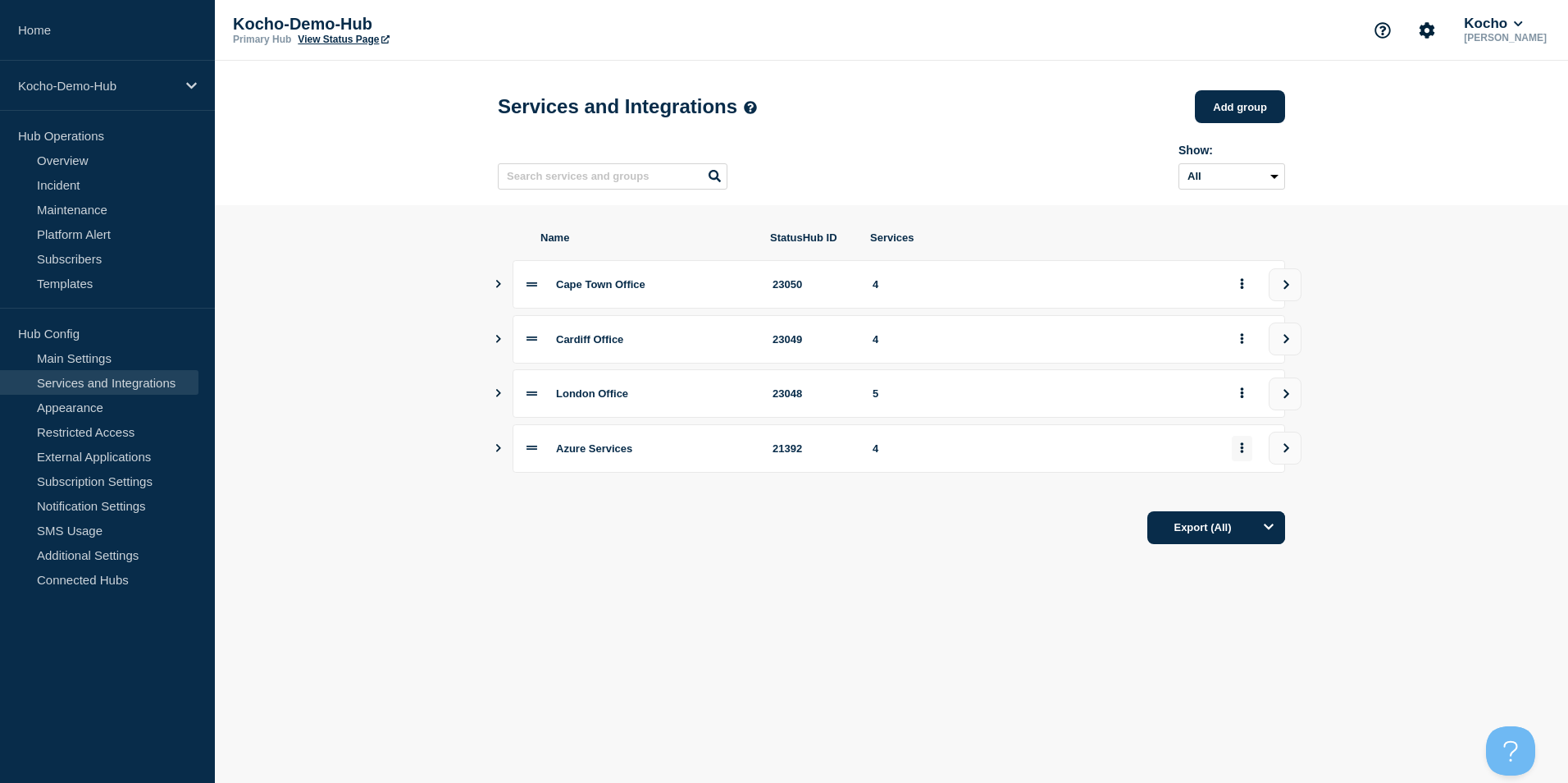
click at [1239, 452] on button "group actions" at bounding box center [1242, 448] width 21 height 26
click at [1251, 571] on button "Top" at bounding box center [1252, 562] width 82 height 26
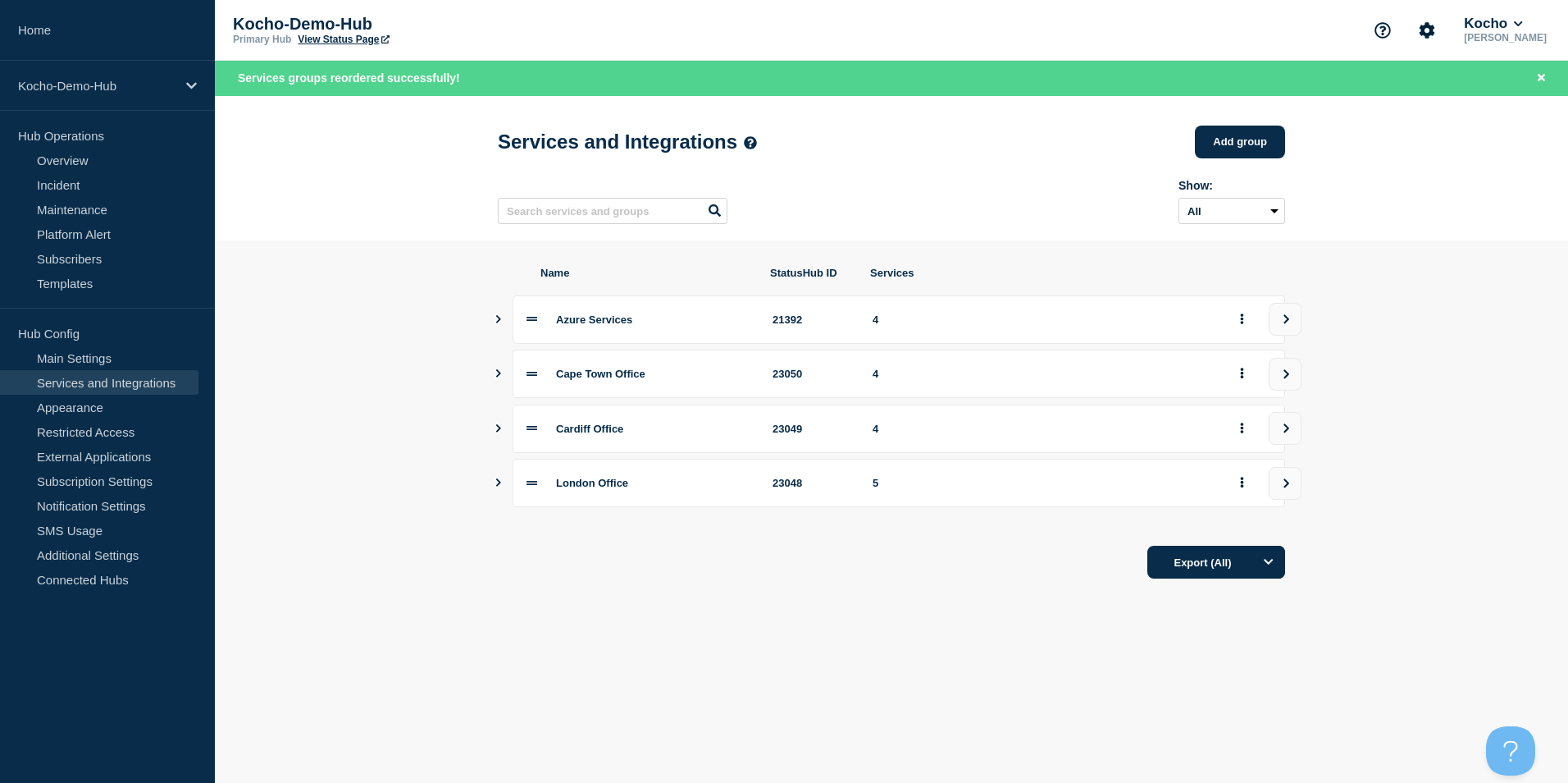
click at [1257, 485] on div at bounding box center [1251, 482] width 39 height 26
click at [1247, 490] on button "group actions" at bounding box center [1242, 482] width 21 height 26
click at [1246, 570] on ul "Move to Top Bottom" at bounding box center [1252, 596] width 82 height 78
click at [520, 491] on div "London Office 23048 5" at bounding box center [899, 483] width 773 height 48
click at [539, 494] on div "London Office 23048 5" at bounding box center [899, 483] width 773 height 48
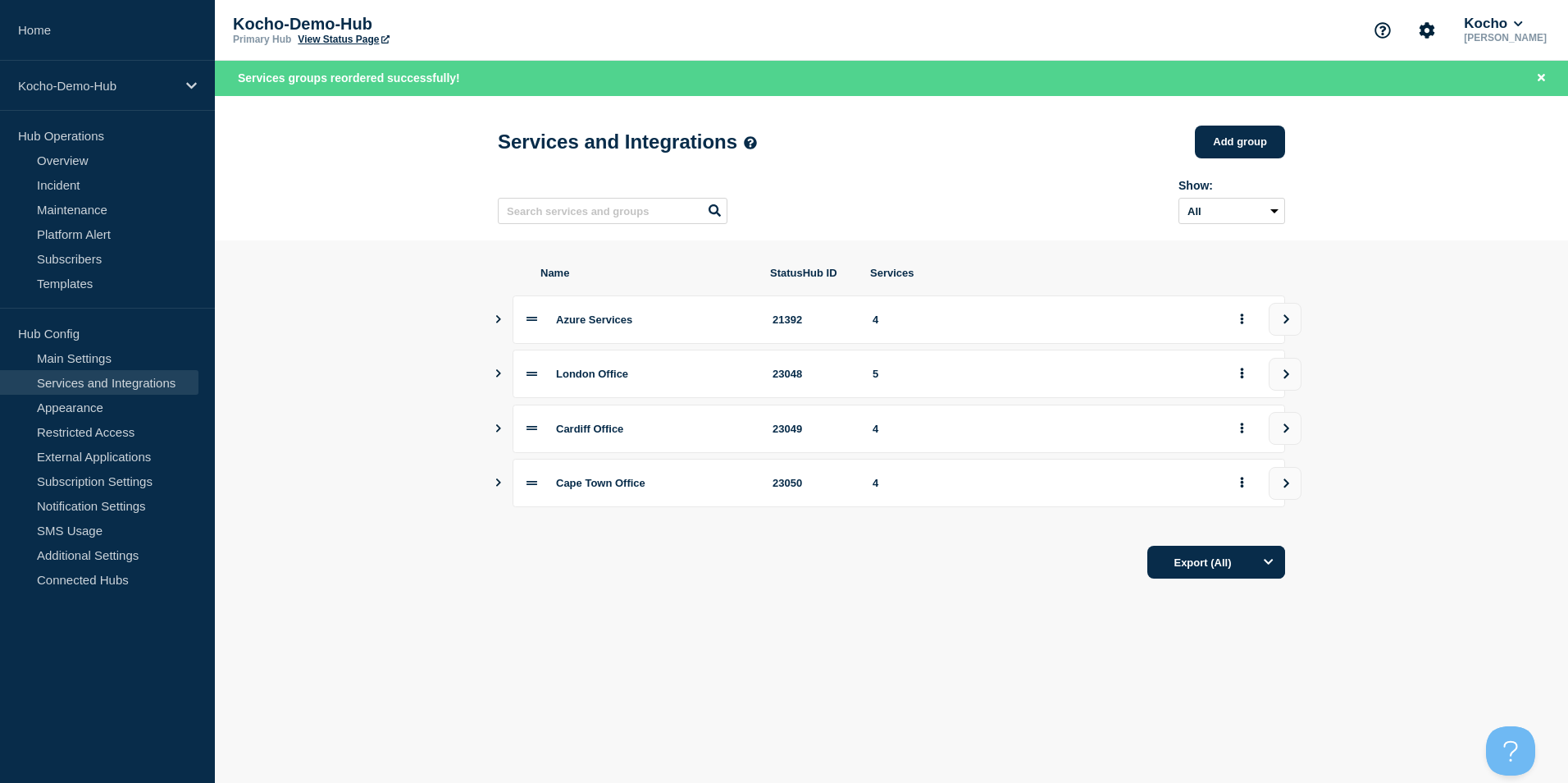
click at [455, 616] on main "Services and Integrations Add group Here you can create & manage services that …" at bounding box center [891, 362] width 1353 height 534
click at [351, 43] on link "View Status Page" at bounding box center [342, 39] width 91 height 12
click at [114, 181] on link "Incident" at bounding box center [99, 185] width 198 height 25
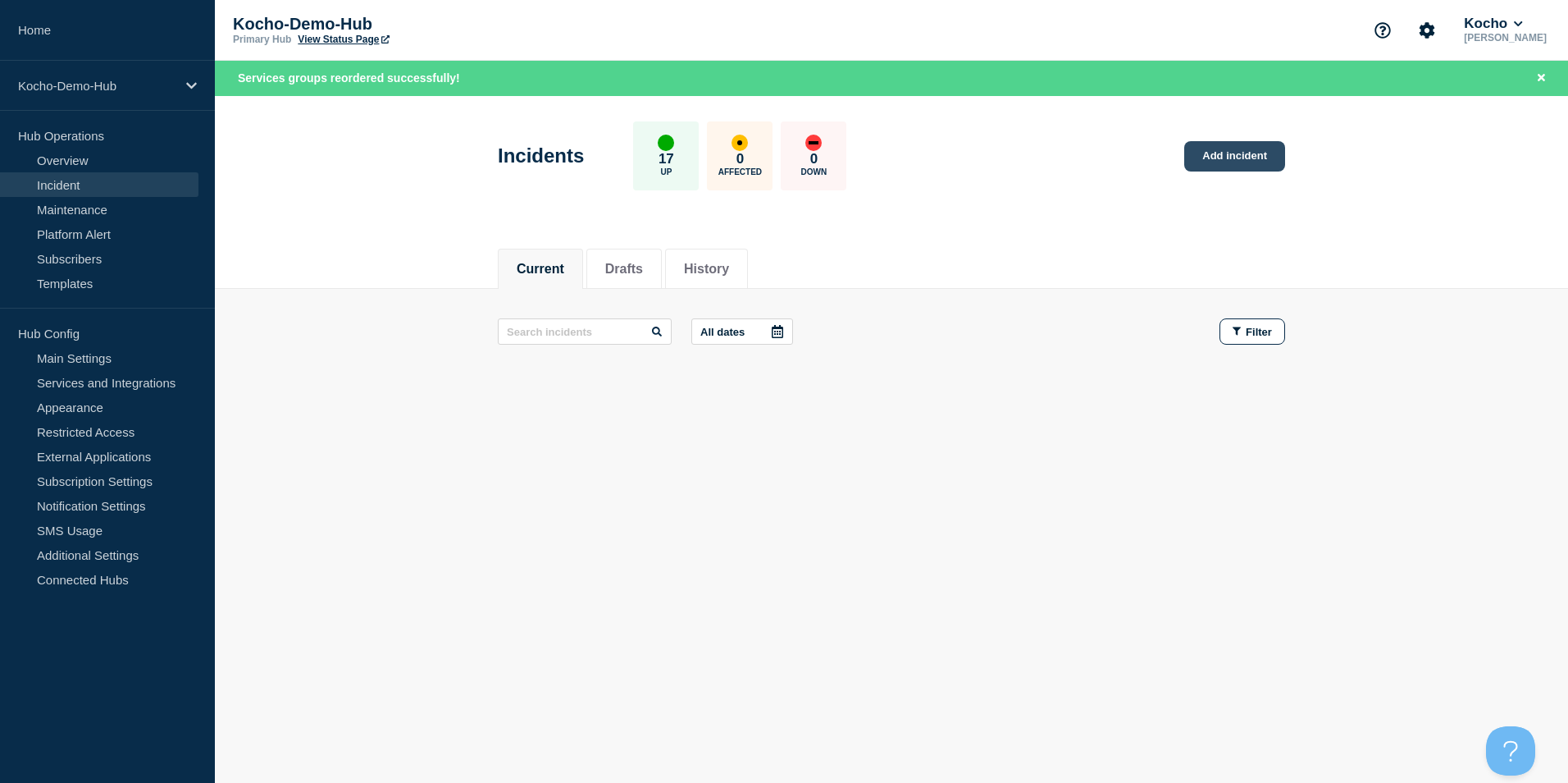
click at [1217, 149] on link "Add incident" at bounding box center [1234, 156] width 101 height 30
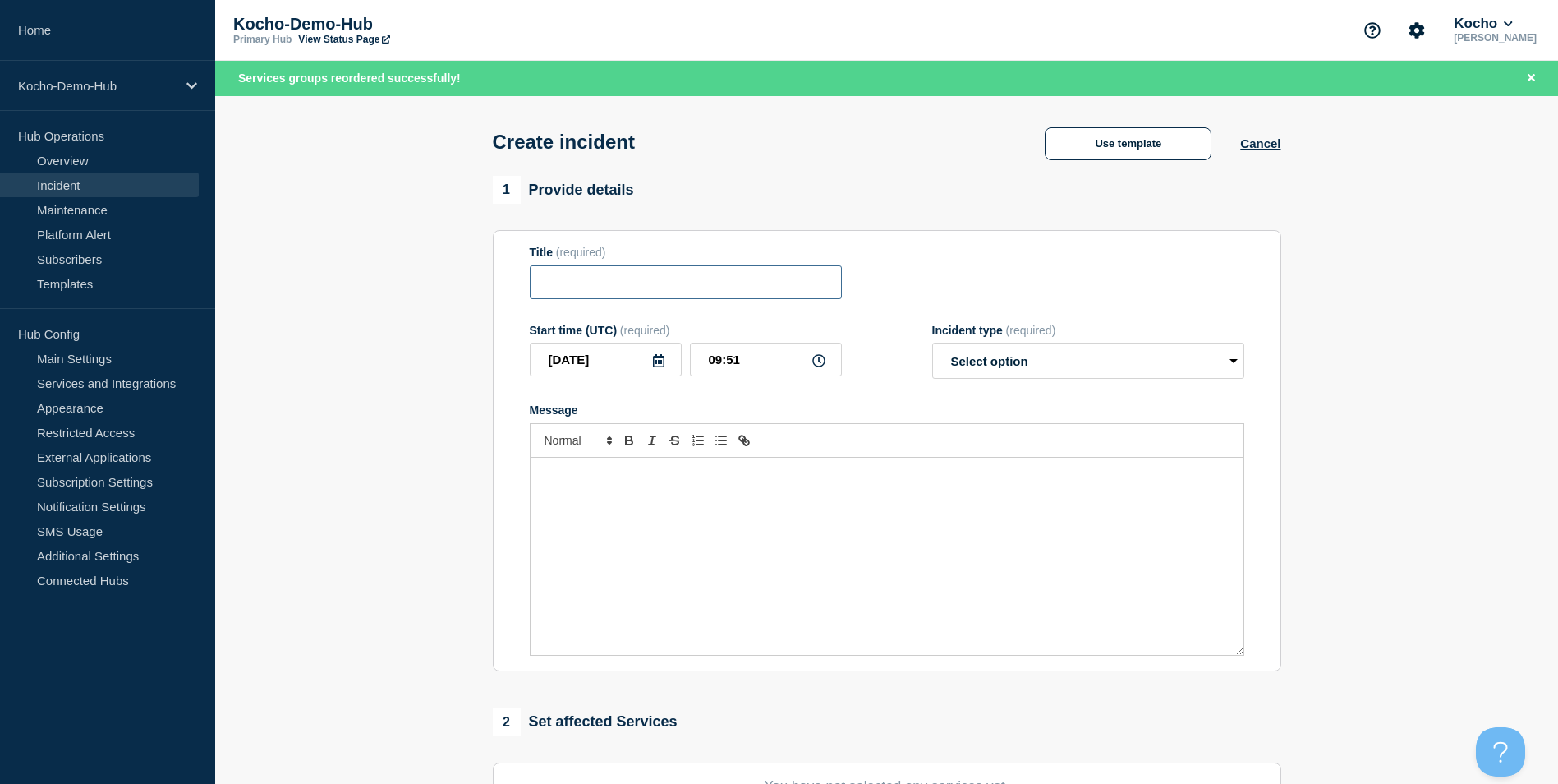
click at [685, 298] on input "Title" at bounding box center [686, 282] width 312 height 33
type input "London WAP Down"
click at [1062, 355] on select "Select option Investigating Identified Monitoring" at bounding box center [1088, 360] width 312 height 36
select select "investigating"
click at [932, 347] on select "Select option Investigating Identified Monitoring" at bounding box center [1088, 360] width 312 height 36
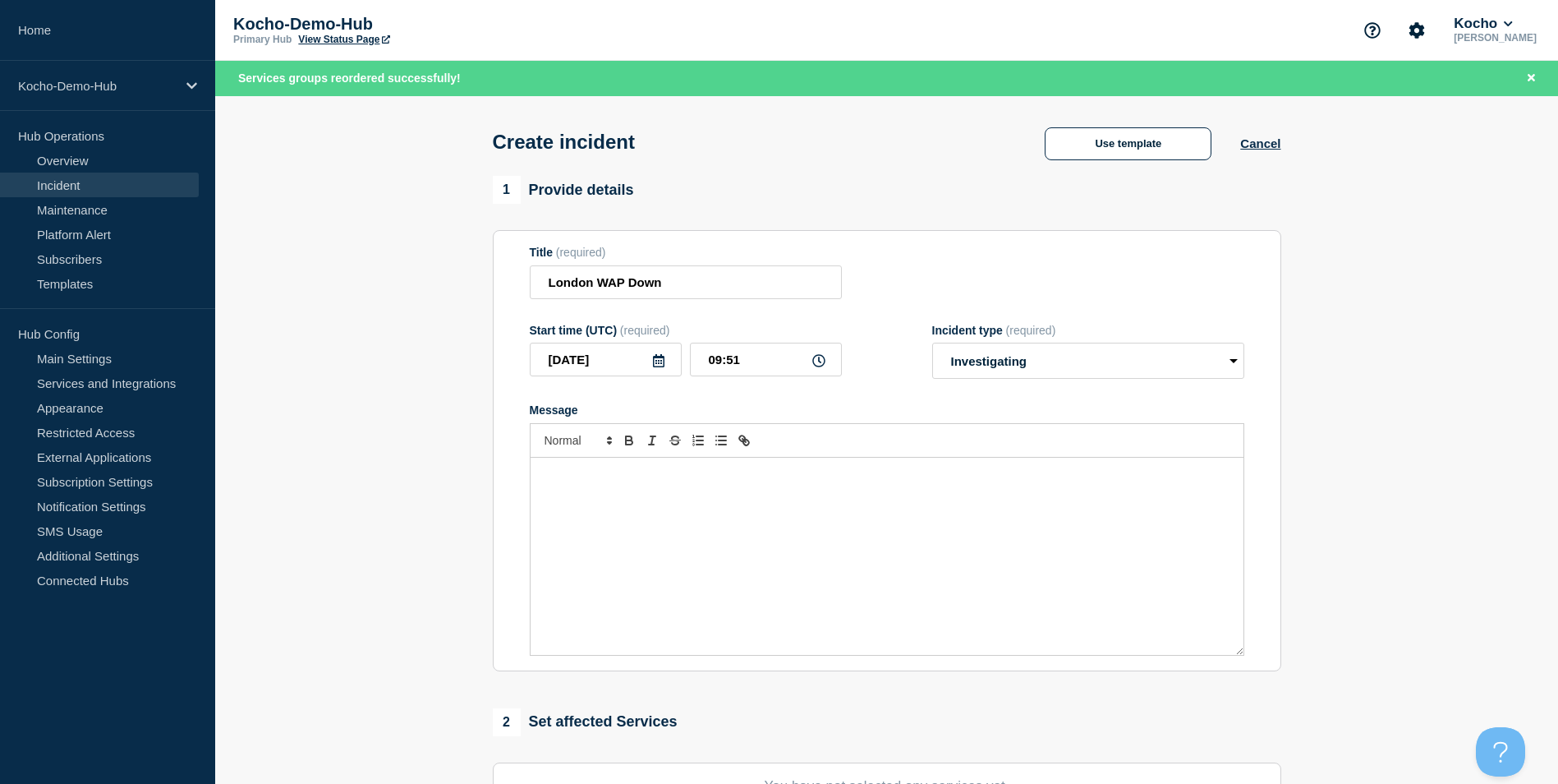
click at [721, 562] on div "Message" at bounding box center [887, 556] width 713 height 197
drag, startPoint x: 603, startPoint y: 284, endPoint x: 713, endPoint y: 284, distance: 110.0
click at [713, 284] on input "London WAP Down" at bounding box center [686, 282] width 312 height 33
type input "London Wireless Down"
drag, startPoint x: 632, startPoint y: 476, endPoint x: 771, endPoint y: 474, distance: 139.0
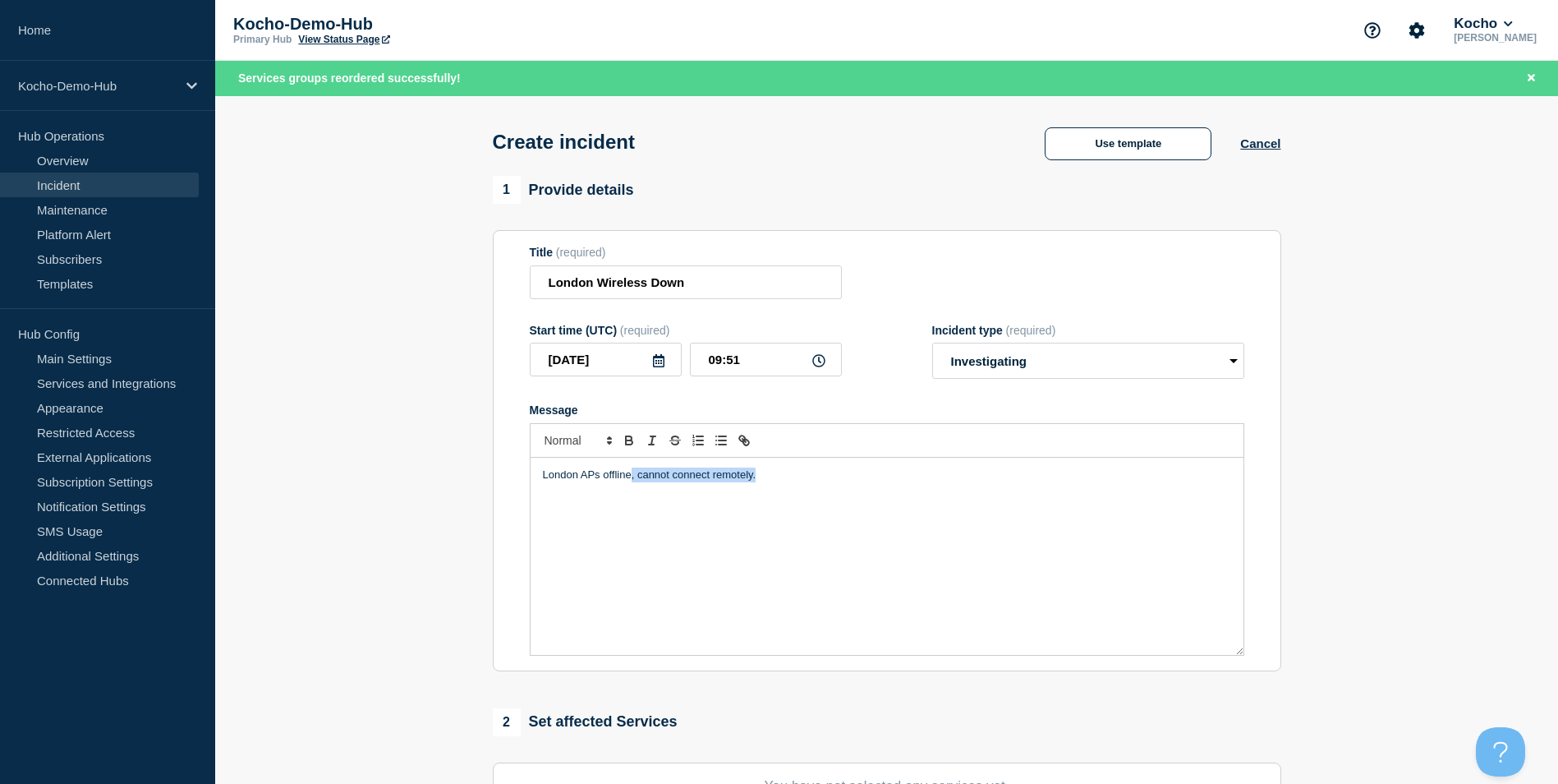
click at [771, 474] on p "London APs offline, cannot connect remotely." at bounding box center [887, 475] width 688 height 15
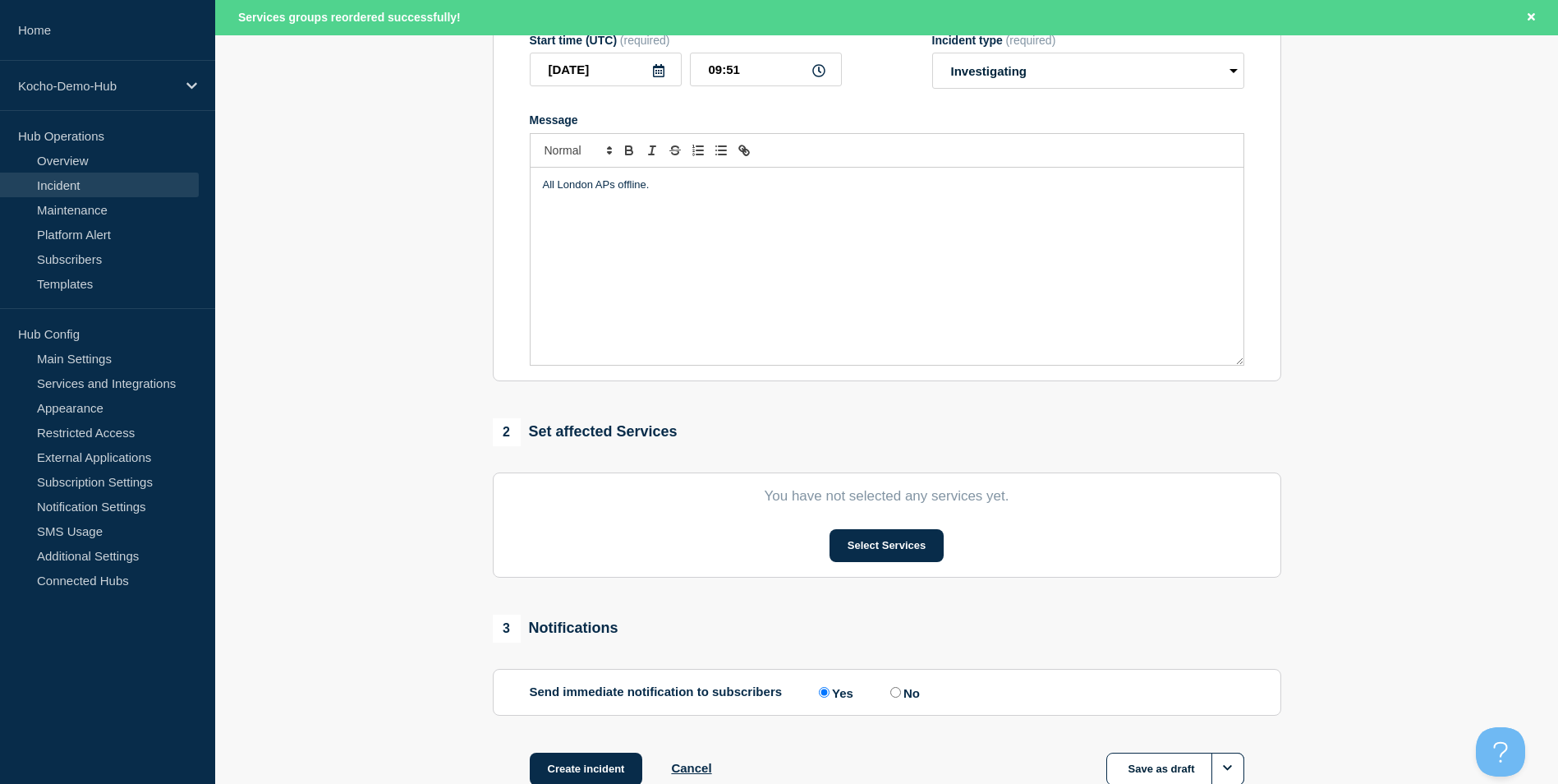
scroll to position [329, 0]
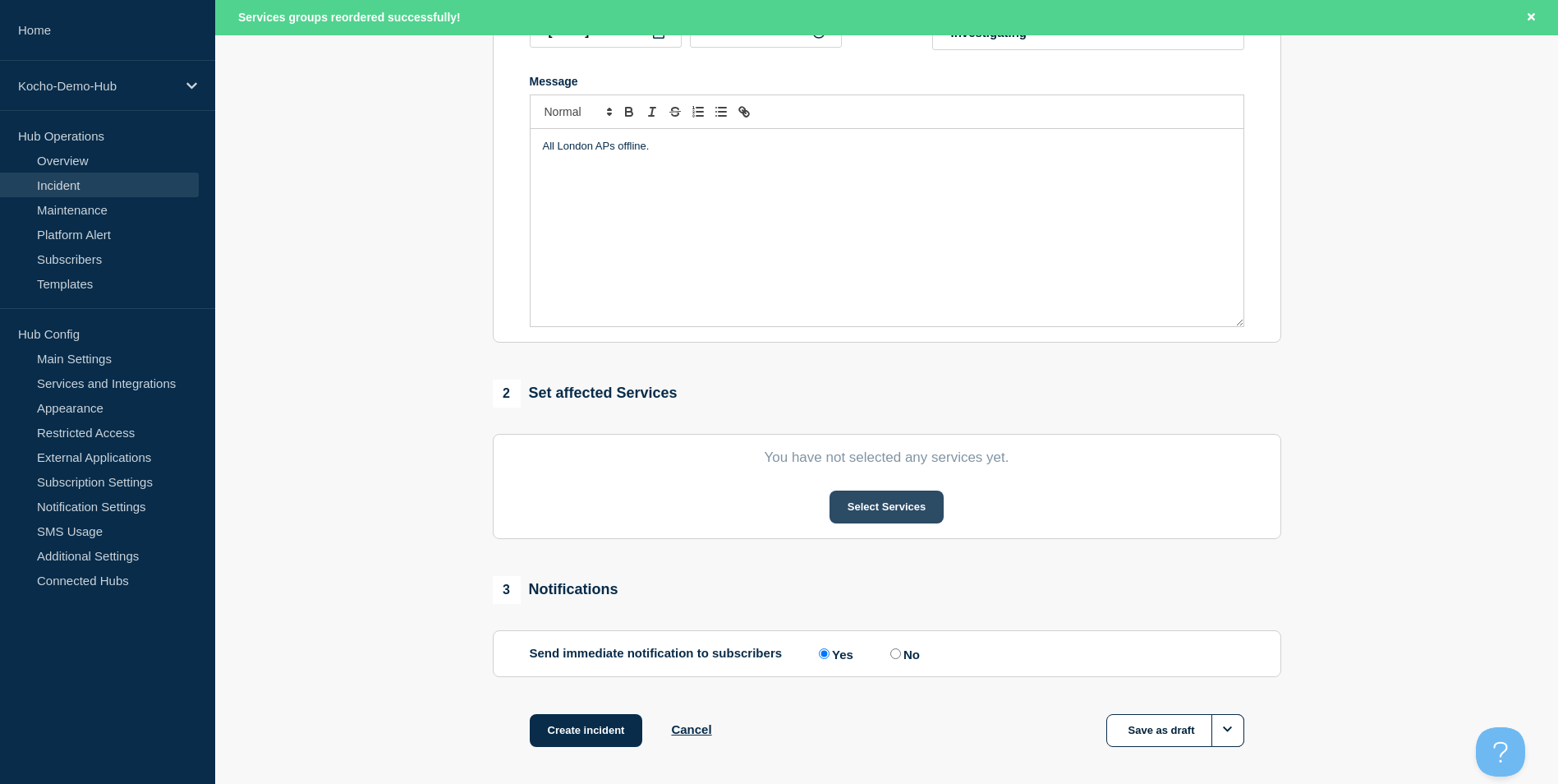
click at [914, 509] on button "Select Services" at bounding box center [887, 506] width 114 height 33
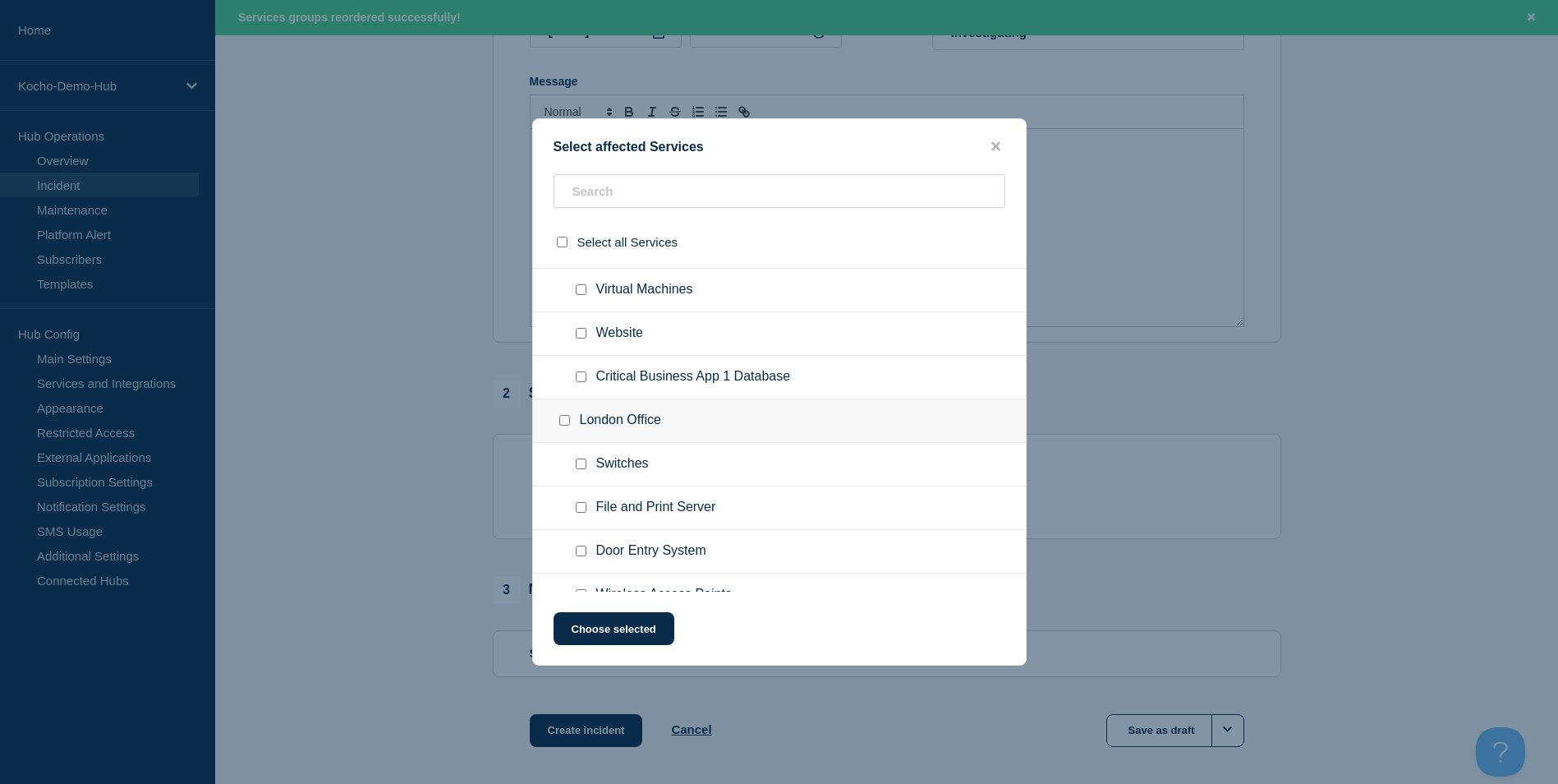
scroll to position [164, 0]
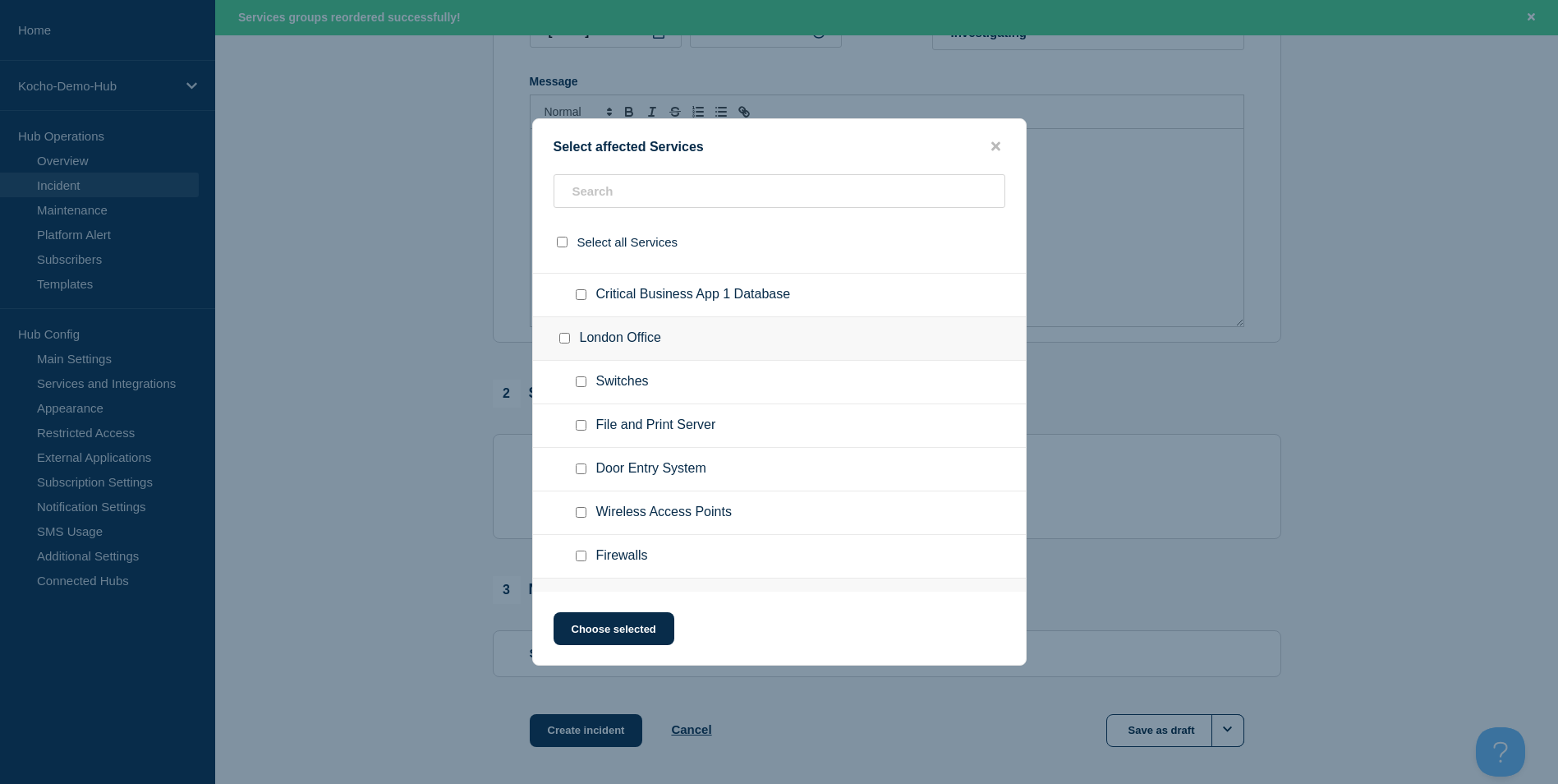
click at [574, 561] on div at bounding box center [584, 556] width 24 height 17
click at [576, 560] on input "Firewalls checkbox" at bounding box center [580, 555] width 11 height 11
click at [583, 555] on input "Firewalls checkbox" at bounding box center [580, 555] width 11 height 11
checkbox input "false"
click at [579, 502] on ul "Wireless Access Points" at bounding box center [779, 513] width 493 height 43
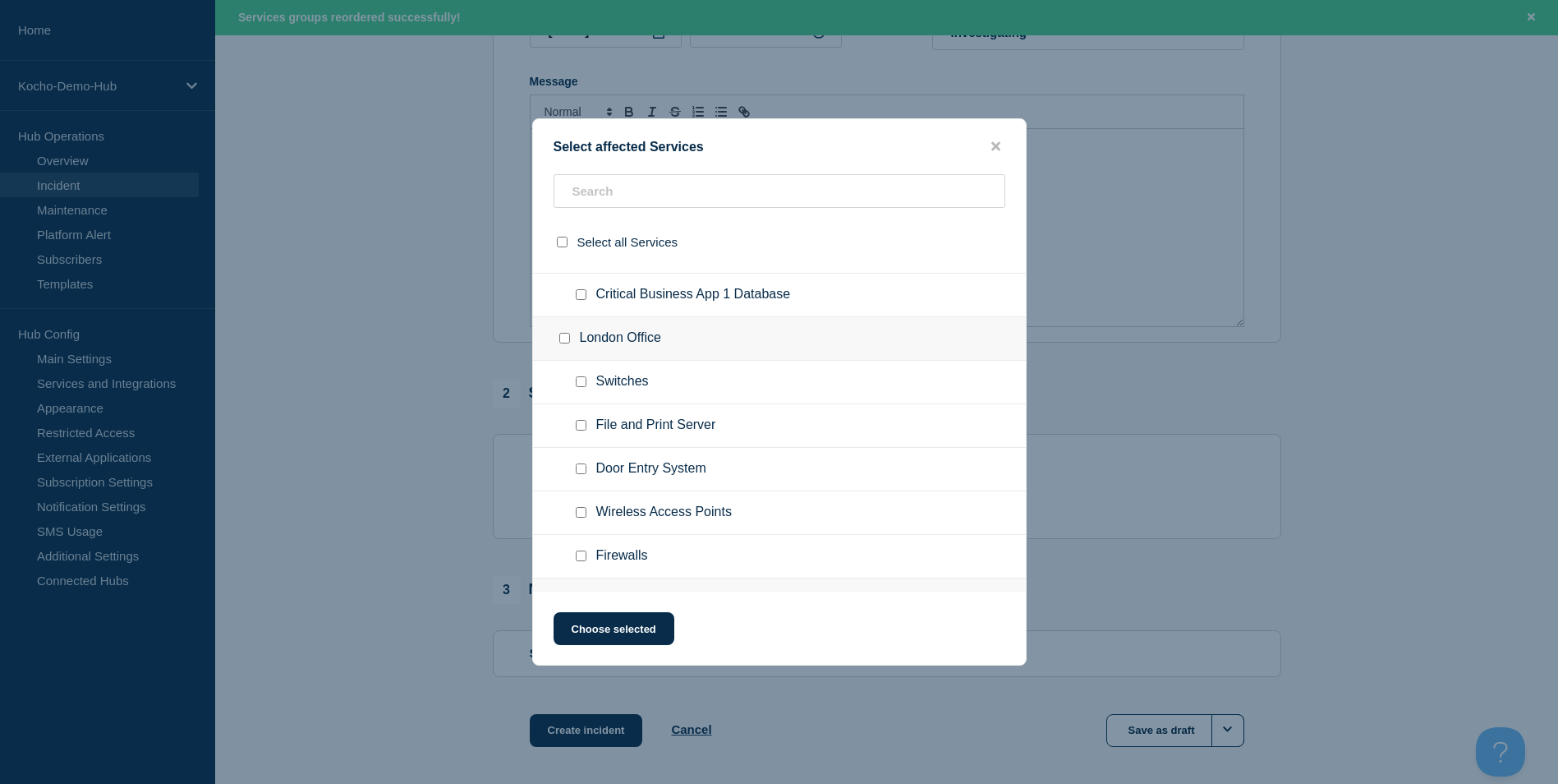
click at [580, 525] on ul "Wireless Access Points" at bounding box center [779, 513] width 493 height 43
click at [580, 510] on input "Wireless Access Points checkbox" at bounding box center [580, 512] width 11 height 11
checkbox input "true"
click at [628, 626] on button "Choose selected" at bounding box center [614, 628] width 121 height 33
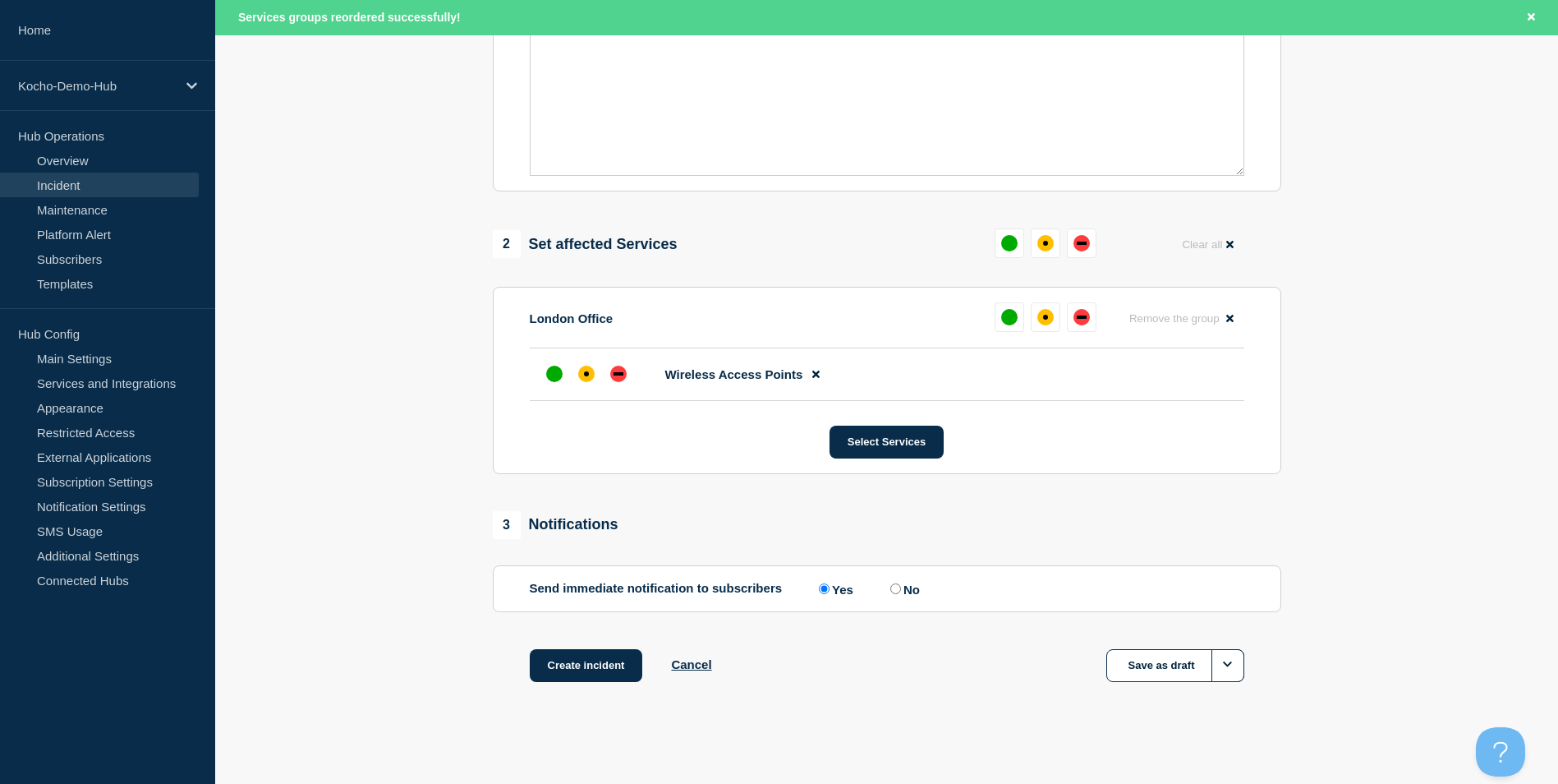
scroll to position [489, 0]
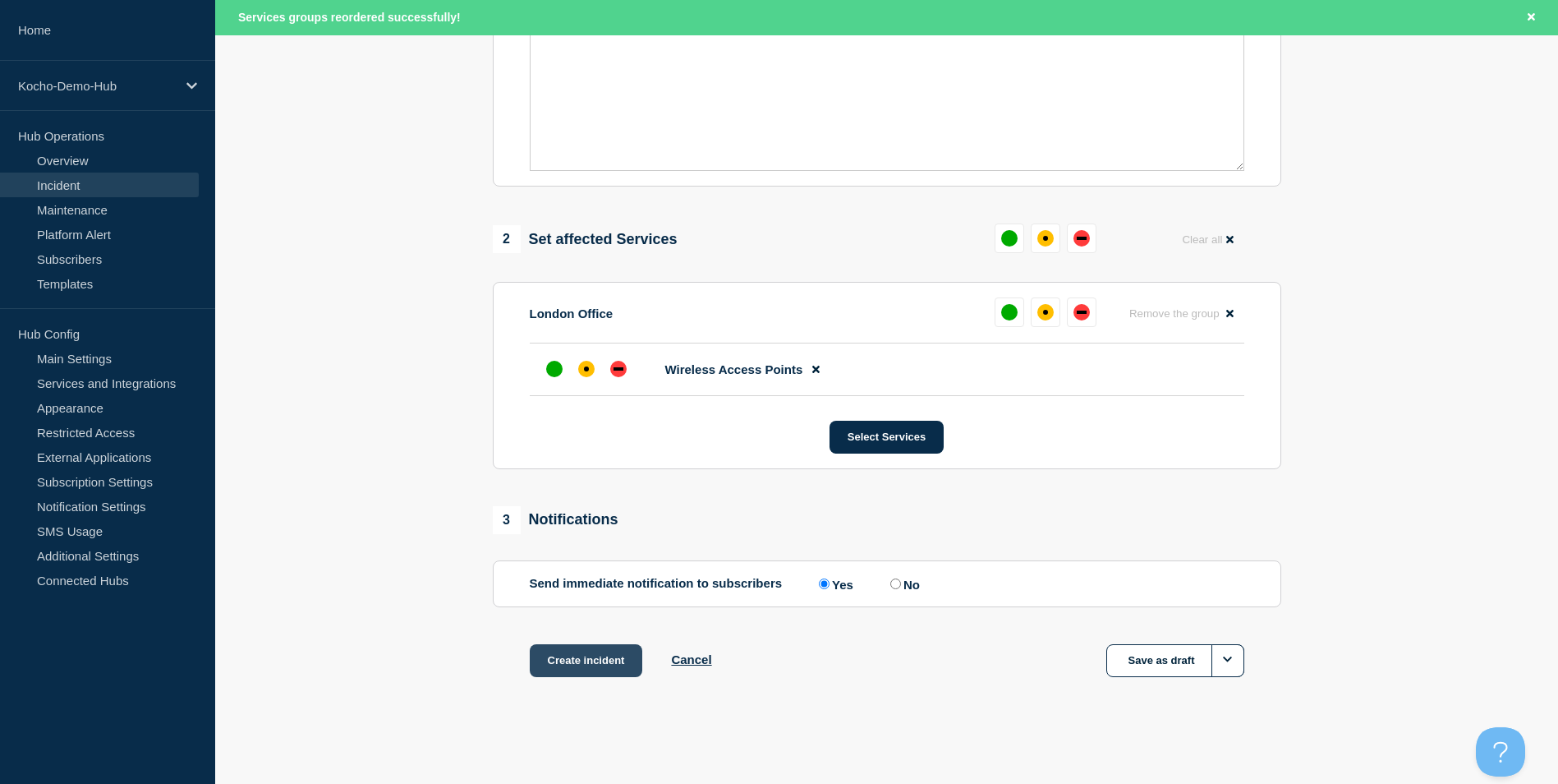
click at [580, 666] on button "Create incident" at bounding box center [586, 660] width 113 height 33
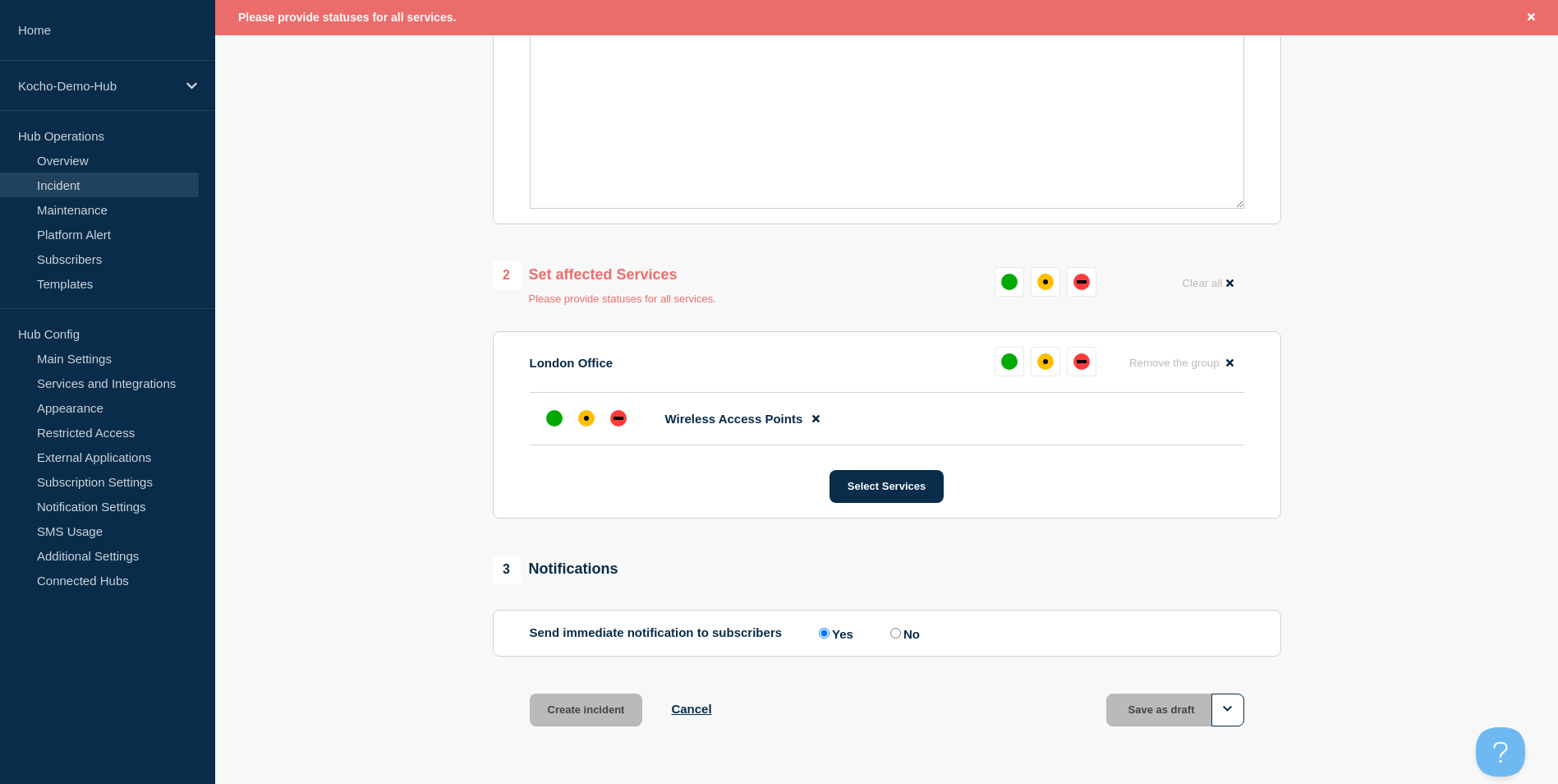
scroll to position [418, 0]
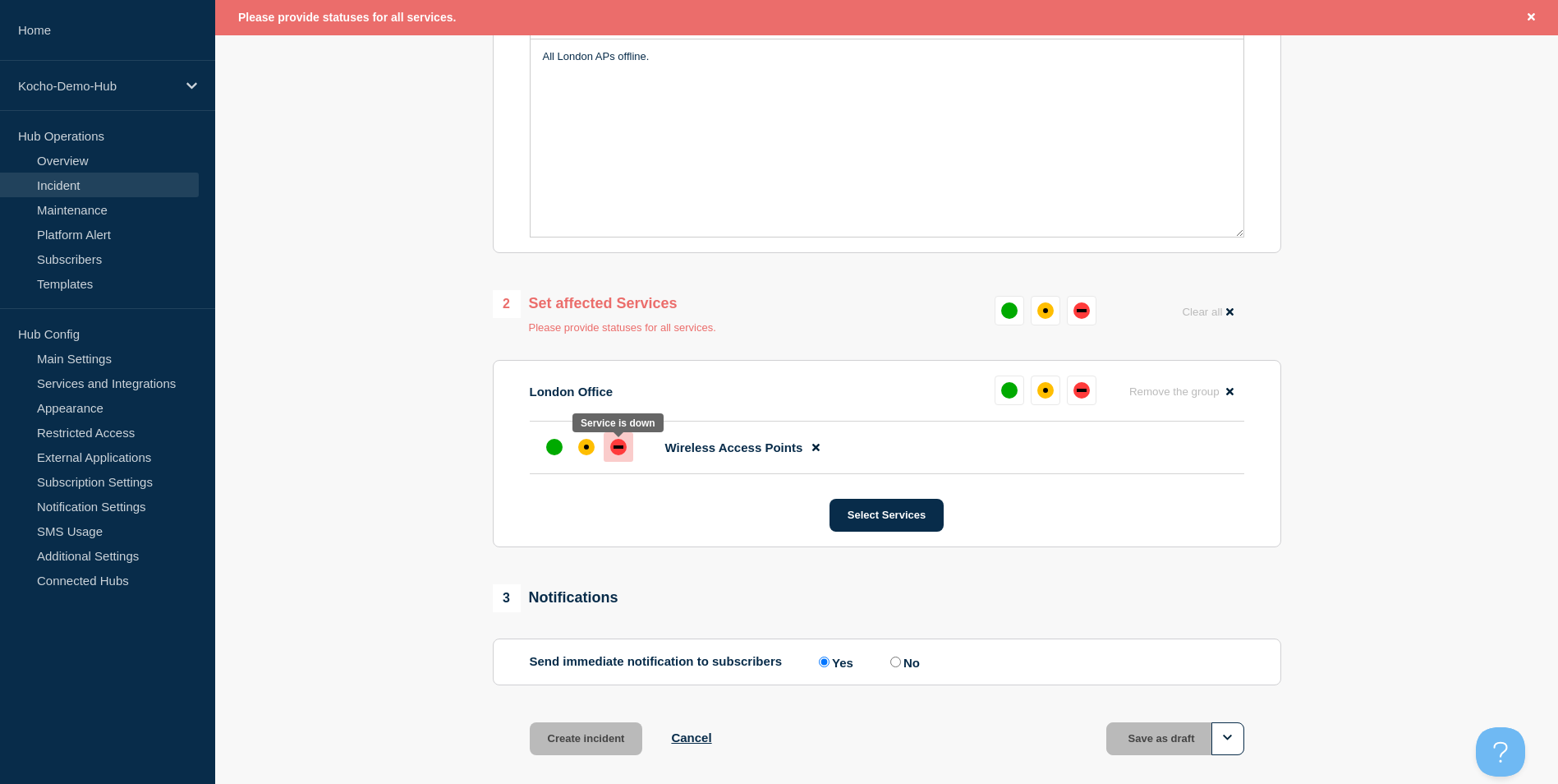
click at [616, 454] on div "down" at bounding box center [619, 447] width 17 height 17
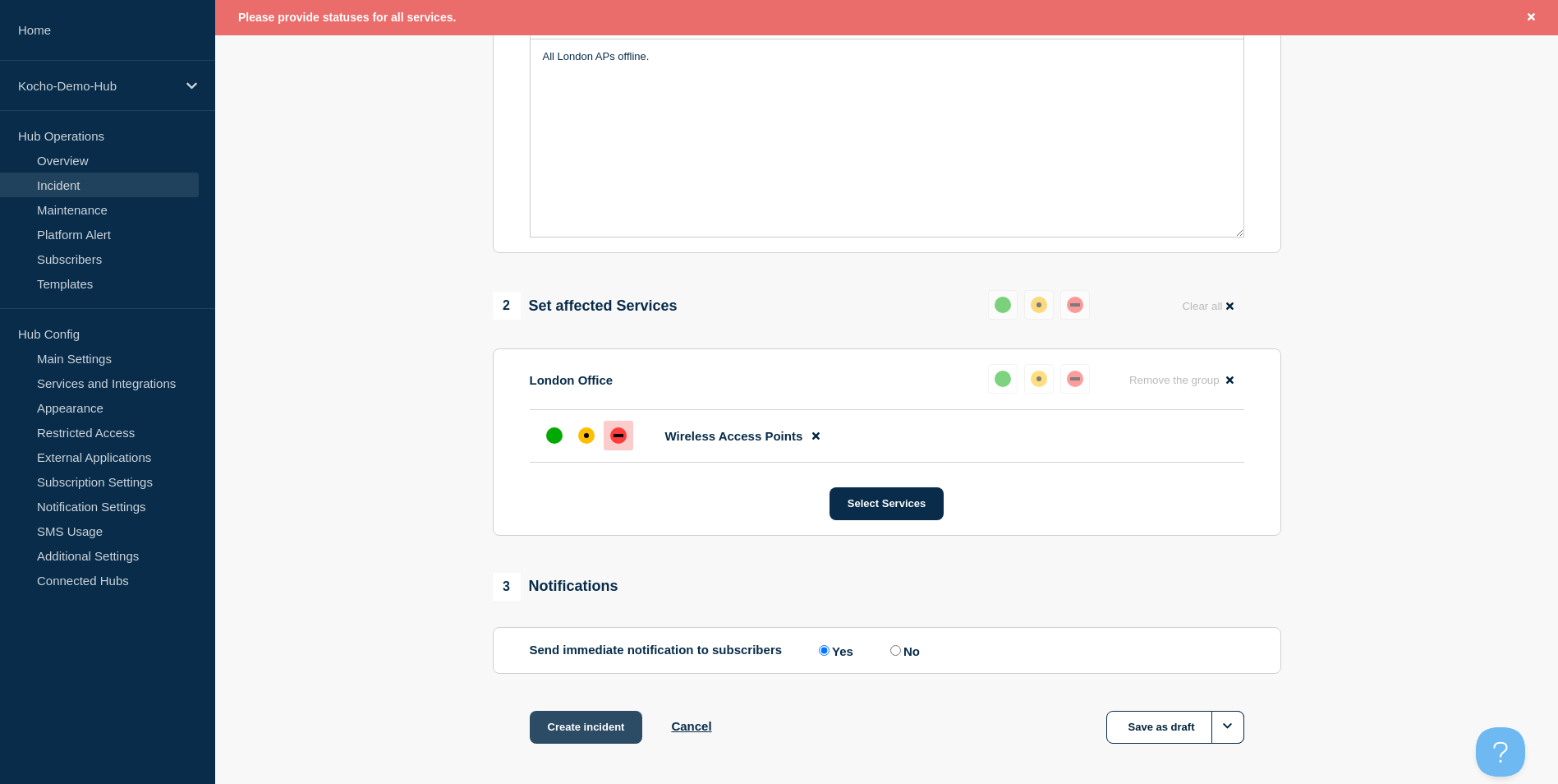
click at [566, 731] on button "Create incident" at bounding box center [586, 726] width 113 height 33
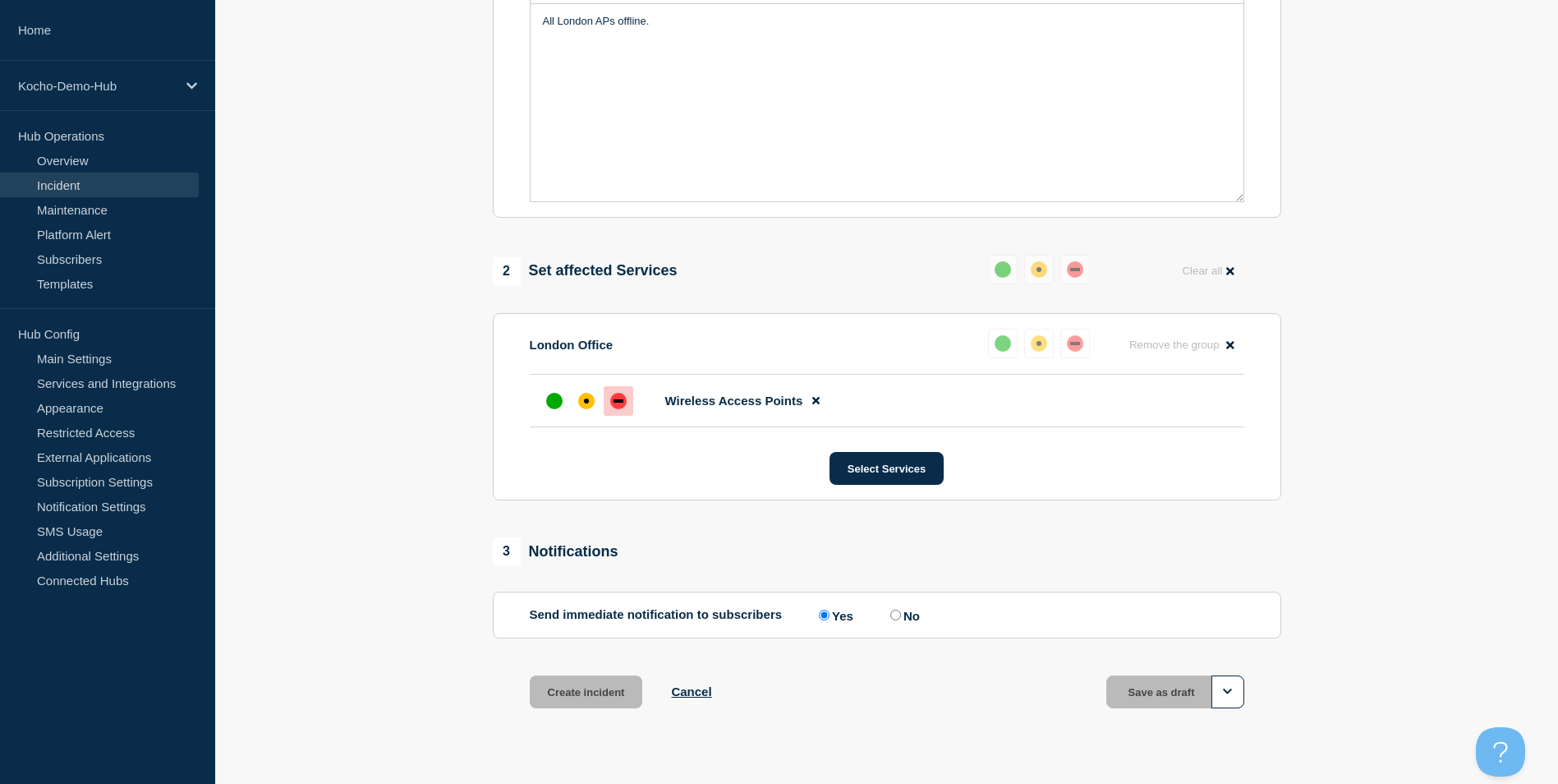
scroll to position [384, 0]
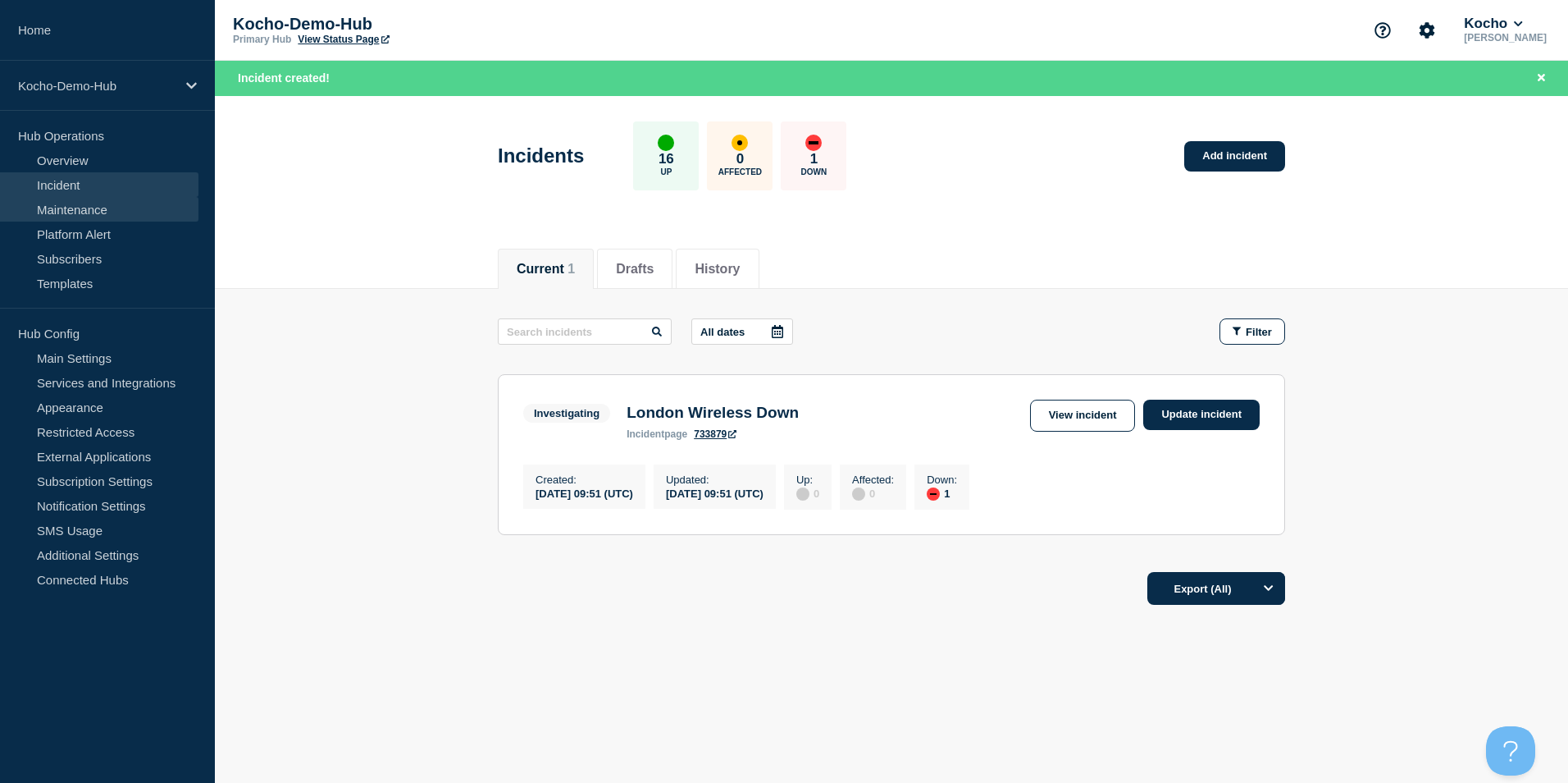
click at [132, 215] on link "Maintenance" at bounding box center [99, 209] width 198 height 25
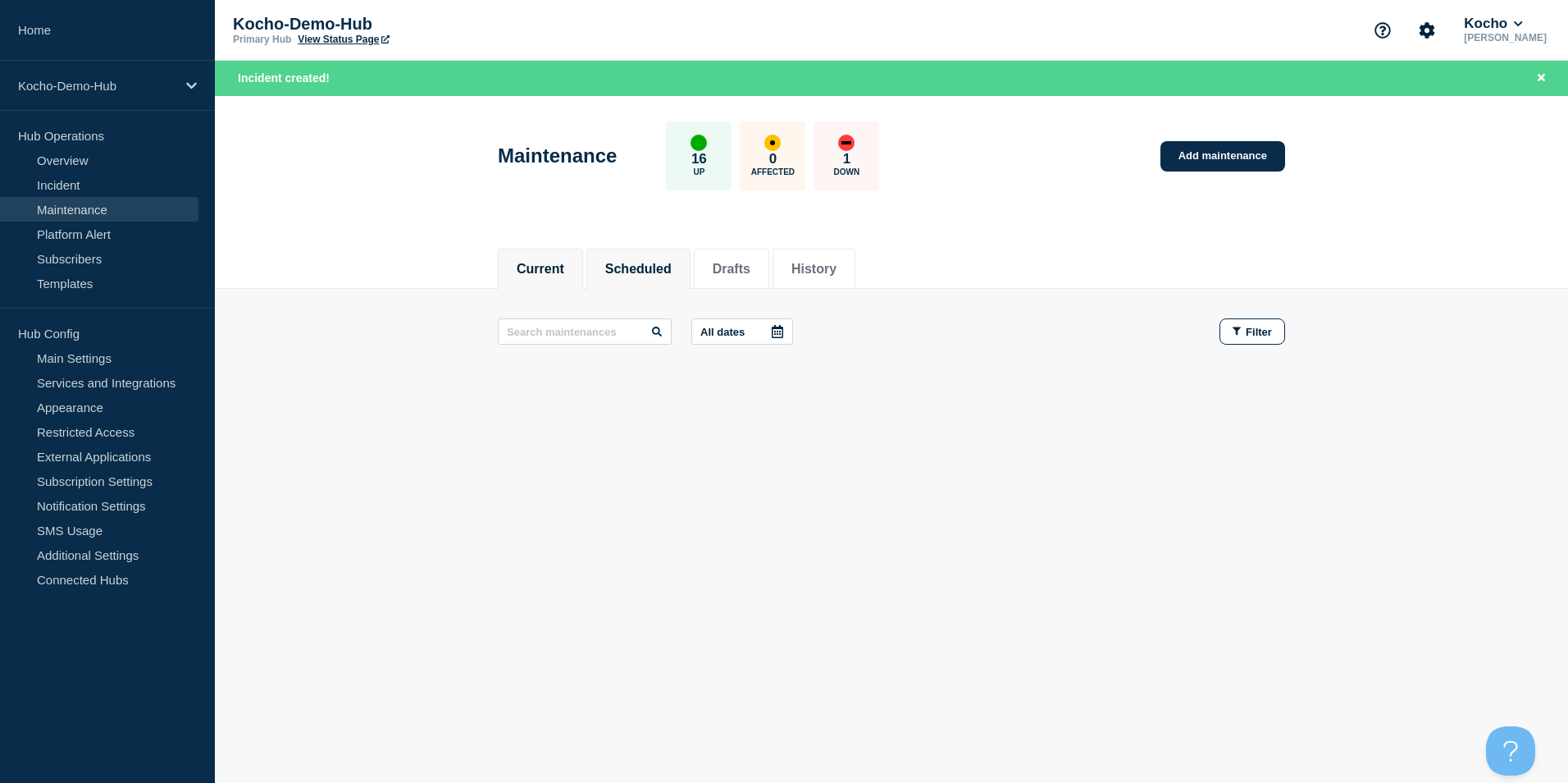
click at [646, 276] on button "Scheduled" at bounding box center [639, 269] width 67 height 15
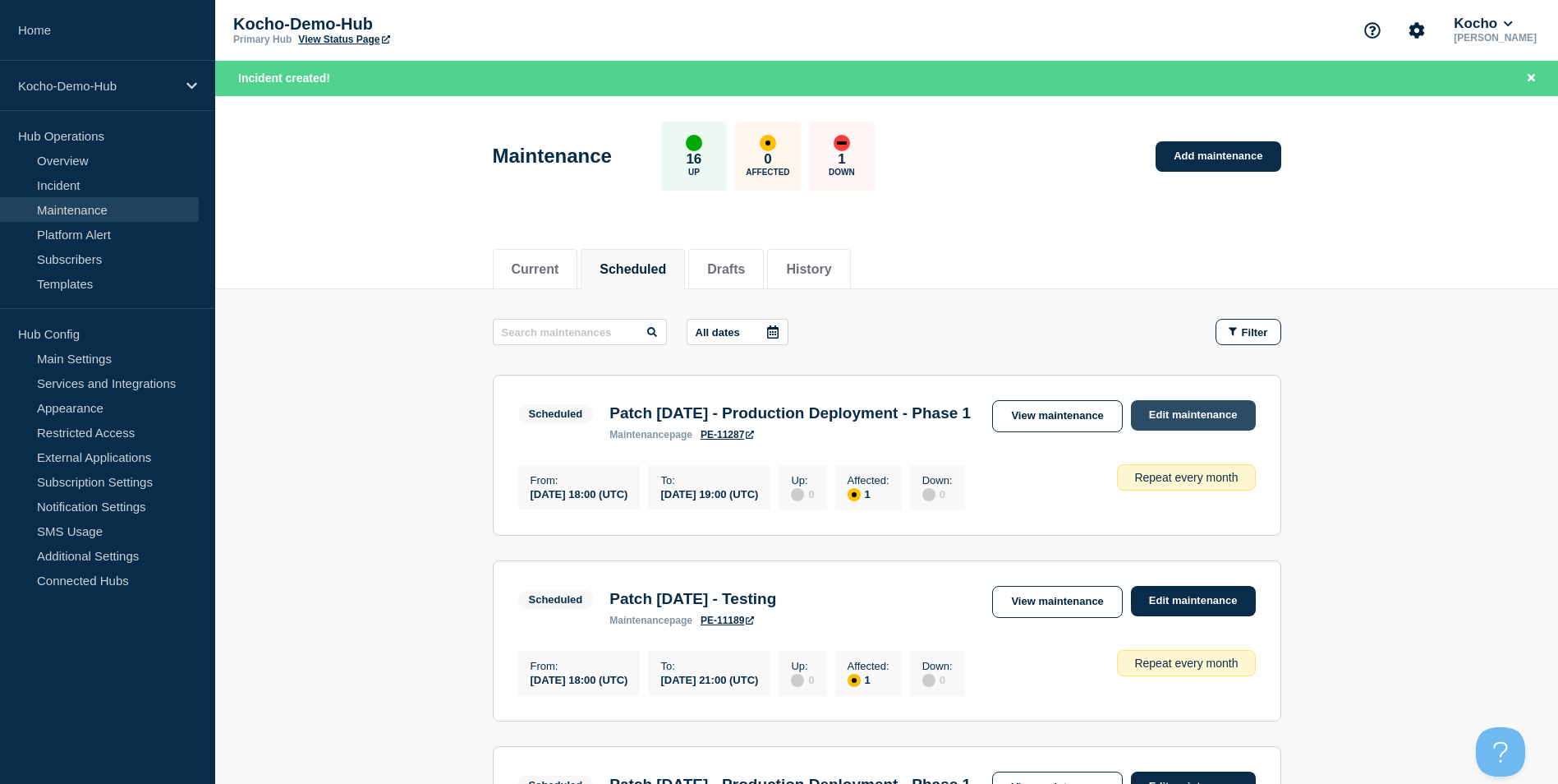
click at [1164, 415] on link "Edit maintenance" at bounding box center [1194, 415] width 125 height 30
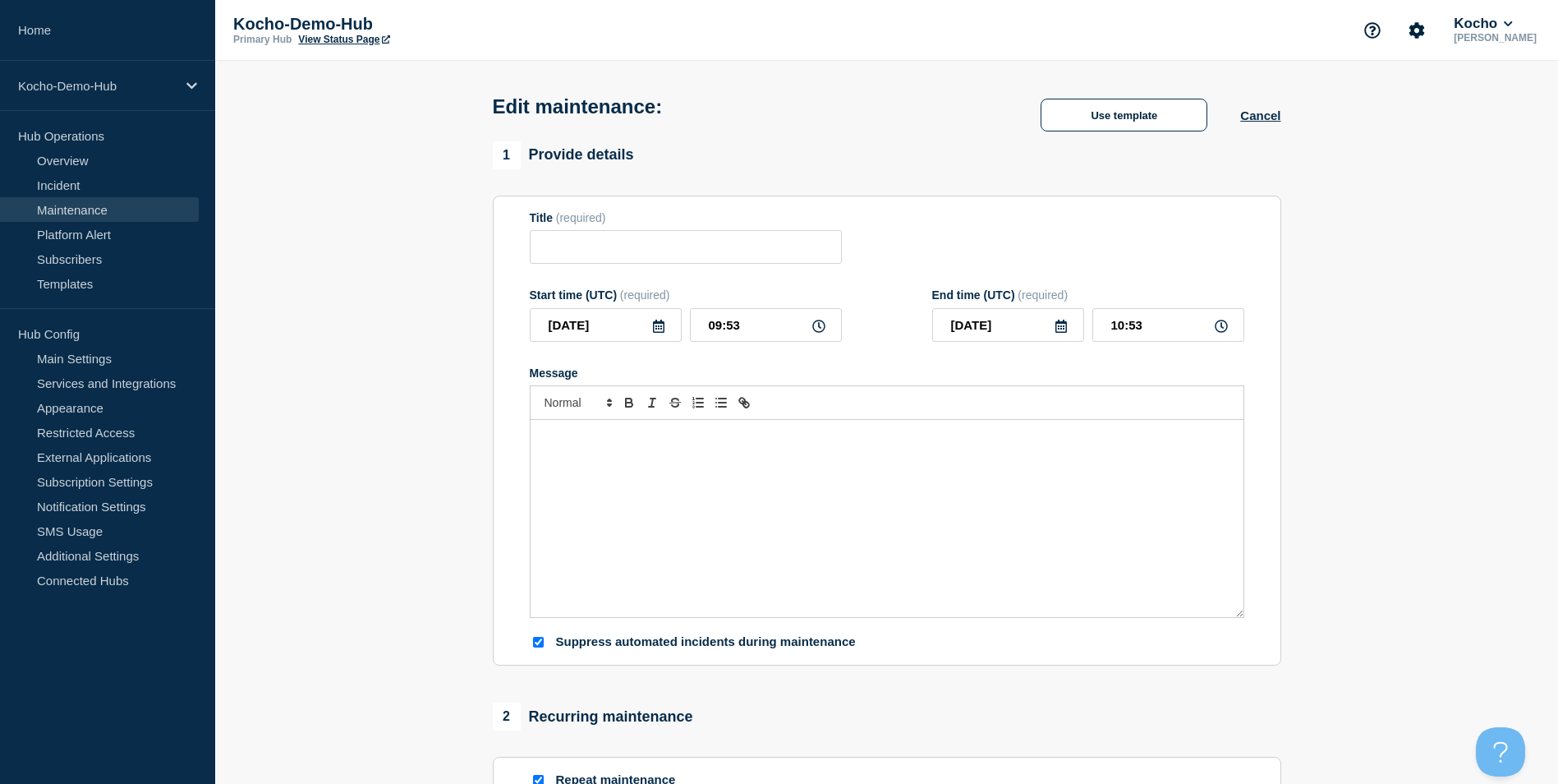
type input "Patch [DATE] - Production Deployment - Phase 1"
type input "[DATE]"
type input "18:00"
type input "[DATE]"
type input "19:00"
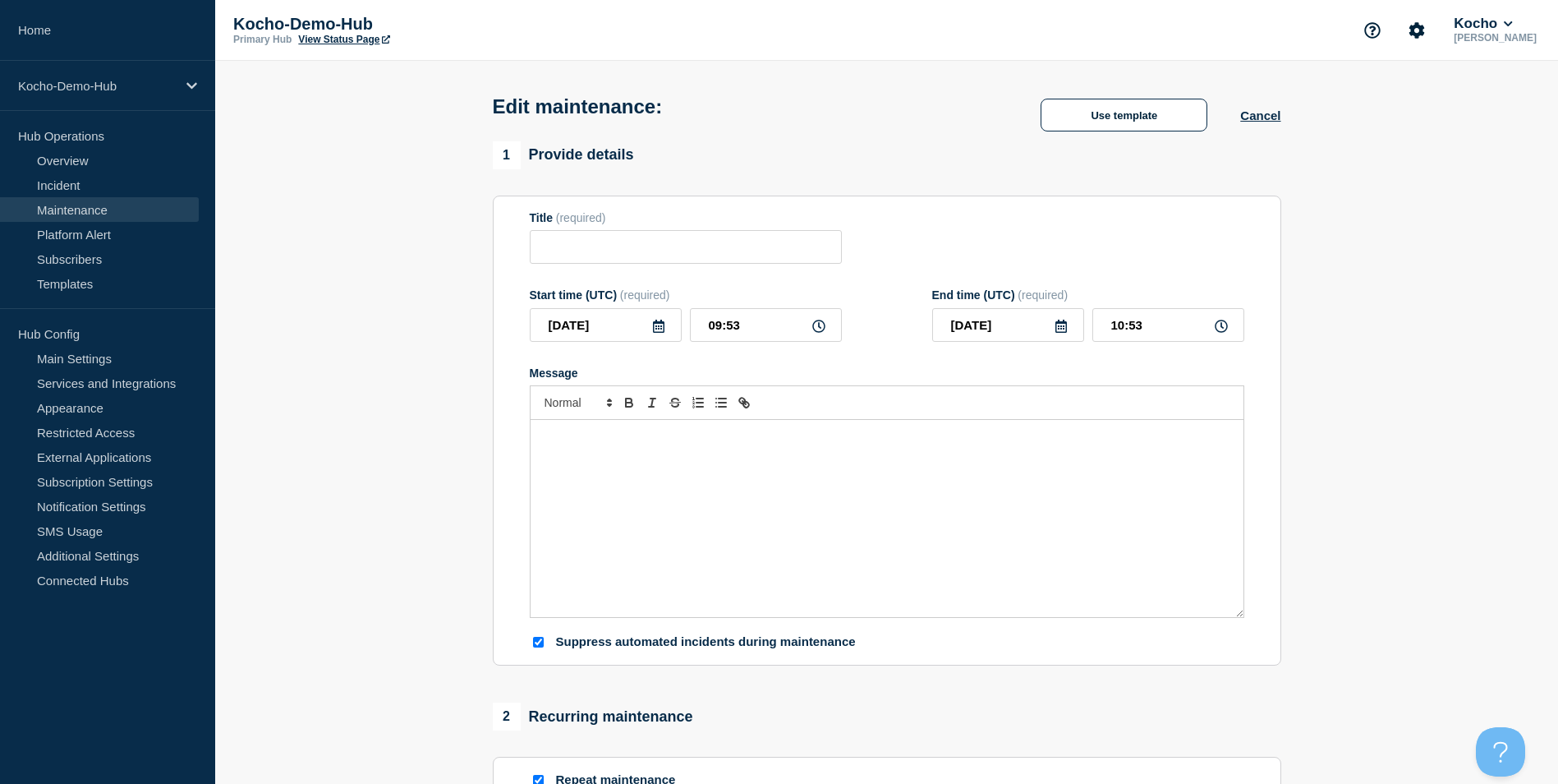
checkbox input "true"
checkbox input "false"
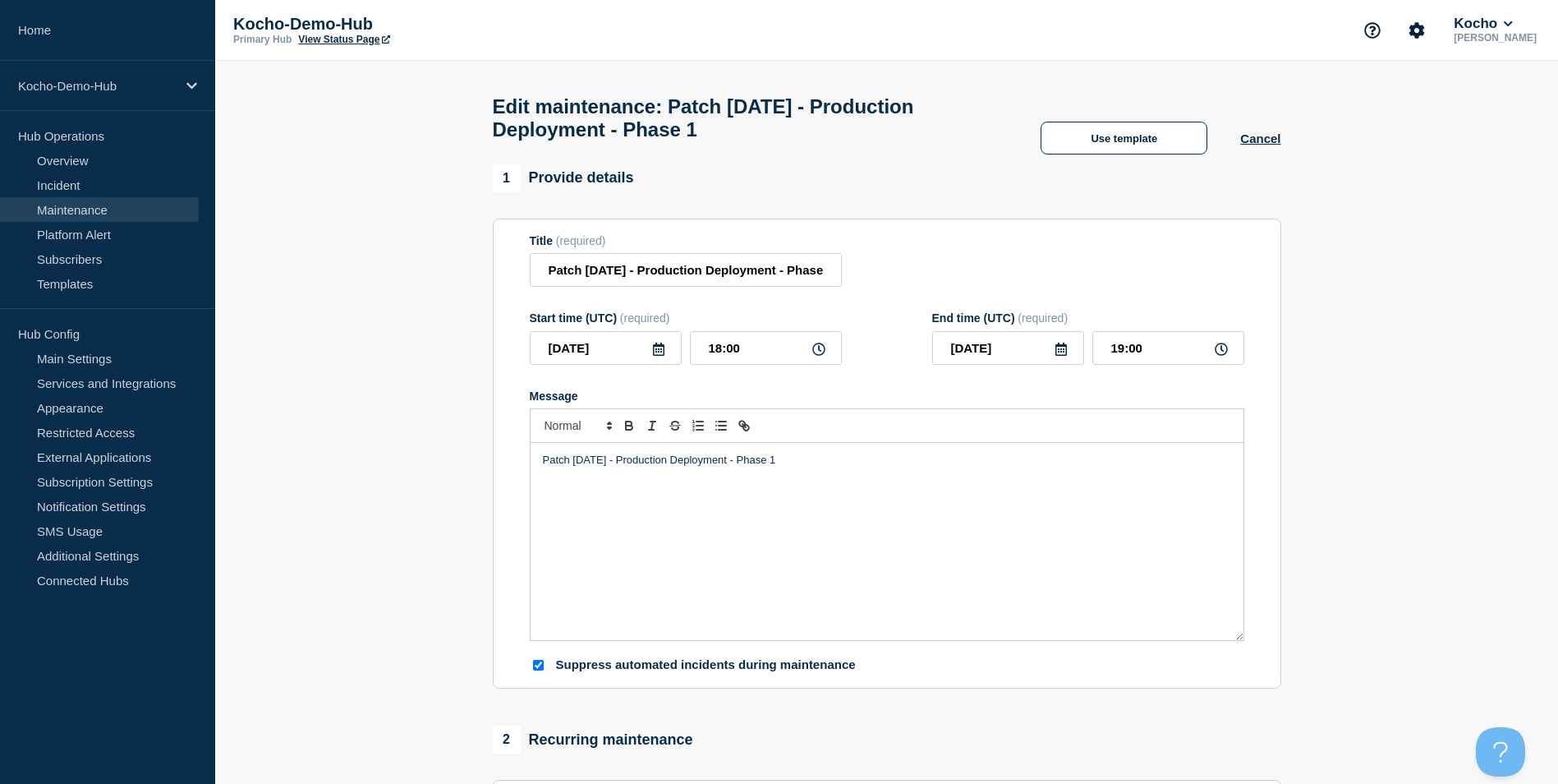
click at [87, 205] on link "Maintenance" at bounding box center [99, 209] width 199 height 25
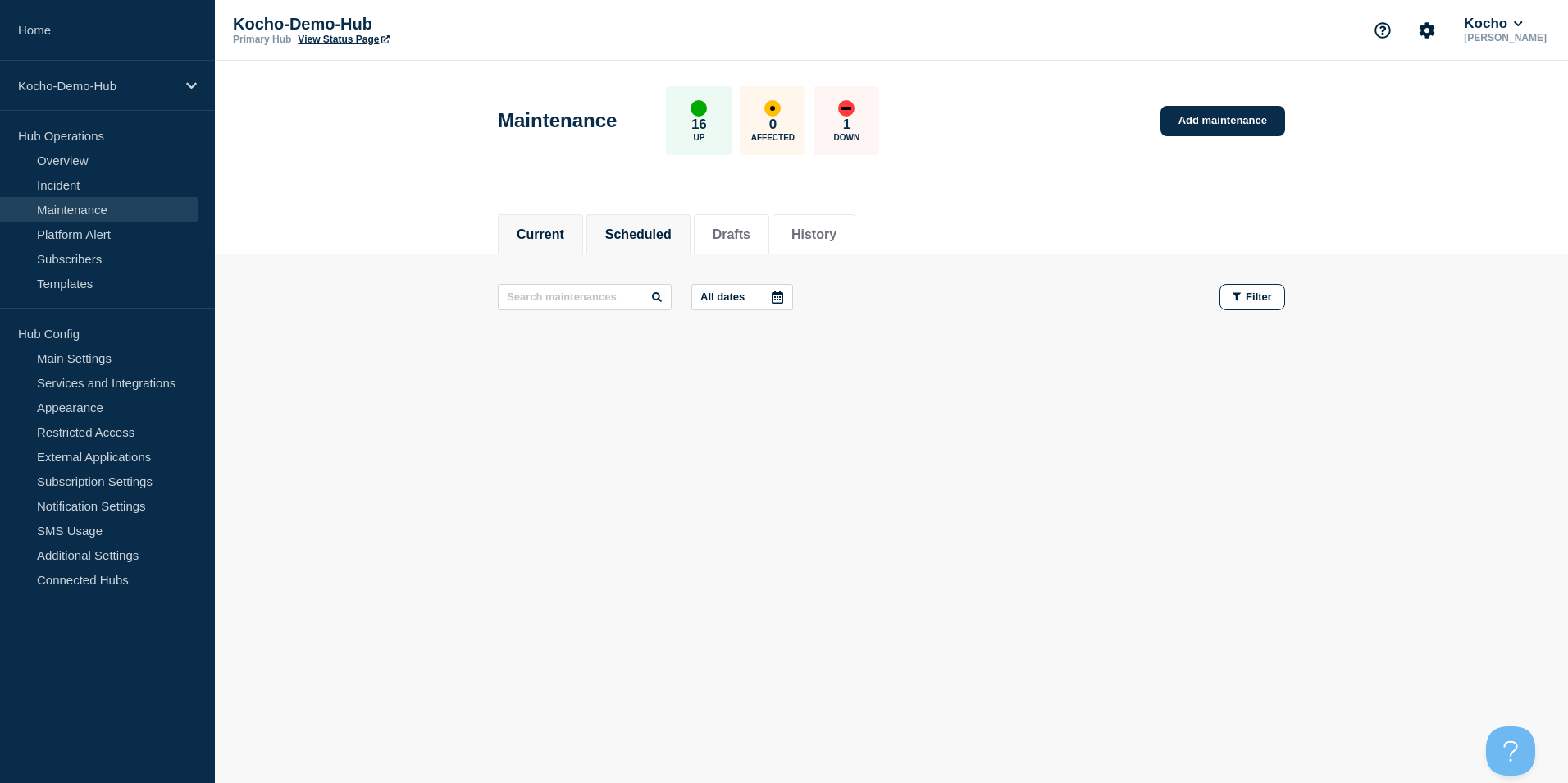
click at [642, 232] on button "Scheduled" at bounding box center [639, 235] width 67 height 15
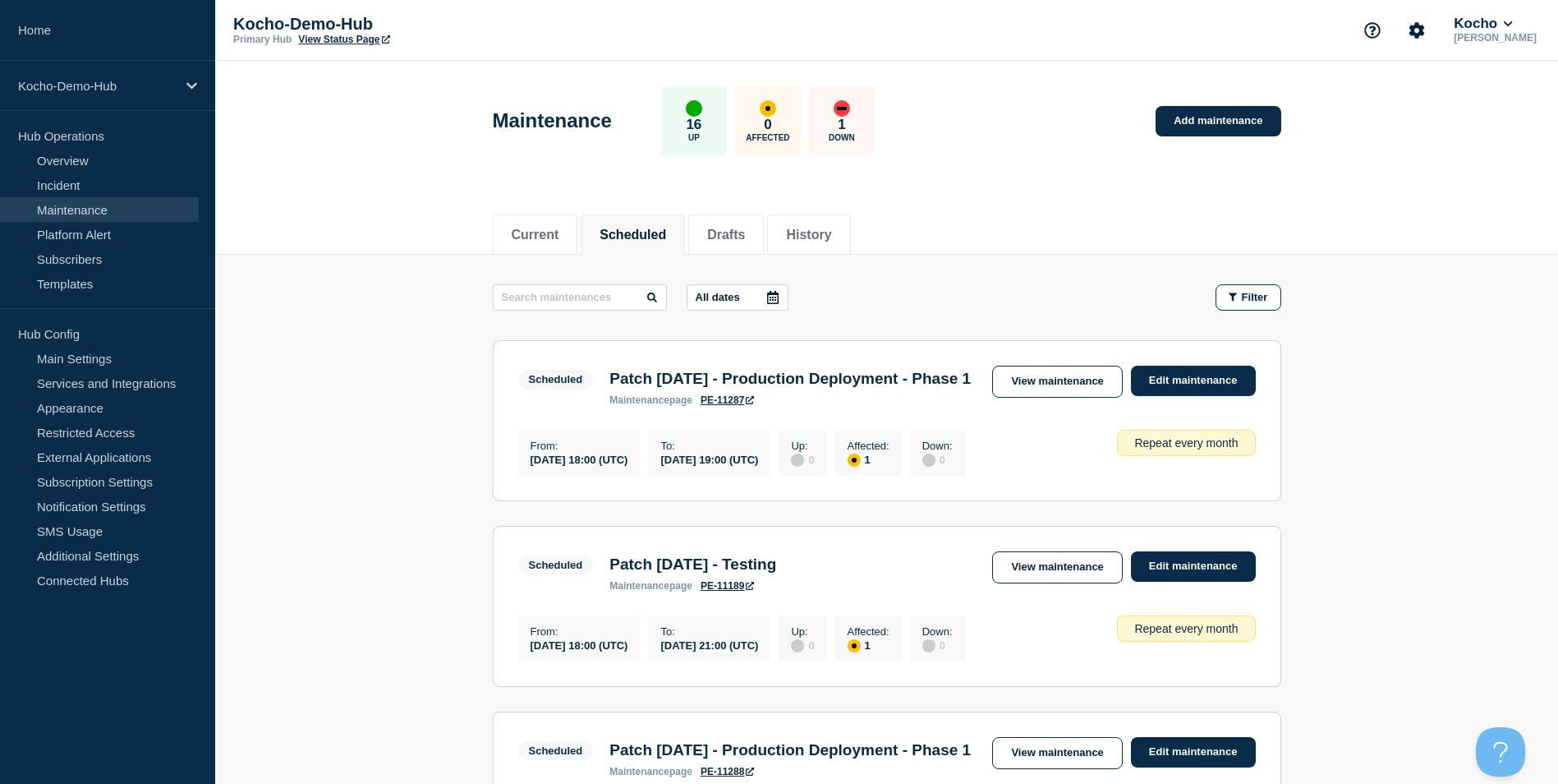
drag, startPoint x: 706, startPoint y: 406, endPoint x: 647, endPoint y: 397, distance: 59.7
click at [647, 388] on h3 "Patch [DATE] - Production Deployment - Phase 1" at bounding box center [790, 379] width 361 height 18
drag, startPoint x: 647, startPoint y: 397, endPoint x: 738, endPoint y: 405, distance: 91.4
click at [738, 388] on h3 "Patch [DATE] - Production Deployment - Phase 1" at bounding box center [790, 379] width 361 height 18
click at [1187, 383] on link "Edit maintenance" at bounding box center [1194, 380] width 125 height 30
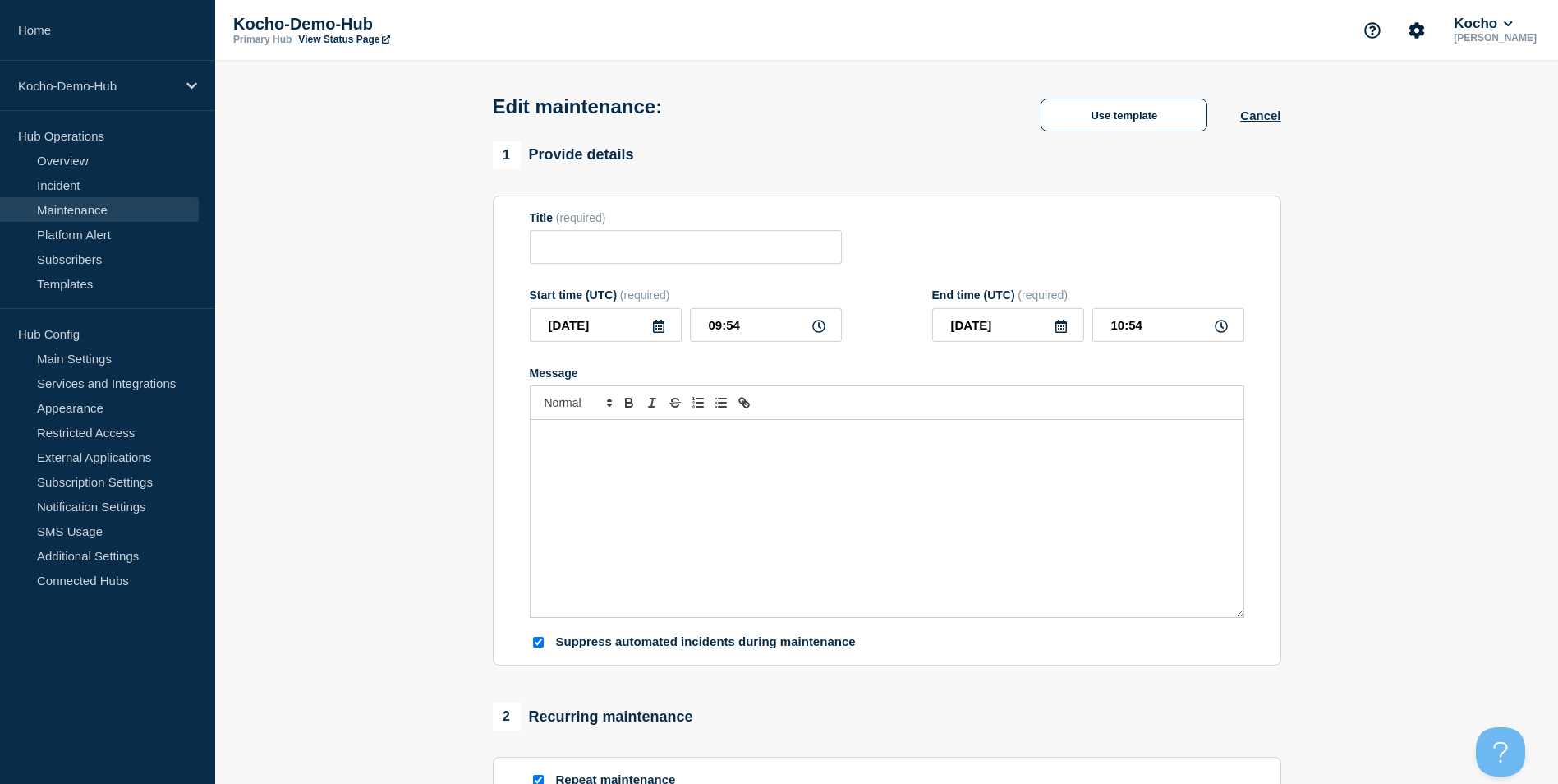
type input "Patch [DATE] - Production Deployment - Phase 1"
type input "[DATE]"
type input "18:00"
type input "[DATE]"
type input "19:00"
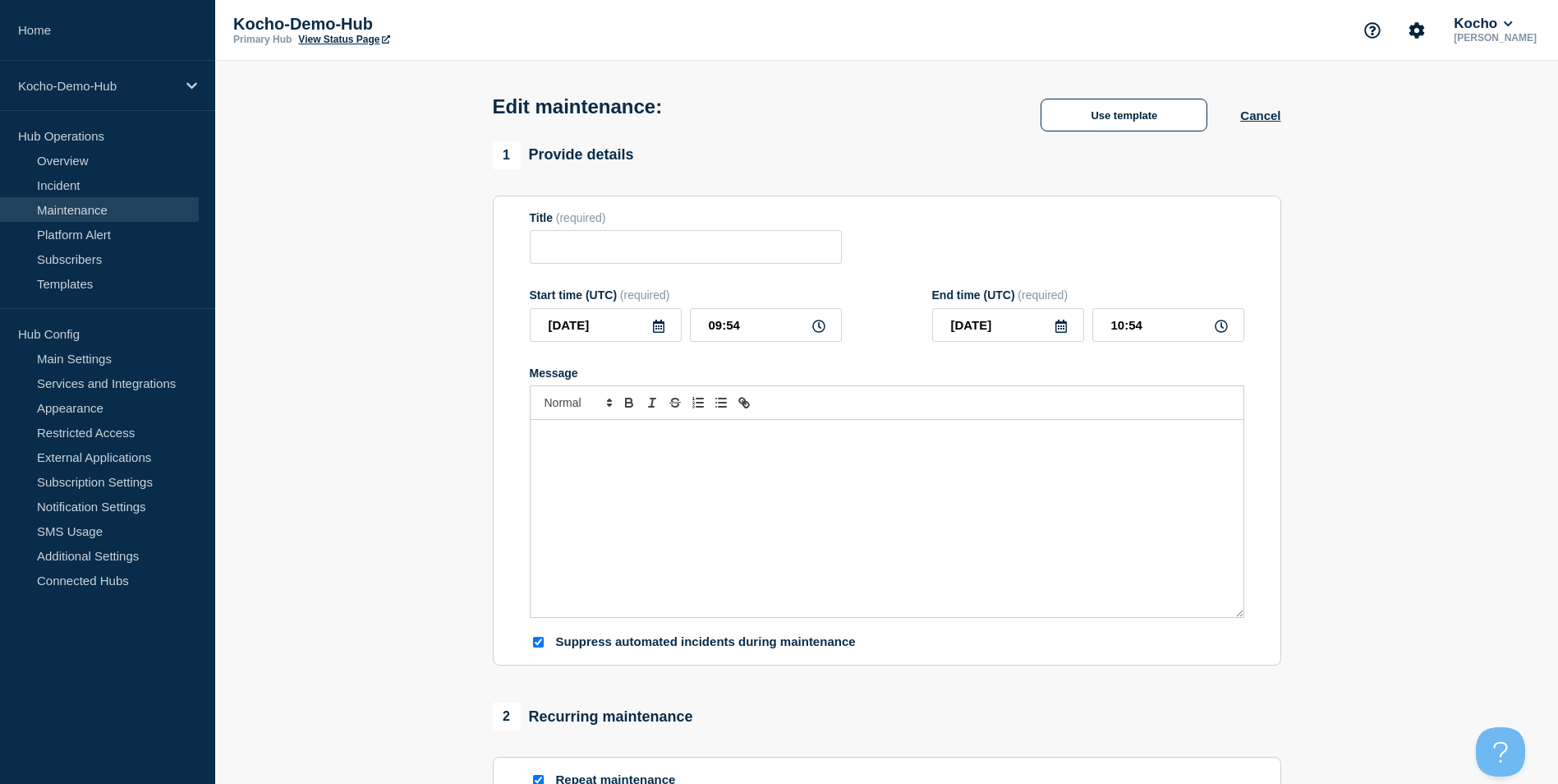
checkbox input "true"
checkbox input "false"
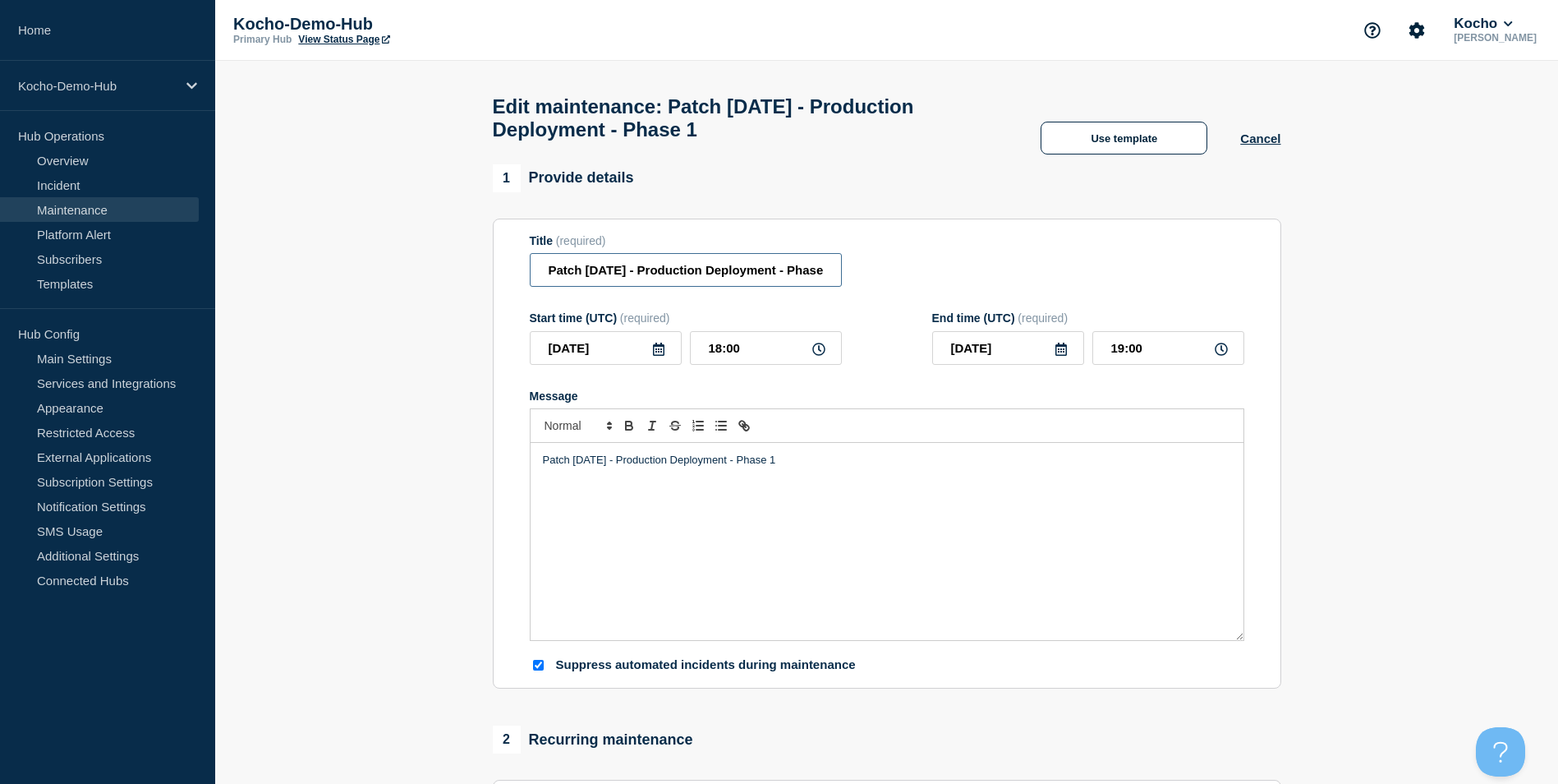
scroll to position [0, 19]
drag, startPoint x: 793, startPoint y: 275, endPoint x: 977, endPoint y: 258, distance: 184.8
click at [977, 258] on div "Title (required) Patch [DATE] - Production Deployment - Phase 1" at bounding box center [887, 261] width 715 height 53
click at [809, 277] on input "Patch [DATE] - Production Deployment - Phase 1" at bounding box center [686, 269] width 312 height 33
click at [782, 279] on input "Patch [DATE] - Production Deployment - Phase 1" at bounding box center [686, 269] width 312 height 33
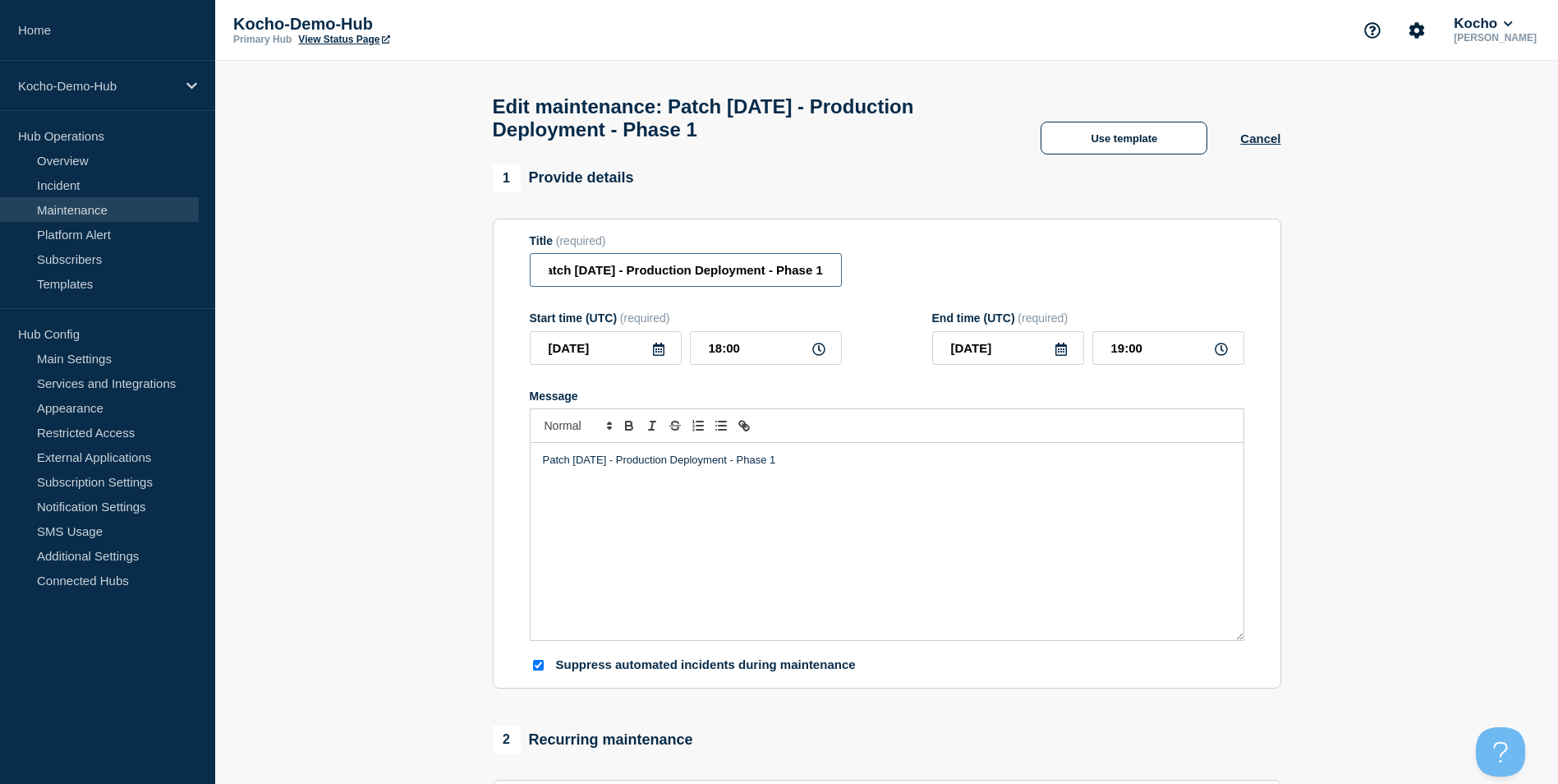
click at [785, 280] on input "Patch [DATE] - Production Deployment - Phase 1" at bounding box center [686, 269] width 312 height 33
click at [838, 272] on input "Patch [DATE] - Production Deployment - Phase 1" at bounding box center [686, 269] width 312 height 33
click at [775, 280] on input "Patch [DATE] - Production Deployment - Phase 1" at bounding box center [686, 269] width 312 height 33
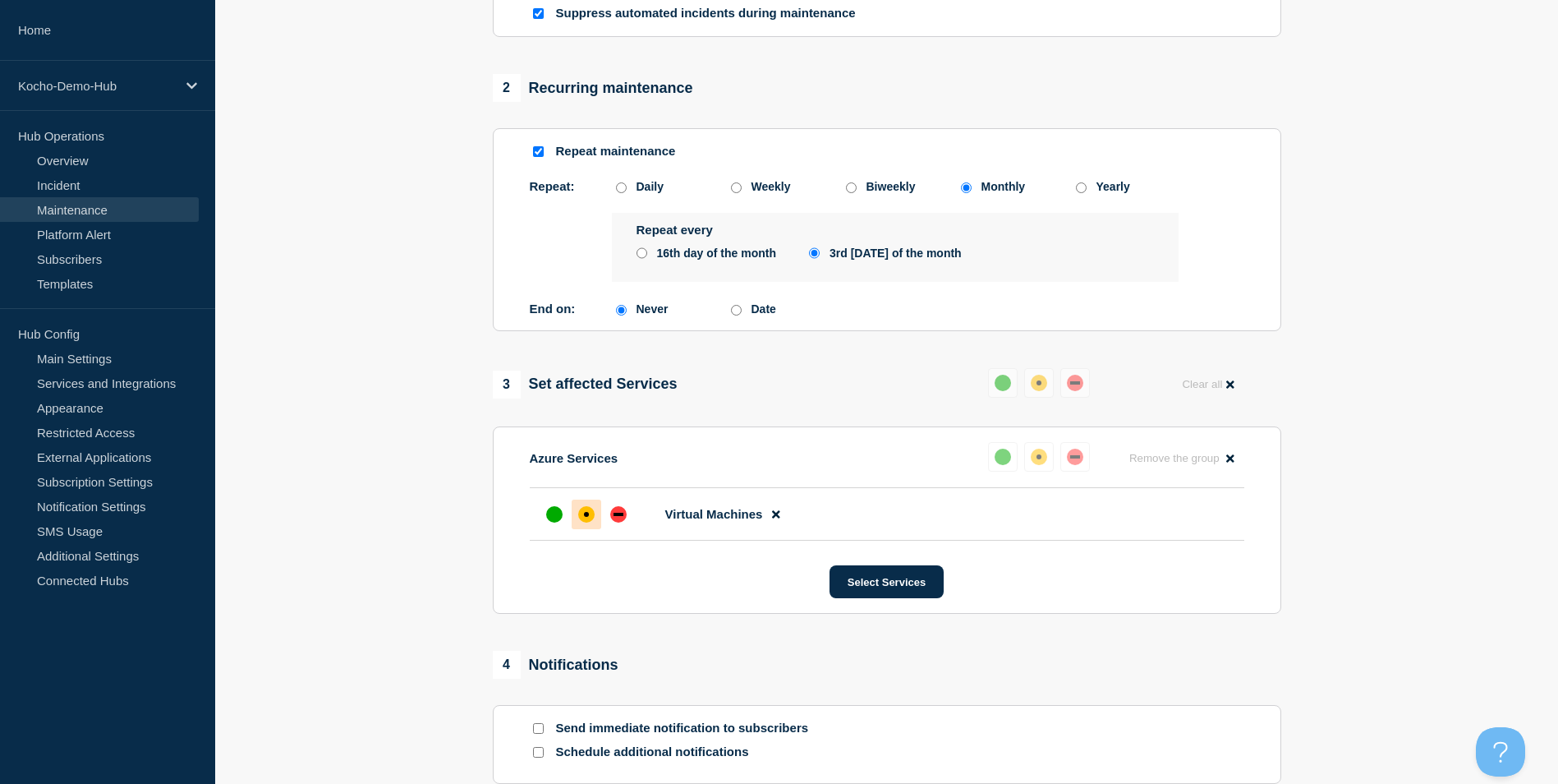
scroll to position [837, 0]
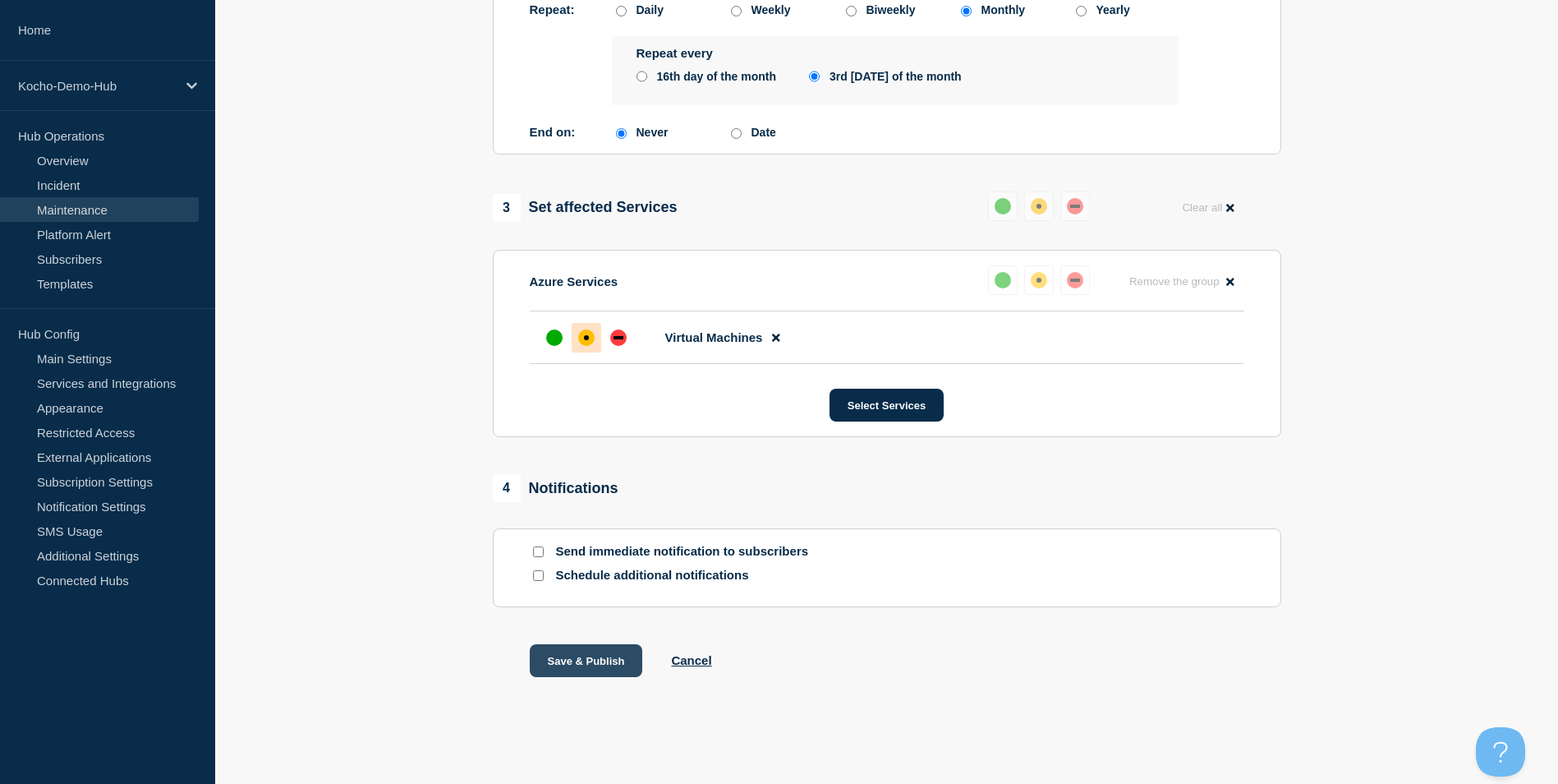
type input "Patch [DATE] - Production Deployment - Azure Phase 1"
click at [571, 652] on button "Save & Publish" at bounding box center [586, 660] width 113 height 33
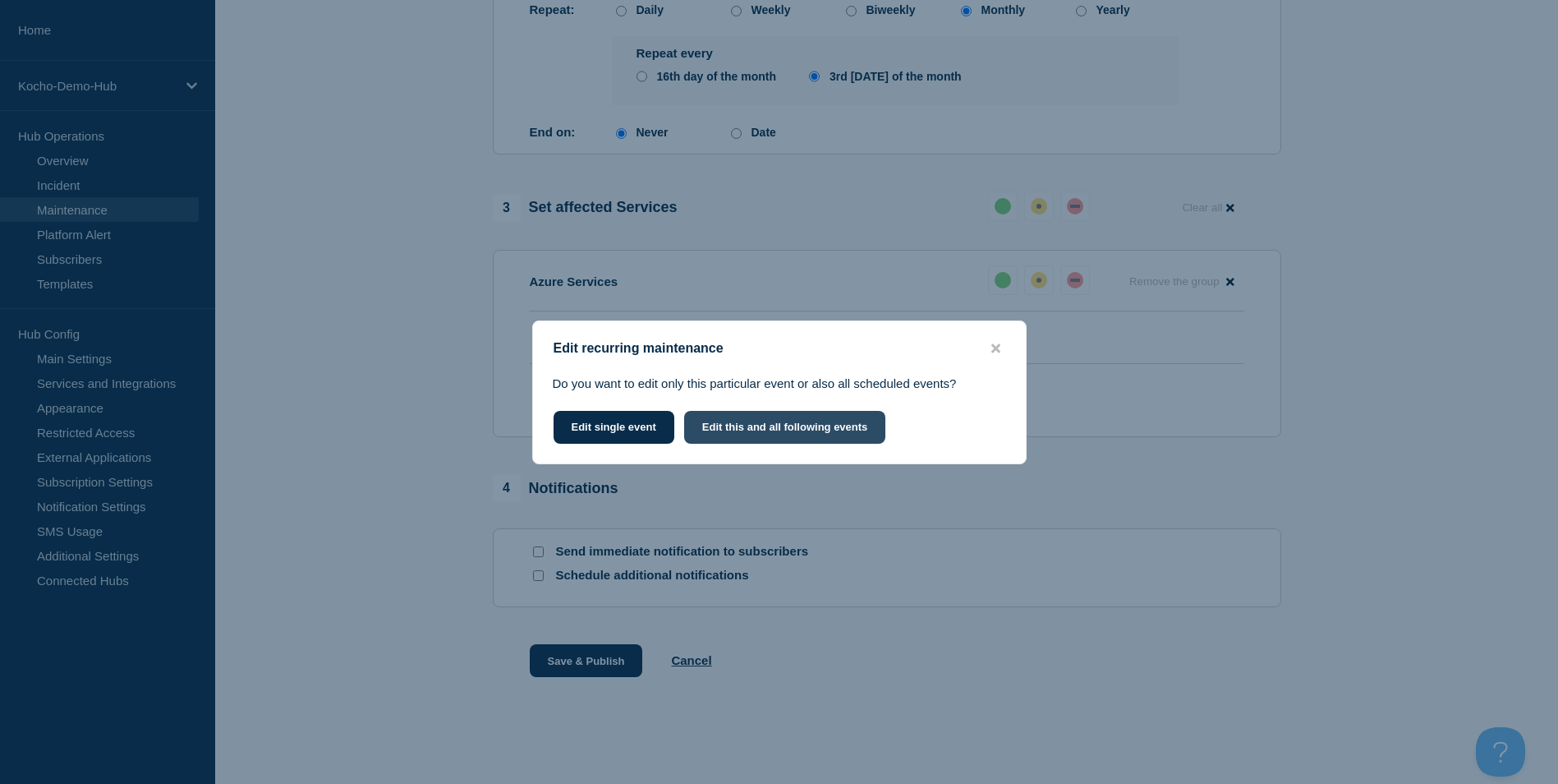
click at [769, 423] on button "Edit this and all following events" at bounding box center [785, 426] width 202 height 33
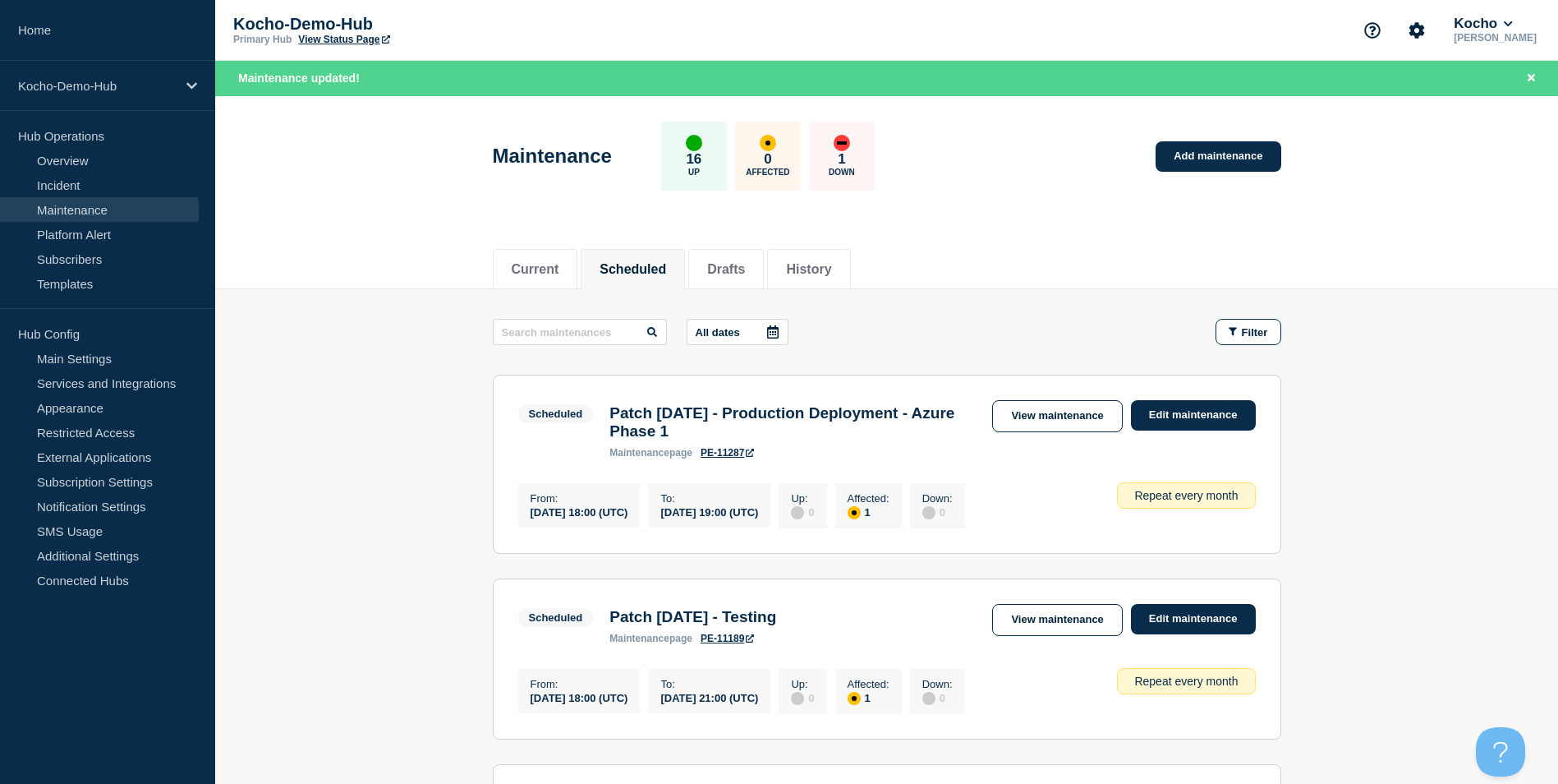
drag, startPoint x: 706, startPoint y: 425, endPoint x: 646, endPoint y: 419, distance: 60.3
click at [646, 419] on h3 "Patch [DATE] - Production Deployment - Azure Phase 1" at bounding box center [792, 422] width 366 height 36
click at [776, 626] on h3 "Patch [DATE] - Testing" at bounding box center [693, 617] width 167 height 18
drag, startPoint x: 825, startPoint y: 621, endPoint x: 696, endPoint y: 611, distance: 129.4
click at [696, 611] on section "Scheduled Patch [DATE] - Testing maintenance page PE-11189 View maintenance Edi…" at bounding box center [887, 658] width 788 height 161
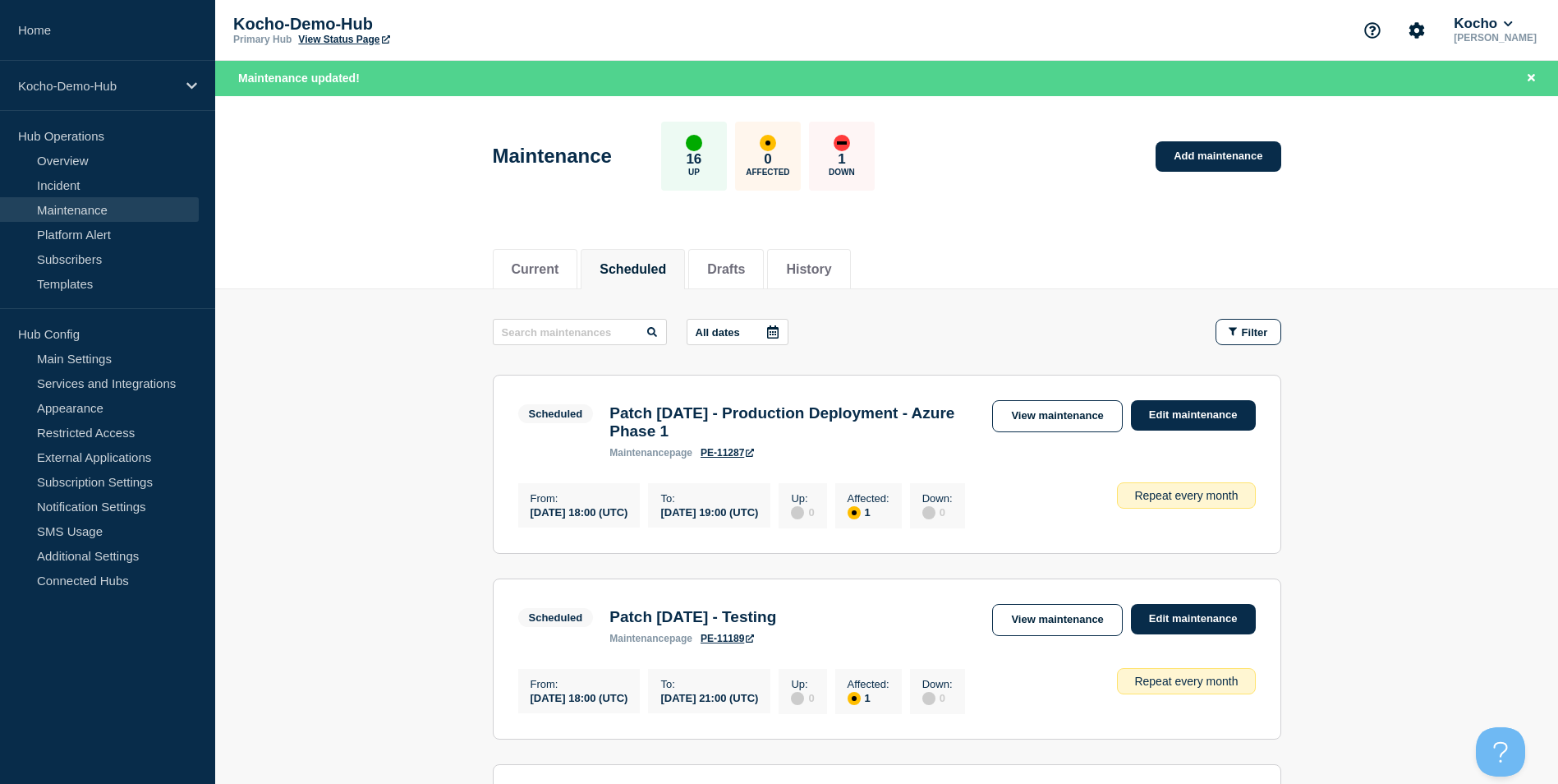
drag, startPoint x: 696, startPoint y: 611, endPoint x: 613, endPoint y: 409, distance: 218.4
click at [613, 409] on h3 "Patch [DATE] - Production Deployment - Azure Phase 1" at bounding box center [792, 422] width 366 height 36
copy h3 "Patch [DATE] - Production Deployment - Azure Phase 1"
click at [1240, 149] on link "Add maintenance" at bounding box center [1219, 156] width 125 height 30
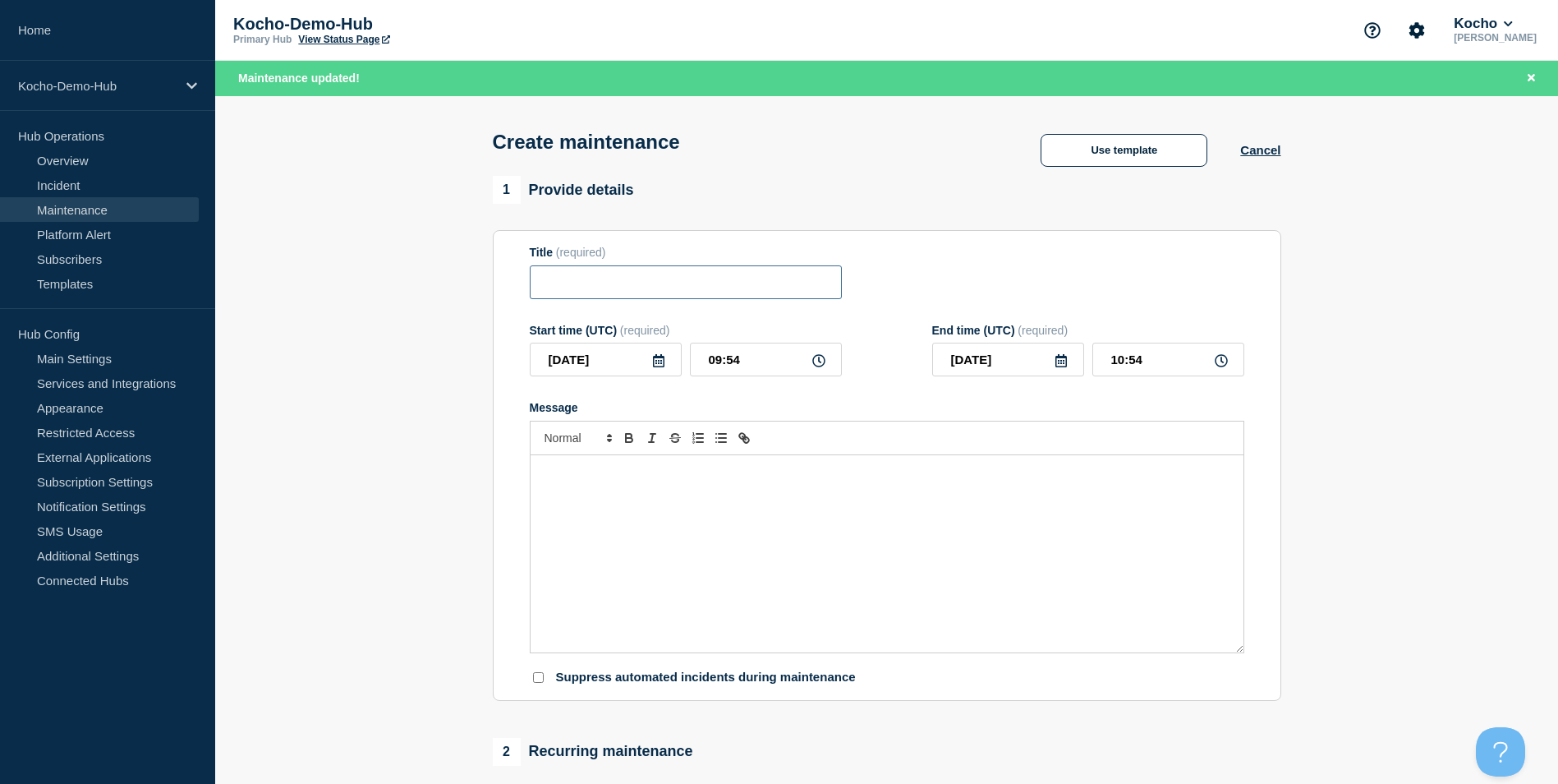
click at [676, 284] on input "Title" at bounding box center [686, 282] width 312 height 33
paste input "Patch [DATE] - Production Deployment - Azure Phase 1"
drag, startPoint x: 738, startPoint y: 286, endPoint x: 877, endPoint y: 290, distance: 139.1
click at [877, 290] on div "Title (required) Patch [DATE] - Production Deployment - Azure Phase 1" at bounding box center [887, 272] width 715 height 53
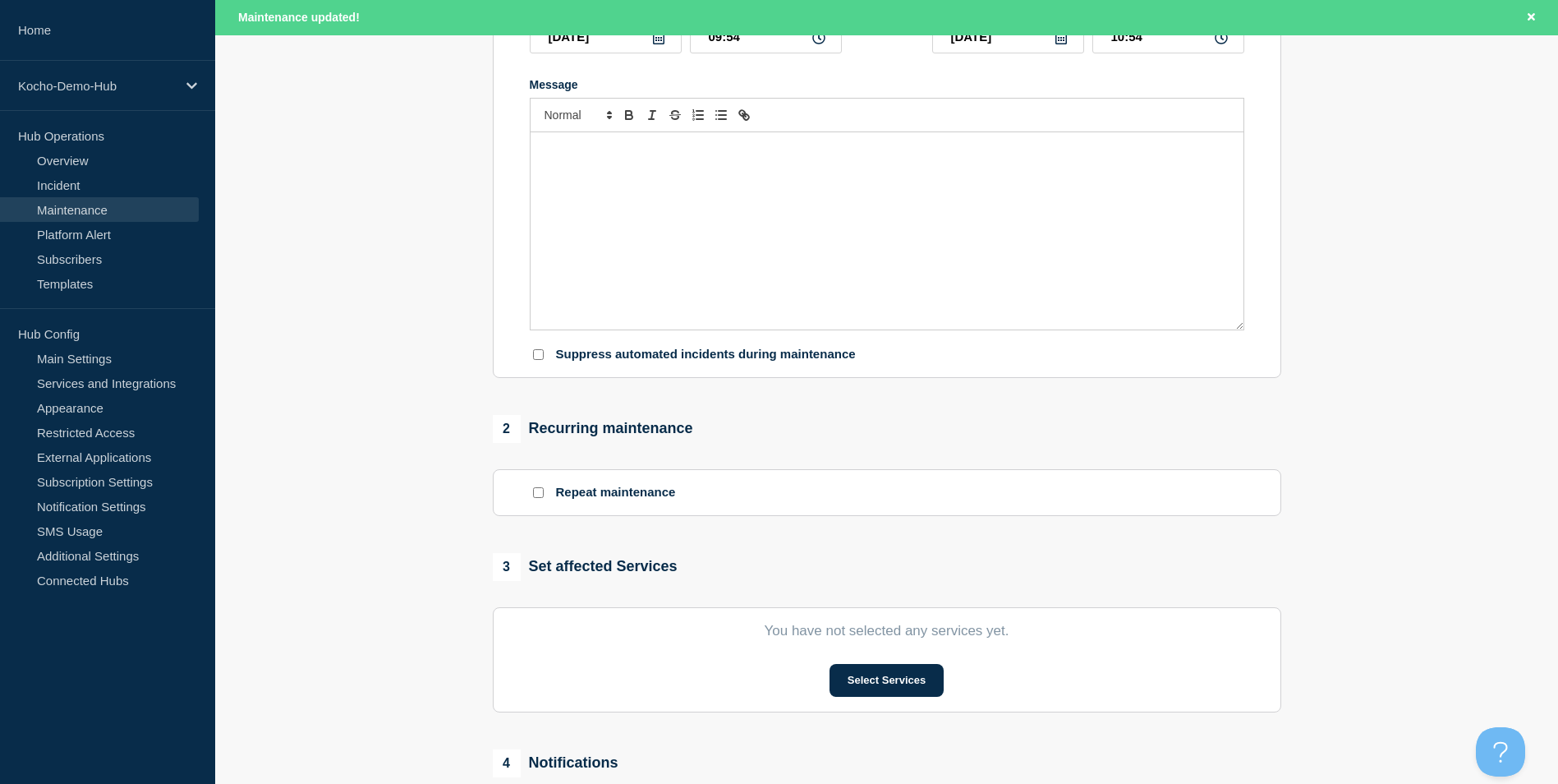
scroll to position [410, 0]
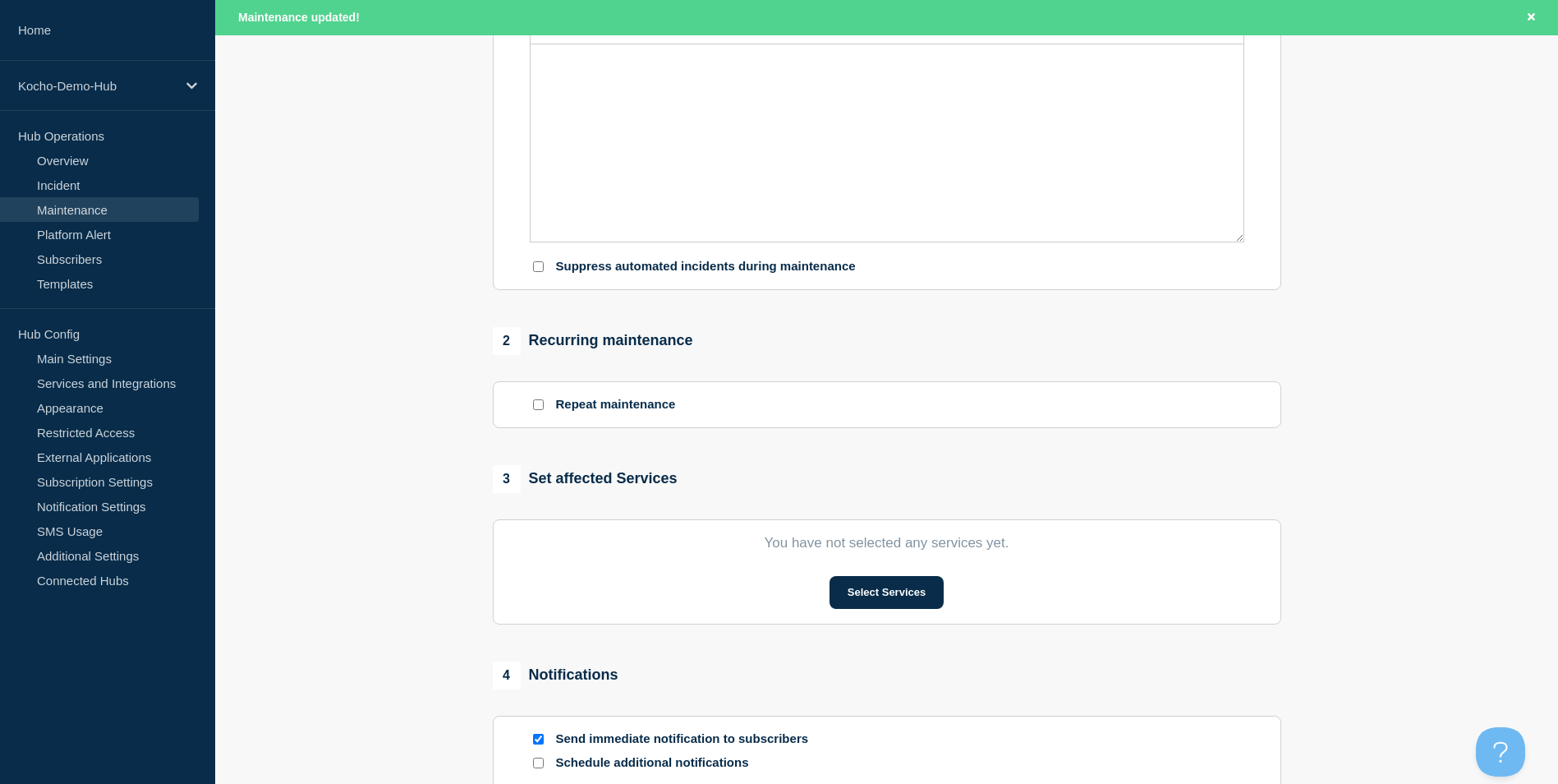
type input "Patch [DATE] - Production Deployment - [GEOGRAPHIC_DATA] Office"
click at [541, 410] on input "Repeat maintenance" at bounding box center [538, 405] width 11 height 11
checkbox input "true"
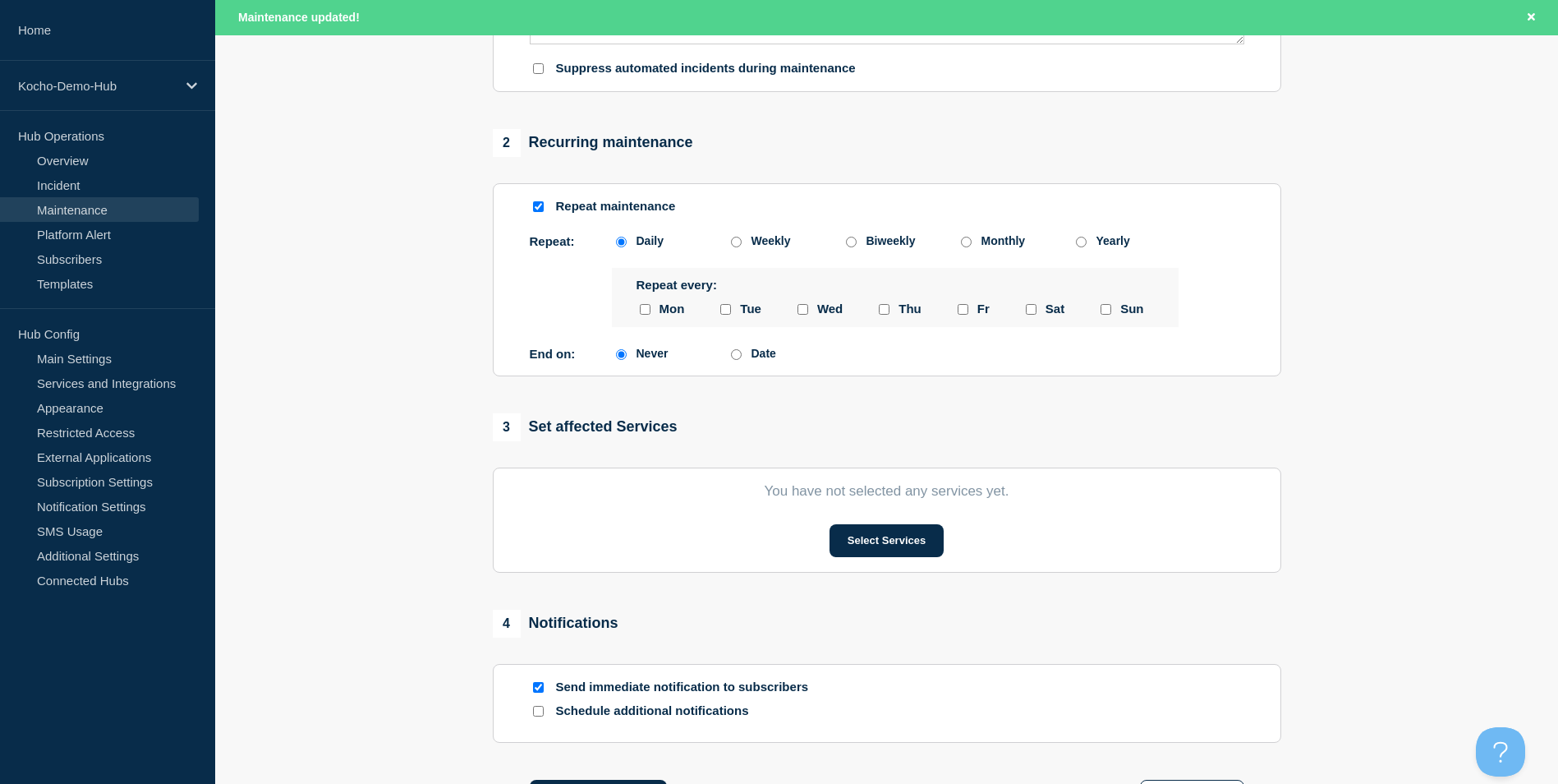
scroll to position [657, 0]
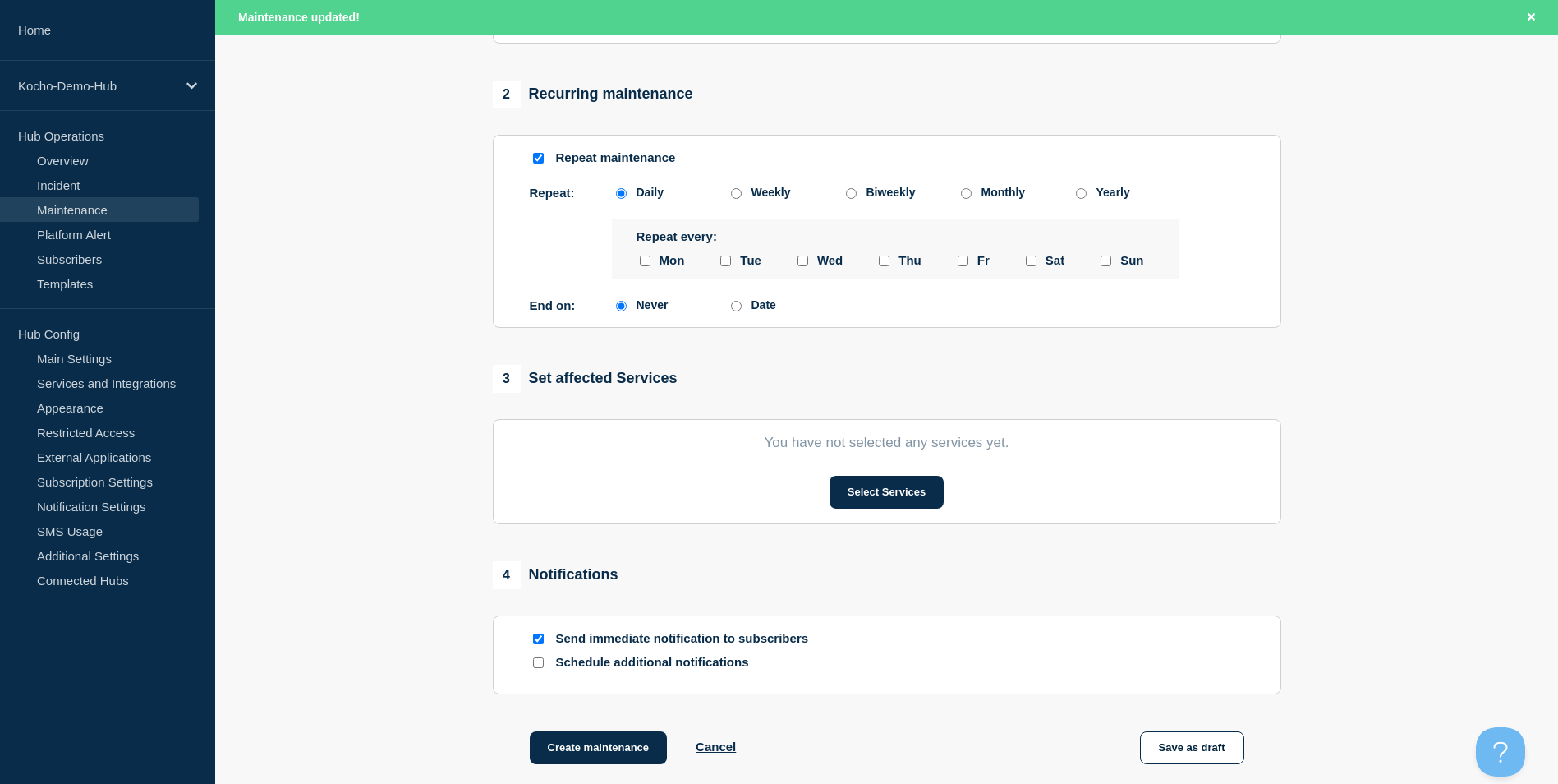
click at [996, 191] on div "Monthly" at bounding box center [1003, 193] width 44 height 13
click at [972, 191] on input "Monthly" at bounding box center [966, 193] width 11 height 11
radio input "true"
radio input "false"
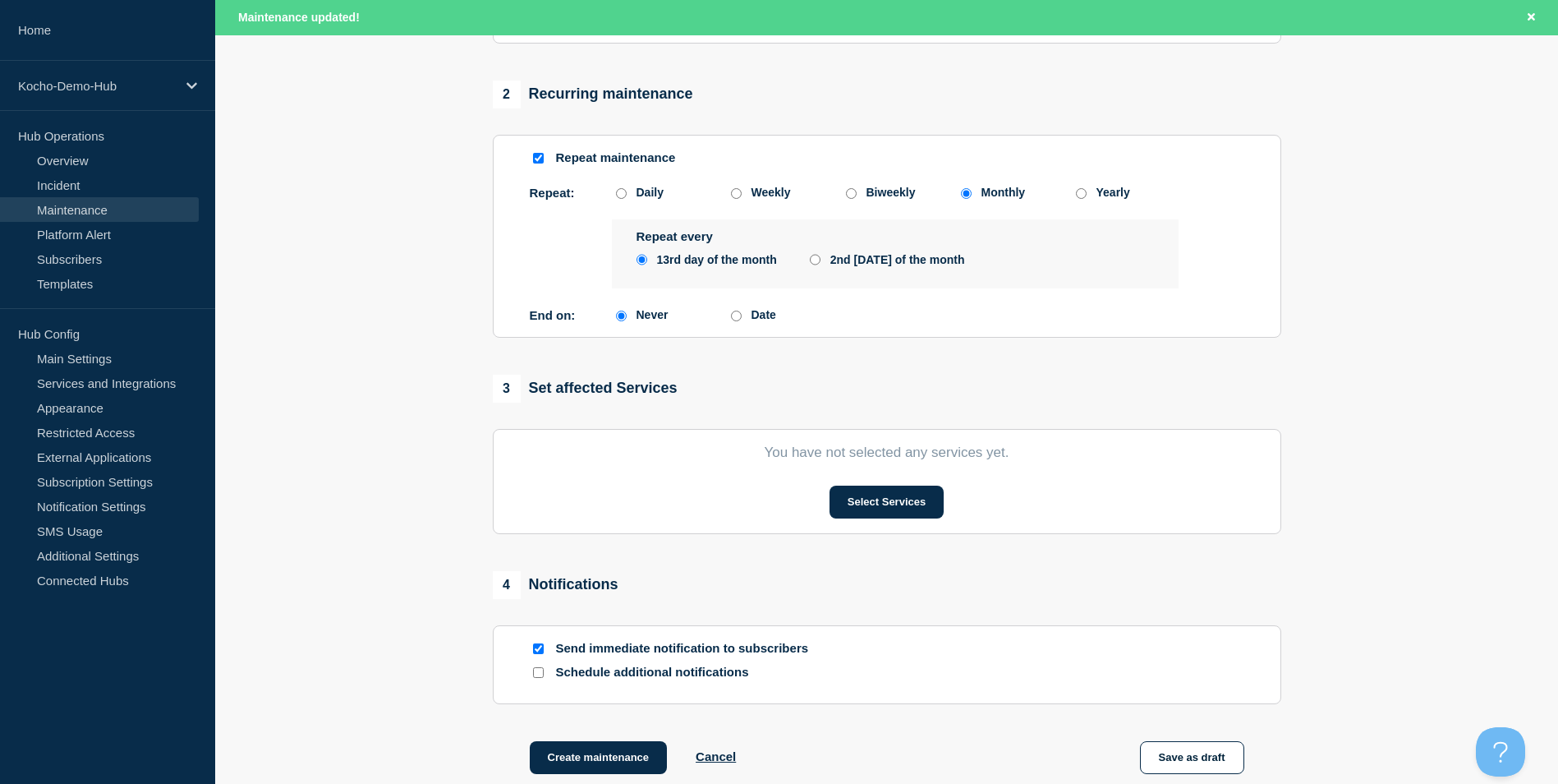
click at [485, 350] on div "1 Provide details Title (required) Patch [DATE] - Production Deployment - [GEOG…" at bounding box center [887, 167] width 807 height 1296
click at [822, 264] on div "2nd [DATE] of the month" at bounding box center [887, 259] width 155 height 13
click at [813, 262] on input "2nd [DATE] of the month" at bounding box center [815, 259] width 11 height 13
radio input "true"
click at [666, 263] on div "13rd day of the month" at bounding box center [717, 259] width 120 height 13
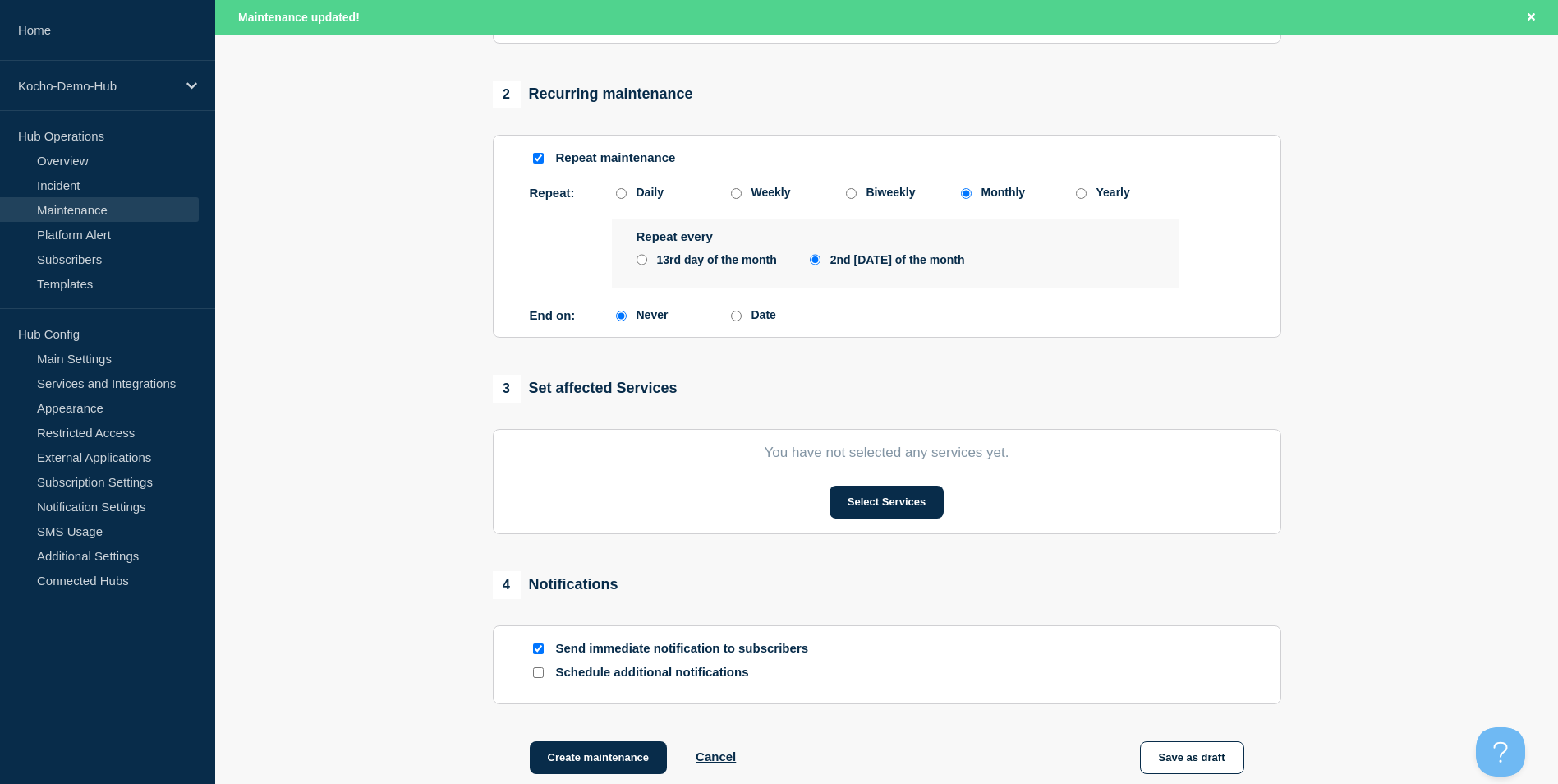
click at [647, 263] on input "13rd day of the month" at bounding box center [641, 259] width 11 height 13
radio input "true"
radio input "false"
click at [737, 319] on input "Date" at bounding box center [736, 315] width 11 height 11
radio input "true"
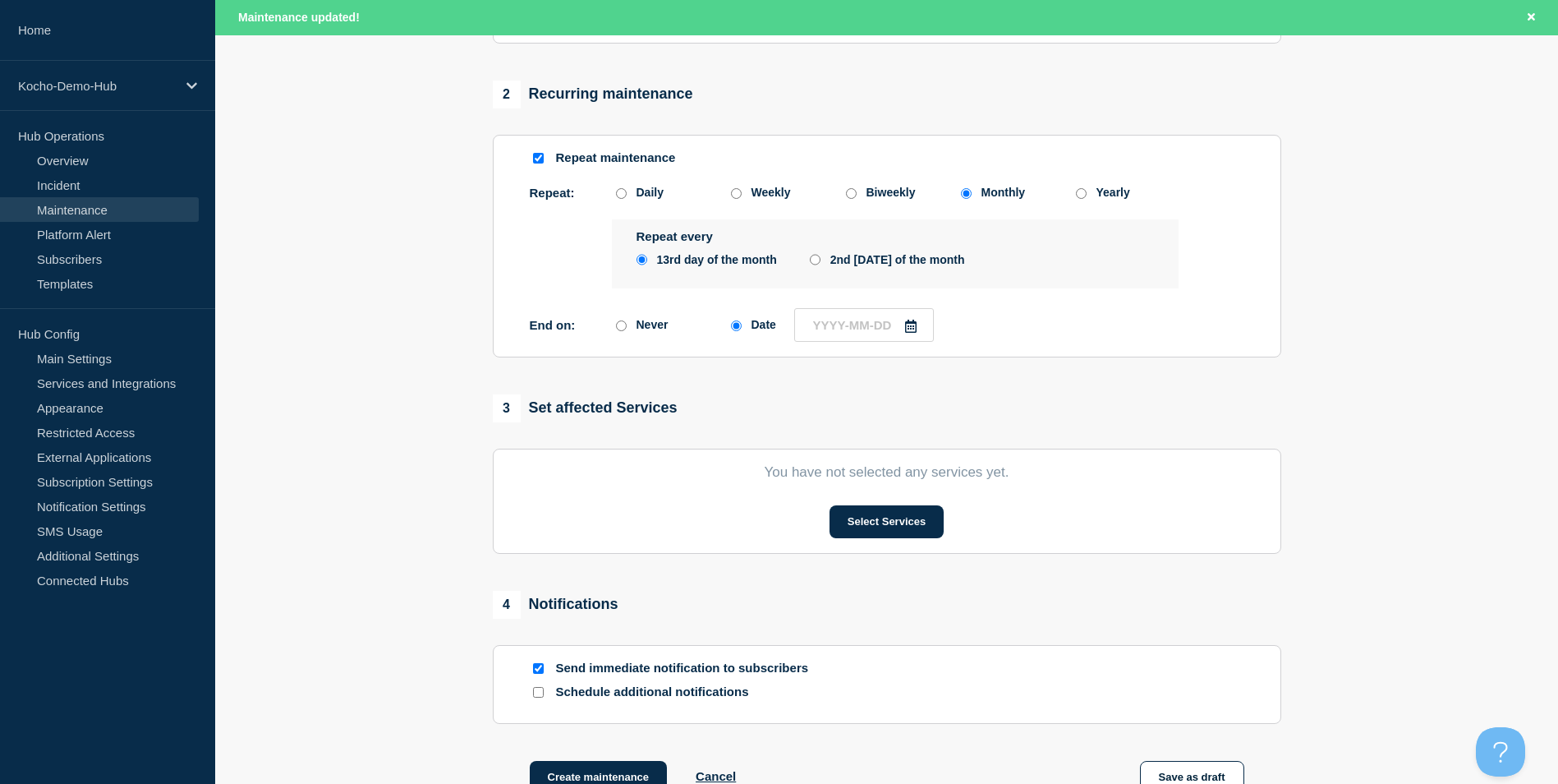
click at [639, 327] on div "Never" at bounding box center [652, 324] width 32 height 13
click at [626, 327] on input "Never" at bounding box center [621, 325] width 11 height 11
radio input "true"
radio input "false"
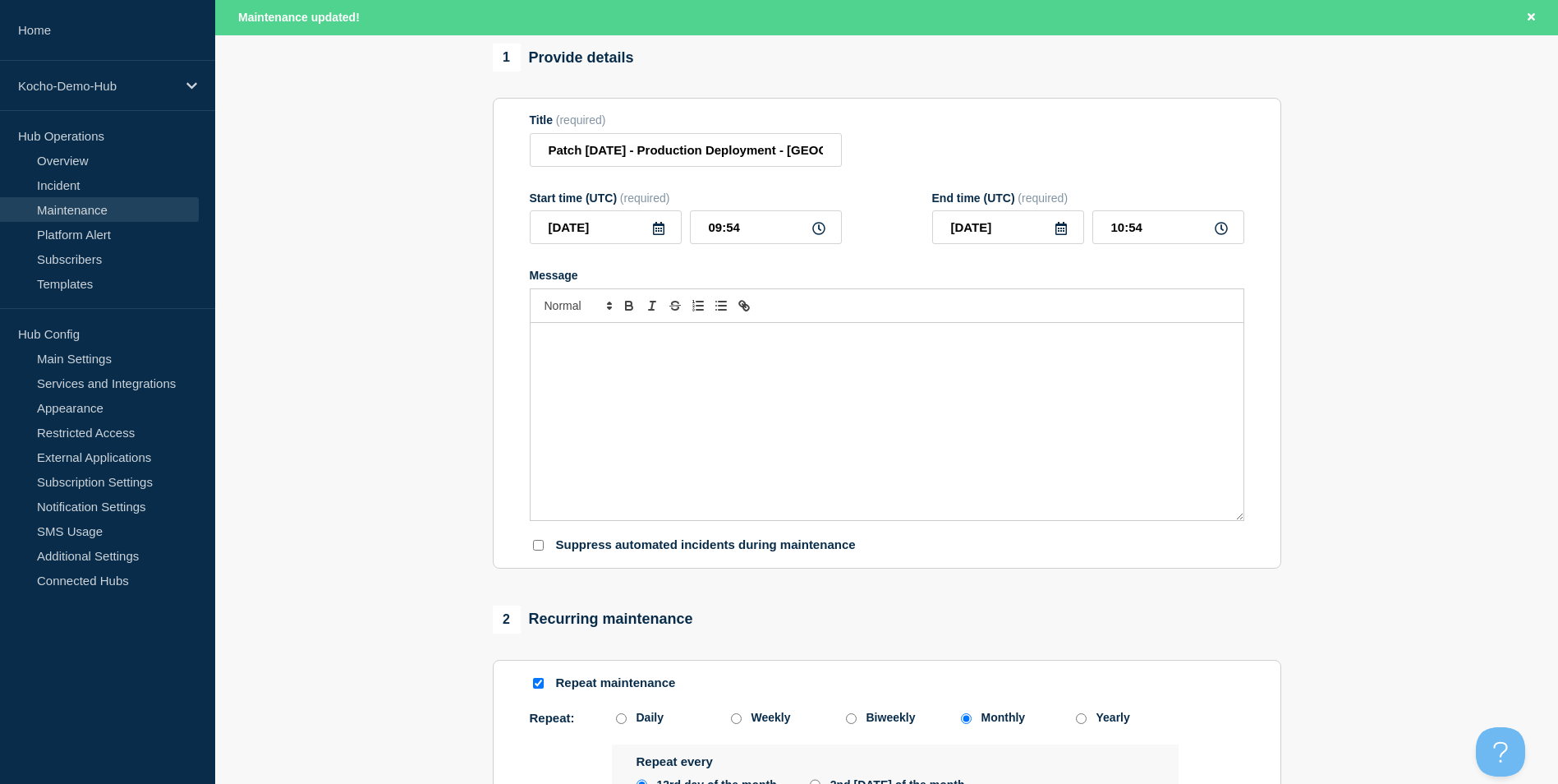
scroll to position [82, 0]
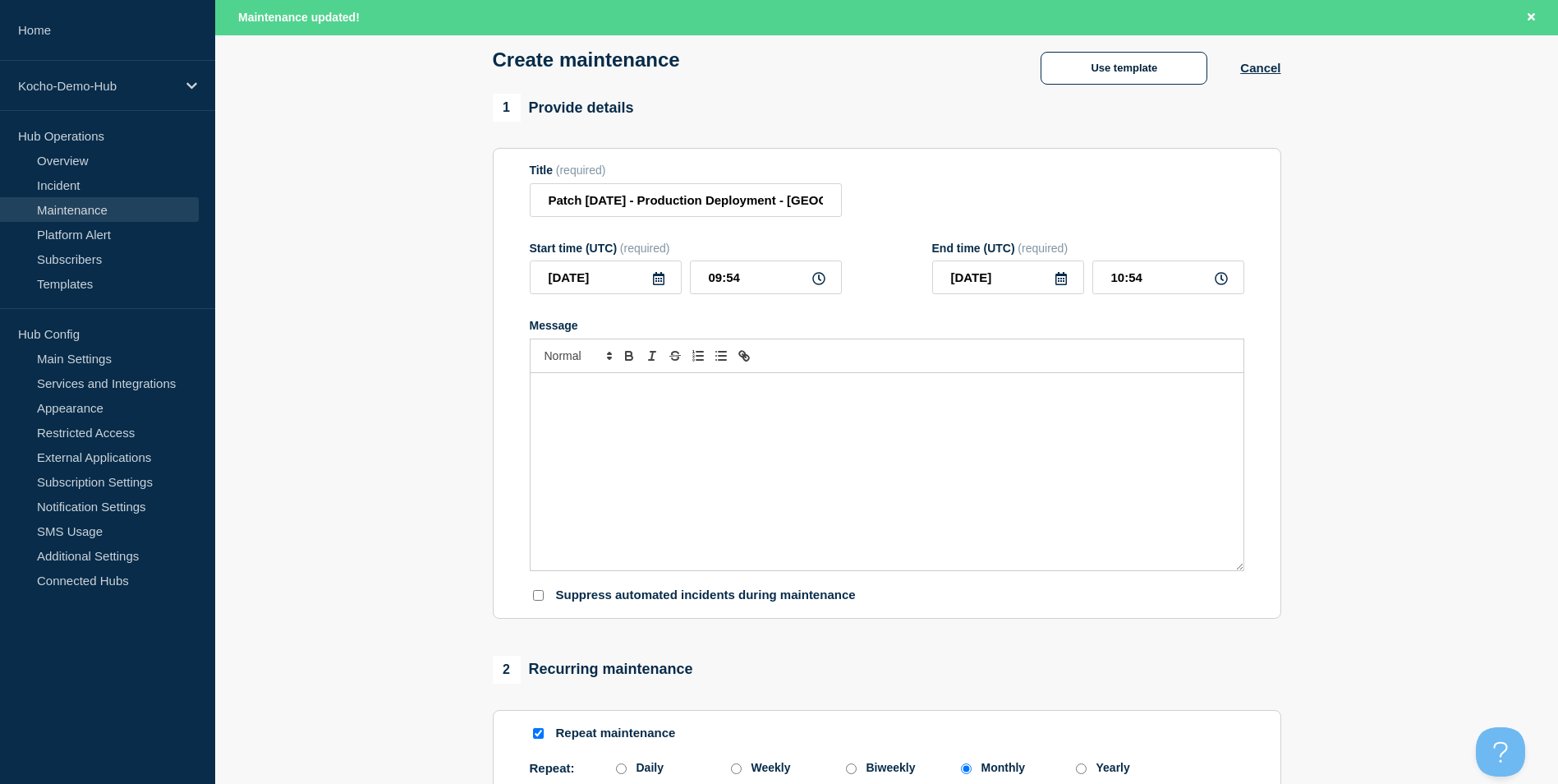
click at [632, 416] on div "Message" at bounding box center [887, 471] width 713 height 197
click at [660, 285] on icon at bounding box center [659, 279] width 13 height 13
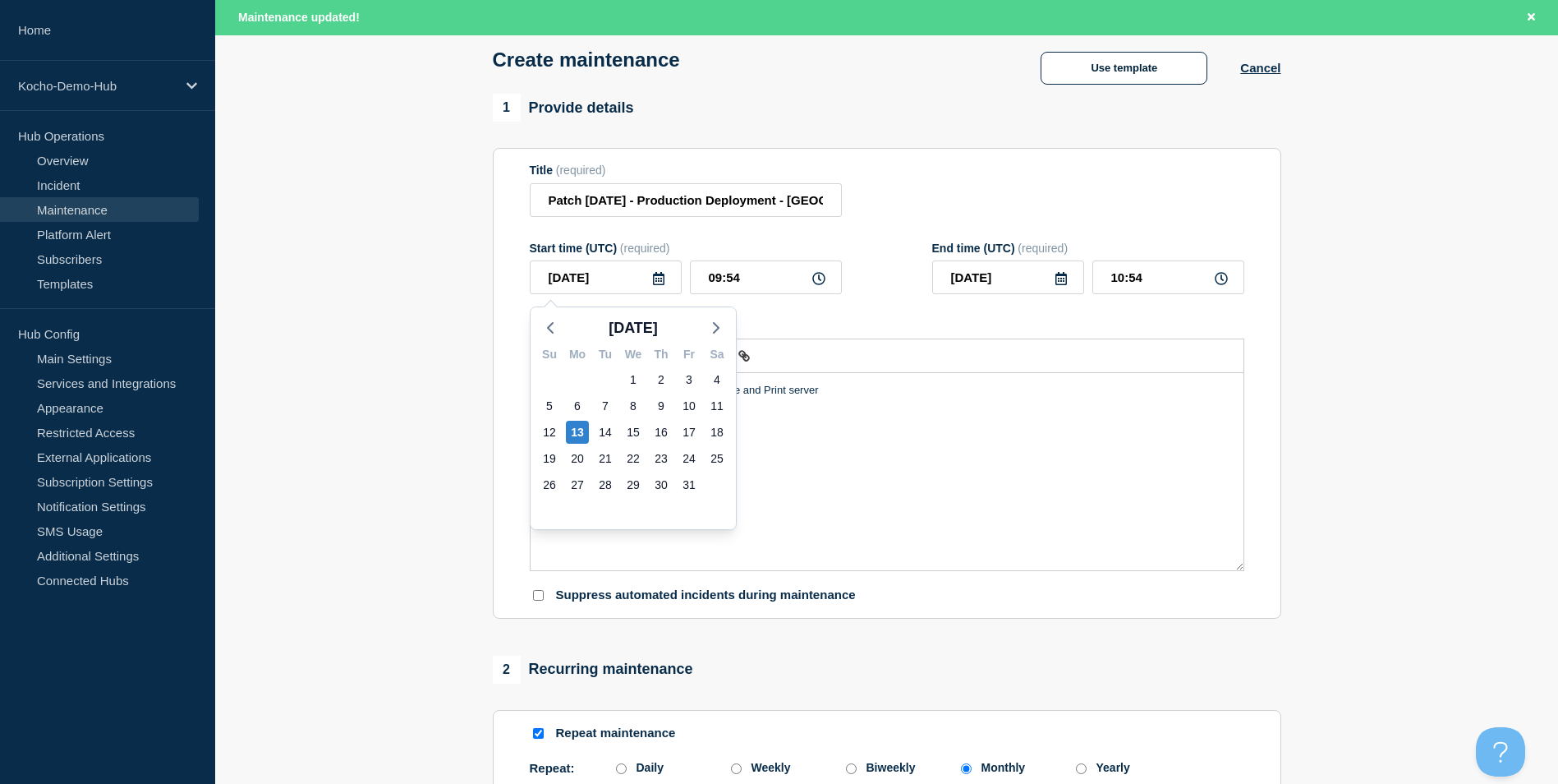
click at [493, 465] on section "Title (required) Patch [DATE] - Production Deployment - [GEOGRAPHIC_DATA] Offic…" at bounding box center [887, 383] width 788 height 470
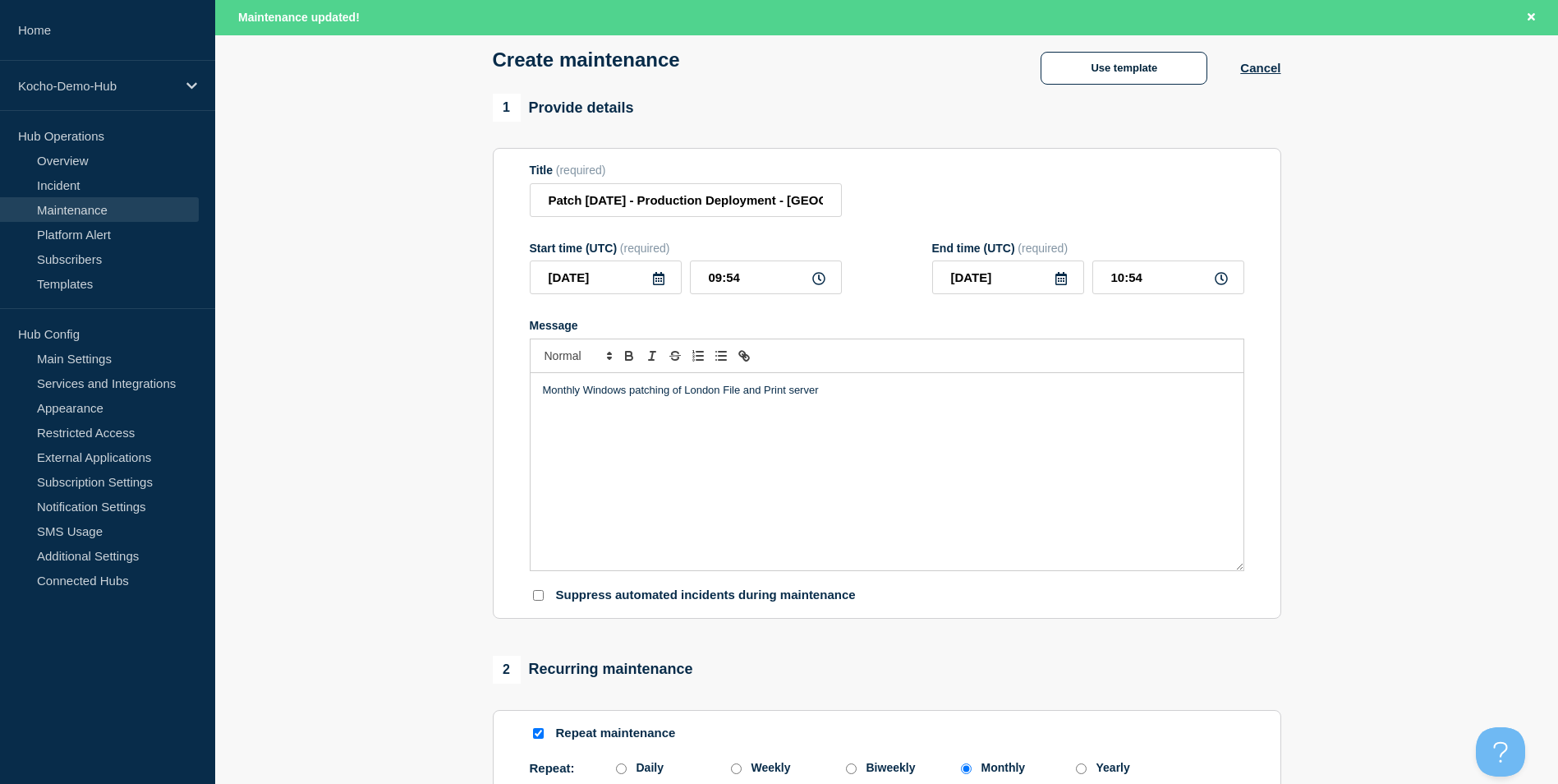
click at [652, 280] on icon at bounding box center [659, 279] width 13 height 13
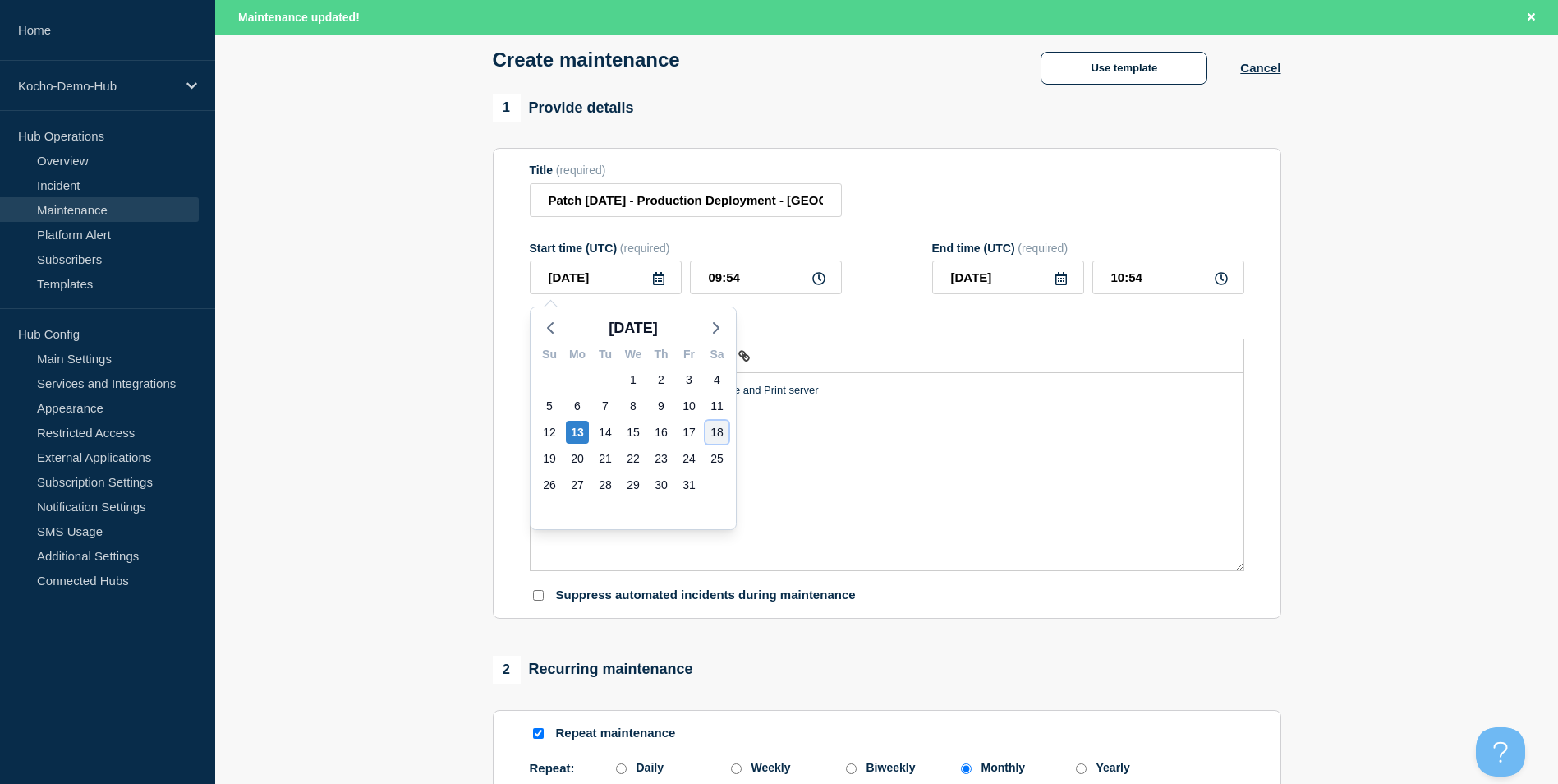
click at [720, 428] on div "18" at bounding box center [717, 432] width 23 height 23
type input "[DATE]"
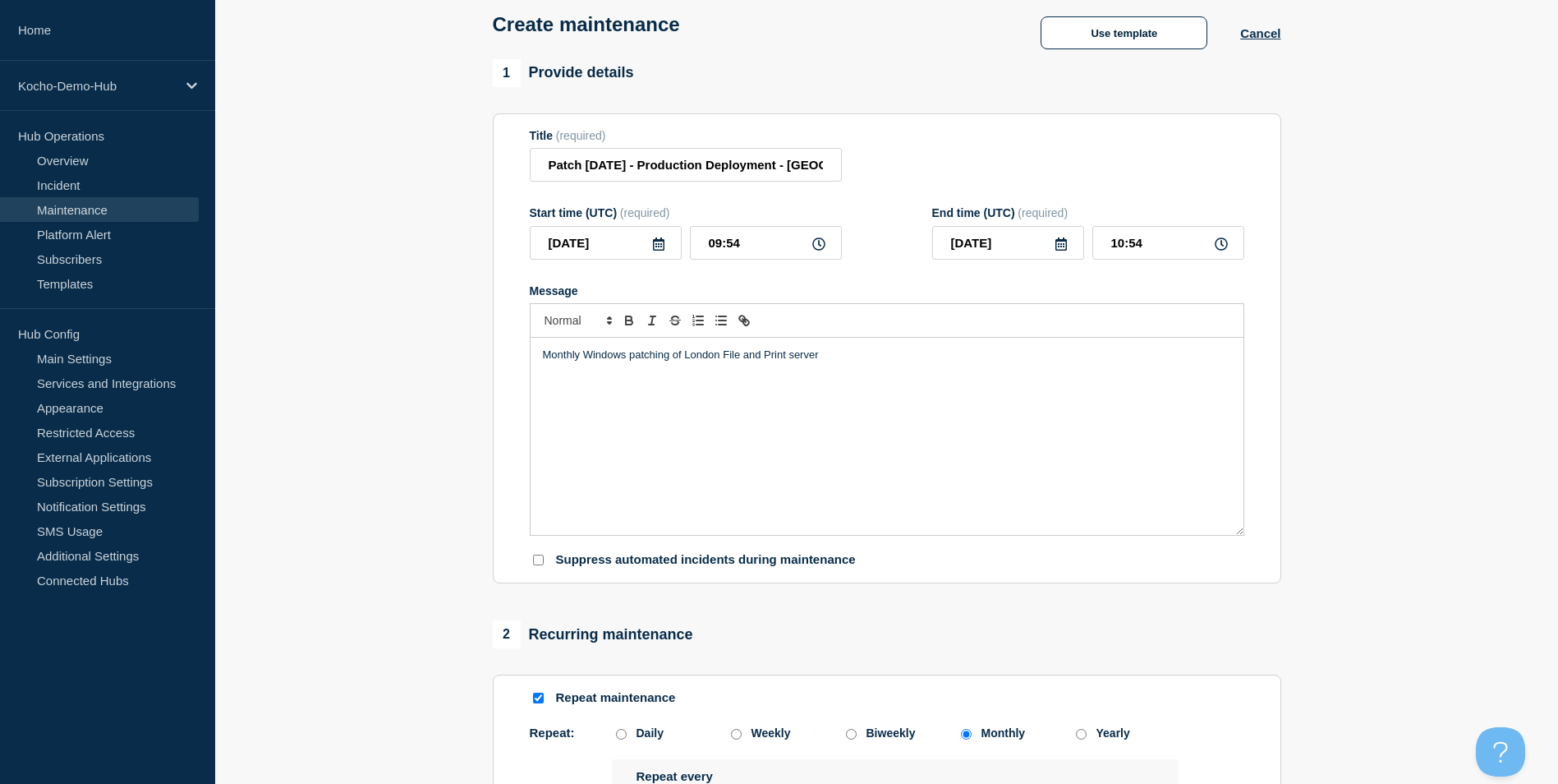
scroll to position [47, 0]
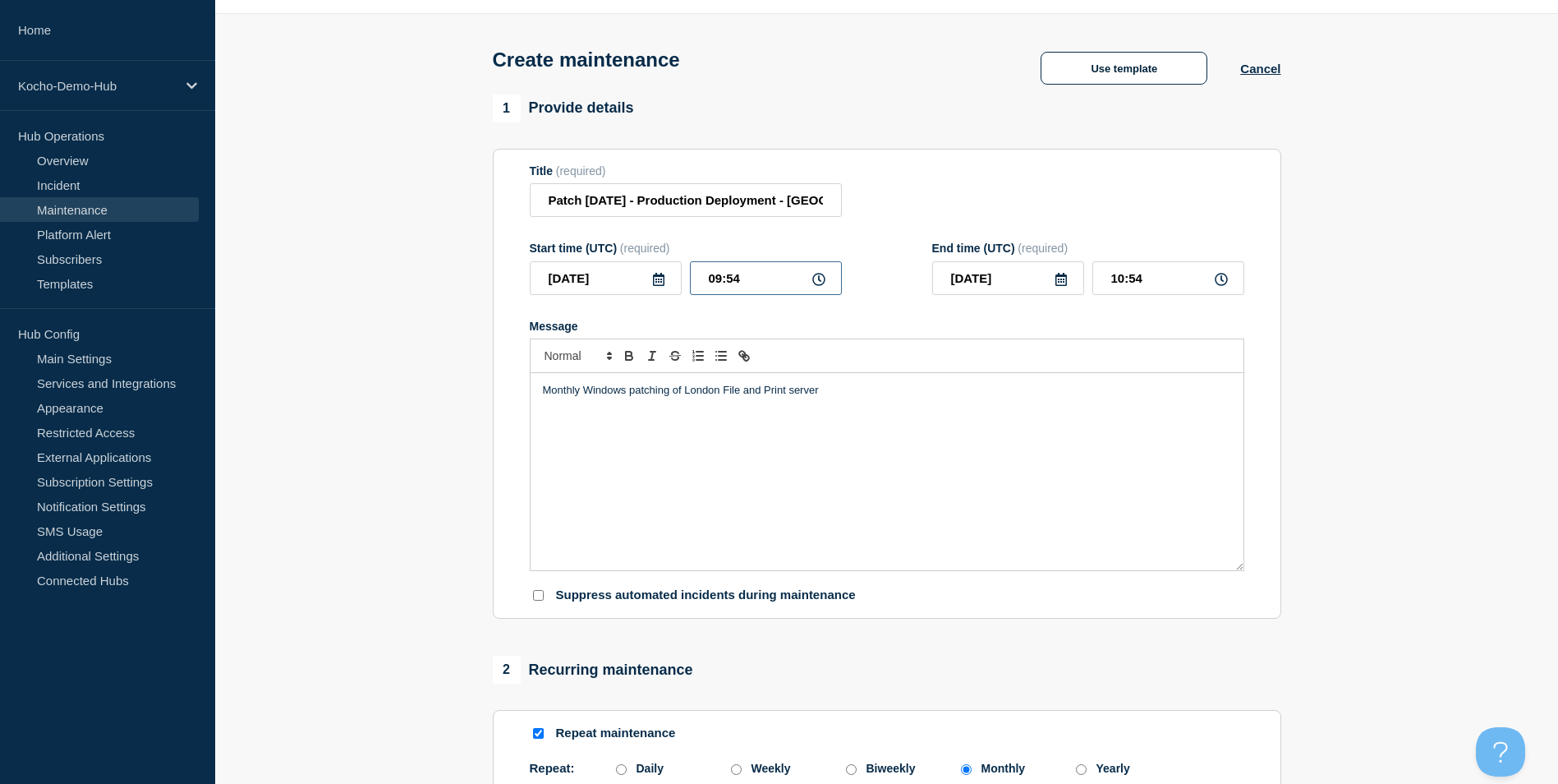
click at [718, 279] on input "09:54" at bounding box center [766, 278] width 152 height 33
type input "10:00"
type input "11:00"
click at [512, 425] on section "Title (required) Patch [DATE] - Production Deployment - [GEOGRAPHIC_DATA] Offic…" at bounding box center [887, 384] width 788 height 470
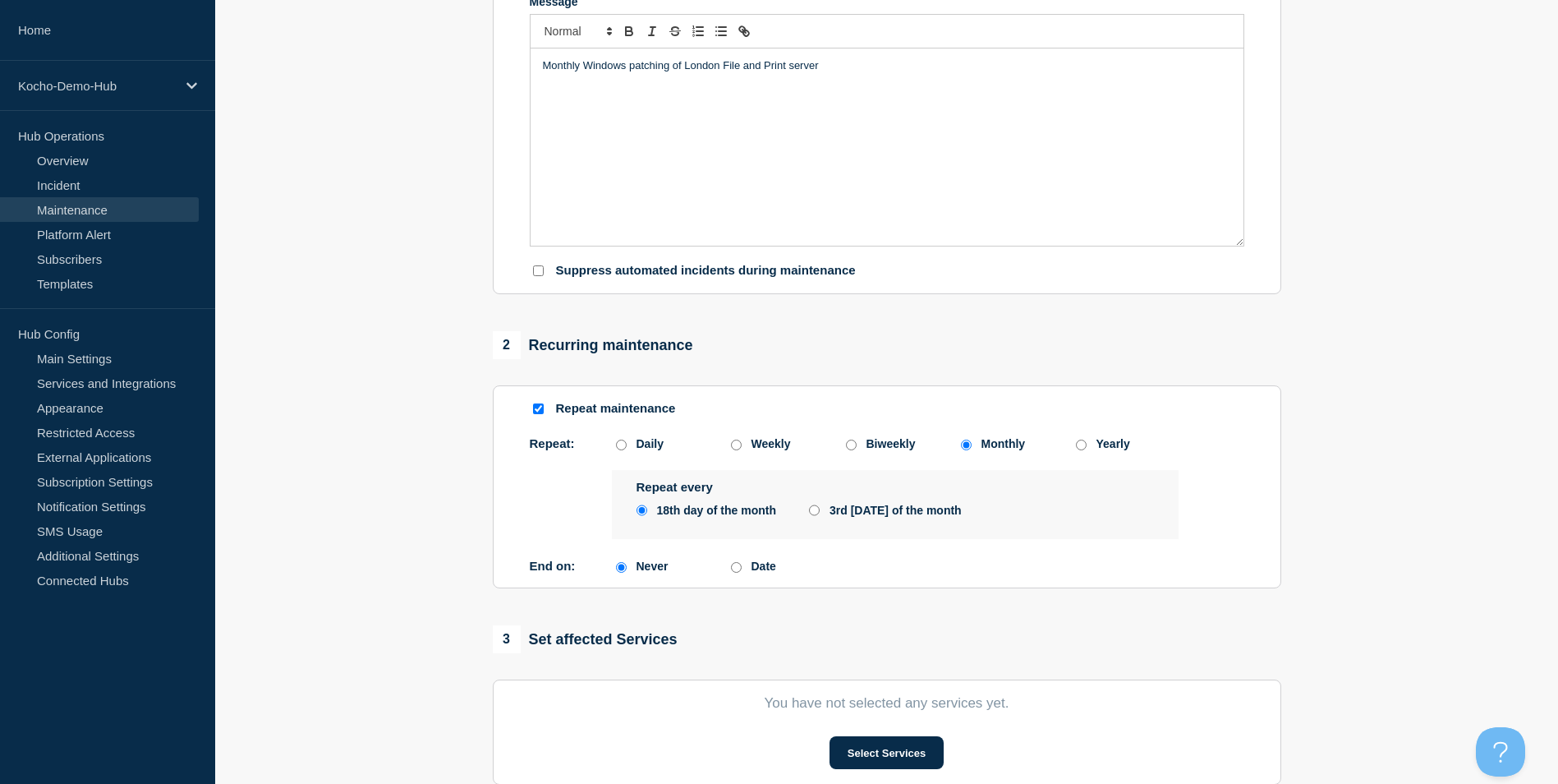
scroll to position [375, 0]
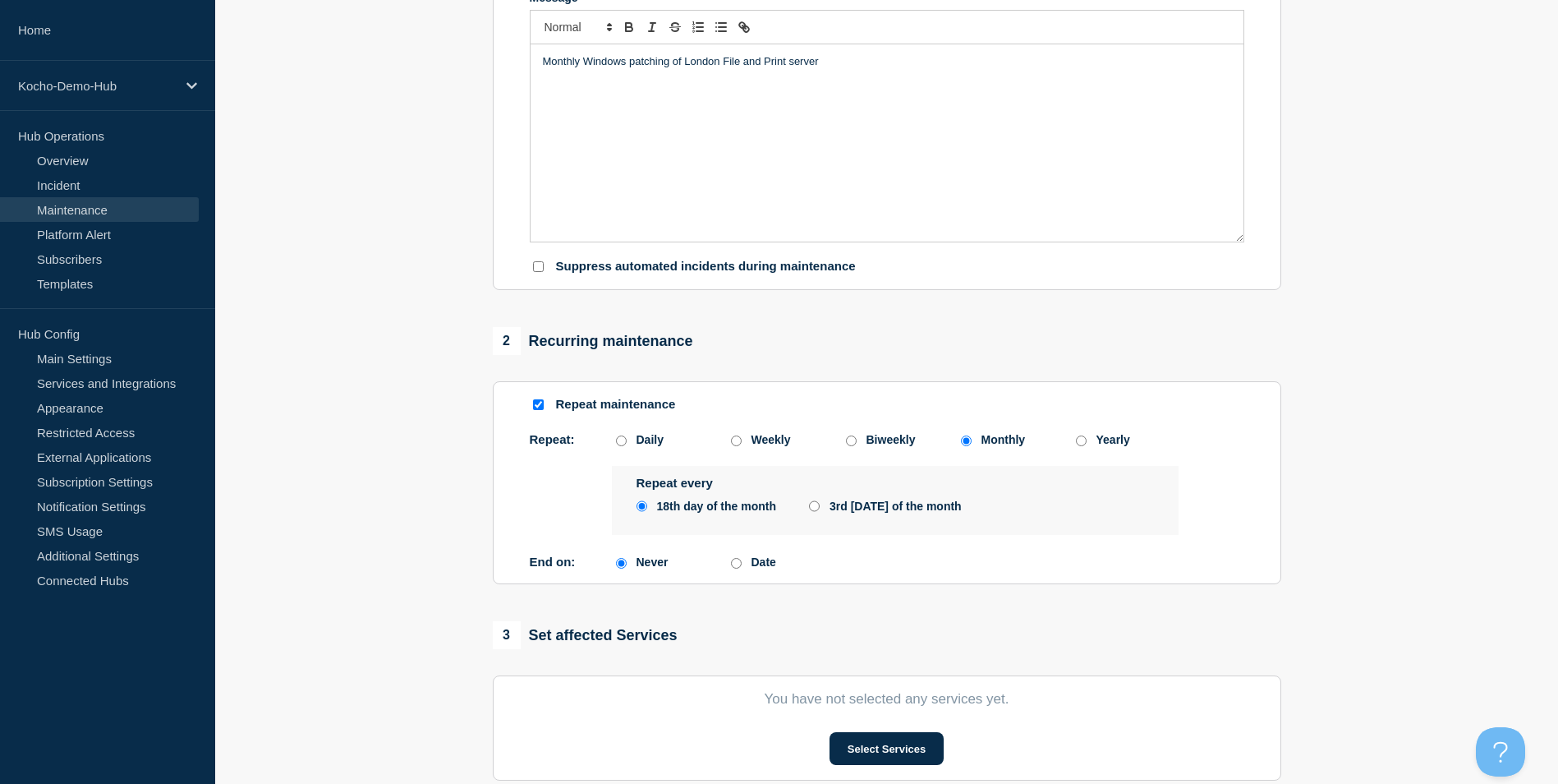
click at [485, 468] on div "1 Provide details Title (required) Patch [DATE] - Production Deployment - [GEOG…" at bounding box center [887, 414] width 807 height 1296
click at [817, 512] on input "3rd [DATE] of the month" at bounding box center [814, 506] width 11 height 13
radio input "true"
radio input "false"
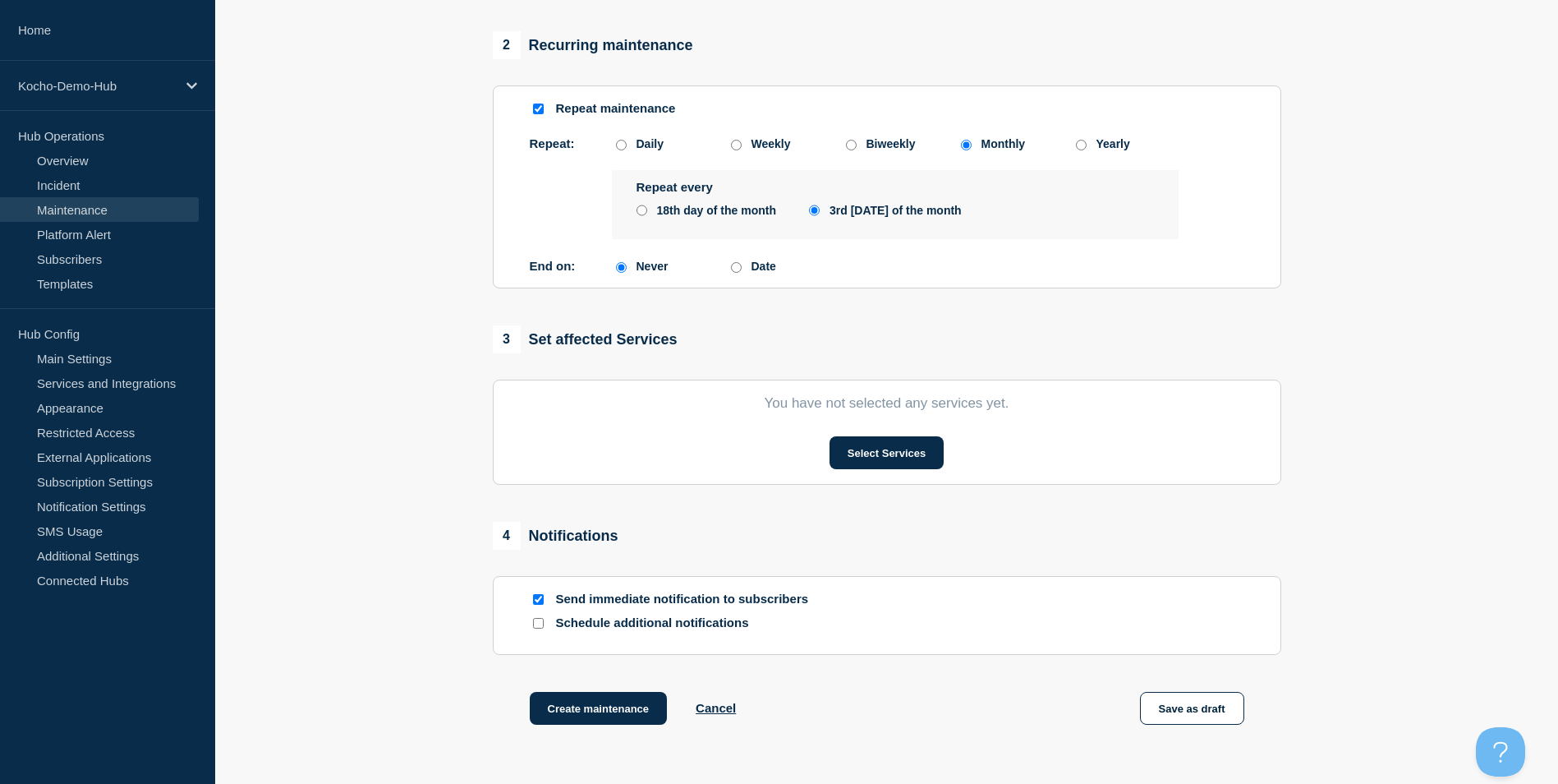
scroll to position [704, 0]
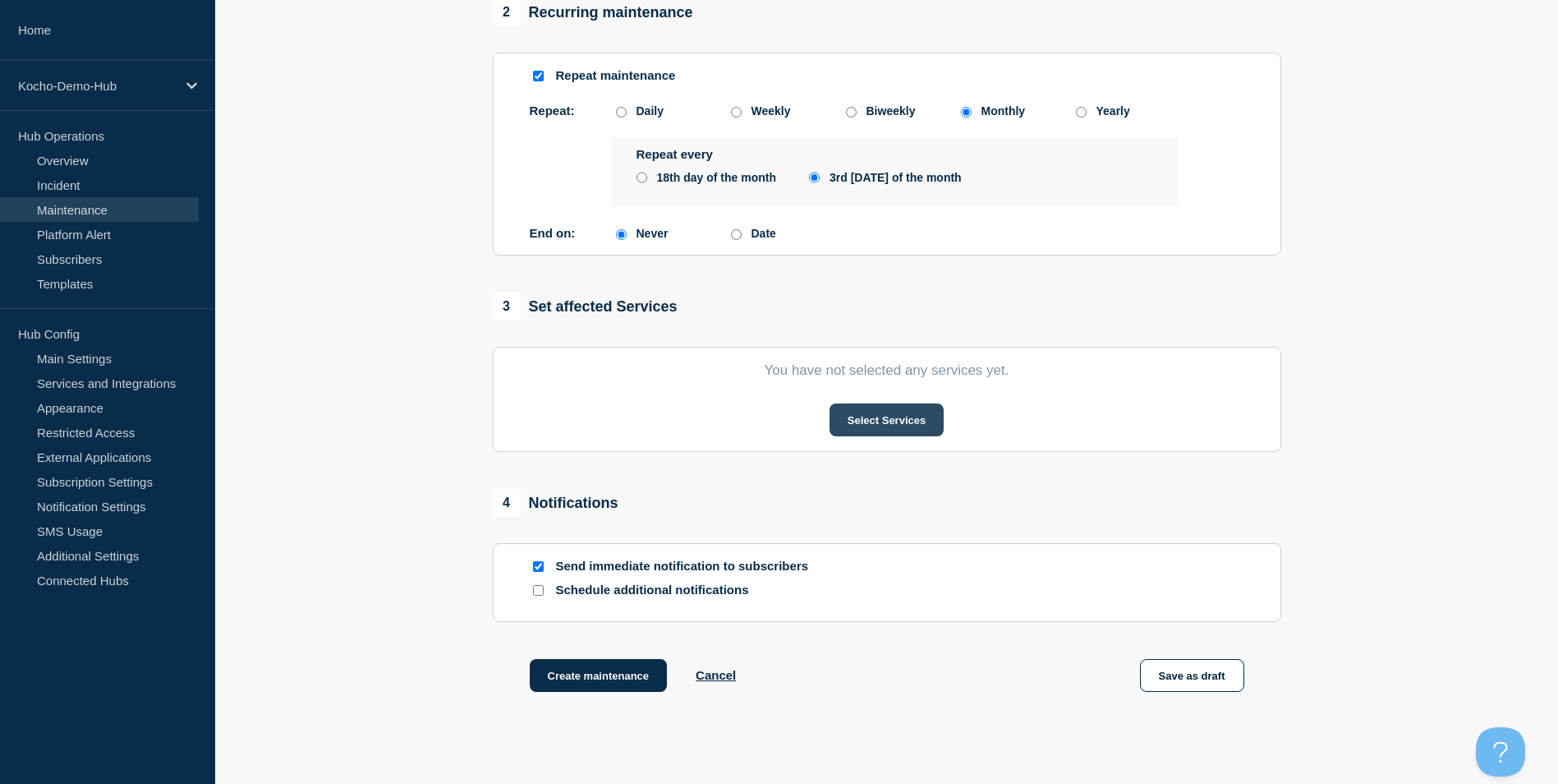
click at [872, 427] on button "Select Services" at bounding box center [887, 420] width 114 height 33
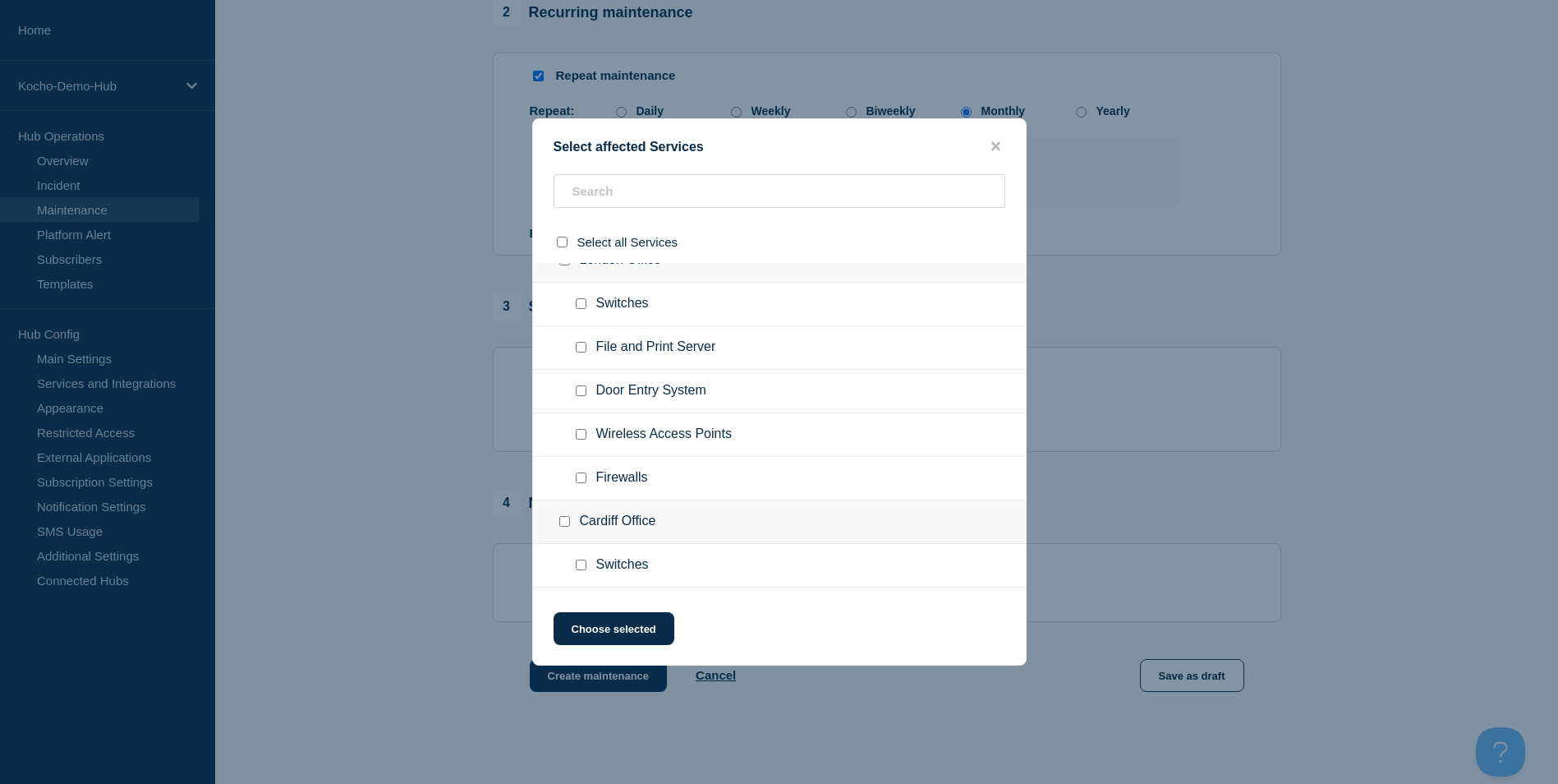
scroll to position [246, 0]
click at [575, 346] on input "File and Print Server checkbox" at bounding box center [580, 343] width 11 height 11
checkbox input "true"
drag, startPoint x: 627, startPoint y: 621, endPoint x: 489, endPoint y: 517, distance: 172.8
click at [628, 621] on button "Choose selected" at bounding box center [614, 628] width 121 height 33
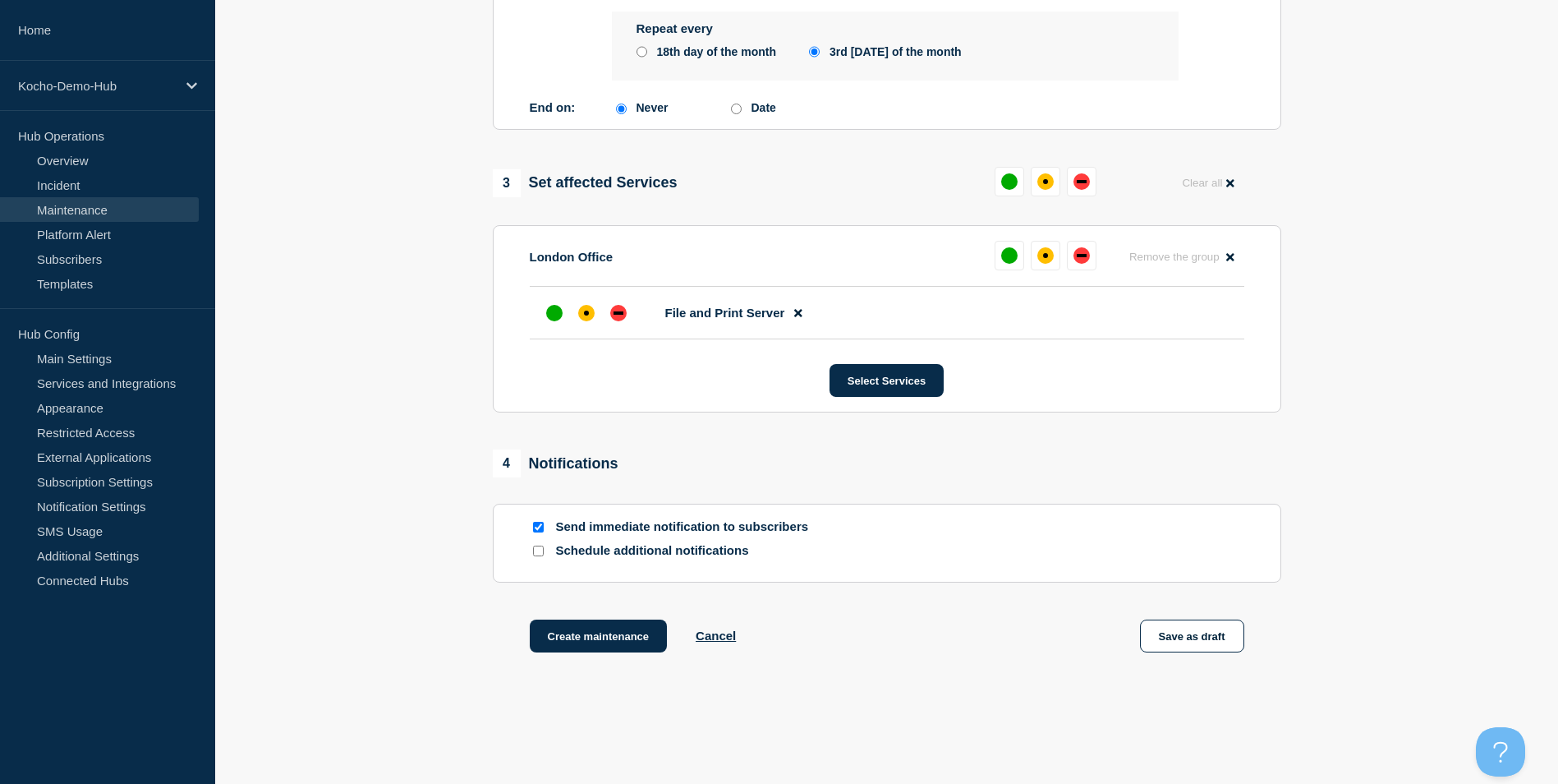
scroll to position [868, 0]
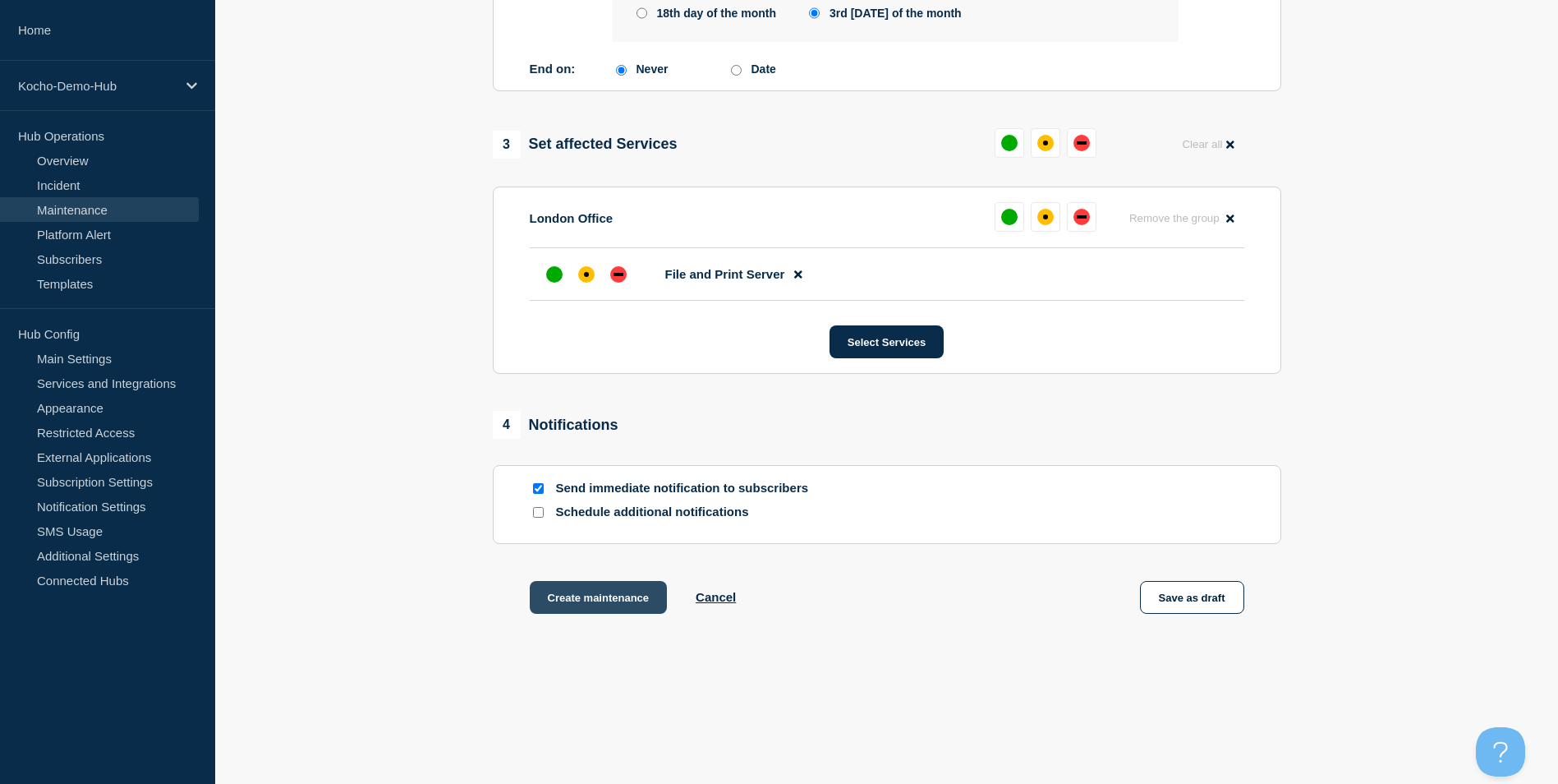
click at [611, 605] on button "Create maintenance" at bounding box center [598, 596] width 138 height 33
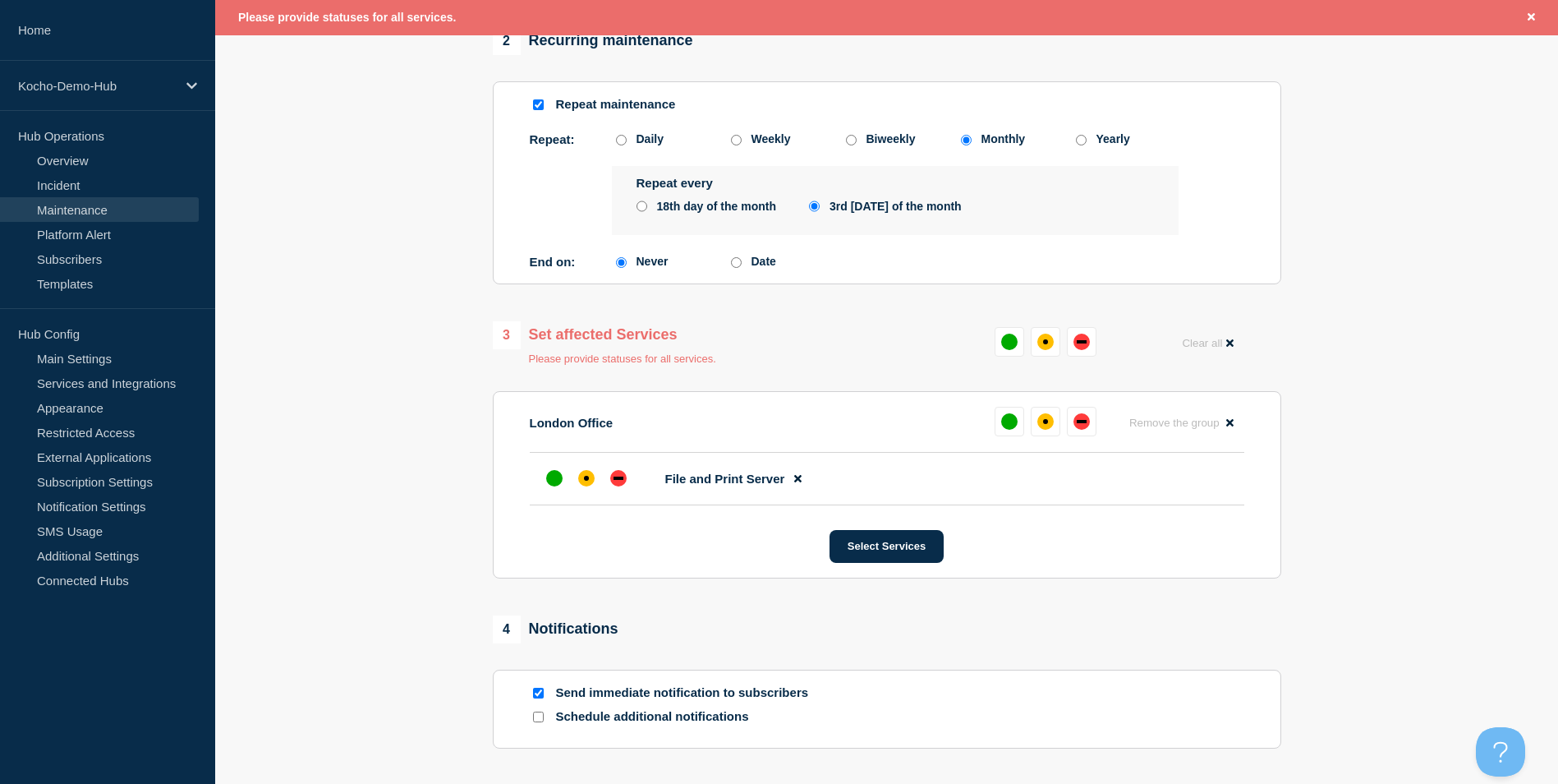
scroll to position [739, 0]
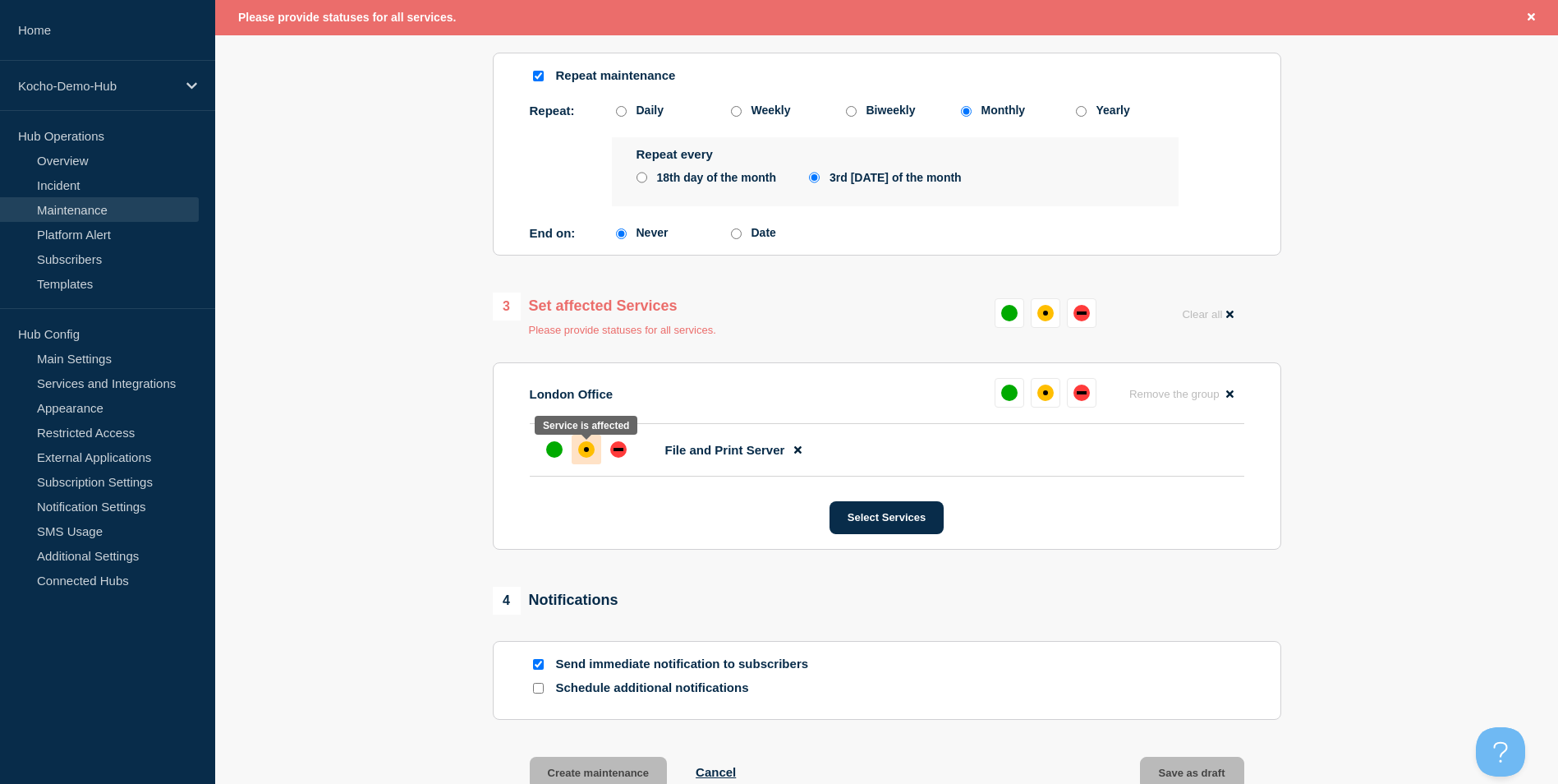
click at [589, 452] on div "affected" at bounding box center [586, 450] width 17 height 17
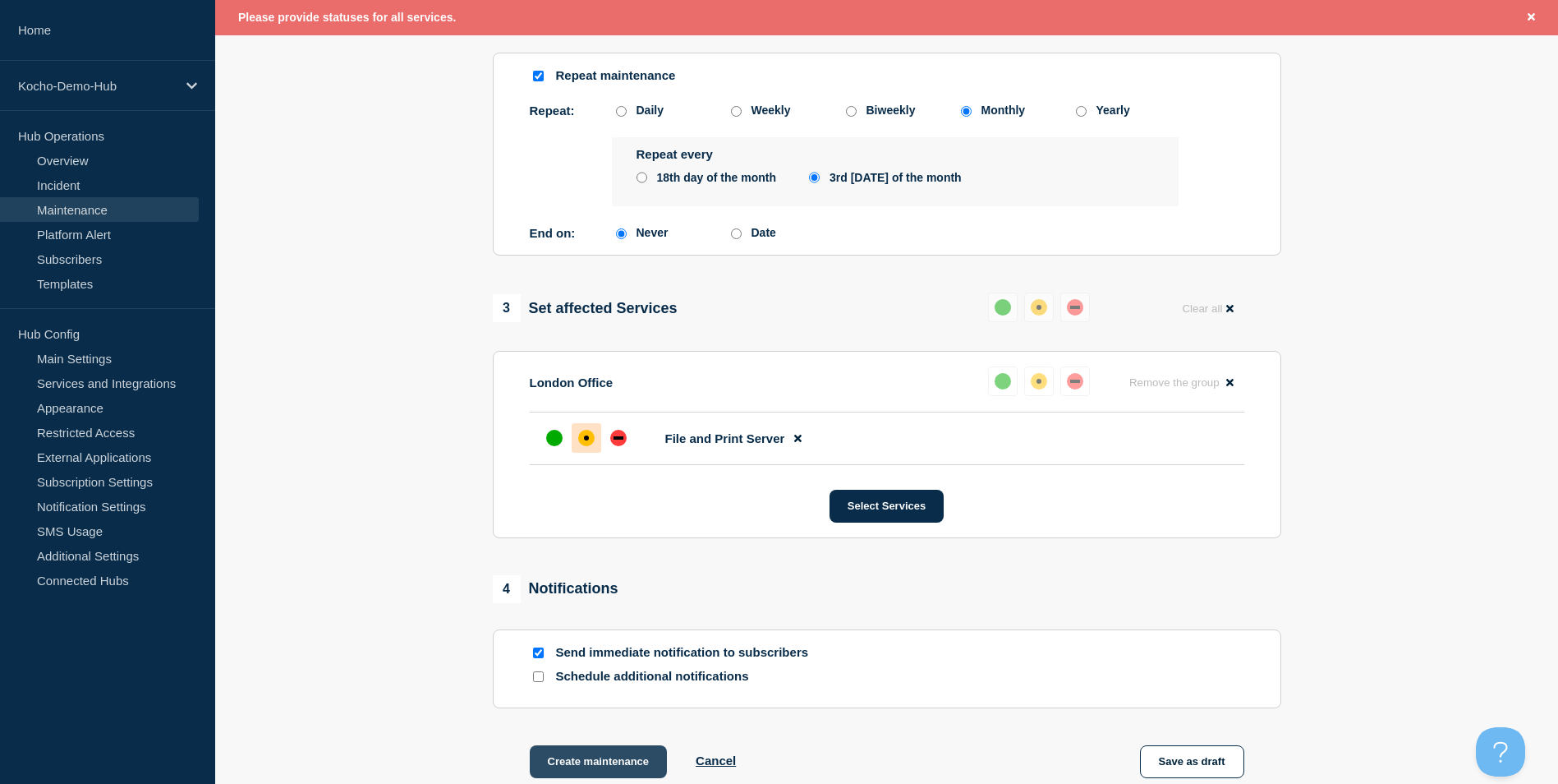
click at [604, 778] on button "Create maintenance" at bounding box center [598, 761] width 138 height 33
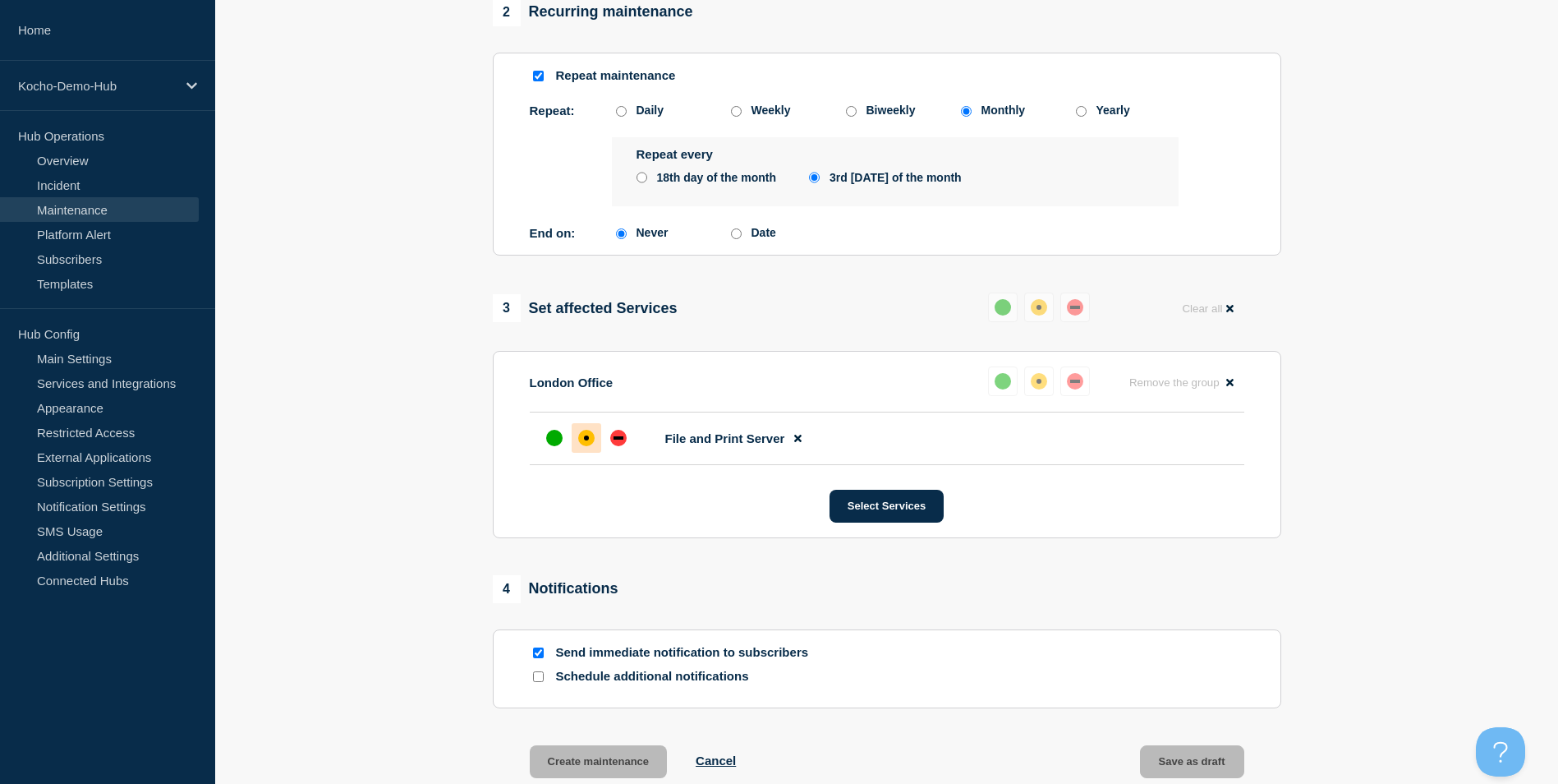
scroll to position [704, 0]
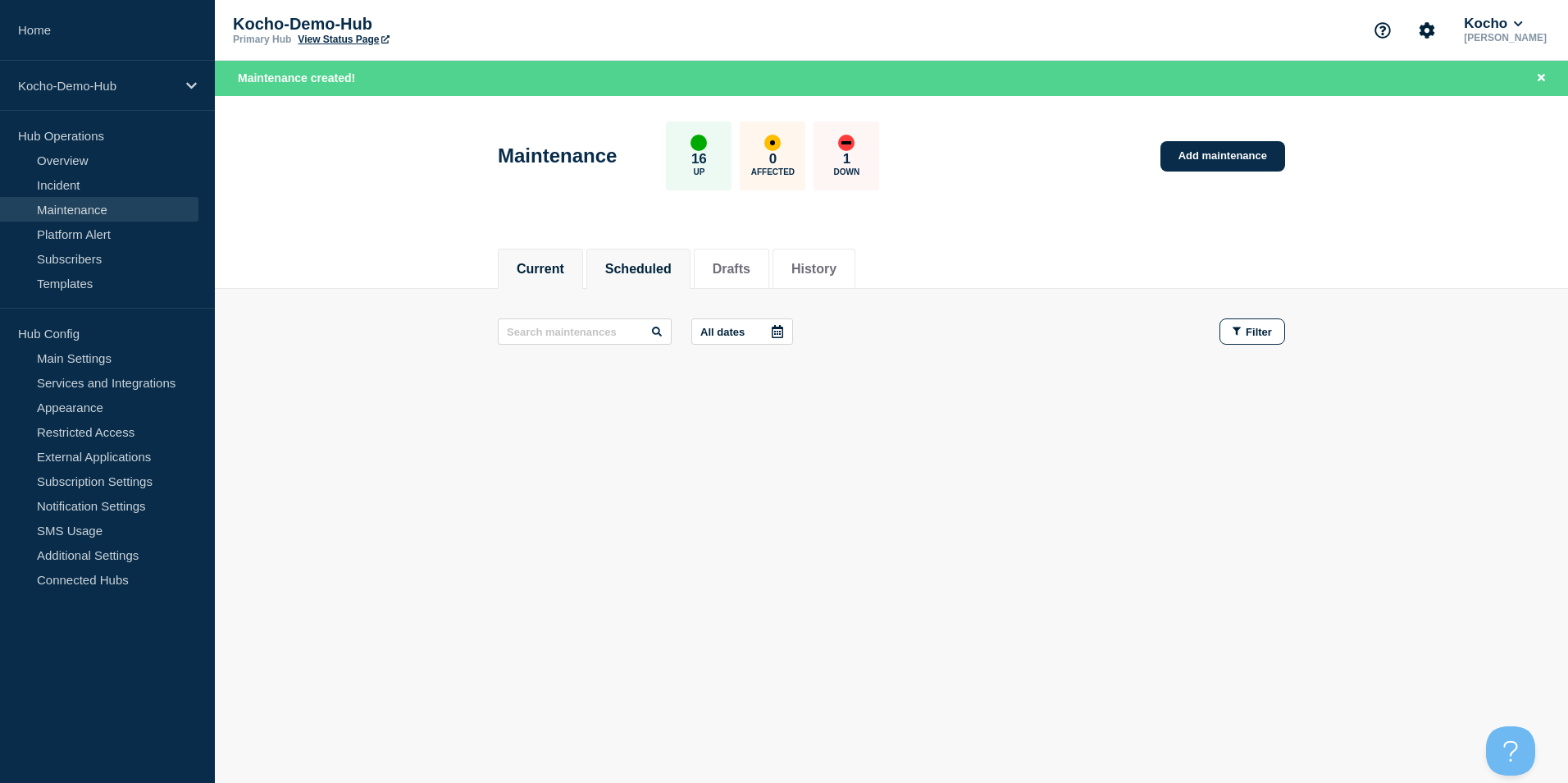
click at [635, 269] on button "Scheduled" at bounding box center [639, 269] width 67 height 15
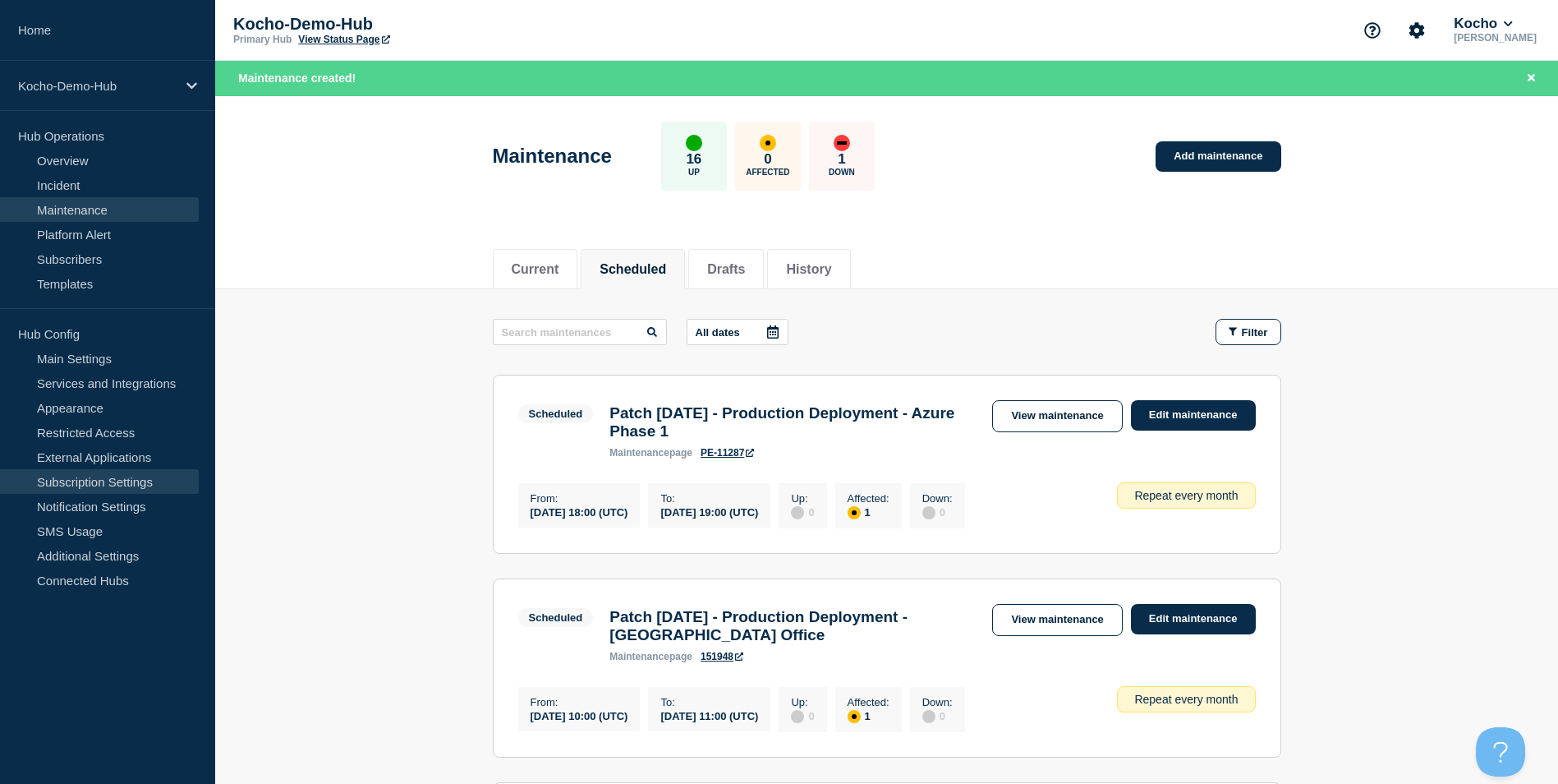
click at [88, 474] on link "Subscription Settings" at bounding box center [99, 481] width 199 height 25
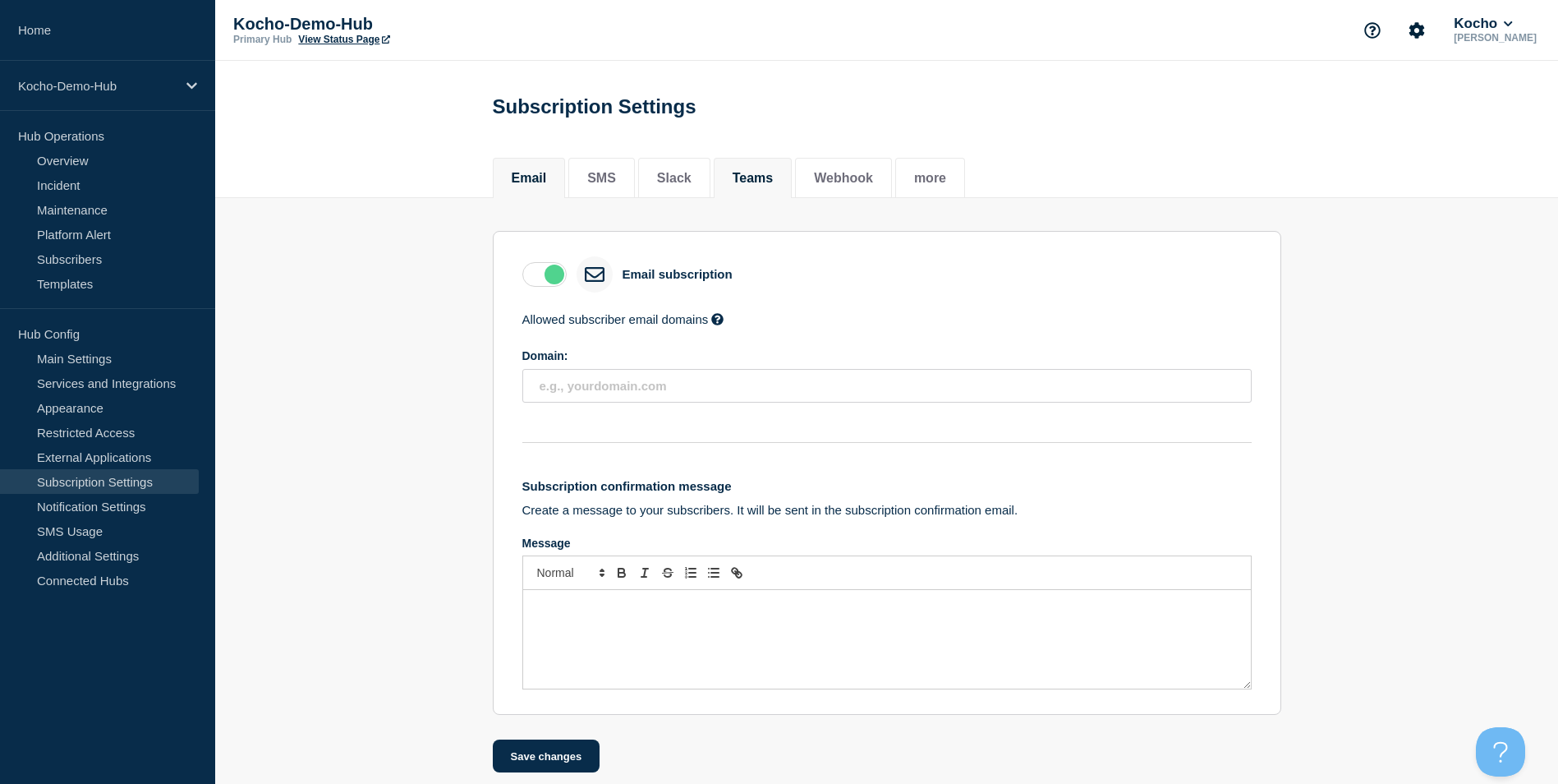
click at [774, 180] on button "Teams" at bounding box center [752, 178] width 41 height 15
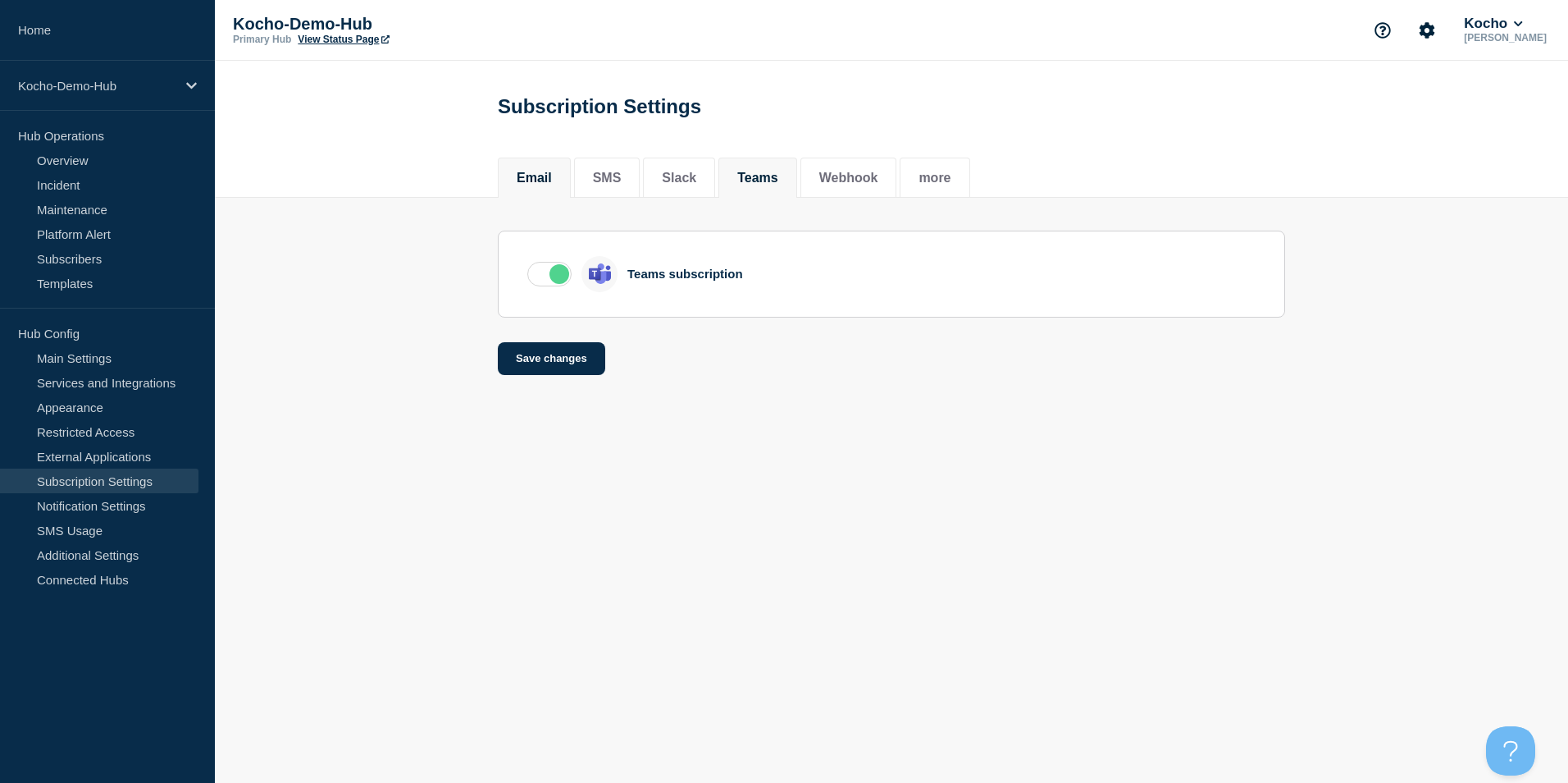
click at [537, 186] on button "Email" at bounding box center [534, 178] width 35 height 15
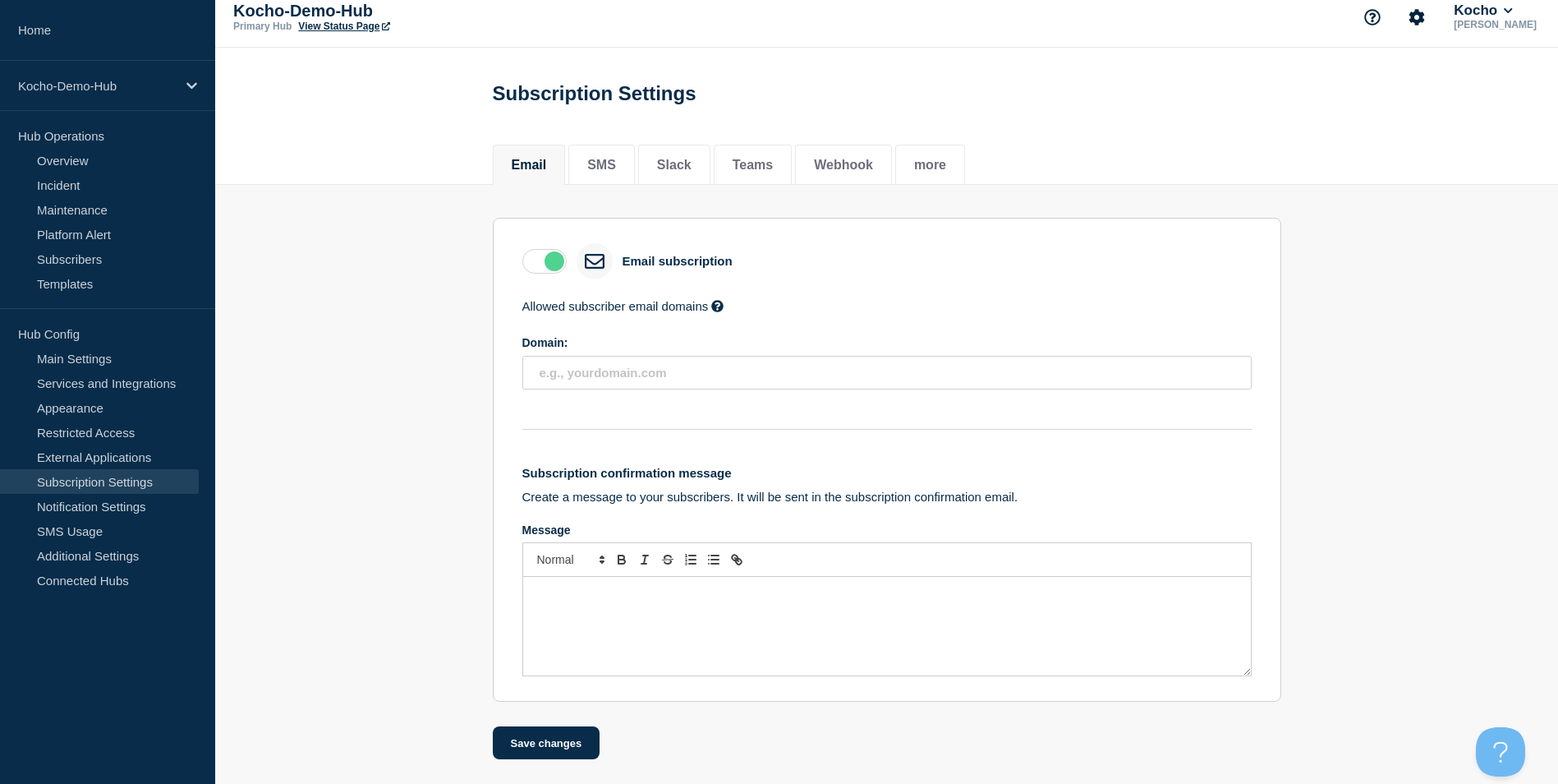
scroll to position [22, 0]
click at [120, 510] on link "Notification Settings" at bounding box center [99, 506] width 199 height 25
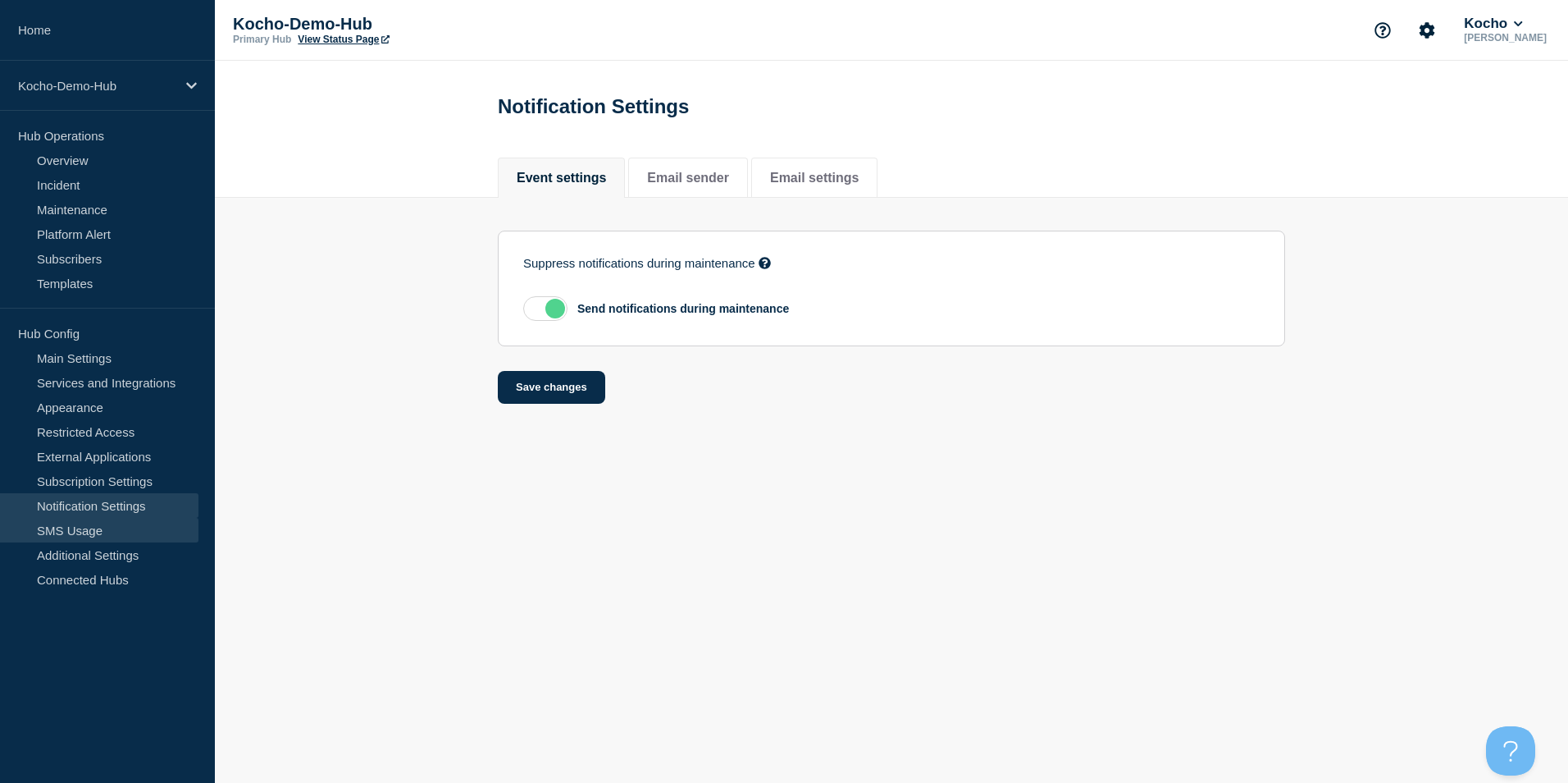
click at [121, 526] on link "SMS Usage" at bounding box center [99, 530] width 198 height 25
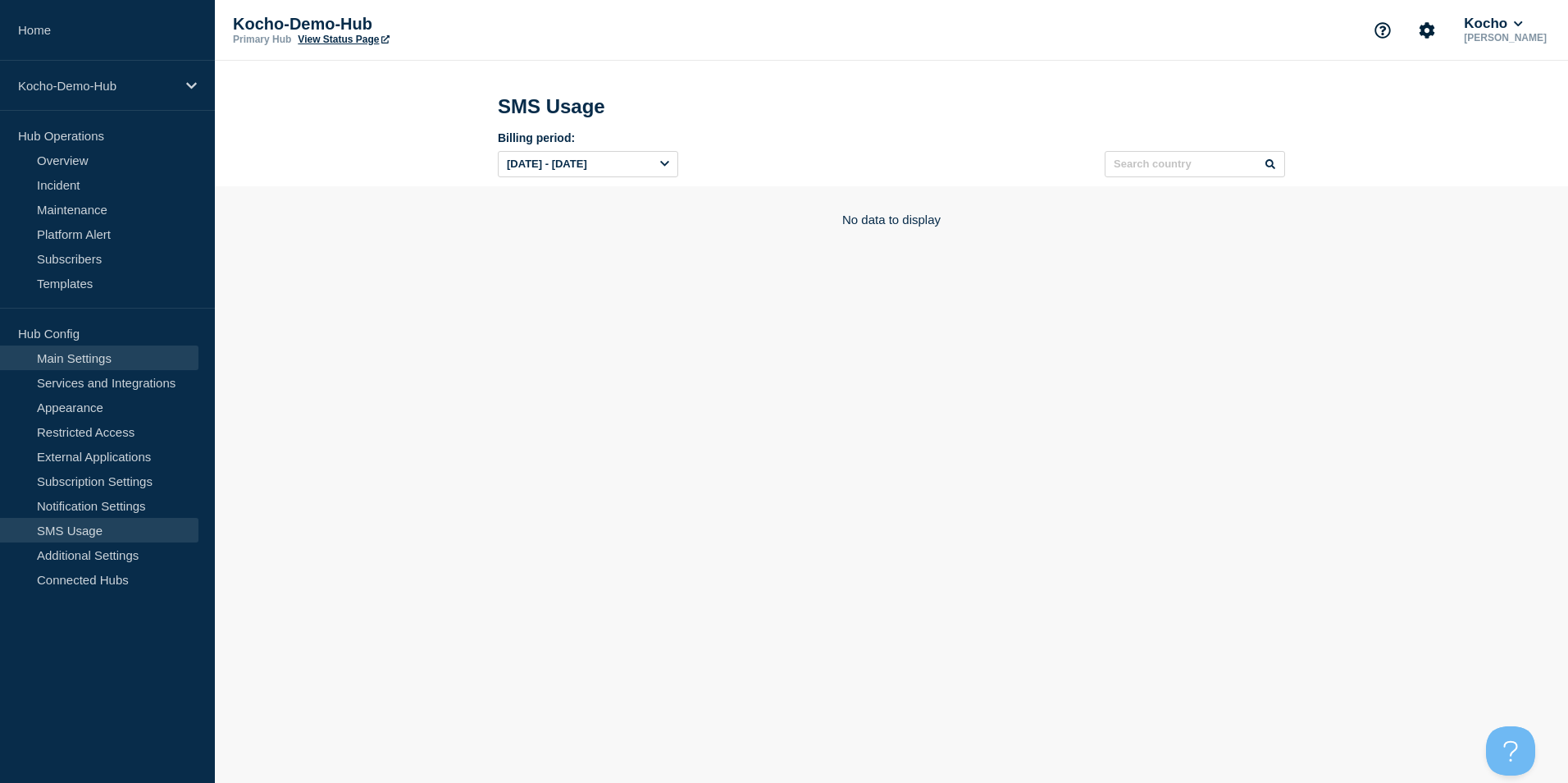
click at [110, 357] on link "Main Settings" at bounding box center [99, 358] width 198 height 25
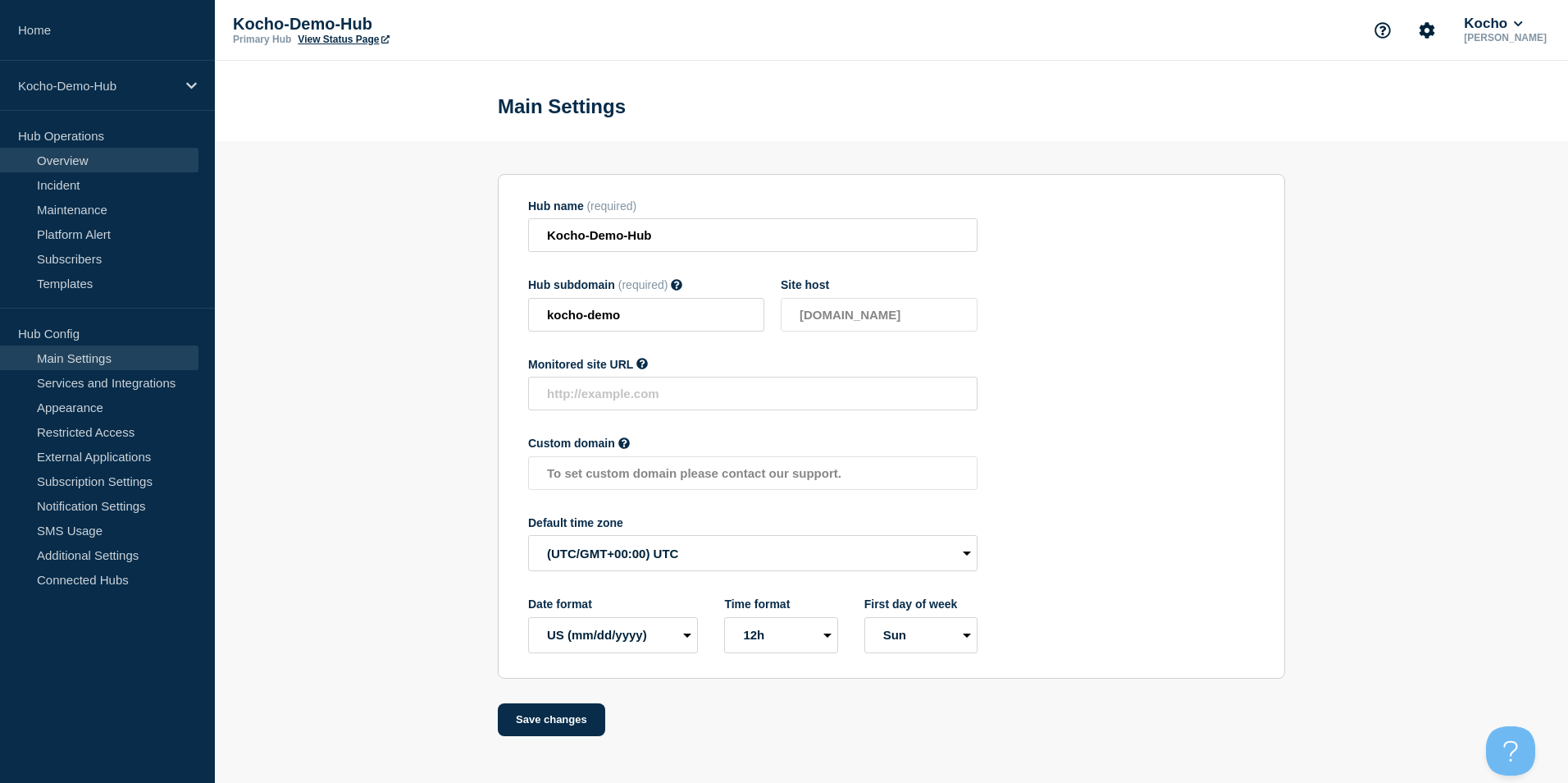
click at [77, 154] on link "Overview" at bounding box center [99, 160] width 198 height 25
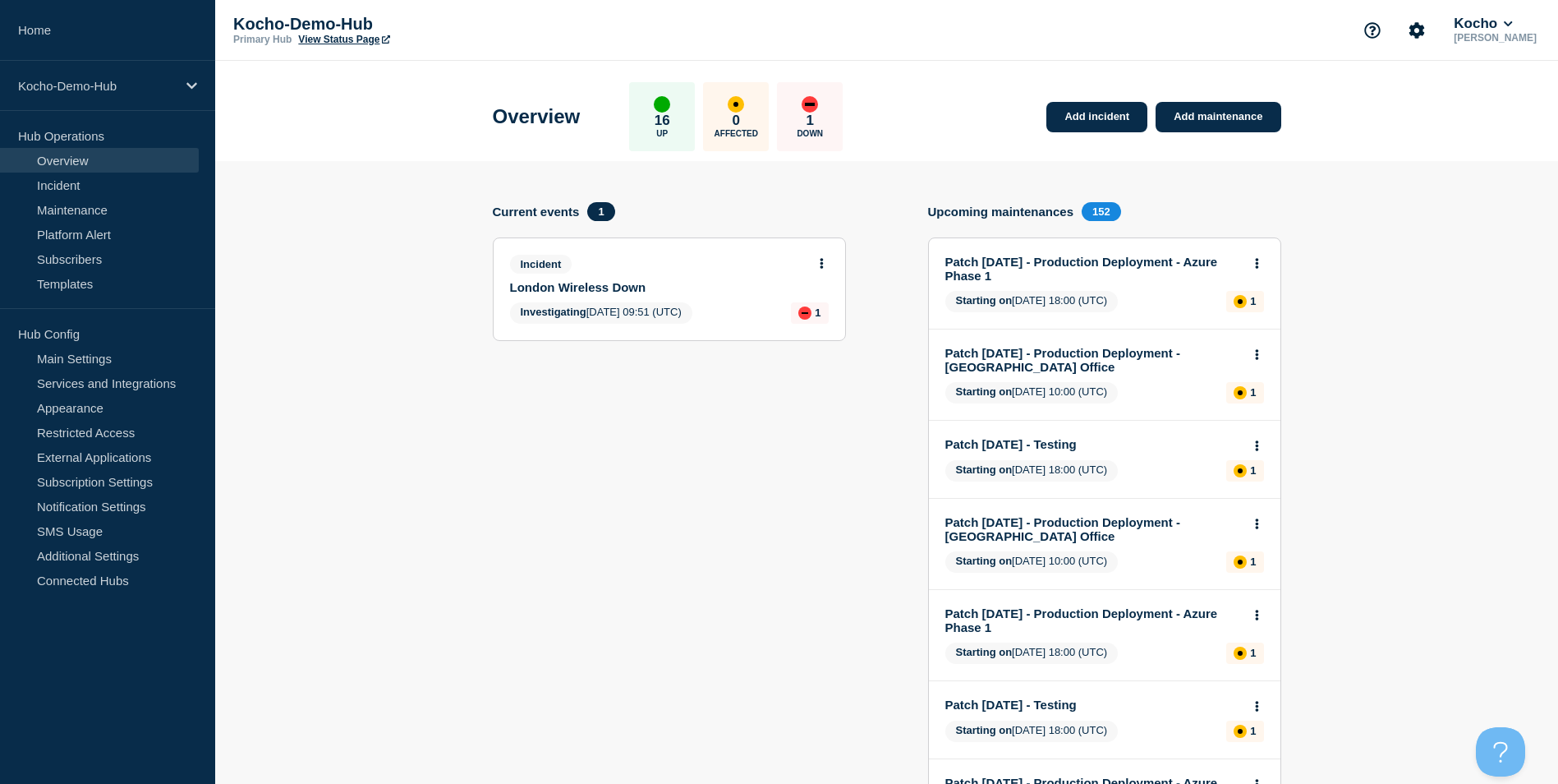
click at [826, 261] on button at bounding box center [822, 264] width 14 height 14
click at [830, 320] on link "Update incident" at bounding box center [822, 324] width 80 height 13
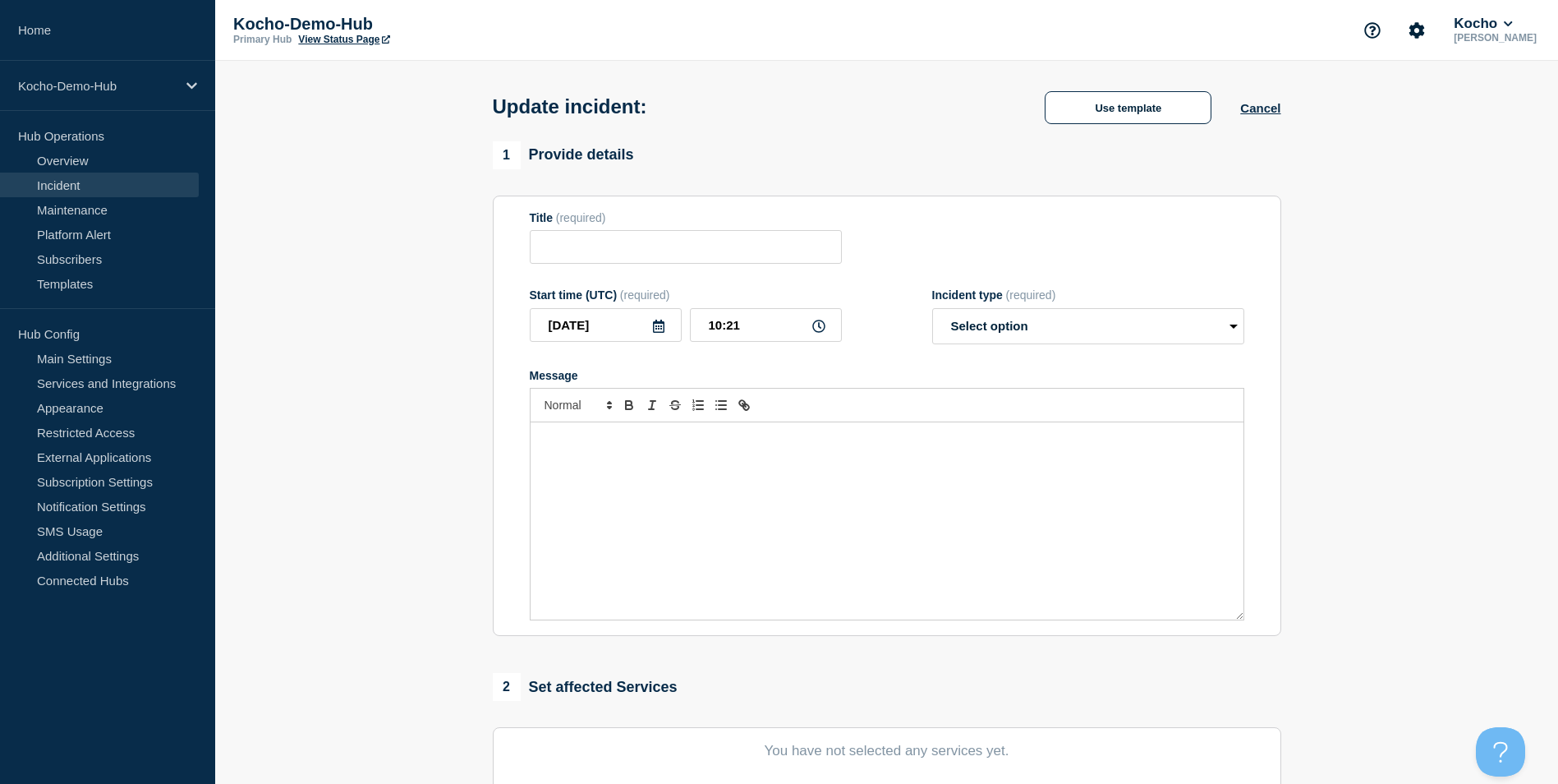
type input "London Wireless Down"
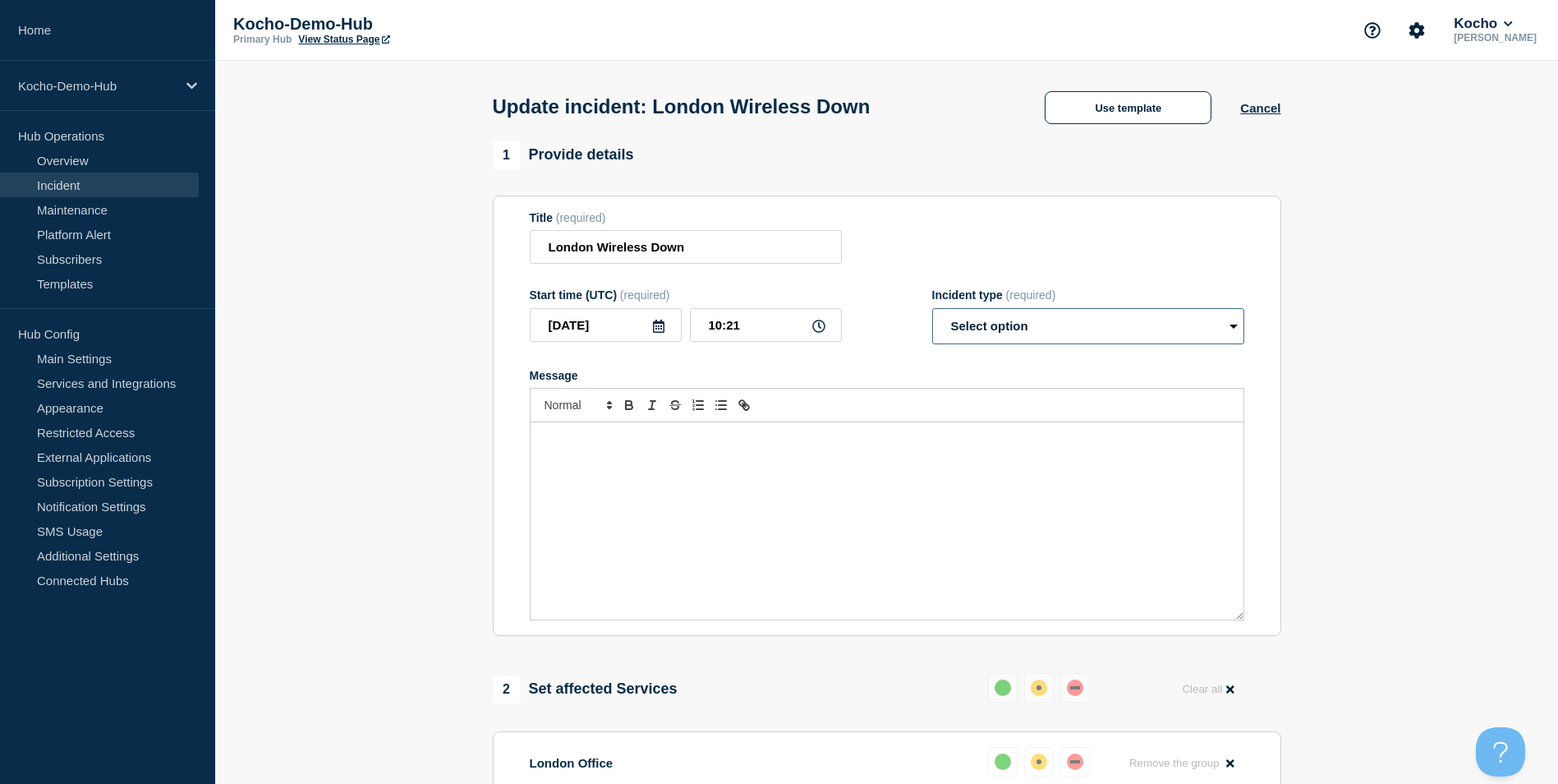
click at [999, 317] on select "Select option Investigating Identified Monitoring Resolved" at bounding box center [1088, 325] width 312 height 36
select select "resolved"
click at [932, 311] on select "Select option Investigating Identified Monitoring Resolved" at bounding box center [1088, 325] width 312 height 36
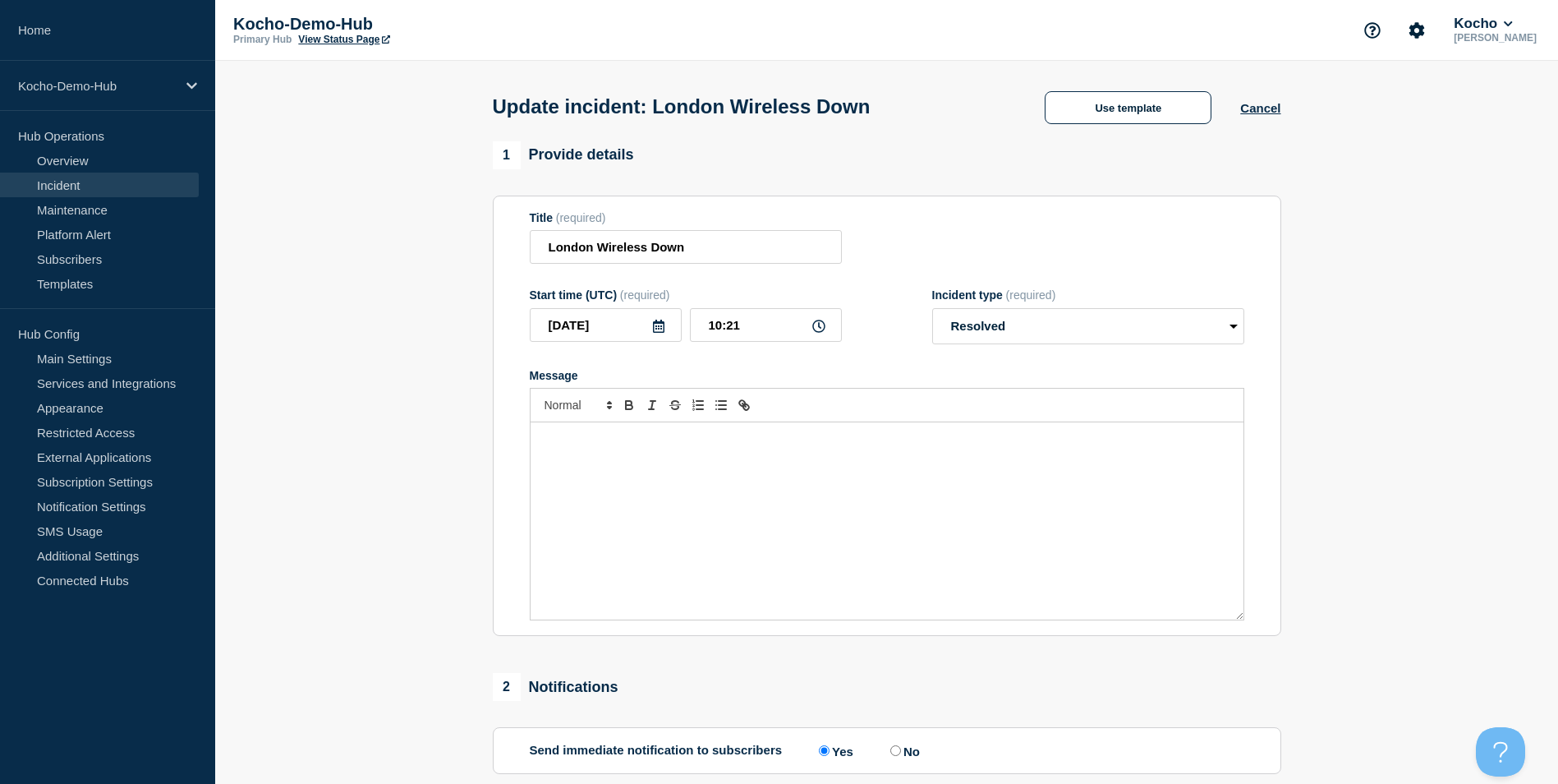
click at [645, 466] on div "Message" at bounding box center [887, 520] width 713 height 197
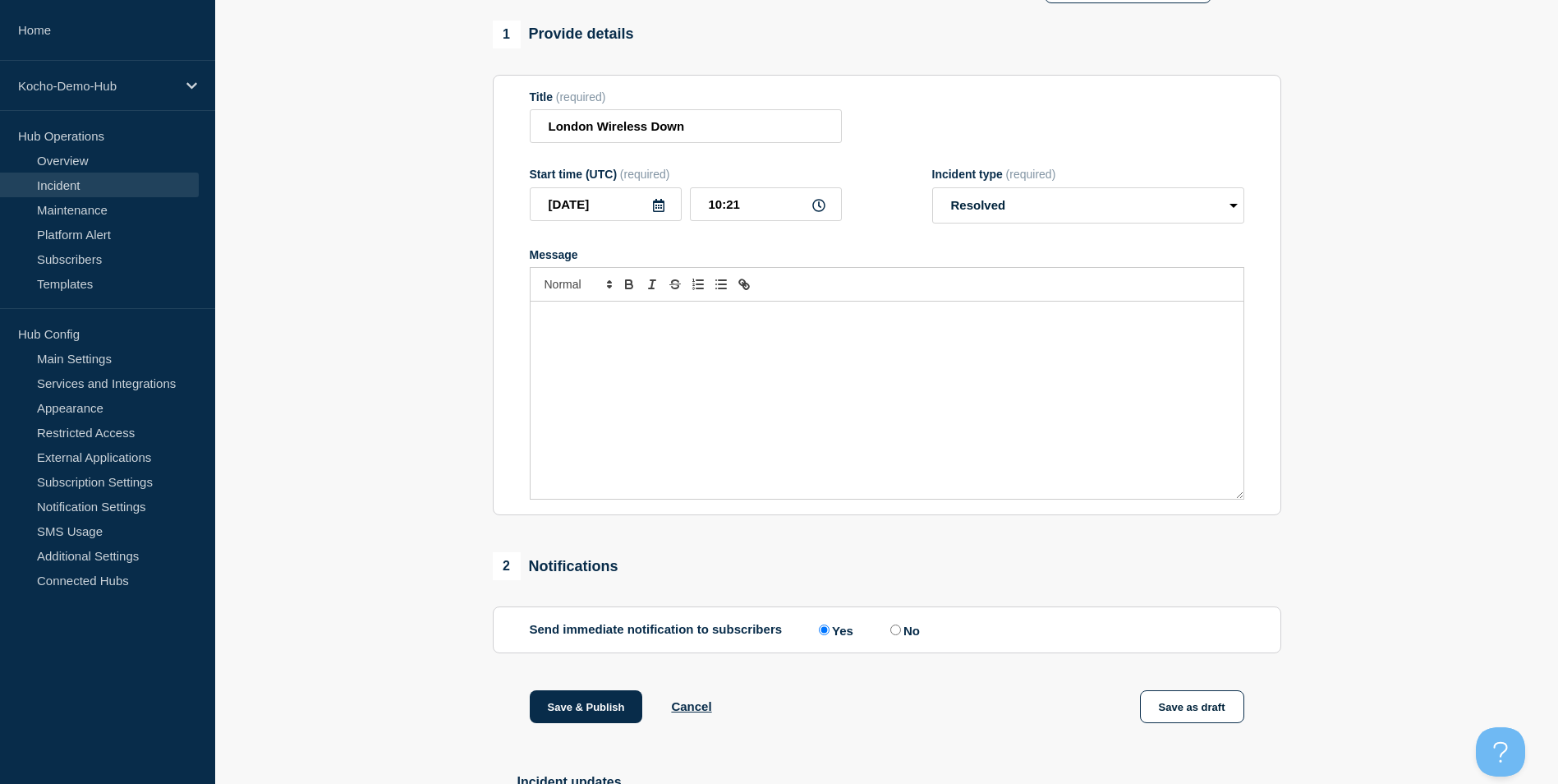
scroll to position [164, 0]
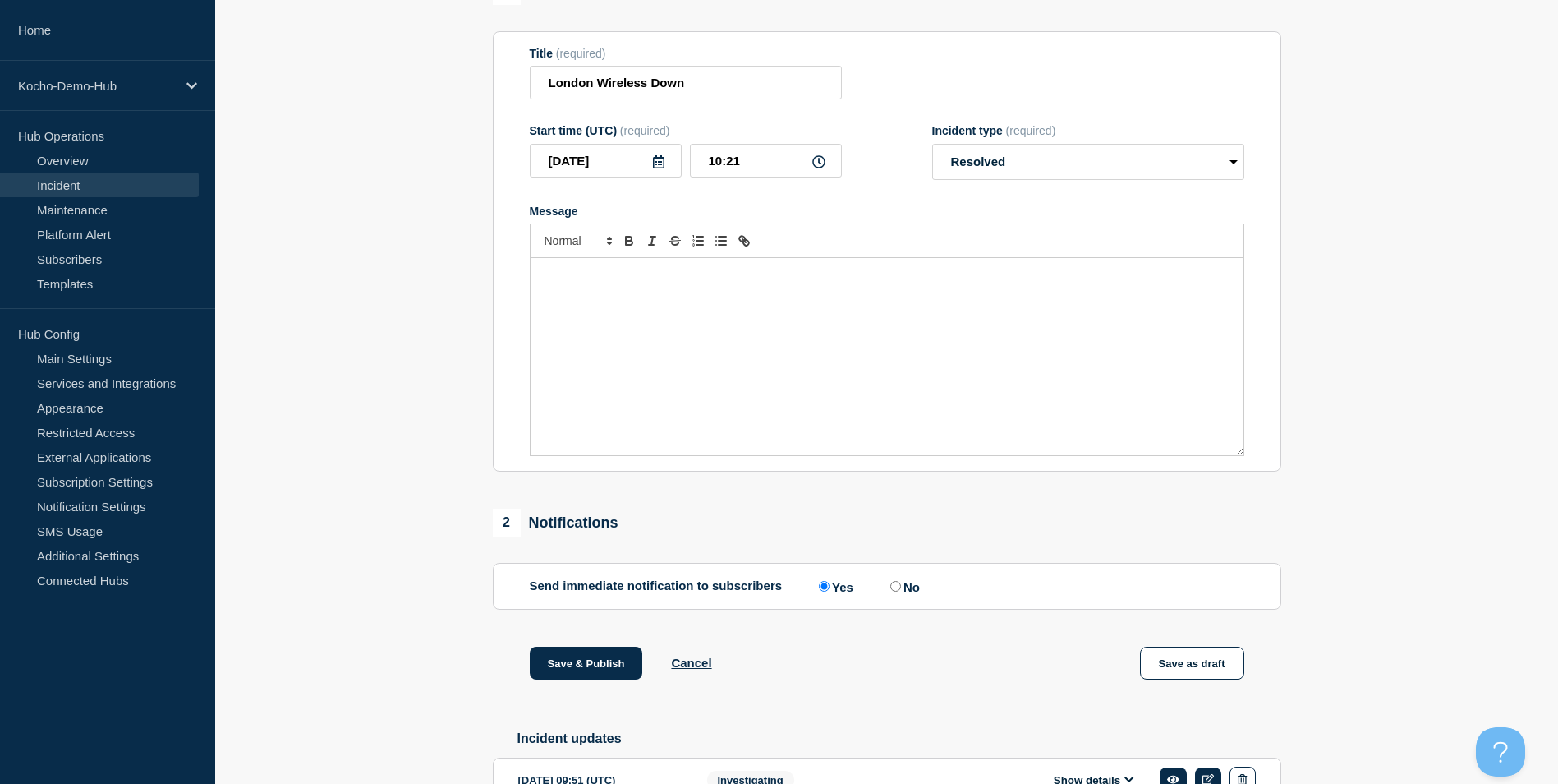
click at [599, 330] on div "Message" at bounding box center [887, 356] width 713 height 197
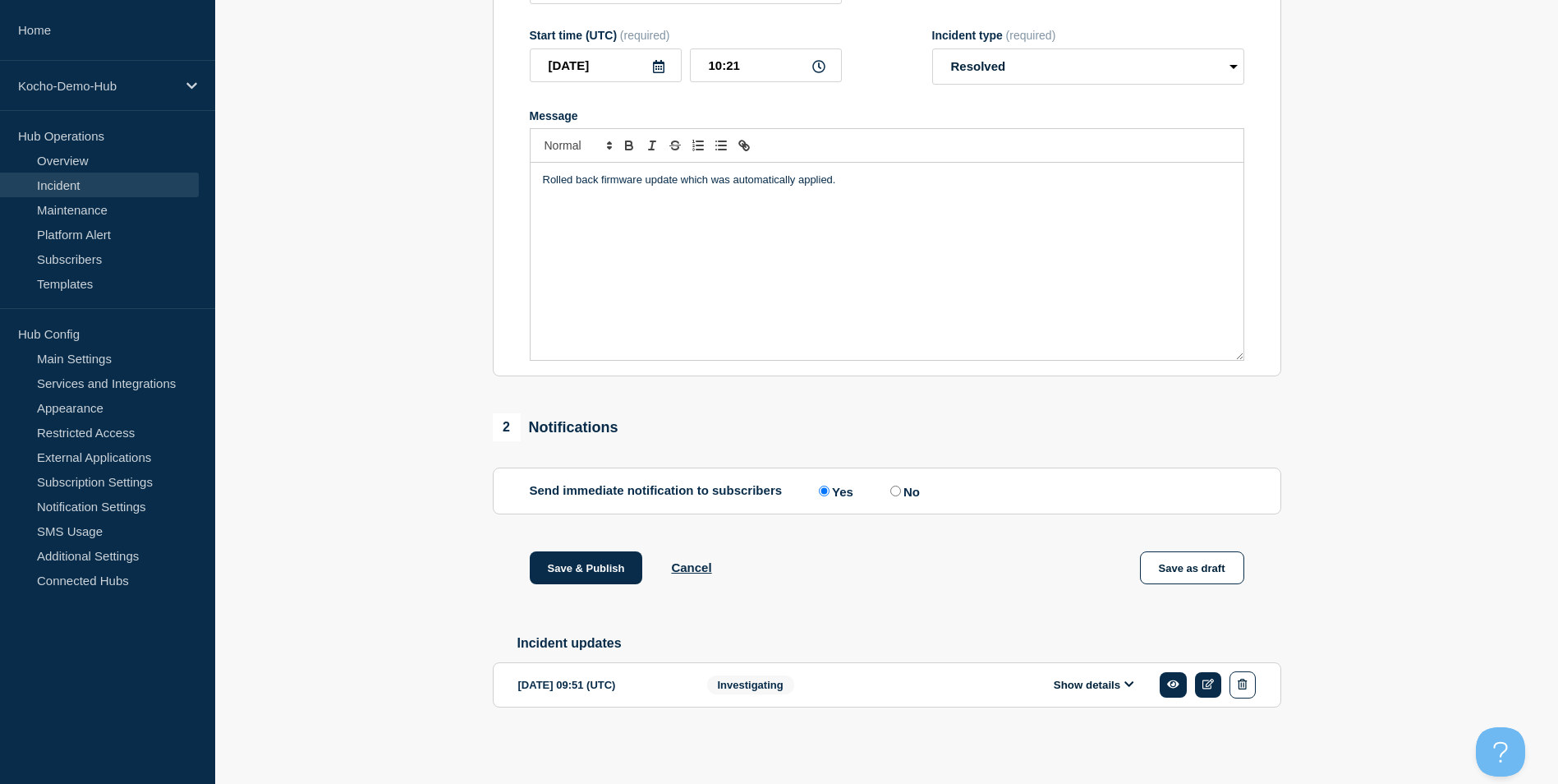
scroll to position [268, 0]
click at [588, 559] on button "Save & Publish" at bounding box center [586, 567] width 113 height 33
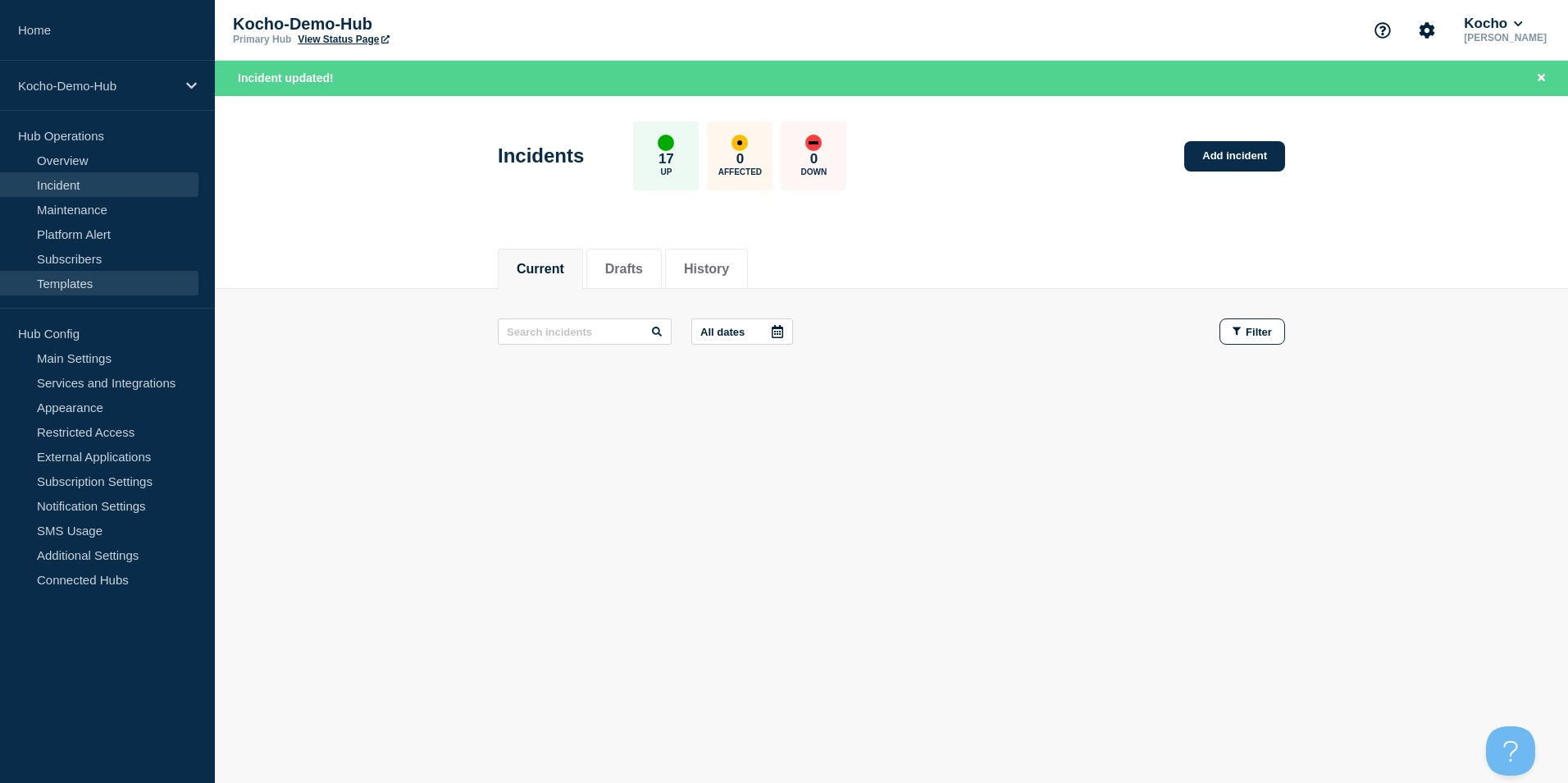
click at [68, 271] on link "Templates" at bounding box center [99, 283] width 198 height 25
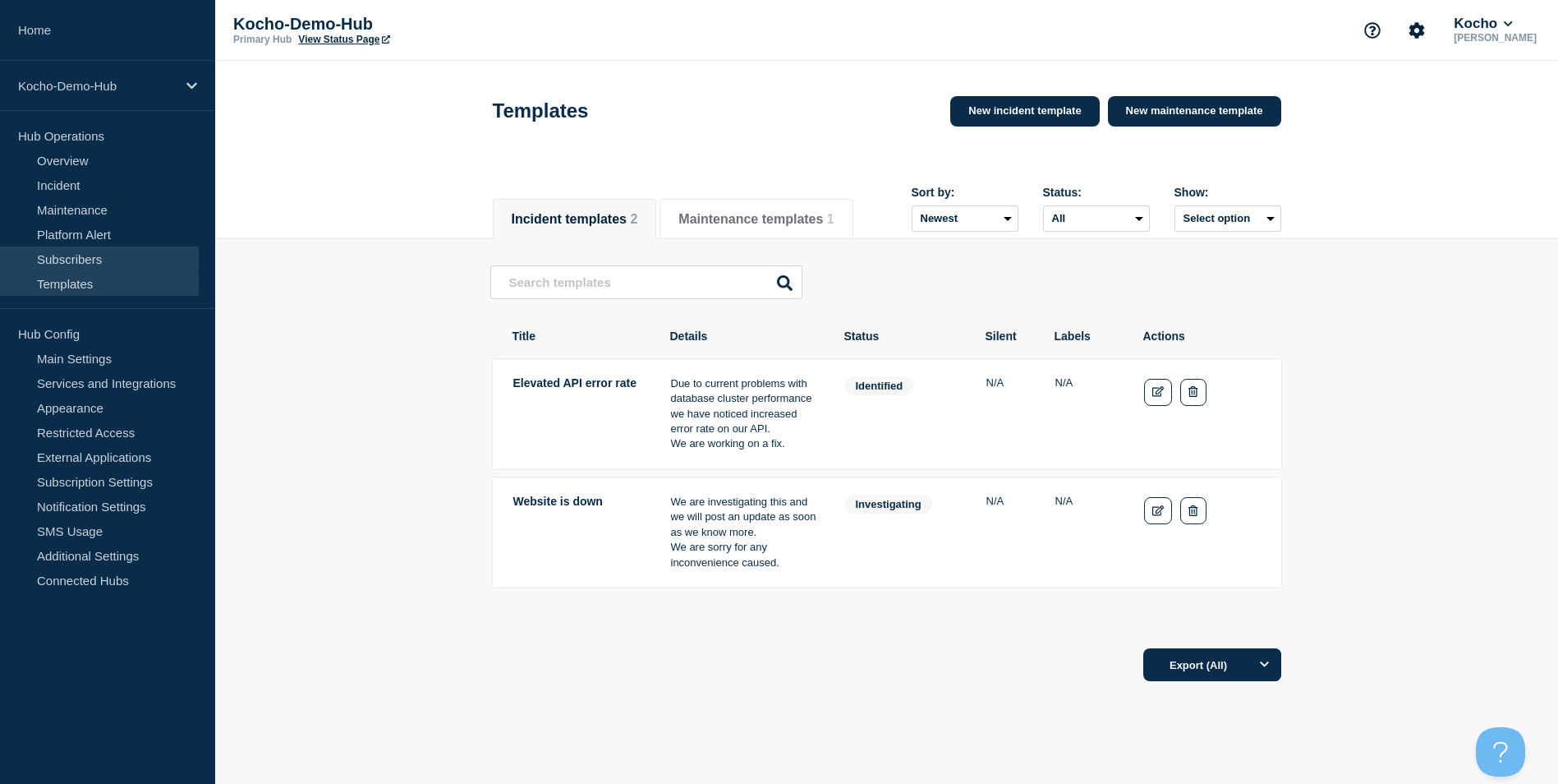
click at [78, 259] on link "Subscribers" at bounding box center [99, 259] width 199 height 25
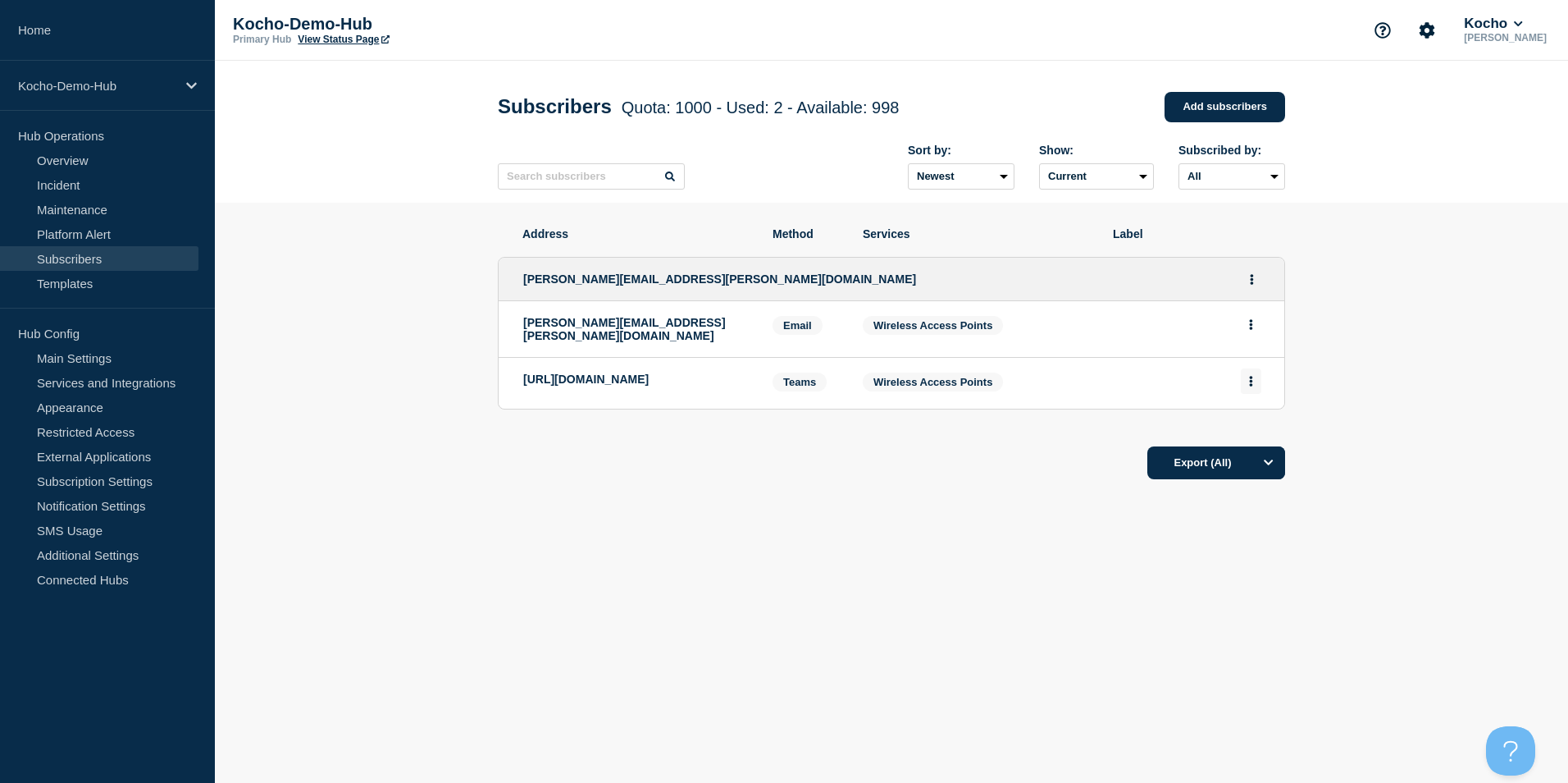
click at [1251, 379] on icon "Actions" at bounding box center [1252, 381] width 3 height 11
click at [1042, 329] on div "Services: Wireless Access Points" at bounding box center [975, 329] width 225 height 27
click at [1251, 282] on icon "Actions" at bounding box center [1252, 279] width 4 height 11
click at [1253, 332] on link "Edit" at bounding box center [1246, 326] width 18 height 12
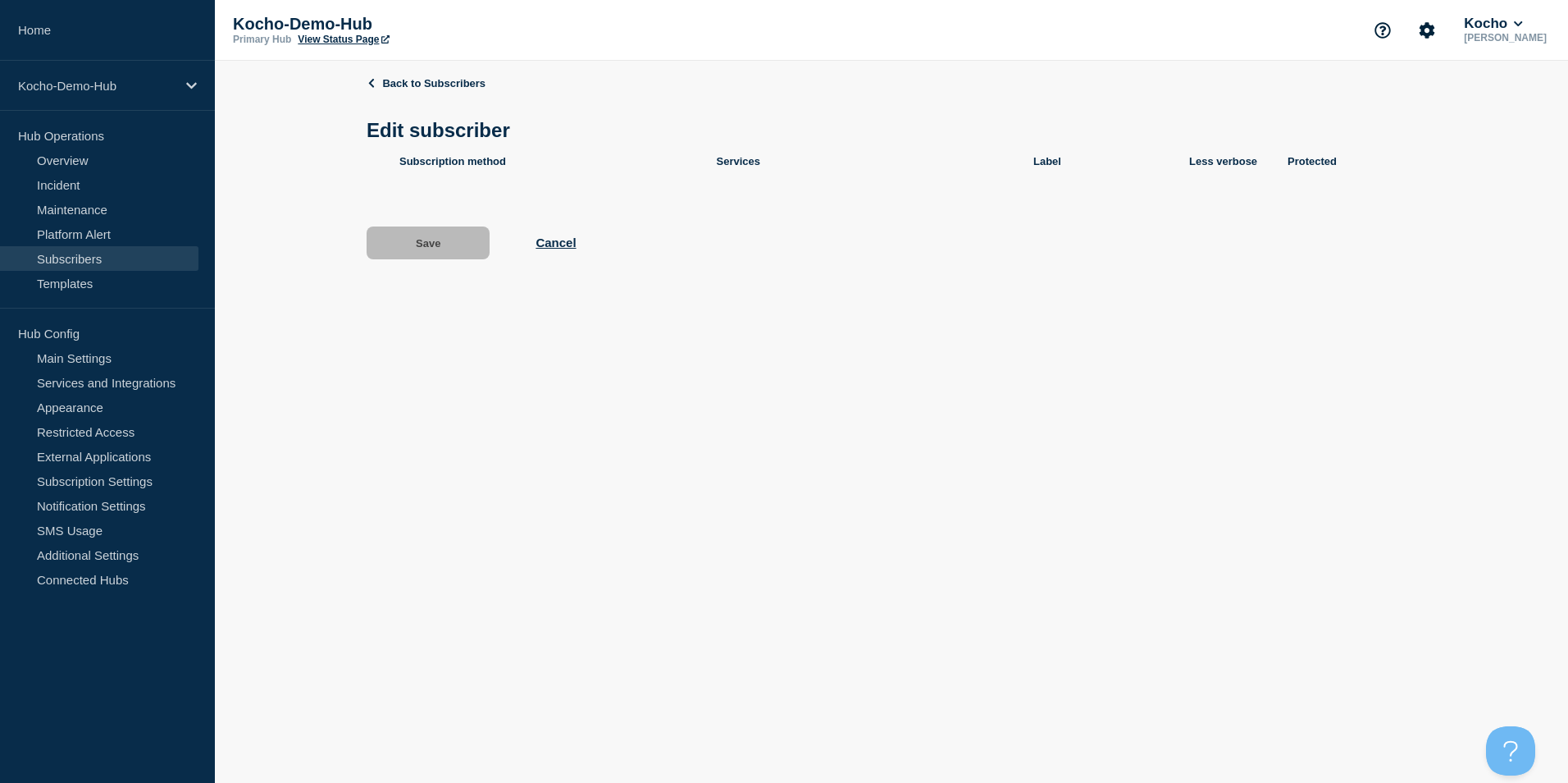
click at [1253, 323] on body "Home Kocho-Demo-Hub Hub Operations Overview Incident Maintenance Platform Alert…" at bounding box center [784, 392] width 1568 height 783
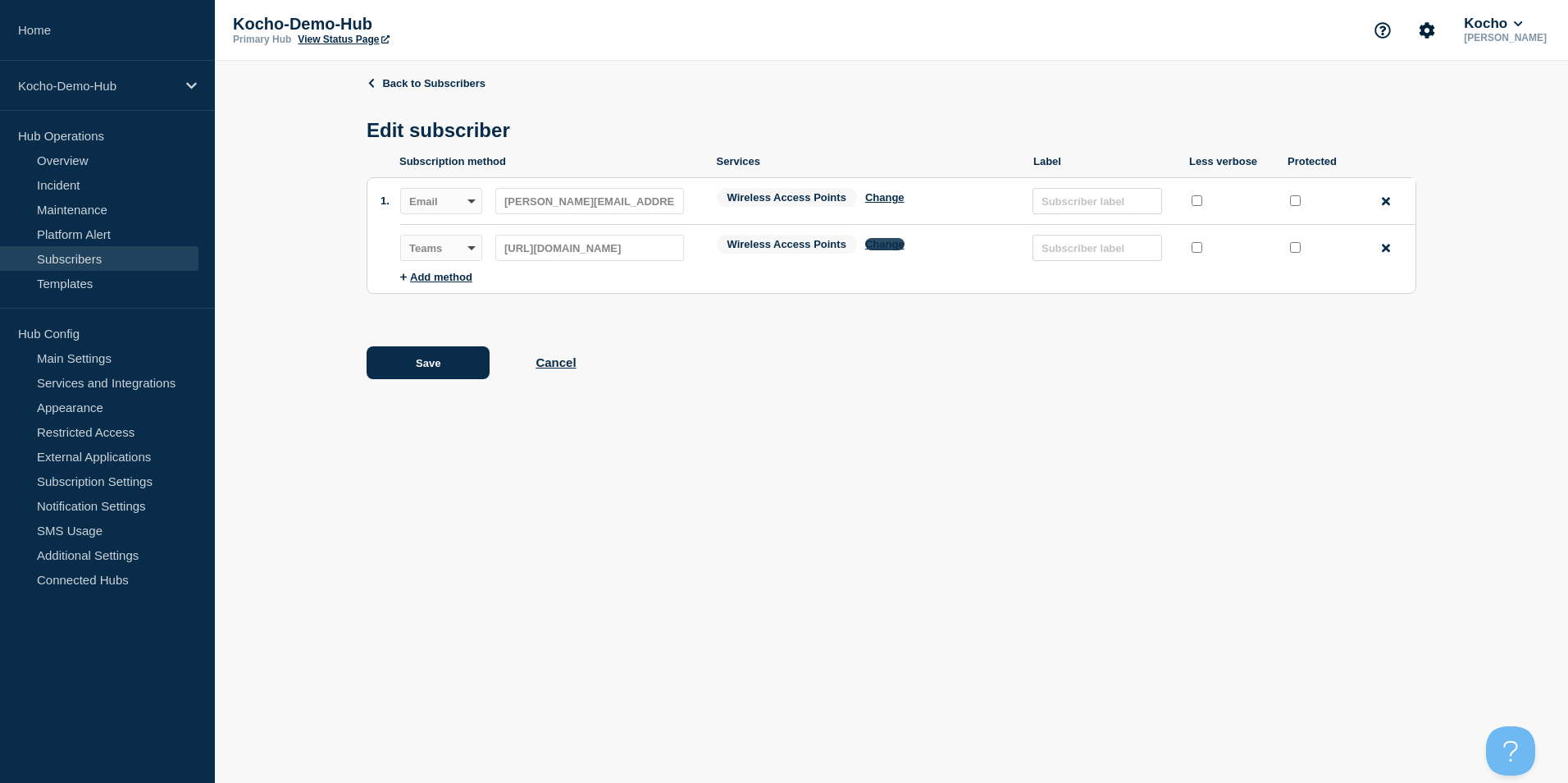
click at [887, 247] on button "Change" at bounding box center [884, 244] width 39 height 12
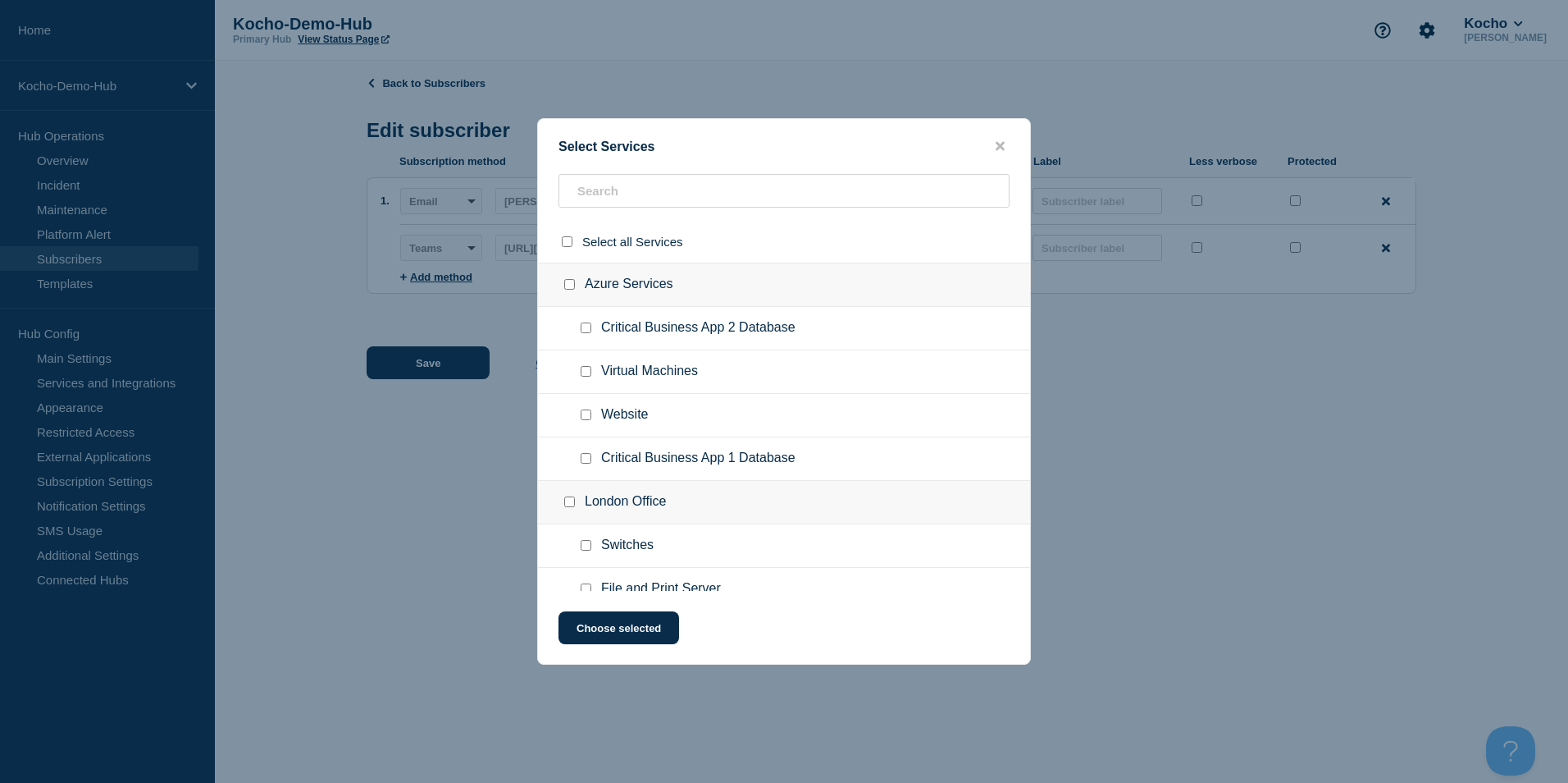
click at [1009, 148] on div "Select Services" at bounding box center [784, 146] width 492 height 16
click at [1008, 148] on button "close button" at bounding box center [1000, 146] width 19 height 16
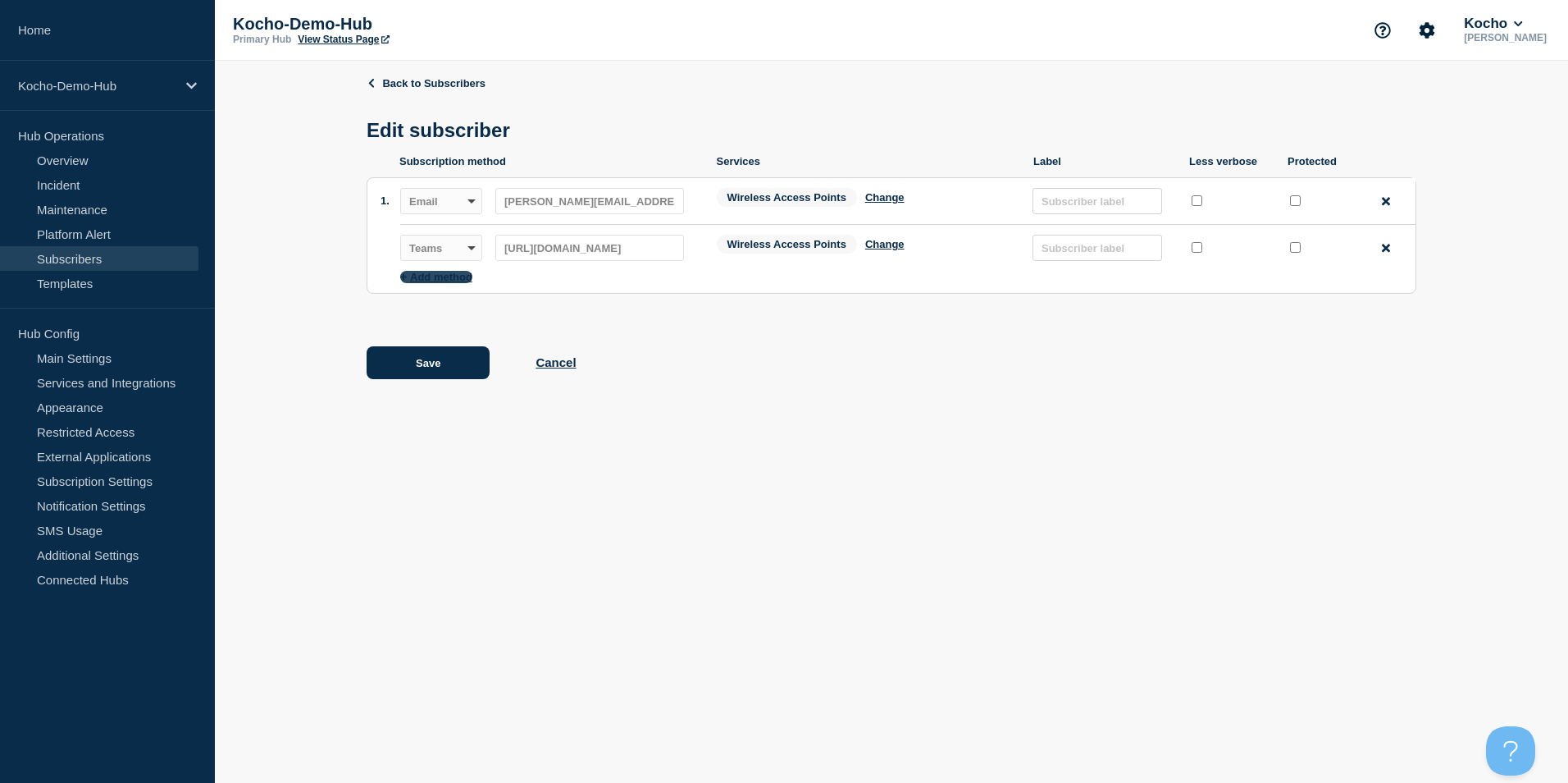
click at [445, 277] on button "Add method" at bounding box center [436, 277] width 72 height 12
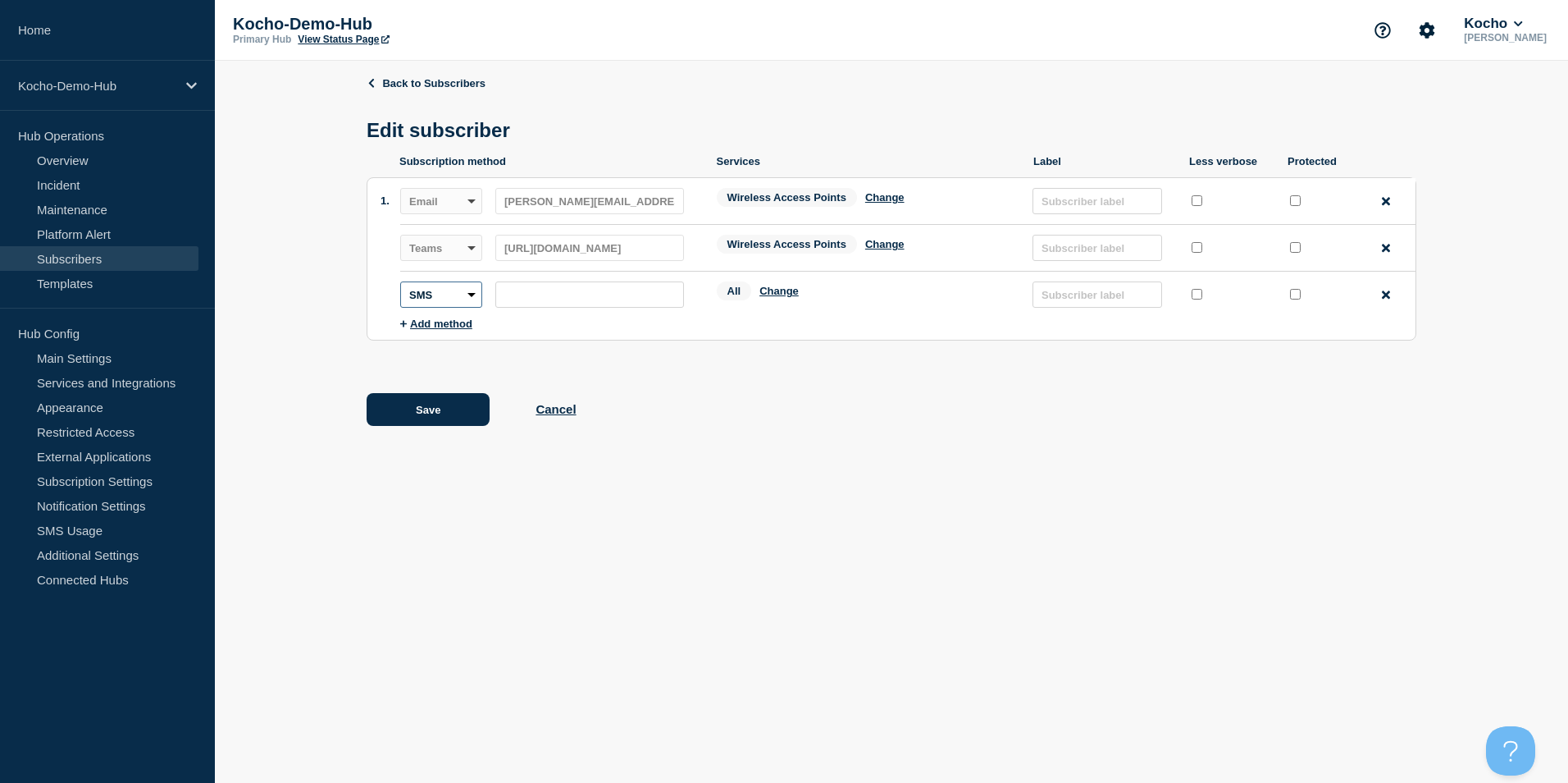
click at [472, 293] on select "SMS Webhook Slack" at bounding box center [441, 295] width 82 height 27
select select "webhook"
click at [401, 286] on select "SMS Webhook Slack" at bounding box center [441, 295] width 82 height 27
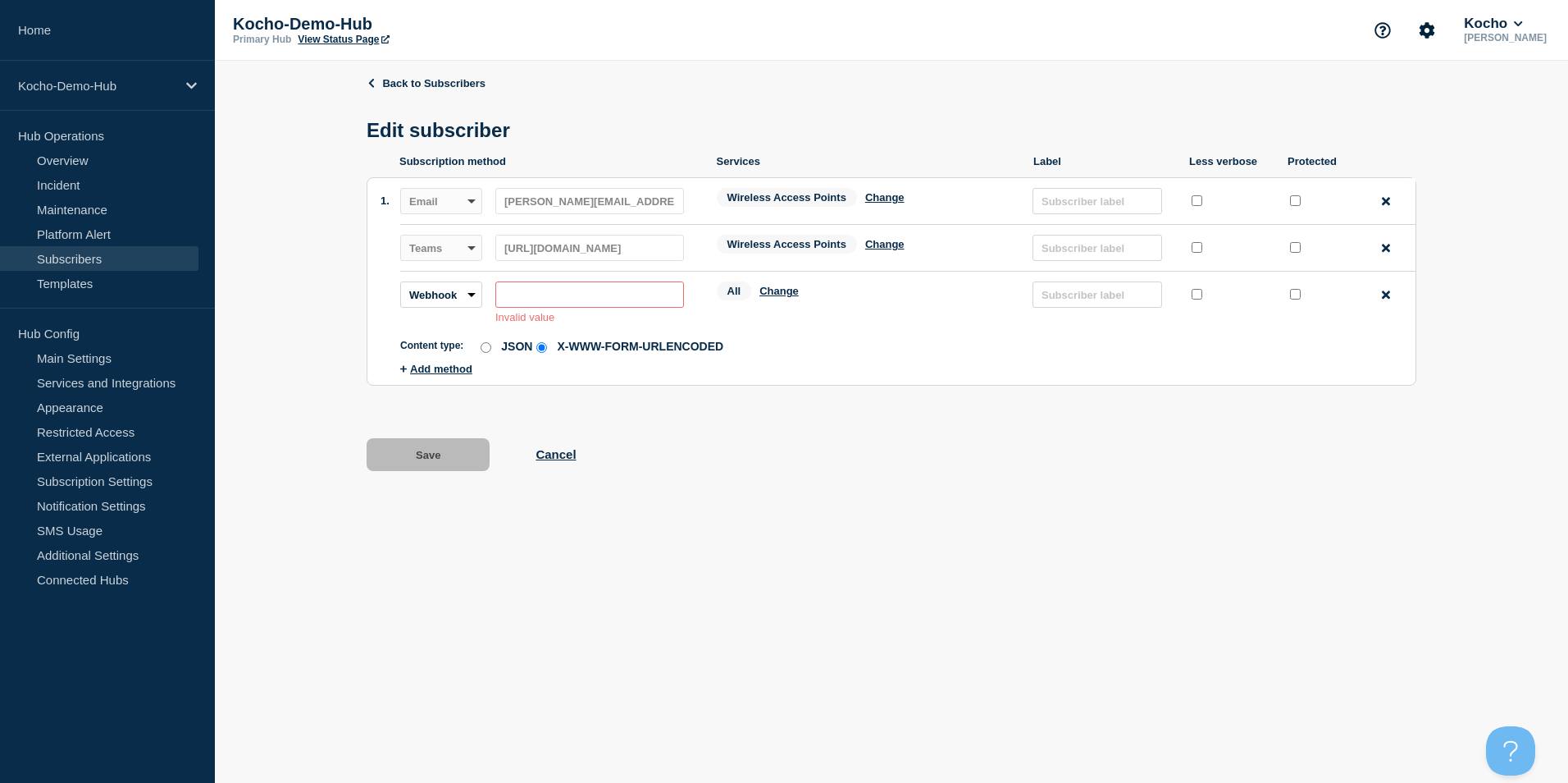
click at [519, 296] on input "subscription-address" at bounding box center [590, 295] width 189 height 27
click at [1385, 288] on div "Remove method" at bounding box center [1392, 317] width 47 height 72
click at [1383, 296] on icon at bounding box center [1386, 295] width 8 height 8
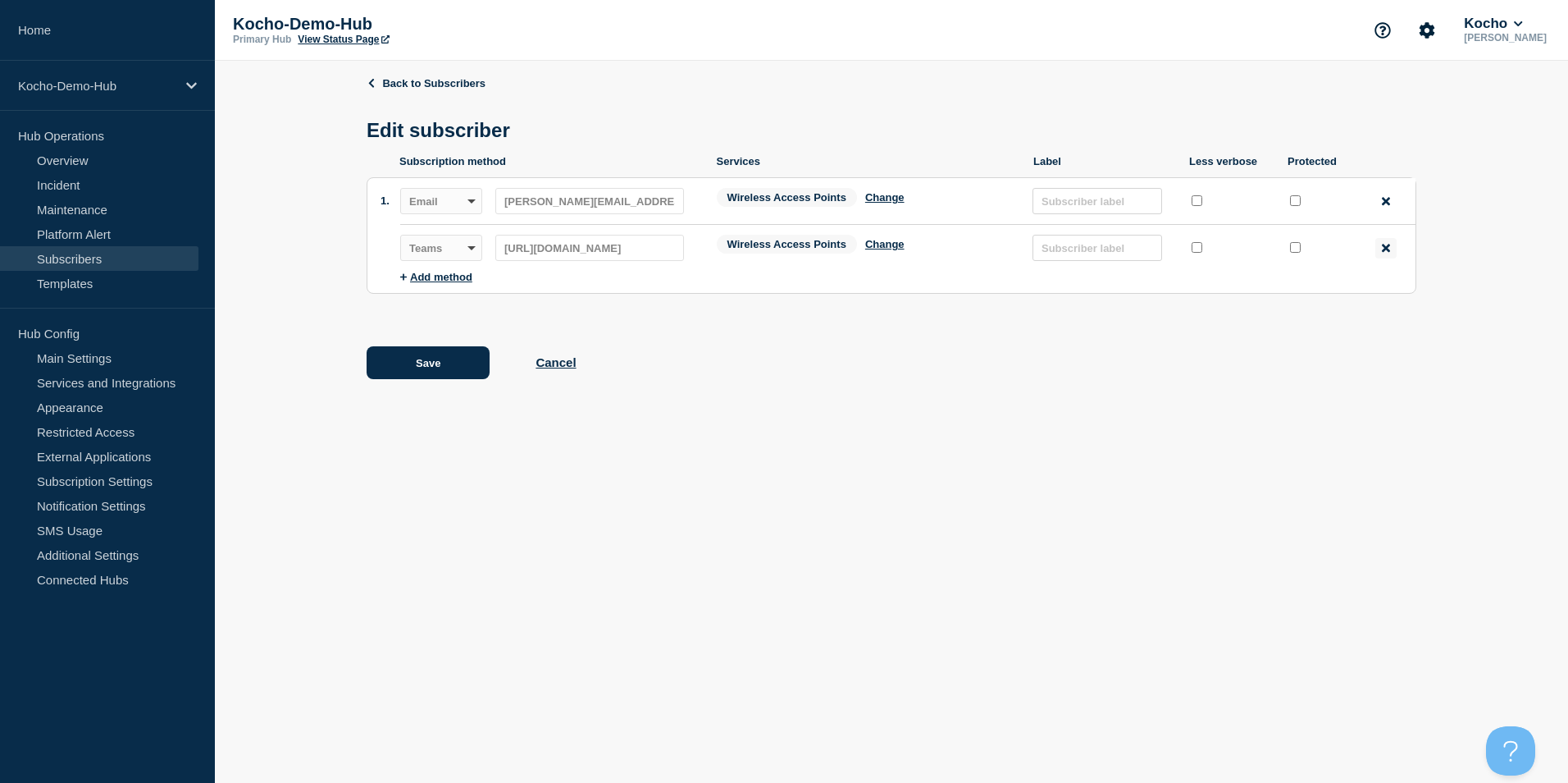
click at [1378, 254] on div "Remove method" at bounding box center [1386, 248] width 22 height 21
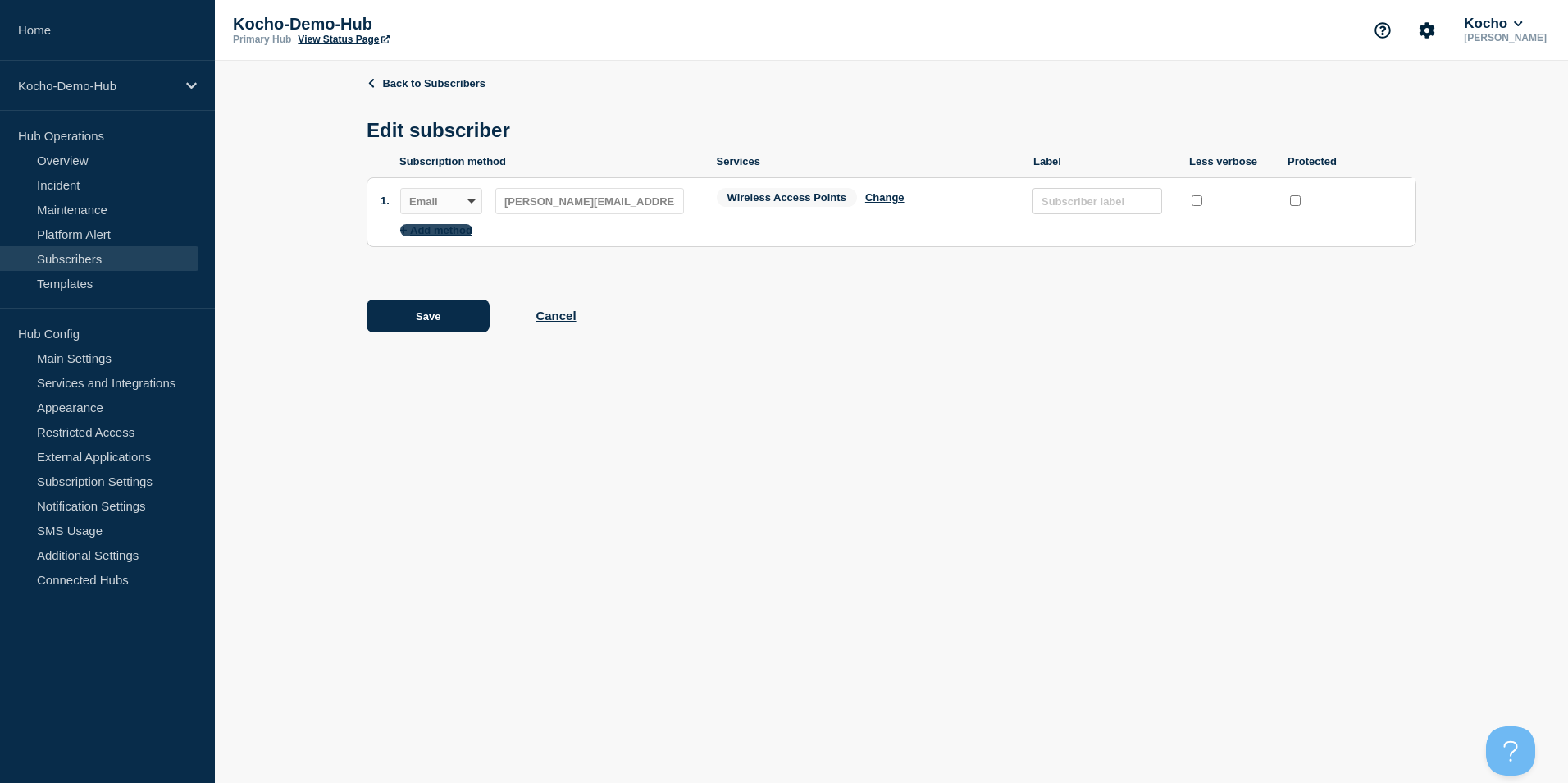
click at [437, 236] on button "Add method" at bounding box center [436, 230] width 72 height 12
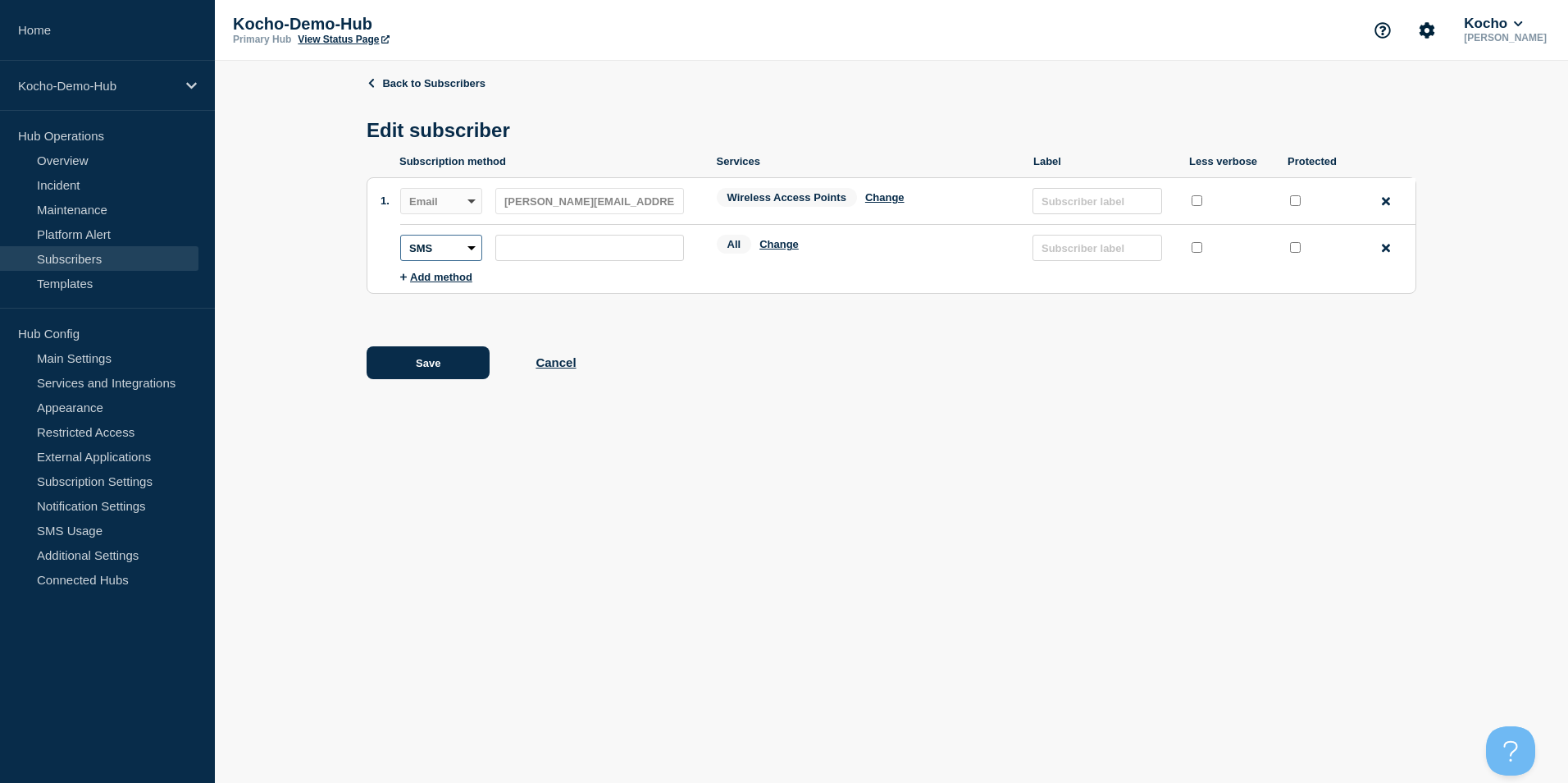
click at [449, 257] on select "SMS Webhook Slack Teams" at bounding box center [441, 248] width 82 height 27
select select "teams"
click at [401, 239] on select "SMS Webhook Slack Teams" at bounding box center [441, 248] width 82 height 27
click at [538, 258] on input "subscription-address" at bounding box center [590, 248] width 189 height 27
click at [539, 257] on input "subscription-address" at bounding box center [590, 248] width 189 height 27
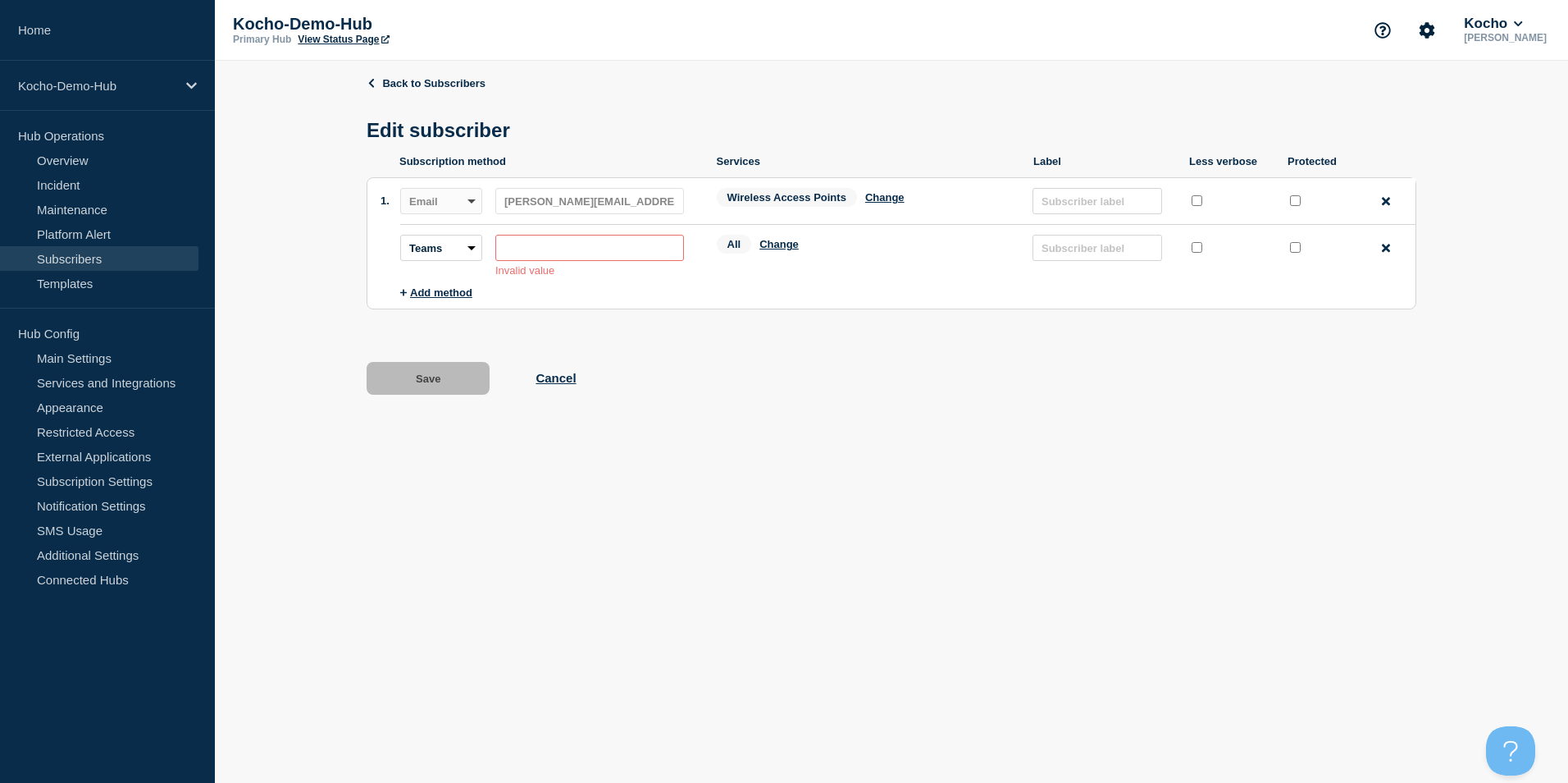
click at [539, 257] on input "subscription-address" at bounding box center [590, 248] width 189 height 27
click at [781, 247] on button "Change" at bounding box center [779, 244] width 39 height 12
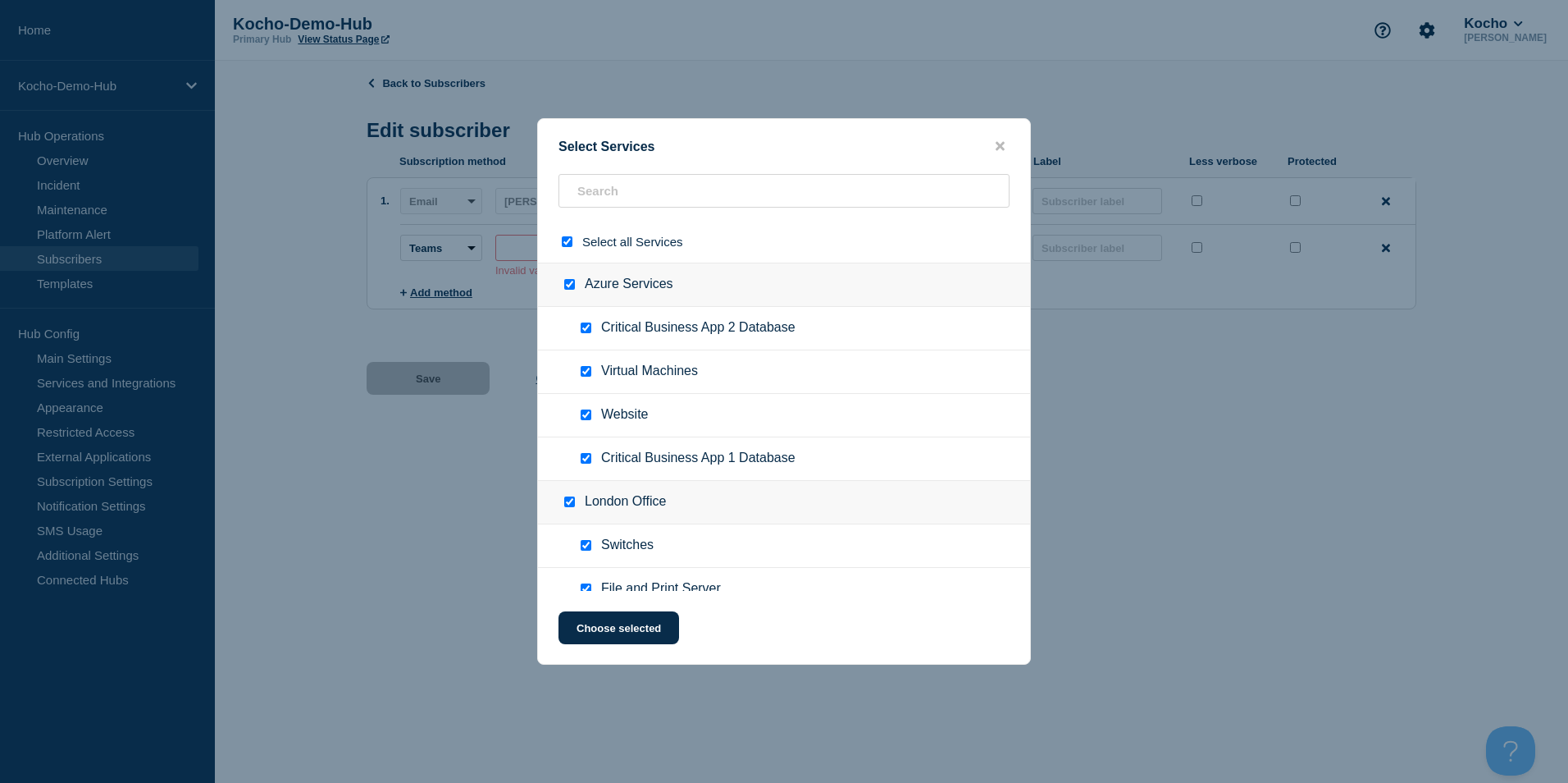
drag, startPoint x: 1150, startPoint y: 357, endPoint x: 1048, endPoint y: 204, distance: 183.9
click at [1147, 355] on div at bounding box center [784, 392] width 1568 height 783
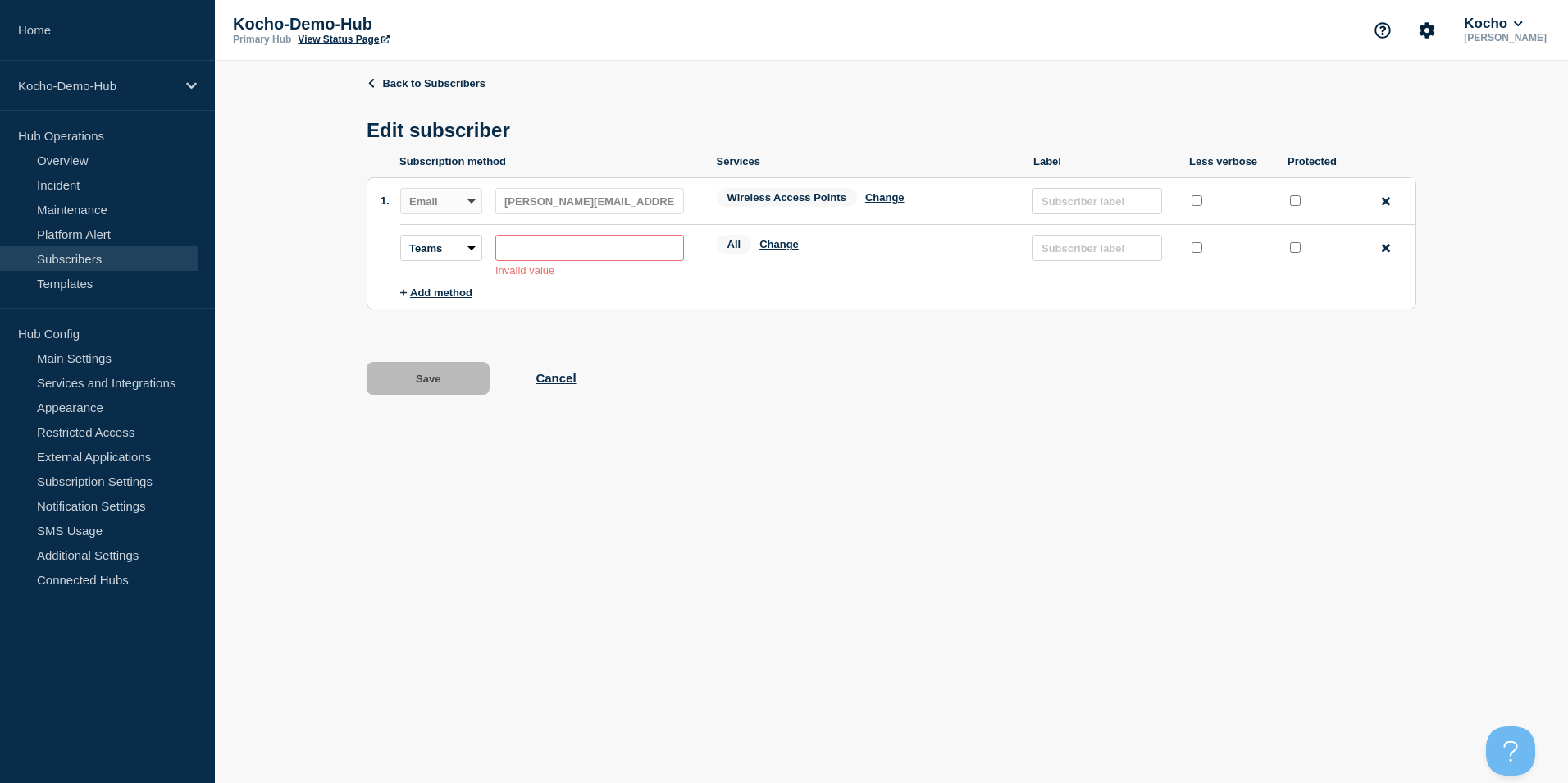
click at [591, 250] on input "subscription-address" at bounding box center [590, 248] width 189 height 27
click at [392, 85] on link "Back to Subscribers" at bounding box center [426, 83] width 119 height 12
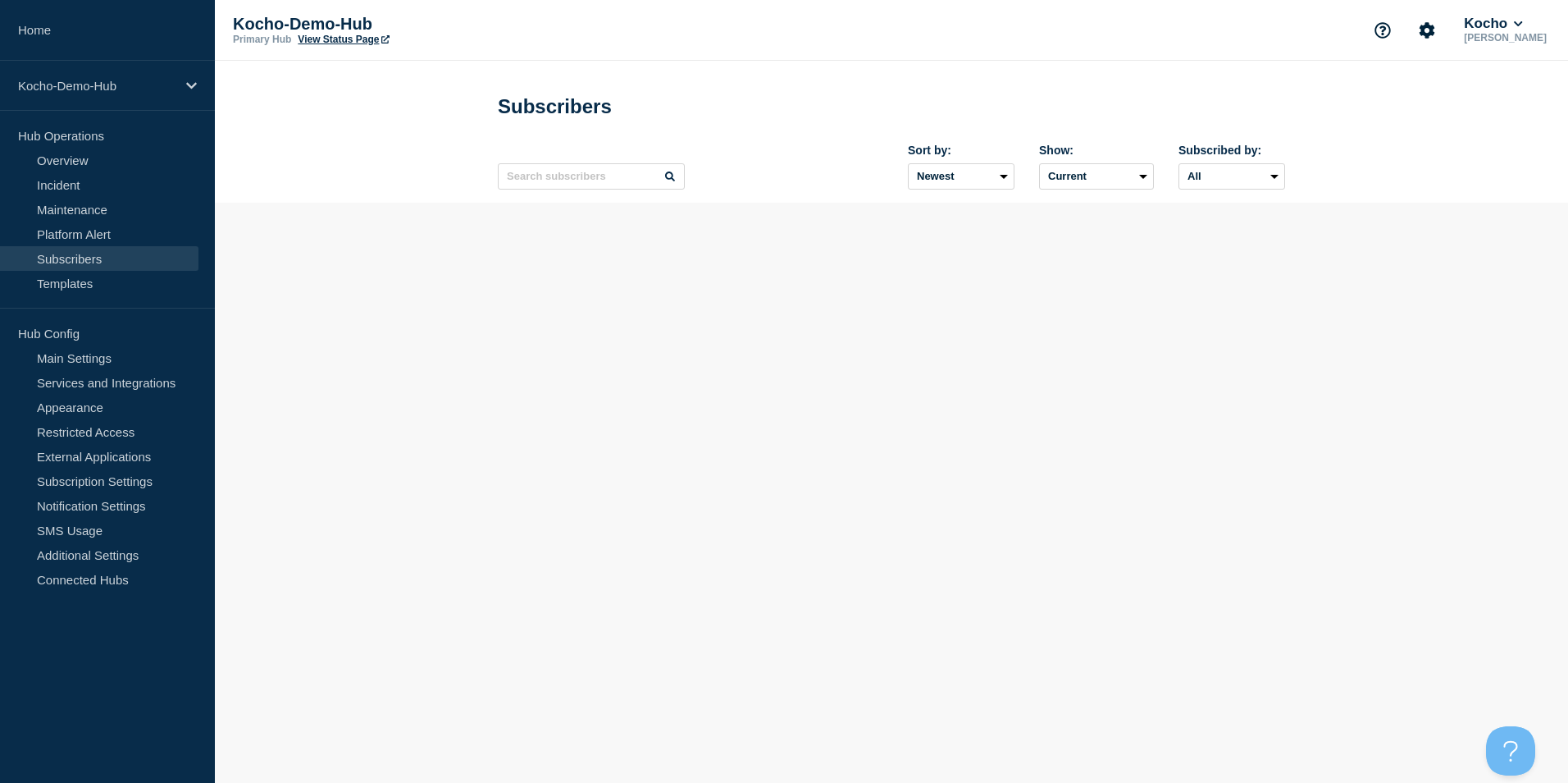
click at [356, 31] on p "Kocho-Demo-Hub" at bounding box center [397, 24] width 328 height 19
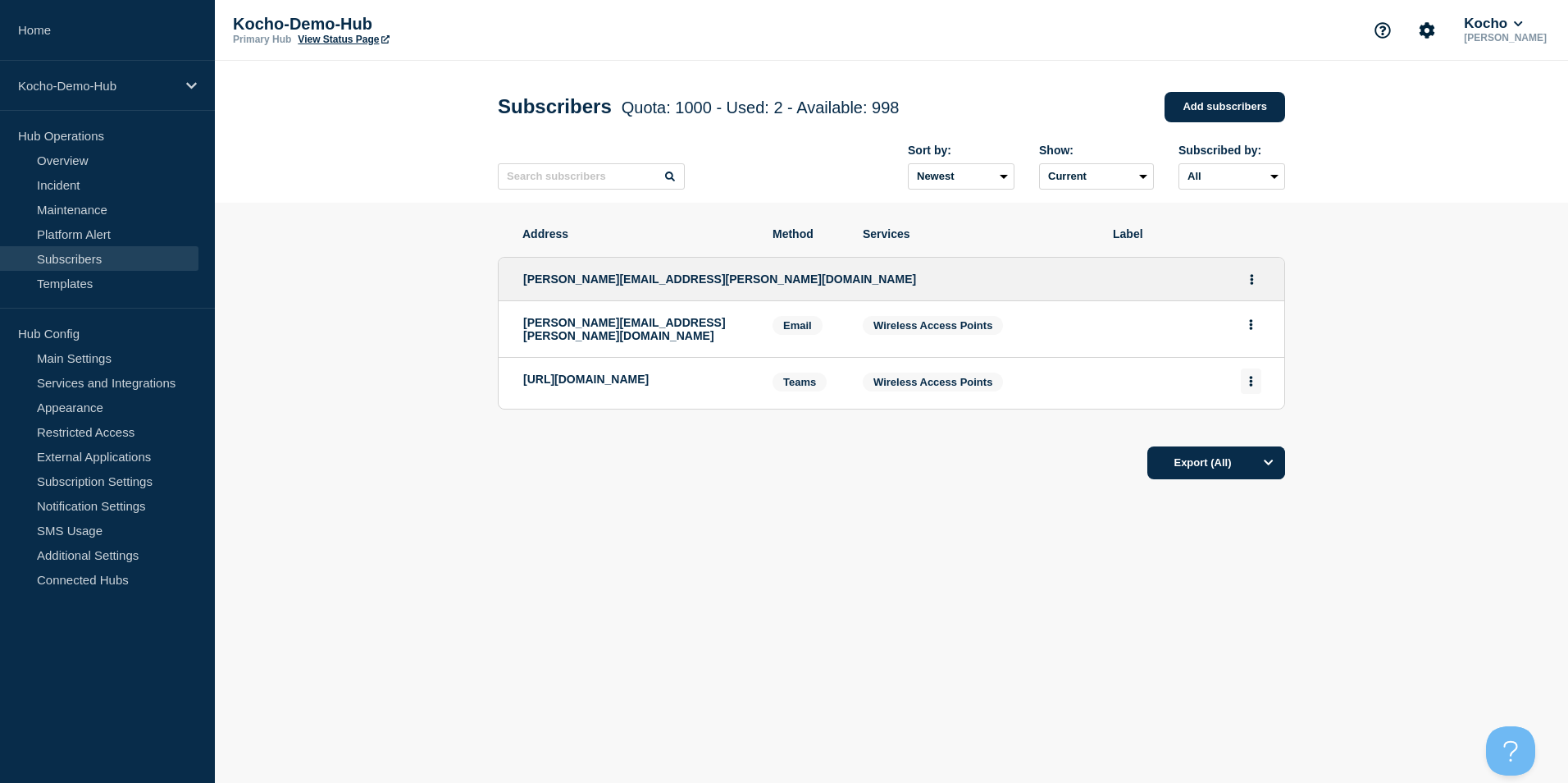
click at [1253, 377] on button "Actions" at bounding box center [1251, 381] width 21 height 26
click at [1356, 373] on section "Address Method Services Label [EMAIL_ADDRESS][PERSON_NAME][DOMAIN_NAME] [DOMAIN…" at bounding box center [891, 403] width 1353 height 401
click at [1250, 381] on icon "Actions" at bounding box center [1251, 381] width 4 height 11
click at [1261, 432] on button "Delete" at bounding box center [1251, 427] width 31 height 12
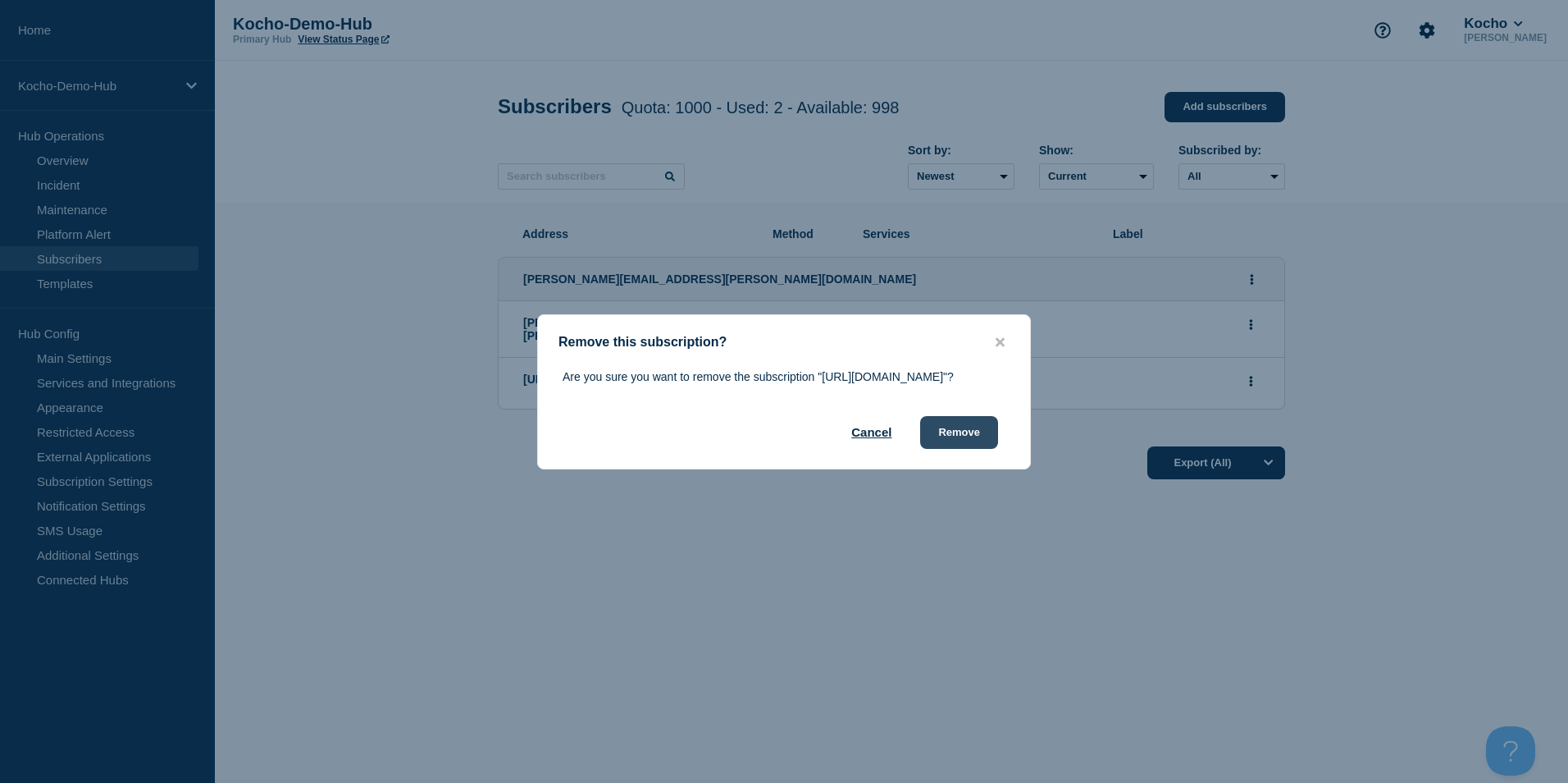
click at [950, 449] on button "Remove" at bounding box center [959, 431] width 78 height 32
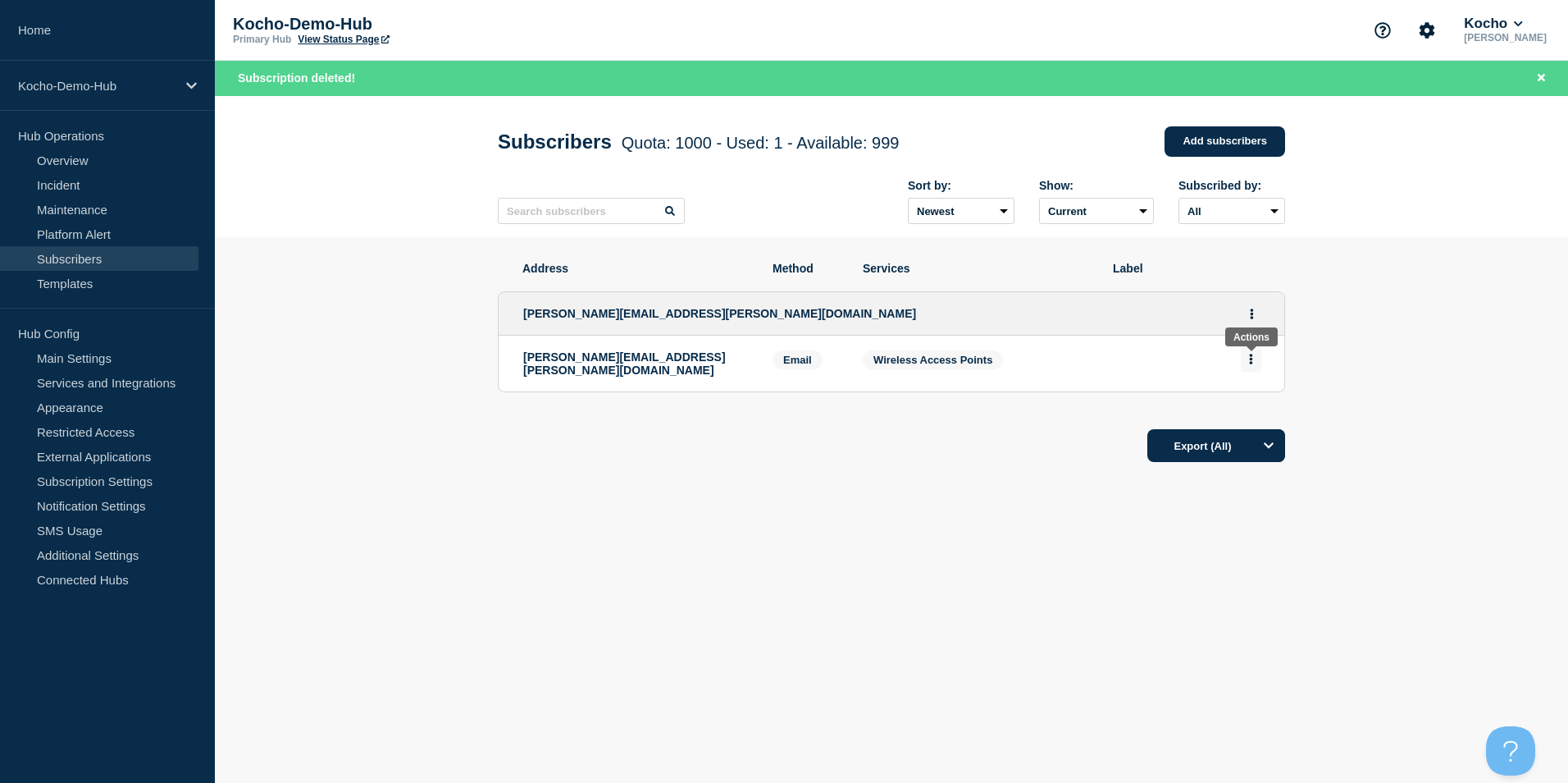
click at [1247, 362] on button "Actions" at bounding box center [1251, 359] width 21 height 26
click at [1246, 411] on button "Delete" at bounding box center [1251, 406] width 31 height 12
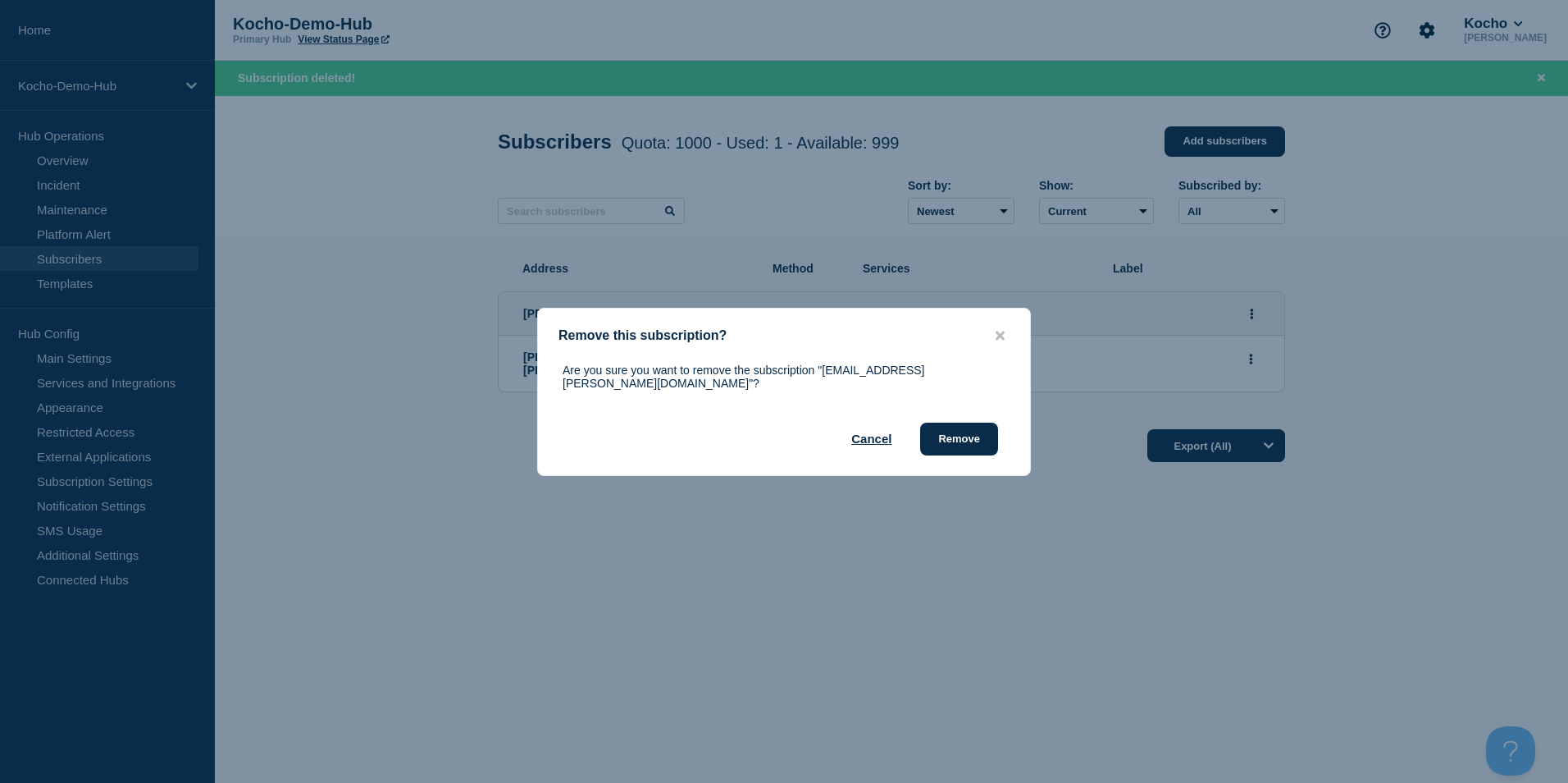
click at [931, 416] on div "Are you sure you want to remove the subscription "matt.chandler@kocho.co.uk"? C…" at bounding box center [784, 409] width 492 height 92
click at [980, 426] on button "Remove" at bounding box center [959, 438] width 78 height 32
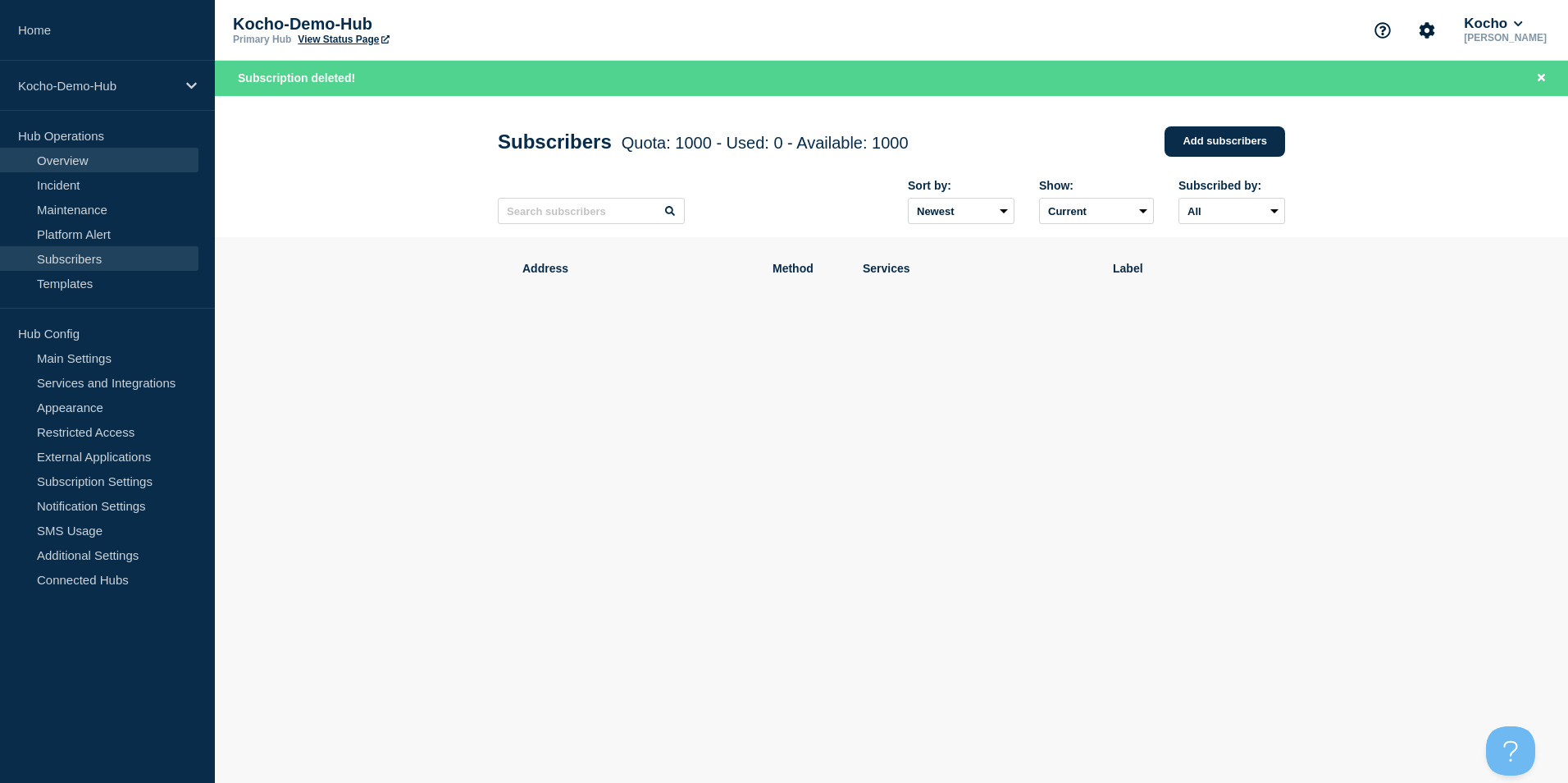
click at [92, 159] on link "Overview" at bounding box center [99, 160] width 198 height 25
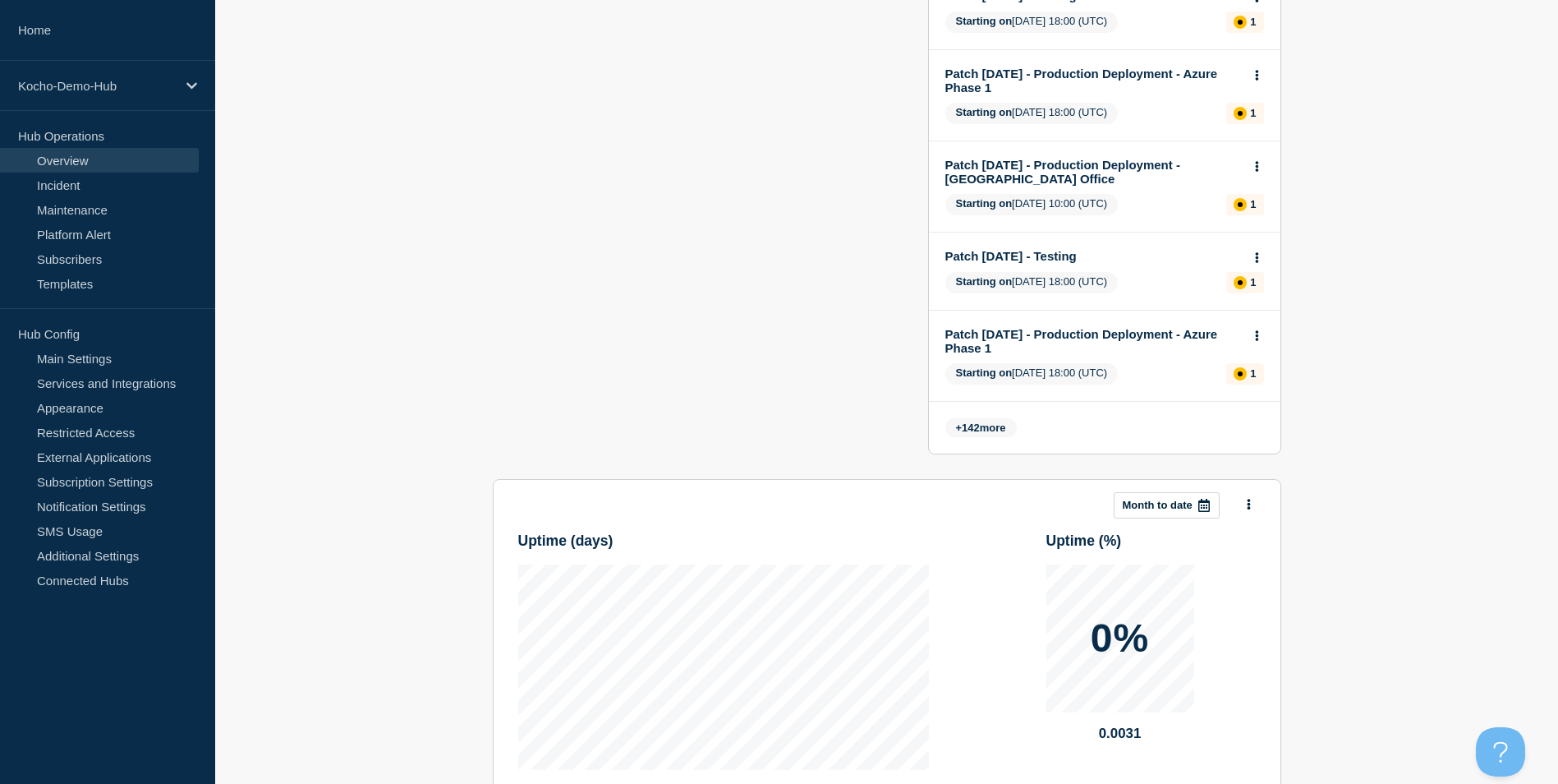
scroll to position [932, 0]
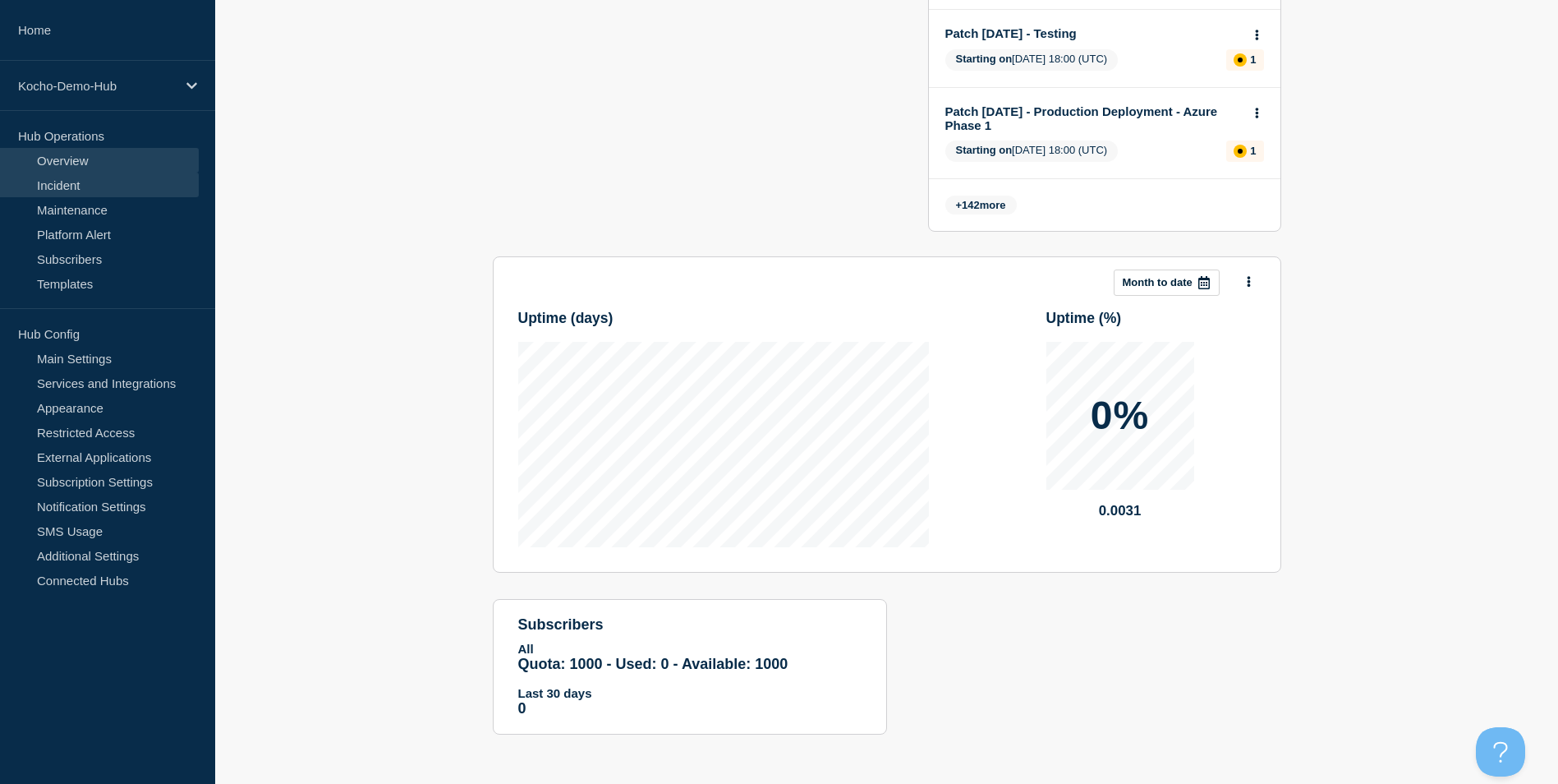
click at [121, 191] on link "Incident" at bounding box center [99, 185] width 199 height 25
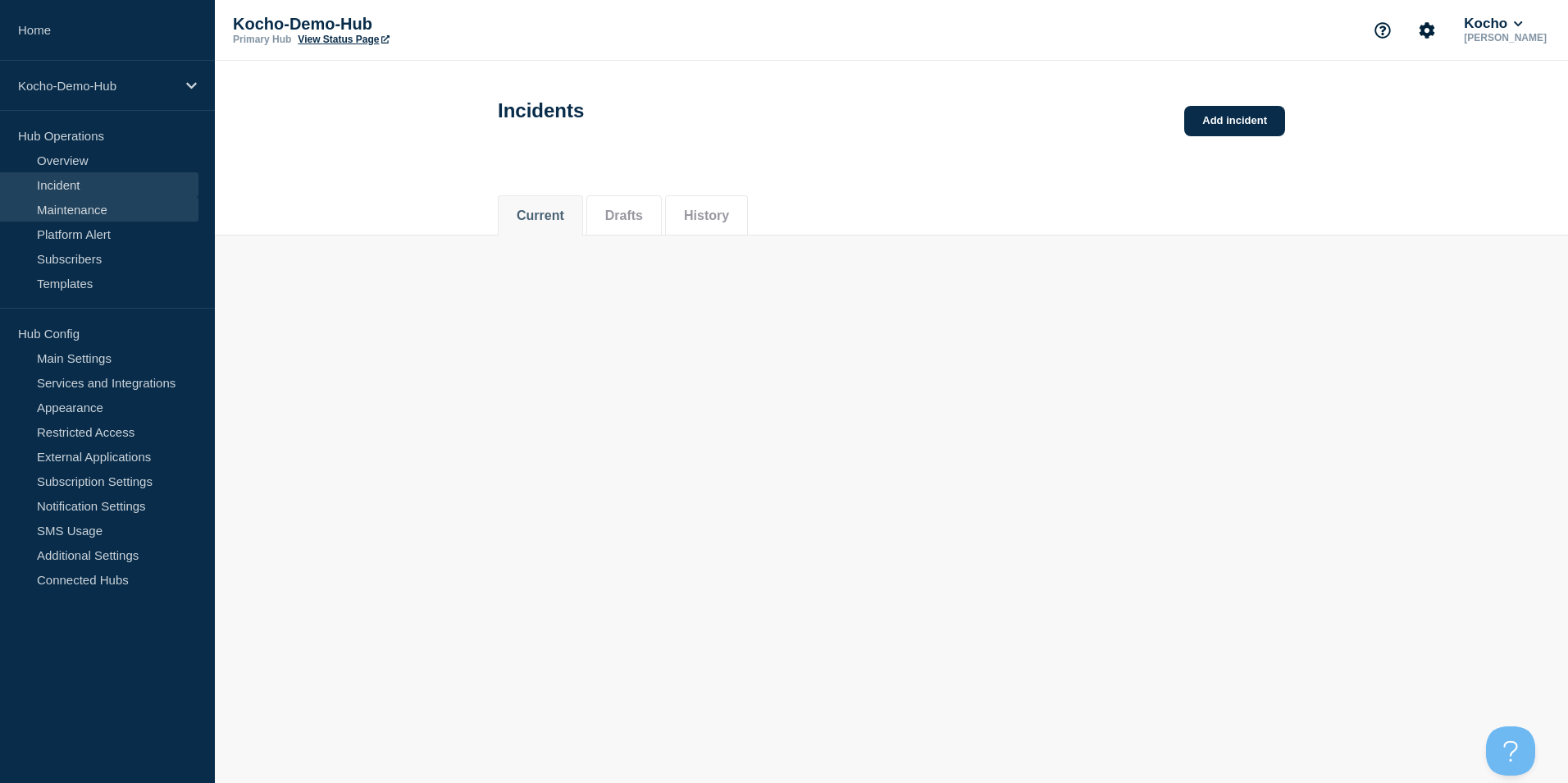
click at [129, 204] on link "Maintenance" at bounding box center [99, 209] width 198 height 25
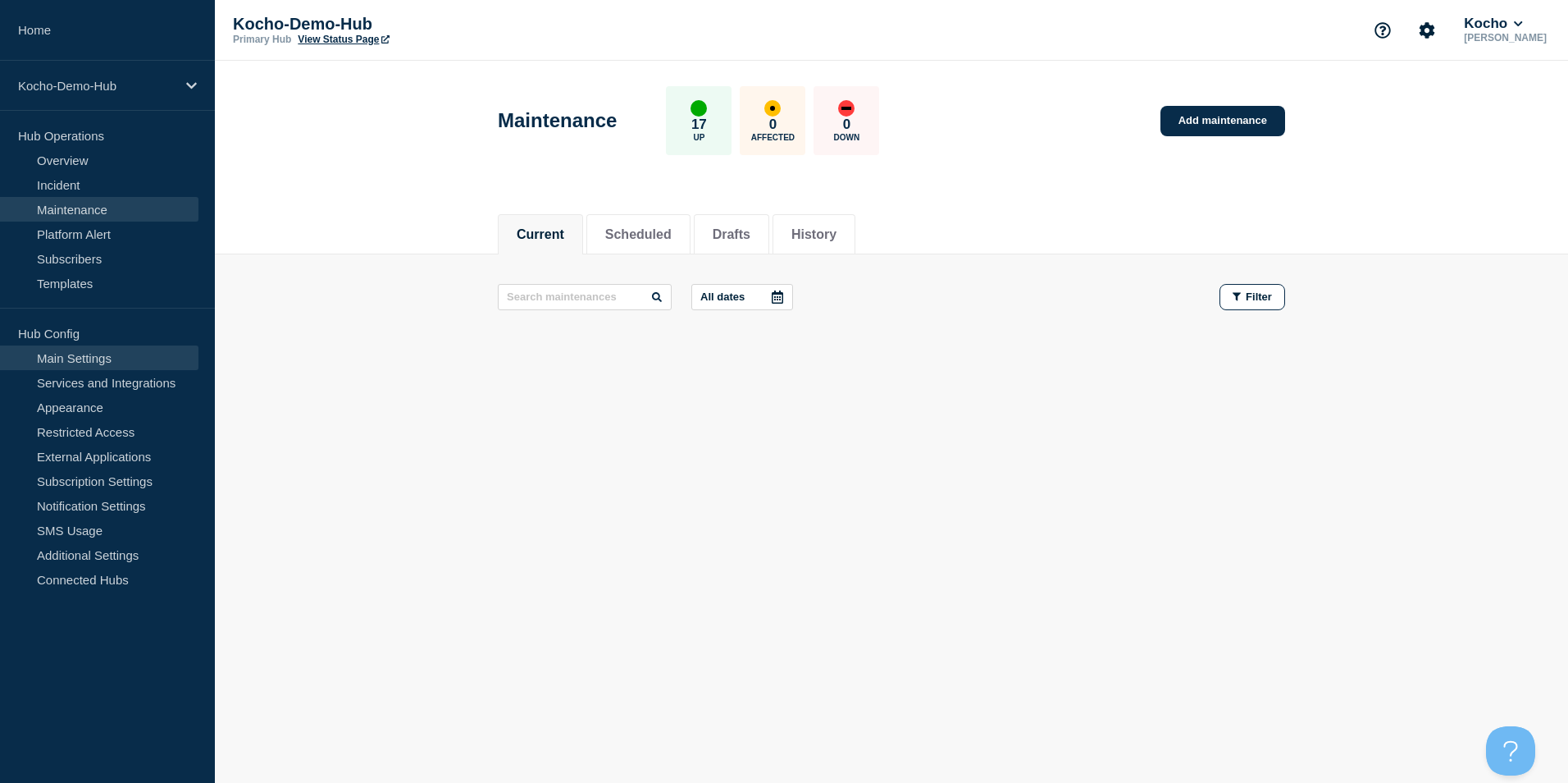
click at [141, 361] on link "Main Settings" at bounding box center [99, 358] width 198 height 25
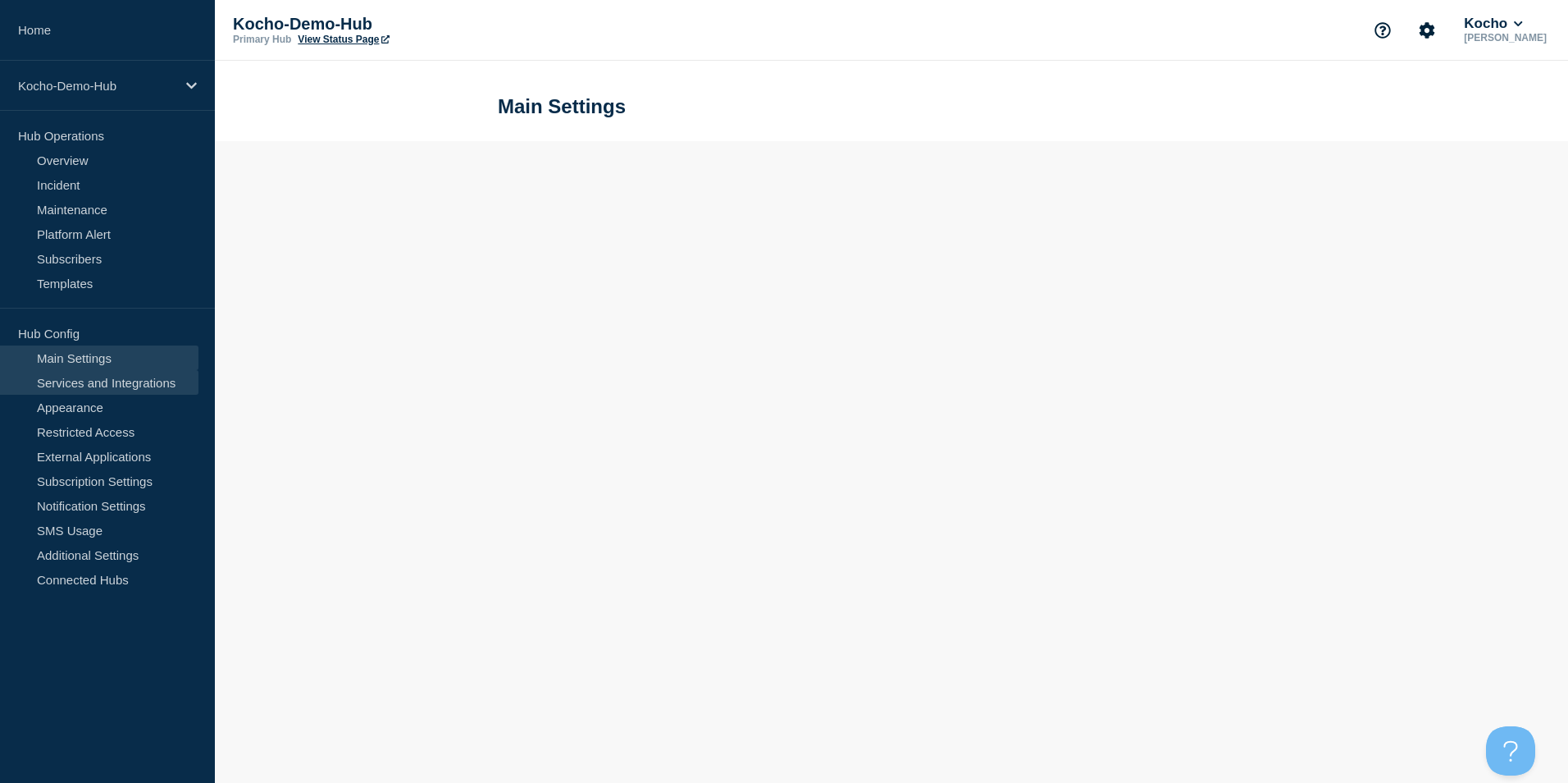
click at [147, 385] on link "Services and Integrations" at bounding box center [99, 382] width 198 height 25
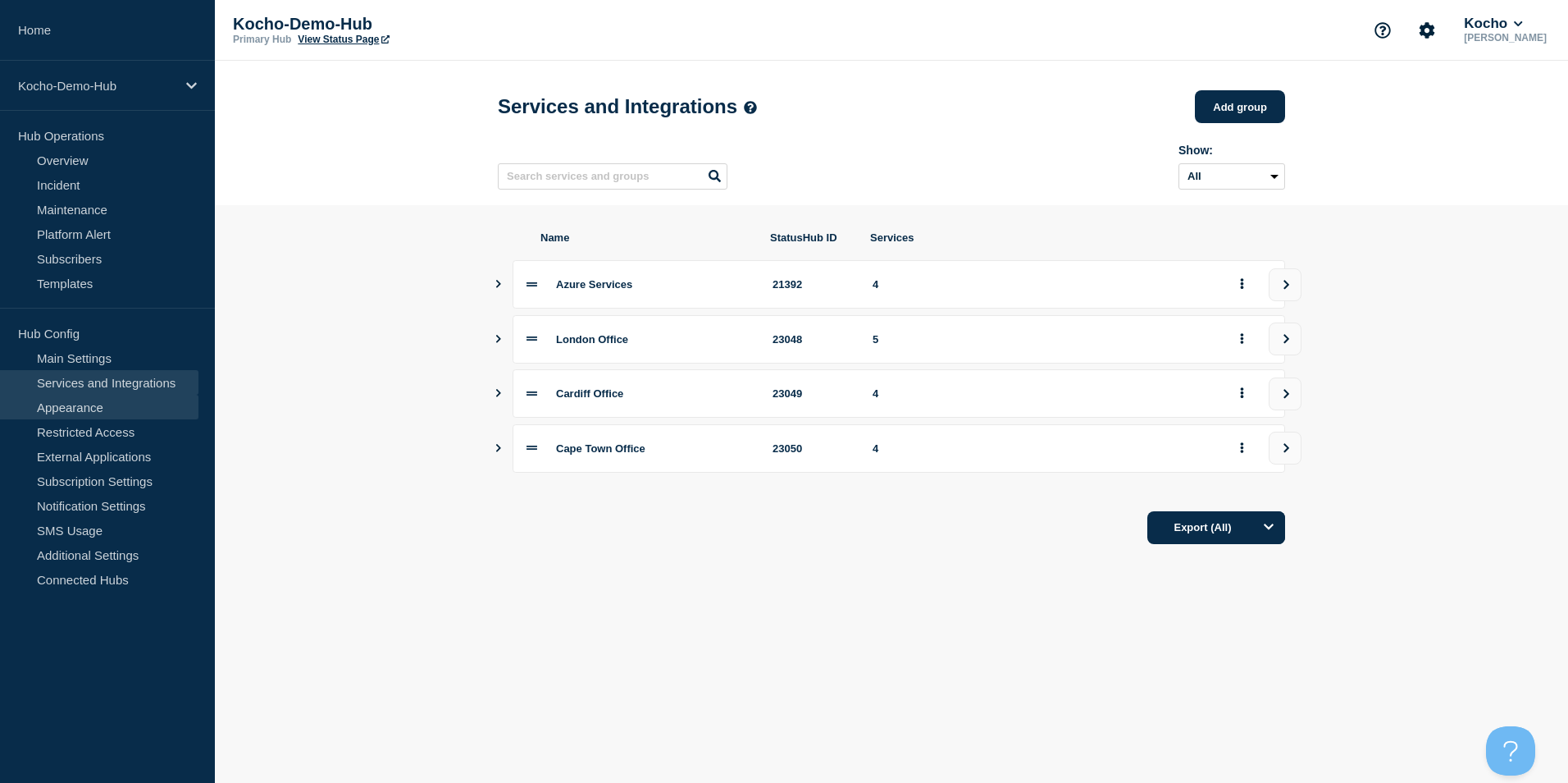
click at [150, 411] on link "Appearance" at bounding box center [99, 407] width 198 height 25
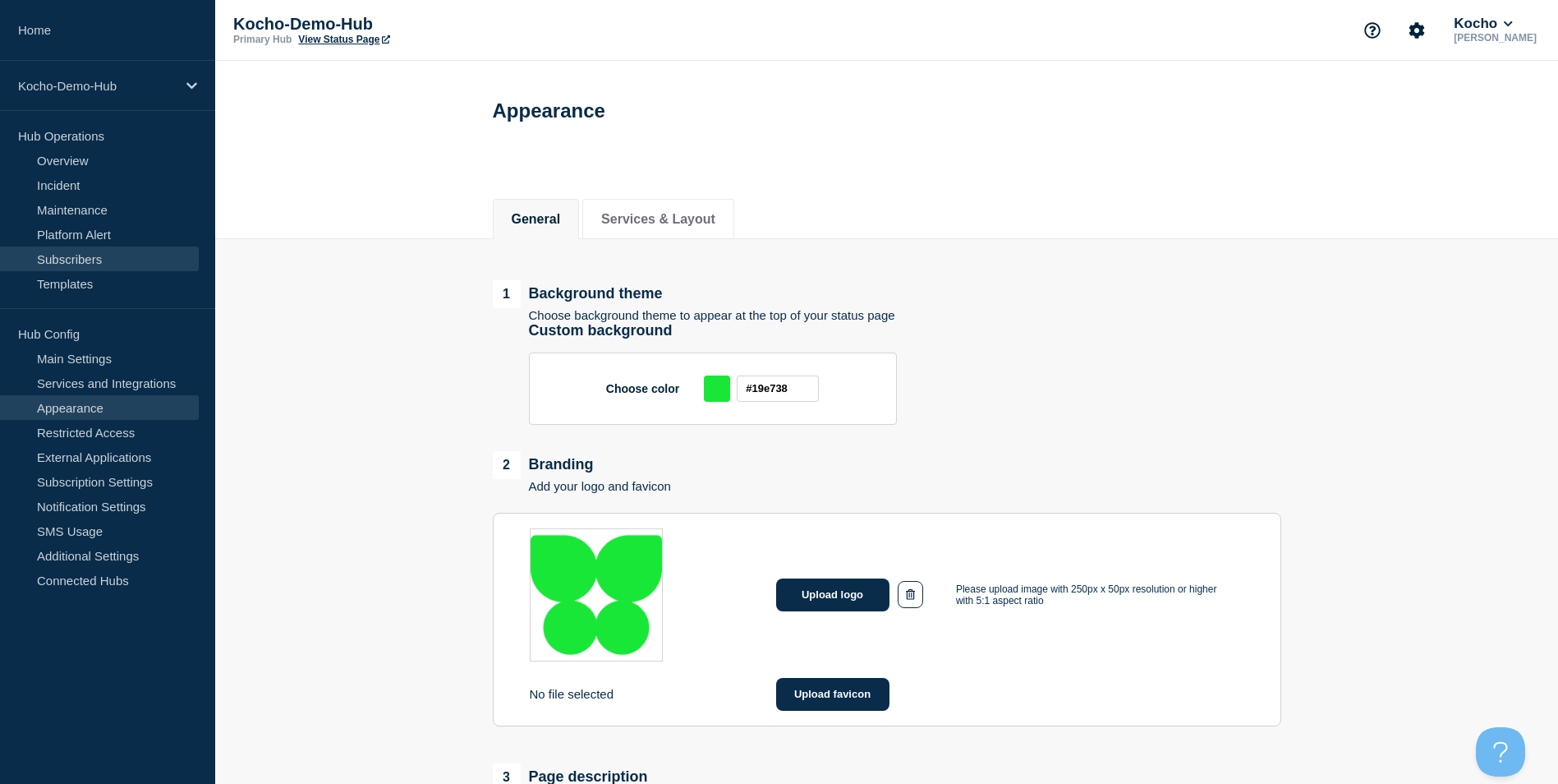
click at [126, 264] on link "Subscribers" at bounding box center [99, 259] width 199 height 25
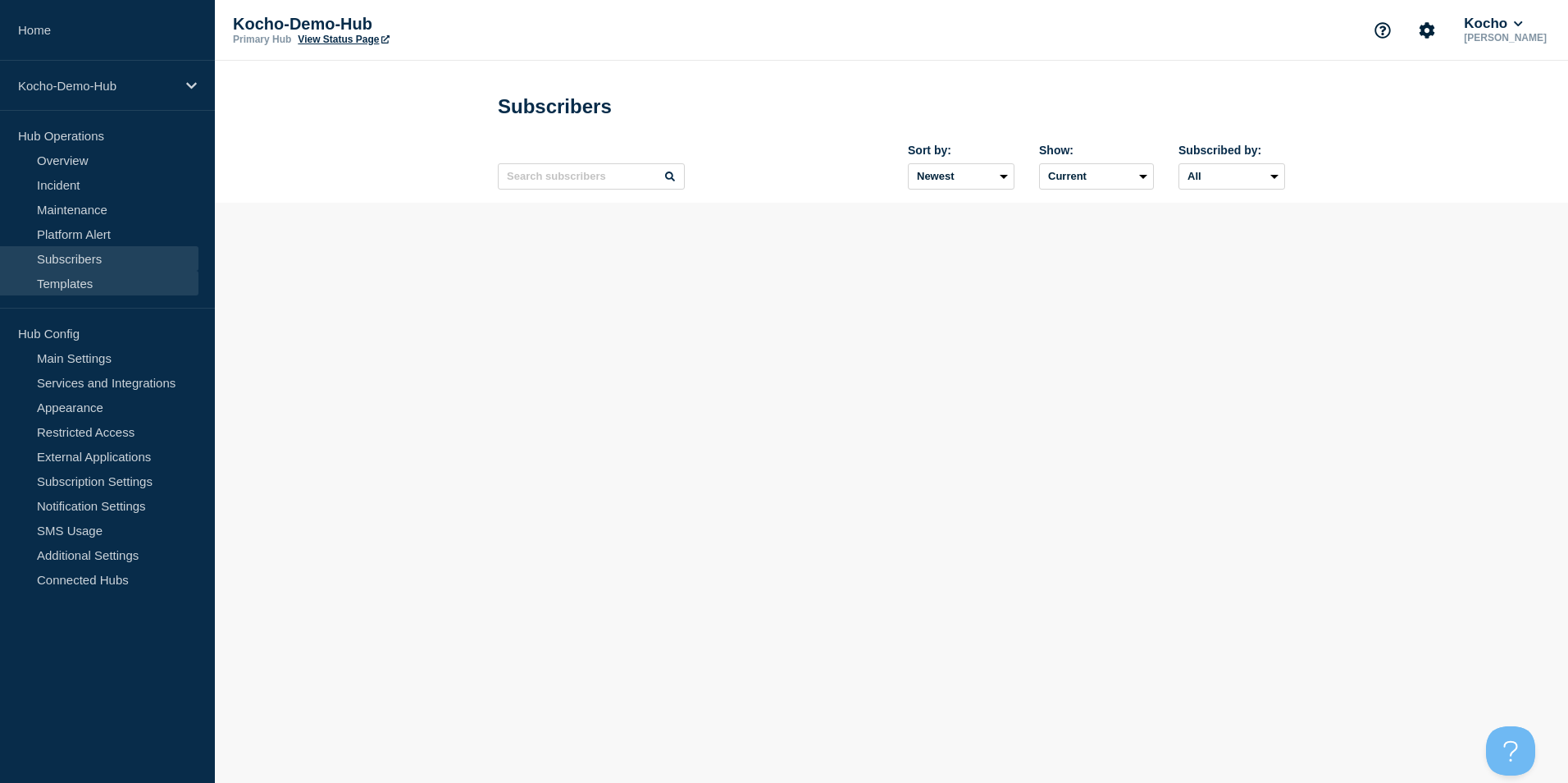
click at [137, 287] on link "Templates" at bounding box center [99, 283] width 198 height 25
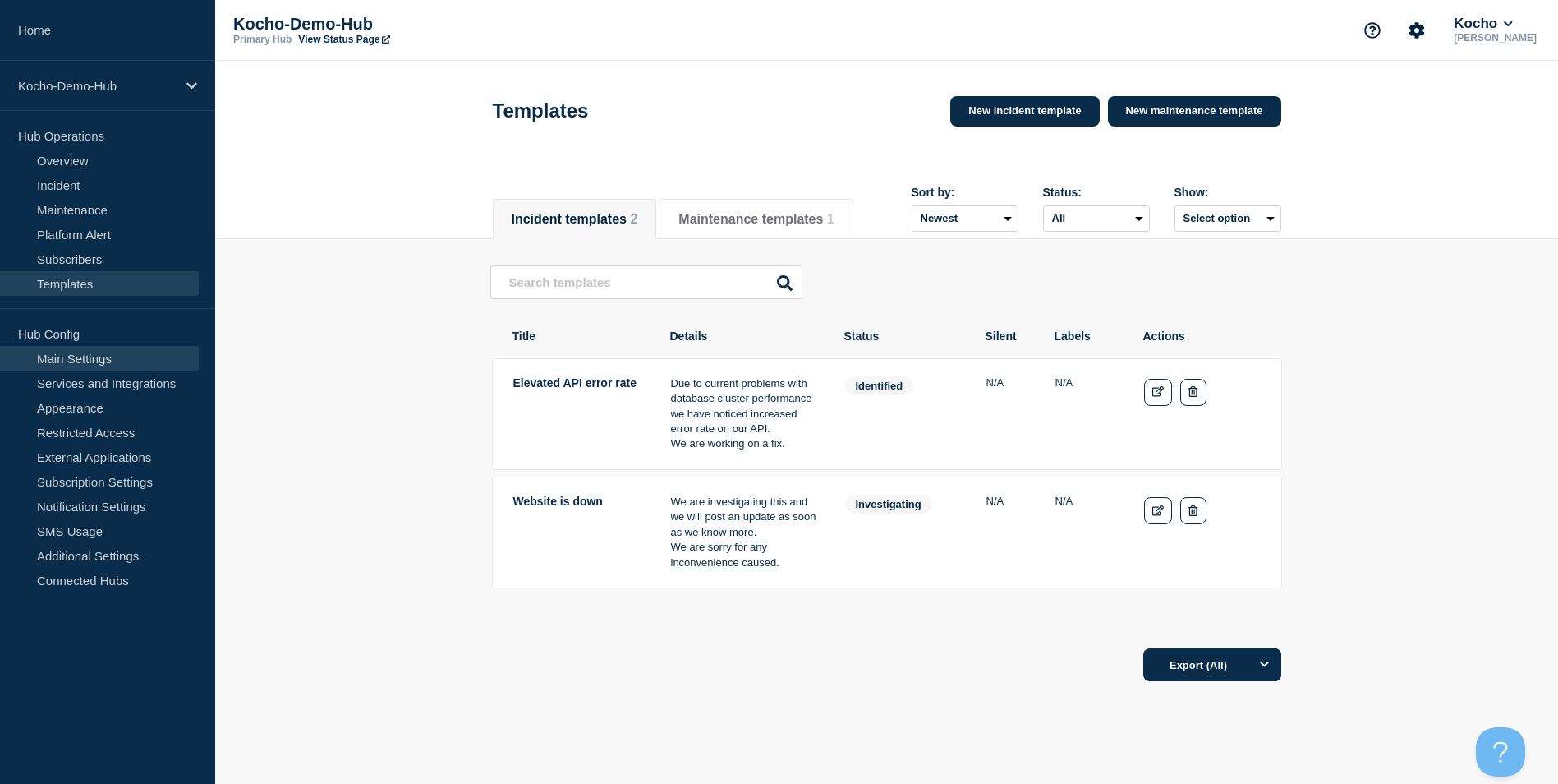
click at [147, 361] on link "Main Settings" at bounding box center [99, 359] width 199 height 25
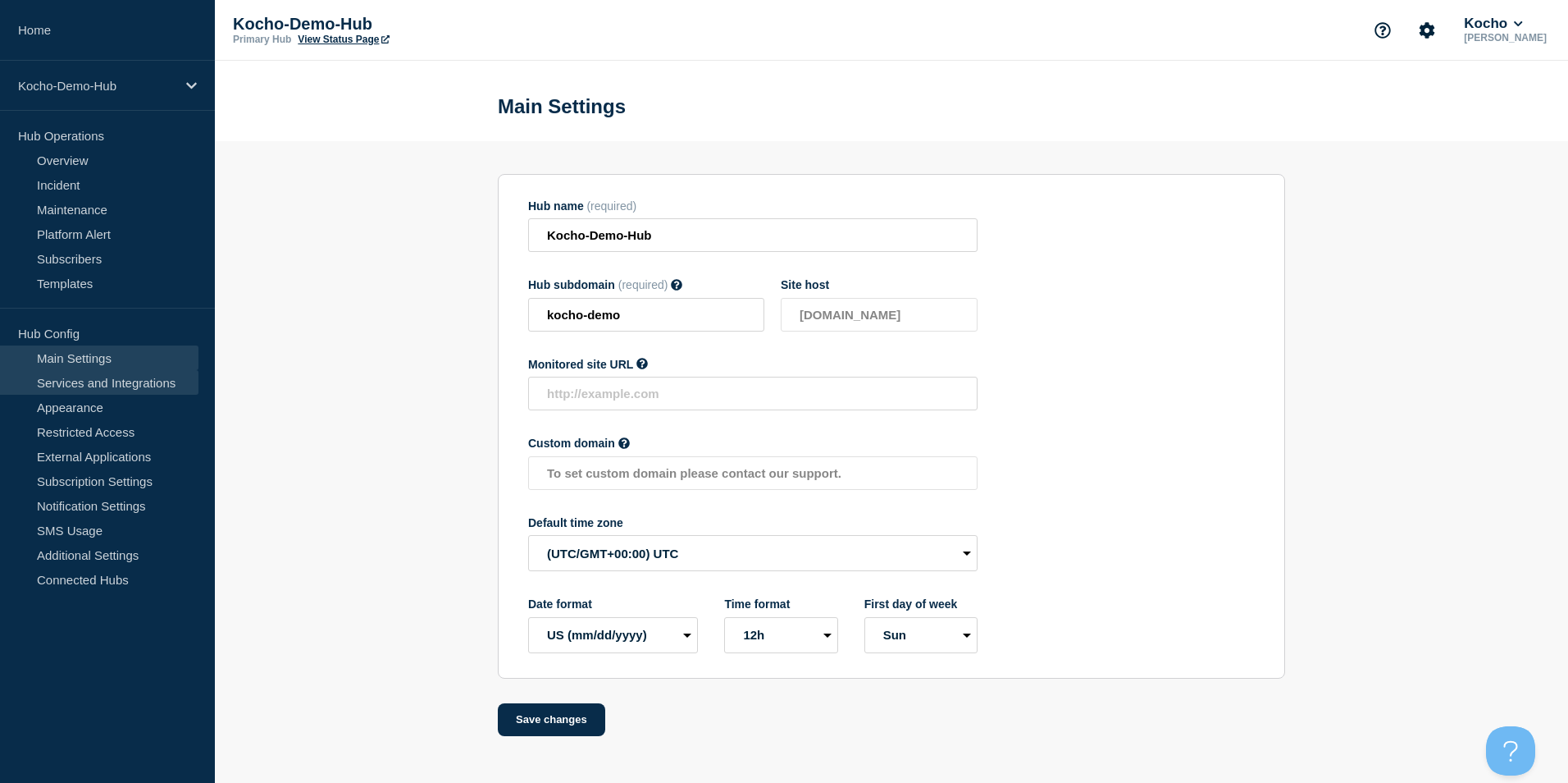
click at [161, 394] on link "Services and Integrations" at bounding box center [99, 382] width 198 height 25
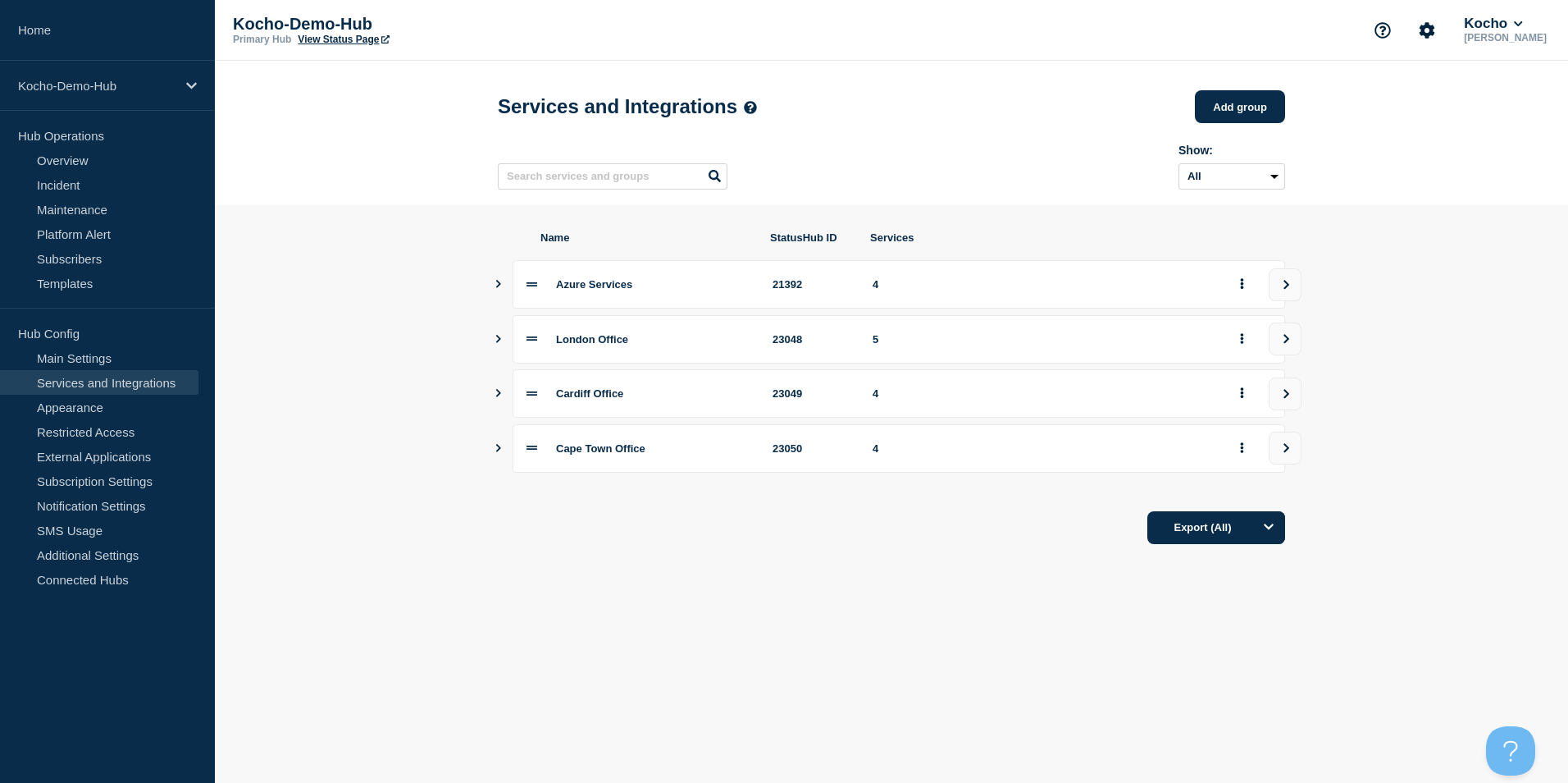
click at [495, 288] on icon "Show services" at bounding box center [498, 284] width 11 height 8
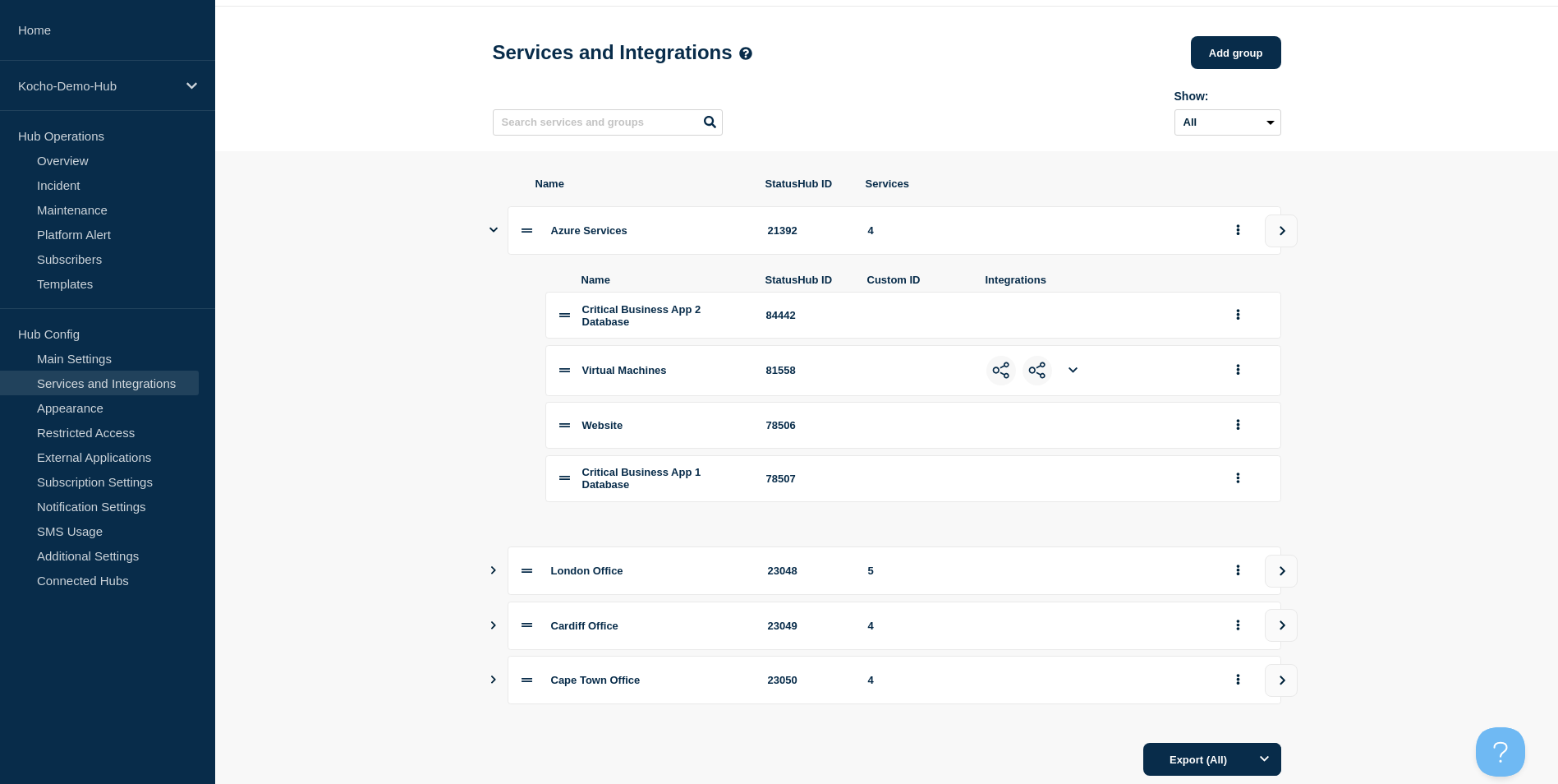
scroll to position [82, 0]
